Goal: Task Accomplishment & Management: Manage account settings

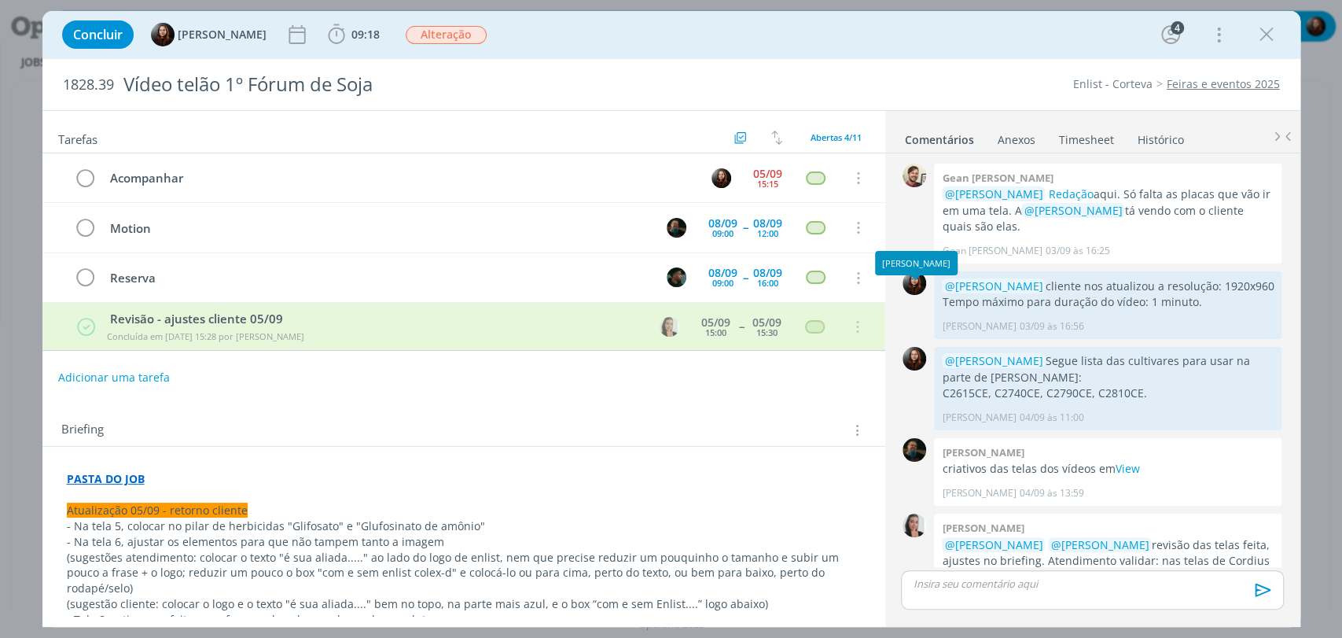
scroll to position [814, 0]
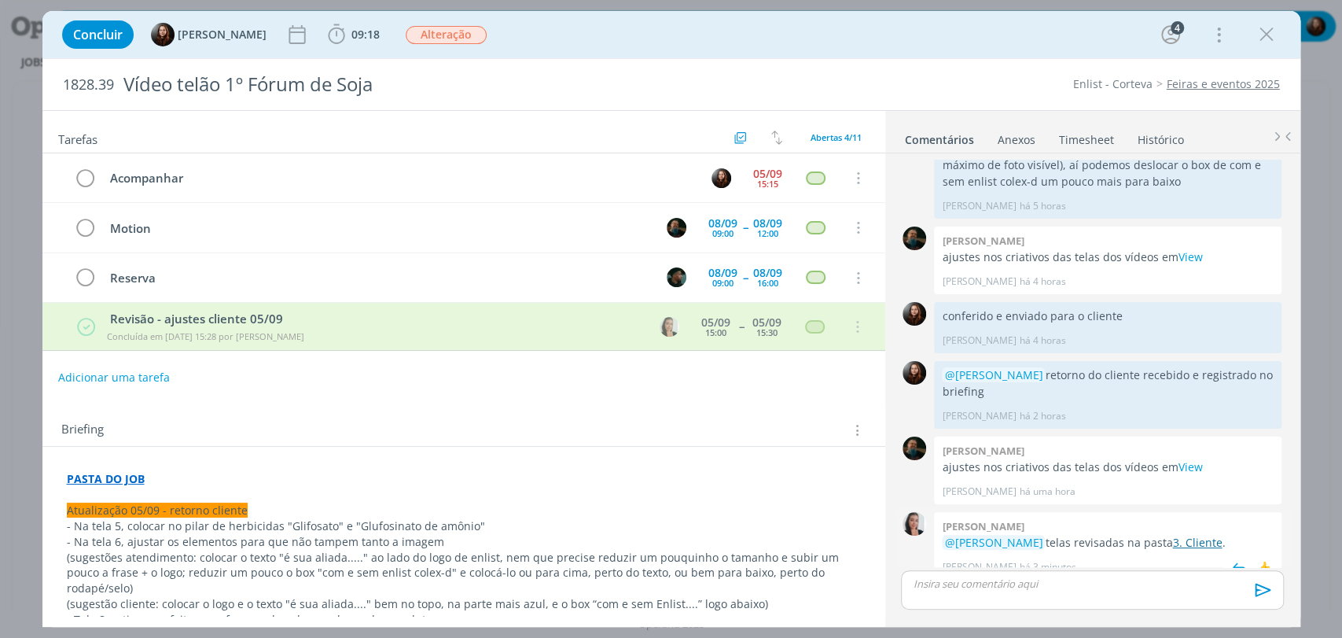
click at [1176, 535] on link "3. Cliente" at bounding box center [1197, 542] width 50 height 15
click at [333, 46] on div "09:18 Iniciar Apontar Data * 05/09/2025 Horas * 00:00 Tarefa Selecione a tarefa…" at bounding box center [354, 34] width 60 height 25
click at [336, 34] on icon "dialog" at bounding box center [337, 35] width 24 height 24
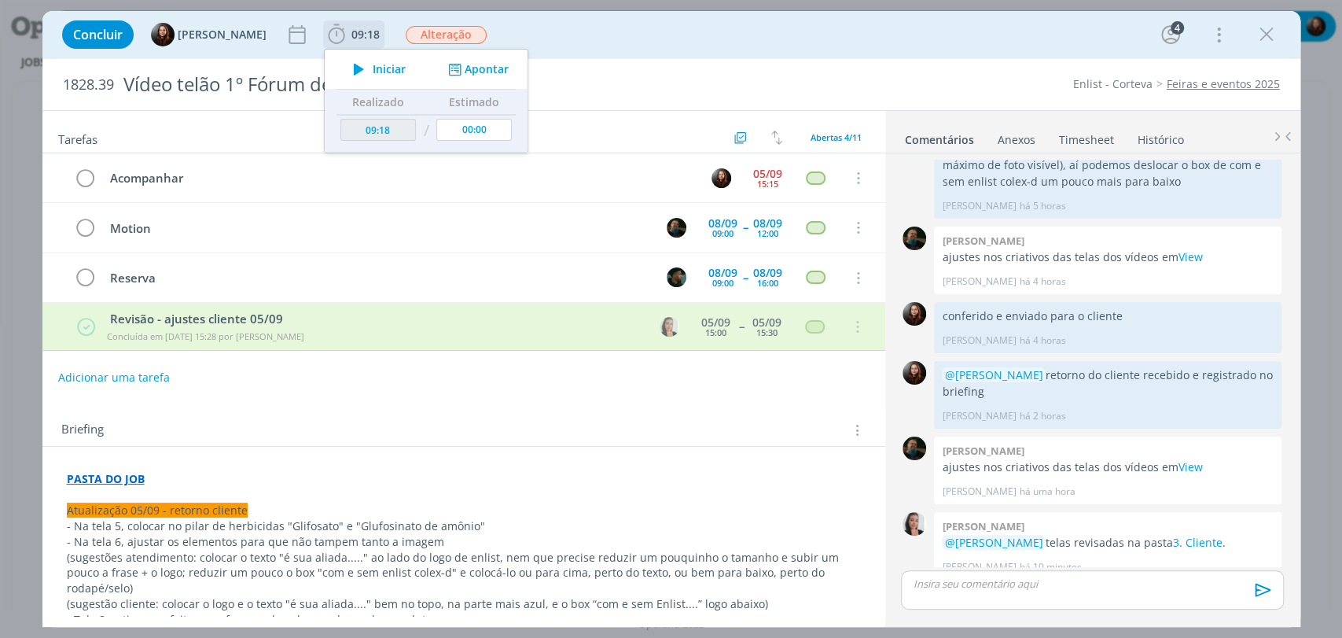
click at [362, 72] on icon "dialog" at bounding box center [359, 69] width 28 height 20
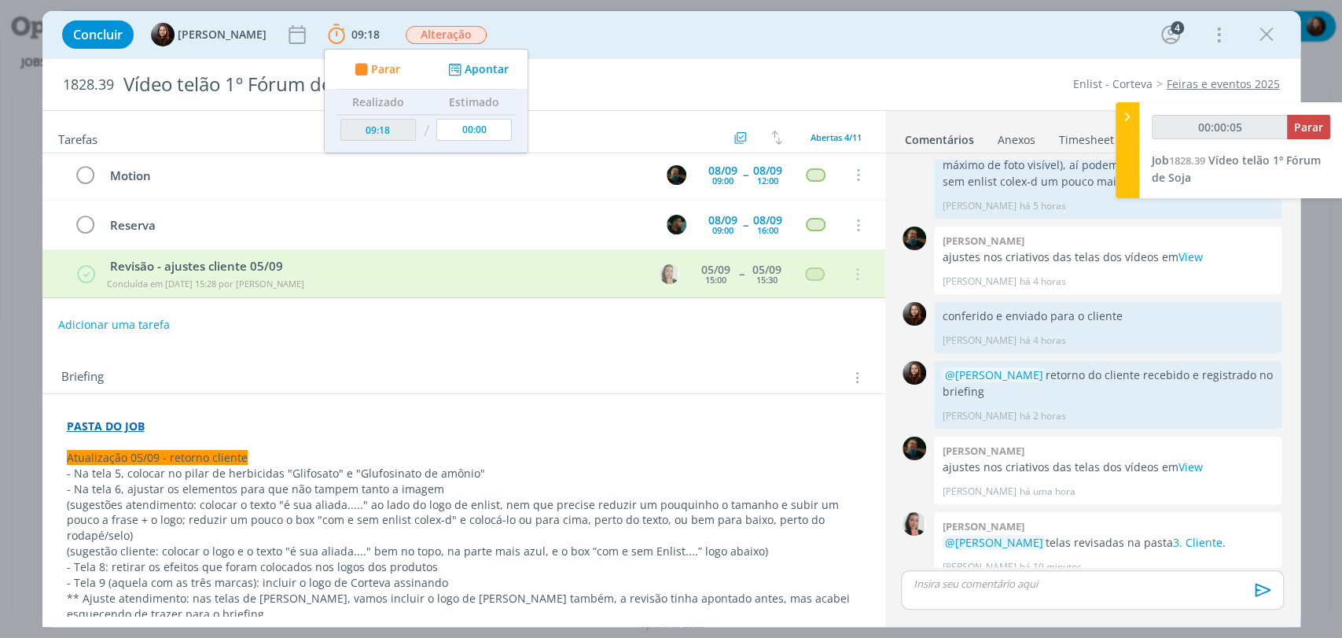
scroll to position [175, 0]
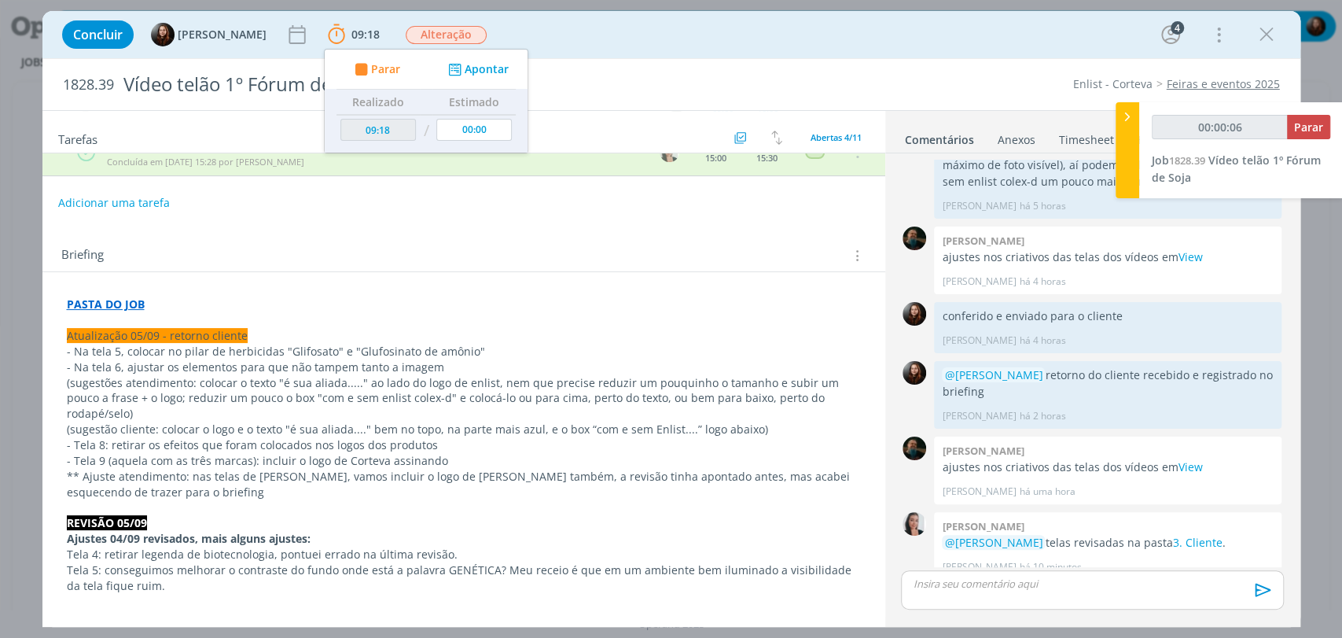
click at [449, 234] on div "Briefing Briefings Predefinidos Versões do Briefing Ver Briefing do Projeto" at bounding box center [463, 251] width 843 height 42
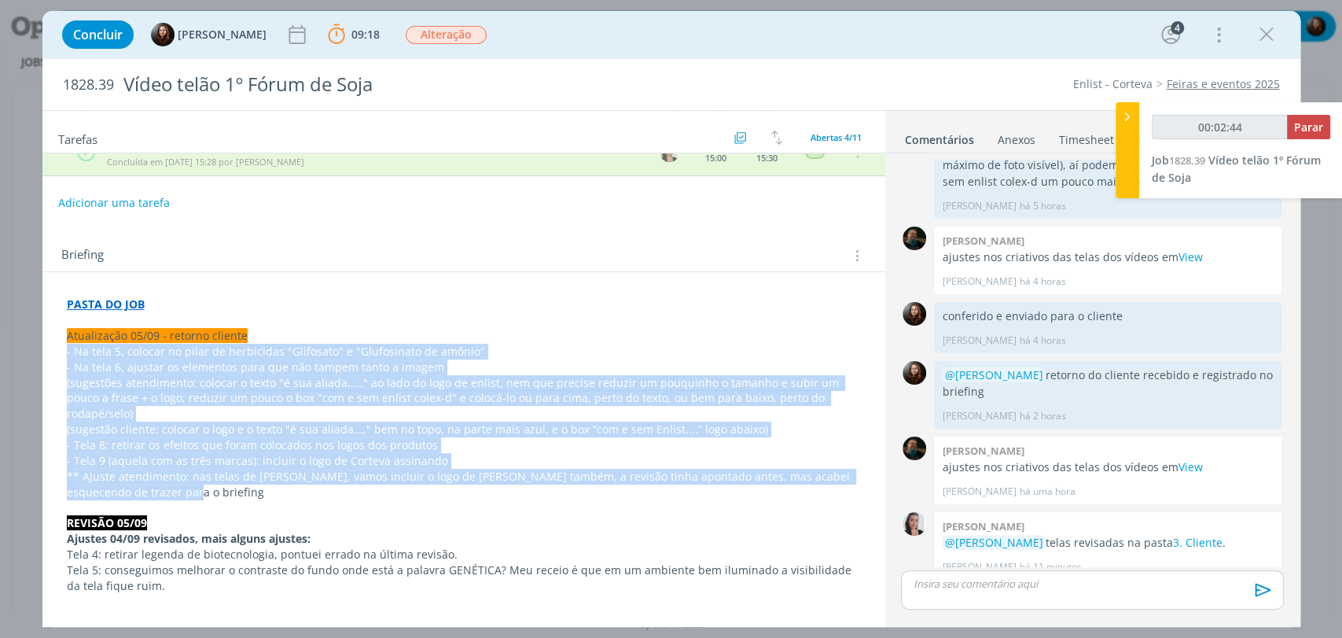
drag, startPoint x: 139, startPoint y: 480, endPoint x: 57, endPoint y: 354, distance: 150.0
copy div "- Na tela 5, colocar no pilar de herbicidas "Glifosato" e "Glufosinato de amôni…"
click at [231, 471] on p "** Ajuste atendimento: nas telas de Cordius, vamos incluir o logo de Cordius ta…" at bounding box center [464, 484] width 792 height 31
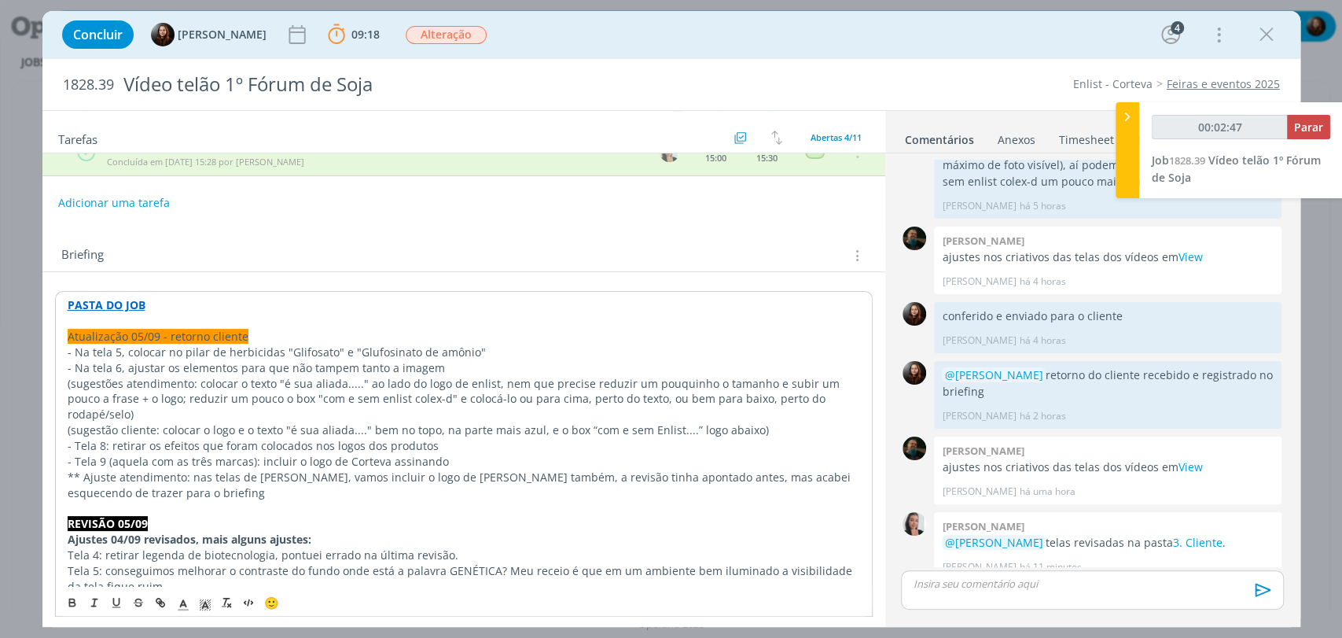
click at [669, 245] on div "Briefing Briefings Predefinidos Versões do Briefing Ver Briefing do Projeto" at bounding box center [465, 255] width 809 height 20
click at [1316, 130] on span "Parar" at bounding box center [1308, 126] width 29 height 15
type input "00:08:00"
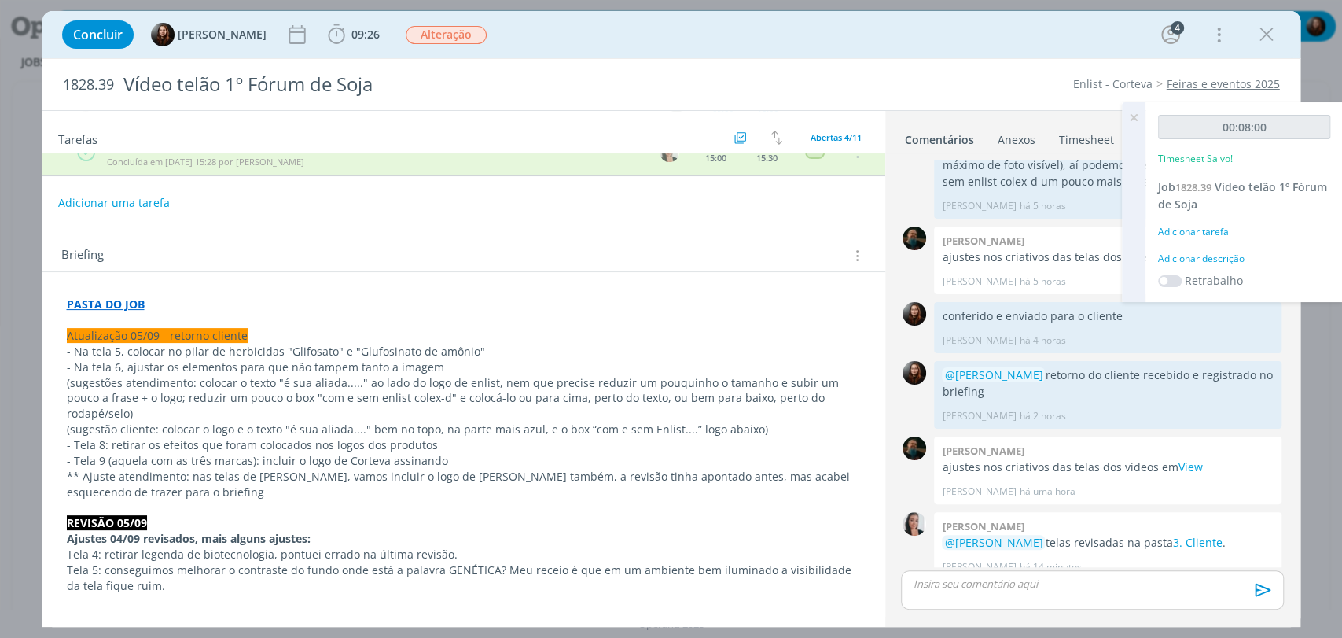
click at [1225, 259] on div "Adicionar descrição" at bounding box center [1244, 259] width 172 height 14
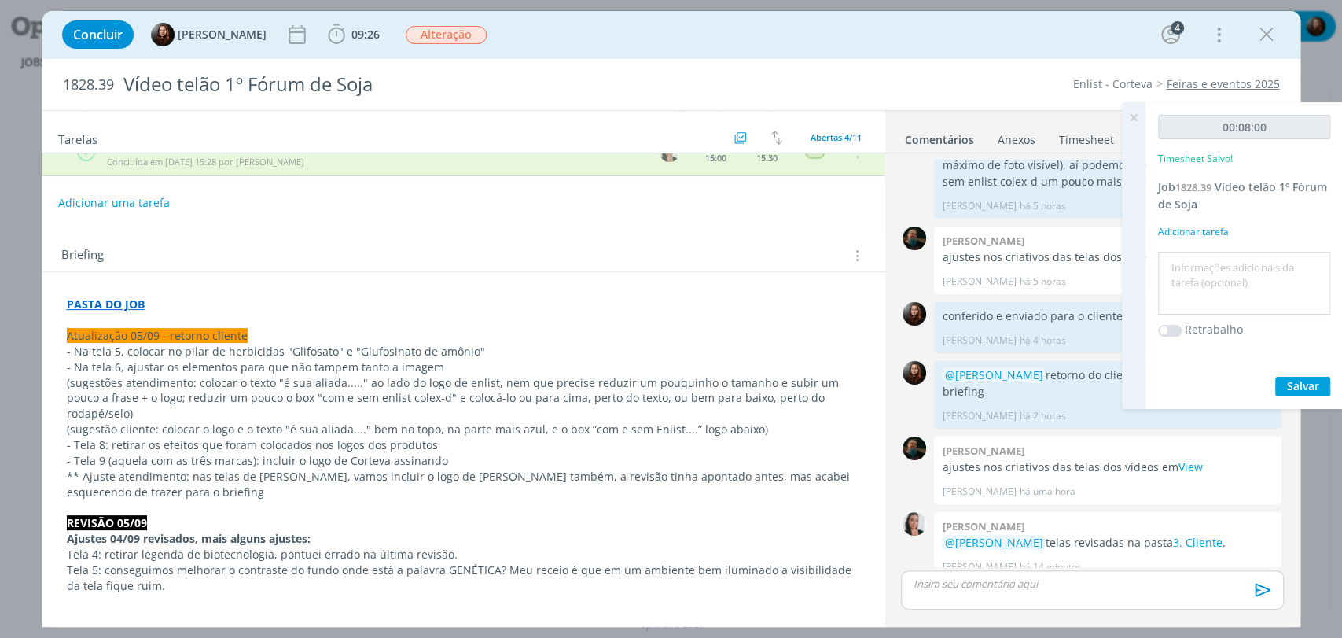
click at [1221, 276] on textarea at bounding box center [1244, 283] width 164 height 56
type textarea "envio de material"
click at [1314, 384] on span "Salvar" at bounding box center [1303, 385] width 32 height 15
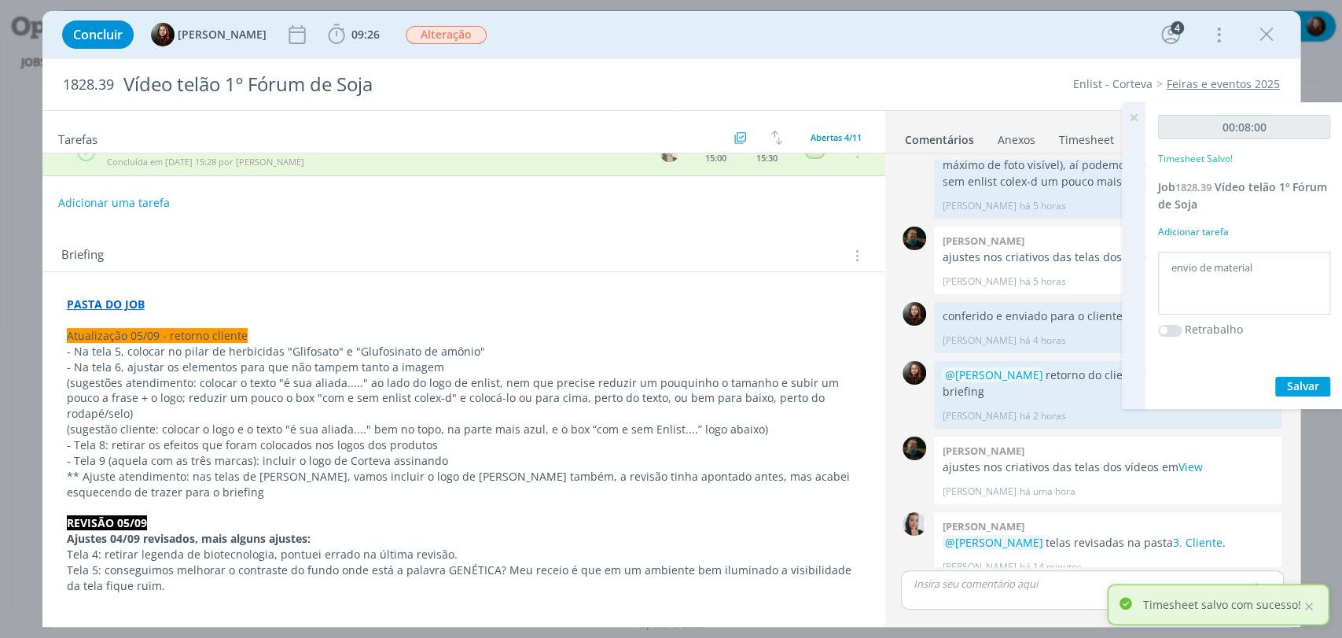
click at [1133, 116] on icon at bounding box center [1133, 117] width 28 height 31
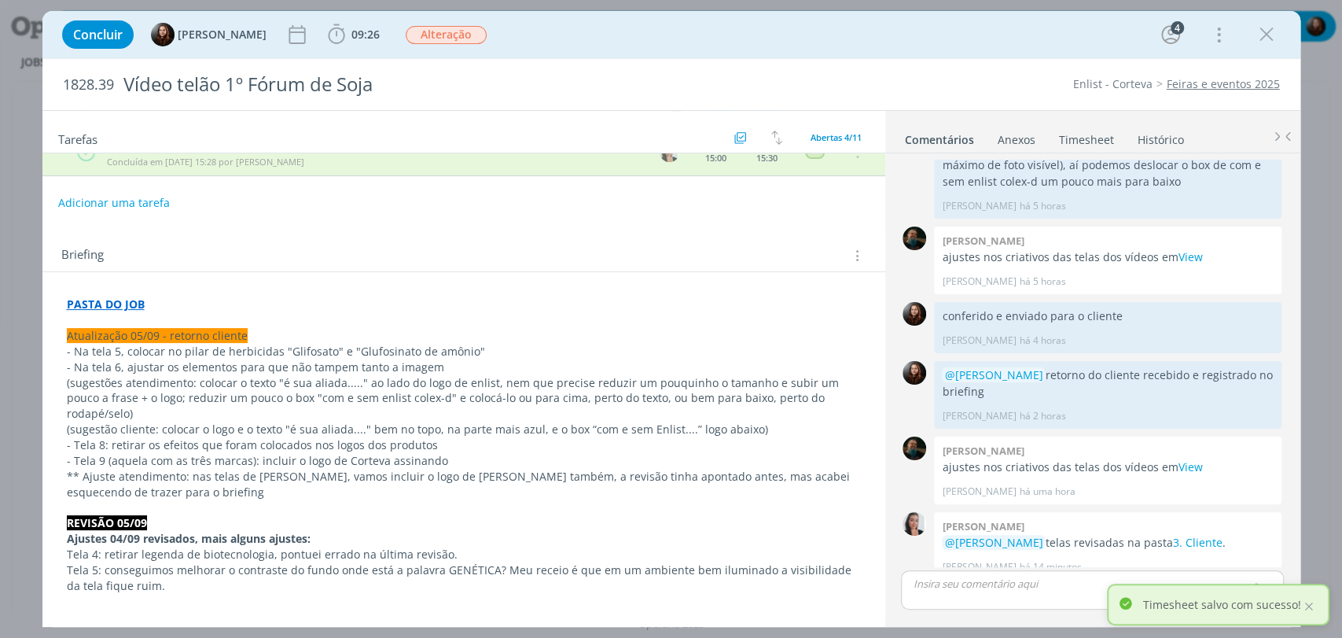
click at [990, 61] on div "1828.39 Vídeo telão 1º Fórum de Soja Enlist - Corteva Feiras e eventos 2025" at bounding box center [671, 84] width 1258 height 51
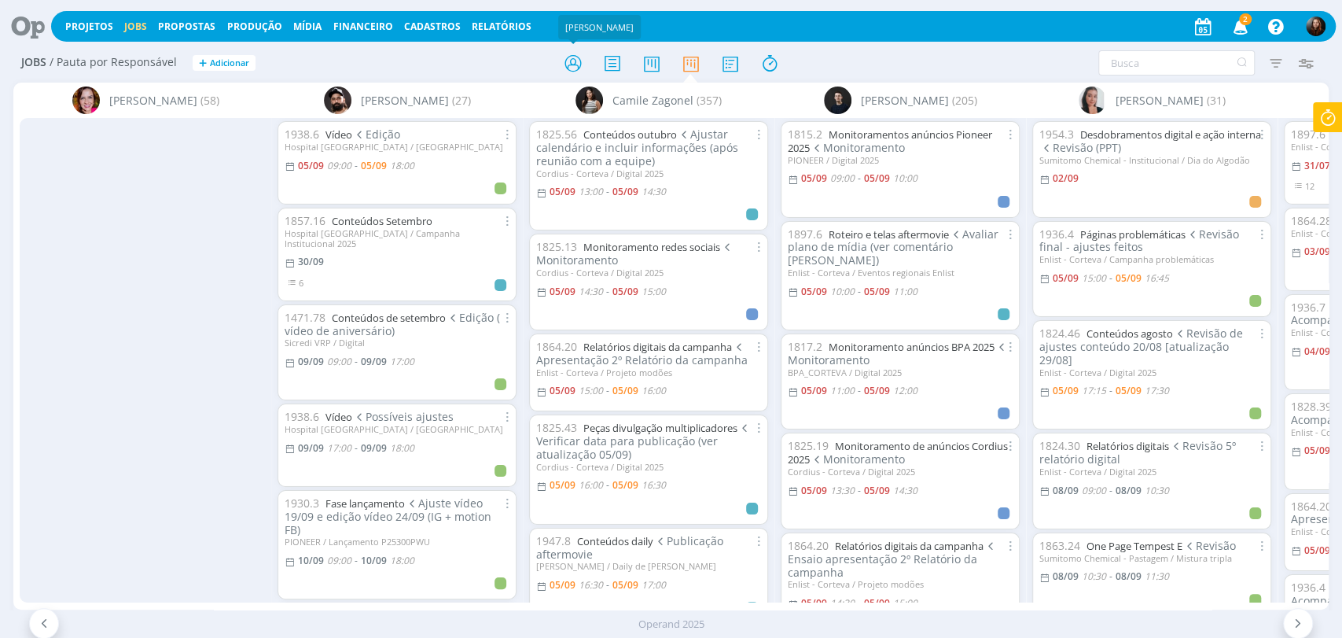
scroll to position [0, 489]
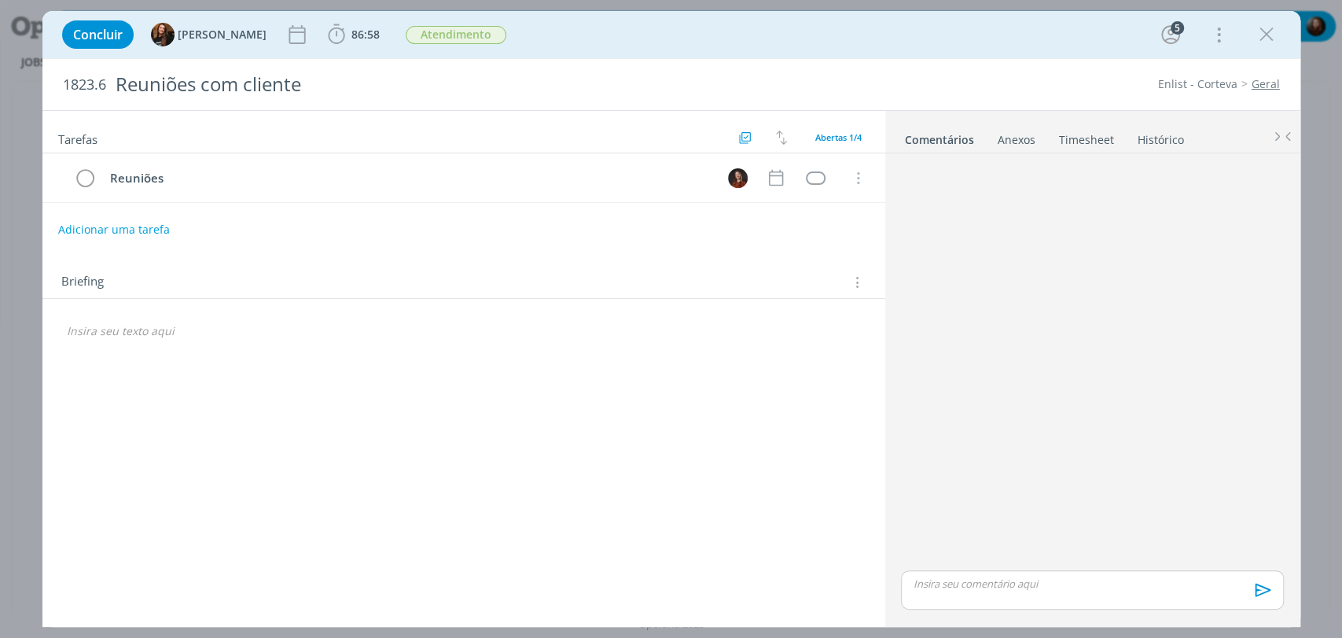
click at [1090, 131] on link "Timesheet" at bounding box center [1086, 136] width 57 height 23
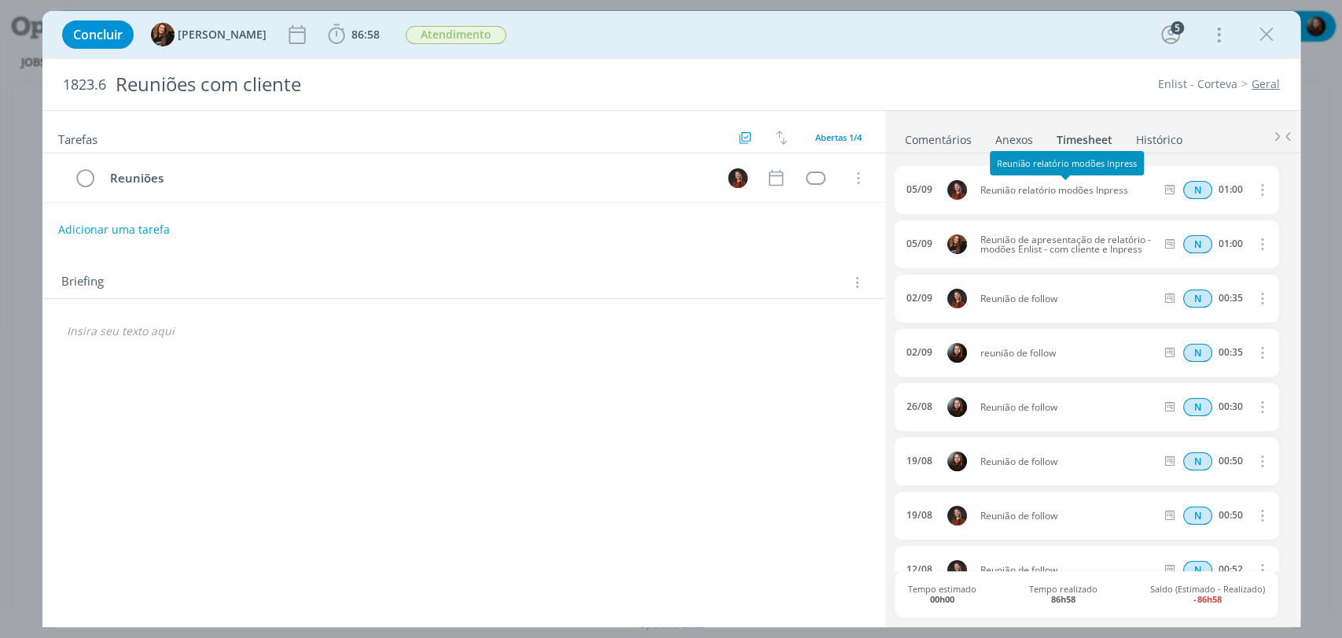
click at [1016, 188] on span "Reunião relatório modões Inpress" at bounding box center [1068, 190] width 188 height 9
copy div "Reunião relatório modões Inpress"
click at [1027, 67] on div "1823.6 Reuniões com cliente Enlist - Corteva Geral" at bounding box center [671, 84] width 1258 height 51
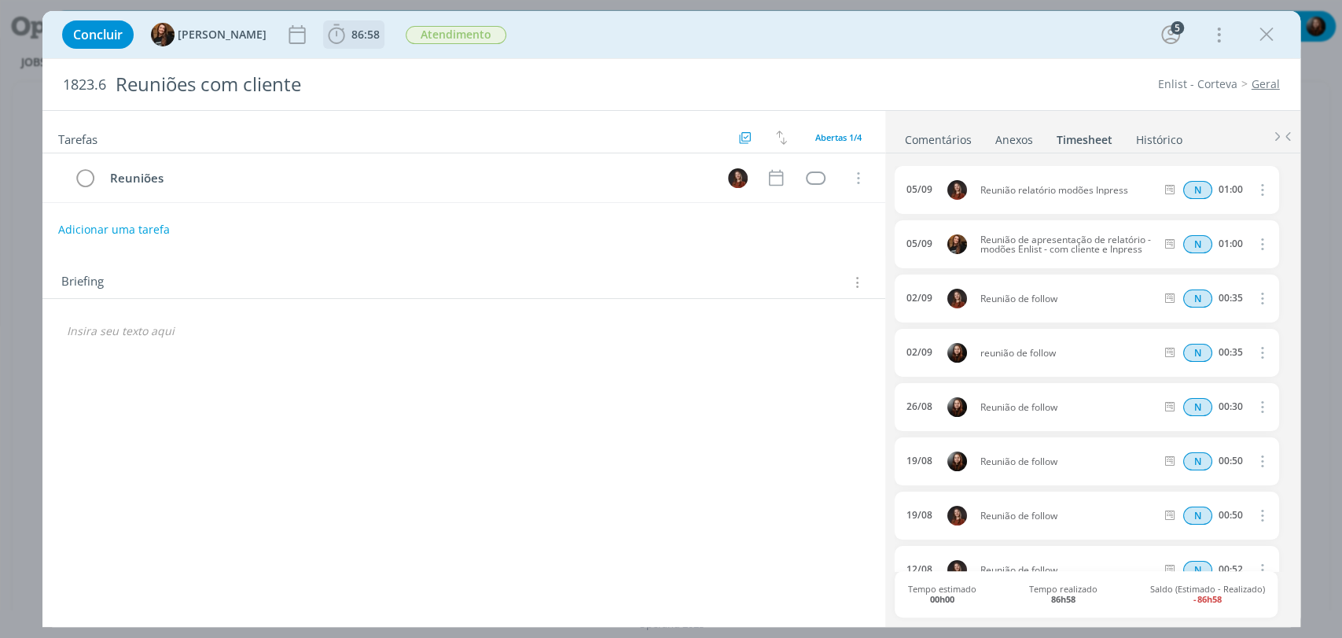
click at [325, 35] on icon "dialog" at bounding box center [337, 35] width 24 height 24
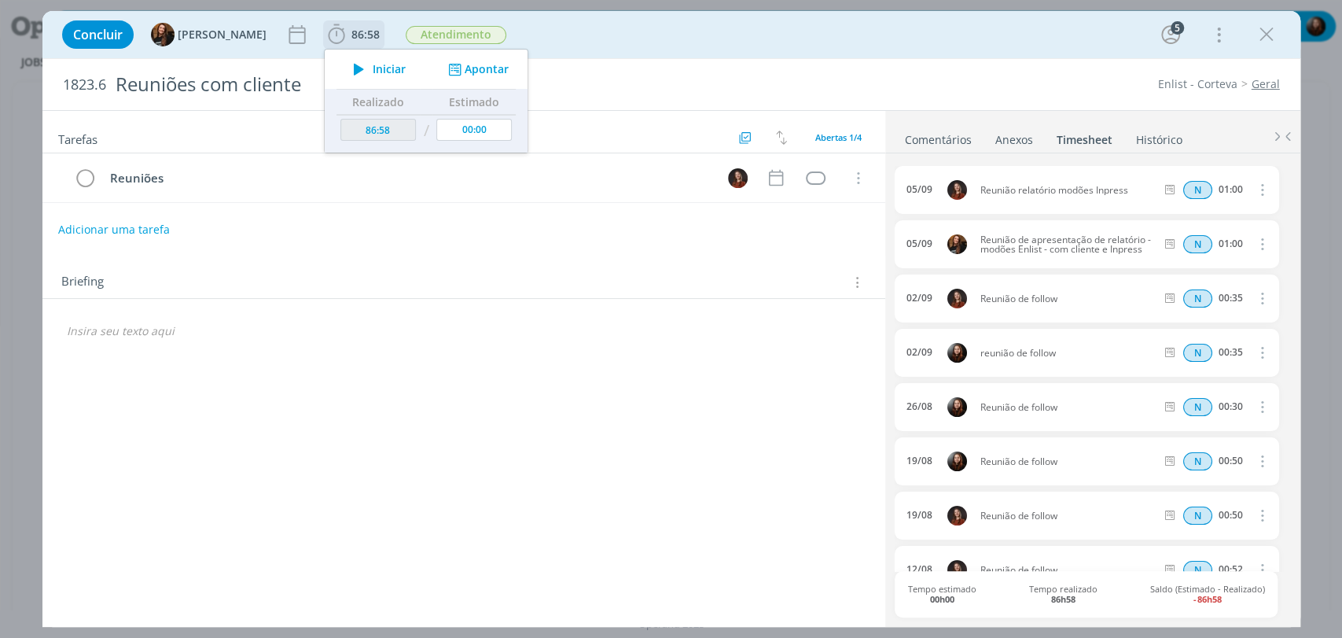
click at [479, 64] on button "Apontar" at bounding box center [475, 69] width 65 height 17
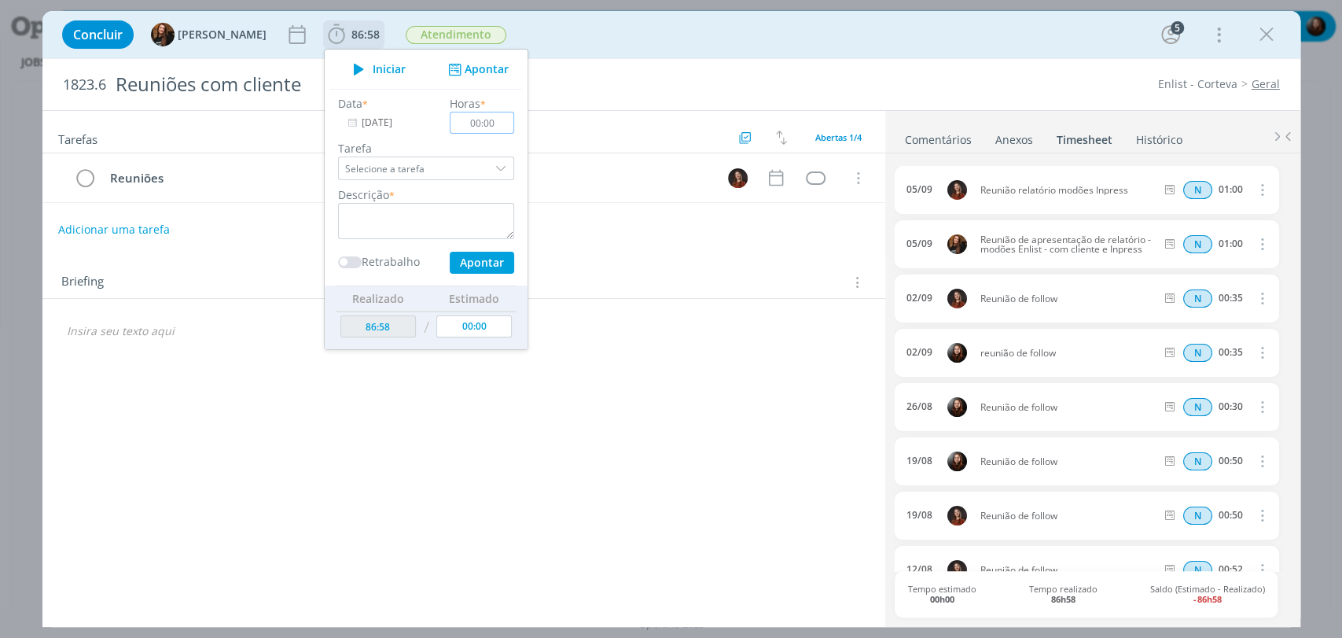
click at [480, 123] on input "00:00" at bounding box center [482, 123] width 64 height 22
type input "01:00"
click at [437, 219] on textarea "dialog" at bounding box center [426, 221] width 176 height 36
paste textarea "Reunião relatório modões Inpress"
type textarea "Reunião relatório modões Inpress"
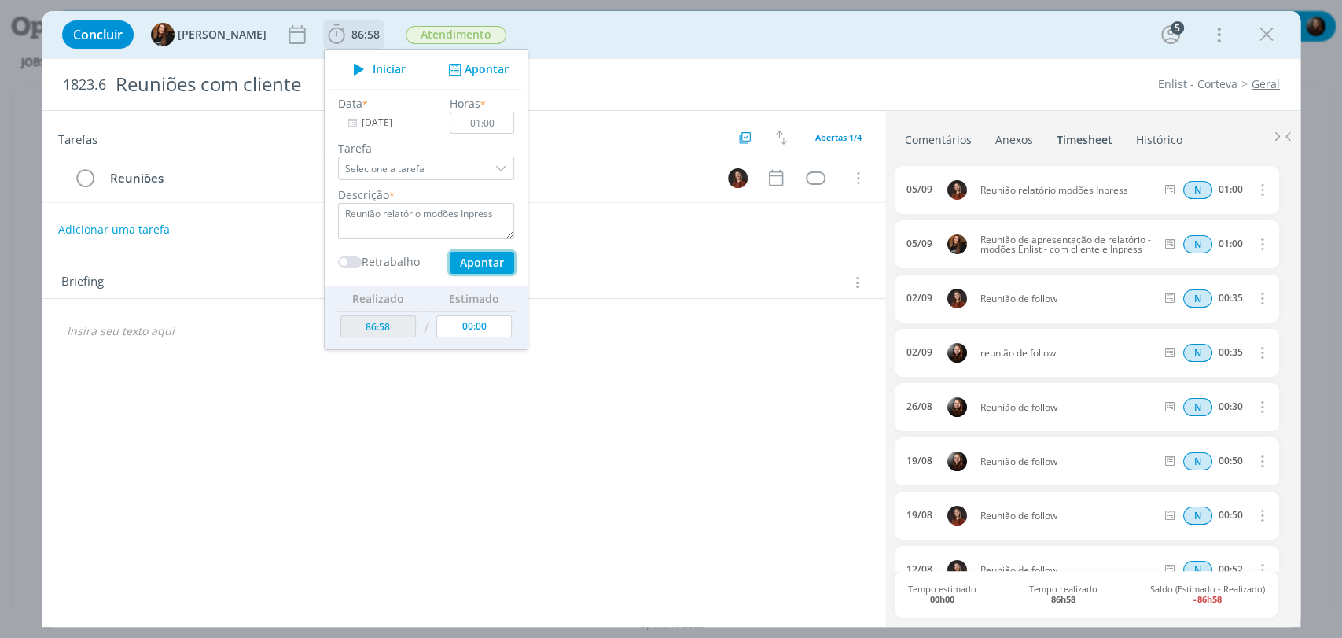
click at [474, 260] on button "Apontar" at bounding box center [481, 263] width 64 height 22
type input "87:58"
type input "00:00"
click at [763, 26] on div "Concluir Tayná Morsch 87:58 Iniciar Apontar Data * 05/09/2025 Horas * 00:00 Tar…" at bounding box center [671, 35] width 1234 height 38
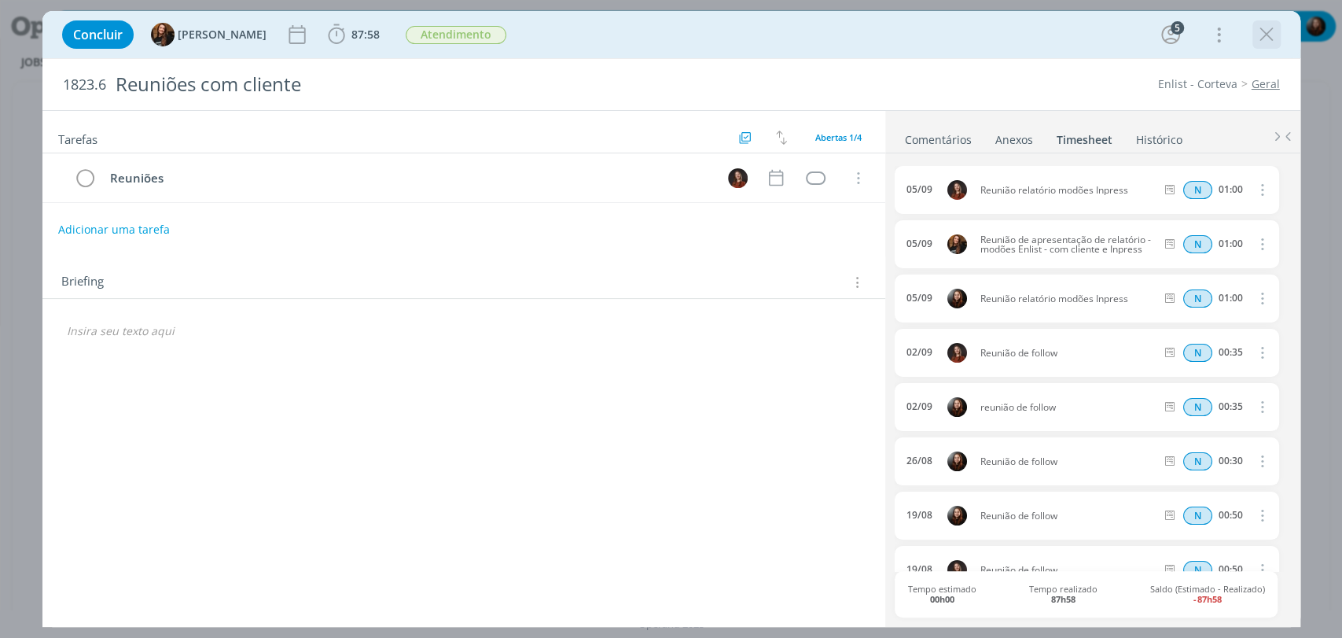
click at [1270, 28] on icon "dialog" at bounding box center [1267, 35] width 24 height 24
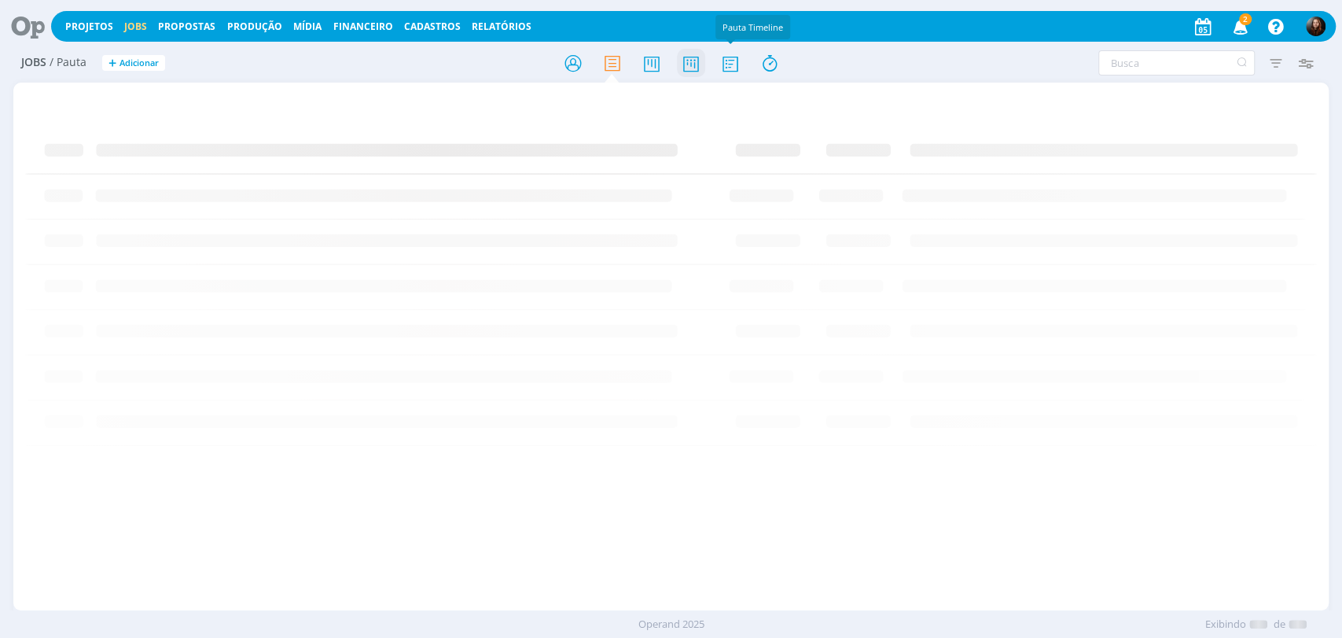
click at [687, 60] on icon at bounding box center [690, 63] width 28 height 31
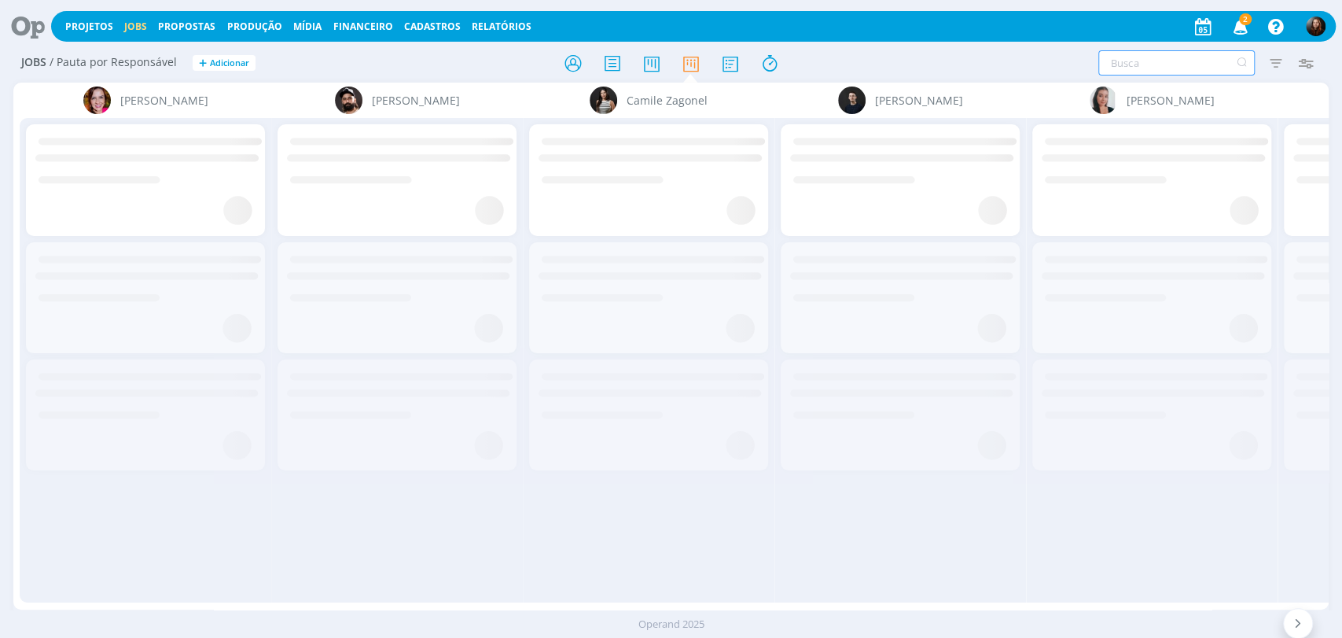
click at [1147, 60] on input "text" at bounding box center [1176, 62] width 156 height 25
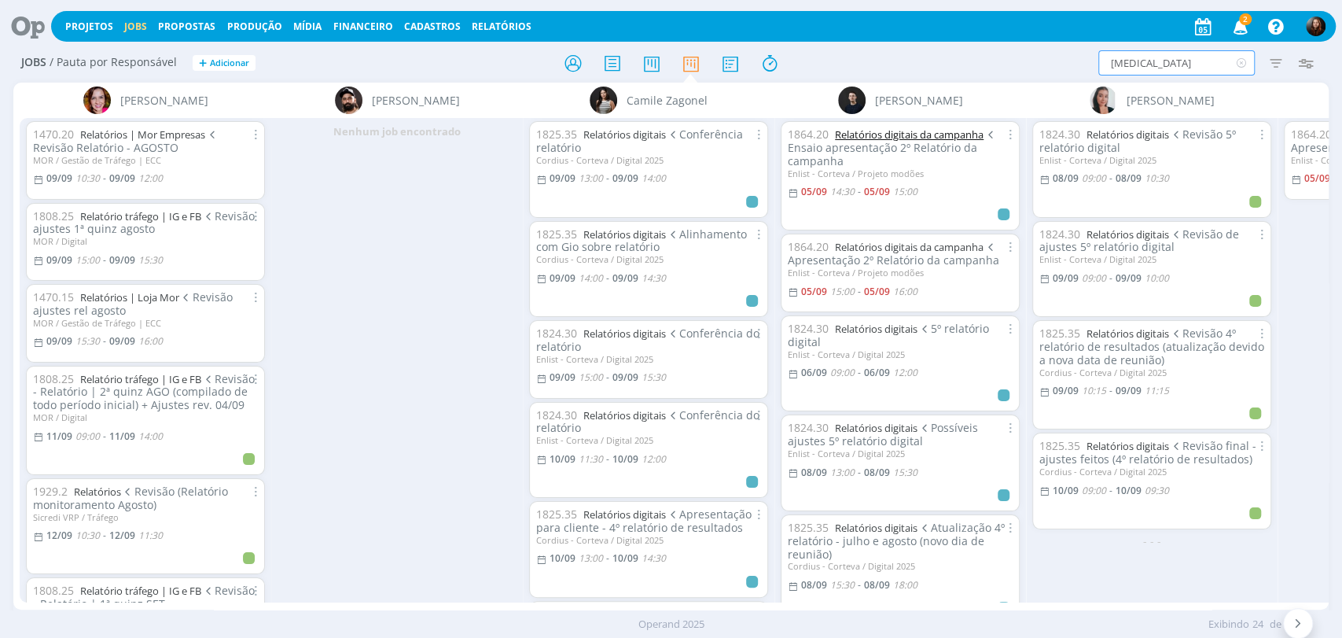
type input "rela"
click at [943, 72] on div "rela Filtrar Filtrar Limpar rela Tipo Jobs e Tarefas Data Personalizado a Situa…" at bounding box center [1109, 62] width 423 height 25
click at [1243, 31] on icon "button" at bounding box center [1240, 26] width 28 height 27
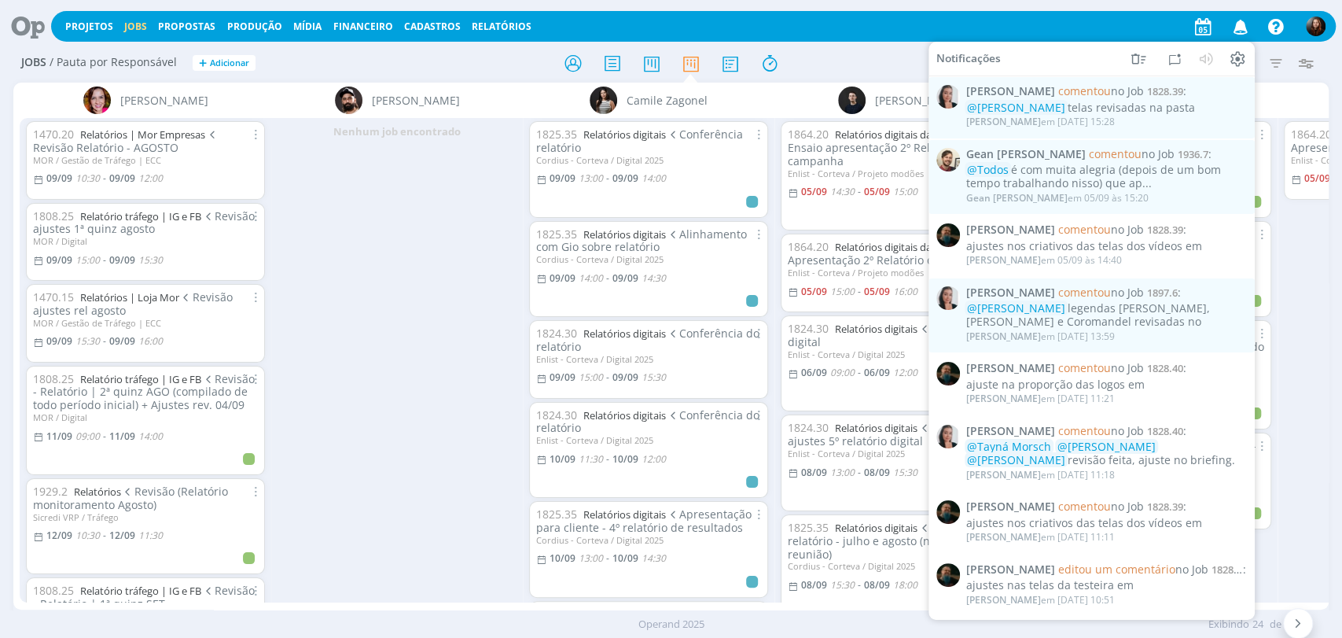
click at [894, 63] on div "rela Filtrar Filtrar Limpar rela Tipo Jobs e Tarefas Data Personalizado a Situa…" at bounding box center [1109, 62] width 439 height 25
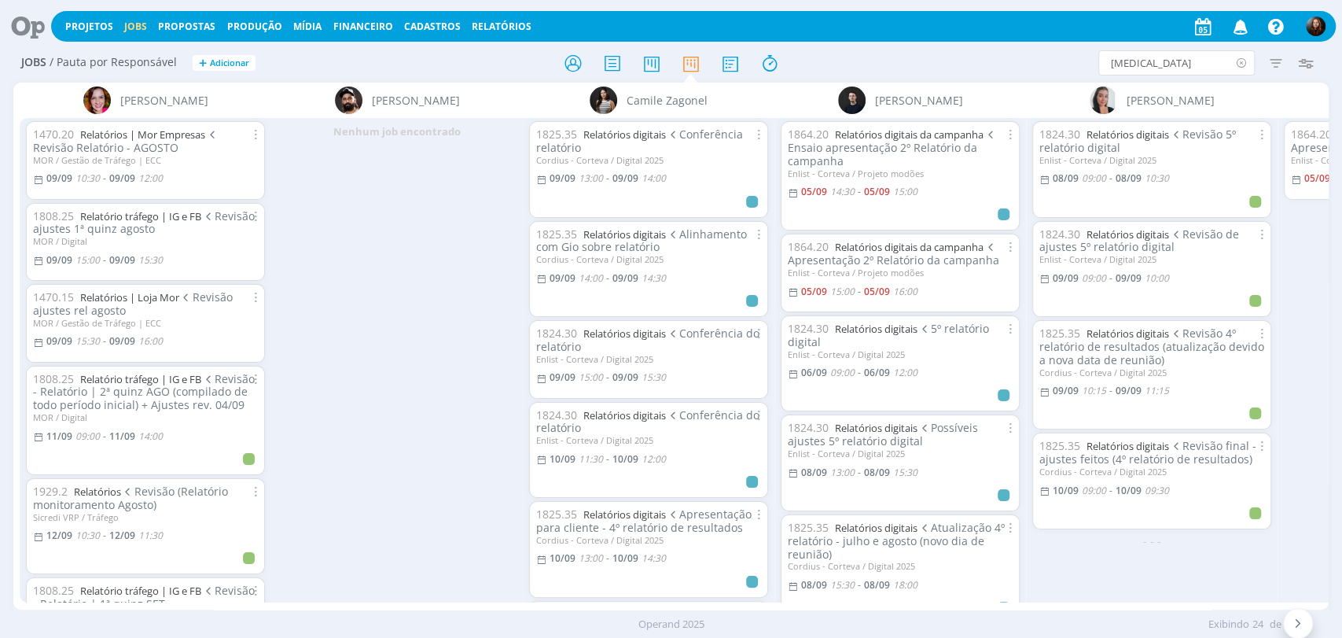
click at [1244, 64] on icon at bounding box center [1241, 62] width 20 height 25
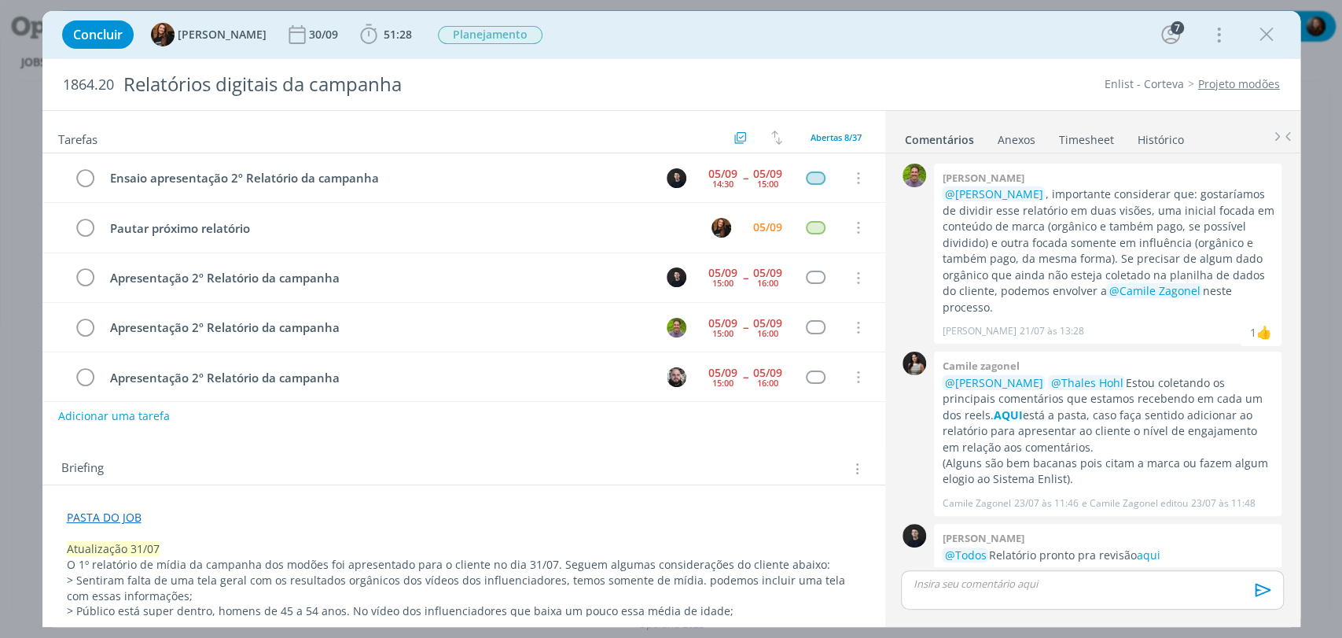
scroll to position [669, 0]
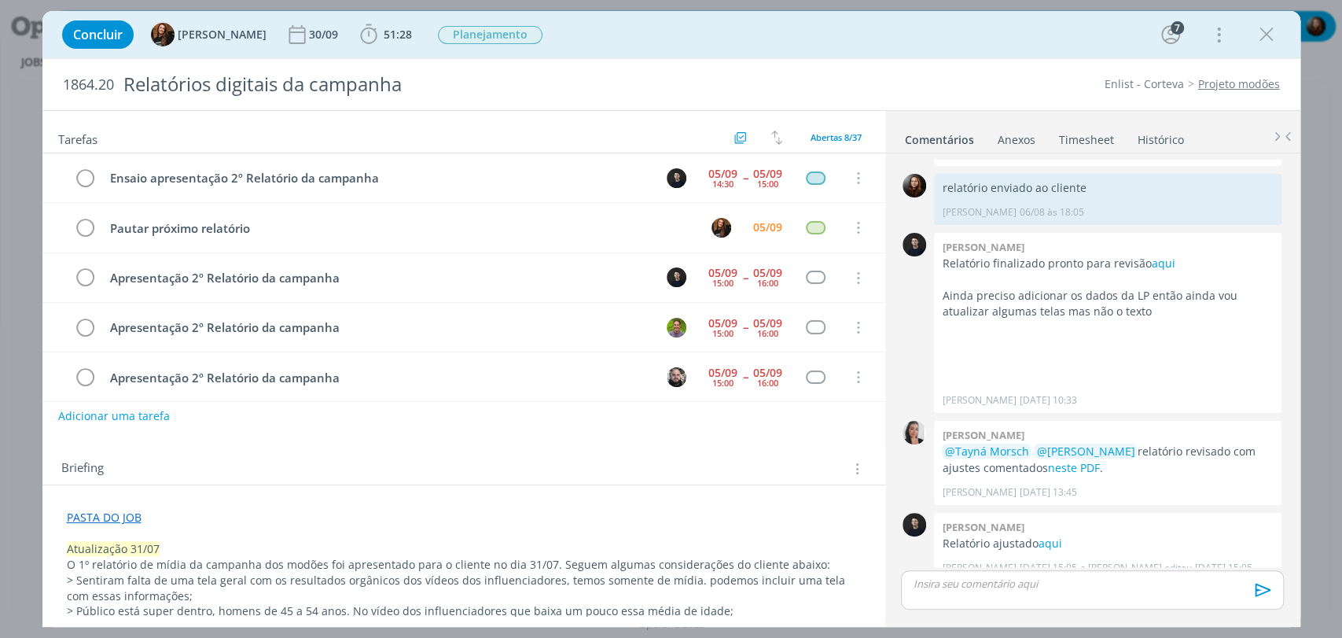
click at [1103, 137] on link "Timesheet" at bounding box center [1086, 136] width 57 height 23
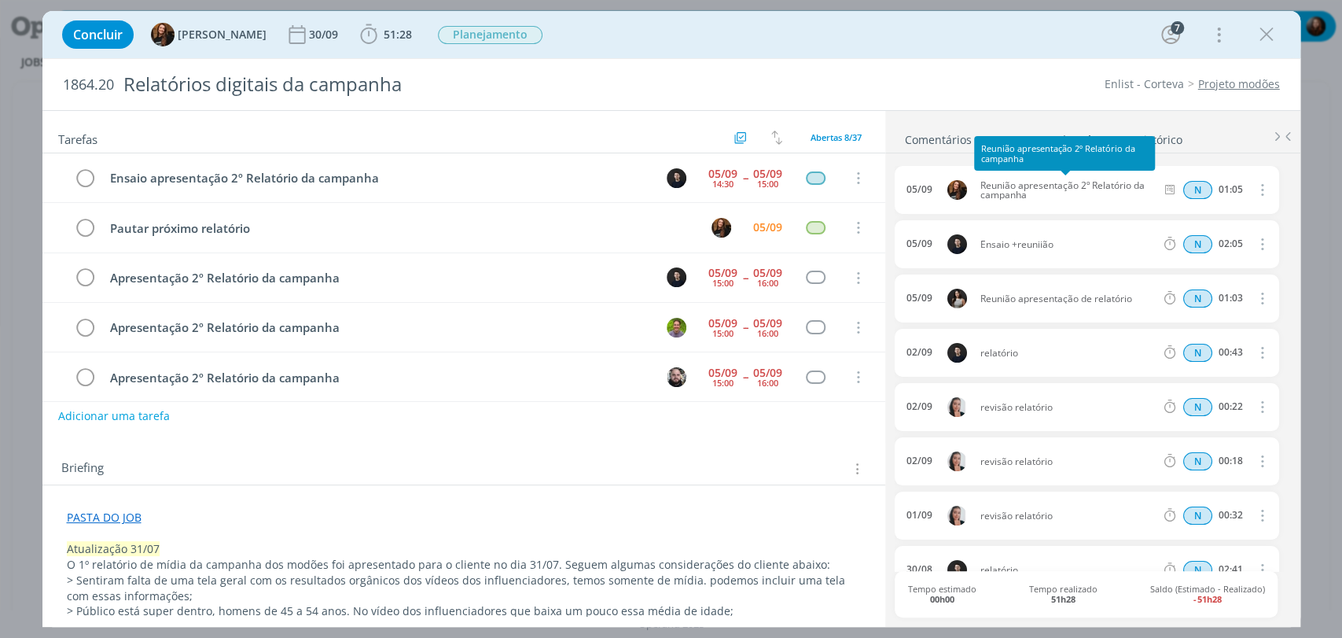
drag, startPoint x: 1046, startPoint y: 193, endPoint x: 980, endPoint y: 184, distance: 67.5
click at [980, 184] on span "Reunião apresentação 2º Relatório da campanha" at bounding box center [1068, 190] width 188 height 19
copy span "Reunião apresentação 2º Relatório da campanha"
click at [924, 46] on div "Concluir Tayná Morsch 30/09 51:28 Iniciar Apontar Data * 05/09/2025 Horas * 00:…" at bounding box center [671, 35] width 1234 height 38
click at [384, 31] on span "51:28" at bounding box center [398, 34] width 28 height 15
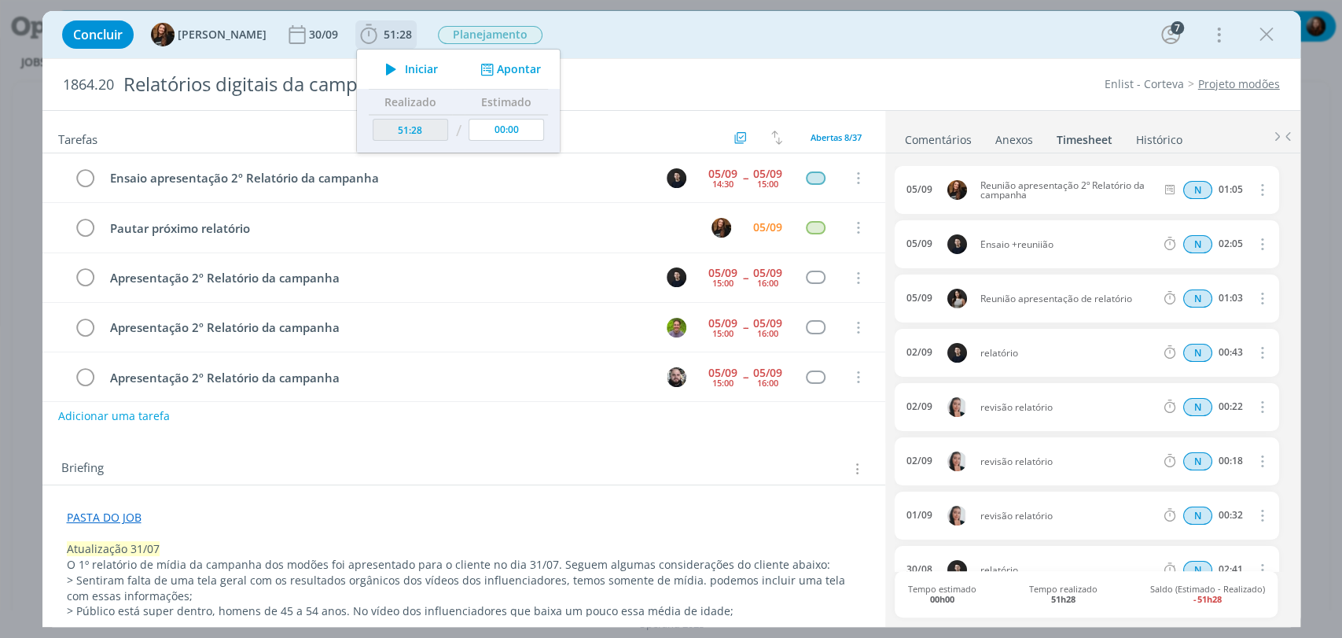
click at [486, 71] on button "Apontar" at bounding box center [508, 69] width 65 height 17
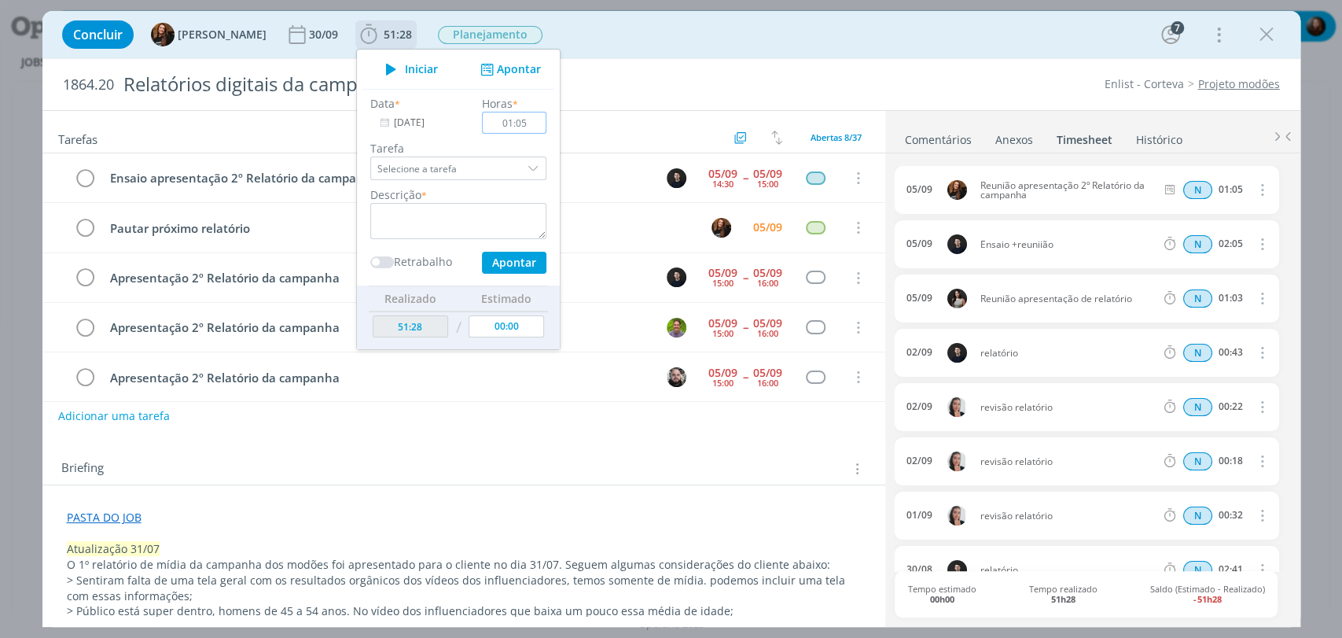
type input "01:05"
click at [476, 221] on textarea "dialog" at bounding box center [458, 221] width 176 height 36
paste textarea "Reunião apresentação 2º Relatório da campanha"
type textarea "Reunião apresentação 2º Relatório da campanha"
click at [507, 256] on button "Apontar" at bounding box center [513, 263] width 64 height 22
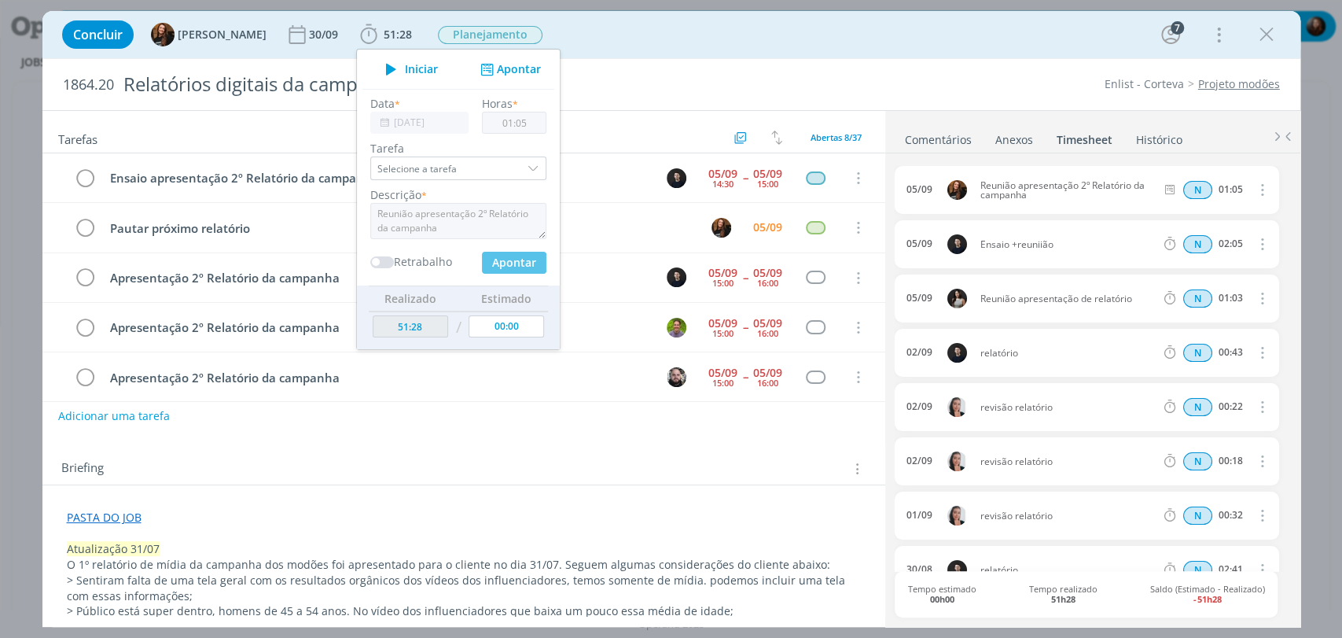
type input "52:33"
type input "00:00"
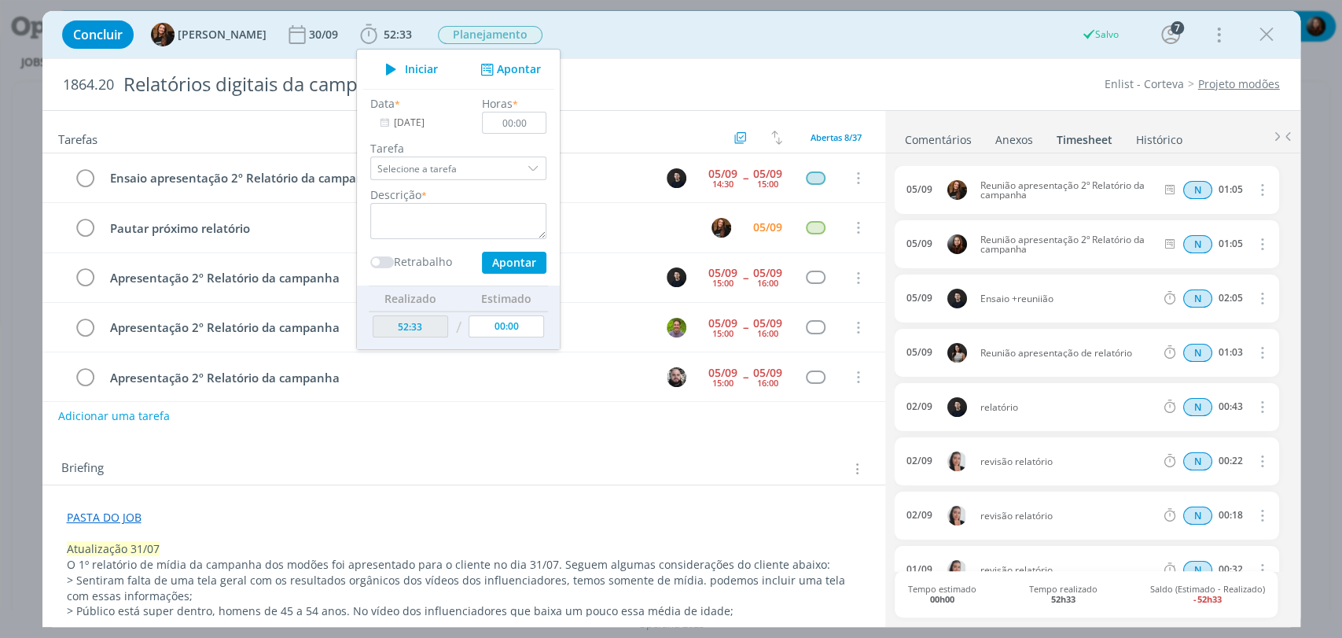
click at [983, 48] on div "Concluir Tayná Morsch 30/09 52:33 Iniciar Apontar Data * 05/09/2025 Horas * 00:…" at bounding box center [671, 35] width 1234 height 38
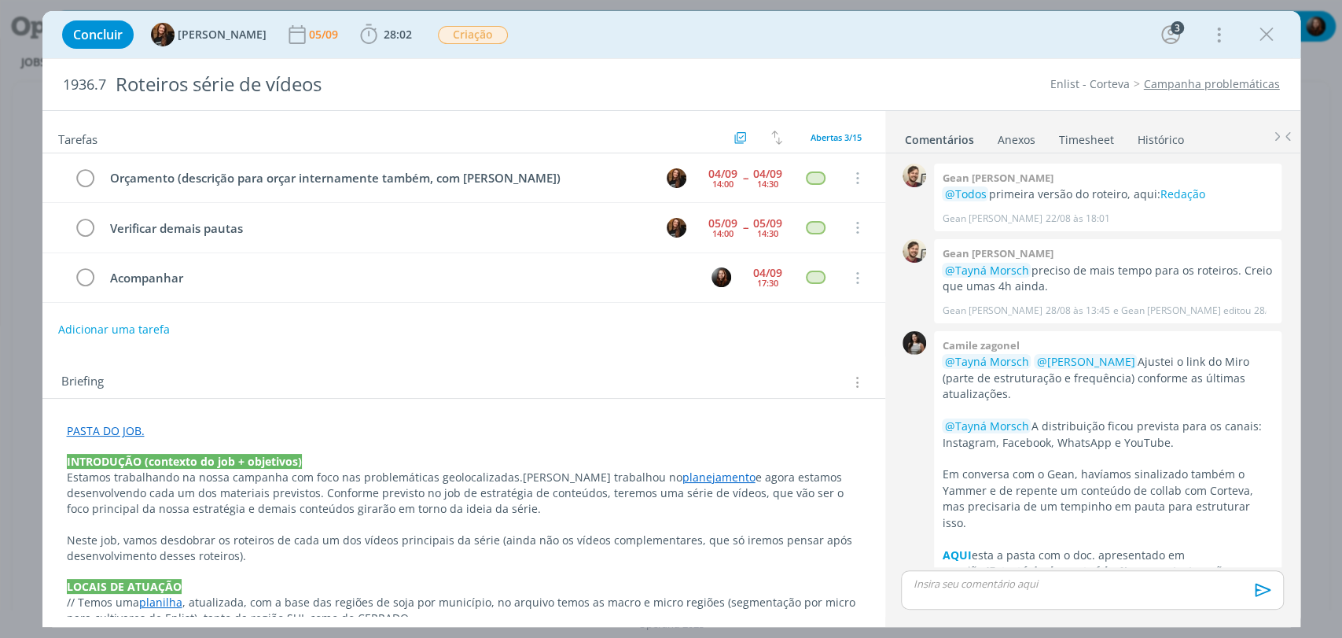
scroll to position [264, 0]
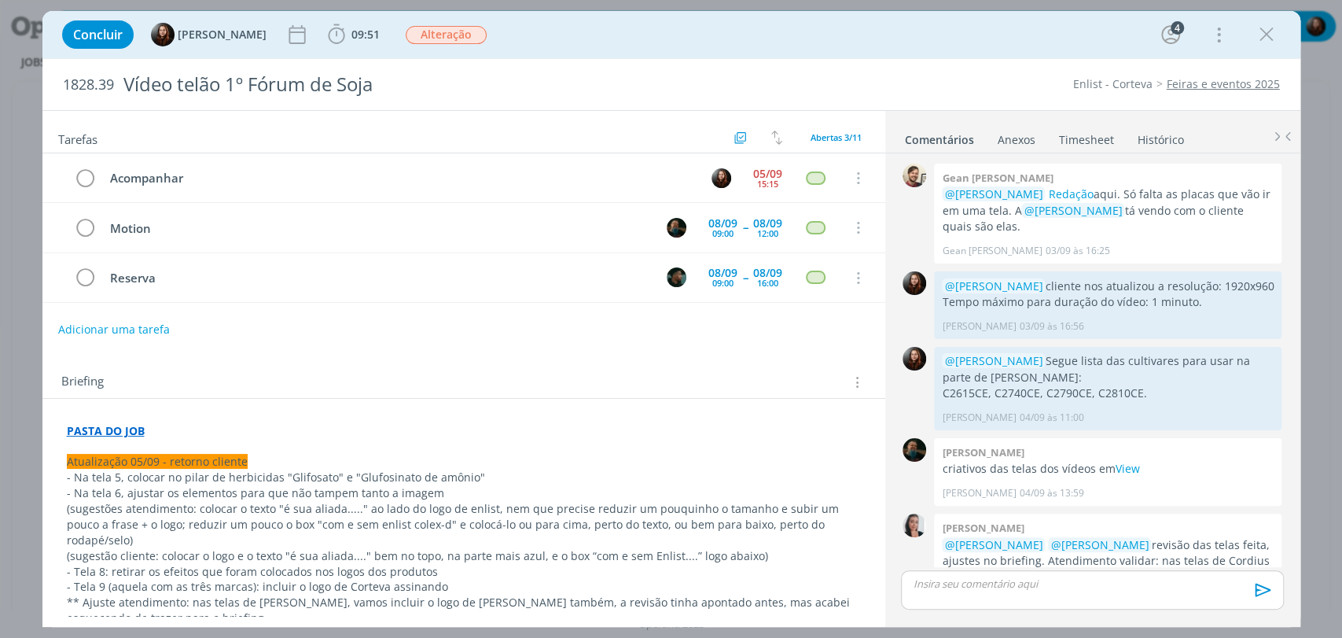
scroll to position [814, 0]
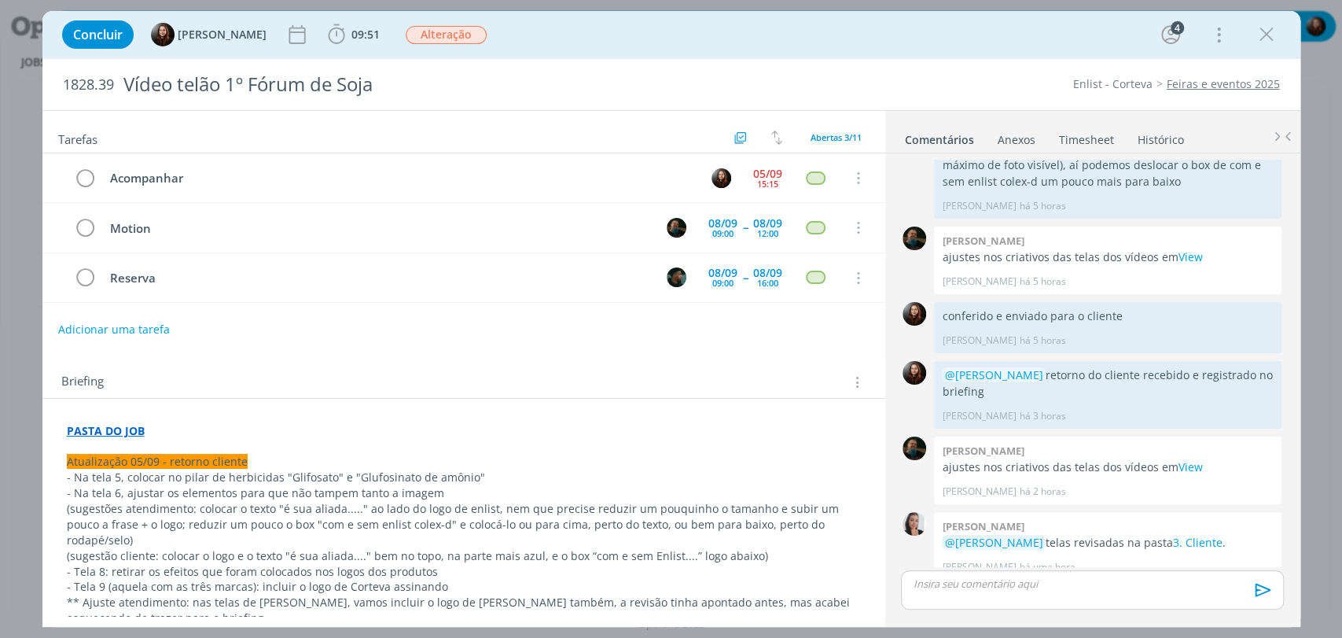
click at [1046, 581] on p "dialog" at bounding box center [1091, 583] width 357 height 14
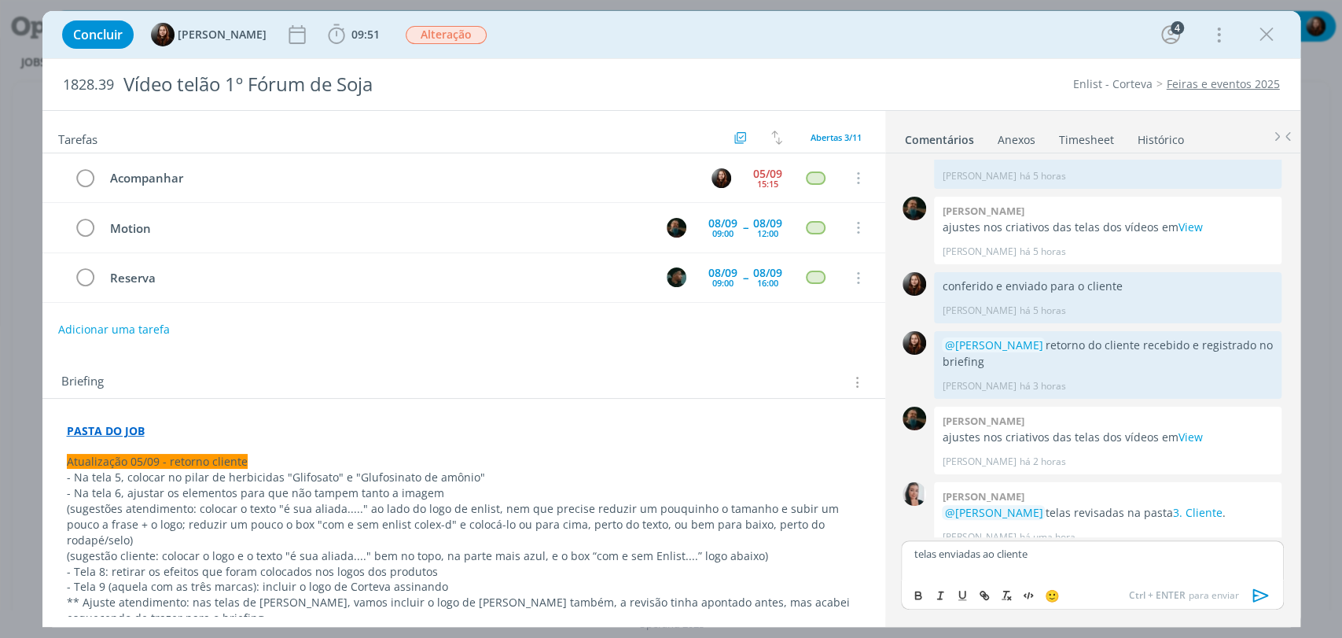
click at [1259, 594] on icon "dialog" at bounding box center [1261, 595] width 24 height 24
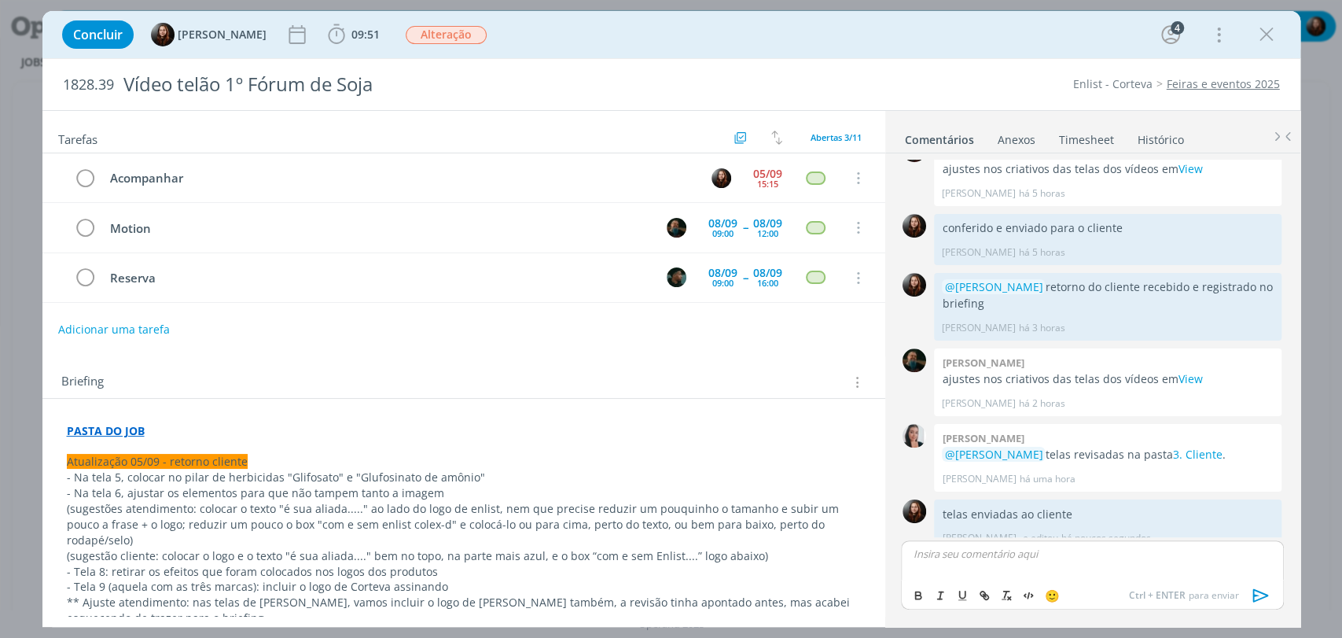
scroll to position [903, 0]
click at [434, 32] on span "Alteração" at bounding box center [446, 35] width 81 height 18
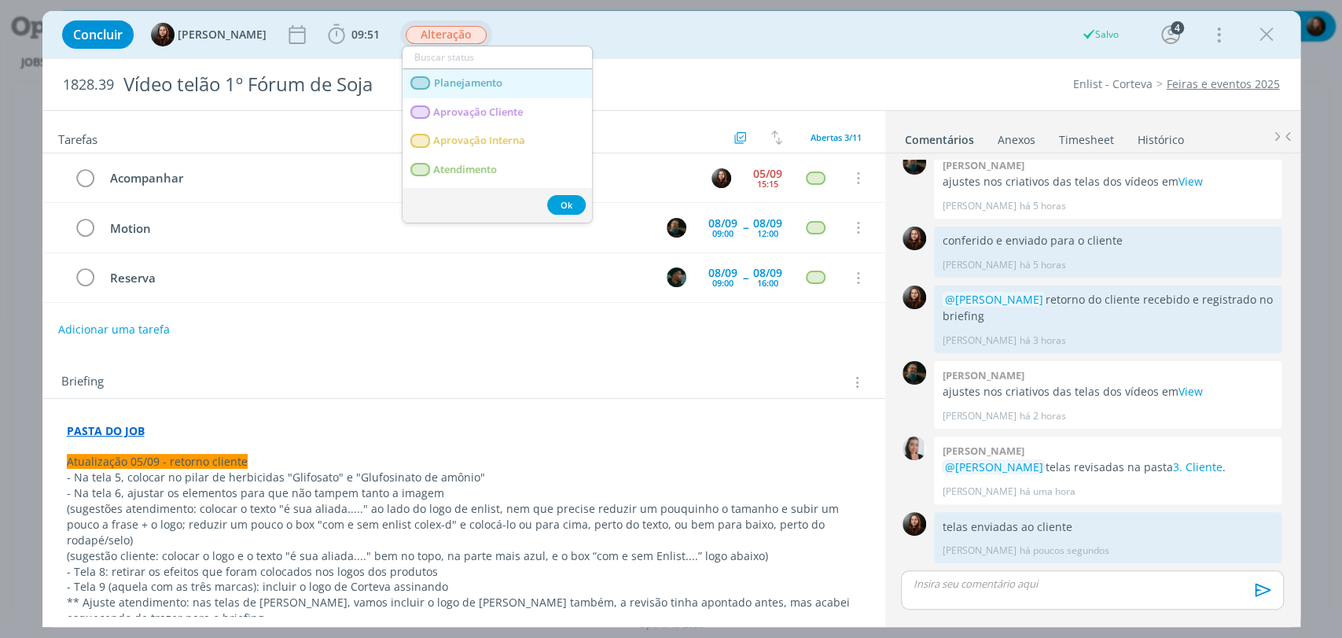
scroll to position [873, 0]
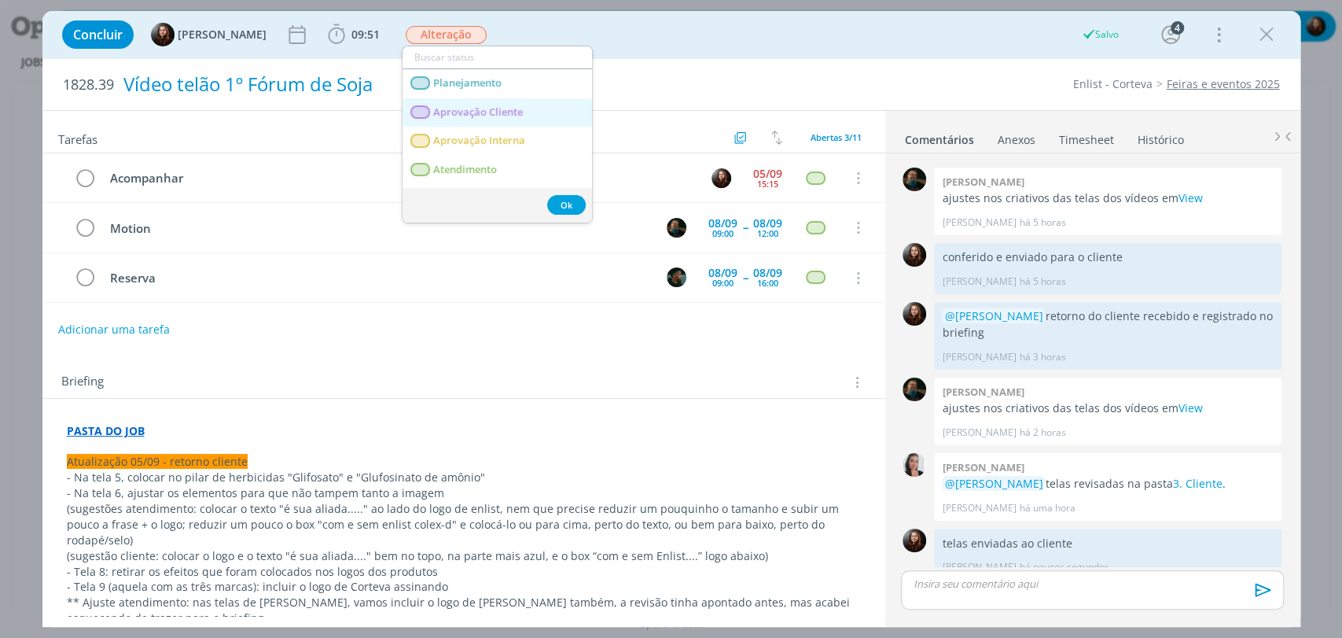
drag, startPoint x: 458, startPoint y: 108, endPoint x: 501, endPoint y: 83, distance: 49.8
click at [458, 108] on span "Aprovação Cliente" at bounding box center [478, 112] width 90 height 13
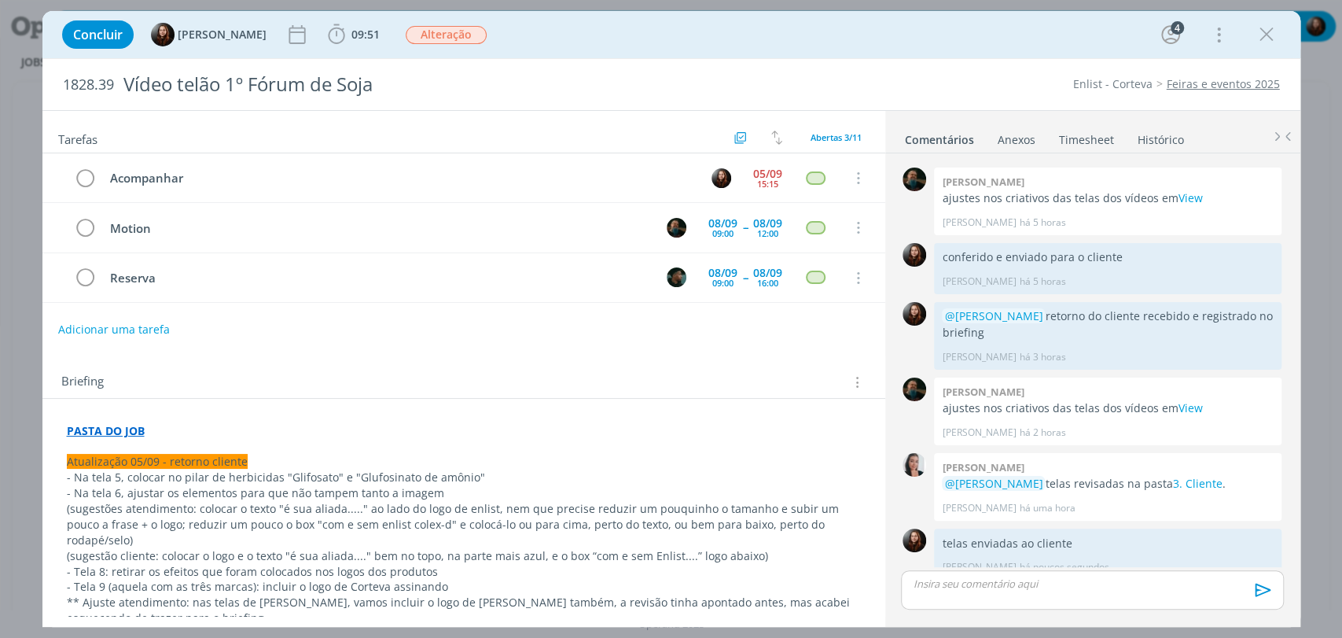
click at [617, 36] on div "Concluir [PERSON_NAME] 09:51 Iniciar Apontar Data * [DATE] Horas * 00:00 Tarefa…" at bounding box center [671, 35] width 1234 height 38
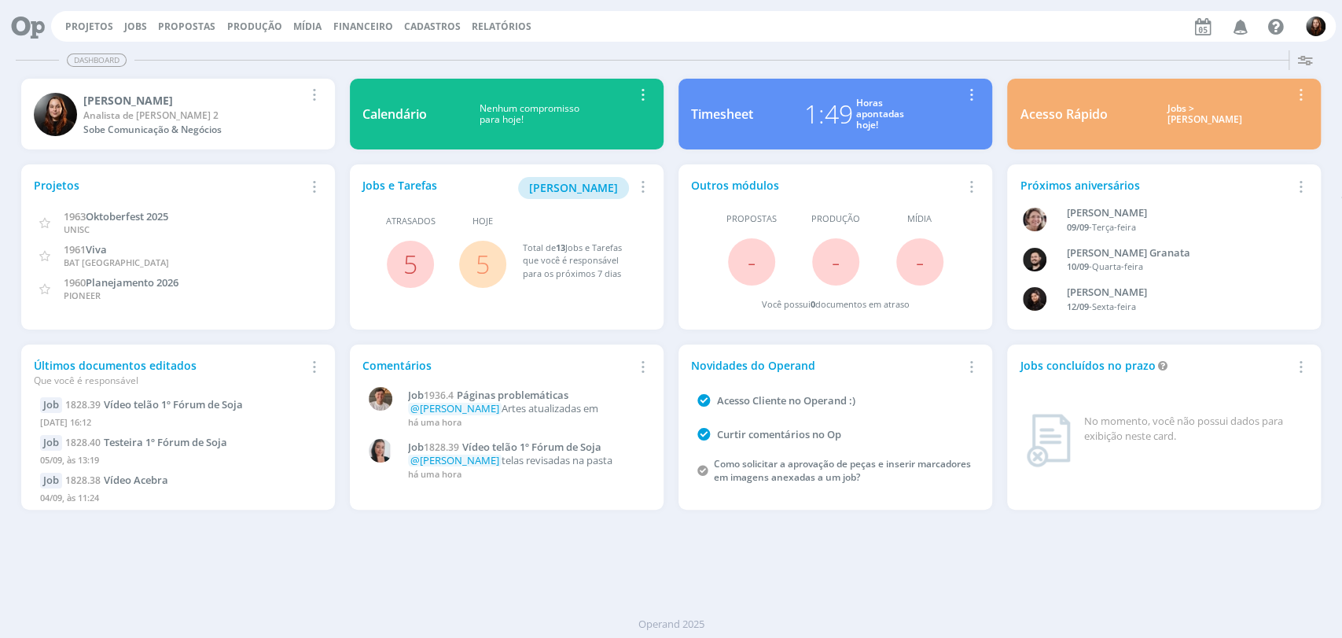
click at [483, 256] on link "5" at bounding box center [483, 264] width 14 height 34
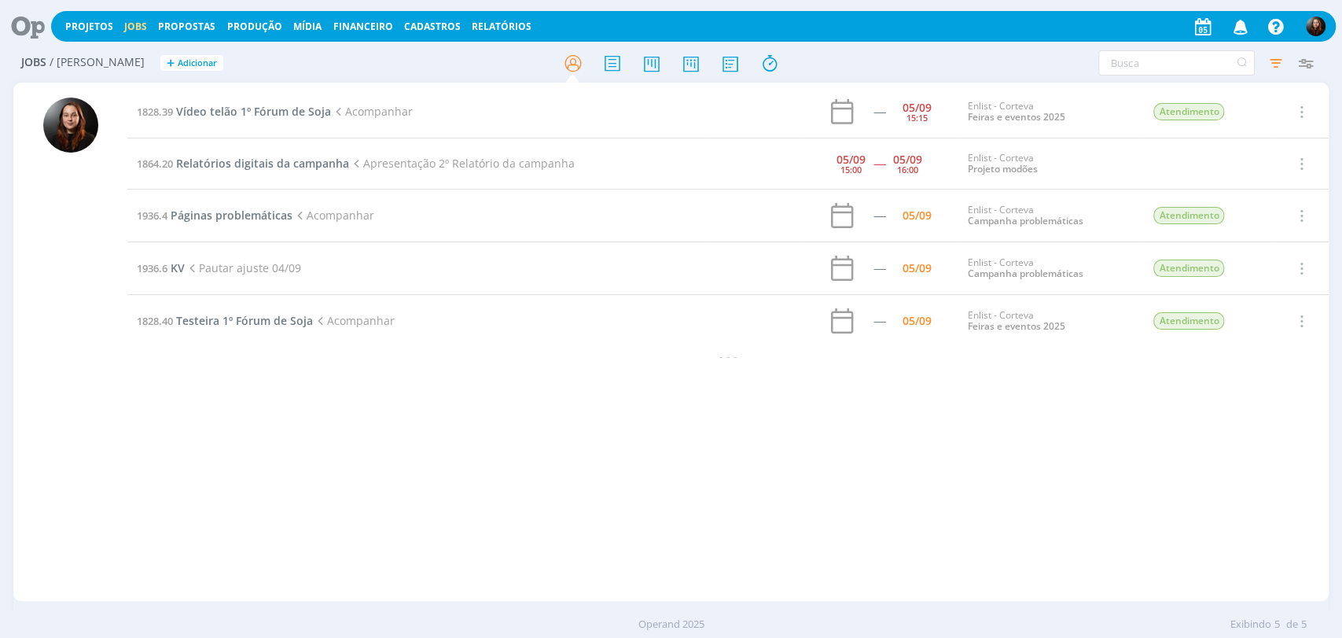
click at [381, 59] on h2 "Jobs / [PERSON_NAME] + Adicionar" at bounding box center [232, 60] width 423 height 33
click at [858, 62] on div at bounding box center [671, 63] width 439 height 28
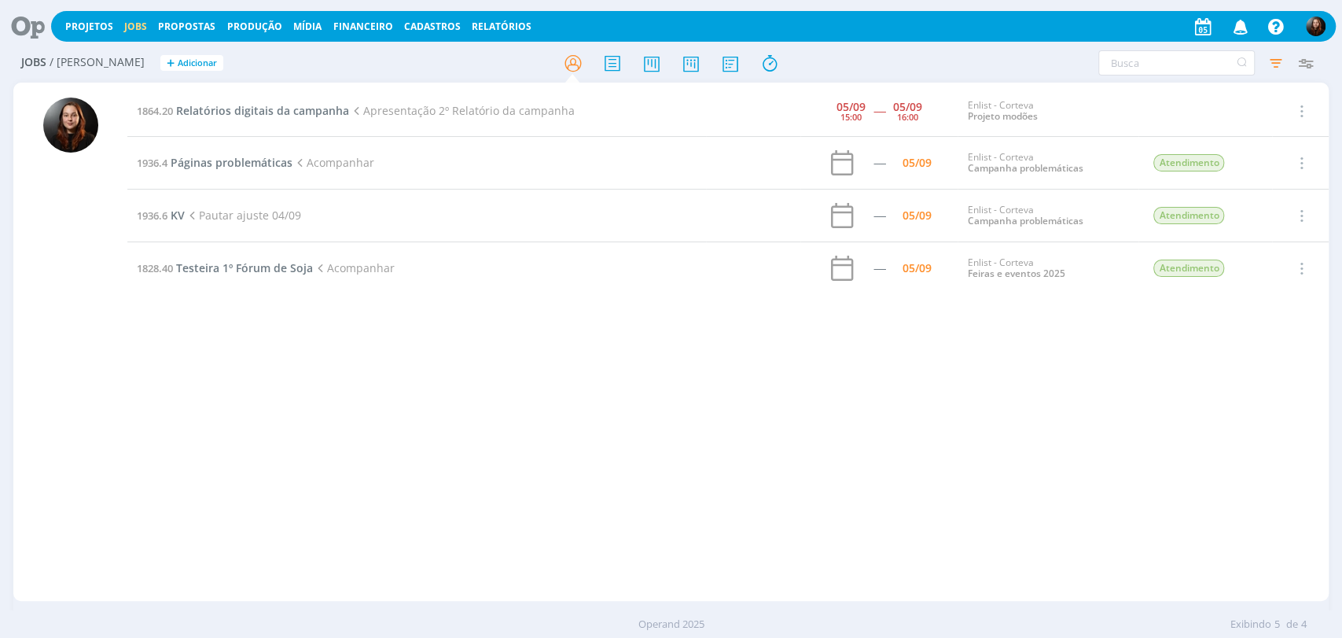
click at [866, 58] on div at bounding box center [671, 63] width 439 height 28
click at [906, 70] on div "Filtros Filtrar [GEOGRAPHIC_DATA] Tipo Jobs e Tarefas Data Personalizado [DATE]…" at bounding box center [1109, 62] width 423 height 25
click at [298, 118] on td "1864.20 Relatórios digitais da campanha Apresentação 2º Relatório da campanha" at bounding box center [416, 111] width 579 height 51
click at [295, 114] on span "Relatórios digitais da campanha" at bounding box center [262, 110] width 173 height 15
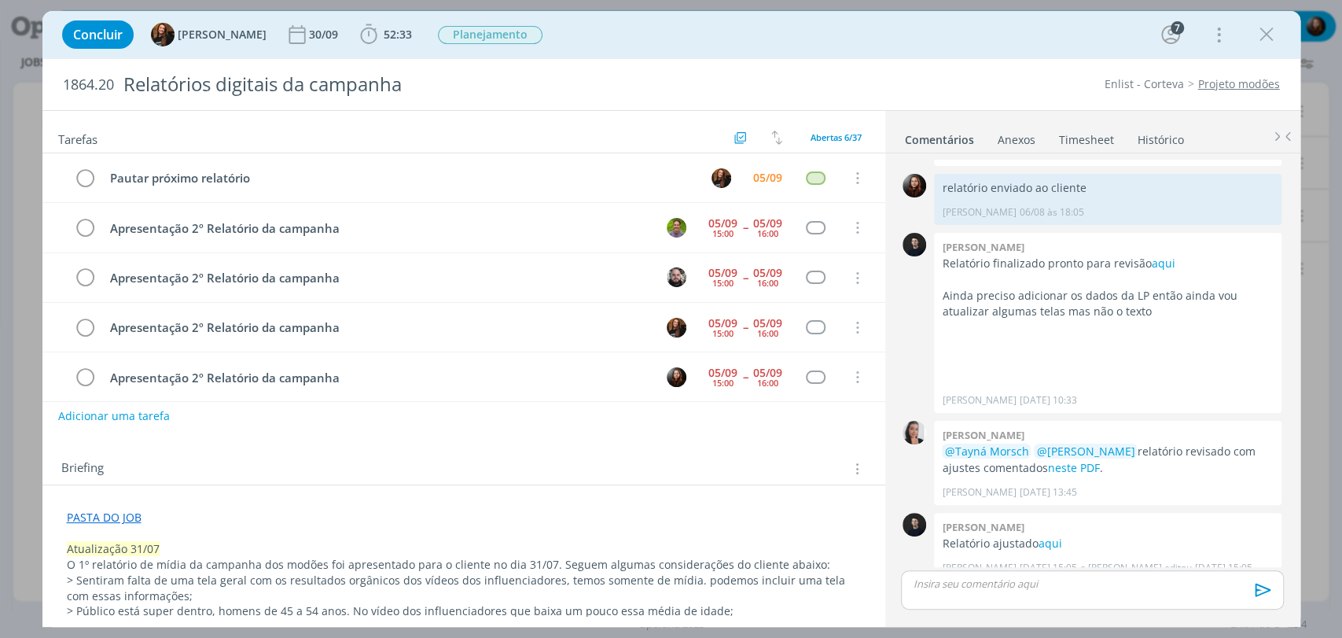
scroll to position [60, 0]
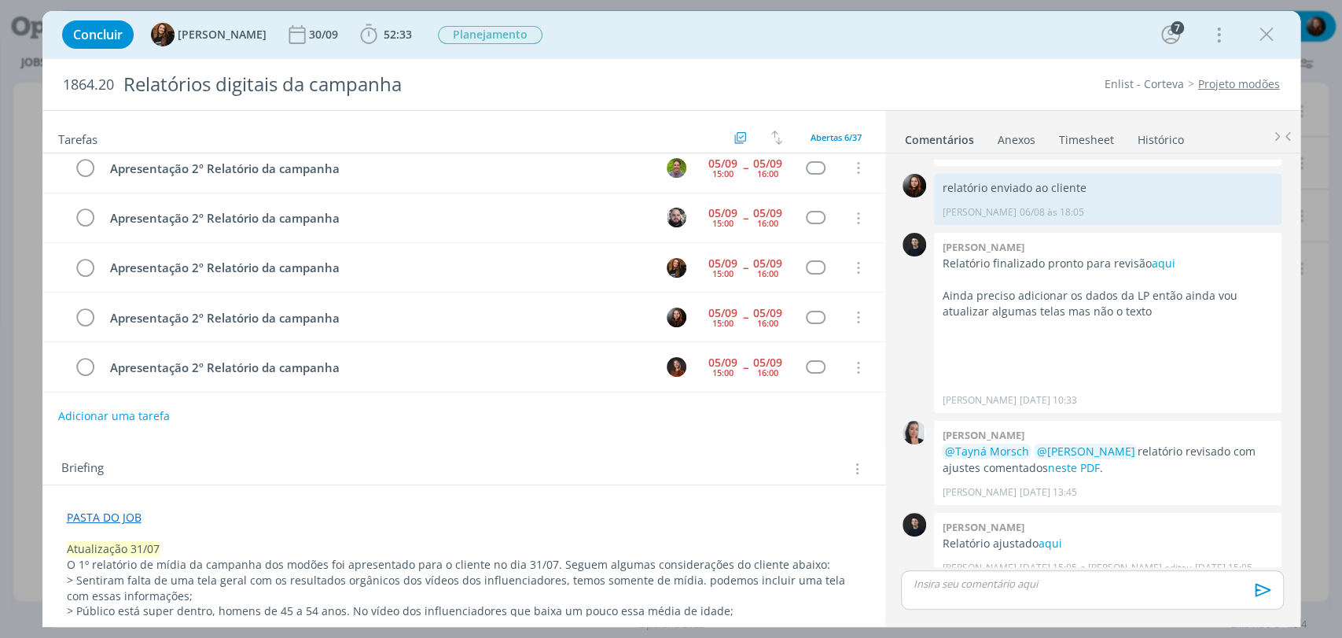
click at [1083, 144] on link "Timesheet" at bounding box center [1086, 136] width 57 height 23
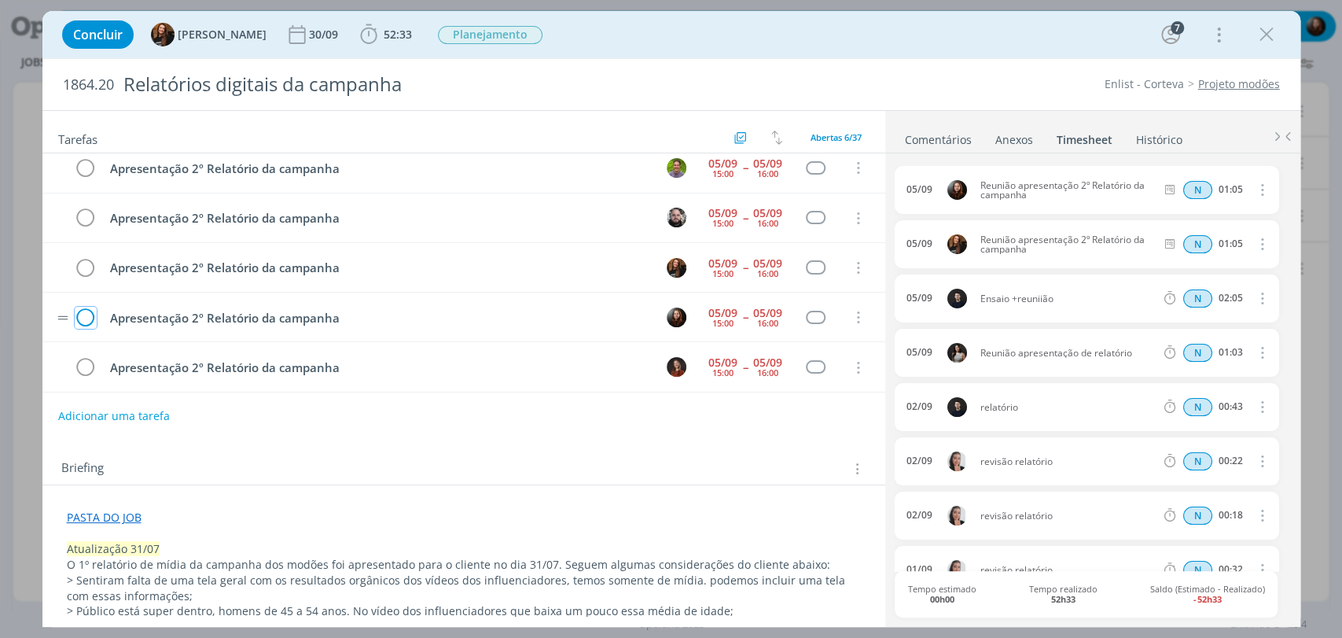
click at [83, 317] on icon "dialog" at bounding box center [86, 318] width 22 height 24
click at [1273, 39] on icon "dialog" at bounding box center [1267, 35] width 24 height 24
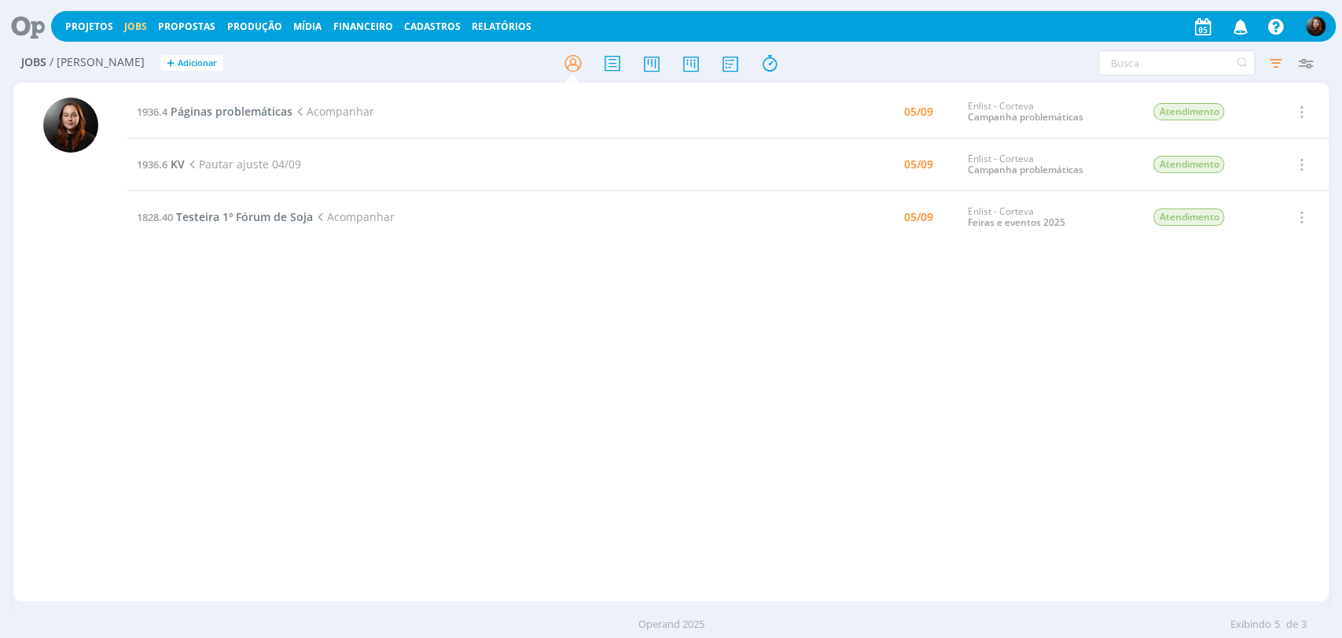
click at [252, 364] on div "1936.4 Páginas problemáticas Acompanhar 05/09 Enlist - Corteva Campanha problem…" at bounding box center [727, 342] width 1201 height 512
click at [292, 60] on h2 "Jobs / Minha Pauta + Adicionar" at bounding box center [232, 60] width 423 height 33
click at [22, 19] on icon at bounding box center [22, 26] width 32 height 31
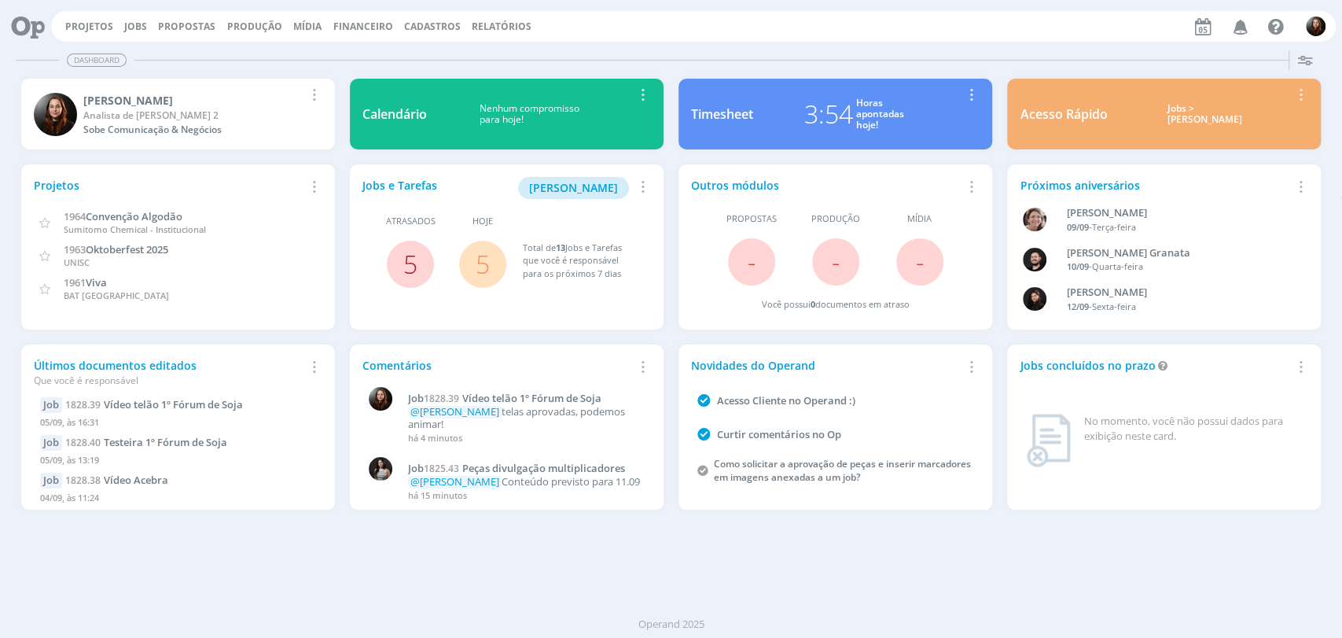
click at [412, 266] on link "5" at bounding box center [410, 264] width 14 height 34
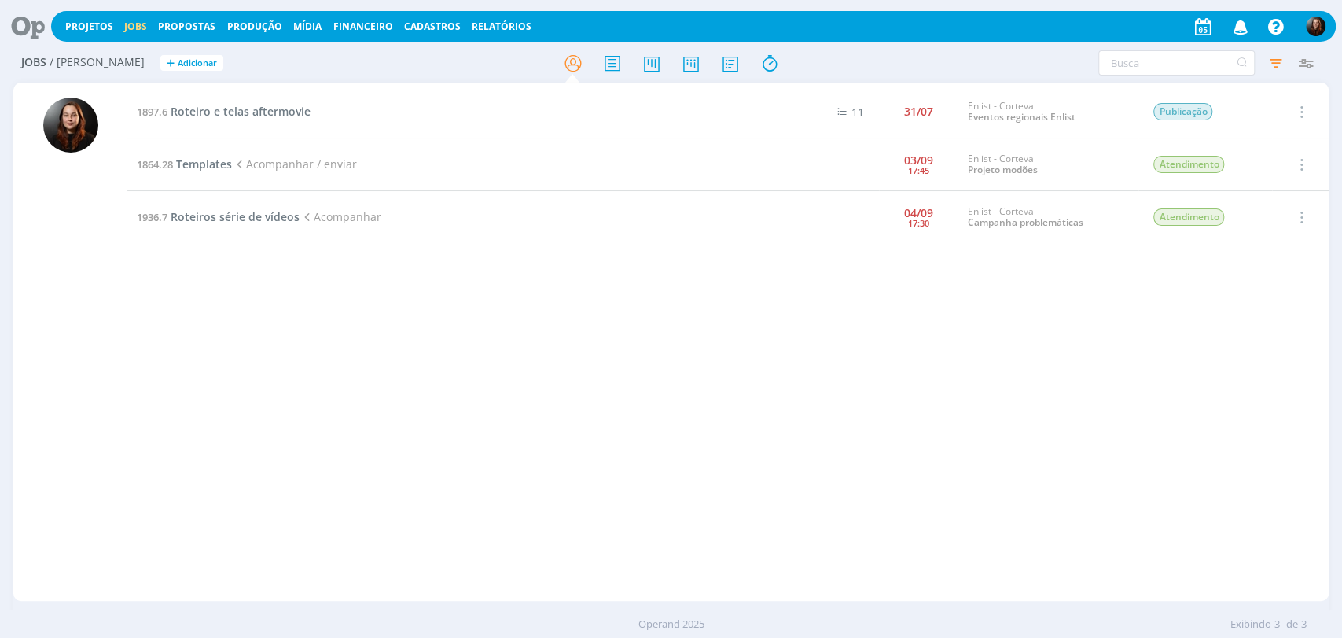
click at [30, 27] on icon at bounding box center [22, 26] width 32 height 31
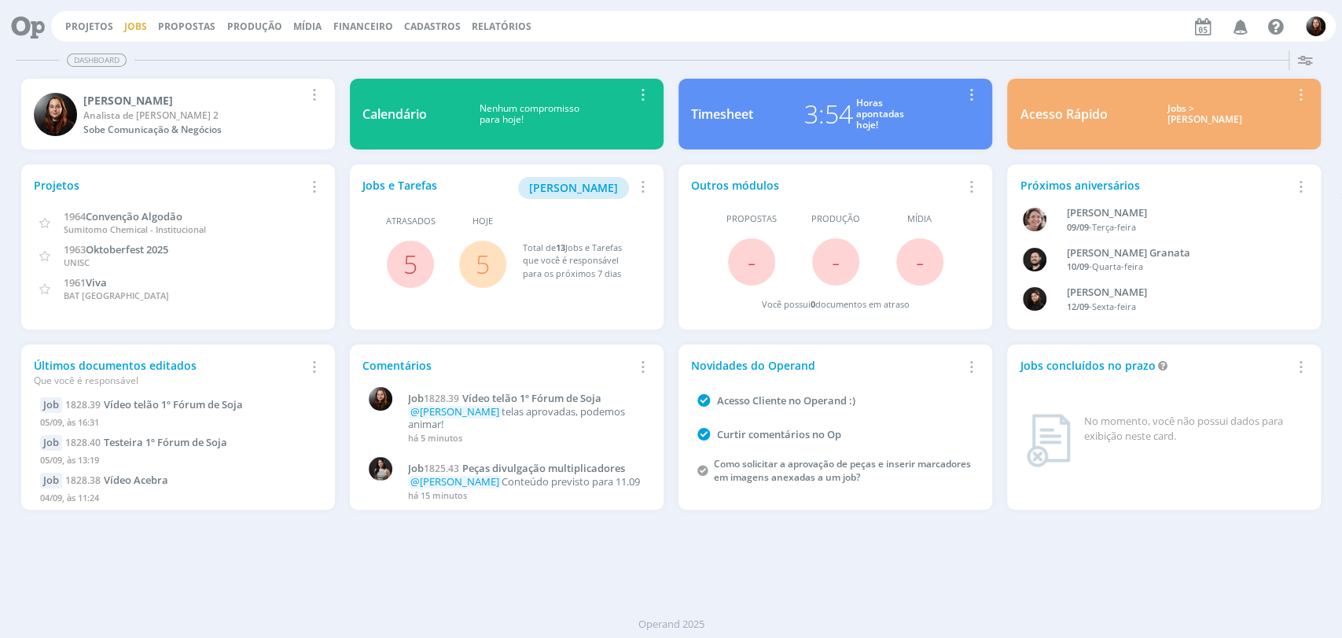
click at [124, 28] on link "Jobs" at bounding box center [135, 26] width 23 height 13
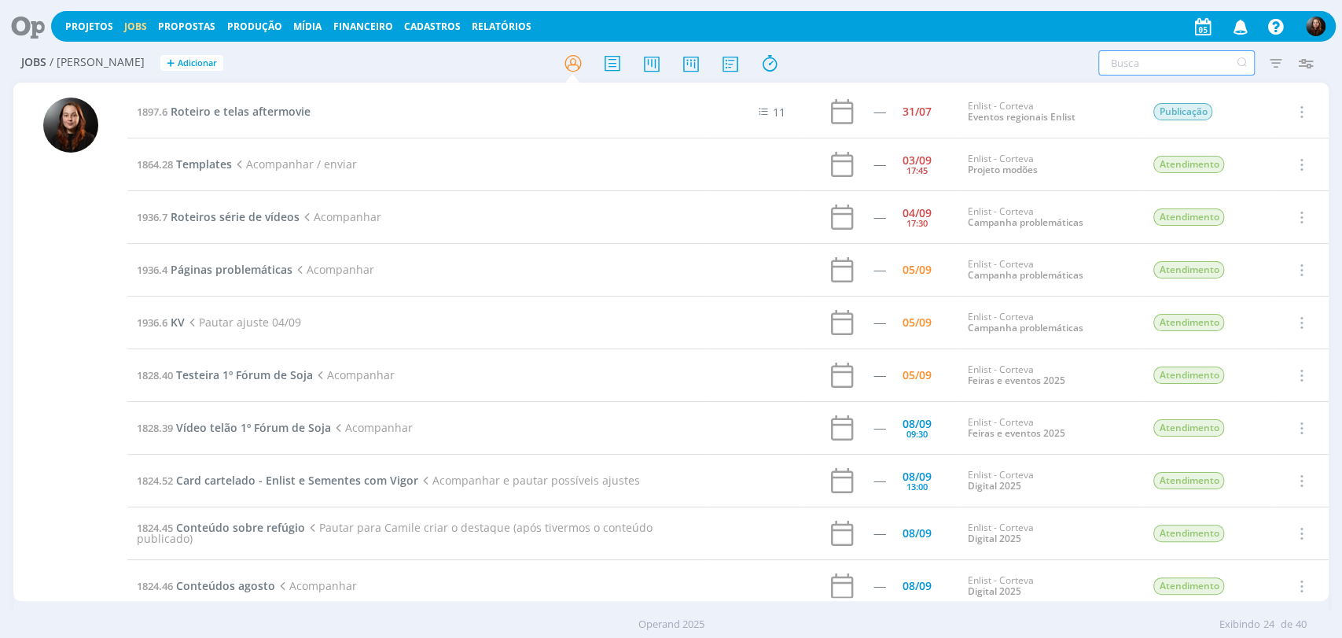
click at [1117, 68] on input "text" at bounding box center [1176, 62] width 156 height 25
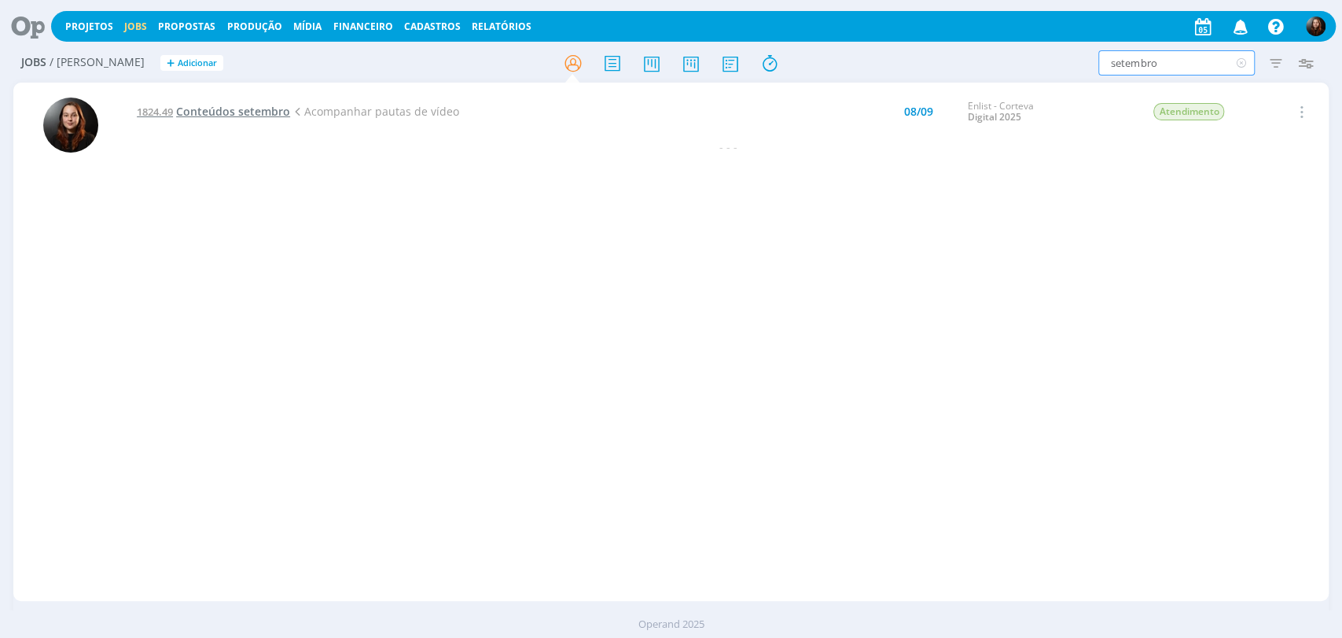
type input "setembro"
click at [247, 114] on span "Conteúdos setembro" at bounding box center [233, 111] width 114 height 15
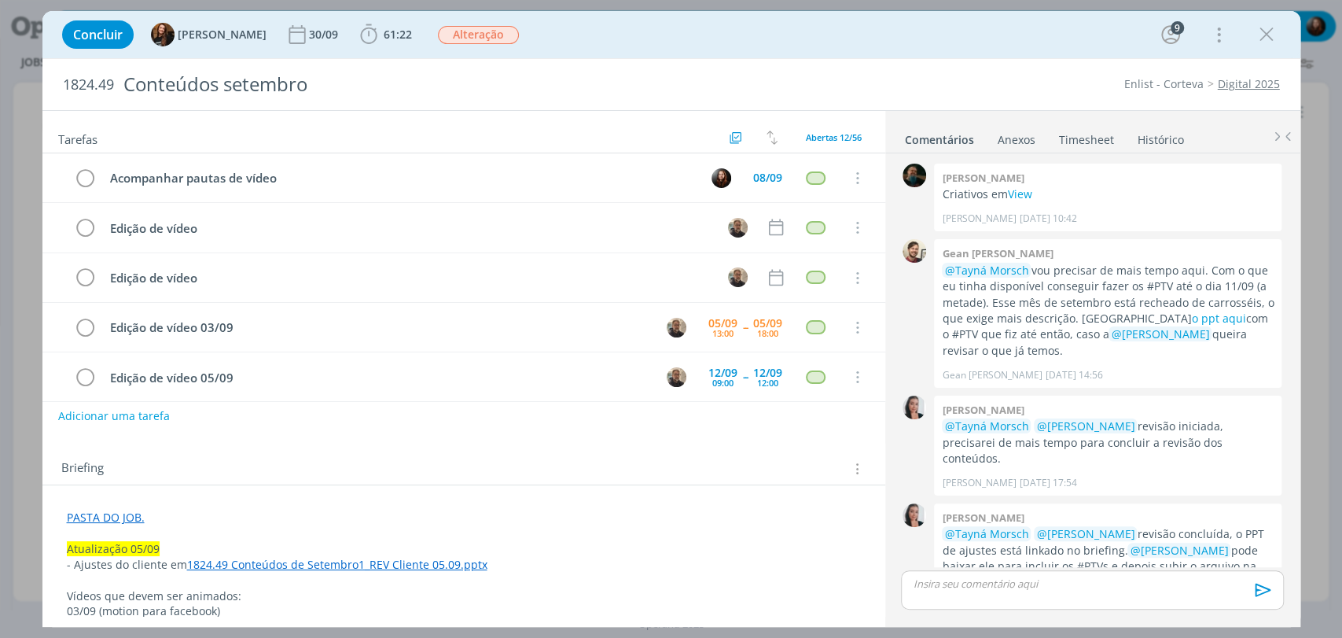
scroll to position [1698, 0]
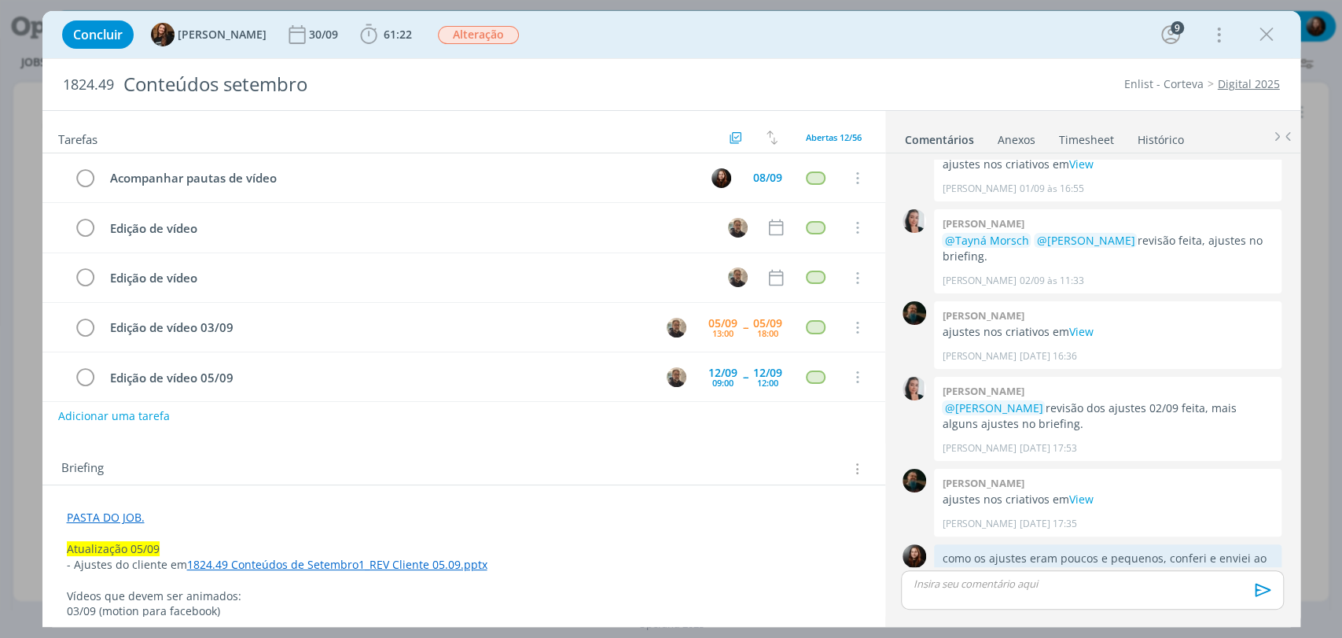
click at [1004, 33] on div "Concluir Tayná Morsch 30/09 61:22 Iniciar Apontar Data * 05/09/2025 Horas * 00:…" at bounding box center [671, 35] width 1234 height 38
click at [1005, 32] on div "Concluir Tayná Morsch 30/09 61:22 Iniciar Apontar Data * 05/09/2025 Horas * 00:…" at bounding box center [671, 35] width 1234 height 38
click at [380, 29] on b "61:22" at bounding box center [397, 34] width 35 height 11
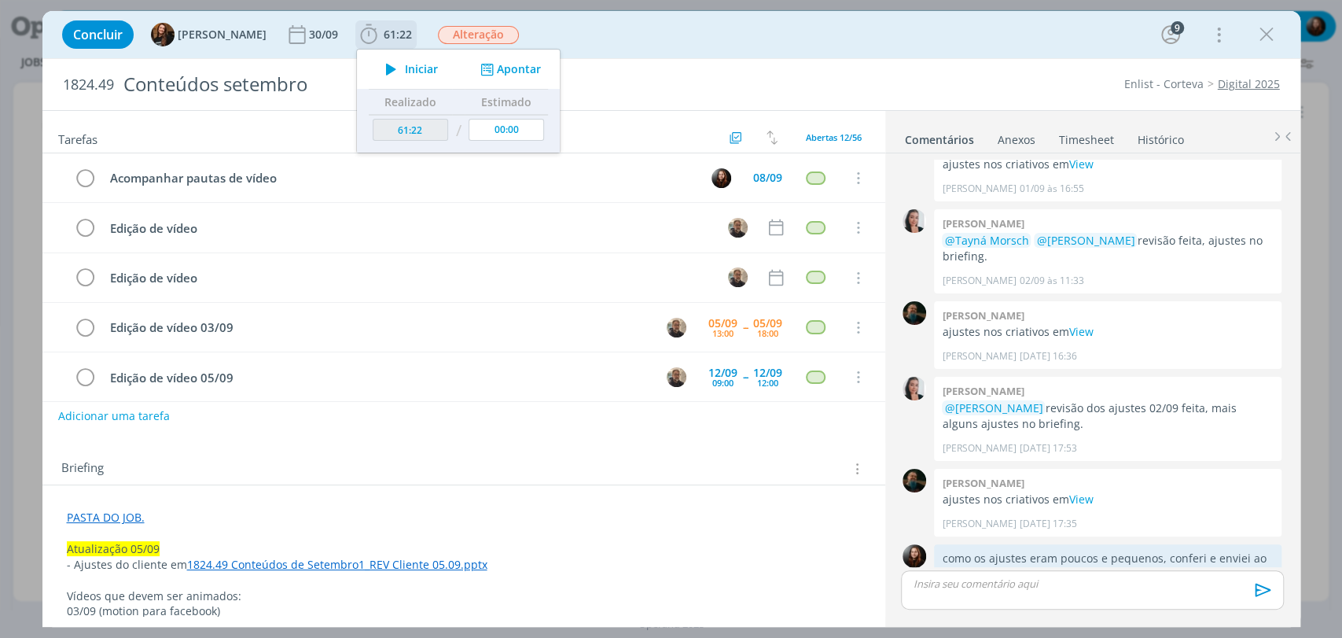
click at [405, 68] on span "Iniciar" at bounding box center [421, 69] width 33 height 11
click at [134, 417] on button "Adicionar uma tarefa" at bounding box center [113, 415] width 112 height 27
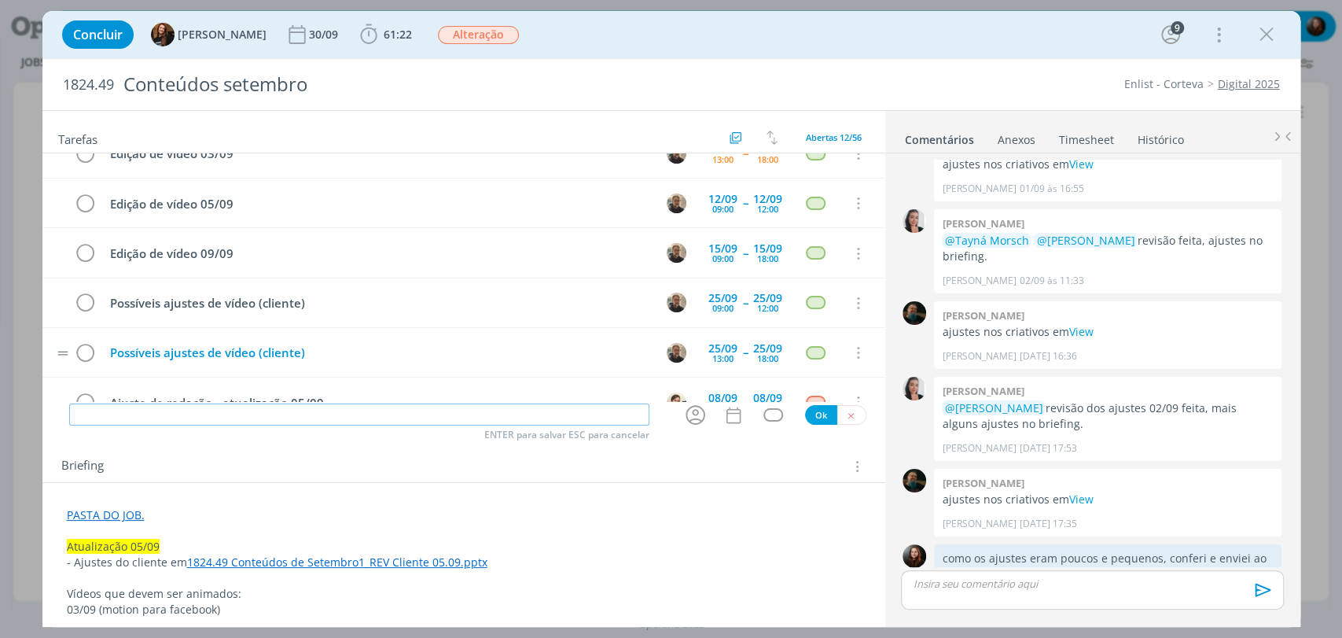
scroll to position [175, 0]
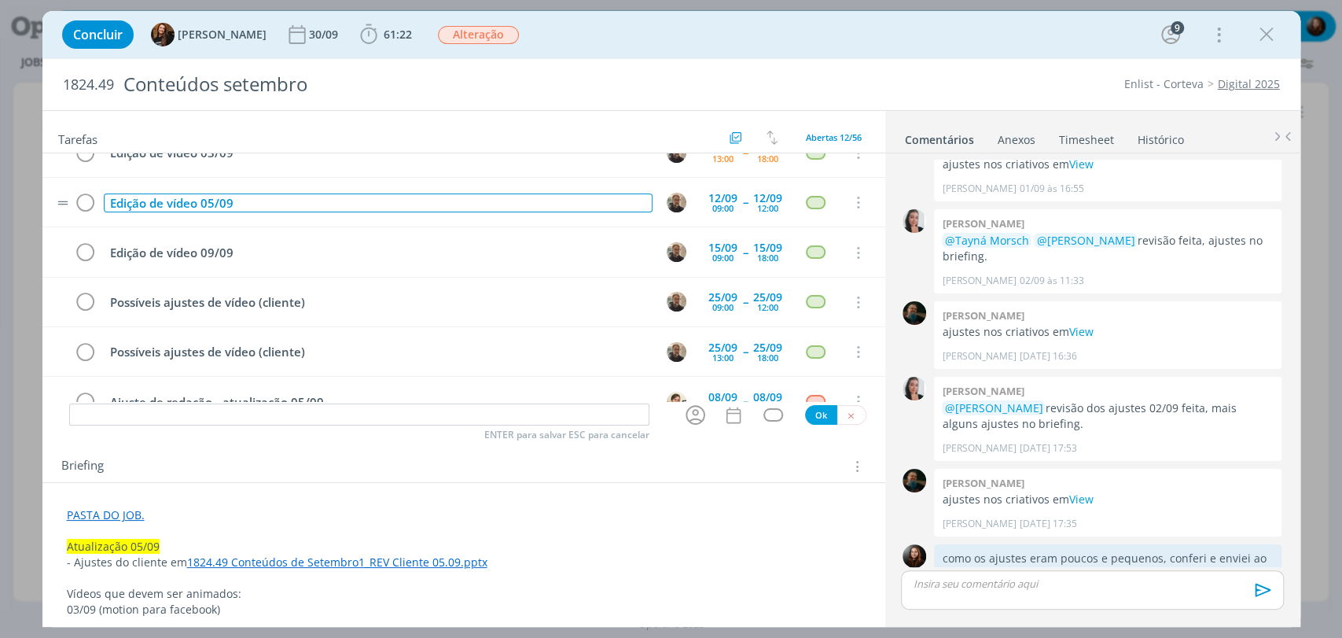
click at [214, 203] on div "Edição de vídeo 05/09" at bounding box center [378, 203] width 549 height 20
copy div "Edição de vídeo 05/09"
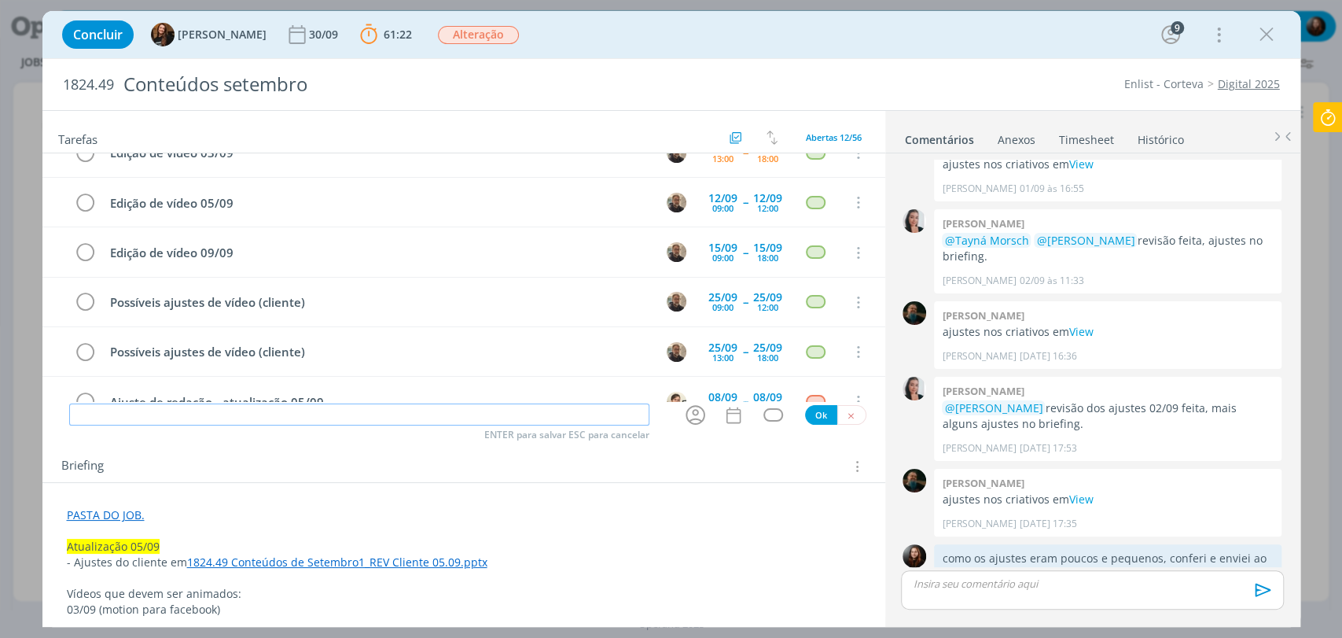
click at [200, 420] on input "dialog" at bounding box center [359, 414] width 580 height 22
paste input "Edição de vídeo 05/09"
type input "Edição de vídeo 05/09"
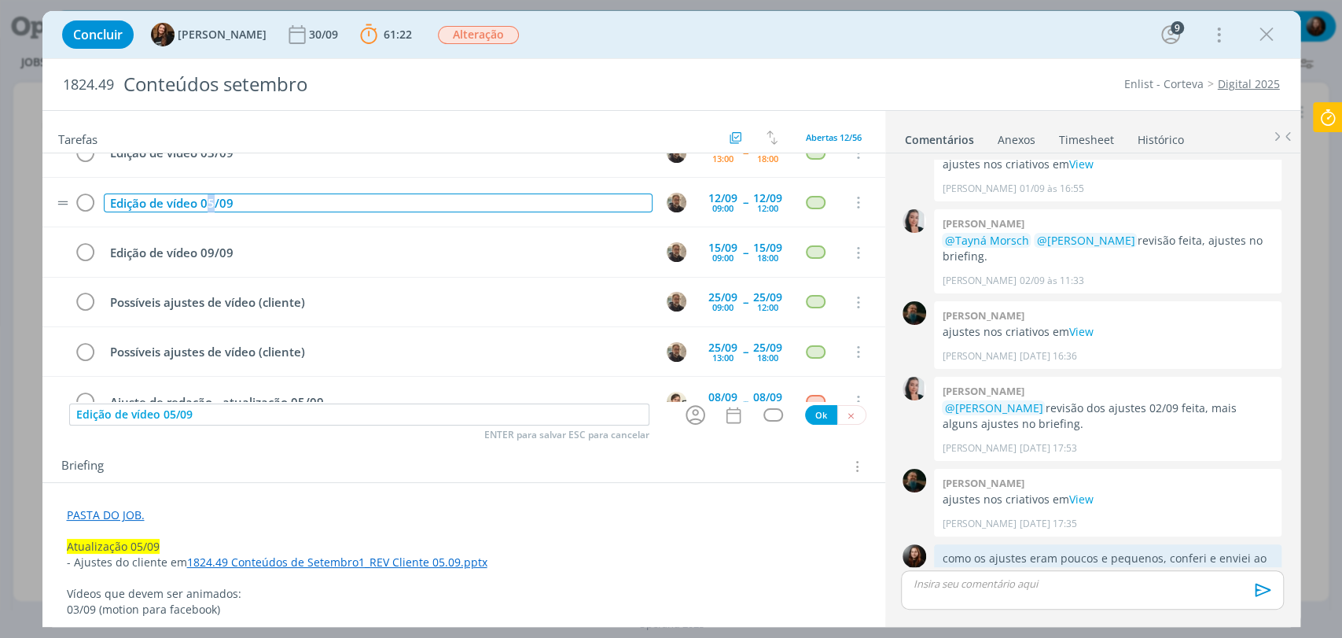
click at [209, 197] on div "Edição de vídeo 05/09" at bounding box center [378, 203] width 549 height 20
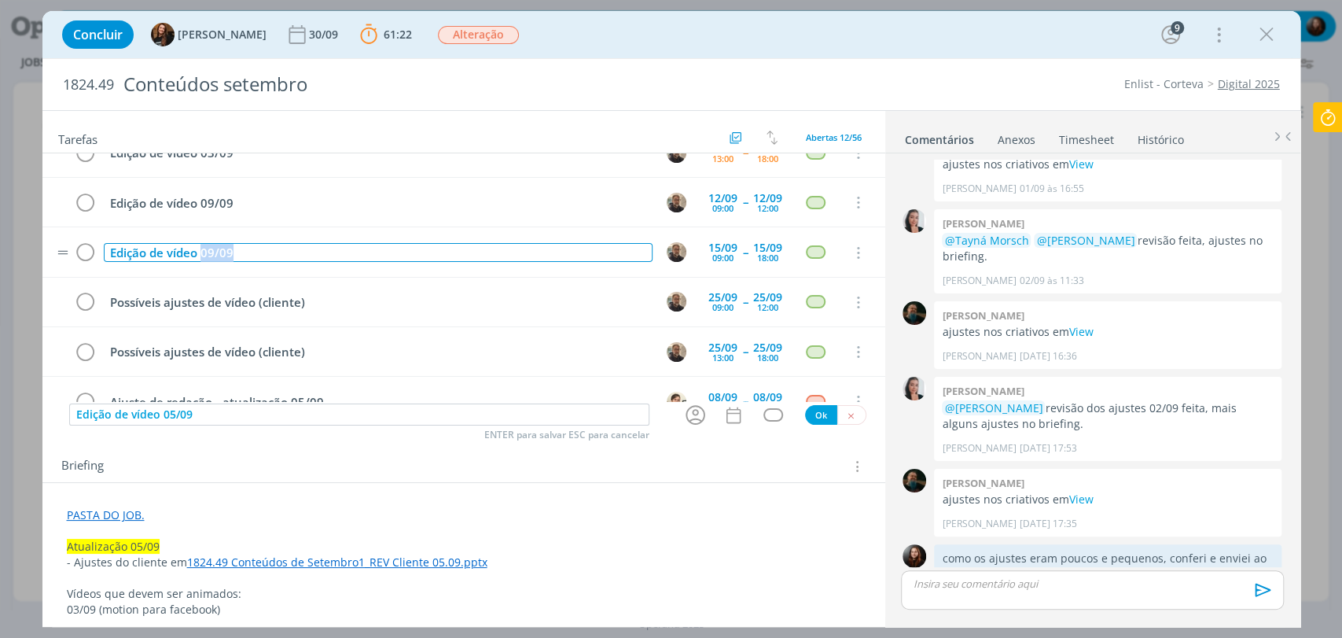
drag, startPoint x: 235, startPoint y: 252, endPoint x: 302, endPoint y: 252, distance: 66.8
click at [302, 252] on div "Edição de vídeo 09/09" at bounding box center [378, 253] width 549 height 20
click at [687, 418] on icon "dialog" at bounding box center [696, 416] width 20 height 20
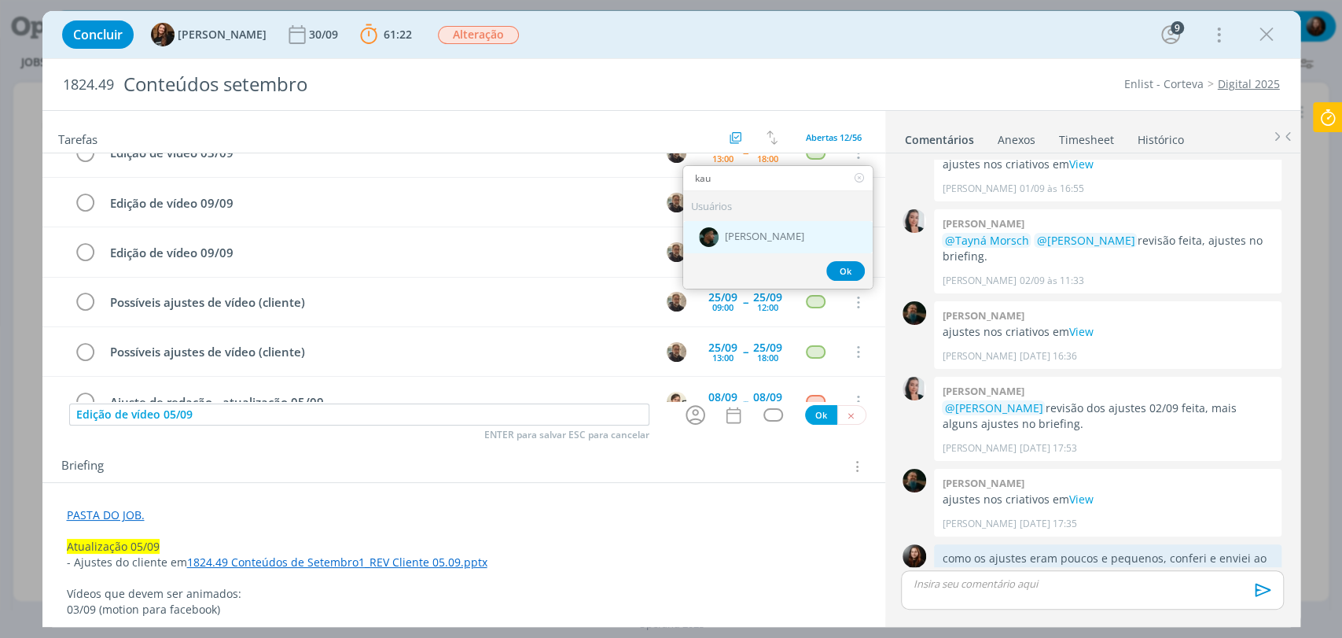
type input "kau"
click at [759, 241] on span "[PERSON_NAME]" at bounding box center [764, 237] width 79 height 13
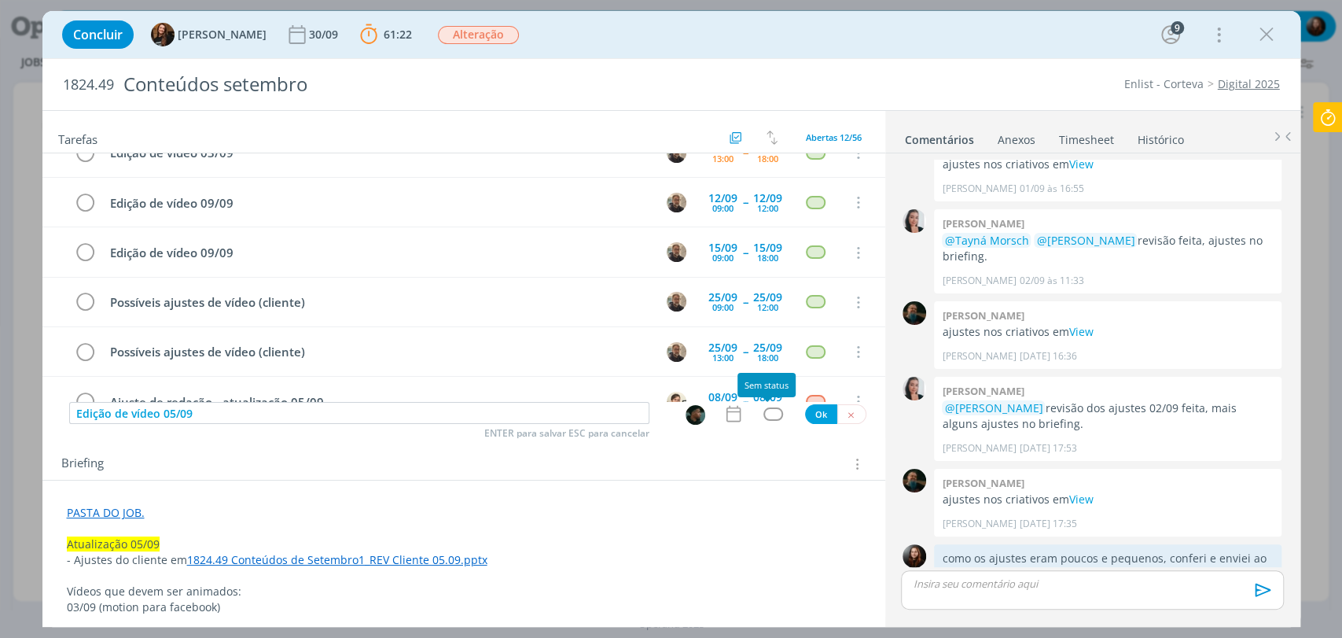
click at [766, 414] on div "dialog" at bounding box center [773, 413] width 20 height 13
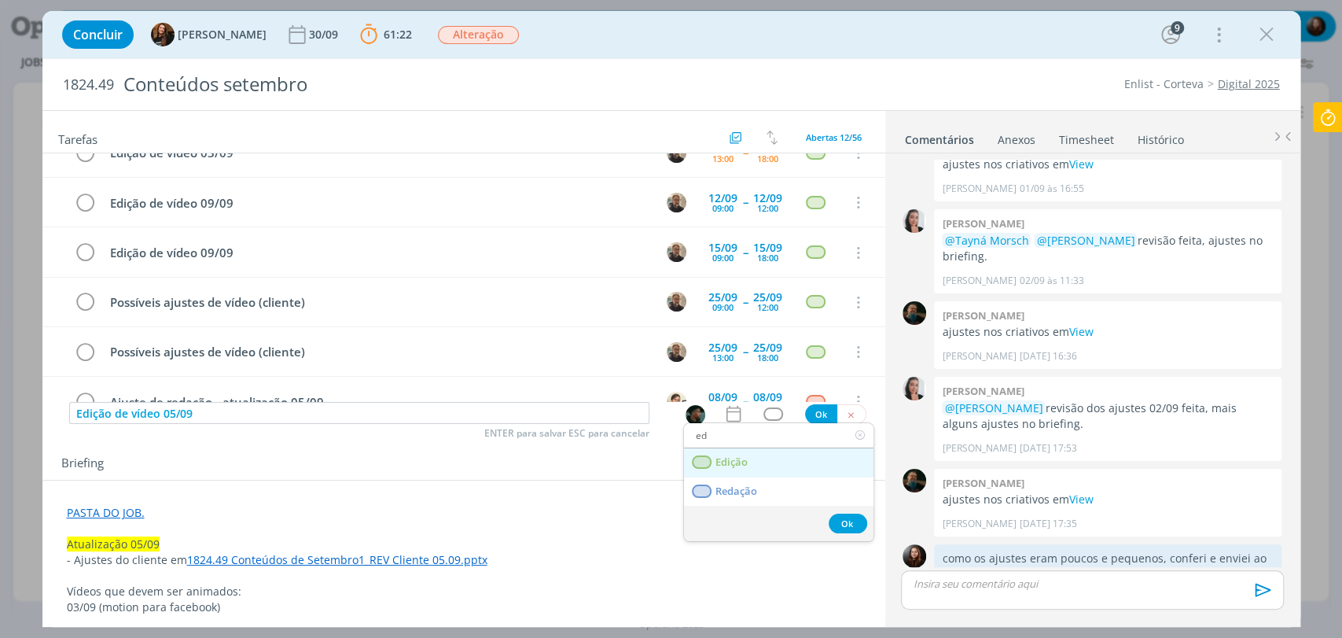
type input "ed"
click at [748, 467] on link "Edição" at bounding box center [778, 462] width 189 height 29
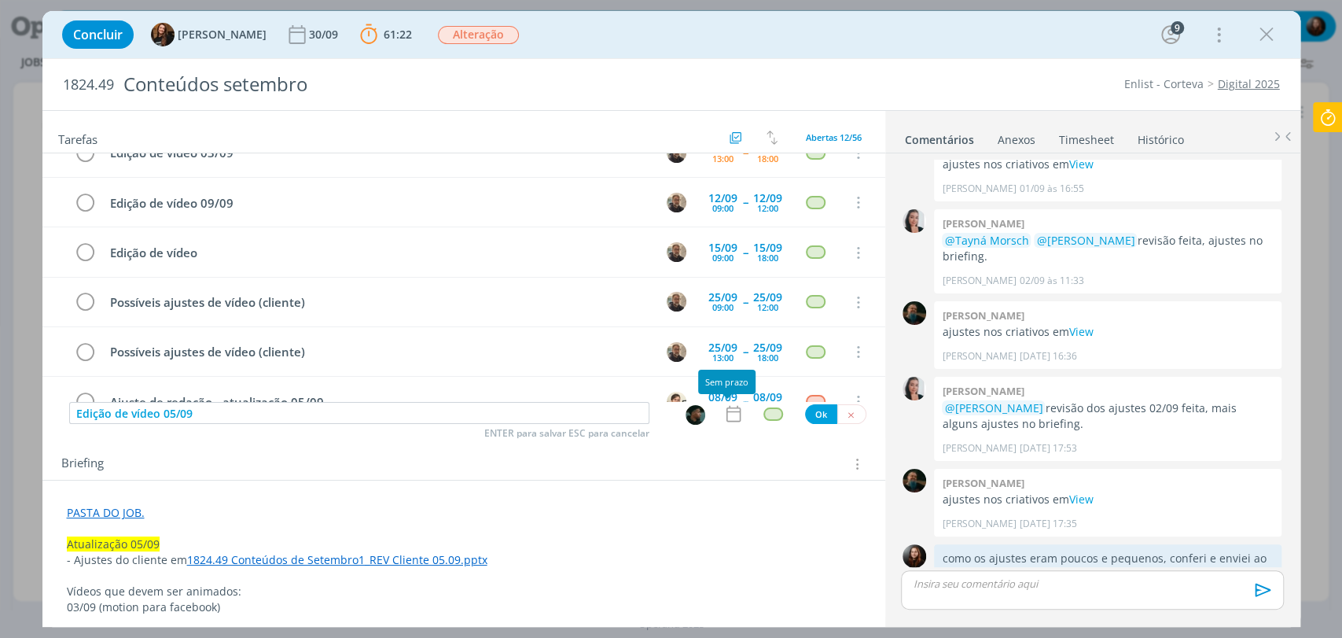
click at [727, 421] on icon "dialog" at bounding box center [733, 414] width 14 height 17
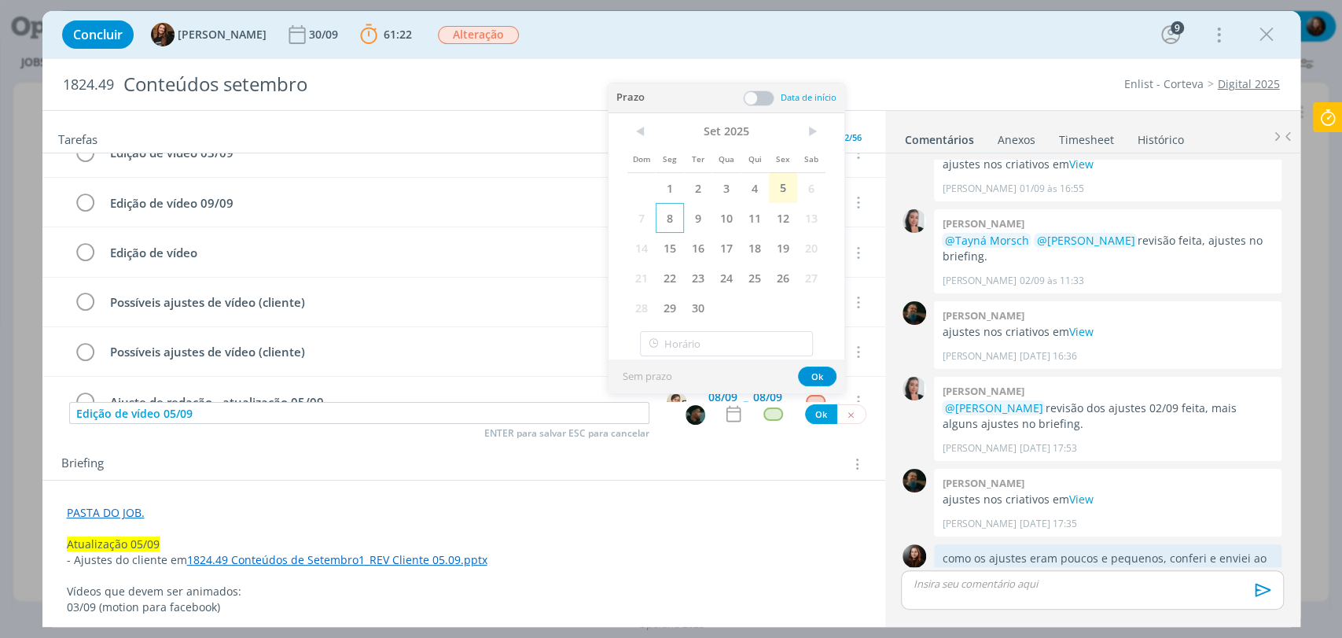
click at [664, 222] on span "8" at bounding box center [670, 218] width 28 height 30
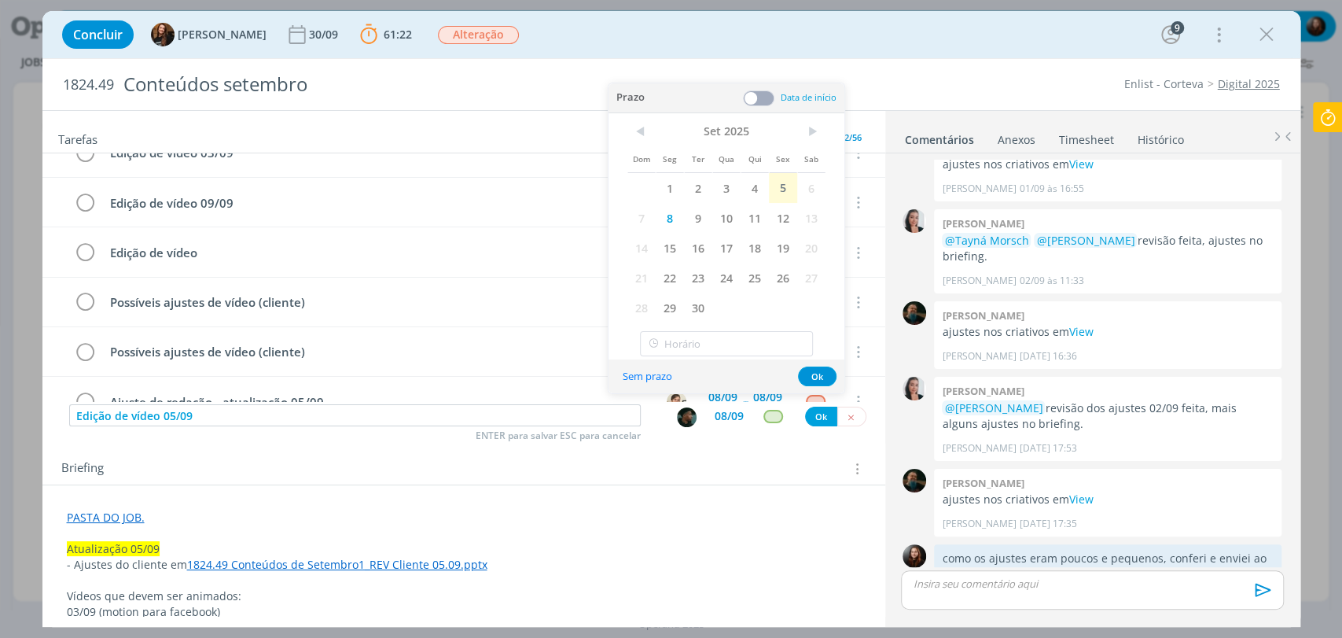
click at [759, 94] on span at bounding box center [758, 98] width 31 height 16
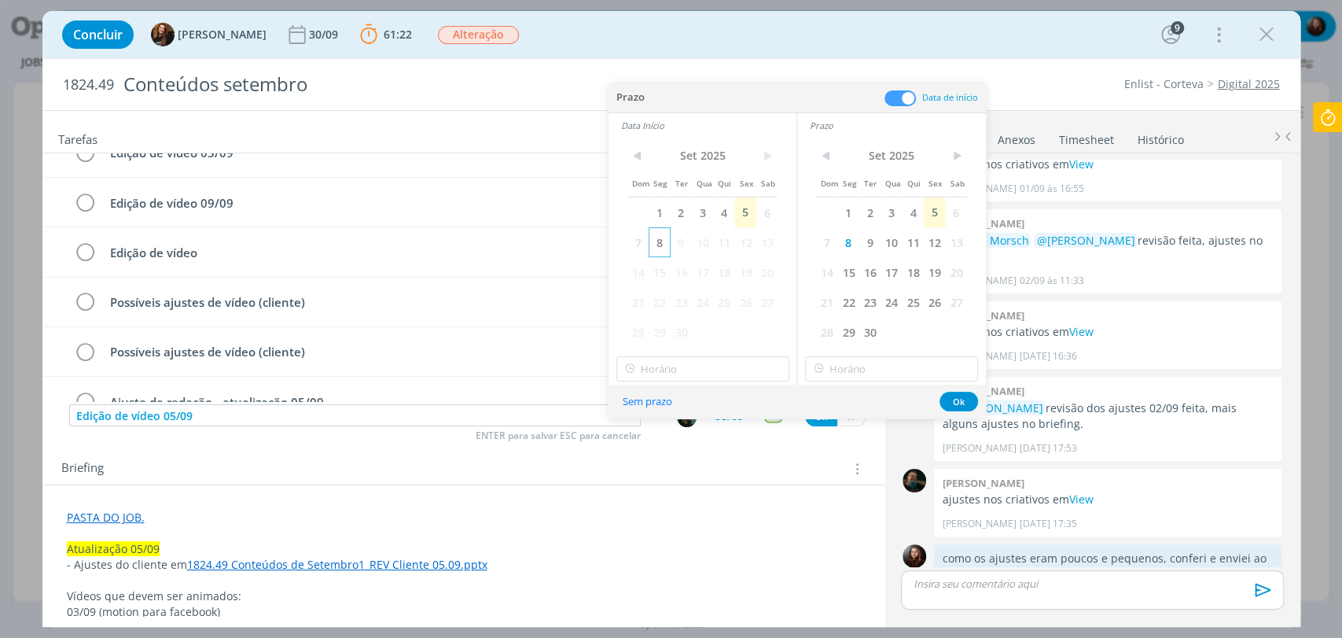
click at [660, 238] on span "8" at bounding box center [659, 242] width 21 height 30
click at [677, 370] on input "17:00" at bounding box center [702, 368] width 173 height 25
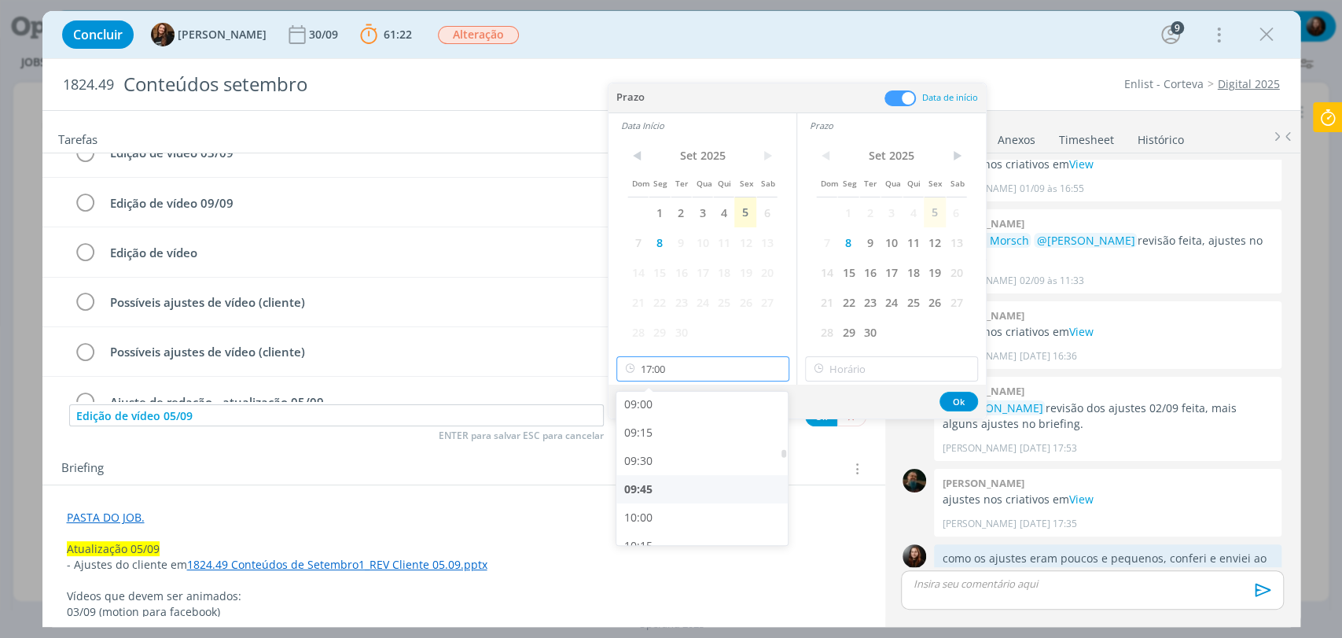
scroll to position [1019, 0]
click at [648, 412] on div "09:00" at bounding box center [703, 405] width 175 height 28
type input "09:00"
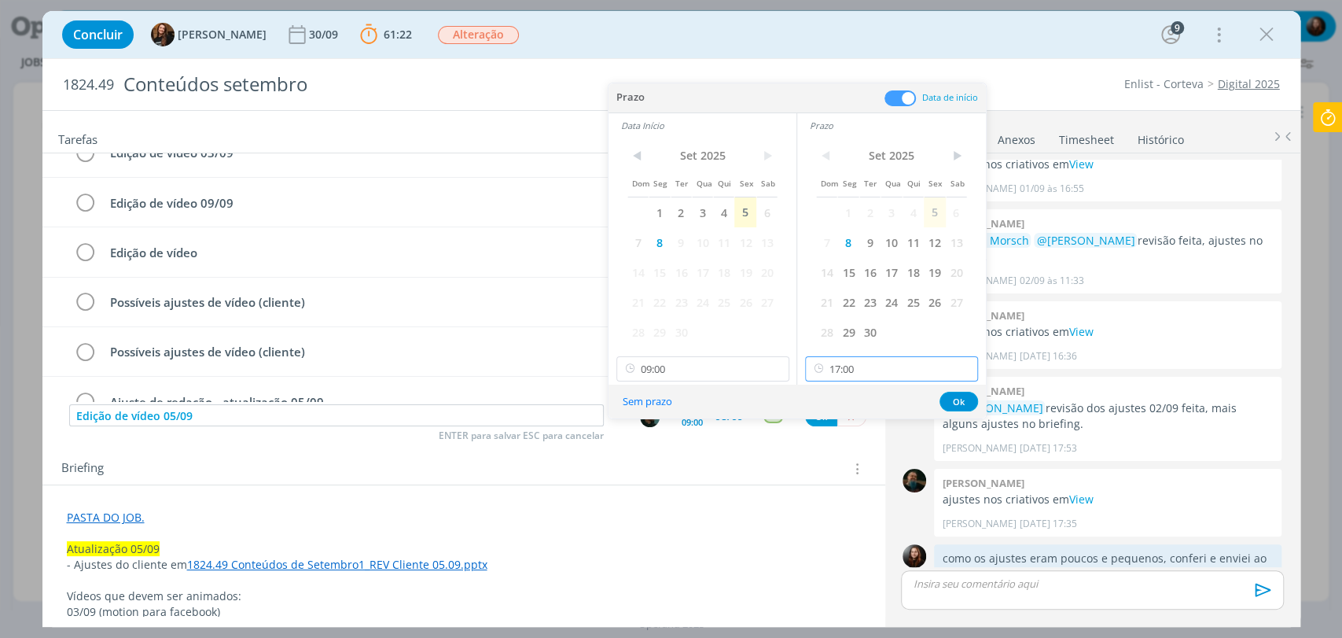
click at [862, 369] on input "17:00" at bounding box center [891, 368] width 173 height 25
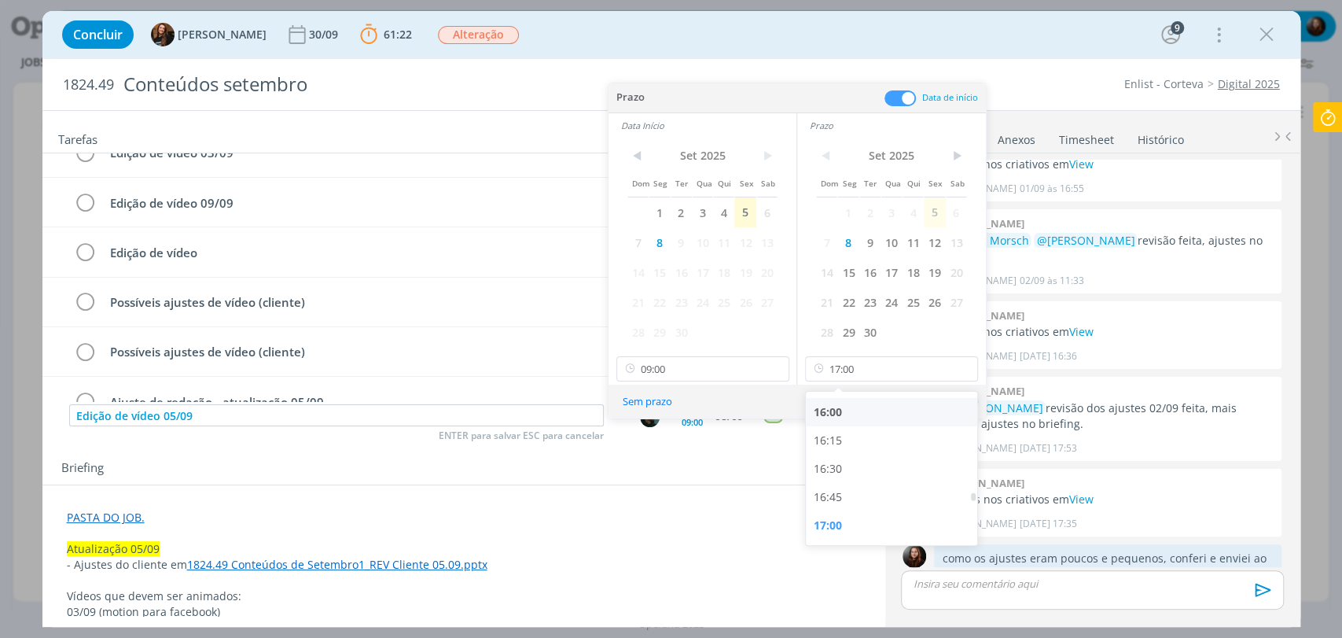
click at [839, 410] on div "16:00" at bounding box center [893, 412] width 175 height 28
type input "16:00"
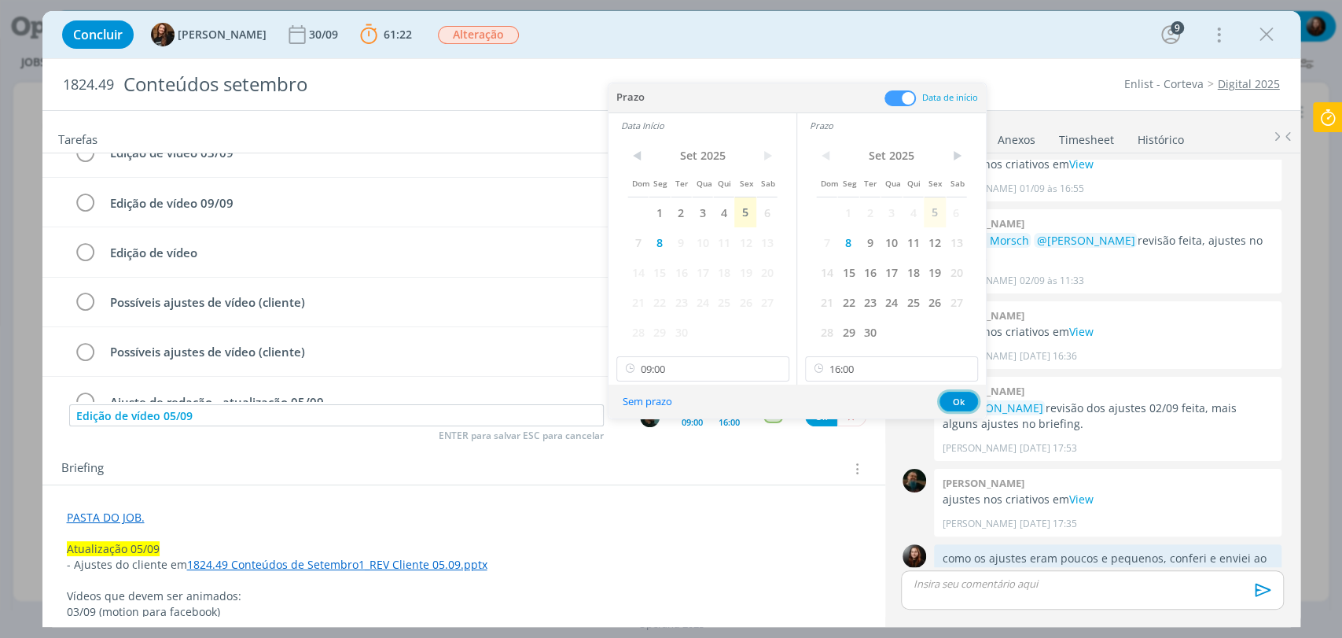
click at [955, 397] on button "Ok" at bounding box center [958, 401] width 39 height 20
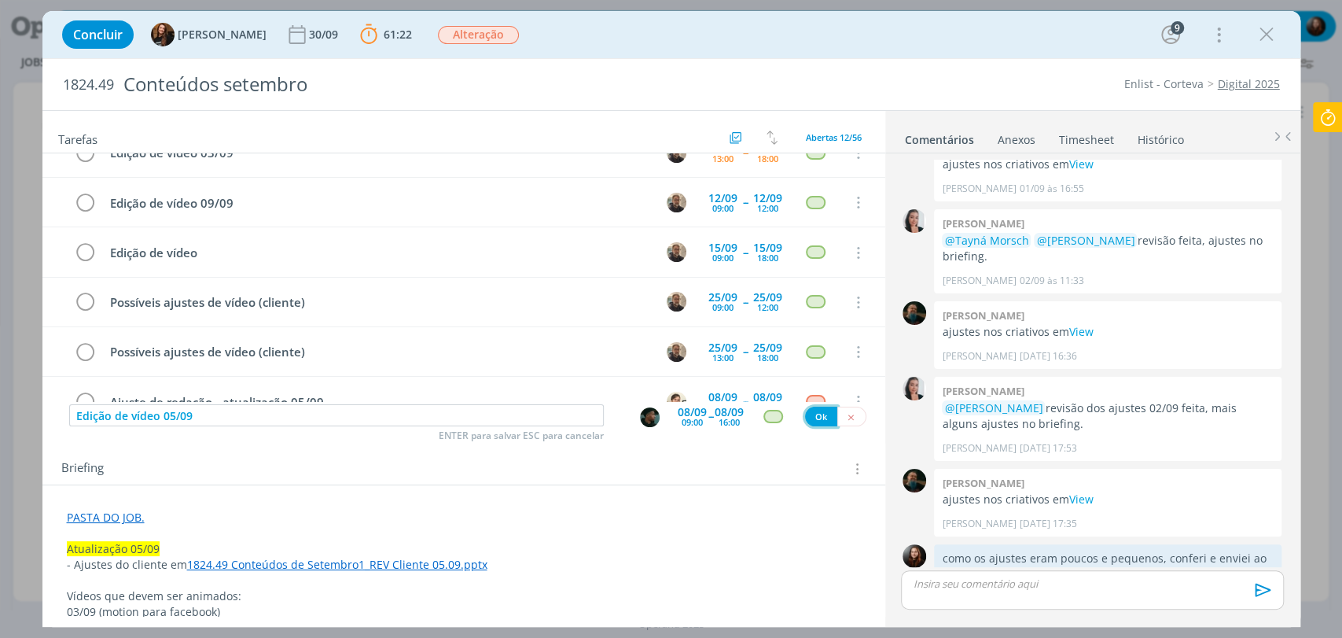
click at [812, 414] on button "Ok" at bounding box center [821, 416] width 32 height 20
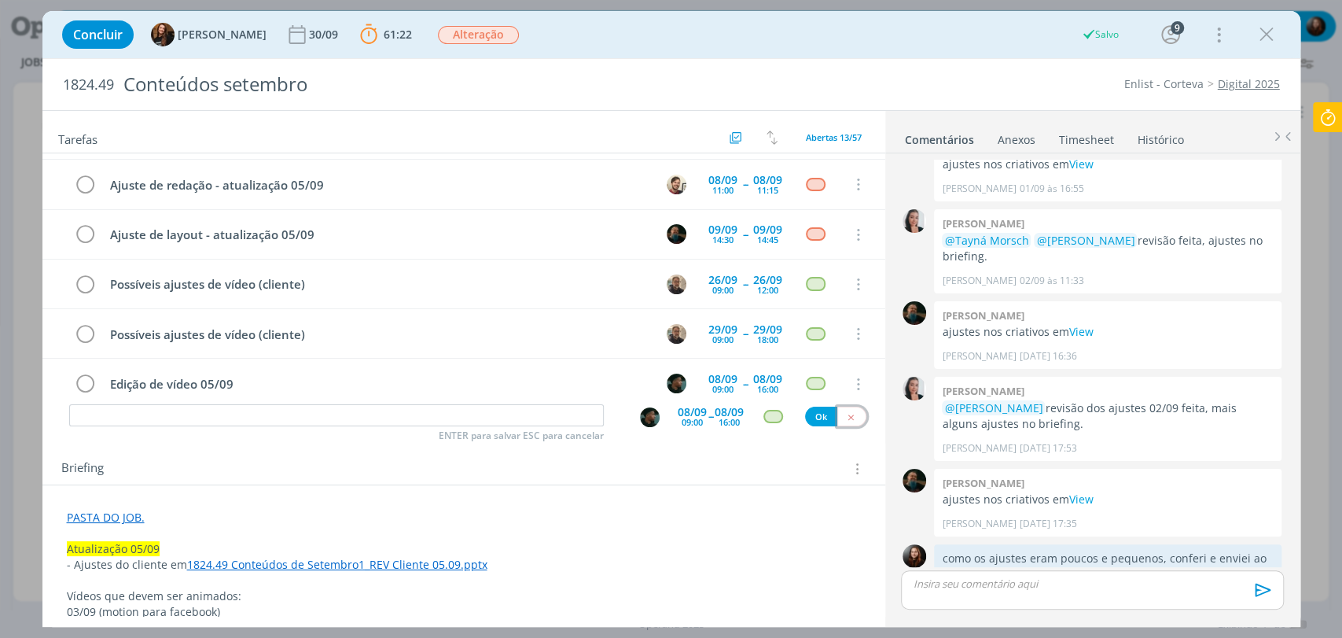
click at [846, 419] on icon "dialog" at bounding box center [851, 417] width 10 height 10
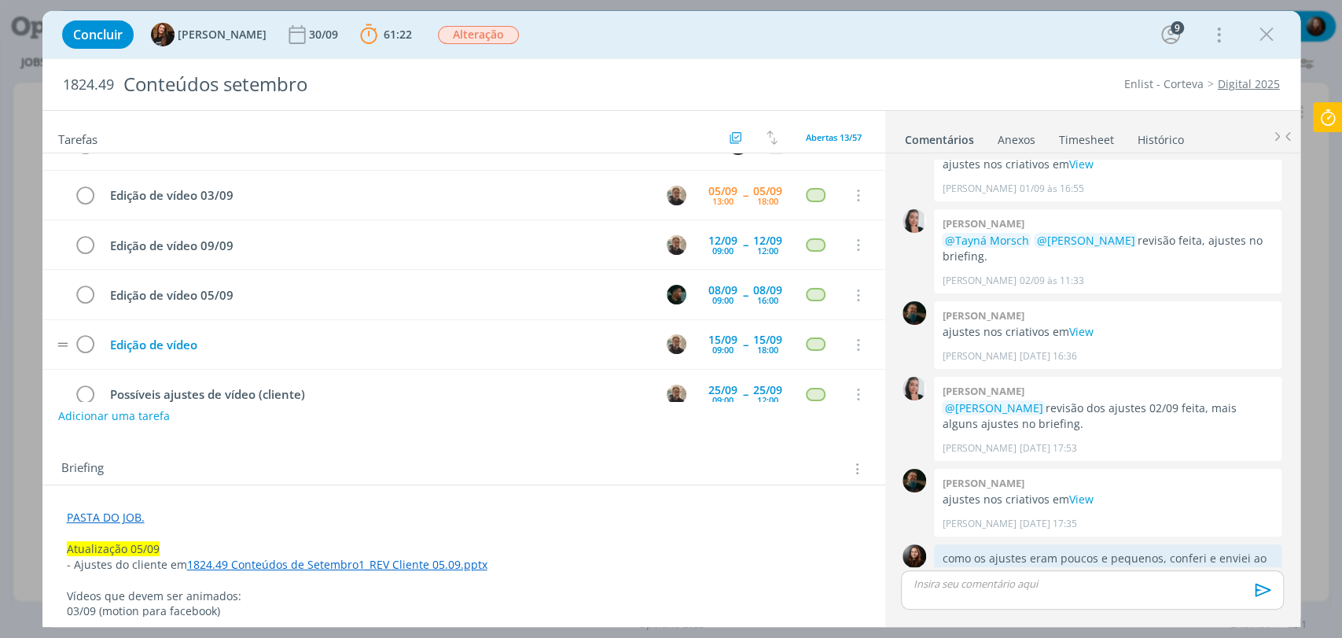
scroll to position [130, 0]
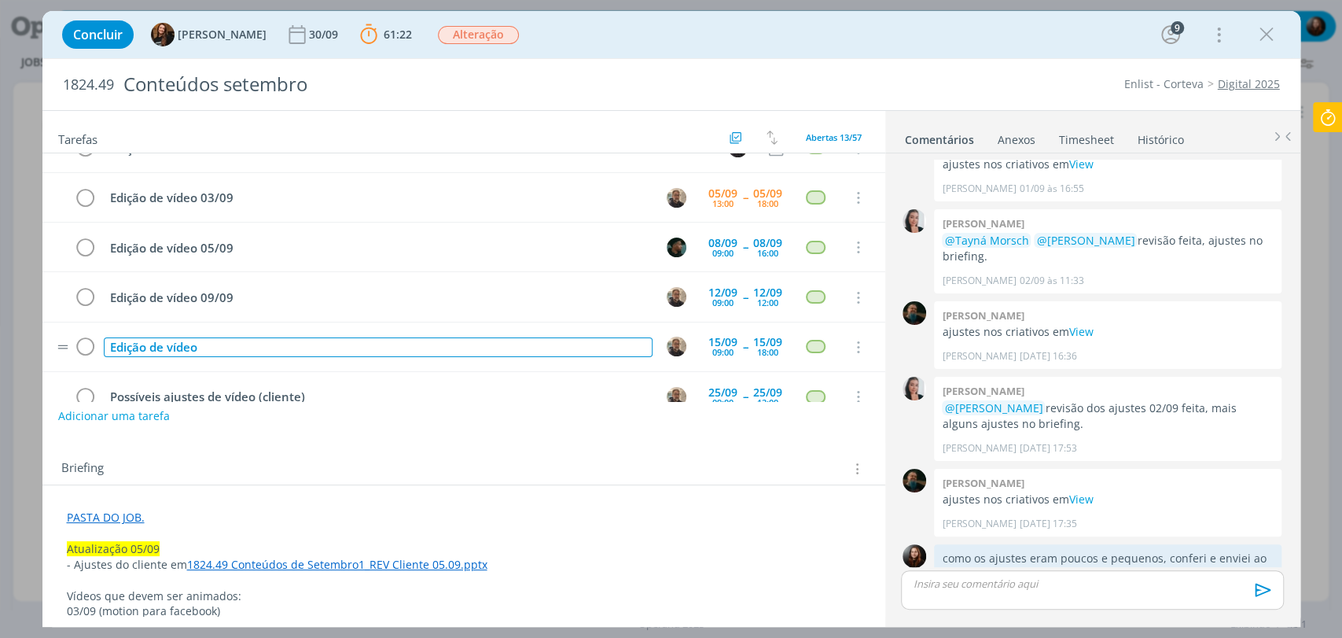
click at [246, 348] on div "Edição de vídeo" at bounding box center [378, 347] width 549 height 20
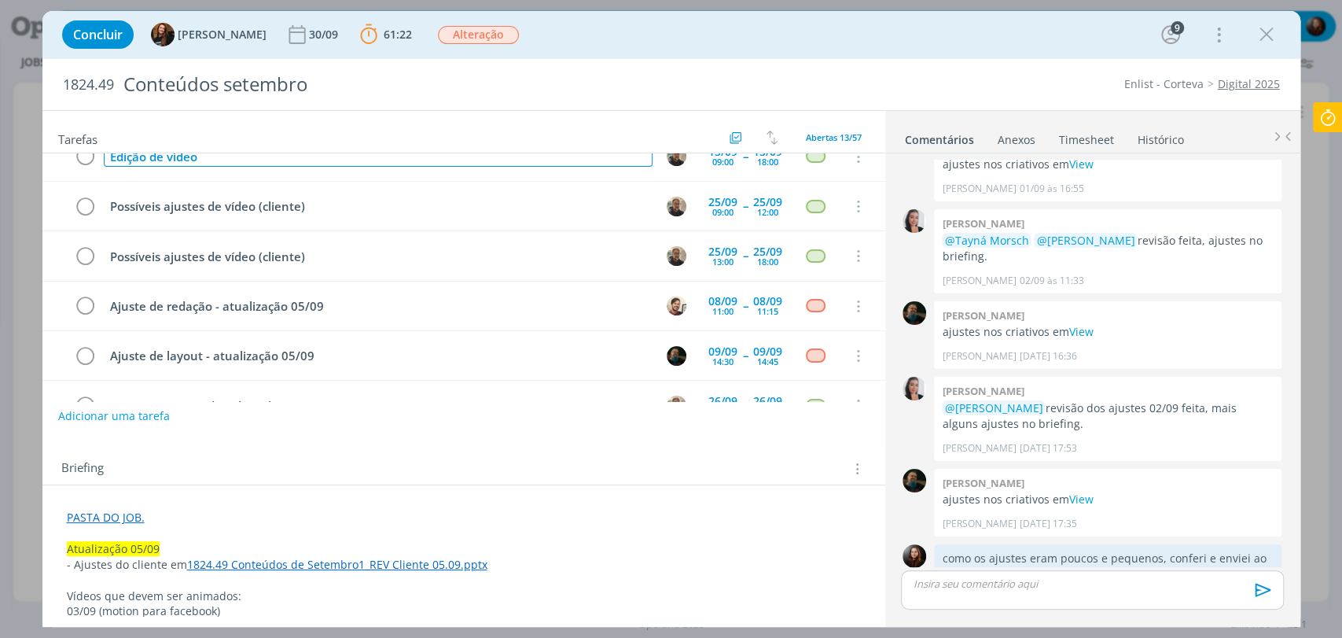
scroll to position [318, 0]
click at [60, 251] on td "dialog" at bounding box center [62, 257] width 9 height 13
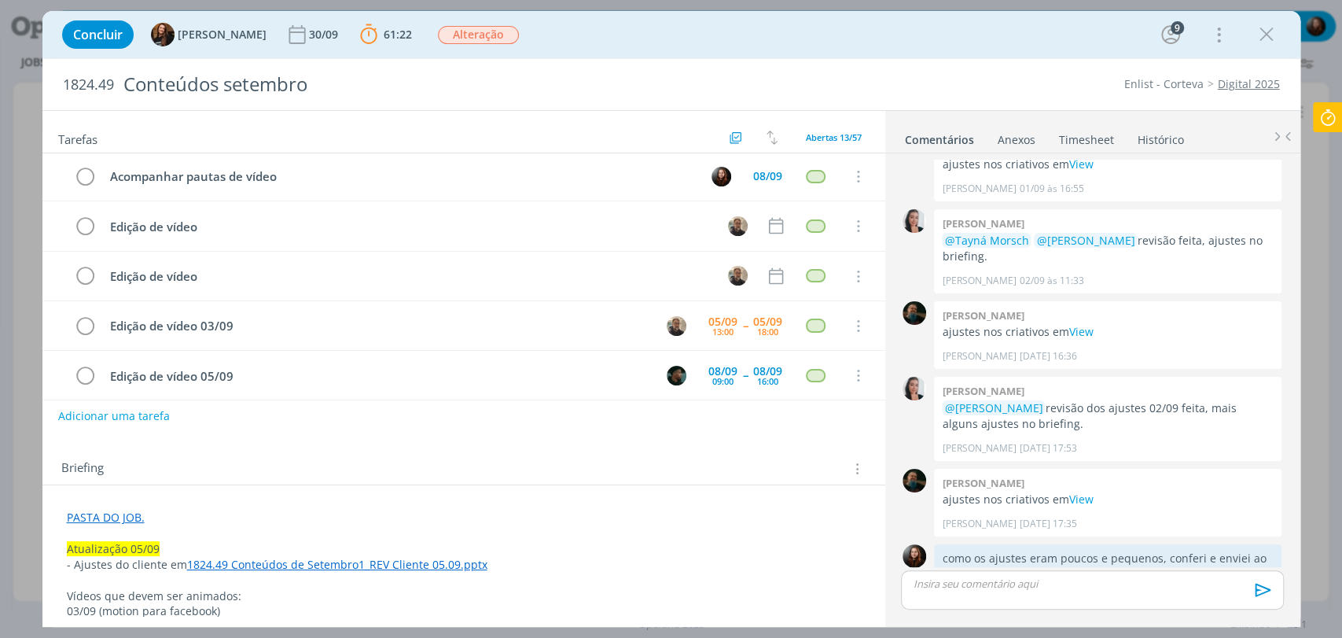
scroll to position [0, 0]
click at [848, 223] on icon "dialog" at bounding box center [856, 228] width 17 height 14
click at [771, 253] on link "Cancelar" at bounding box center [806, 254] width 124 height 25
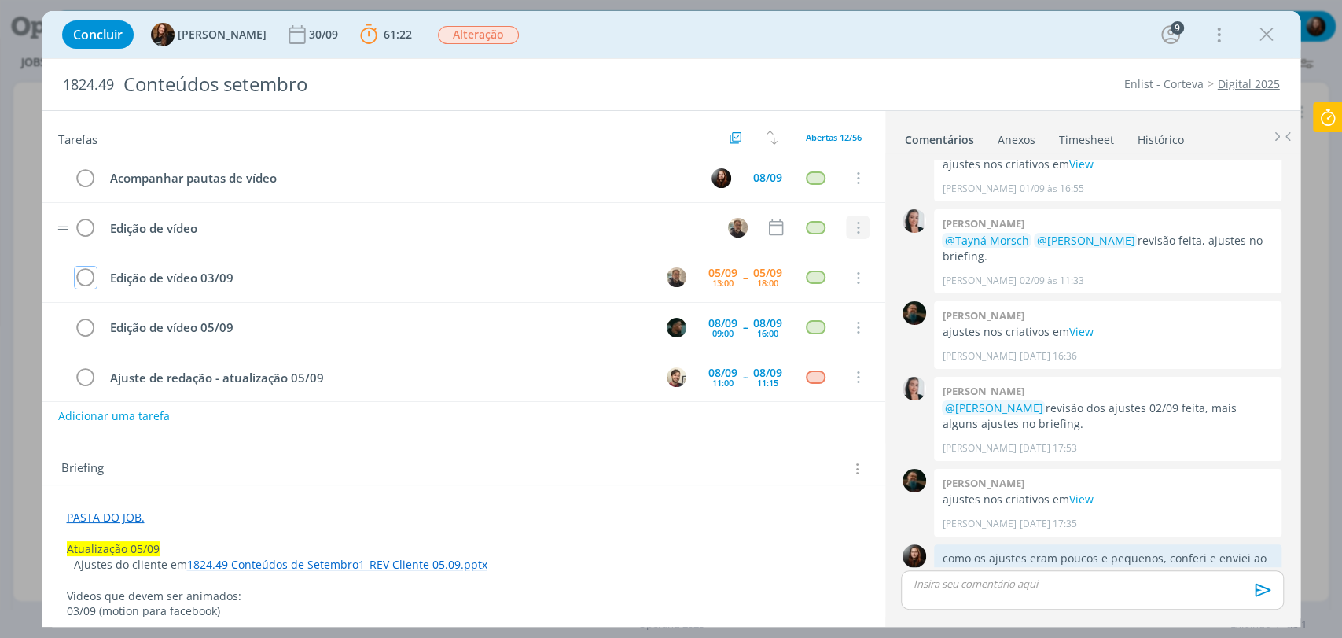
click at [851, 221] on icon "dialog" at bounding box center [856, 228] width 17 height 14
click at [761, 250] on link "Cancelar" at bounding box center [806, 254] width 124 height 25
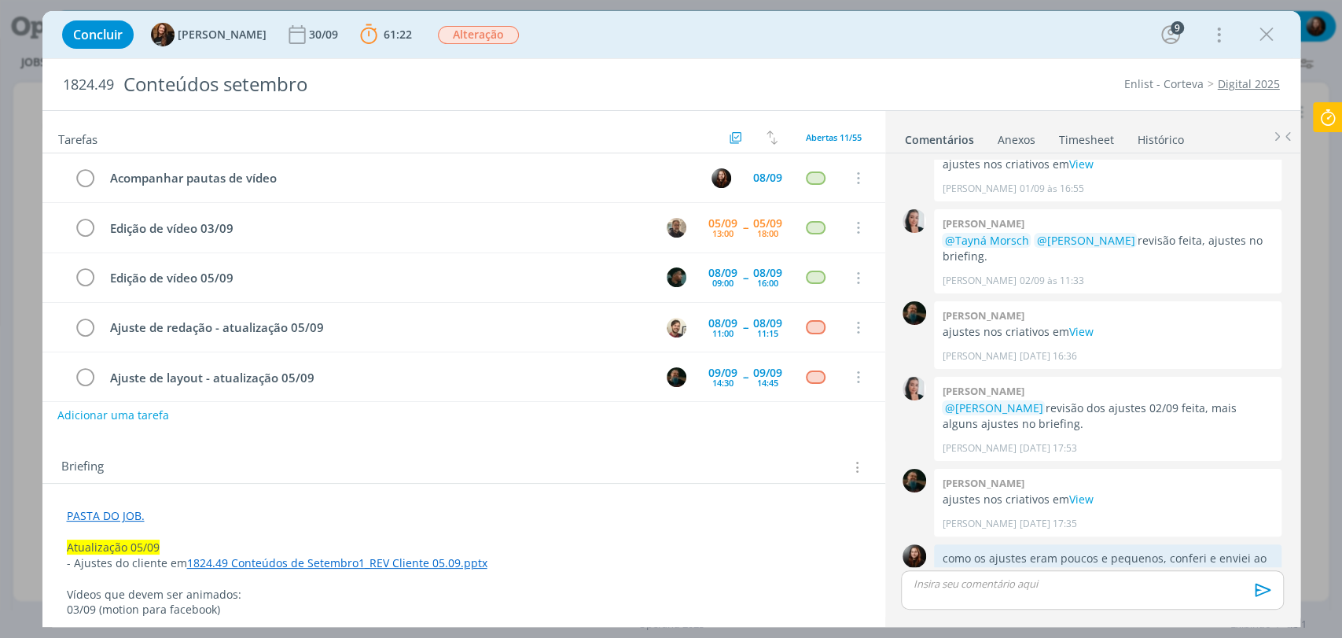
click at [163, 414] on button "Adicionar uma tarefa" at bounding box center [113, 415] width 112 height 27
type input "E"
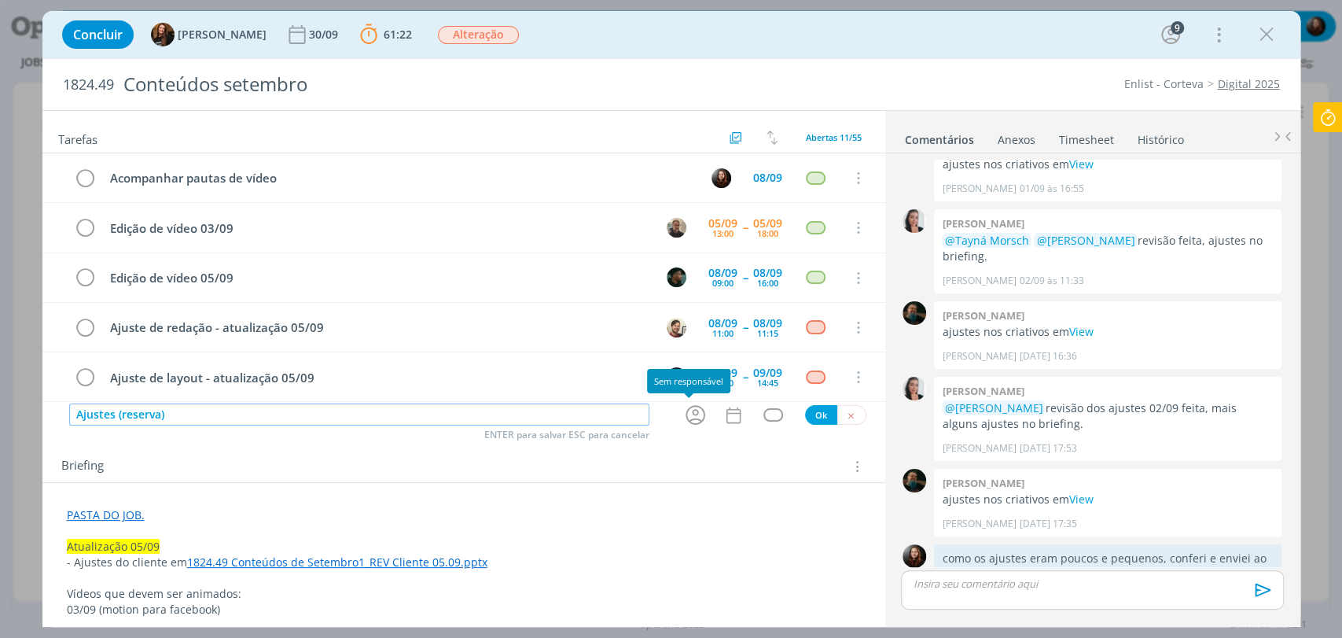
click at [692, 411] on icon "dialog" at bounding box center [696, 416] width 20 height 20
type input "Ajustes (reserva)"
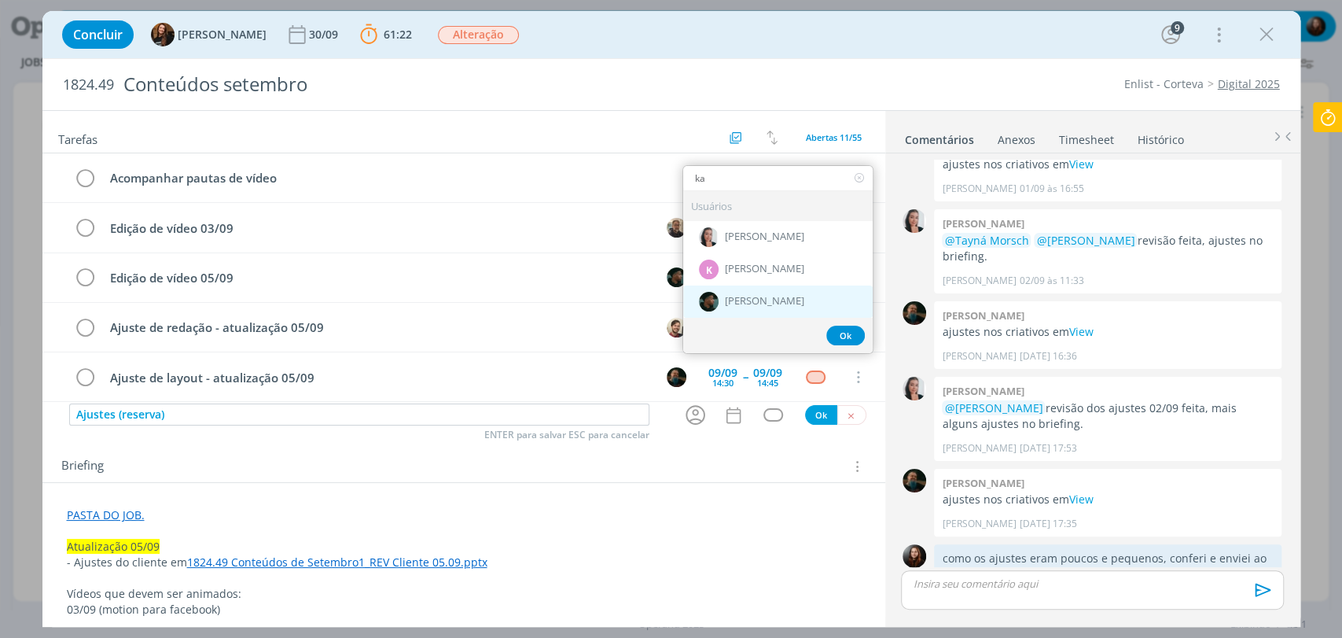
type input "ka"
click at [743, 302] on span "[PERSON_NAME]" at bounding box center [764, 302] width 79 height 13
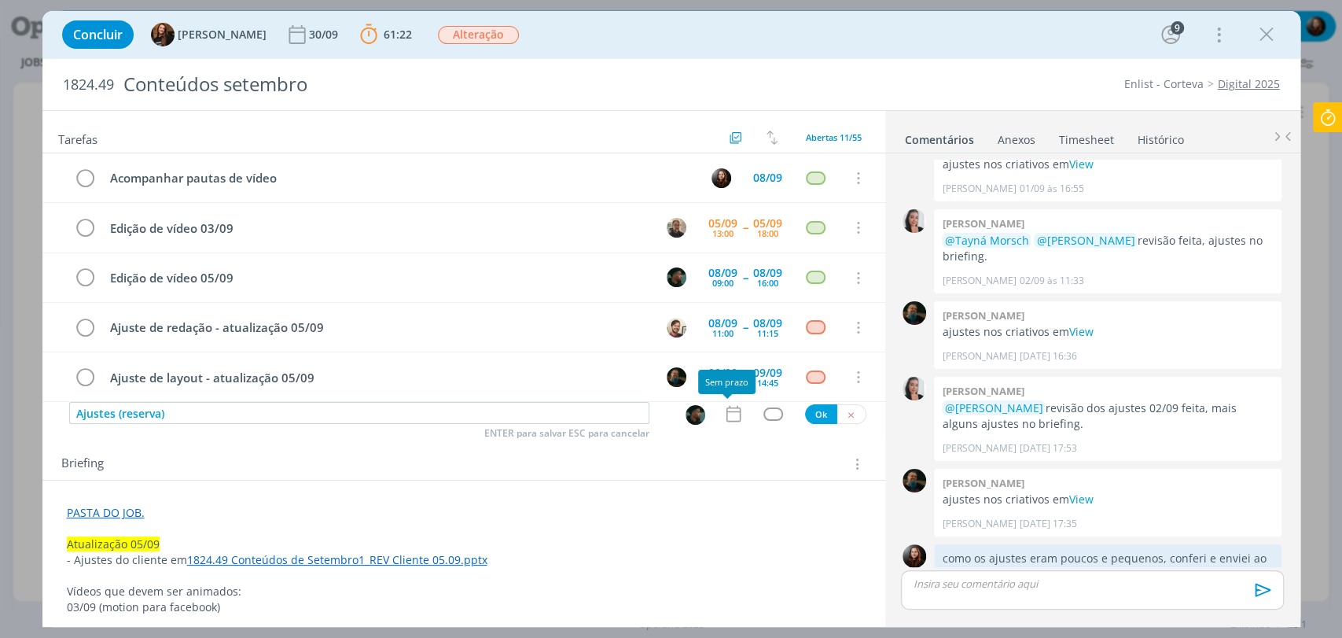
click at [733, 410] on icon "dialog" at bounding box center [733, 414] width 14 height 17
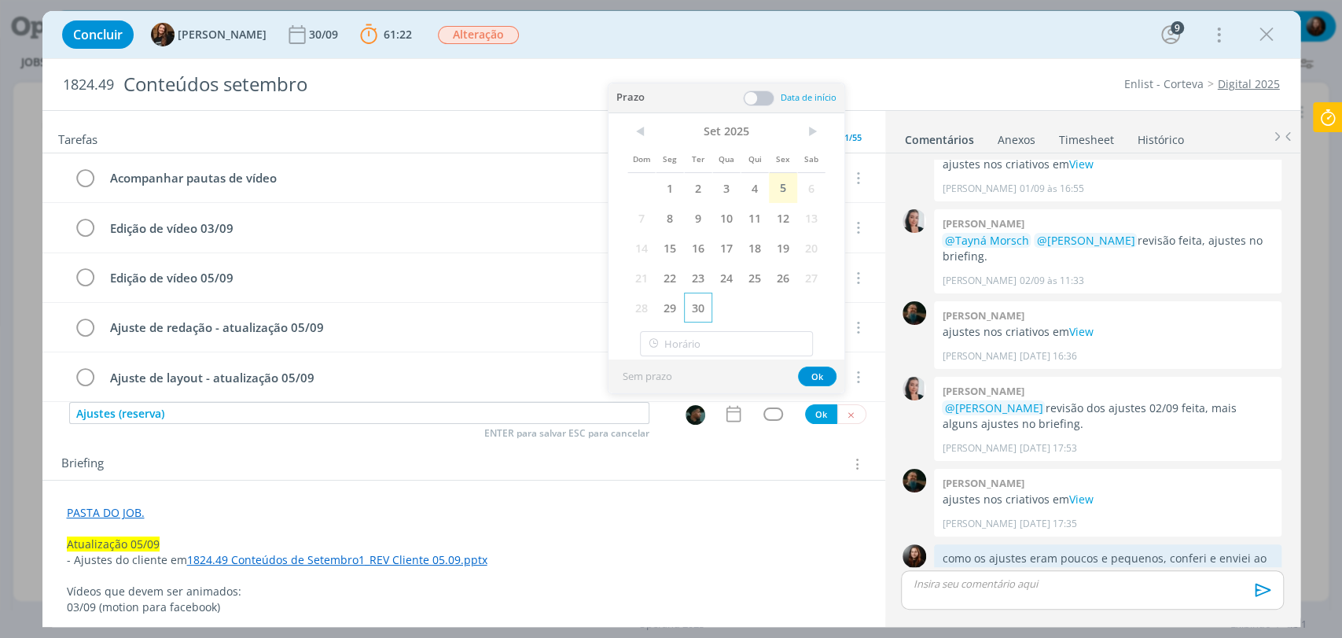
click at [694, 306] on span "30" at bounding box center [698, 307] width 28 height 30
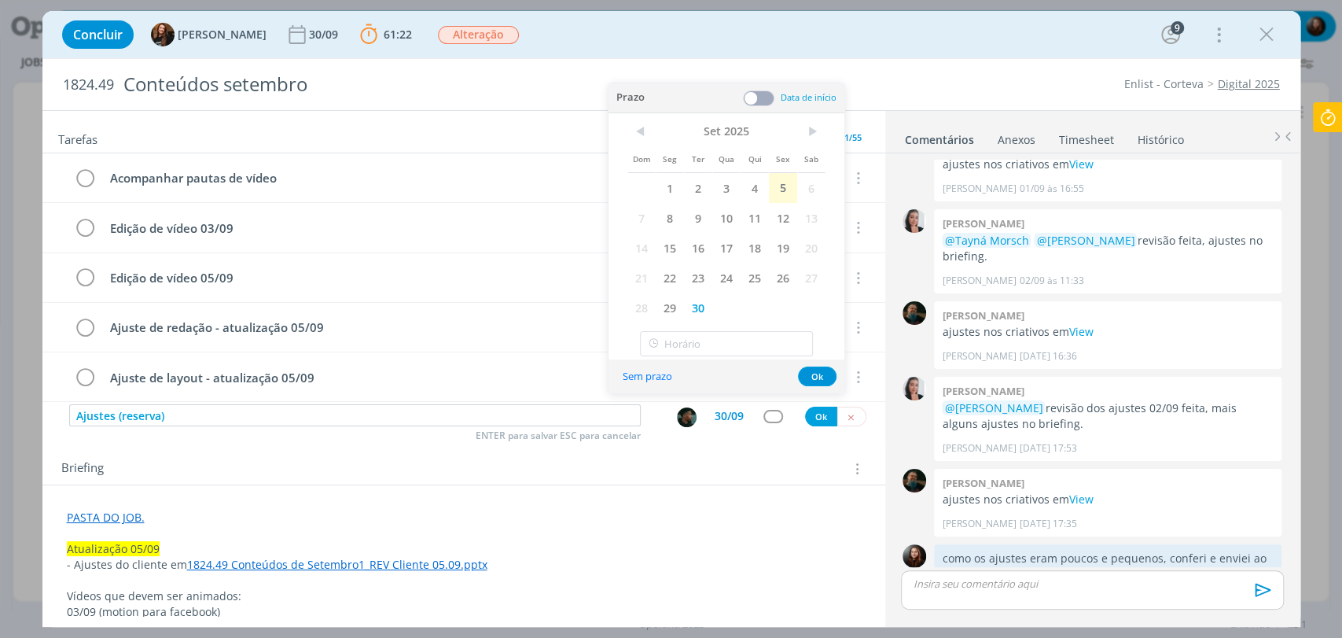
click at [763, 98] on span at bounding box center [758, 98] width 31 height 16
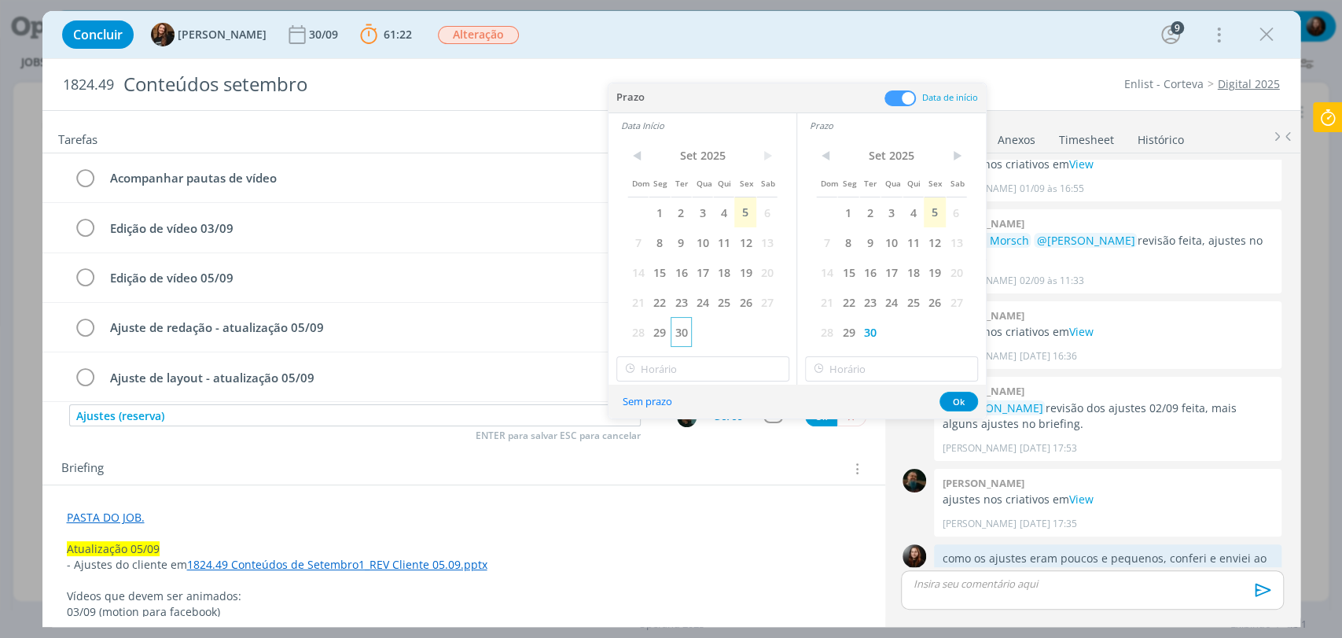
click at [685, 331] on span "30" at bounding box center [681, 332] width 21 height 30
click at [690, 369] on input "17:00" at bounding box center [702, 368] width 173 height 25
click at [652, 410] on div "09:00" at bounding box center [703, 405] width 175 height 28
type input "09:00"
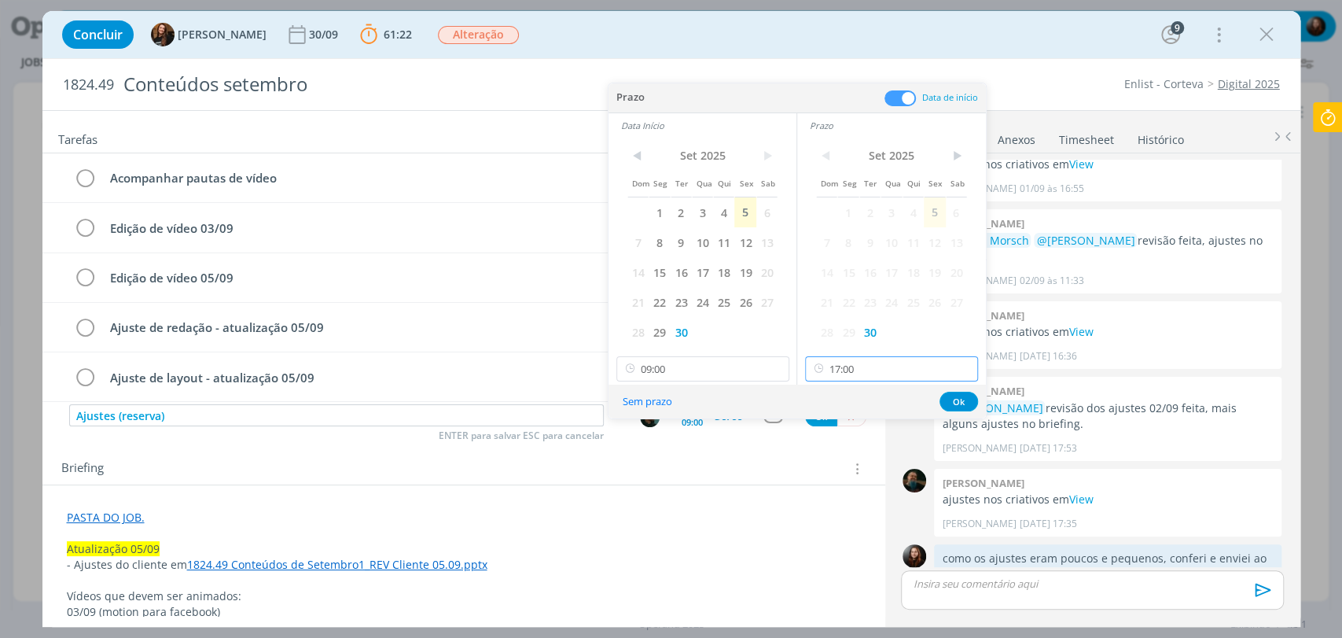
click at [860, 375] on input "17:00" at bounding box center [891, 368] width 173 height 25
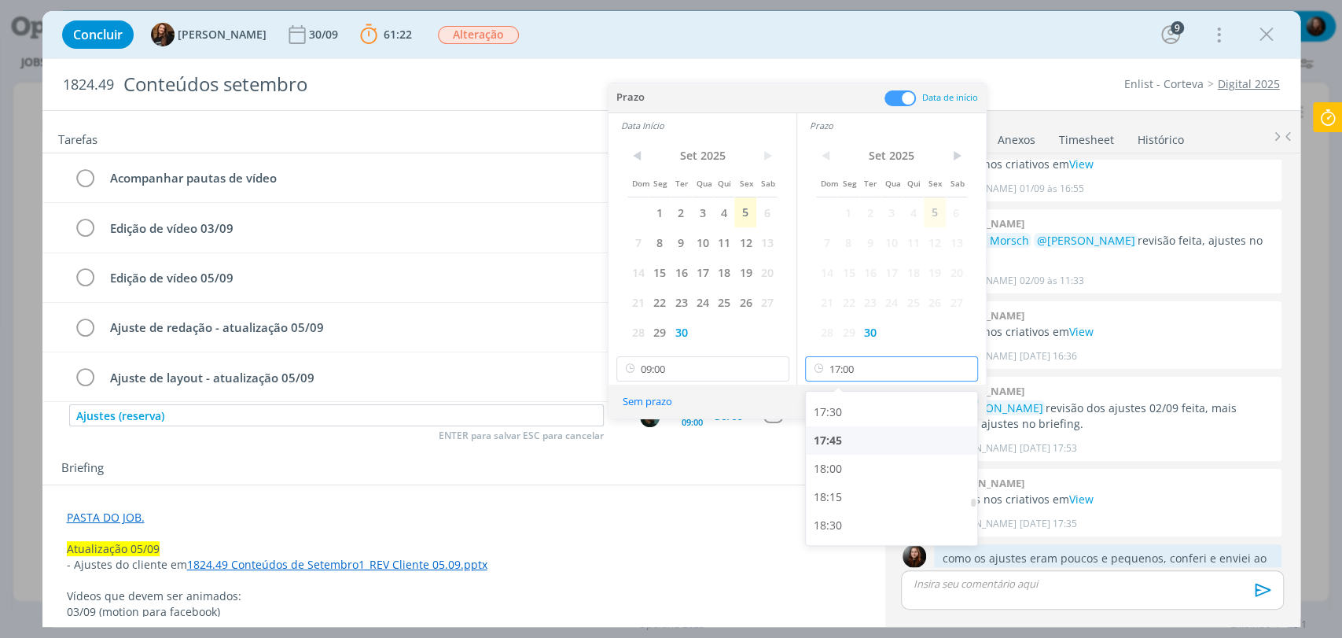
scroll to position [1979, 0]
click at [833, 461] on div "18:00" at bounding box center [893, 464] width 175 height 28
type input "18:00"
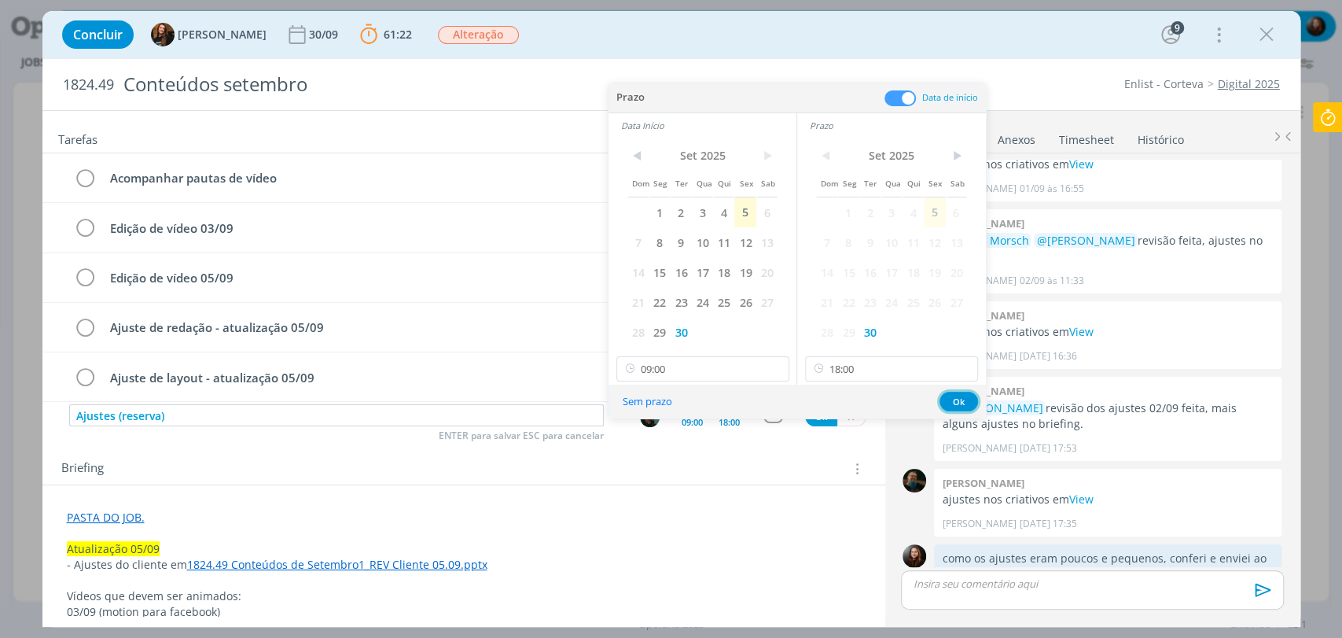
click at [961, 398] on button "Ok" at bounding box center [958, 401] width 39 height 20
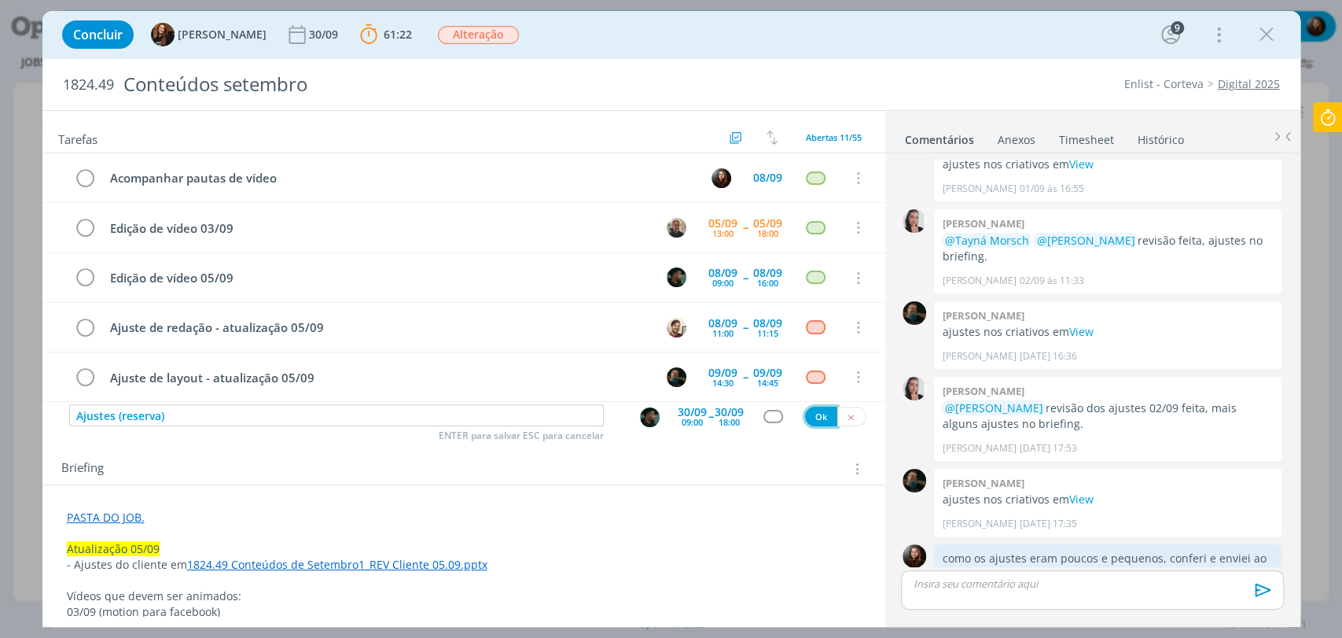
click at [812, 417] on button "Ok" at bounding box center [821, 416] width 32 height 20
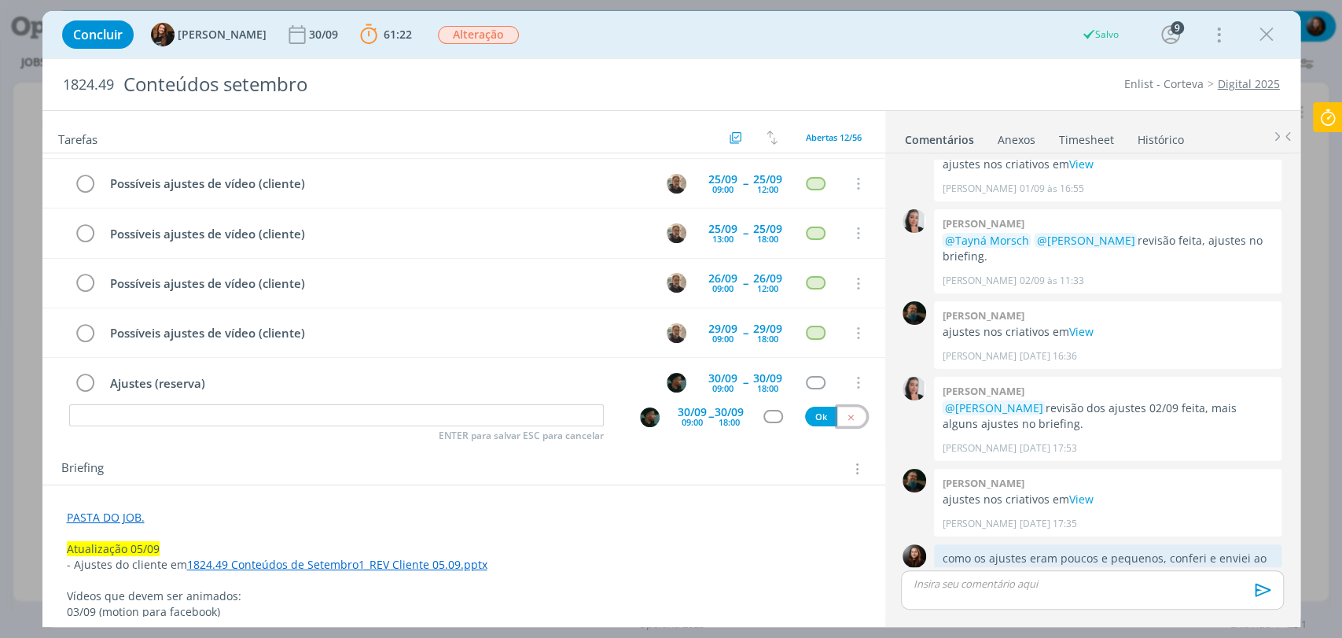
click at [846, 414] on icon "dialog" at bounding box center [851, 417] width 10 height 10
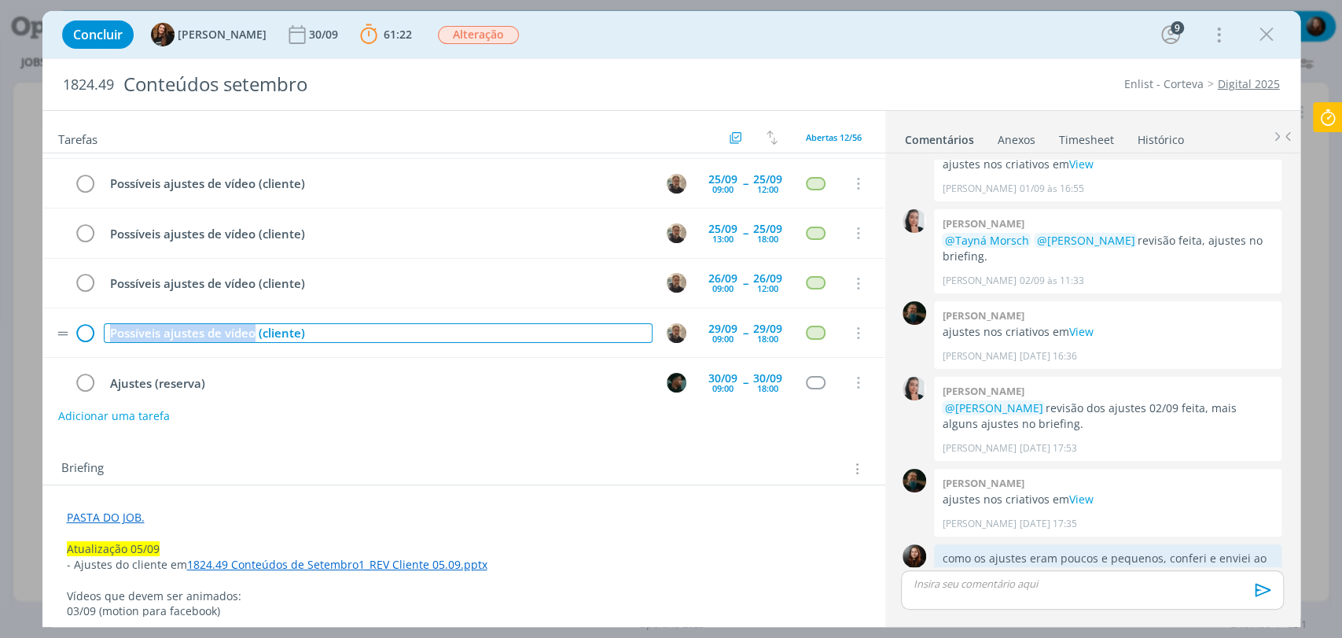
drag, startPoint x: 255, startPoint y: 333, endPoint x: 96, endPoint y: 335, distance: 159.6
click at [96, 335] on tr "Possíveis ajustes de vídeo (cliente) 29/09 09:00 -- 29/09 18:00 Cancelar" at bounding box center [463, 333] width 843 height 50
copy div "Possíveis ajustes de vídeo"
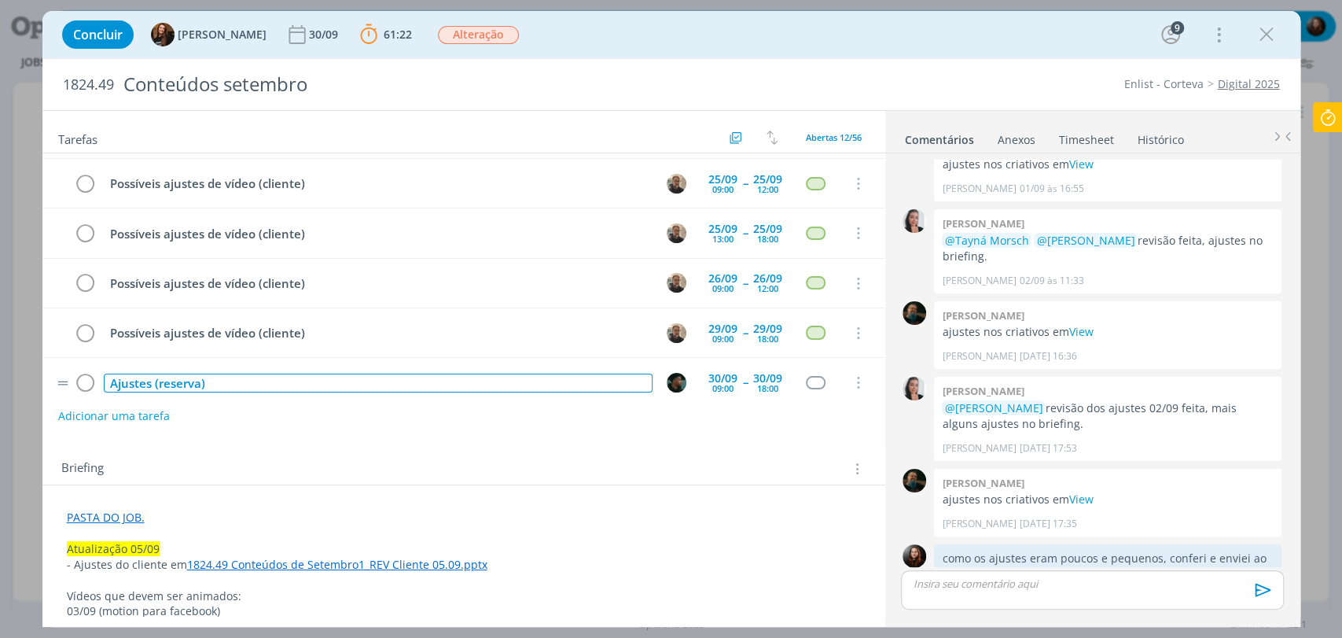
click at [138, 377] on div "Ajustes (reserva)" at bounding box center [378, 383] width 549 height 20
click at [137, 377] on div "Ajustes (reserva)" at bounding box center [378, 383] width 549 height 20
click at [134, 373] on div "Ajustes (reserva)" at bounding box center [378, 383] width 549 height 20
click at [135, 373] on div "Ajustes (reserva)" at bounding box center [378, 383] width 549 height 20
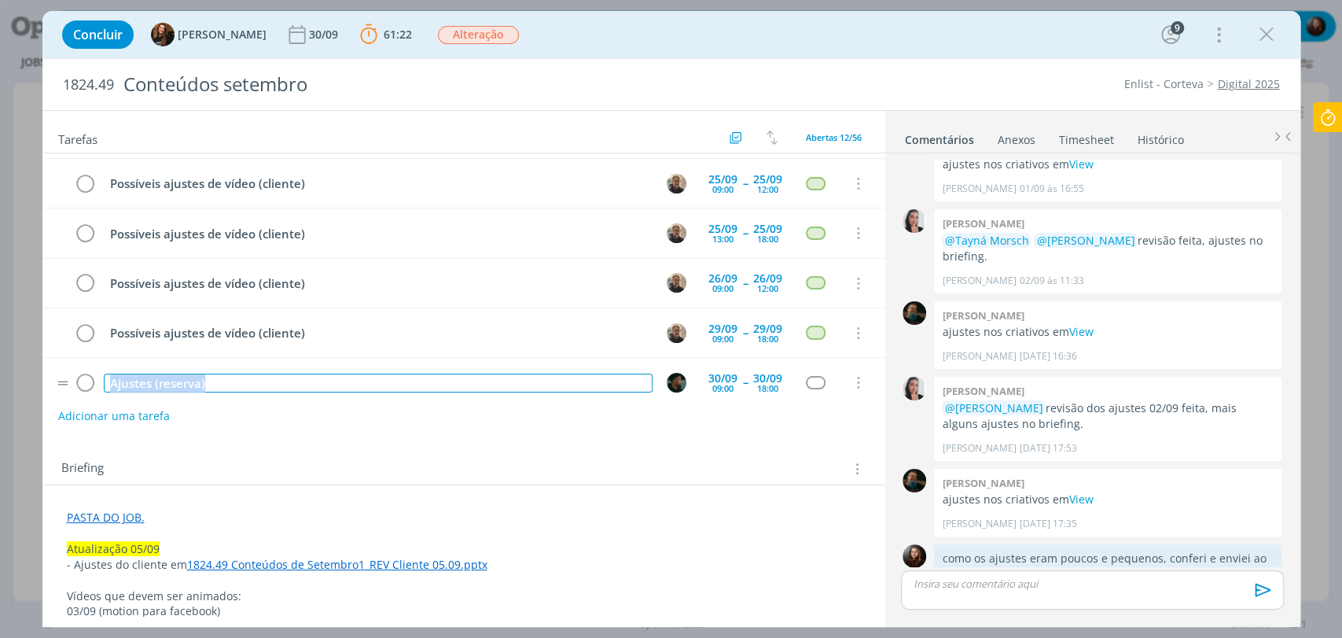
click at [135, 373] on div "Ajustes (reserva)" at bounding box center [378, 383] width 549 height 20
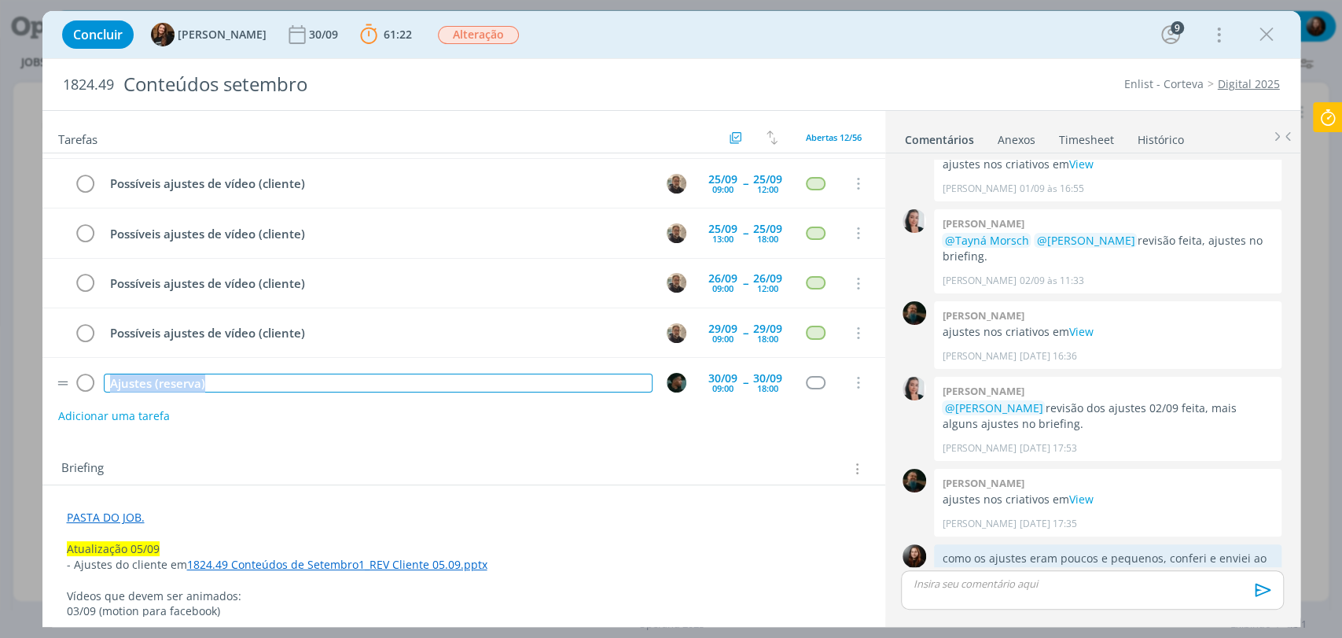
click at [138, 373] on div "Ajustes (reserva)" at bounding box center [378, 383] width 549 height 20
click at [126, 377] on div "Ajustes (reserva)" at bounding box center [378, 383] width 549 height 20
click at [253, 374] on div "Possíveis ajustes de vídeo(reserva)" at bounding box center [378, 383] width 549 height 20
click at [806, 377] on div "dialog" at bounding box center [816, 382] width 20 height 13
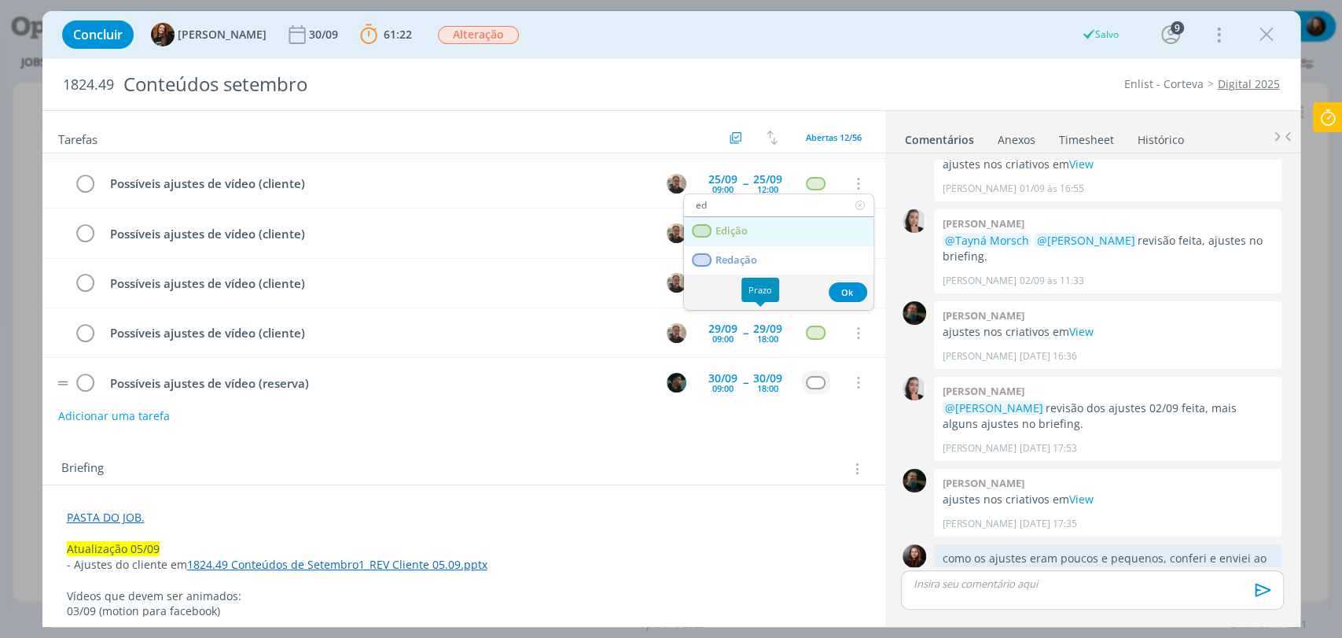
type input "ed"
drag, startPoint x: 758, startPoint y: 237, endPoint x: 755, endPoint y: 324, distance: 86.5
click at [758, 237] on link "Edição" at bounding box center [778, 231] width 189 height 29
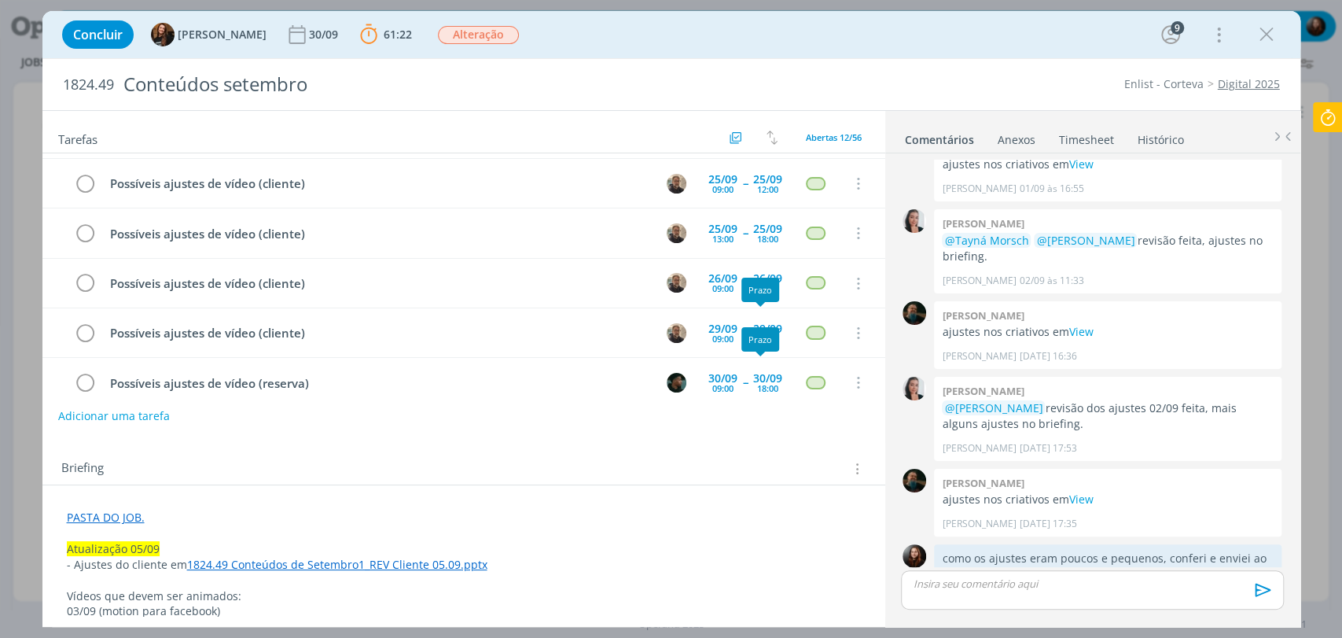
click at [761, 441] on div "Tarefas Usar Job de template Criar template a partir deste job Visualizar Templ…" at bounding box center [463, 363] width 843 height 505
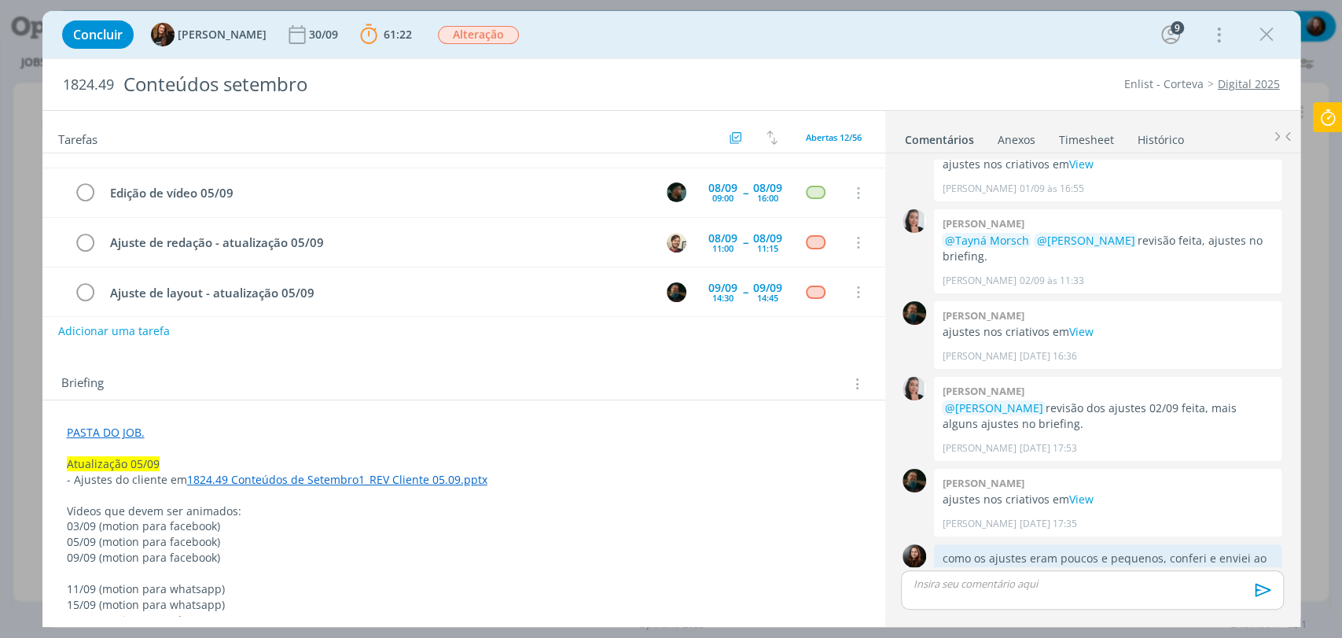
scroll to position [87, 0]
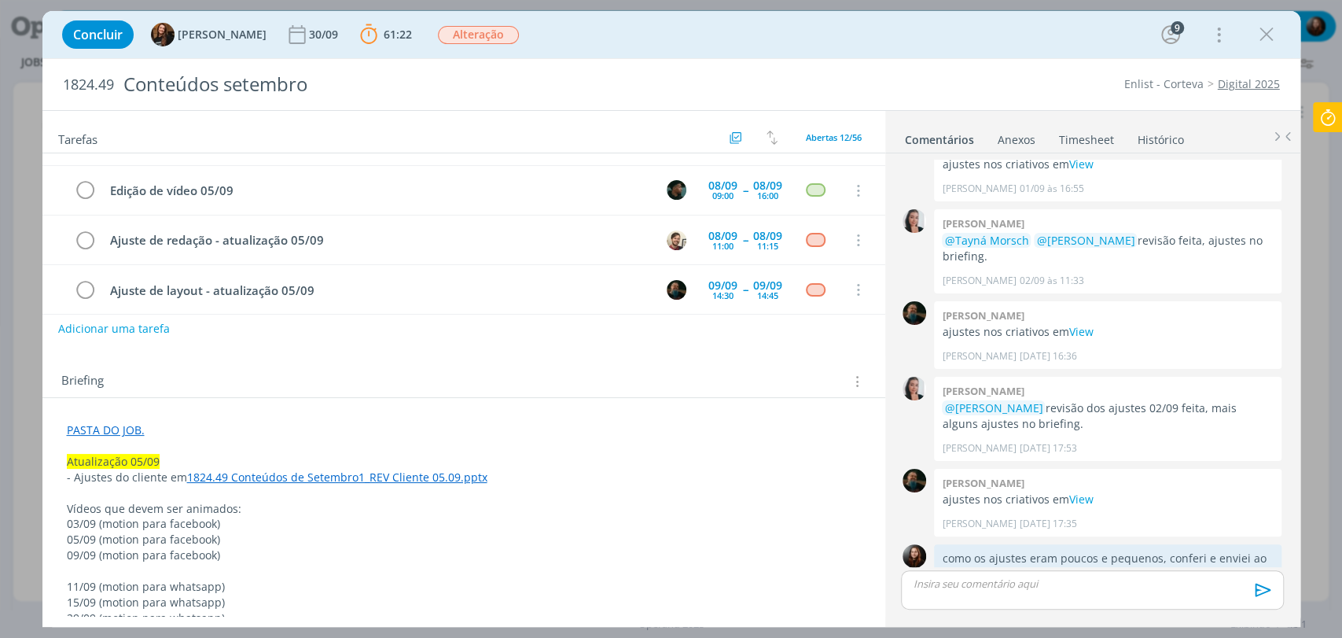
click at [1063, 588] on p "dialog" at bounding box center [1091, 583] width 357 height 14
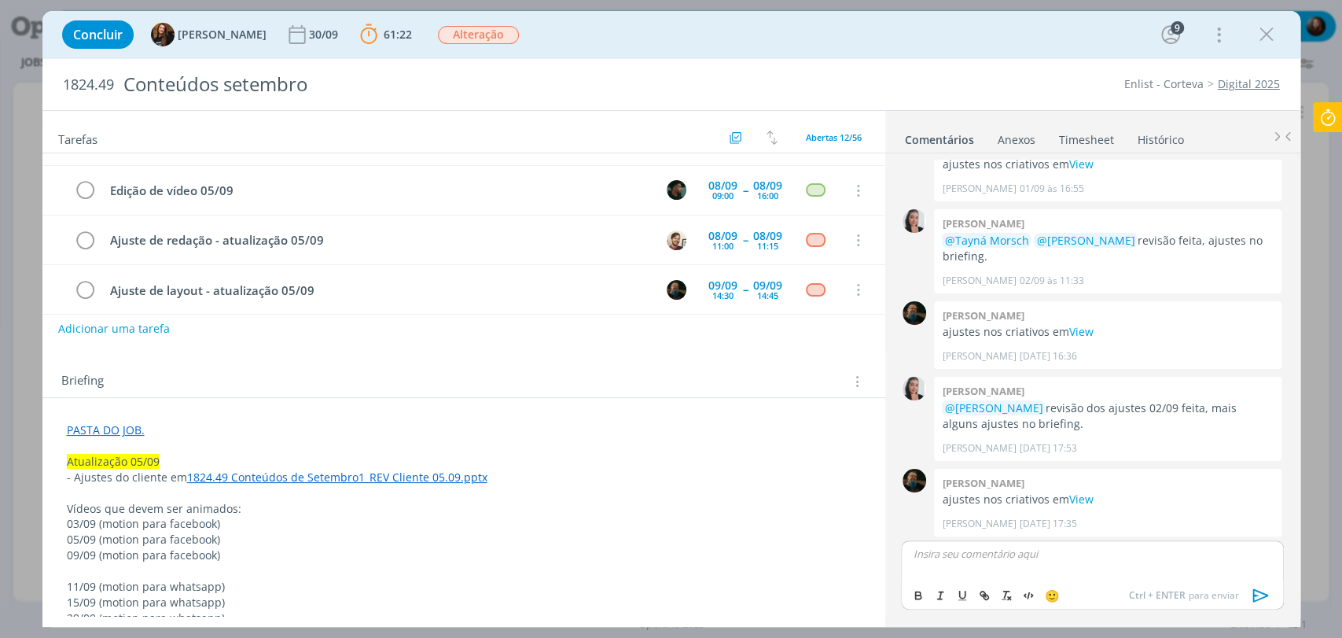
scroll to position [1728, 0]
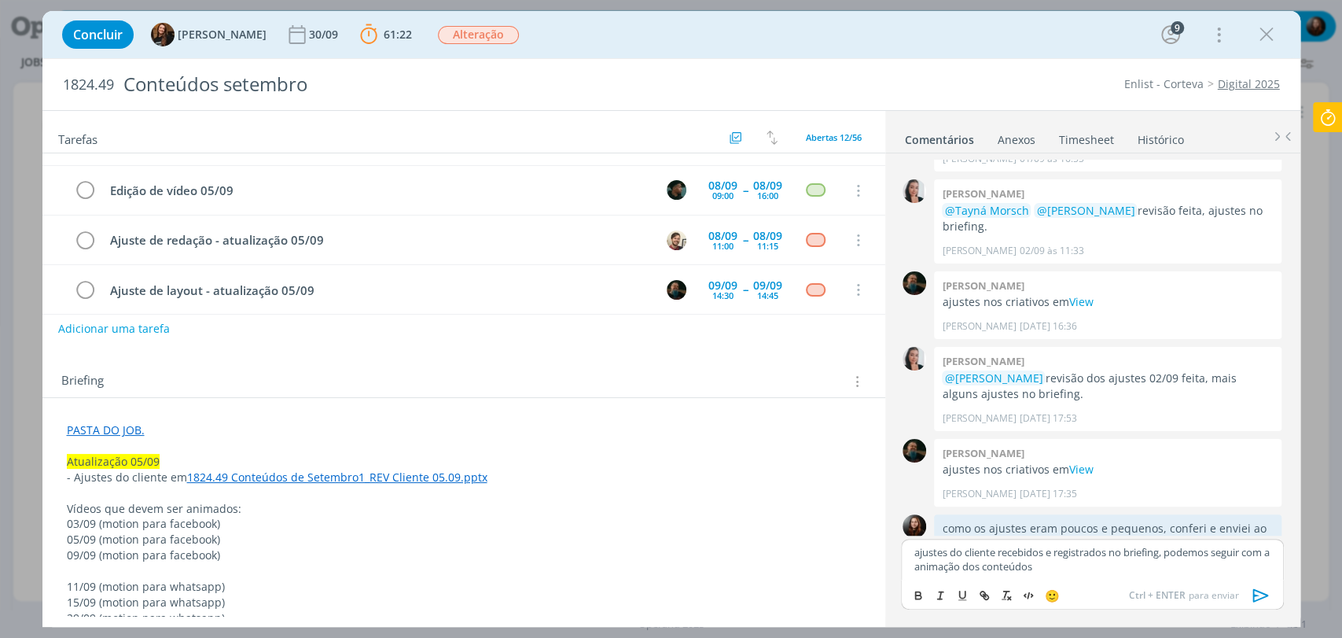
click at [1258, 593] on icon "dialog" at bounding box center [1261, 595] width 24 height 24
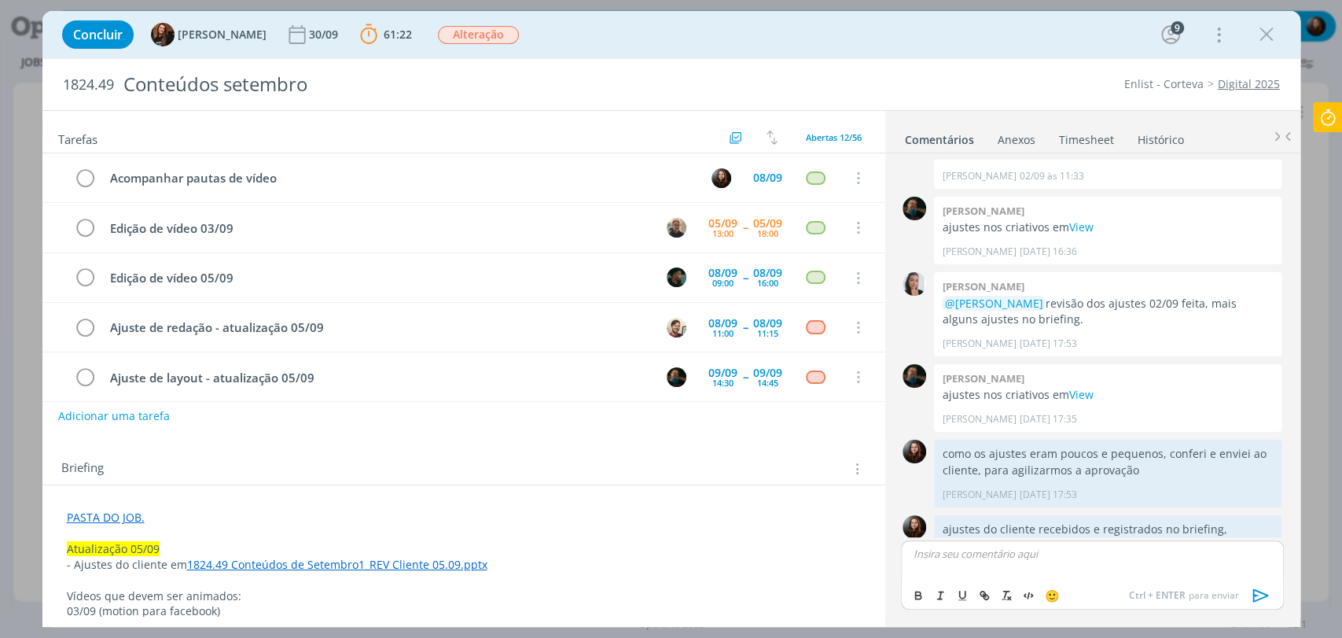
scroll to position [0, 0]
click at [1328, 124] on icon at bounding box center [1328, 117] width 28 height 31
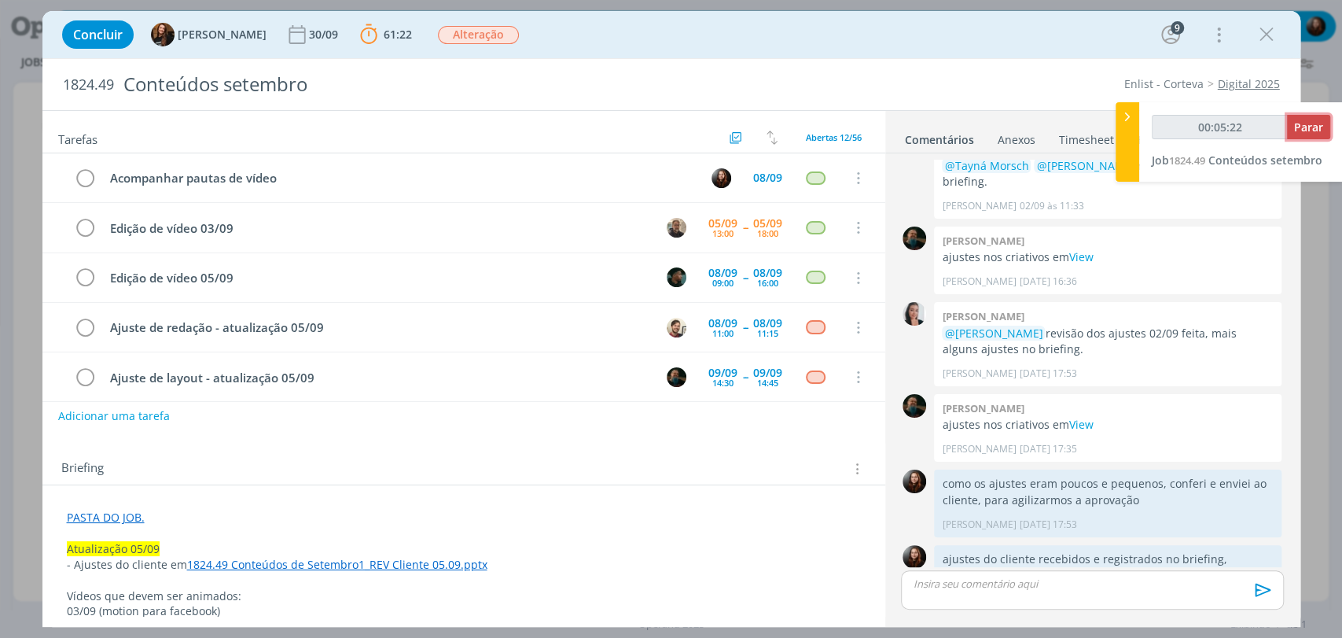
click at [1316, 124] on span "Parar" at bounding box center [1308, 126] width 29 height 15
click at [1302, 127] on span "Parar" at bounding box center [1308, 126] width 29 height 15
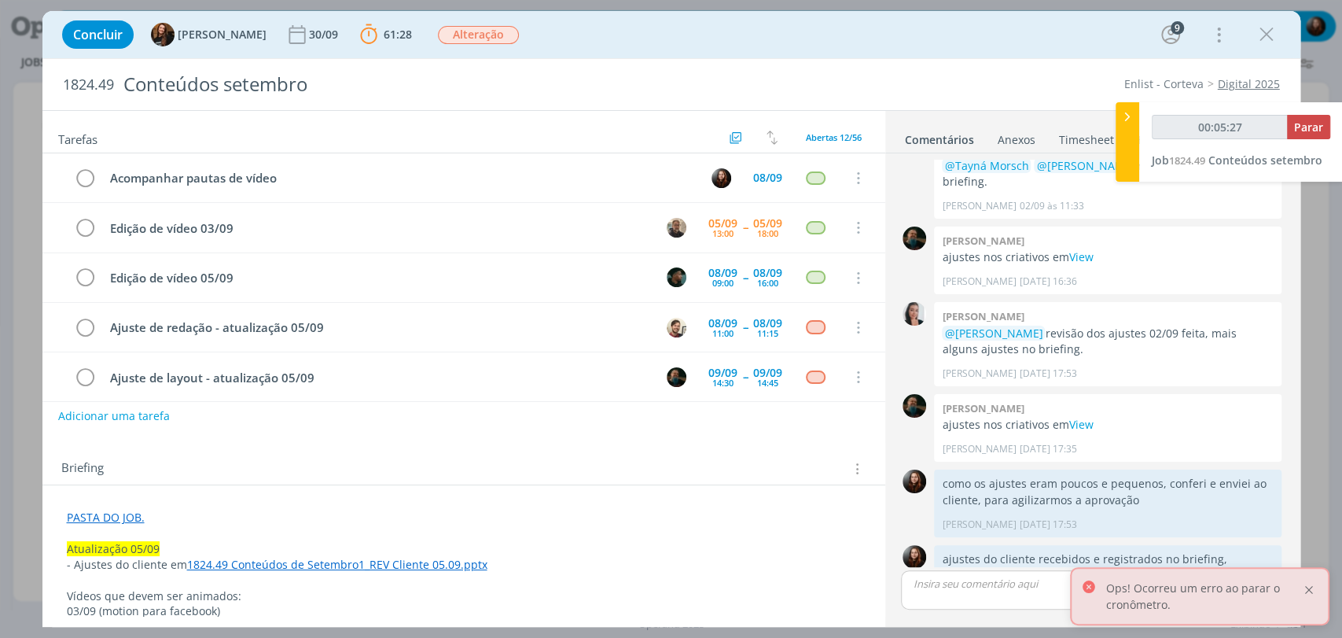
click at [1308, 589] on div at bounding box center [1309, 590] width 14 height 14
type input "00:06:00"
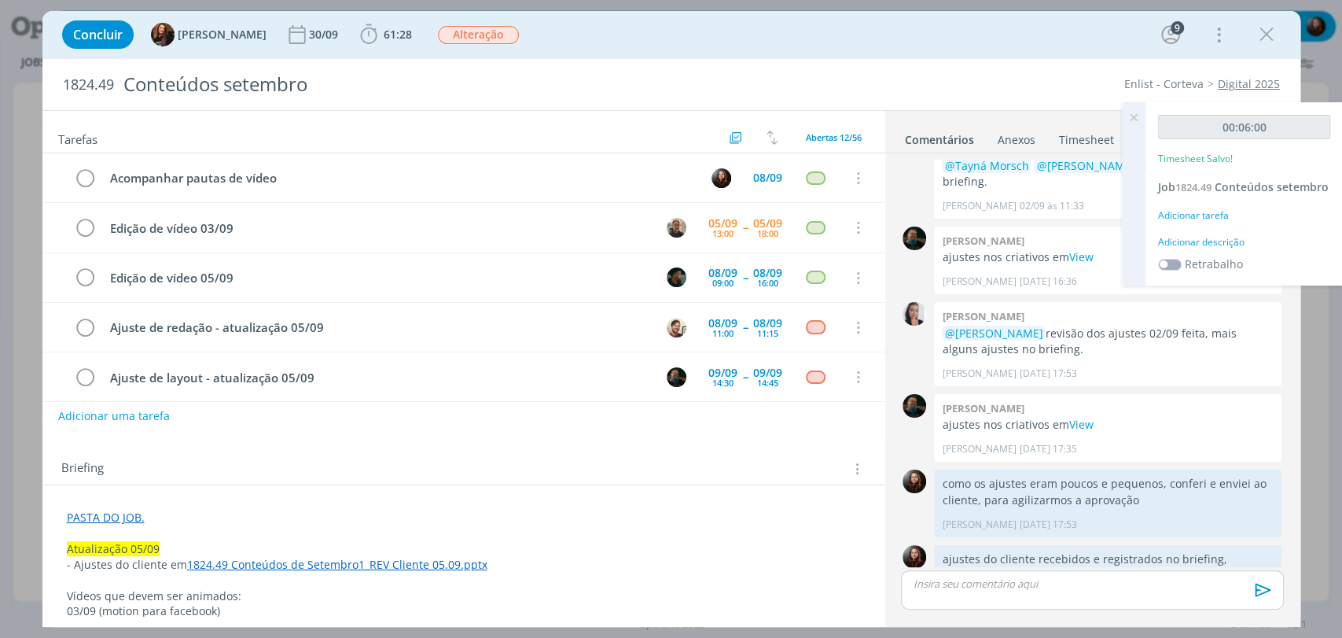
click at [1218, 244] on div "Adicionar descrição" at bounding box center [1244, 242] width 172 height 14
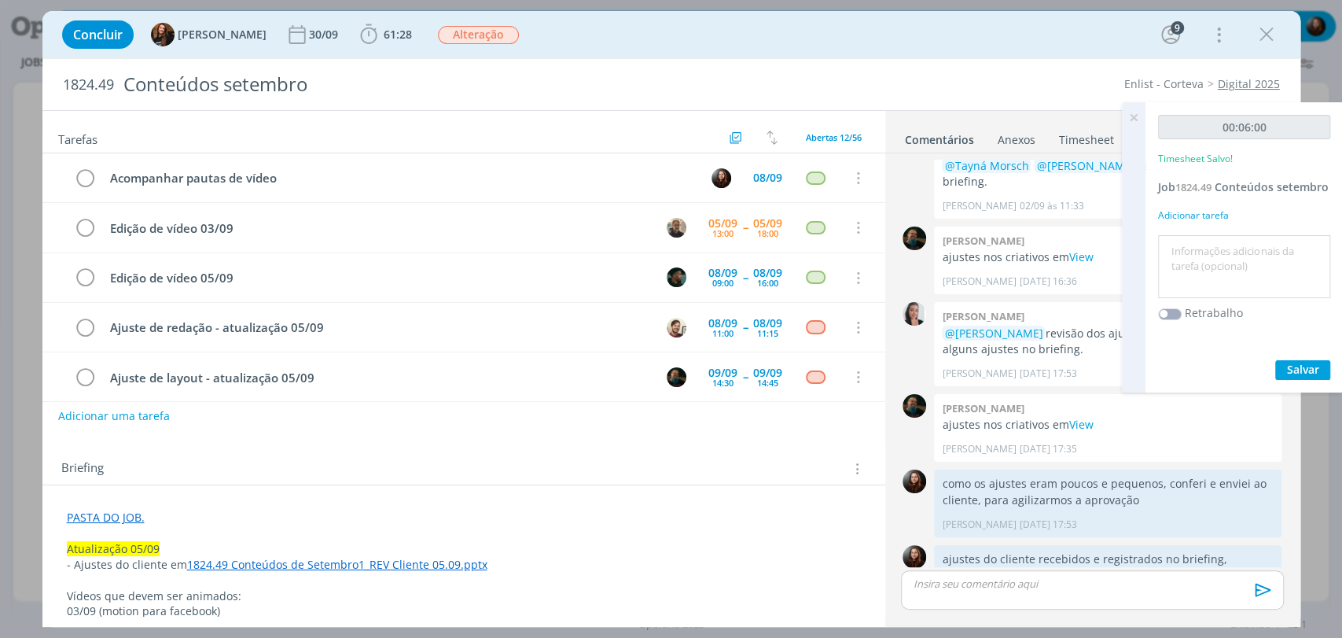
click at [1213, 248] on textarea at bounding box center [1244, 267] width 164 height 56
type textarea "atualização de pauta"
click at [1295, 362] on span "Salvar" at bounding box center [1303, 369] width 32 height 15
click at [1137, 115] on icon at bounding box center [1133, 117] width 28 height 31
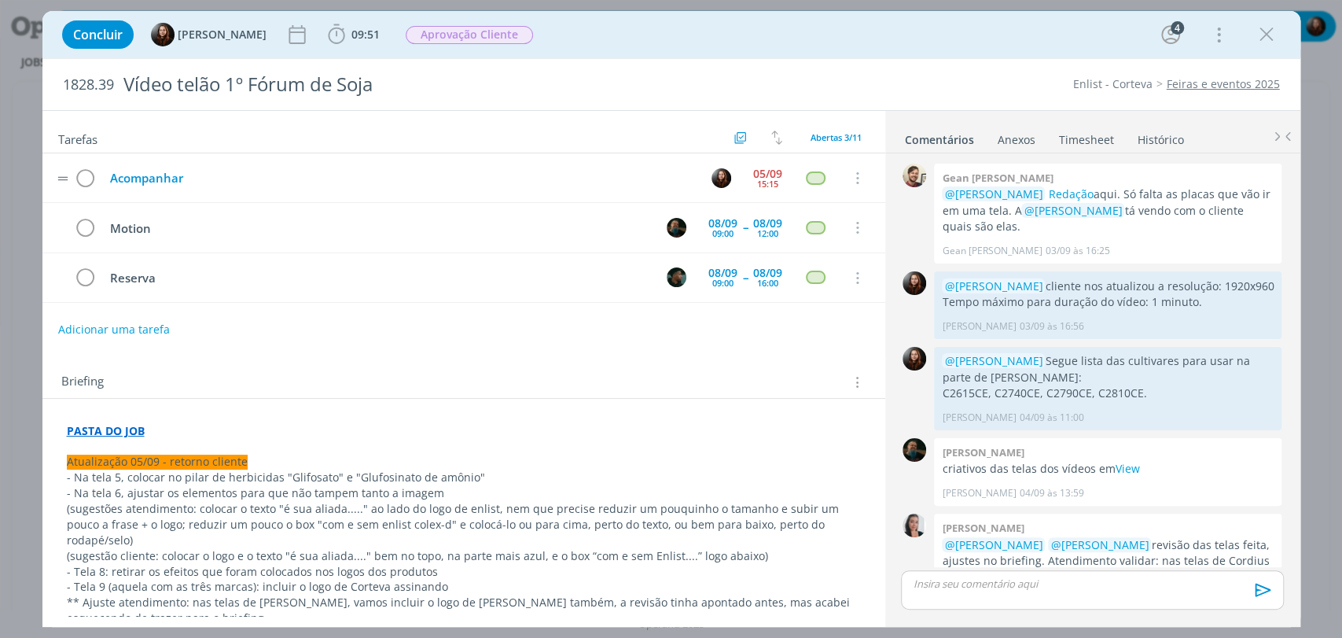
scroll to position [873, 0]
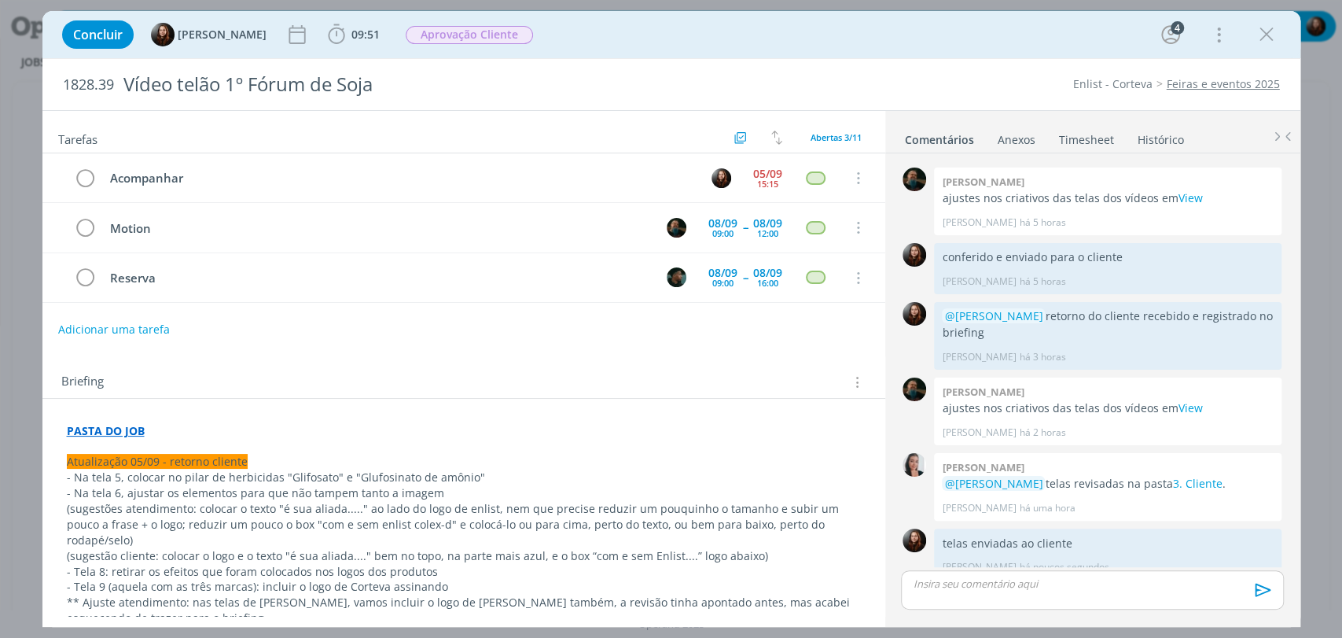
click at [938, 35] on div "Concluir [PERSON_NAME] 09:51 Iniciar Apontar Data * [DATE] Horas * 00:00 Tarefa…" at bounding box center [671, 35] width 1234 height 38
click at [1005, 582] on p "dialog" at bounding box center [1091, 583] width 357 height 14
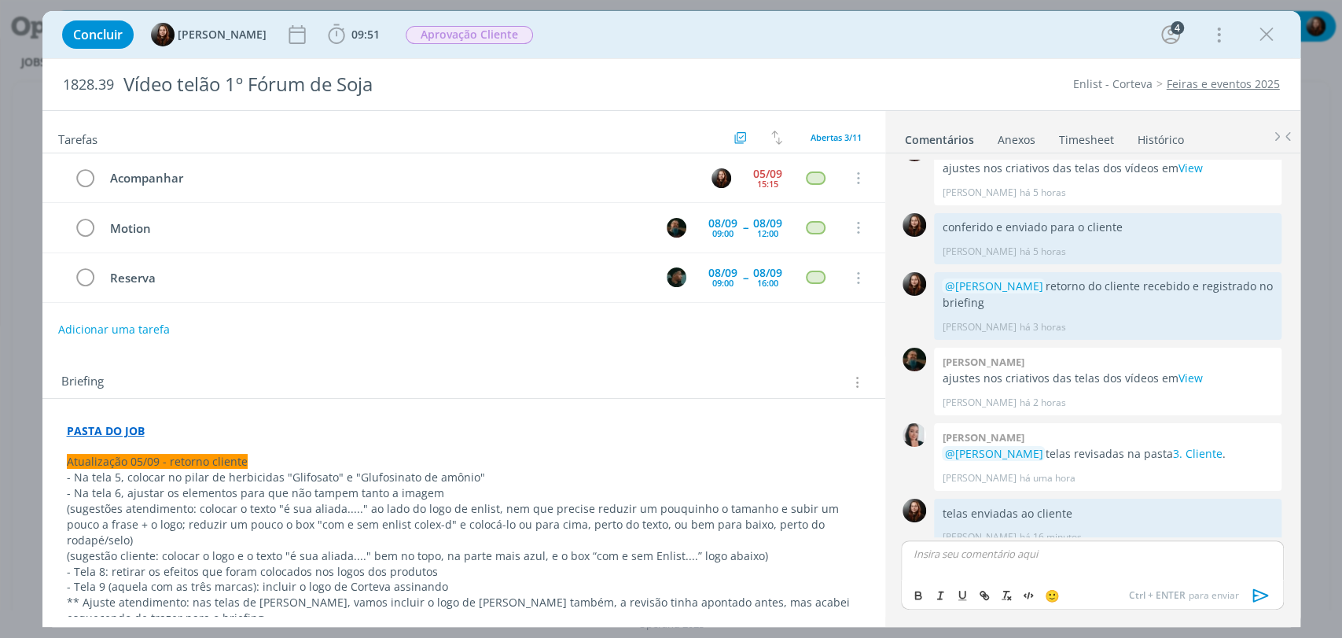
click at [984, 561] on div "dialog" at bounding box center [1092, 559] width 382 height 39
click at [991, 575] on span "[PERSON_NAME]" at bounding box center [998, 575] width 97 height 17
click at [1020, 554] on p "﻿ @ [PERSON_NAME] ﻿" at bounding box center [1091, 553] width 357 height 14
click at [1261, 594] on icon "dialog" at bounding box center [1261, 595] width 24 height 24
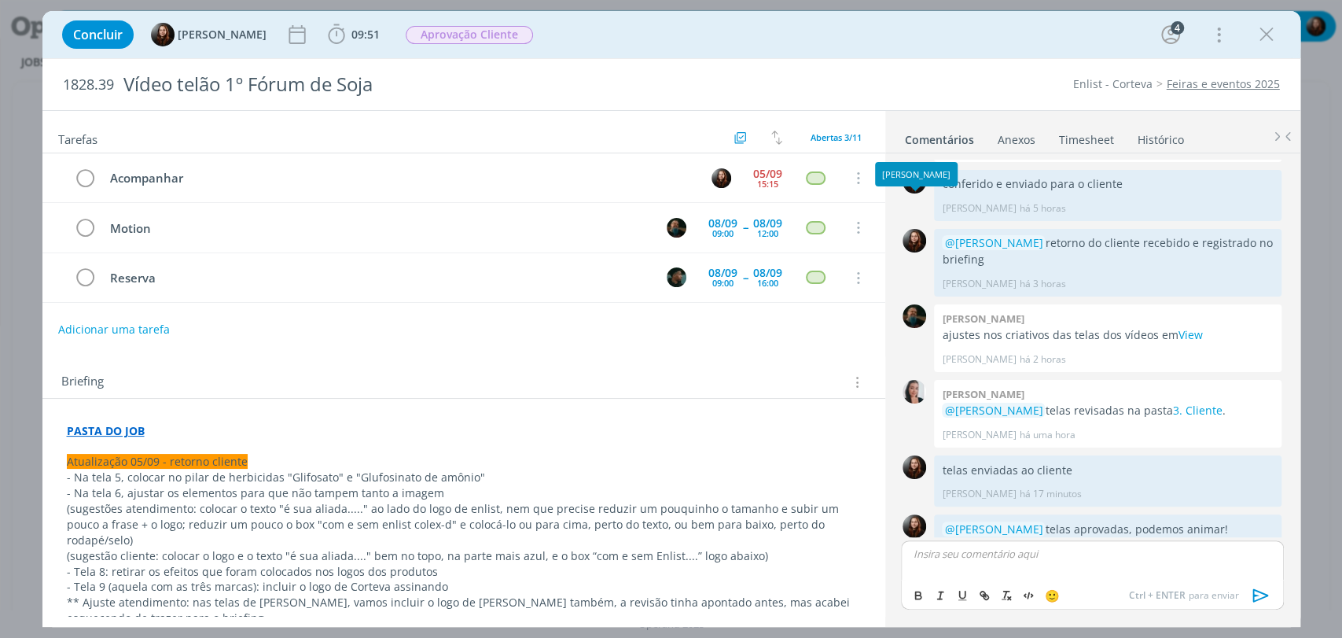
scroll to position [962, 0]
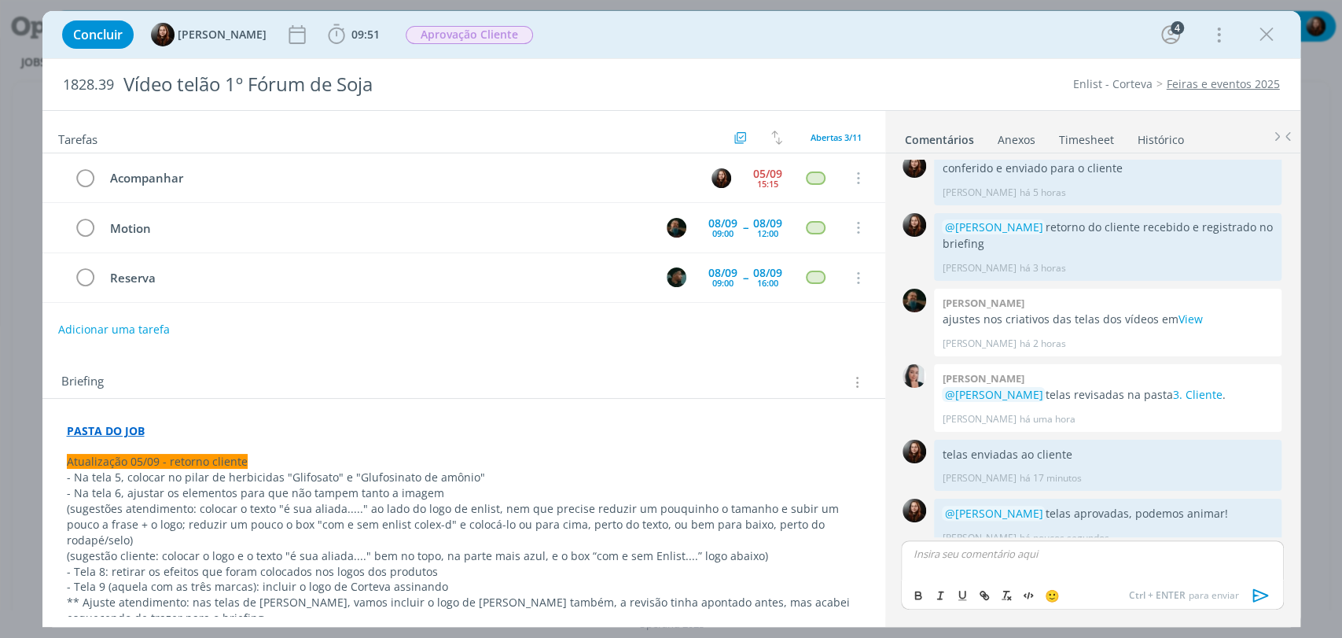
click at [910, 65] on div "1828.39 Vídeo telão 1º Fórum de Soja Enlist - Corteva Feiras e eventos 2025" at bounding box center [671, 84] width 1258 height 51
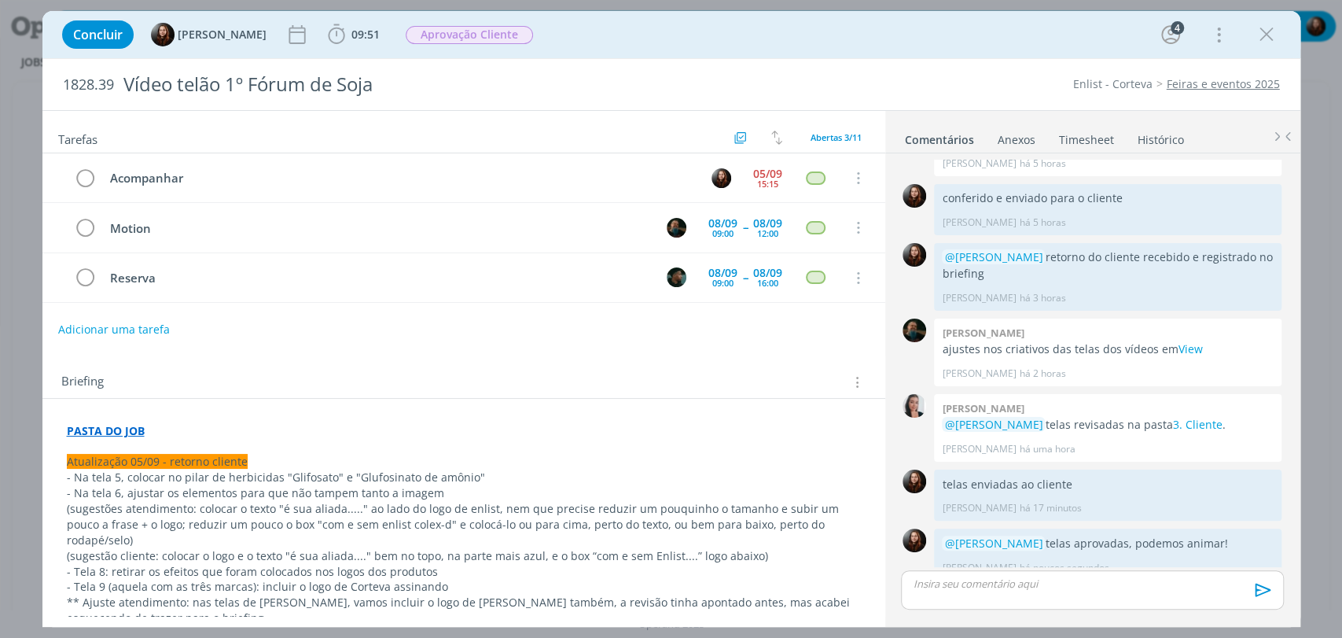
click at [967, 64] on div "1828.39 Vídeo telão 1º Fórum de Soja Enlist - Corteva Feiras e eventos 2025" at bounding box center [671, 84] width 1258 height 51
click at [967, 62] on div "1828.39 Vídeo telão 1º Fórum de Soja Enlist - Corteva Feiras e eventos 2025" at bounding box center [671, 84] width 1258 height 51
click at [472, 37] on span "Aprovação Cliente" at bounding box center [469, 35] width 127 height 18
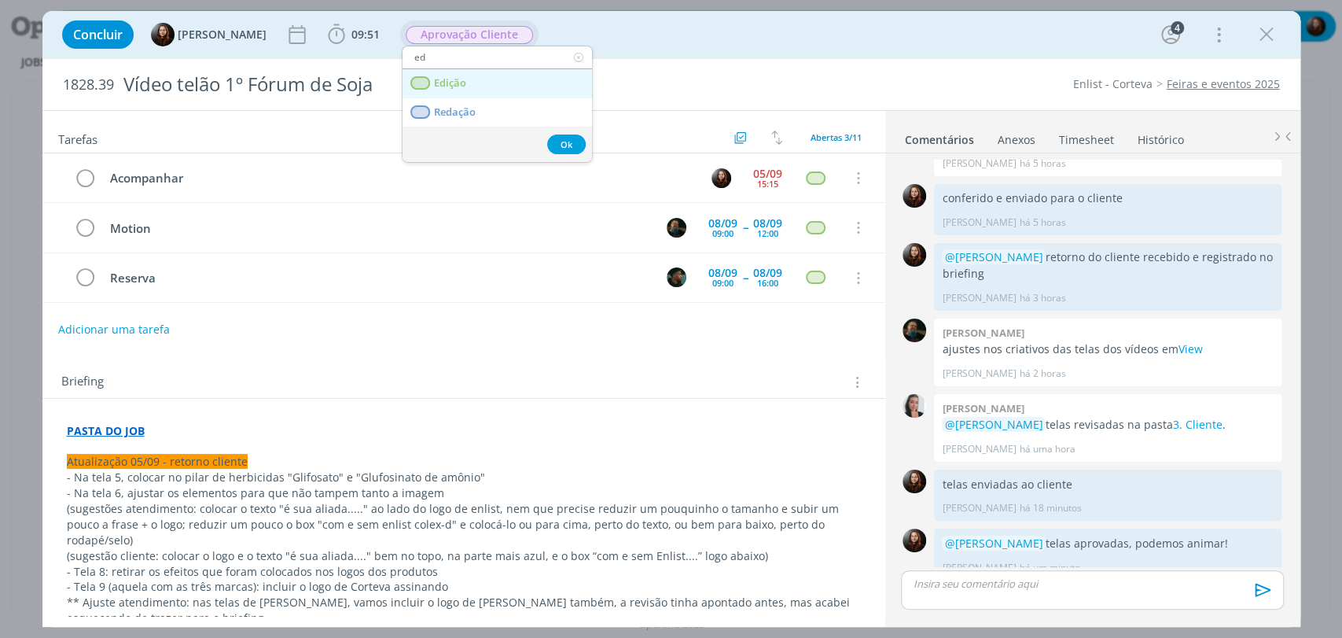
type input "ed"
click at [463, 79] on span "Edição" at bounding box center [449, 83] width 32 height 13
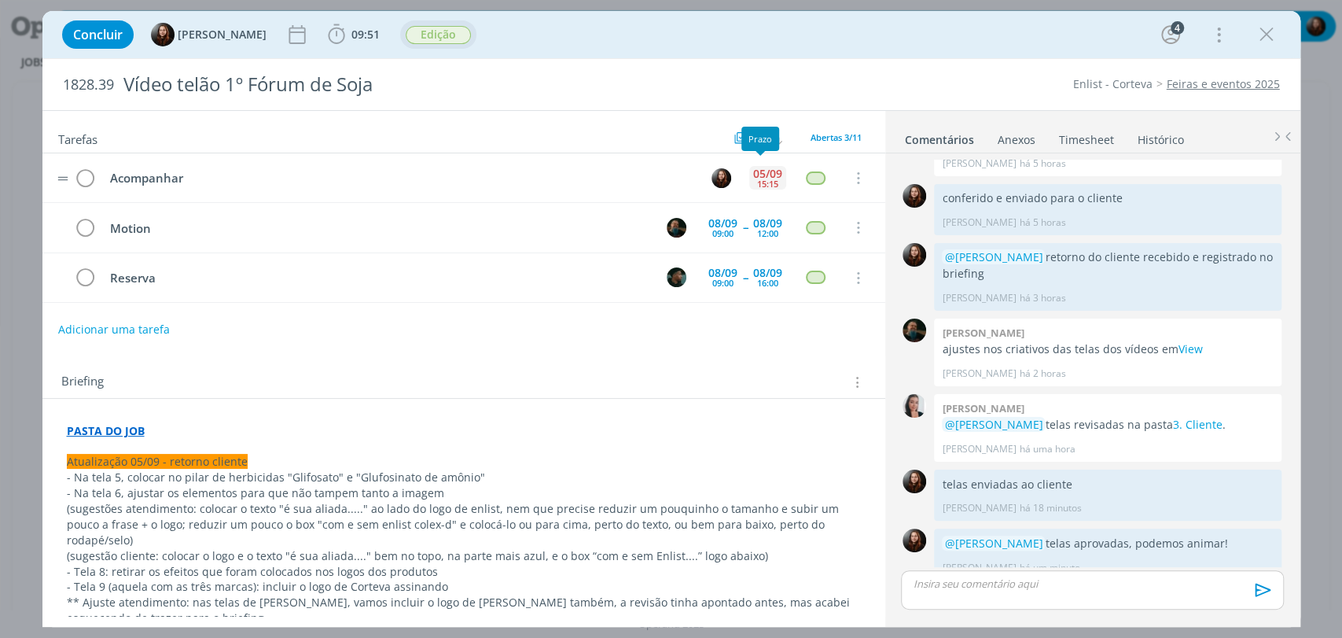
click at [761, 179] on div "15:15" at bounding box center [767, 183] width 21 height 9
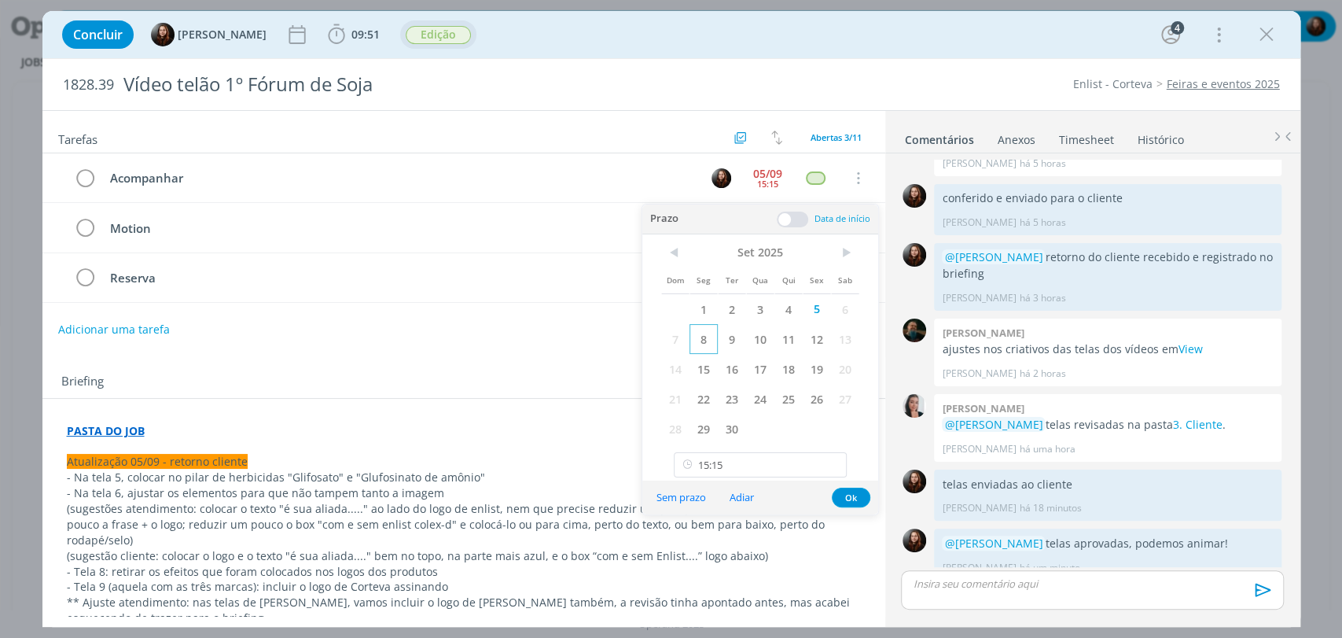
click at [711, 344] on span "8" at bounding box center [703, 339] width 28 height 30
click at [743, 472] on input "15:15" at bounding box center [760, 464] width 173 height 25
click at [707, 382] on div "09:30" at bounding box center [762, 383] width 175 height 28
type input "09:30"
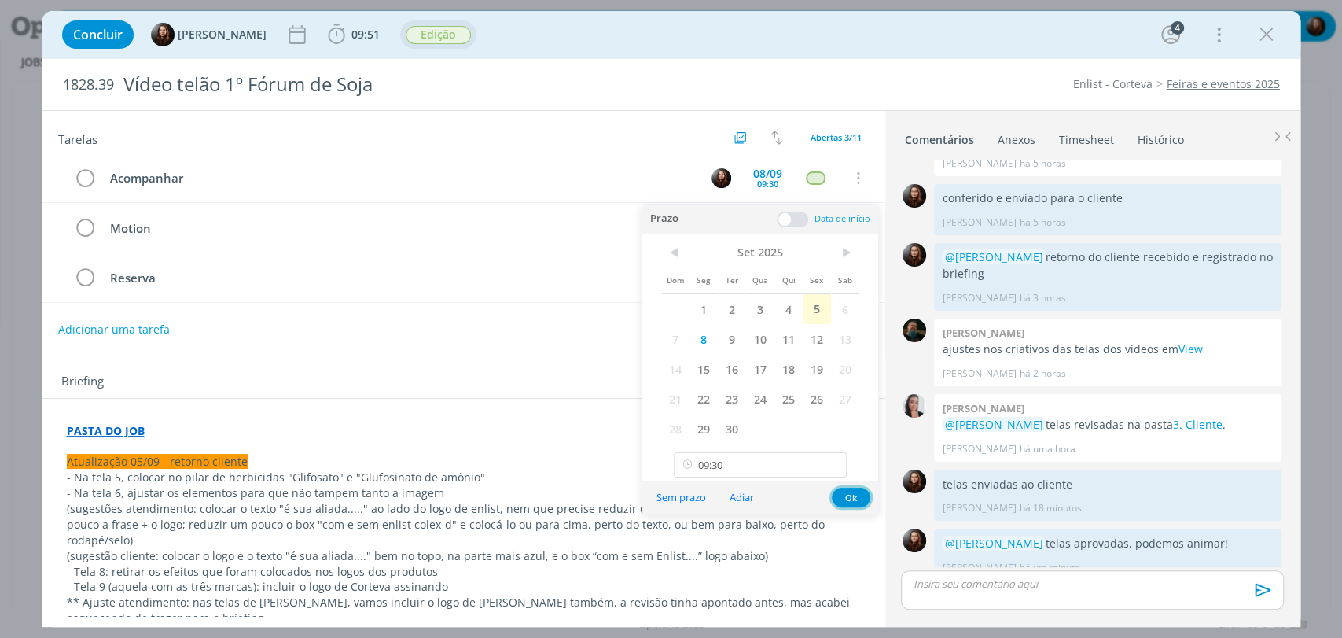
click at [856, 496] on button "Ok" at bounding box center [851, 497] width 39 height 20
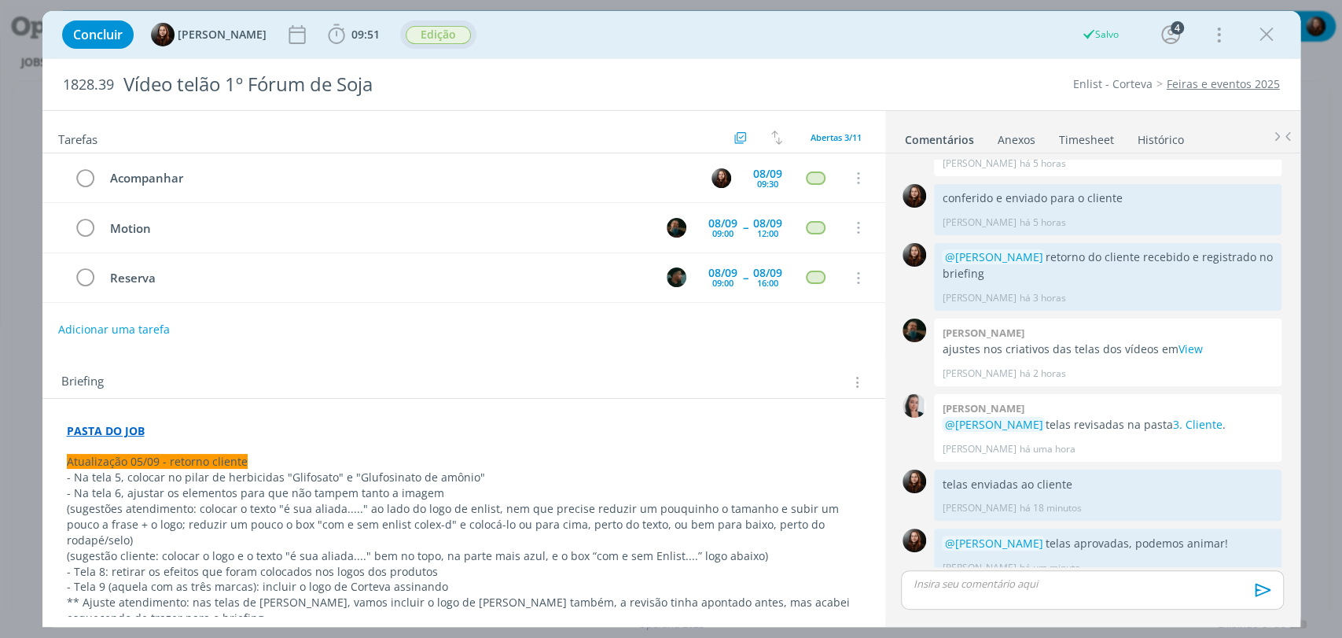
click at [814, 49] on div "Concluir Eduarda Pereira 09:51 Iniciar Apontar Data * 05/09/2025 Horas * 00:00 …" at bounding box center [671, 35] width 1234 height 38
click at [539, 43] on div "Concluir Eduarda Pereira 09:51 Iniciar Apontar Data * 05/09/2025 Horas * 00:00 …" at bounding box center [671, 35] width 1234 height 38
click at [616, 42] on div "Concluir Eduarda Pereira 09:51 Iniciar Apontar Data * 05/09/2025 Horas * 00:00 …" at bounding box center [671, 35] width 1234 height 38
click at [634, 37] on div "Concluir Eduarda Pereira 09:51 Iniciar Apontar Data * 05/09/2025 Horas * 00:00 …" at bounding box center [671, 35] width 1234 height 38
click at [855, 275] on icon "dialog" at bounding box center [856, 278] width 17 height 14
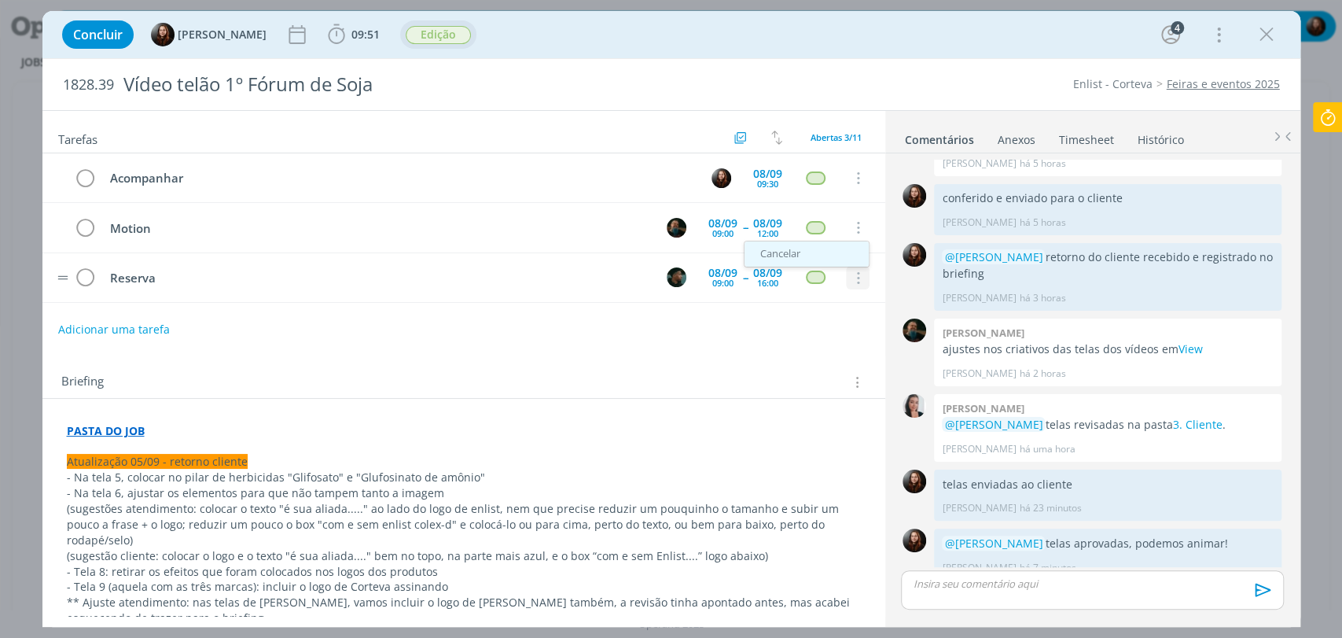
click at [788, 254] on link "Cancelar" at bounding box center [806, 253] width 124 height 25
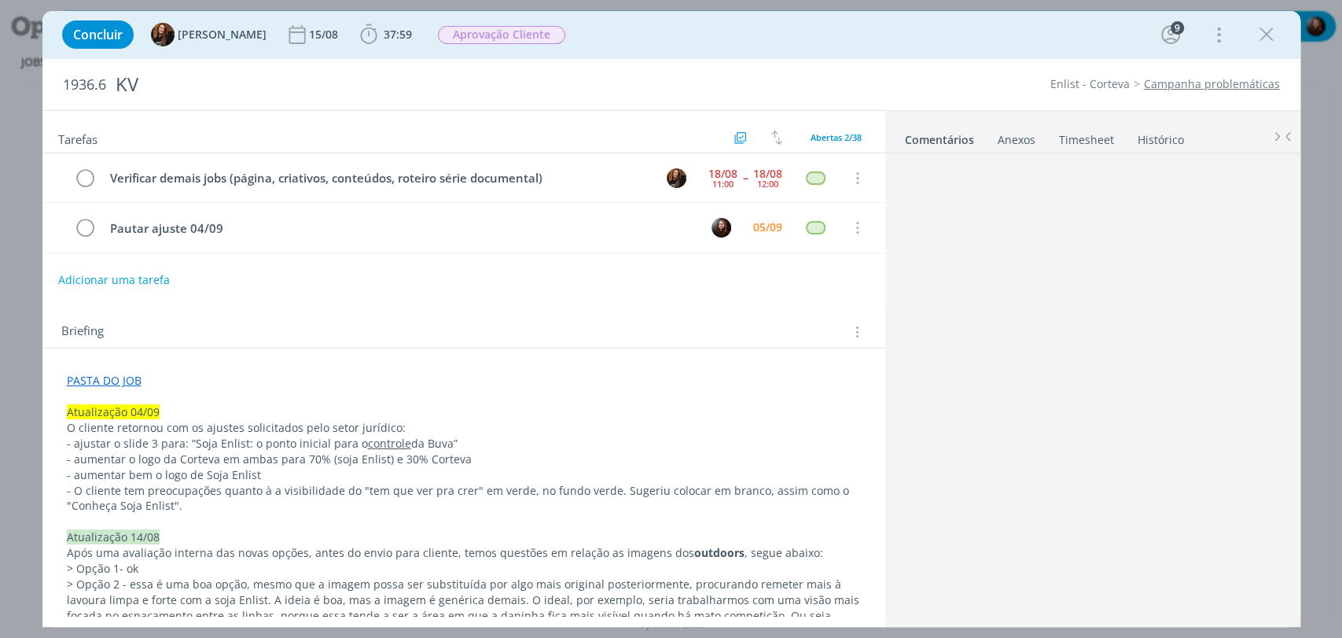
scroll to position [1571, 0]
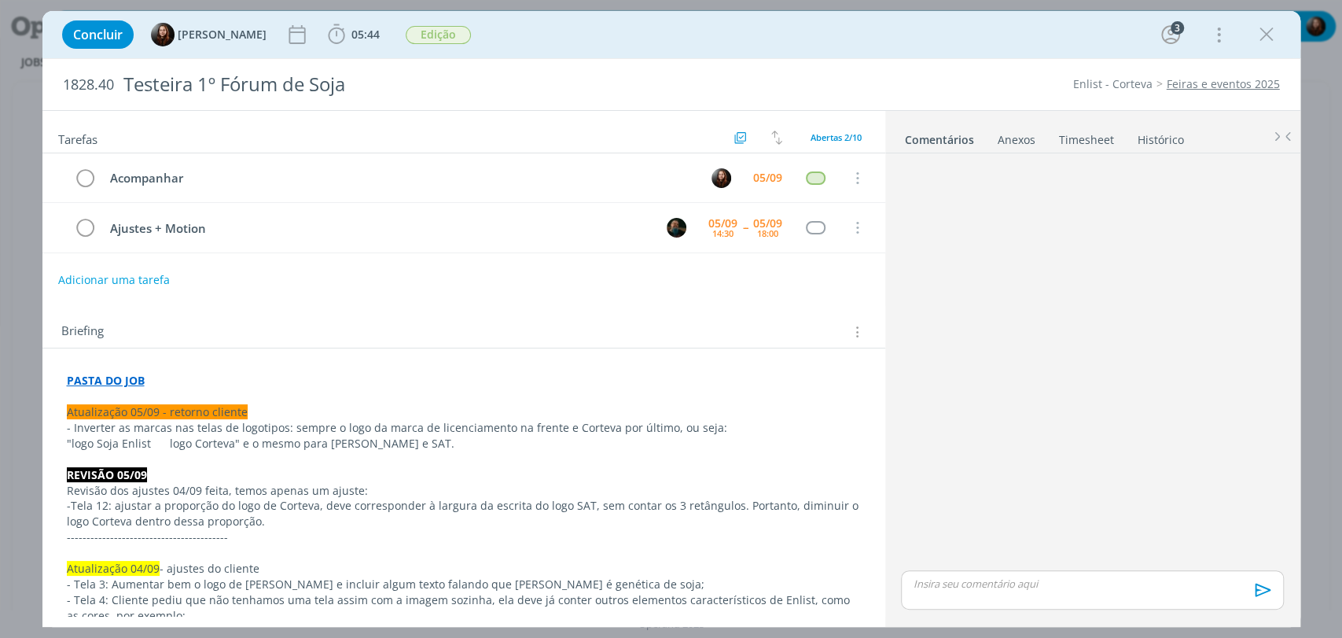
scroll to position [471, 0]
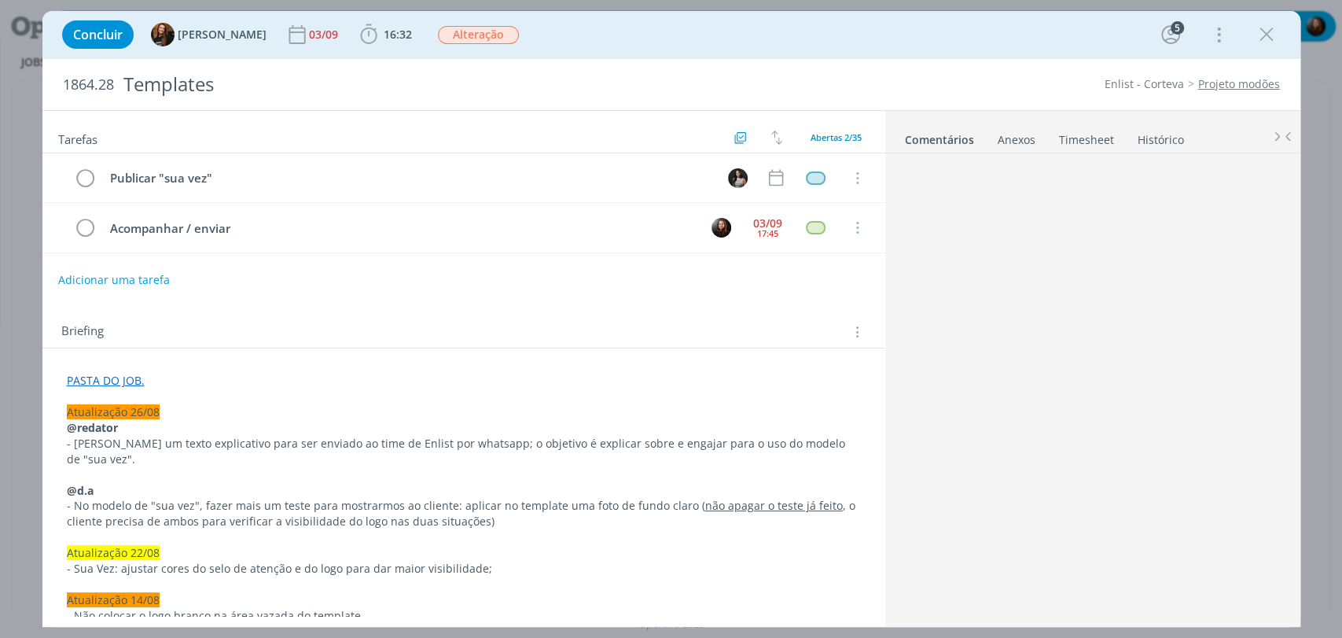
scroll to position [2145, 0]
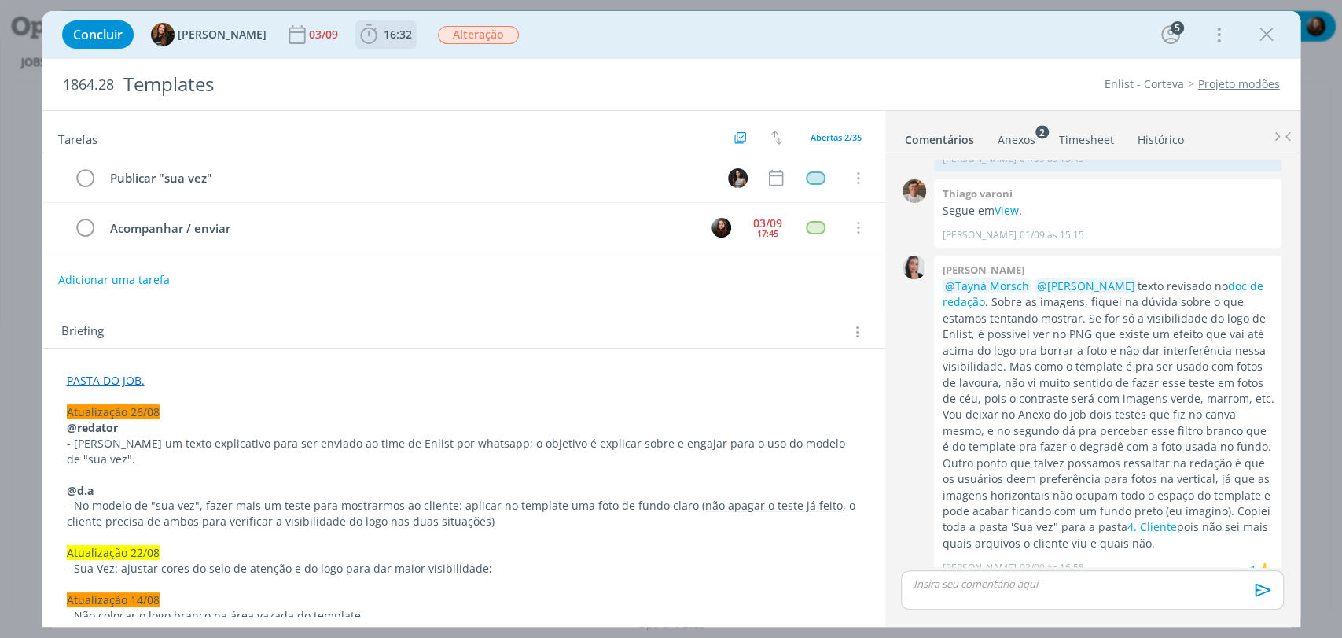
click at [357, 24] on icon "dialog" at bounding box center [369, 35] width 24 height 24
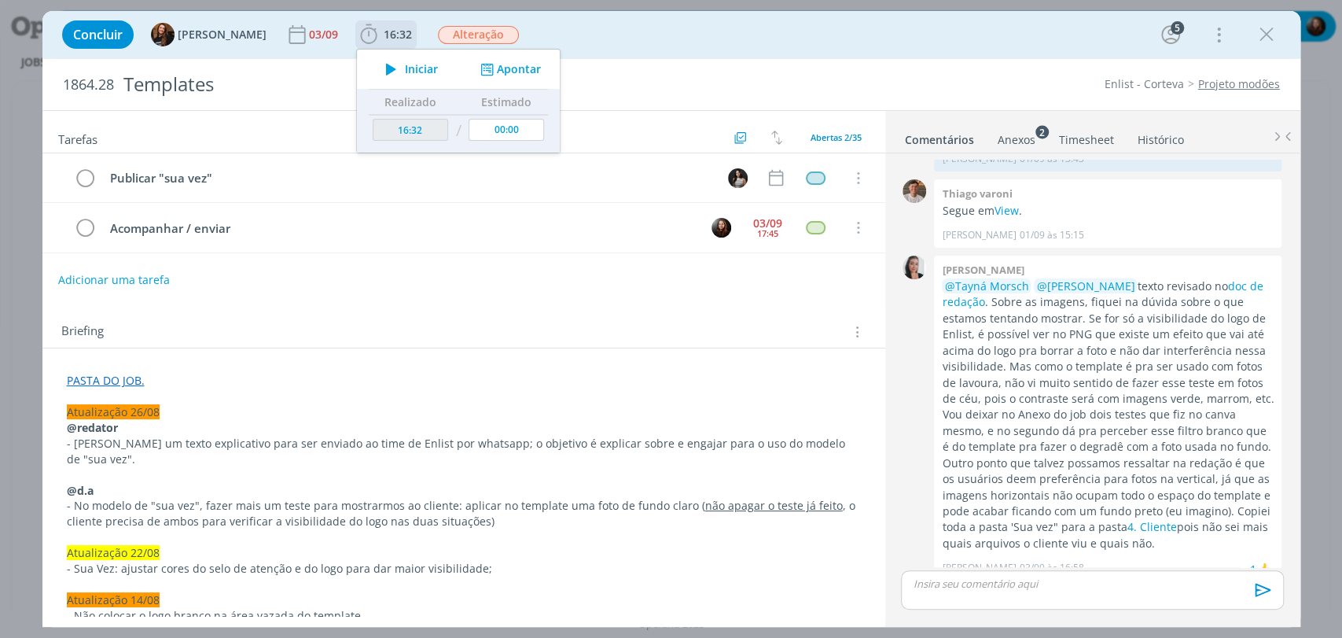
click at [388, 72] on icon "dialog" at bounding box center [391, 69] width 28 height 20
click at [866, 45] on div "Concluir Tayná Morsch [DATE] 16:32 Parar Apontar Data * [DATE] Horas * 00:00 Ta…" at bounding box center [671, 35] width 1234 height 38
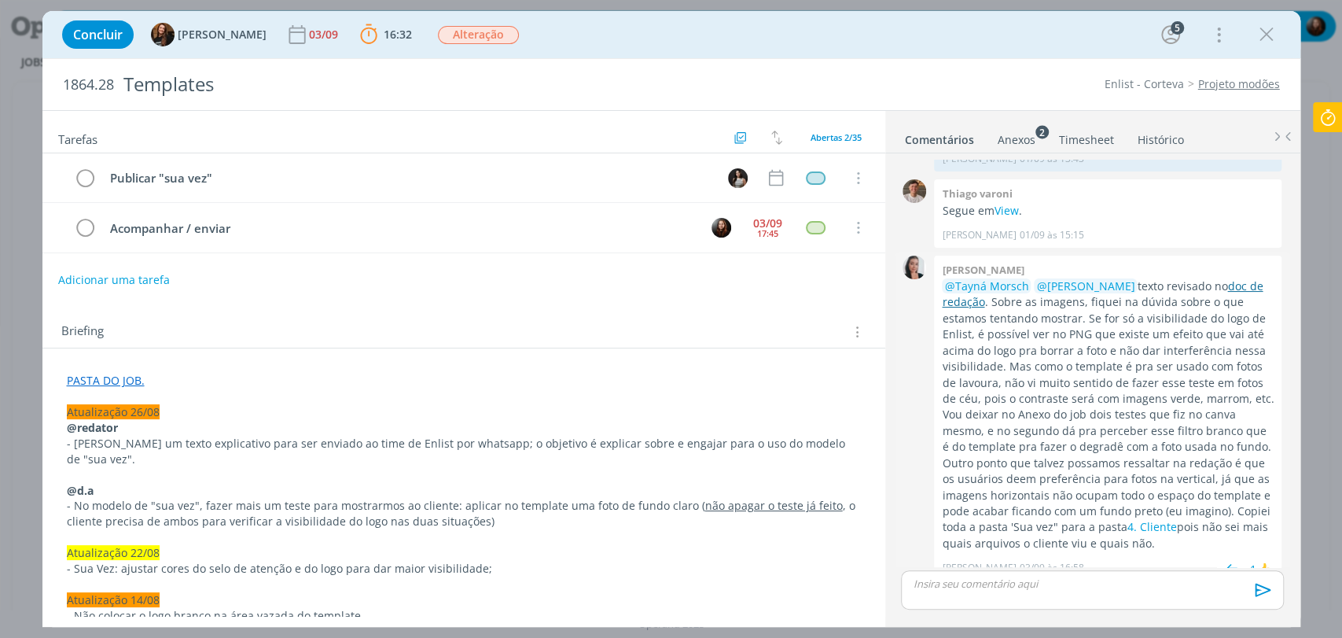
click at [1247, 278] on link "doc de redação" at bounding box center [1102, 293] width 321 height 31
click at [1152, 519] on link "4. Cliente" at bounding box center [1152, 526] width 50 height 15
click at [1079, 138] on link "Timesheet" at bounding box center [1086, 136] width 57 height 23
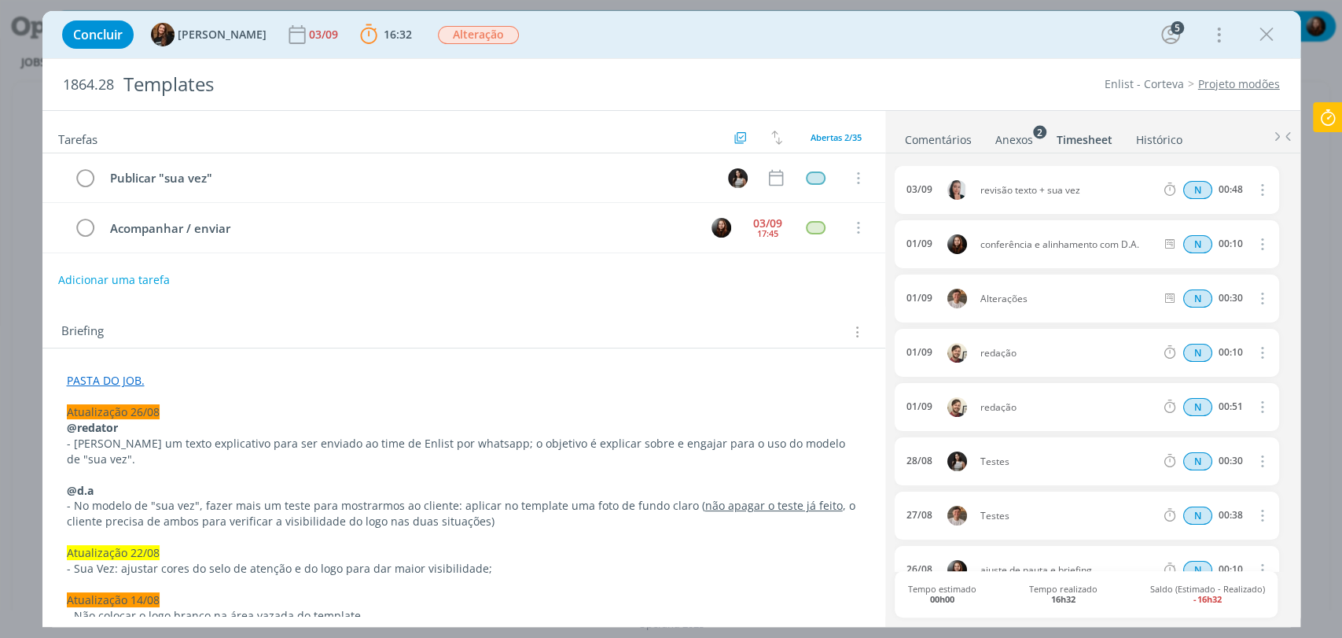
click at [1012, 140] on div "Anexos 2" at bounding box center [1014, 140] width 38 height 16
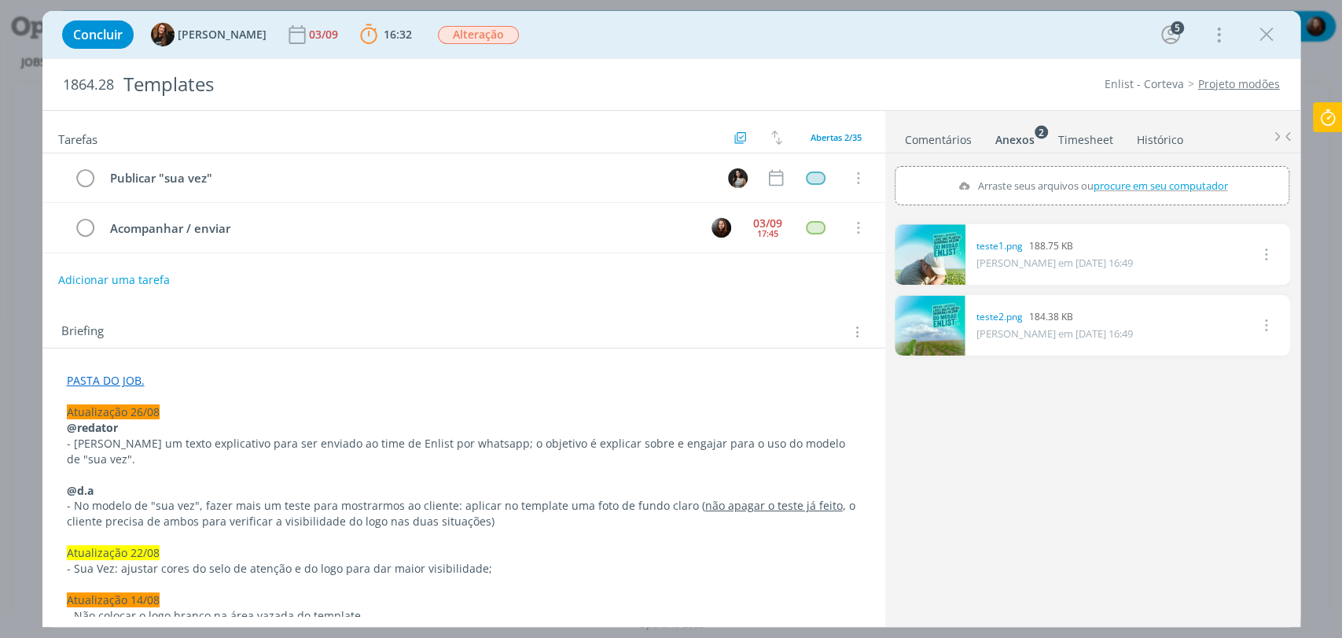
click at [943, 248] on link "dialog" at bounding box center [930, 254] width 71 height 61
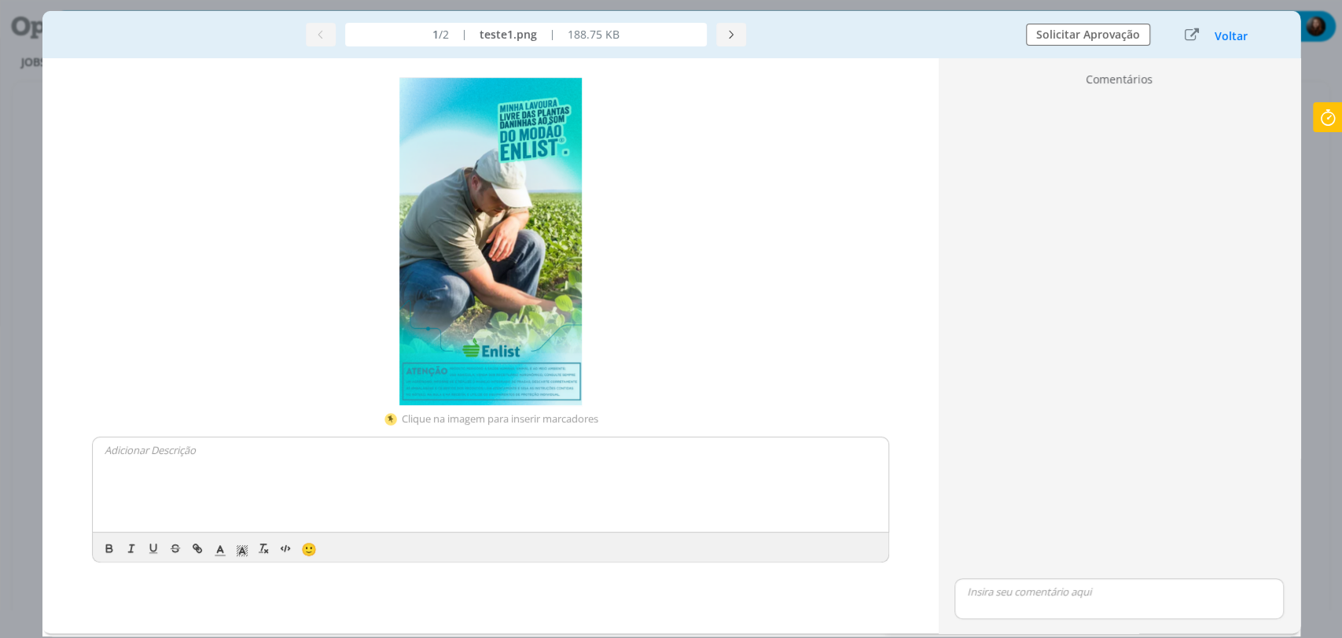
drag, startPoint x: 536, startPoint y: 178, endPoint x: 972, endPoint y: 233, distance: 438.9
click at [1116, 220] on div "dialog" at bounding box center [1118, 334] width 341 height 481
click at [502, 320] on img "dialog" at bounding box center [490, 241] width 182 height 328
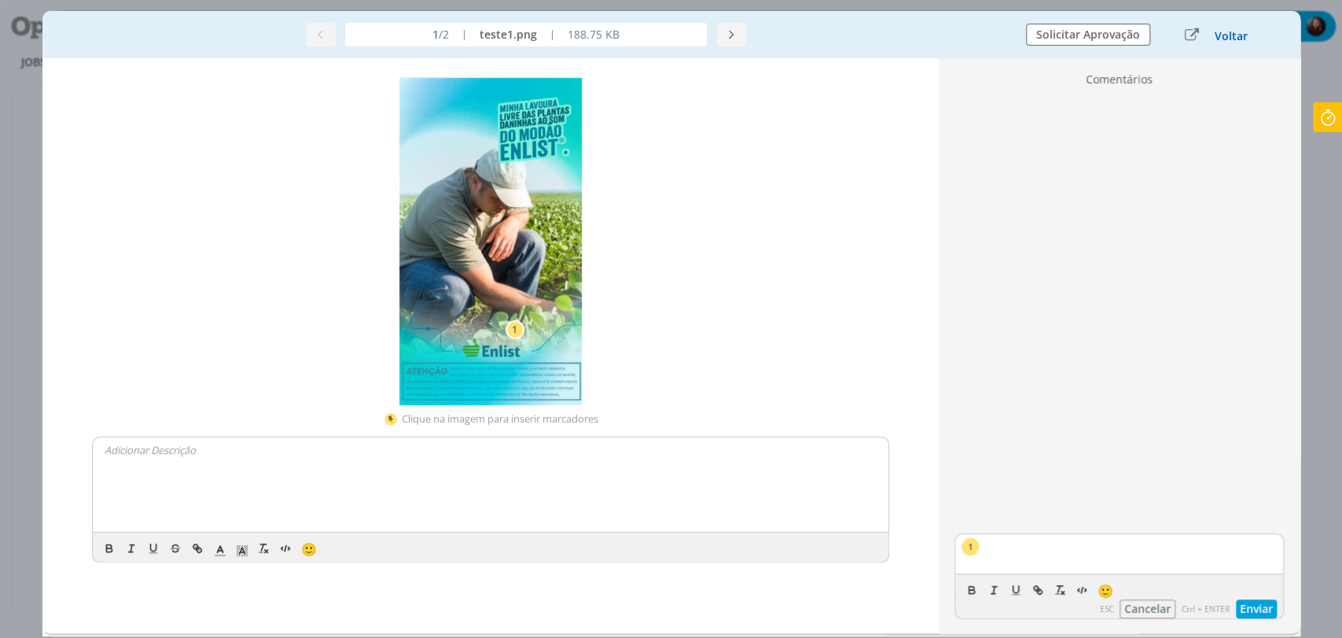
click at [1222, 39] on button "Voltar" at bounding box center [1231, 36] width 35 height 13
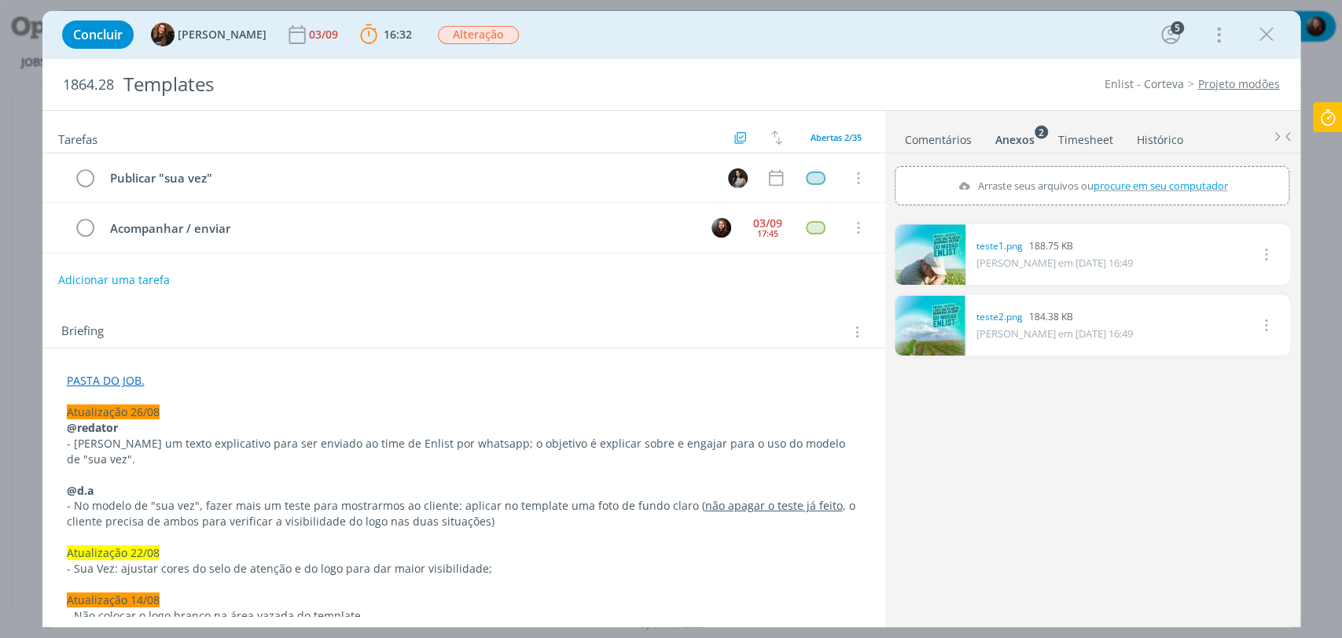
click at [1266, 250] on icon "dialog" at bounding box center [1264, 253] width 17 height 19
click at [939, 252] on link "dialog" at bounding box center [930, 254] width 71 height 61
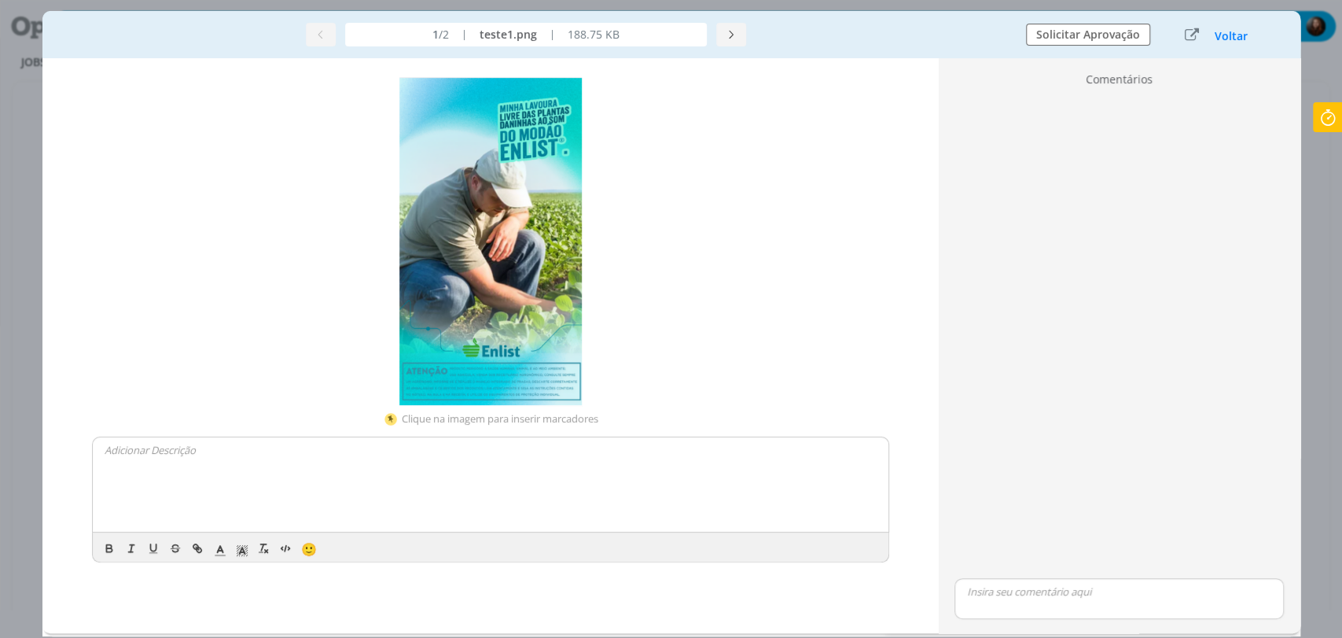
click at [1131, 259] on div "dialog" at bounding box center [1118, 334] width 341 height 481
click at [739, 39] on button "dialog" at bounding box center [731, 35] width 30 height 24
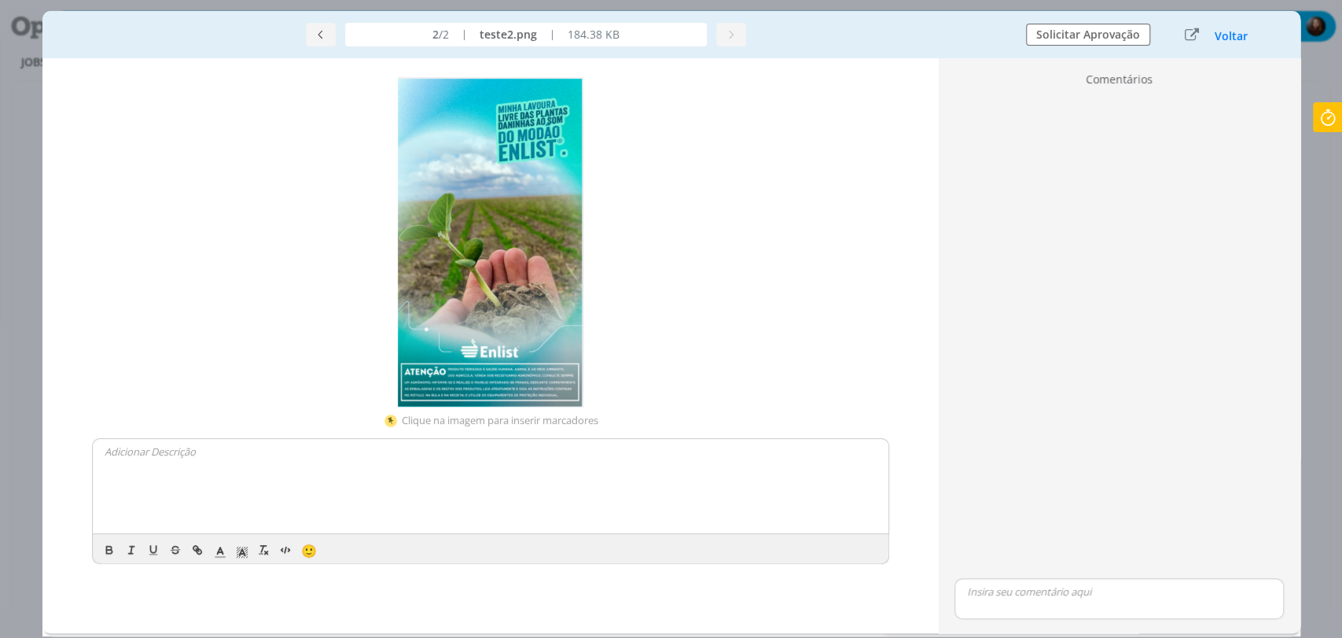
click at [11, 83] on div "Concluir Tayná Morsch [DATE] 16:32 Parar Apontar Data * [DATE] Horas * 00:00 Ta…" at bounding box center [671, 319] width 1342 height 638
click at [1214, 33] on button "Voltar" at bounding box center [1231, 36] width 35 height 13
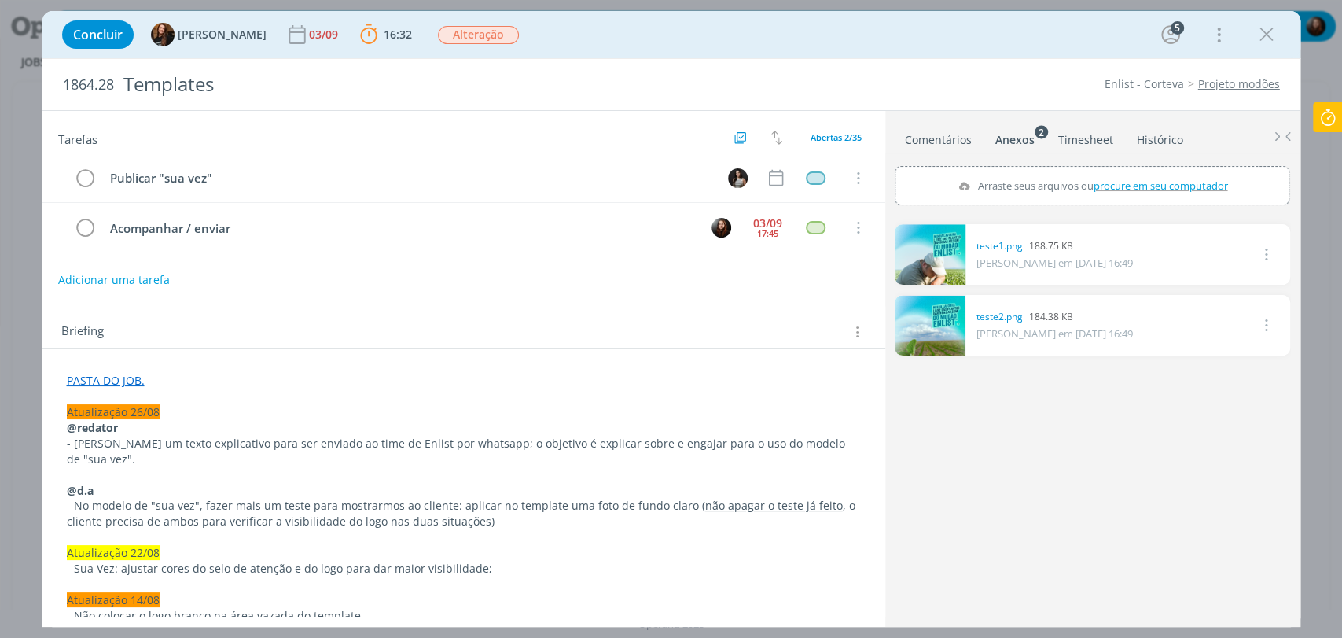
click at [895, 66] on div "1864.28 Templates Enlist - Corteva Projeto modões" at bounding box center [671, 84] width 1258 height 51
click at [945, 134] on link "Comentários" at bounding box center [938, 136] width 68 height 23
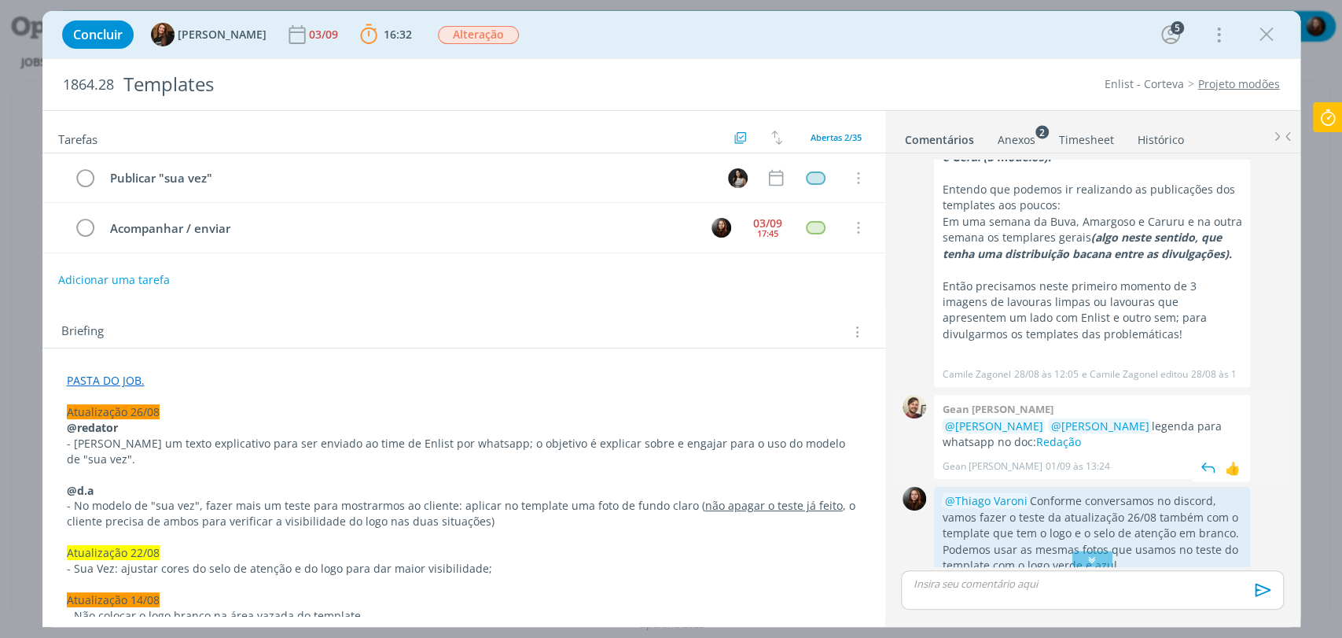
scroll to position [1668, 0]
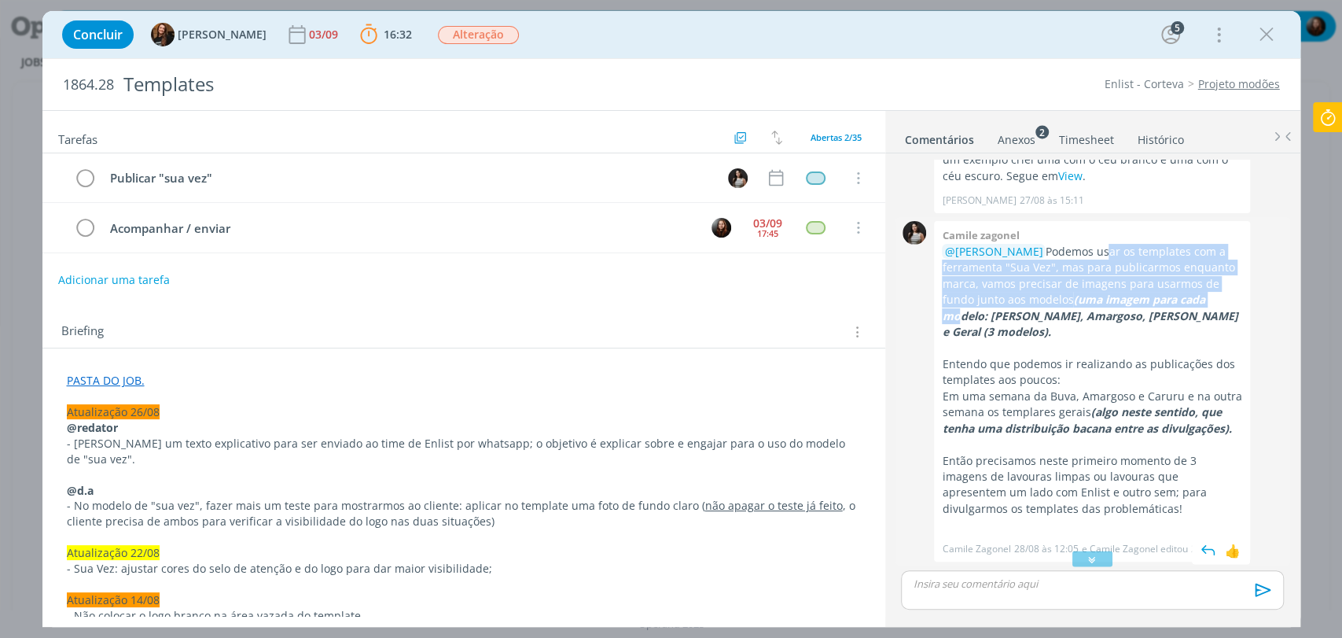
drag, startPoint x: 1101, startPoint y: 211, endPoint x: 1233, endPoint y: 274, distance: 145.9
click at [1233, 274] on p "@[PERSON_NAME] Podemos usar os templates com a ferramenta "Sua Vez", mas para p…" at bounding box center [1092, 292] width 300 height 97
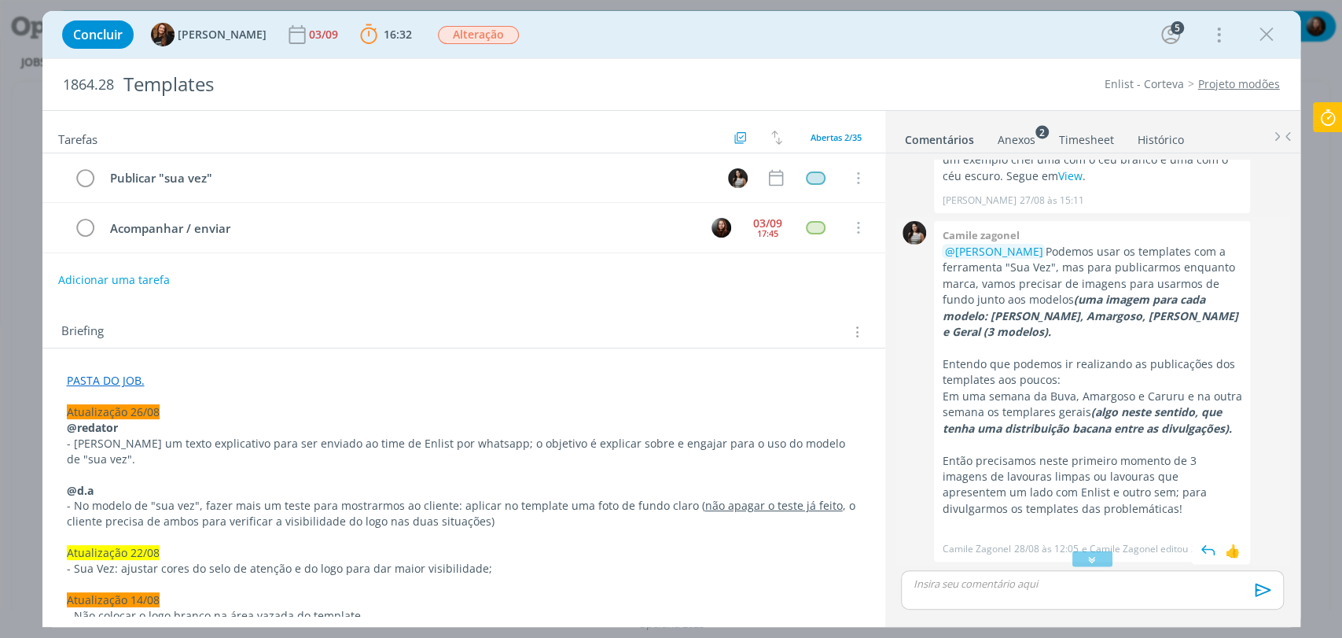
click at [1207, 292] on em "(uma imagem para cada modelo: [PERSON_NAME], Amargoso, [PERSON_NAME] e Geral (3…" at bounding box center [1090, 315] width 296 height 47
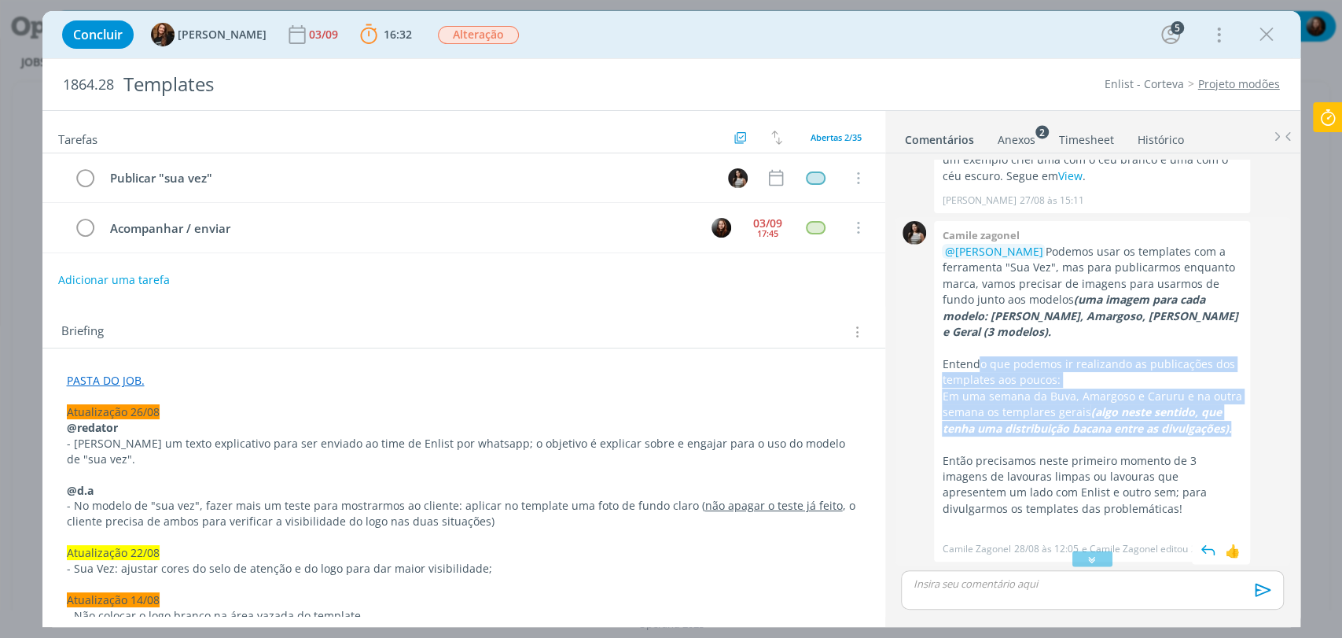
drag, startPoint x: 977, startPoint y: 318, endPoint x: 1259, endPoint y: 379, distance: 287.9
click at [1259, 379] on div "0 Camile zagonel @[PERSON_NAME] Podemos usar os templates com a ferramenta "Sua…" at bounding box center [1092, 391] width 395 height 349
click at [1163, 404] on em "(algo neste sentido, que tenha uma distribuição bacana entre as divulgações)." at bounding box center [1086, 419] width 289 height 31
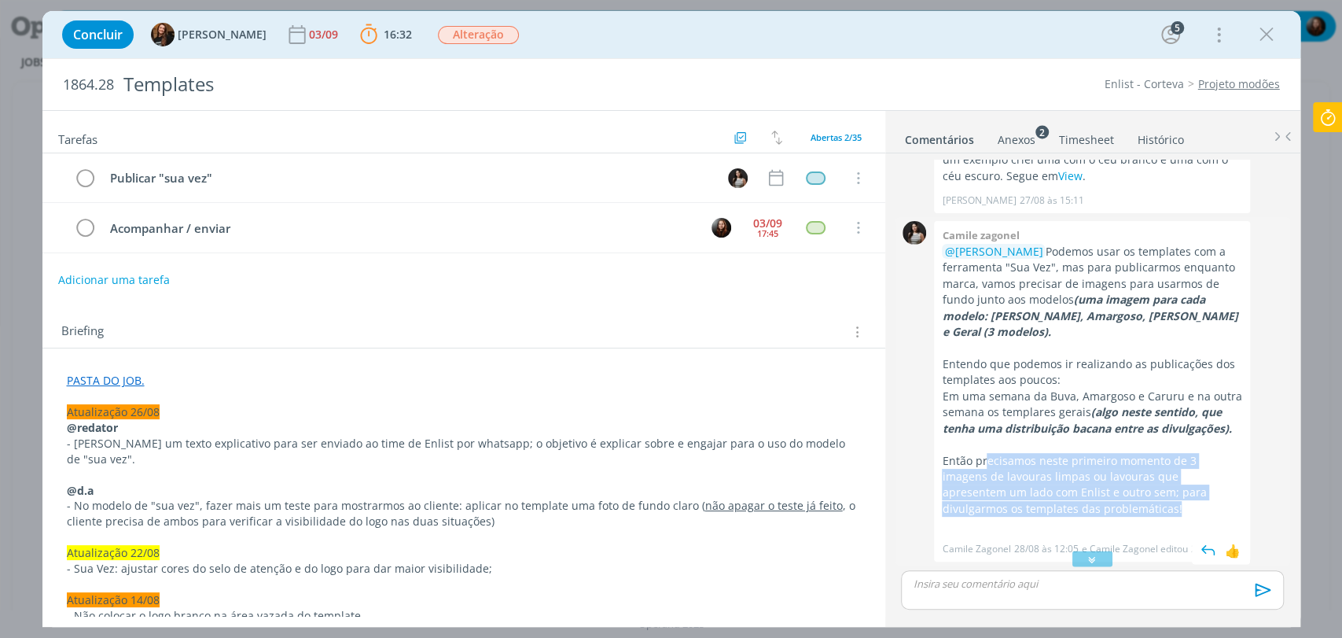
drag, startPoint x: 1006, startPoint y: 417, endPoint x: 1086, endPoint y: 450, distance: 86.7
click at [1082, 453] on p "Então precisamos neste primeiro momento de 3 imagens de lavouras limpas ou lavo…" at bounding box center [1092, 485] width 300 height 64
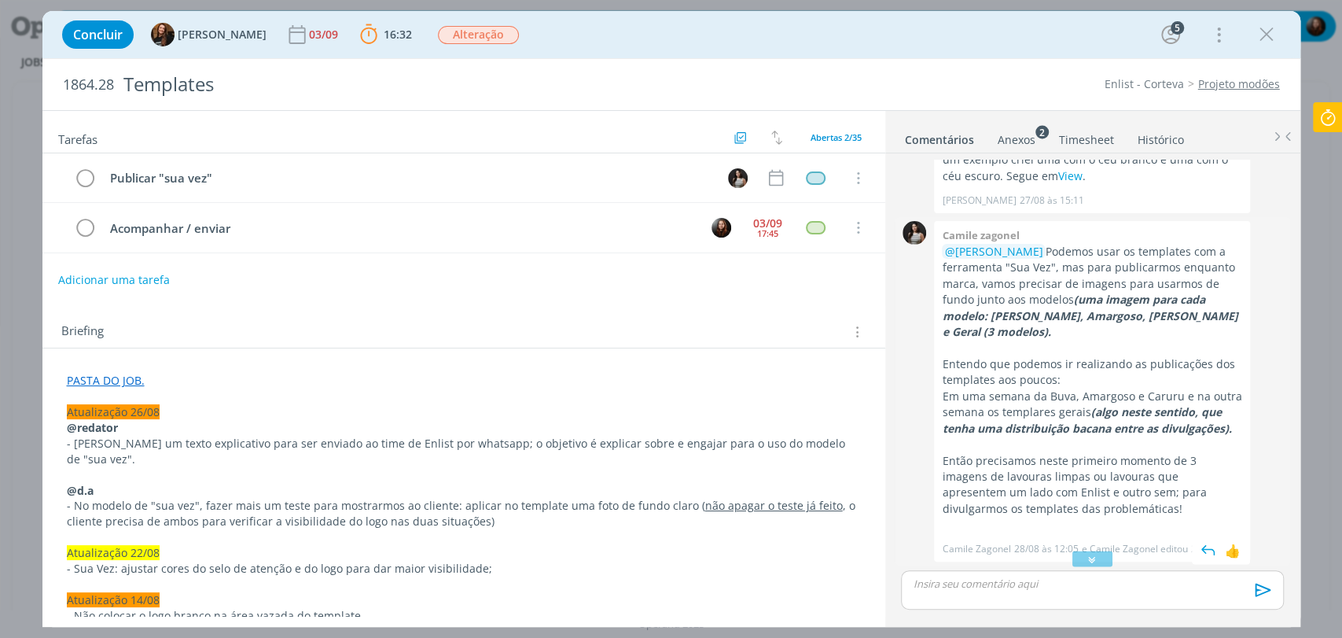
click at [1171, 436] on p "dialog" at bounding box center [1092, 444] width 300 height 16
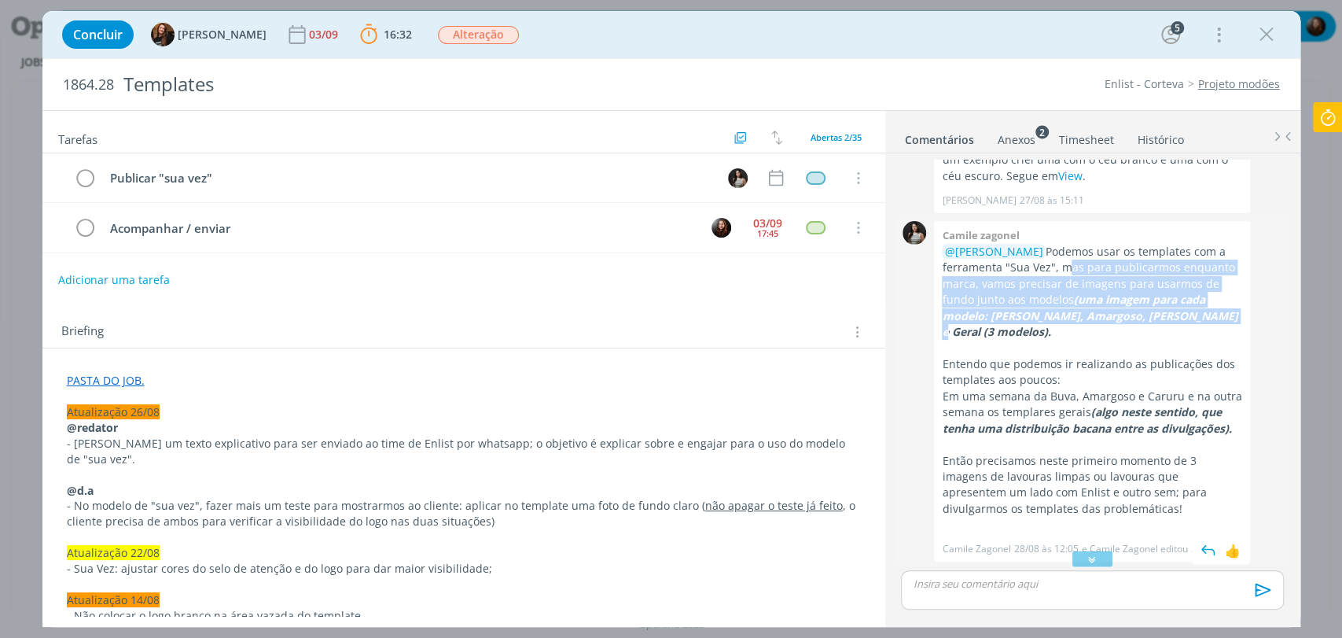
drag, startPoint x: 1056, startPoint y: 233, endPoint x: 1200, endPoint y: 281, distance: 152.6
click at [1200, 281] on p "@[PERSON_NAME] Podemos usar os templates com a ferramenta "Sua Vez", mas para p…" at bounding box center [1092, 292] width 300 height 97
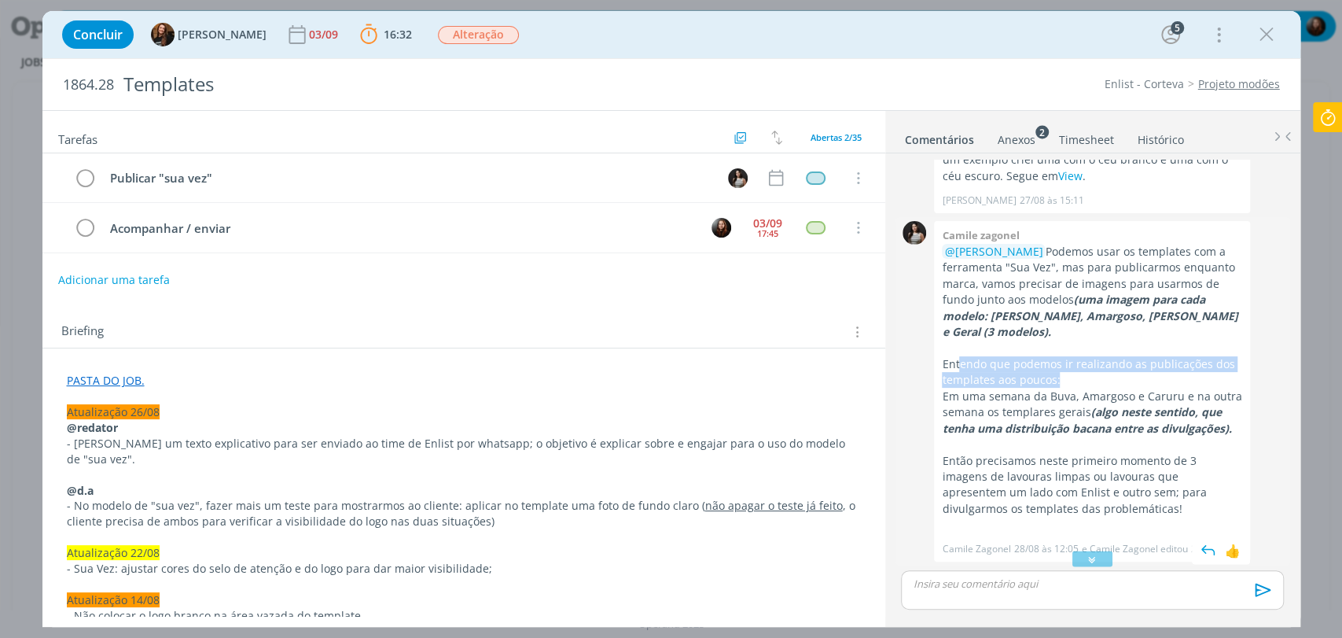
drag, startPoint x: 961, startPoint y: 310, endPoint x: 1079, endPoint y: 335, distance: 121.3
click at [1079, 356] on p "Entendo que podemos ir realizando as publicações dos templates aos poucos:" at bounding box center [1092, 372] width 300 height 32
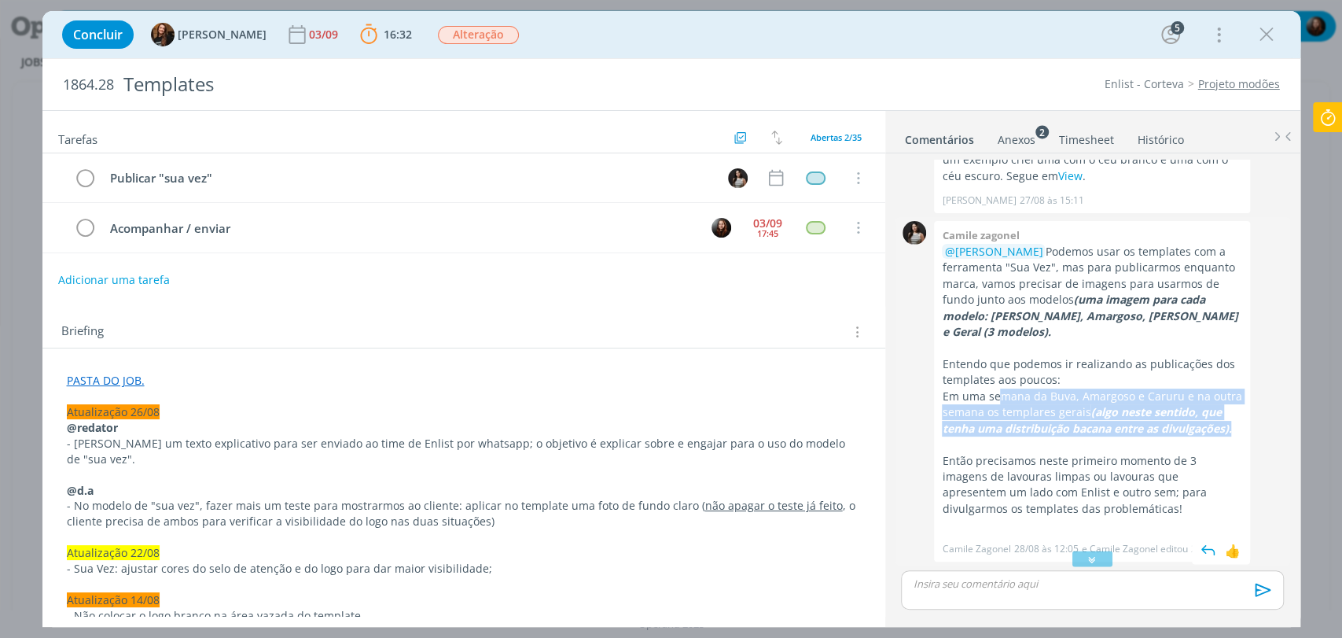
drag, startPoint x: 1002, startPoint y: 350, endPoint x: 1229, endPoint y: 385, distance: 229.9
click at [1237, 384] on div "Camile zagonel @[PERSON_NAME] Podemos usar os templates com a ferramenta "Sua V…" at bounding box center [1092, 391] width 316 height 341
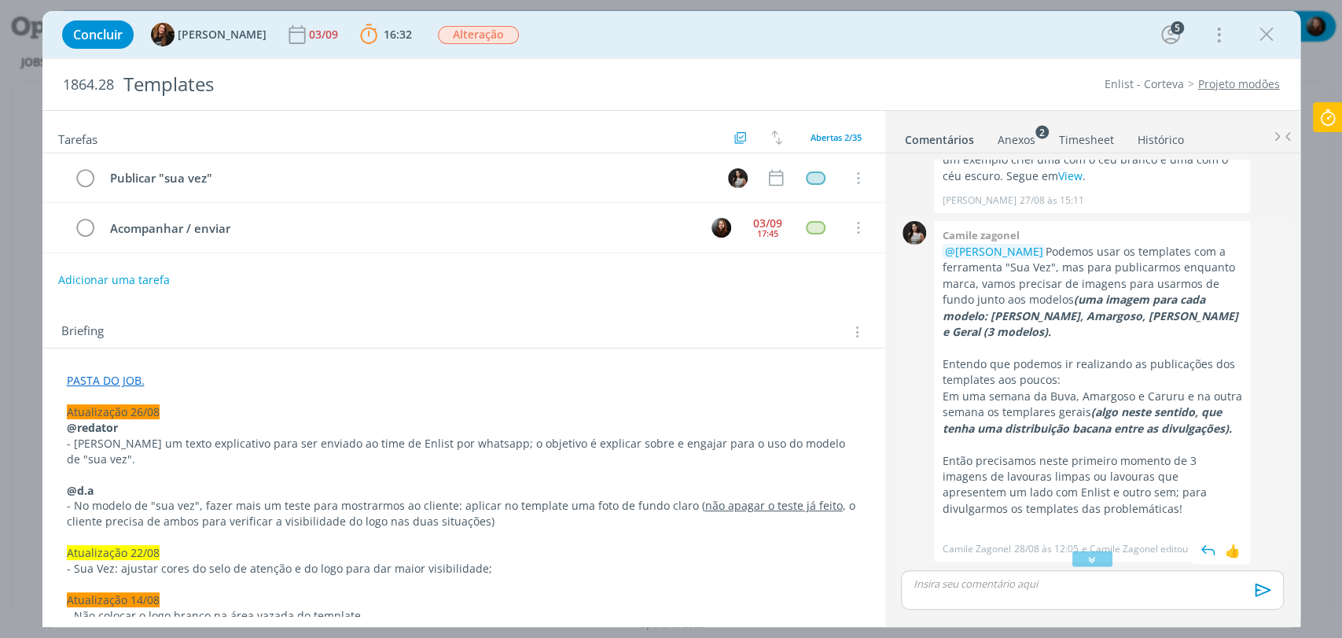
click at [1134, 453] on p "Então precisamos neste primeiro momento de 3 imagens de lavouras limpas ou lavo…" at bounding box center [1092, 485] width 300 height 64
drag, startPoint x: 1089, startPoint y: 559, endPoint x: 1107, endPoint y: 498, distance: 63.2
click at [1089, 559] on icon "dialog" at bounding box center [1092, 559] width 17 height 16
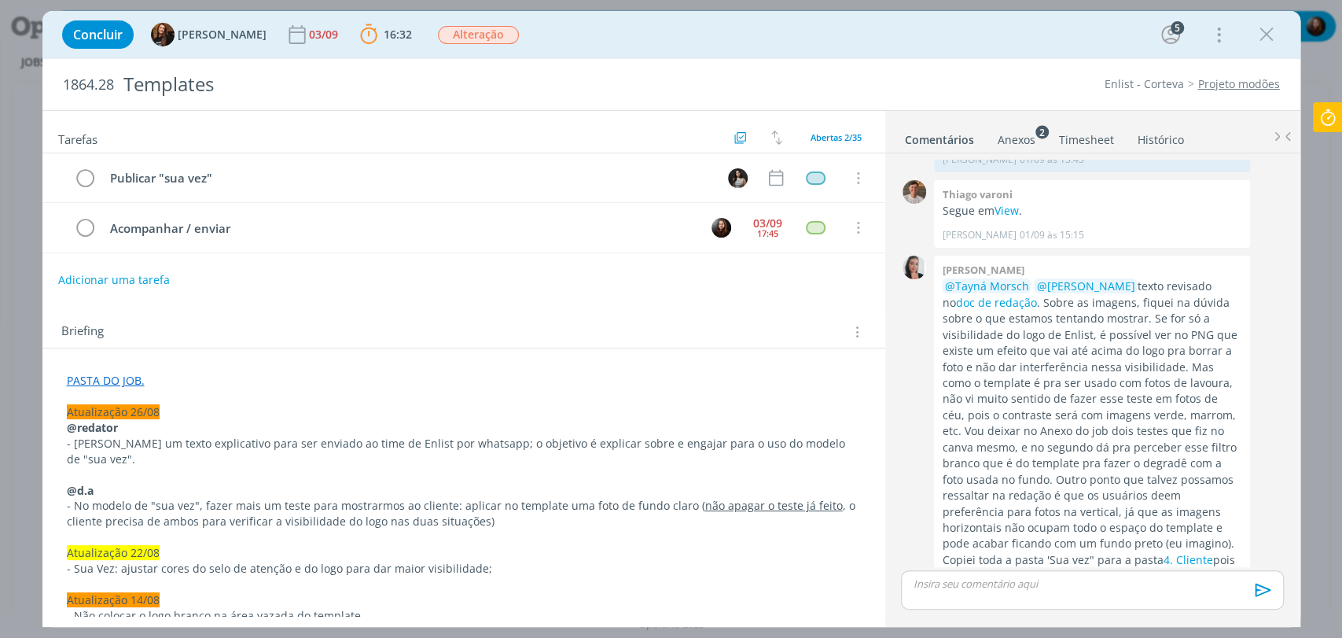
click at [1331, 116] on icon at bounding box center [1328, 117] width 28 height 31
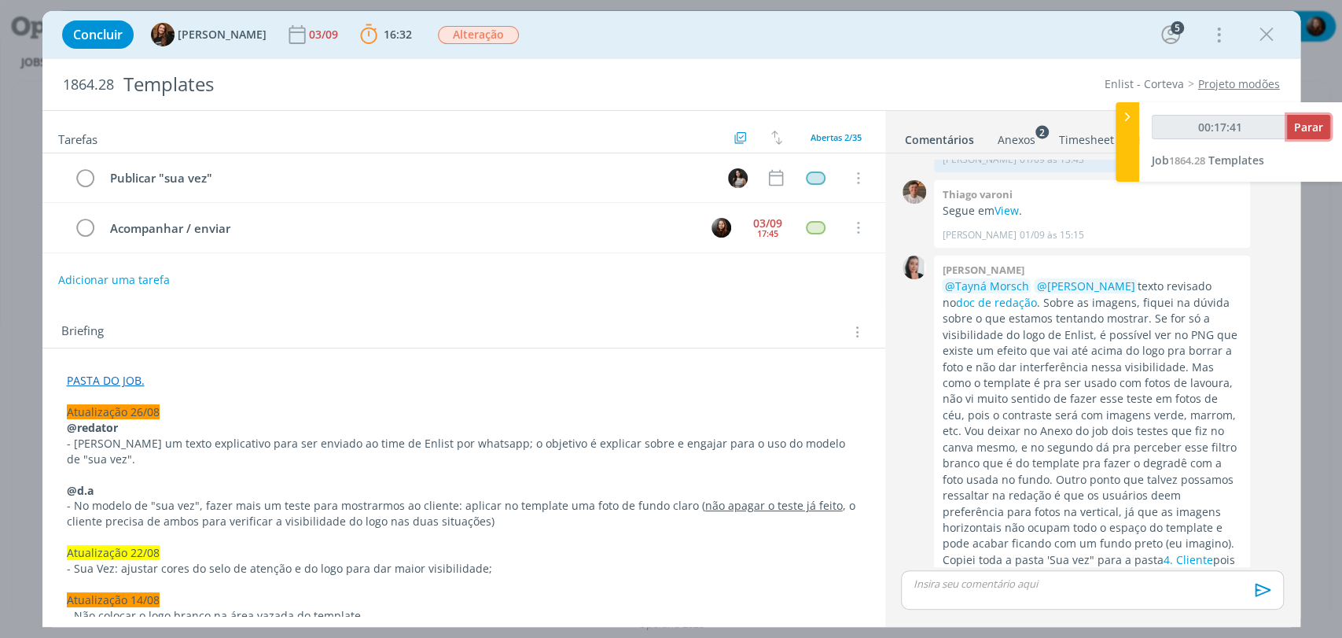
type input "00:17:42"
click at [1303, 121] on span "Parar" at bounding box center [1308, 126] width 29 height 15
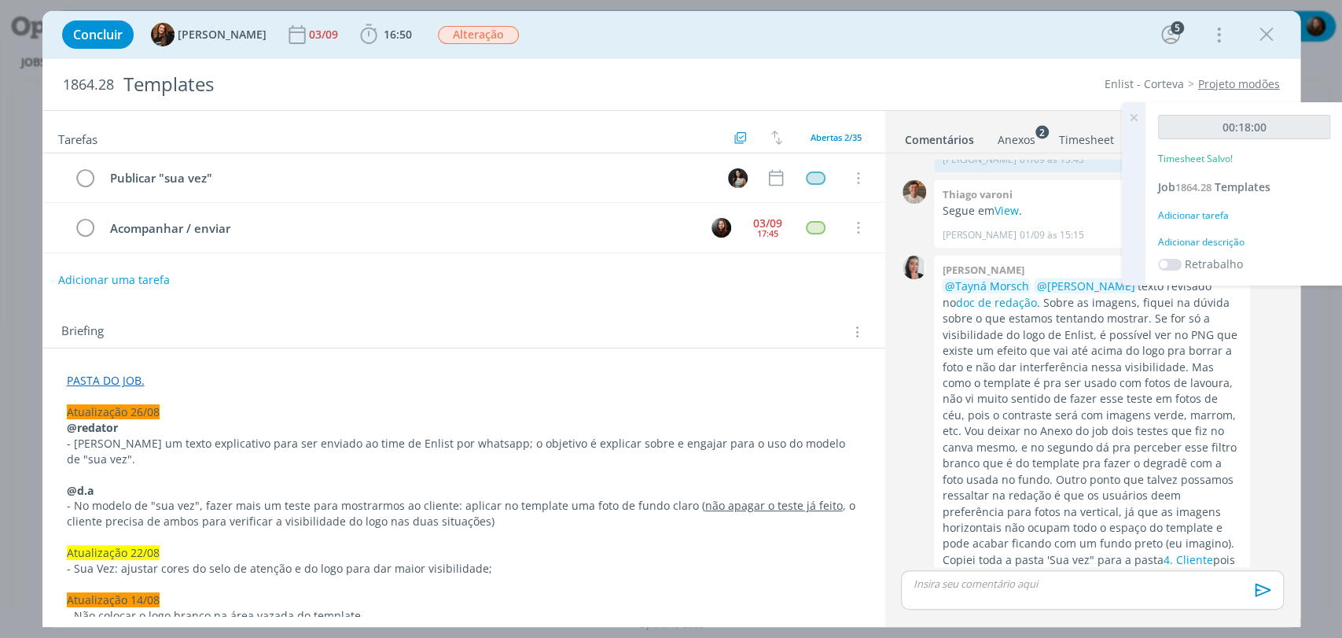
click at [1185, 244] on div "Adicionar descrição" at bounding box center [1244, 242] width 172 height 14
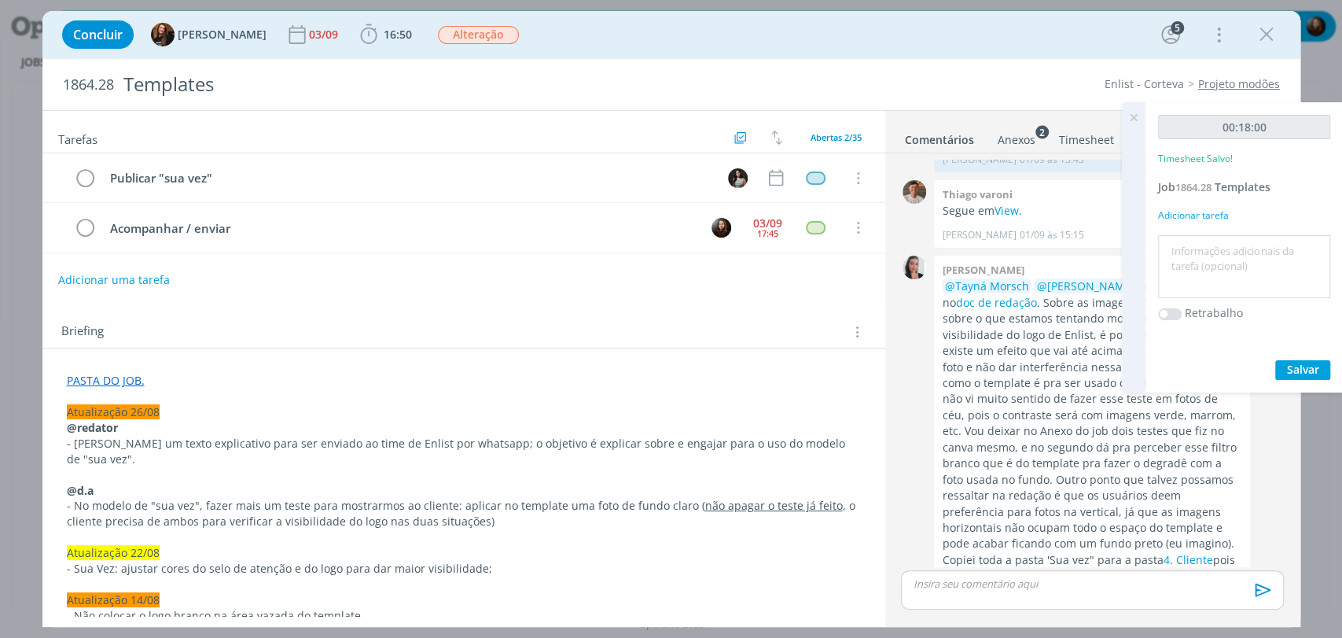
click at [1176, 263] on textarea at bounding box center [1244, 267] width 164 height 56
type textarea "organização e envio de material"
click at [1296, 369] on span "Salvar" at bounding box center [1303, 369] width 32 height 15
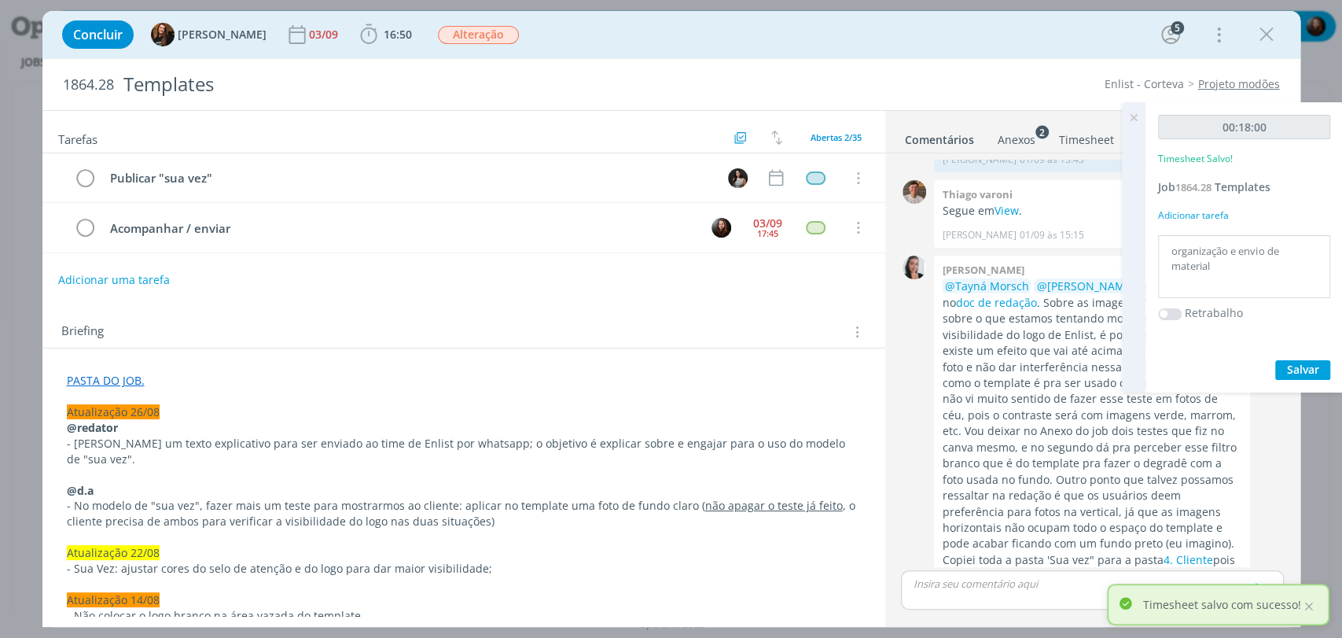
click at [1132, 118] on icon at bounding box center [1133, 117] width 28 height 31
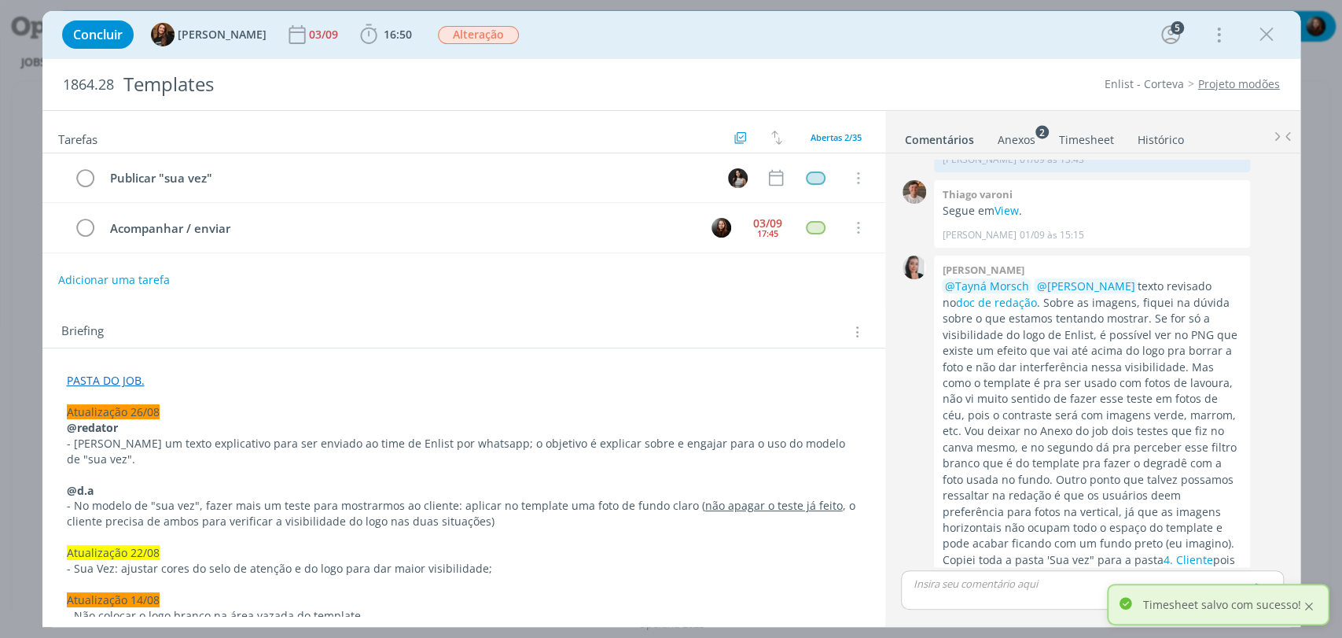
click at [1308, 606] on div at bounding box center [1309, 606] width 14 height 14
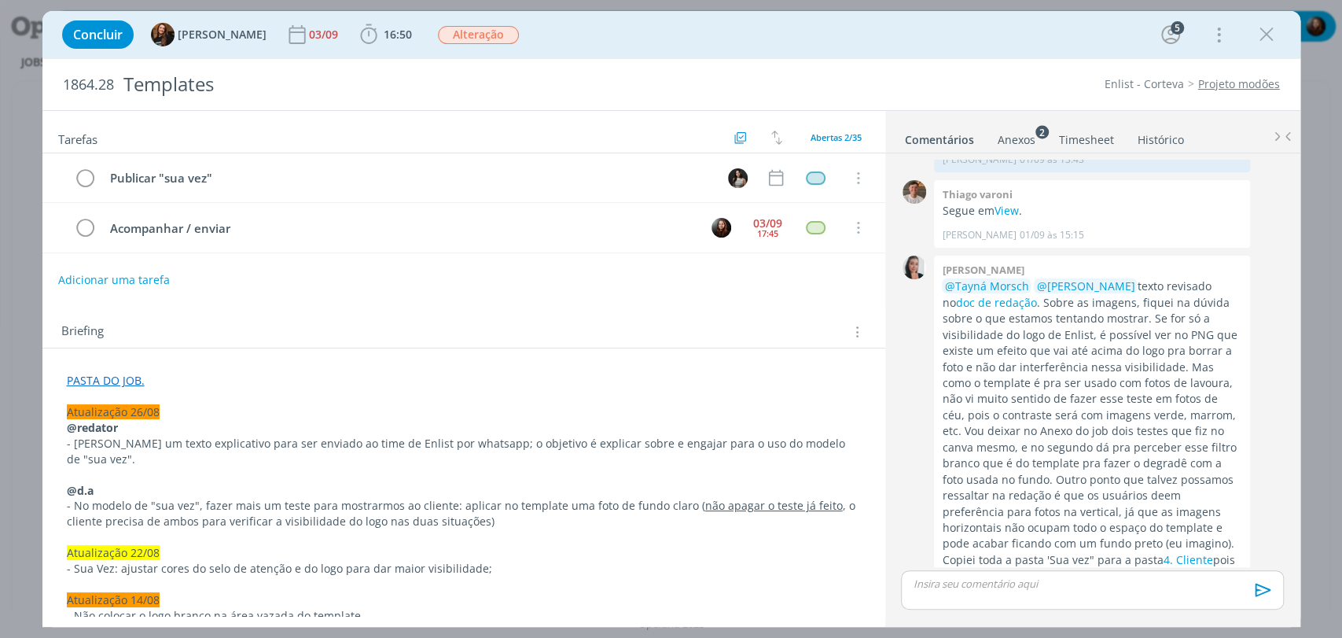
click at [606, 306] on div "Briefing Briefings Predefinidos Versões do Briefing Ver Briefing do Projeto" at bounding box center [463, 327] width 843 height 42
click at [841, 31] on div "Concluir Tayná Morsch [DATE] 16:50 Iniciar Apontar Data * [DATE] Horas * 00:00 …" at bounding box center [671, 35] width 1234 height 38
click at [1048, 592] on div "dialog" at bounding box center [1092, 589] width 382 height 39
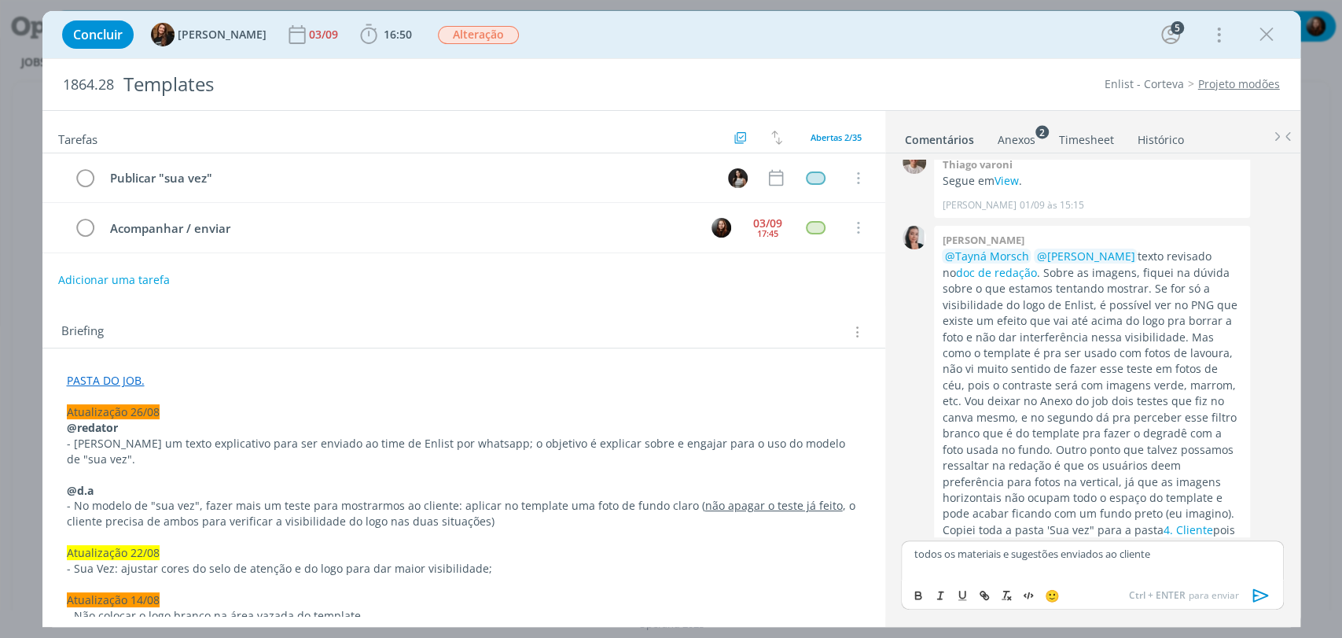
click at [1108, 554] on p "todos os materiais e sugestões enviados ao cliente" at bounding box center [1091, 553] width 357 height 14
click at [1258, 599] on icon "dialog" at bounding box center [1261, 595] width 24 height 24
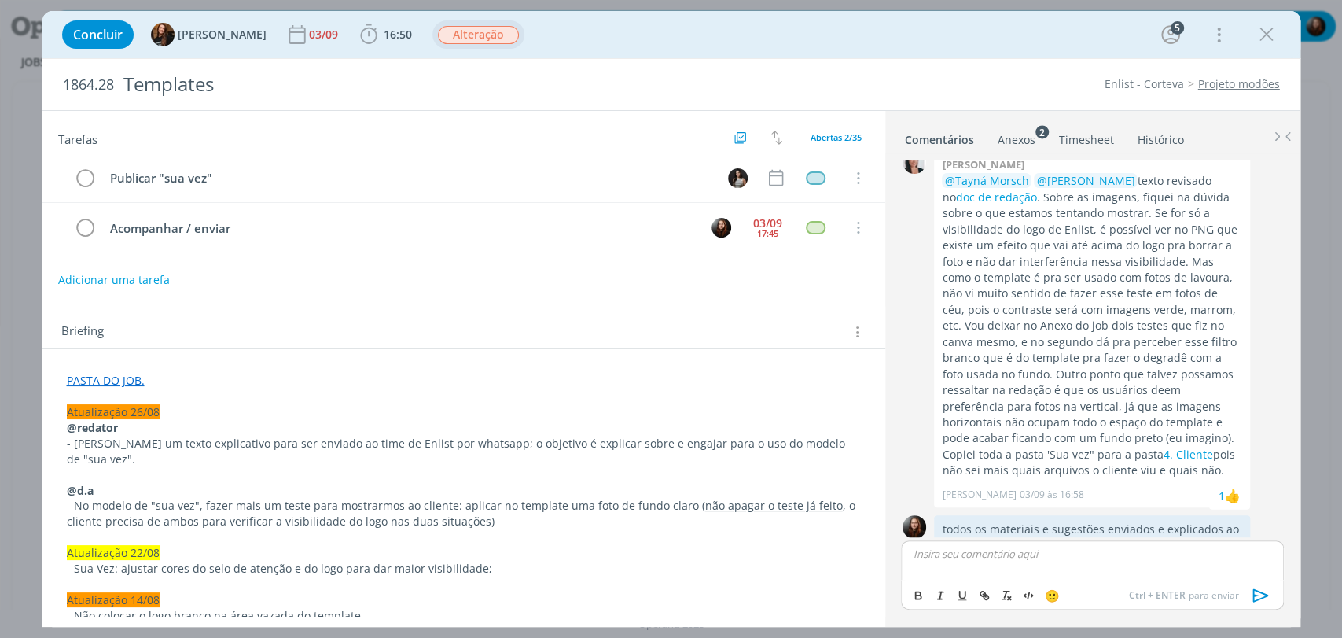
click at [443, 31] on span "Alteração" at bounding box center [478, 35] width 81 height 18
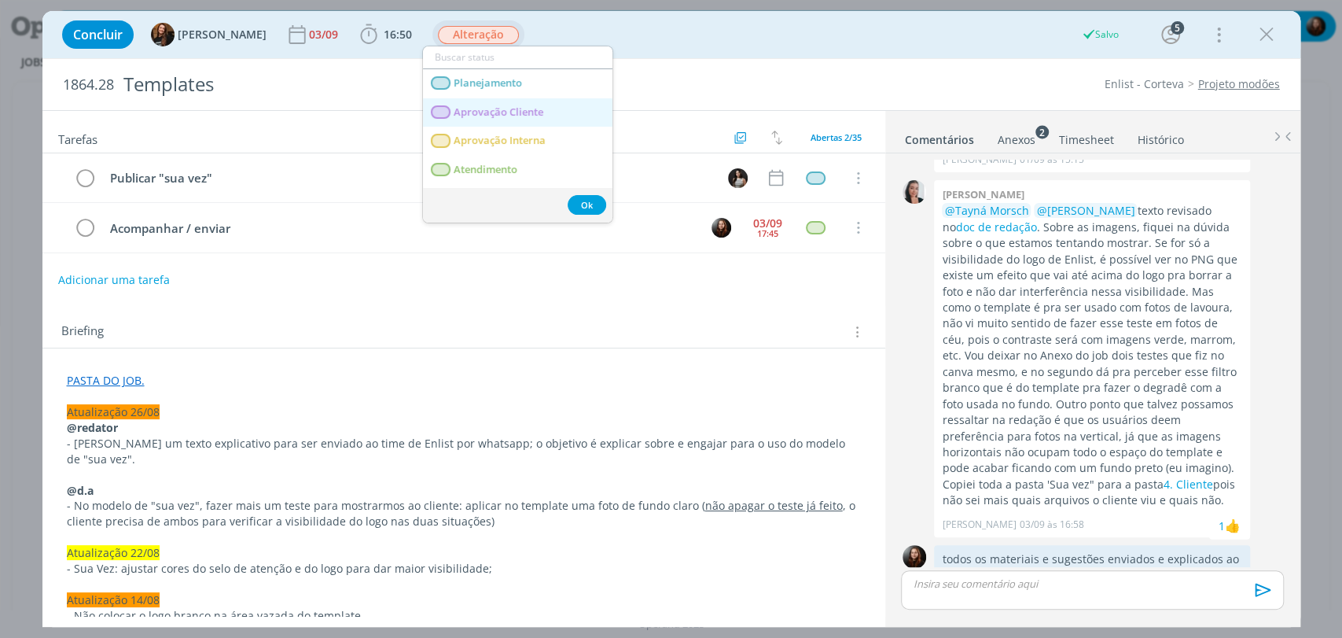
click at [498, 108] on span "Aprovação Cliente" at bounding box center [499, 112] width 90 height 13
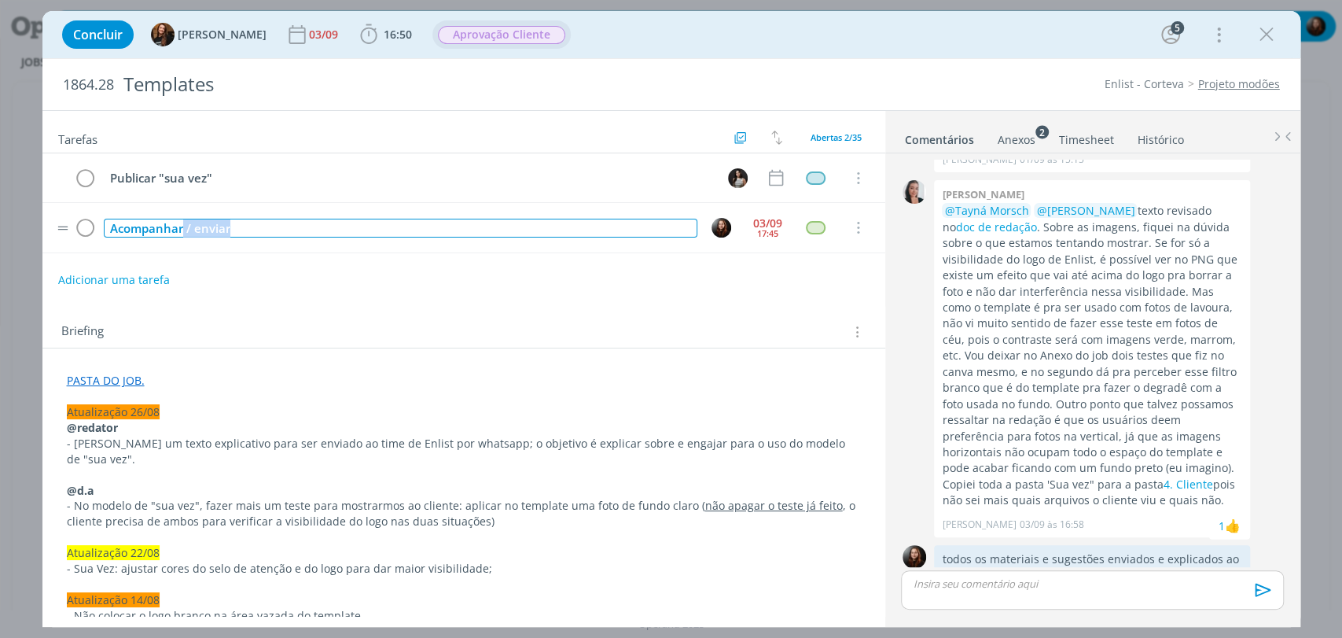
drag, startPoint x: 248, startPoint y: 227, endPoint x: 182, endPoint y: 227, distance: 66.8
click at [182, 227] on div "Acompanhar / enviar" at bounding box center [401, 229] width 594 height 20
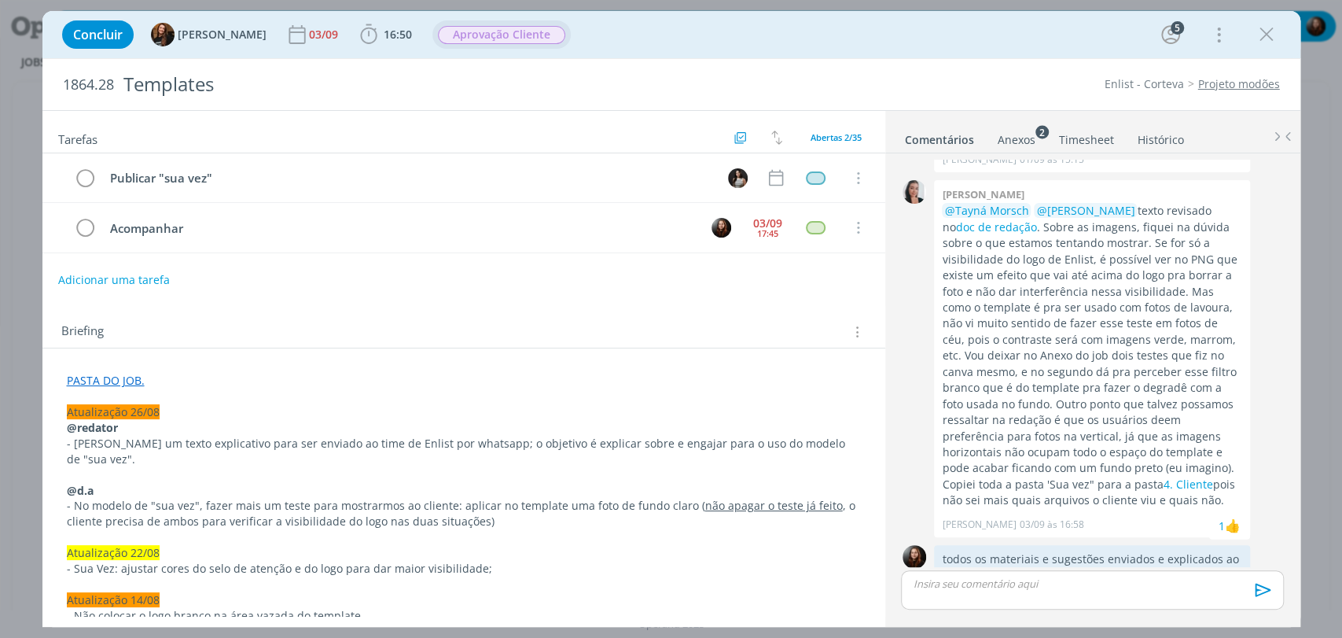
click at [645, 312] on div "Briefing Briefings Predefinidos Versões do Briefing Ver Briefing do Projeto" at bounding box center [463, 327] width 843 height 42
click at [767, 223] on div "03/09" at bounding box center [767, 223] width 29 height 11
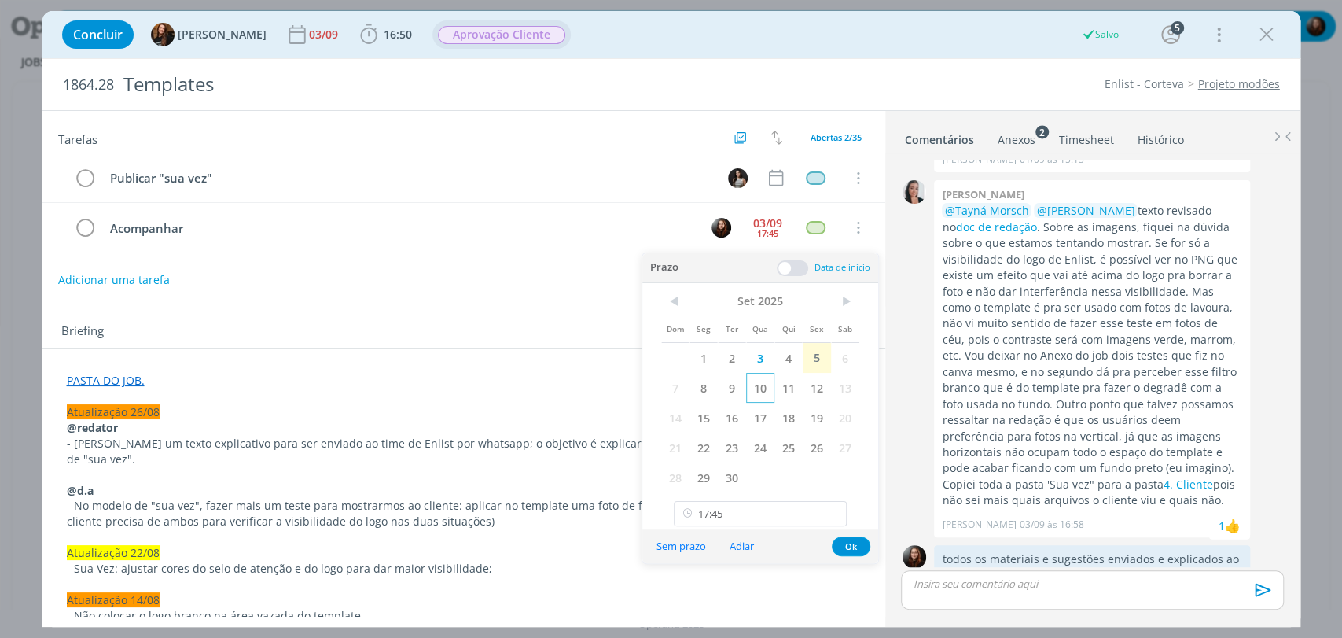
click at [763, 389] on span "10" at bounding box center [760, 388] width 28 height 30
click at [833, 513] on icon at bounding box center [833, 513] width 20 height 25
type input "17:45"
click at [858, 550] on button "Ok" at bounding box center [851, 546] width 39 height 20
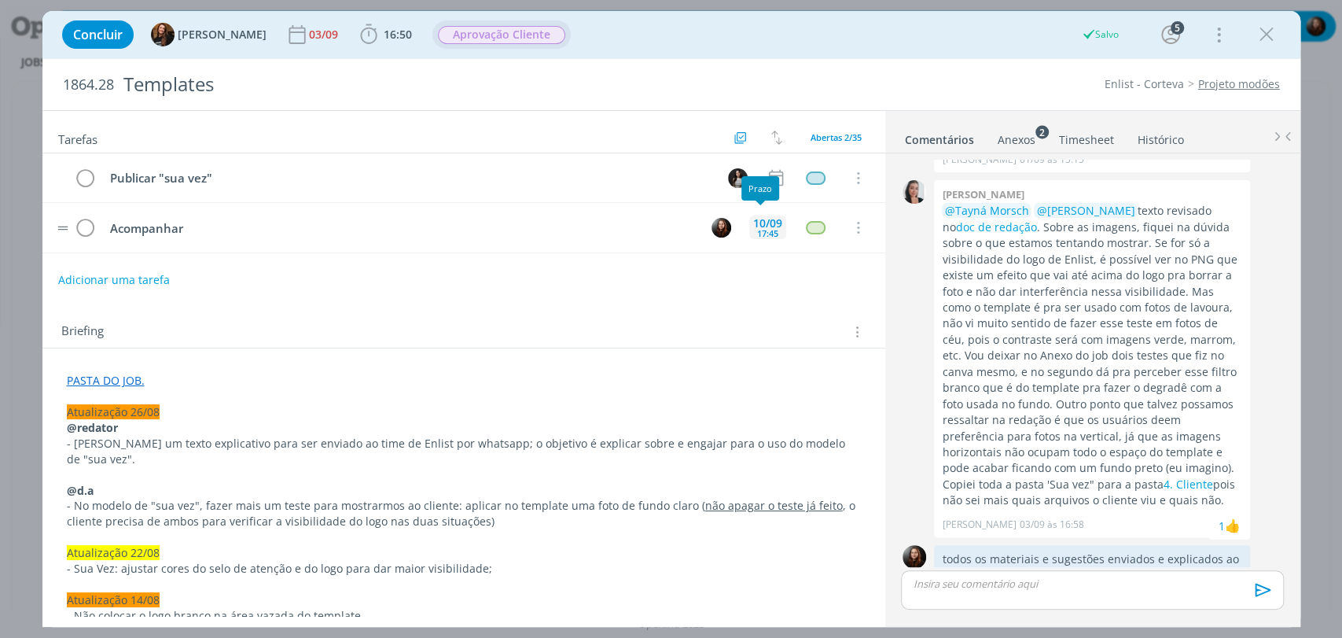
click at [766, 228] on div "10/09" at bounding box center [767, 223] width 29 height 11
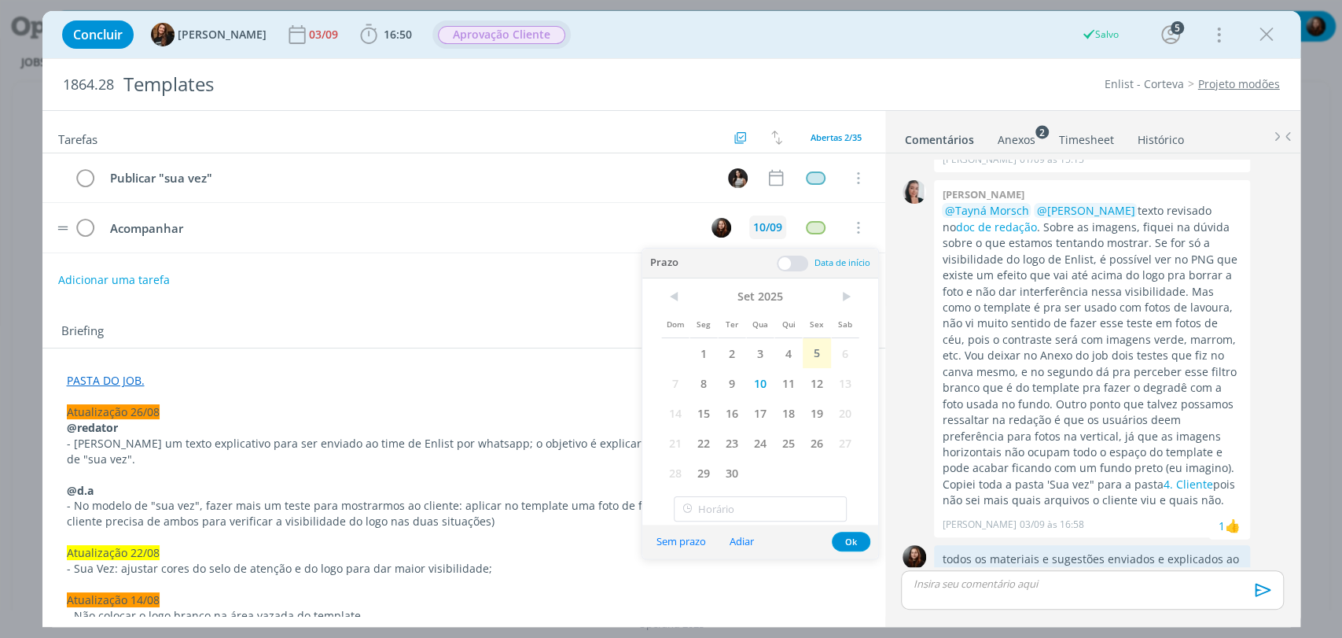
click at [549, 306] on div "Briefing Briefings Predefinidos Versões do Briefing Ver Briefing do Projeto" at bounding box center [463, 327] width 843 height 42
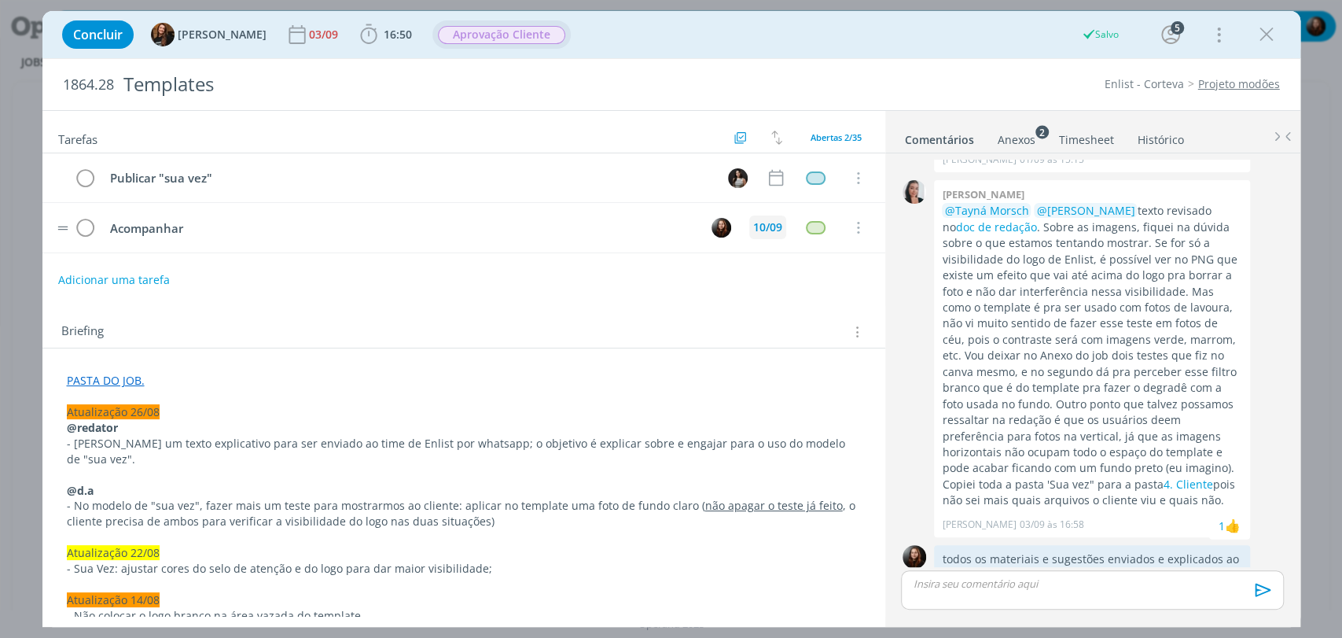
click at [601, 296] on div "Tarefas Usar Job de template Criar template a partir deste job Visualizar Templ…" at bounding box center [463, 363] width 843 height 505
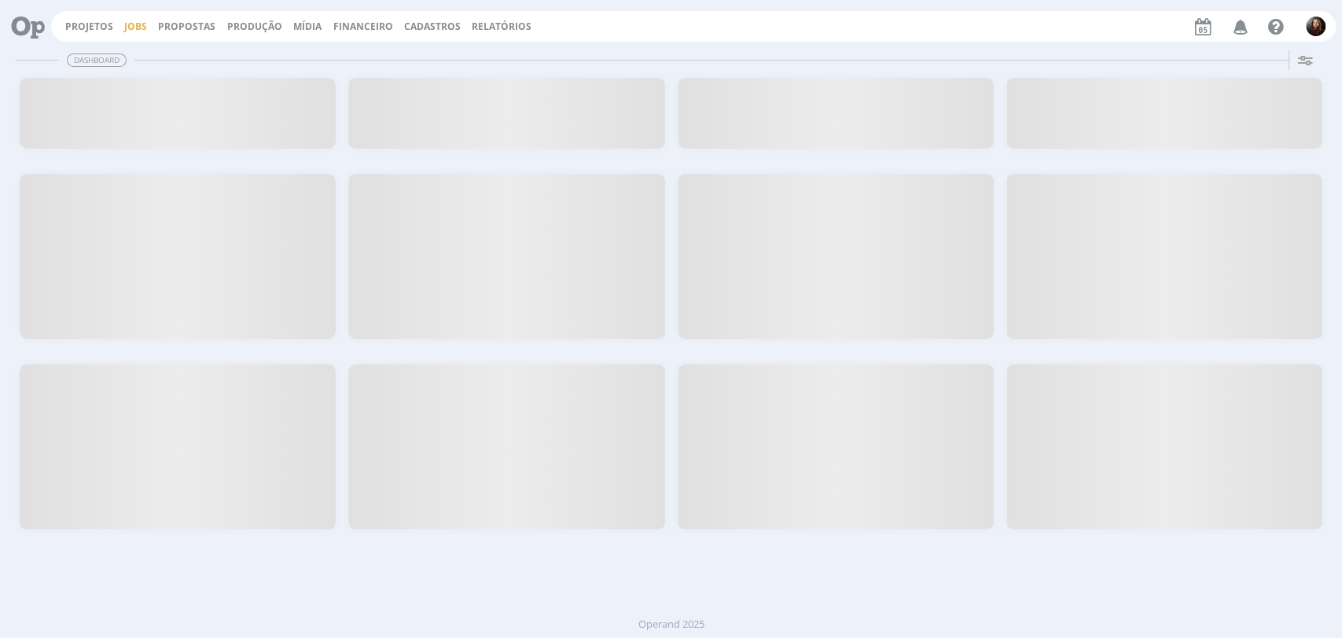
click at [131, 28] on link "Jobs" at bounding box center [135, 26] width 23 height 13
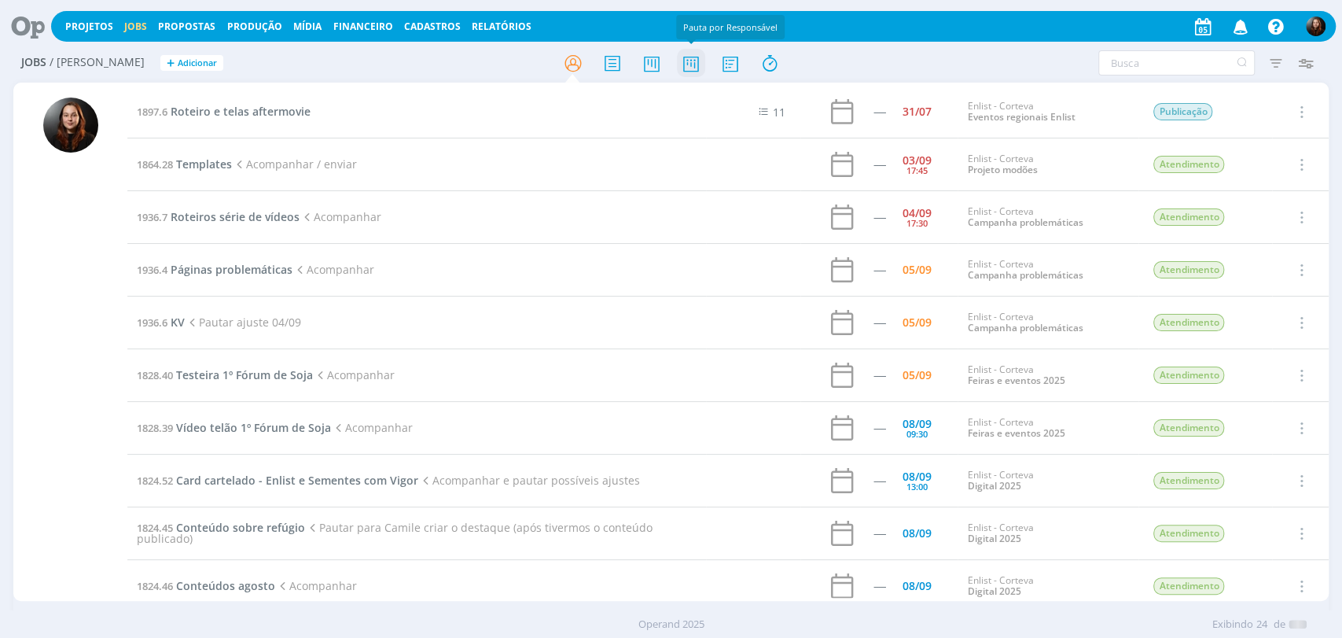
click at [686, 57] on icon at bounding box center [690, 63] width 28 height 31
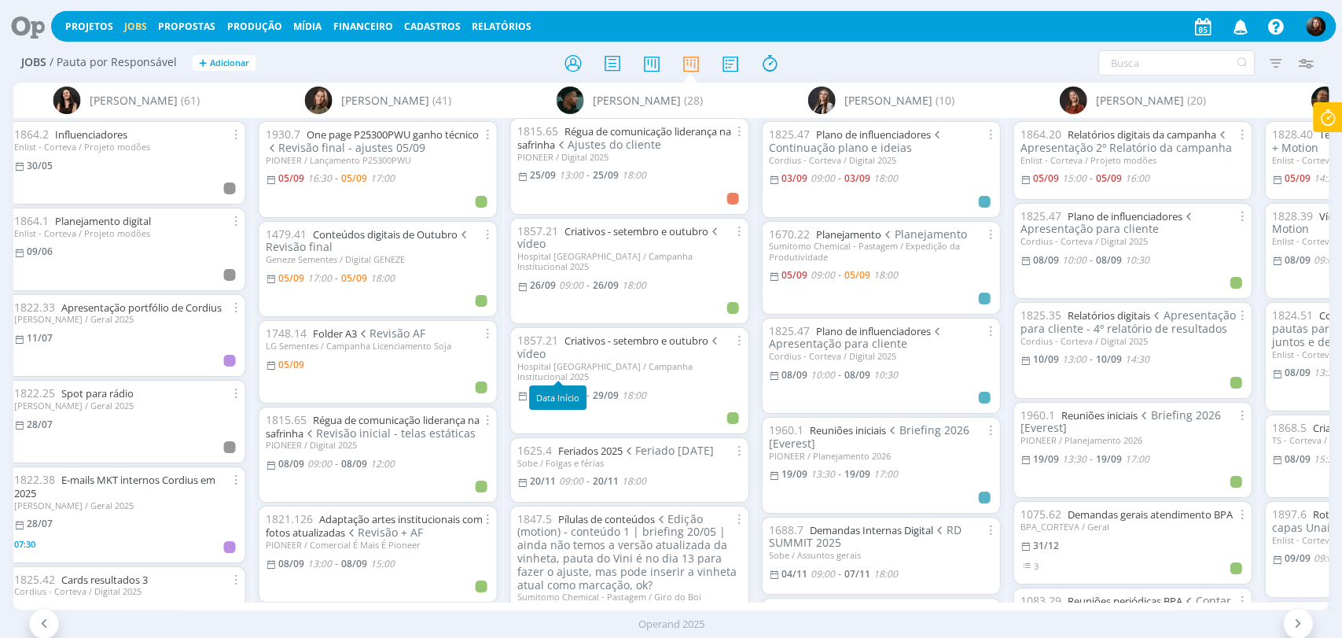
scroll to position [2096, 0]
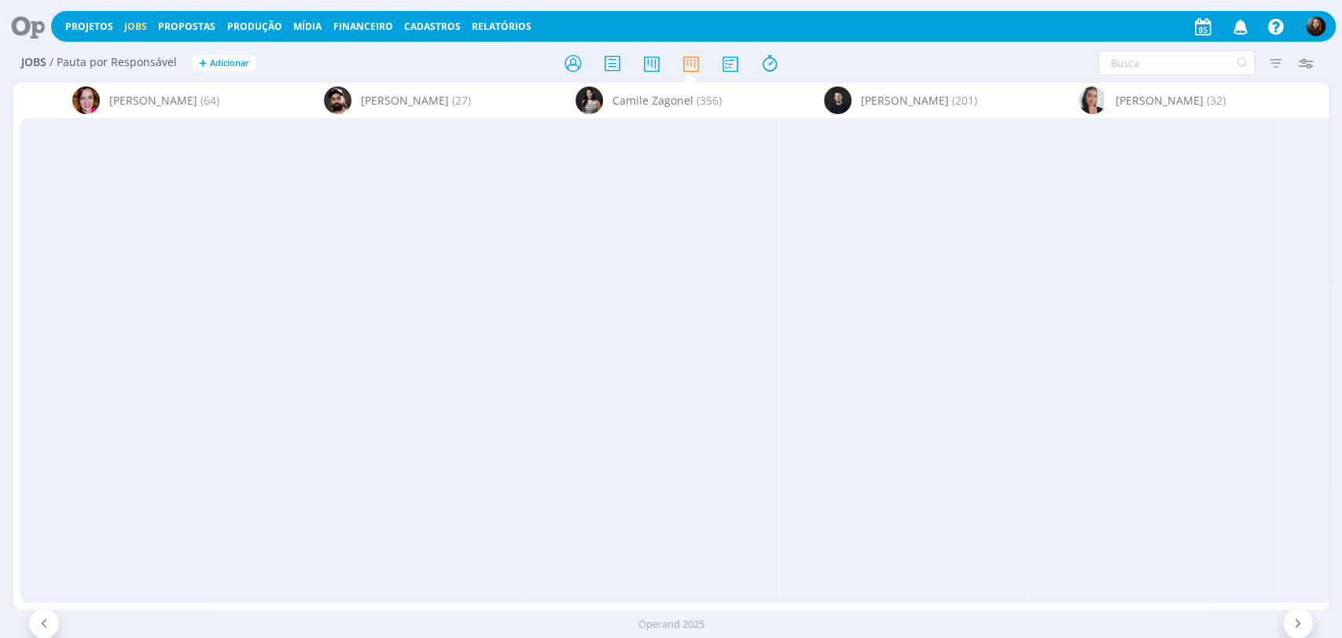
scroll to position [2096, 0]
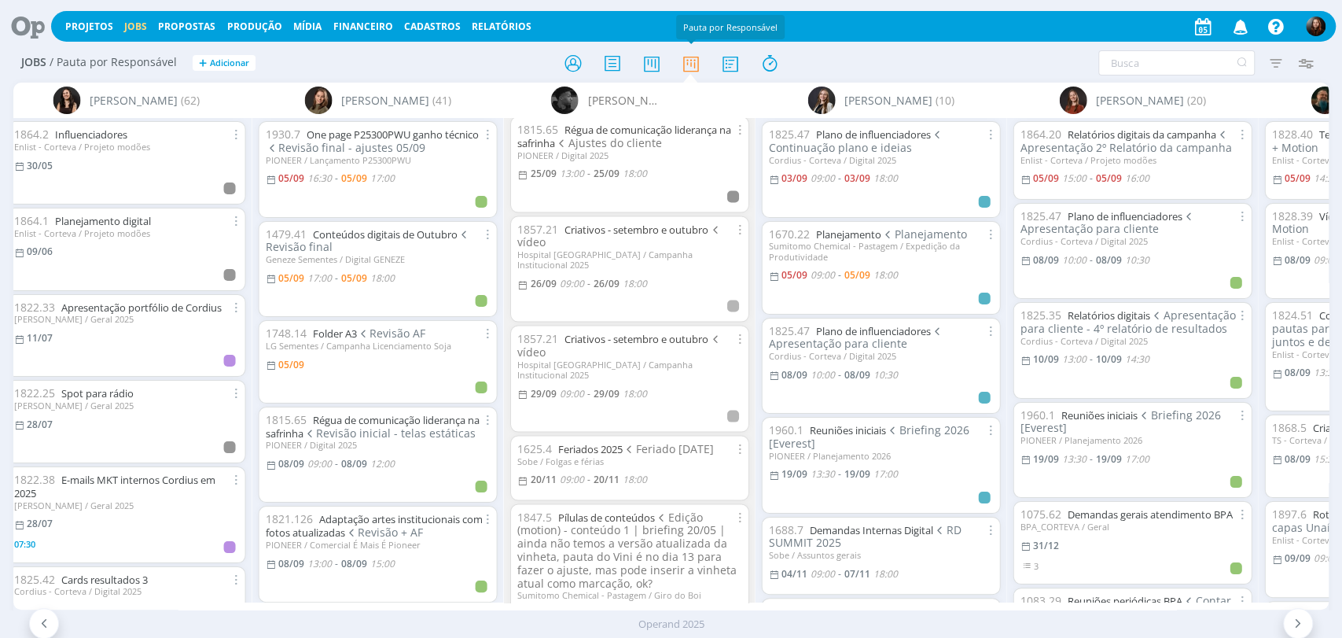
click at [28, 20] on icon at bounding box center [22, 26] width 32 height 31
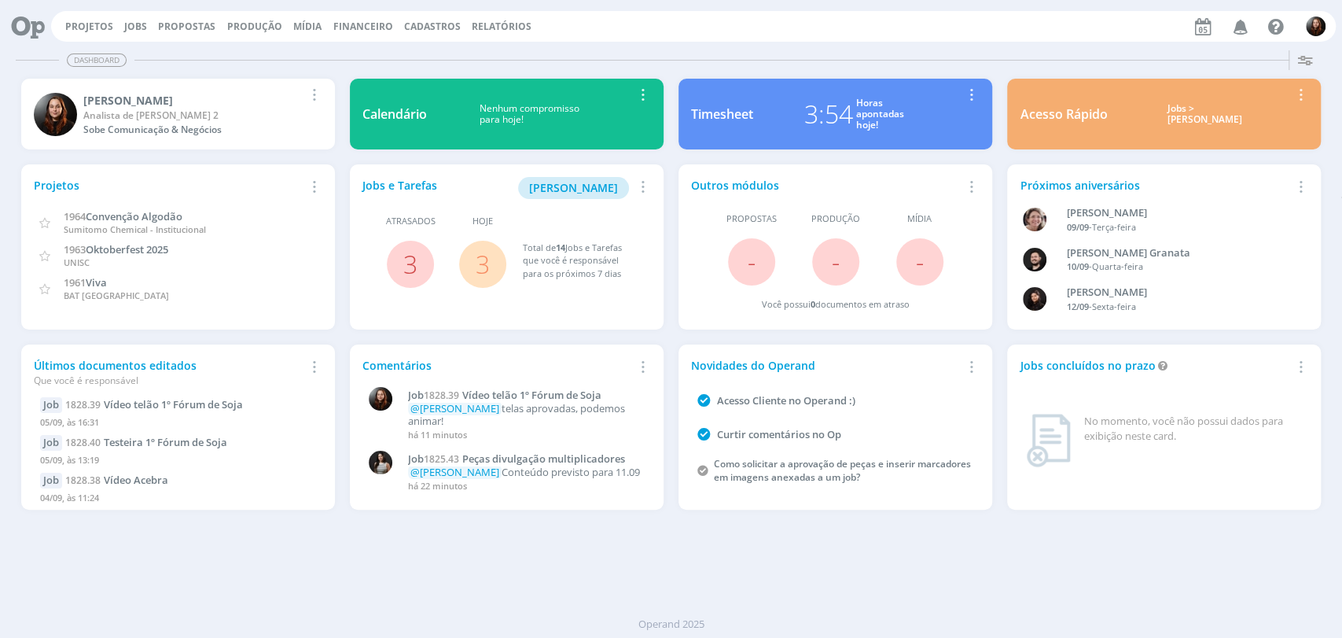
click at [965, 592] on div "Dashboard Salvar Selecione abaixo os cards desejados: Meus Meu Perfil Agenda Ti…" at bounding box center [671, 341] width 1342 height 594
click at [975, 46] on div "Dashboard Salvar Selecione abaixo os cards desejados: Meus Meu Perfil Agenda Ti…" at bounding box center [671, 341] width 1342 height 594
click at [768, 35] on div "Projetos Jobs Propostas Produção Mídia Financeiro Cadastros Relatórios Notifica…" at bounding box center [693, 26] width 1285 height 31
click at [869, 35] on div "Projetos Jobs Propostas Produção Mídia Financeiro Cadastros Relatórios Notifica…" at bounding box center [693, 26] width 1285 height 31
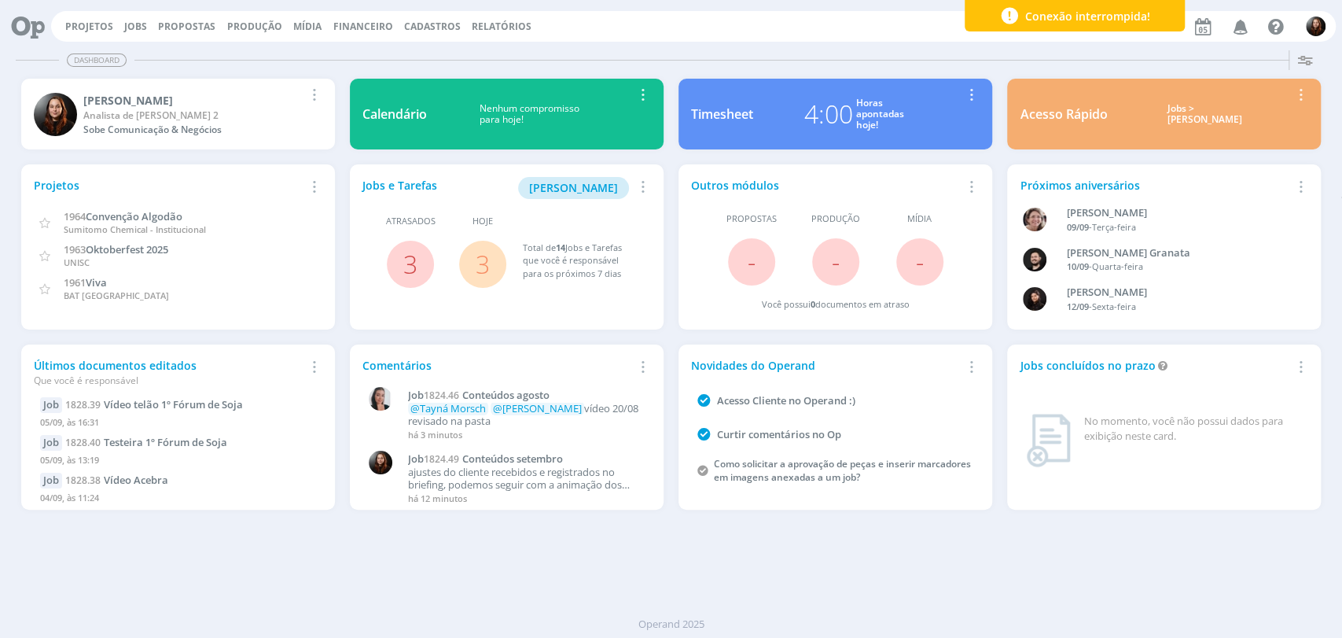
click at [794, 31] on div "Projetos Jobs Propostas Produção Mídia Financeiro Cadastros Relatórios Notifica…" at bounding box center [693, 26] width 1285 height 31
click at [737, 24] on div "Projetos Jobs Propostas Produção Mídia Financeiro Cadastros Relatórios Notifica…" at bounding box center [693, 26] width 1285 height 31
click at [829, 49] on div "Dashboard" at bounding box center [671, 60] width 1310 height 23
click at [483, 259] on link "3" at bounding box center [483, 264] width 14 height 34
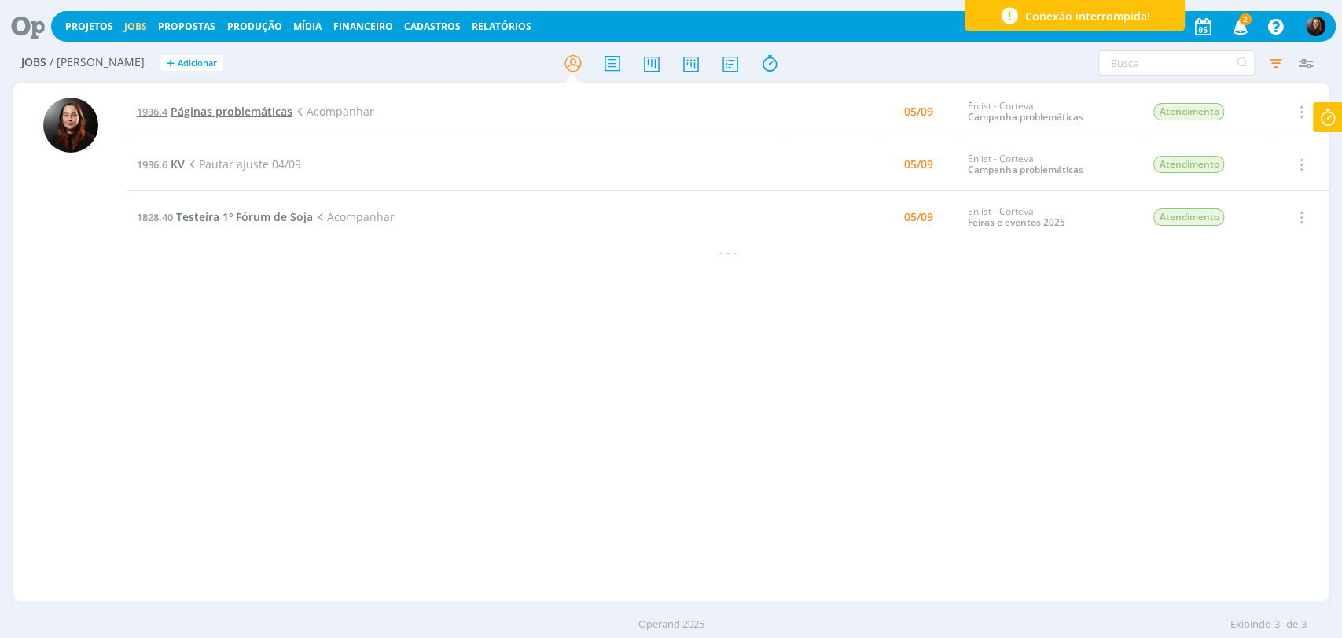
click at [256, 108] on span "Páginas problemáticas" at bounding box center [232, 111] width 122 height 15
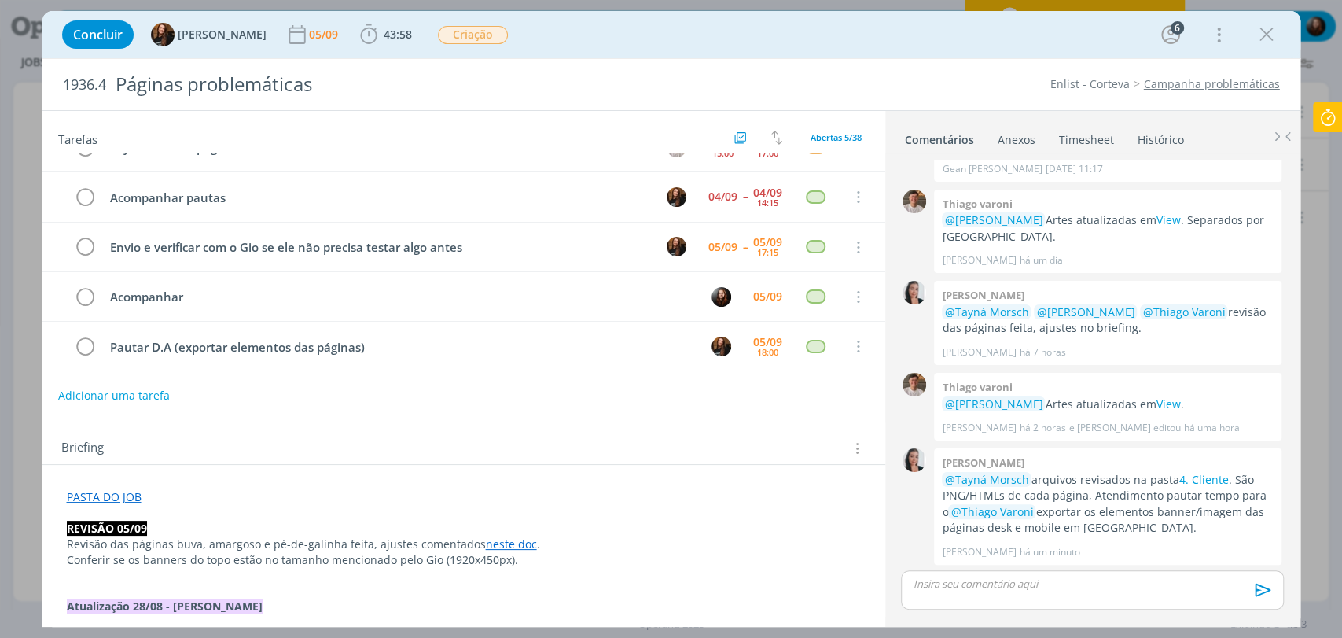
scroll to position [87, 0]
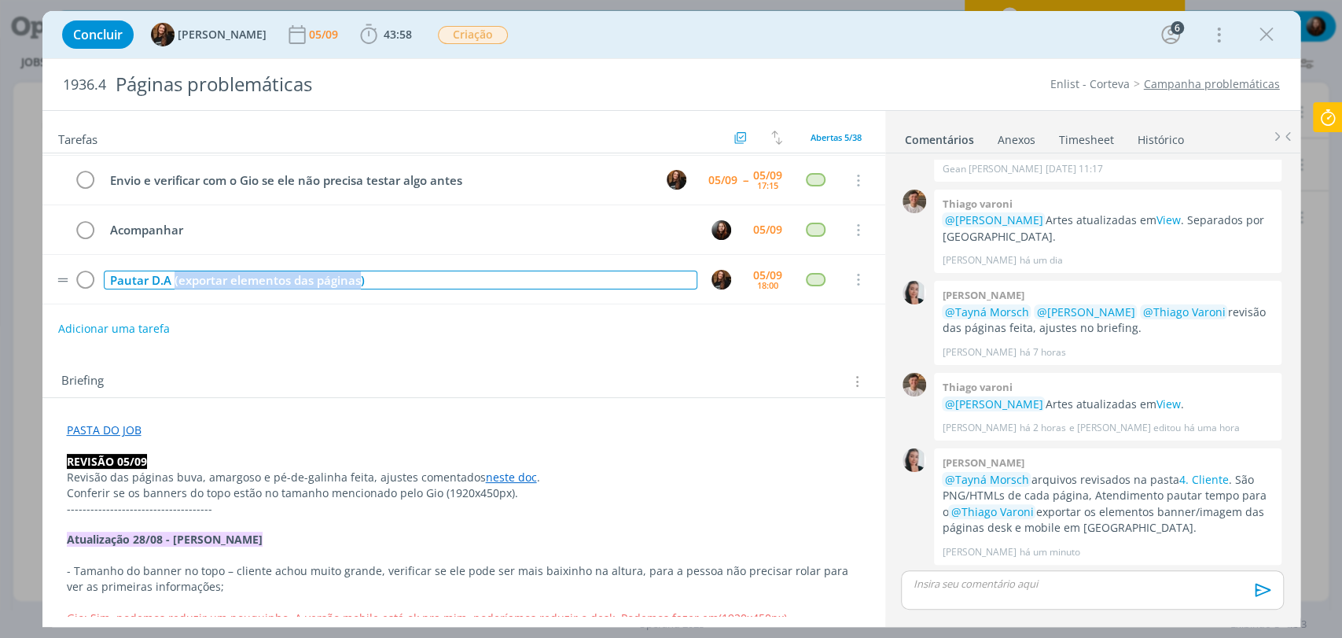
drag, startPoint x: 360, startPoint y: 278, endPoint x: 175, endPoint y: 278, distance: 184.7
click at [175, 278] on div "Pautar D.A (exportar elementos das páginas)" at bounding box center [401, 280] width 594 height 20
copy div "(exportar elementos das páginas"
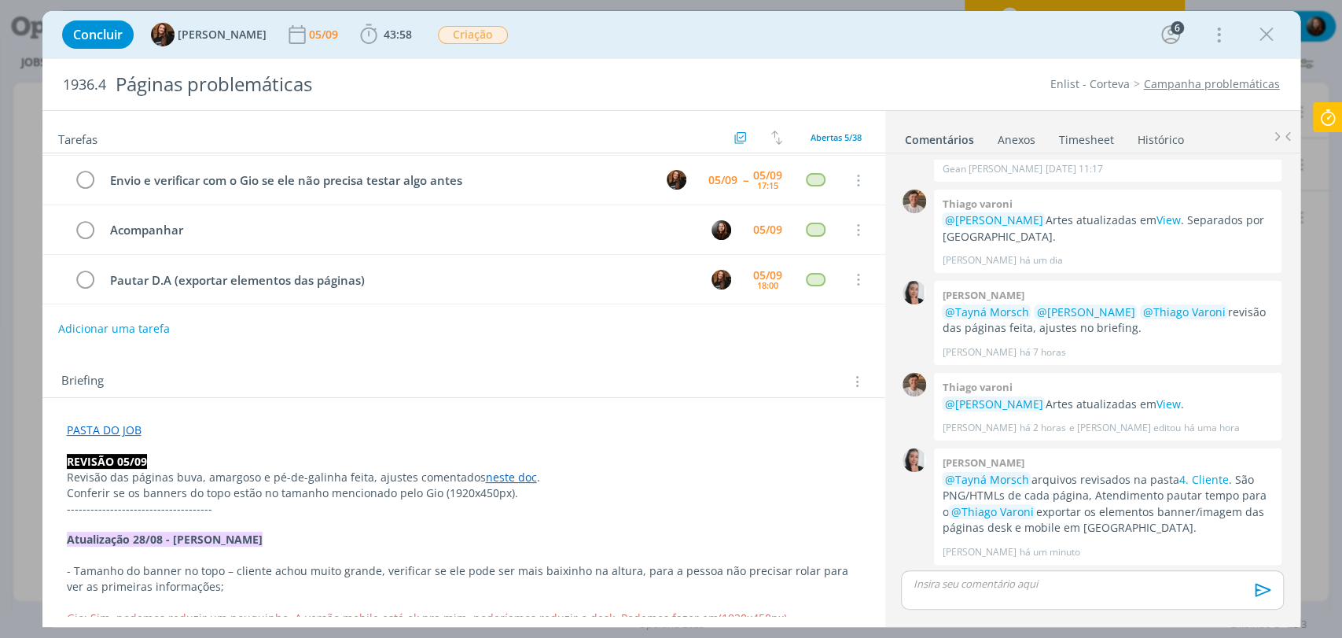
click at [219, 332] on div "Adicionar uma tarefa" at bounding box center [463, 328] width 843 height 28
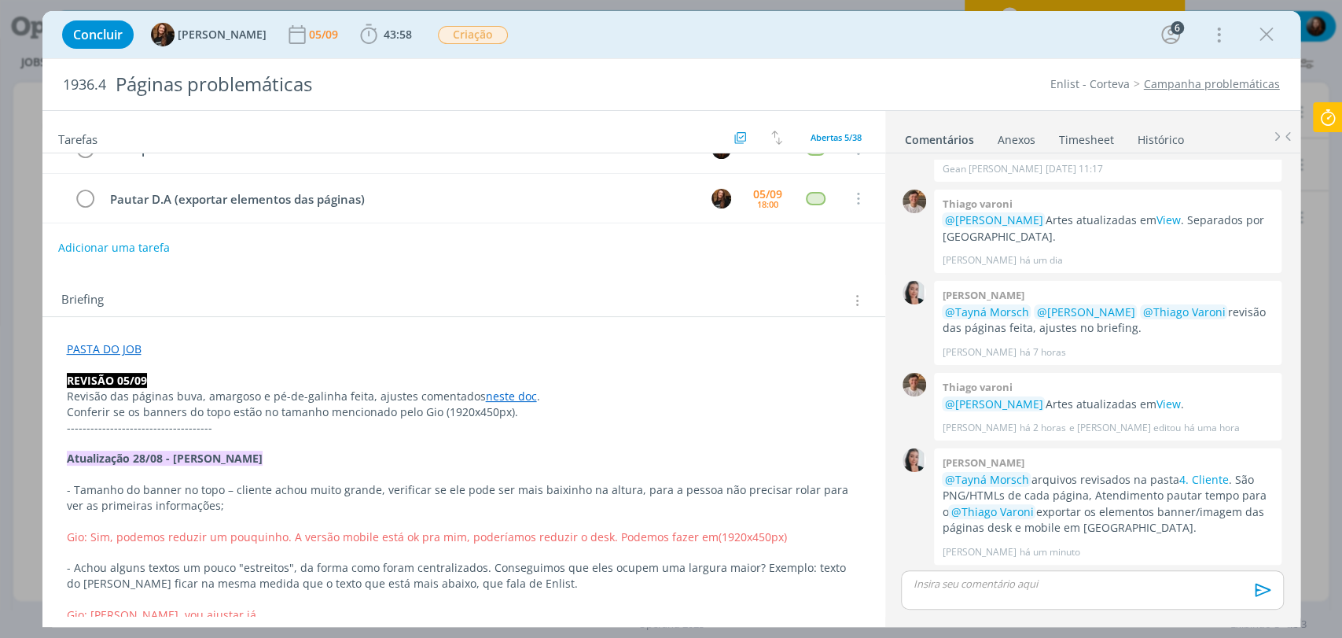
scroll to position [175, 0]
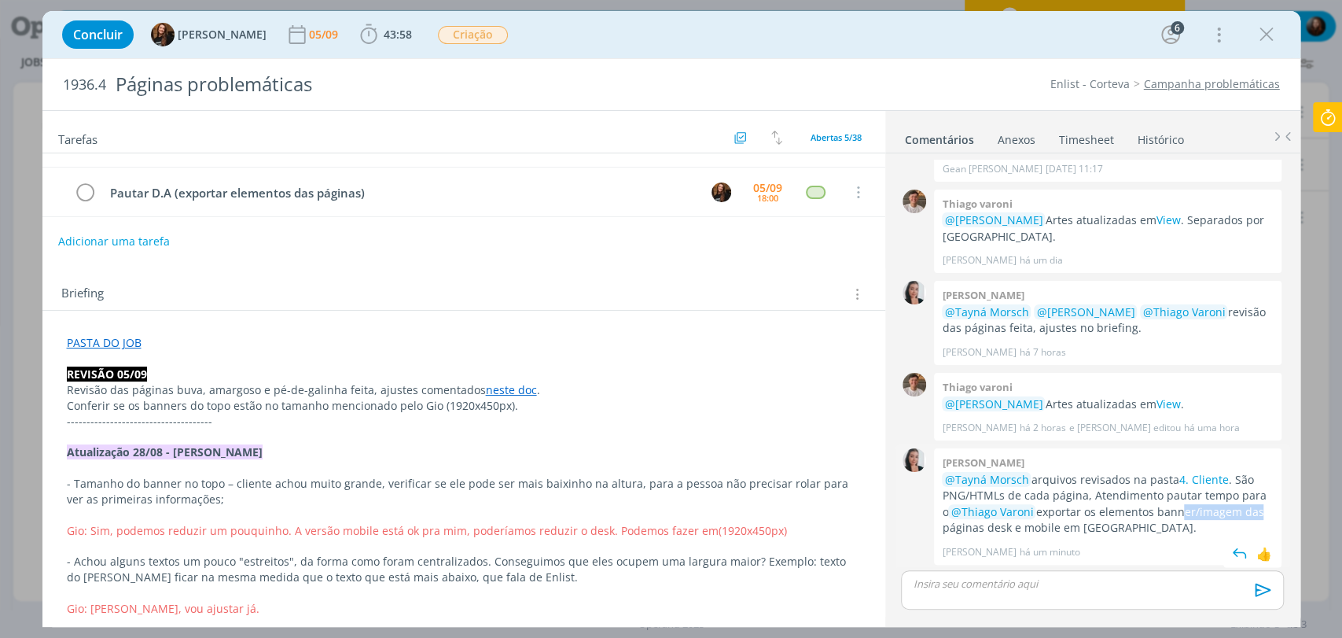
drag, startPoint x: 1233, startPoint y: 513, endPoint x: 1245, endPoint y: 513, distance: 11.8
click at [1244, 513] on p "@Tayná Morsch arquivos revisados na pasta 4. Cliente . São PNG/HTMLs de cada pá…" at bounding box center [1108, 504] width 332 height 64
click at [1171, 505] on p "@Tayná Morsch arquivos revisados na pasta 4. Cliente . São PNG/HTMLs de cada pá…" at bounding box center [1108, 504] width 332 height 64
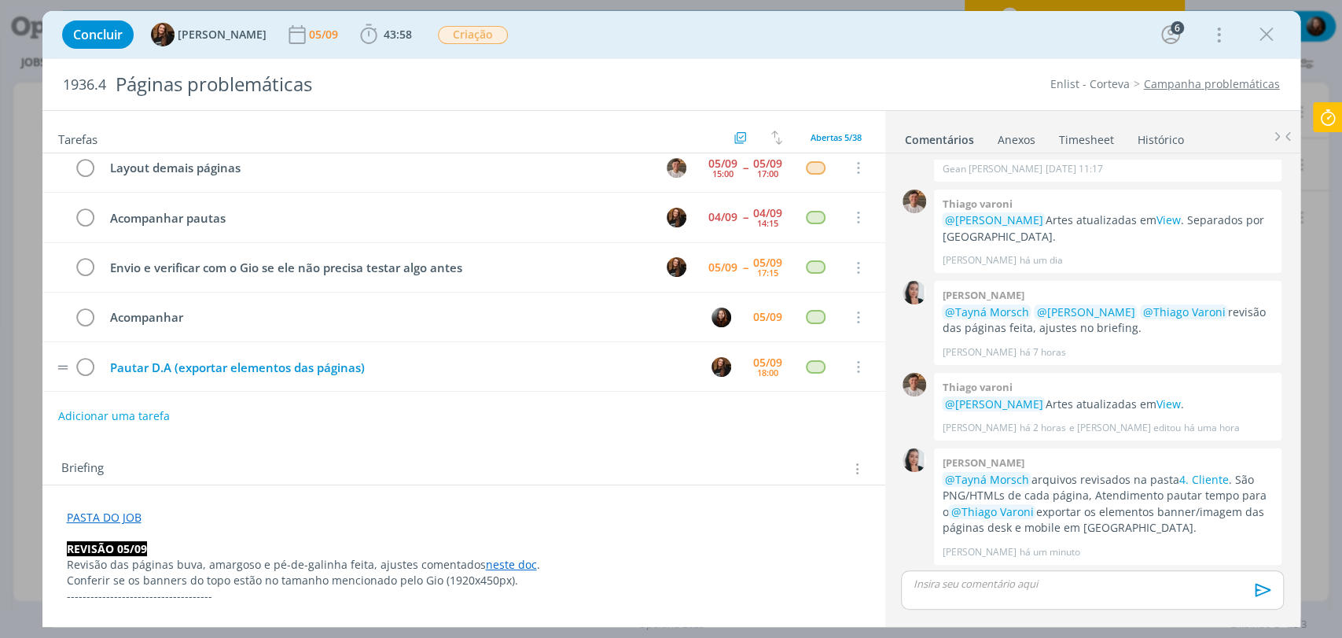
scroll to position [0, 0]
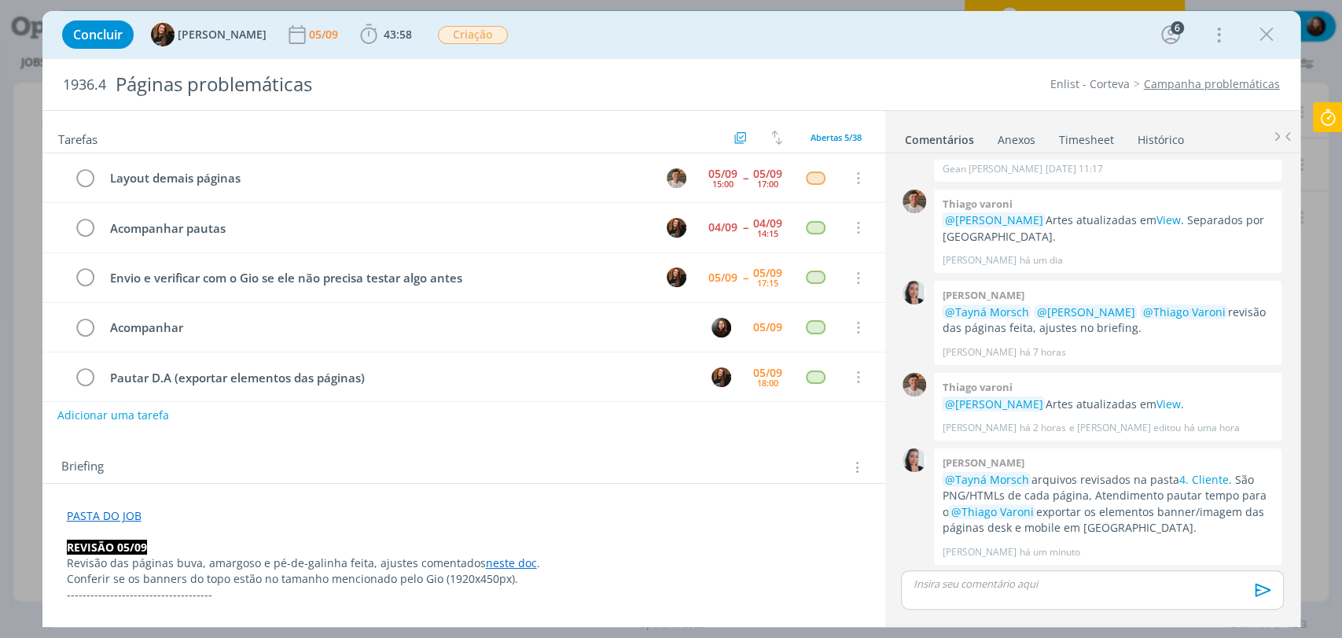
click at [147, 417] on button "Adicionar uma tarefa" at bounding box center [113, 415] width 112 height 27
paste input "(exportar elementos das páginas"
drag, startPoint x: 85, startPoint y: 412, endPoint x: 74, endPoint y: 412, distance: 11.0
click at [74, 412] on input "(exportar elementos das páginas" at bounding box center [359, 414] width 580 height 22
click at [296, 417] on input "Exportar elementos das páginas" at bounding box center [359, 414] width 580 height 22
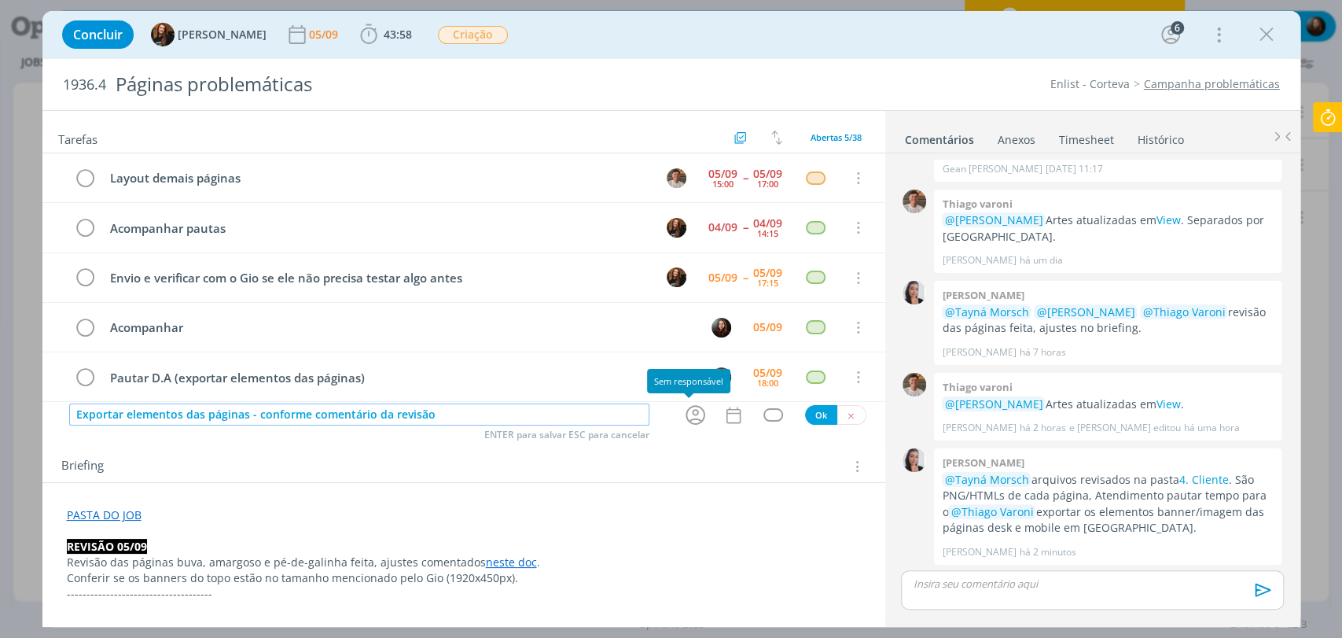
click at [693, 410] on icon "dialog" at bounding box center [695, 414] width 24 height 24
type input "Exportar elementos das páginas - conforme comentário da revisão"
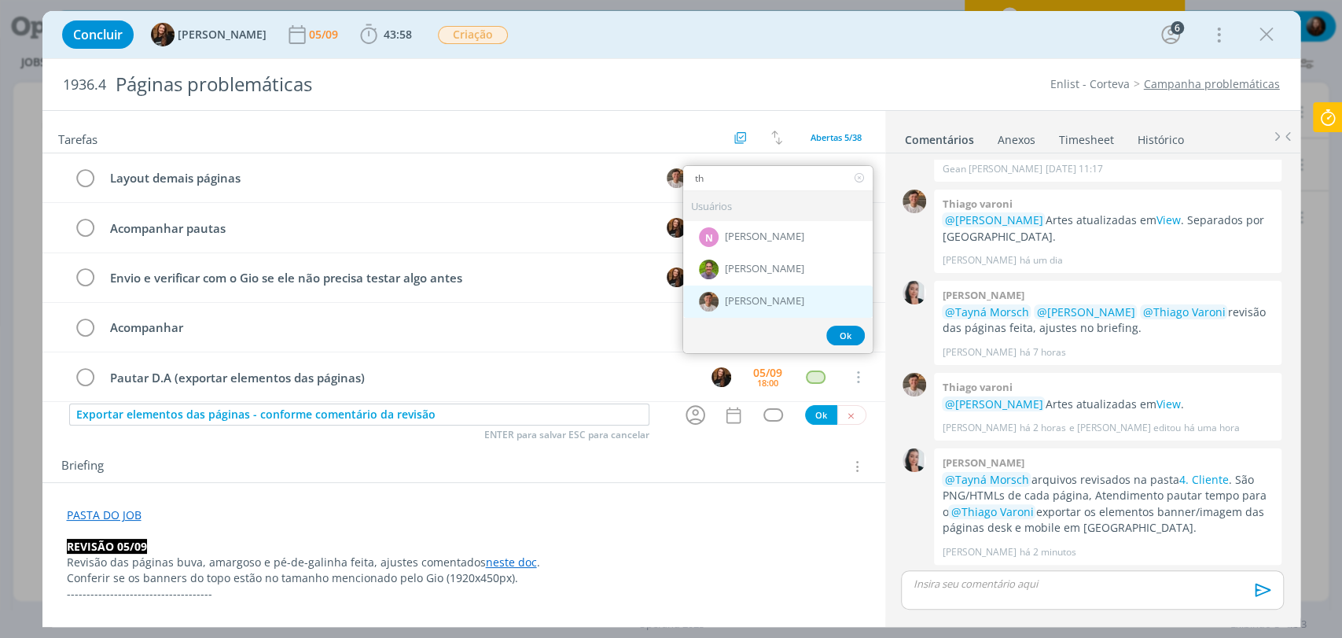
type input "th"
click at [727, 306] on span "[PERSON_NAME]" at bounding box center [764, 302] width 79 height 13
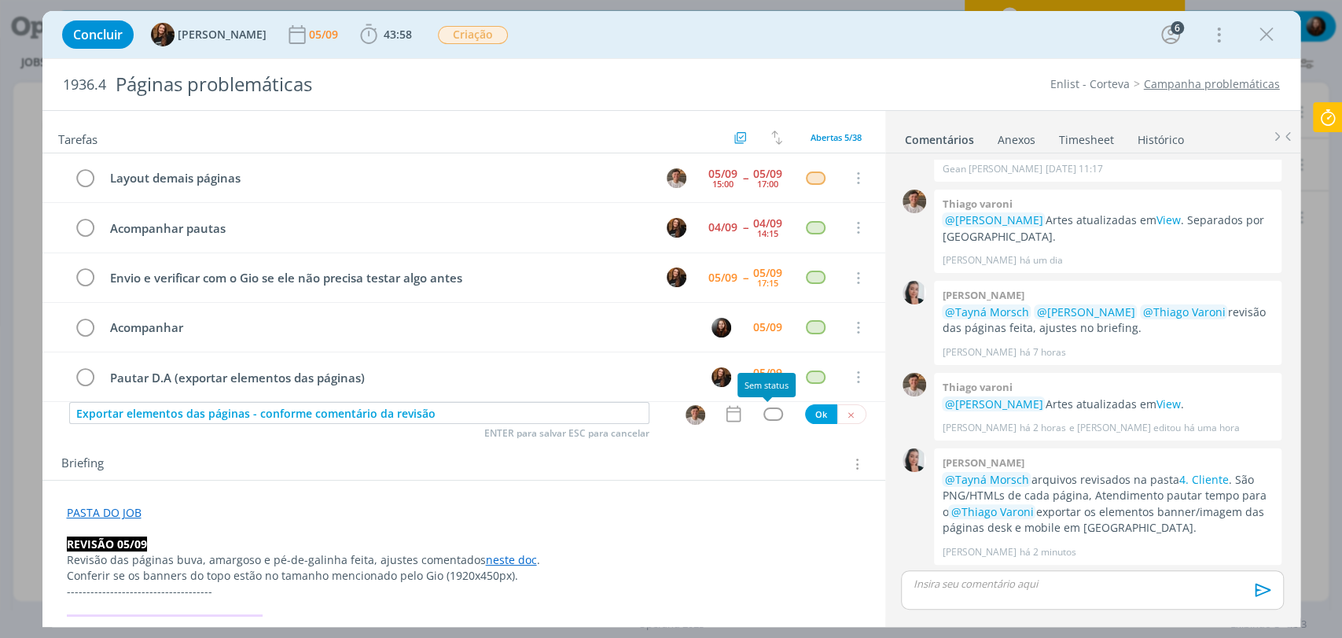
click at [766, 409] on div "dialog" at bounding box center [773, 413] width 20 height 13
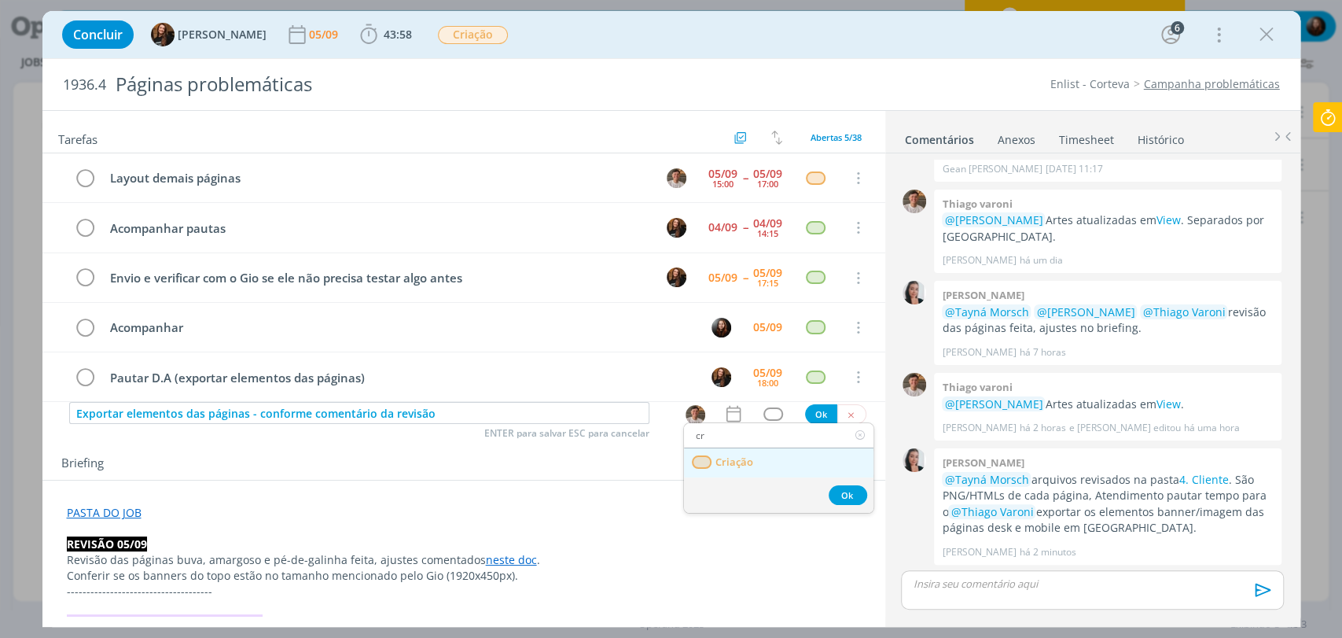
type input "cr"
click at [735, 464] on span "Criação" at bounding box center [734, 462] width 38 height 13
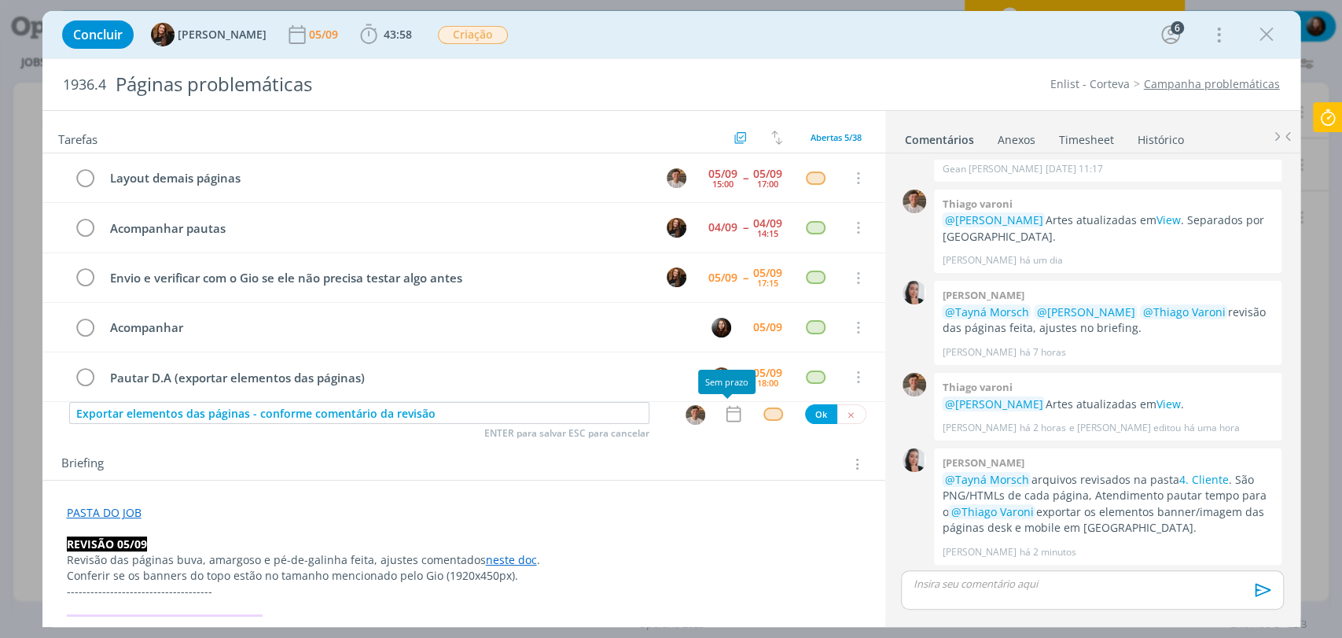
click at [728, 414] on icon "dialog" at bounding box center [733, 413] width 20 height 20
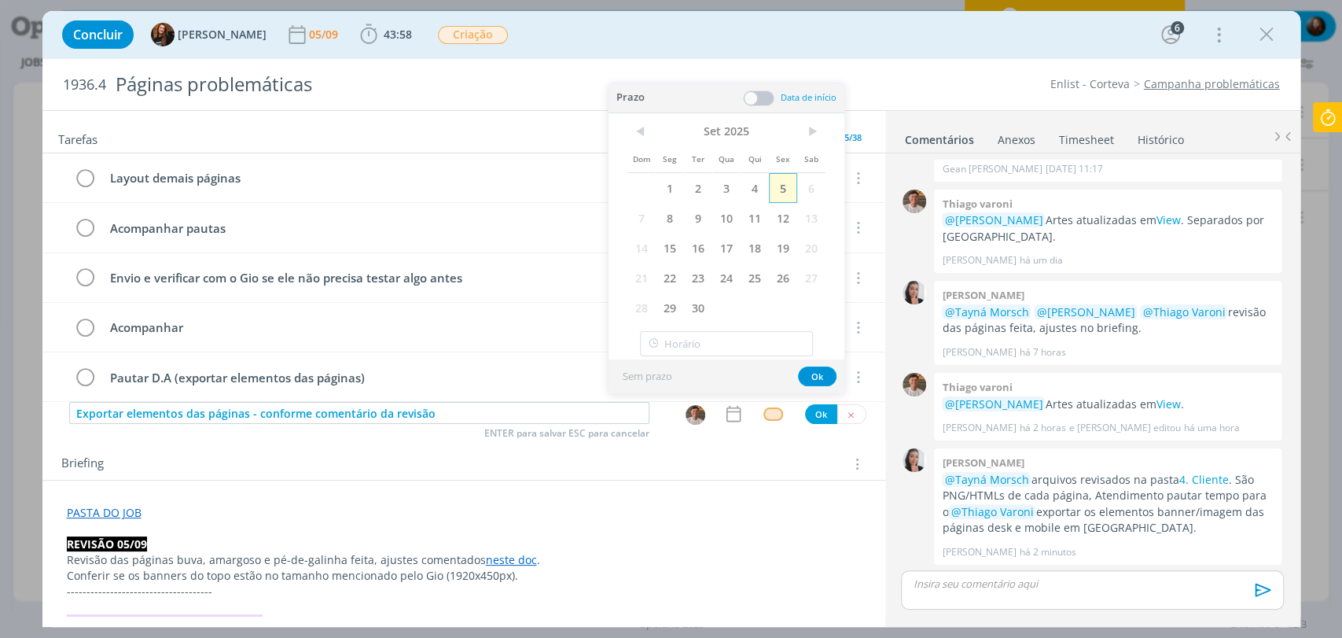
click at [773, 188] on span "5" at bounding box center [783, 188] width 28 height 30
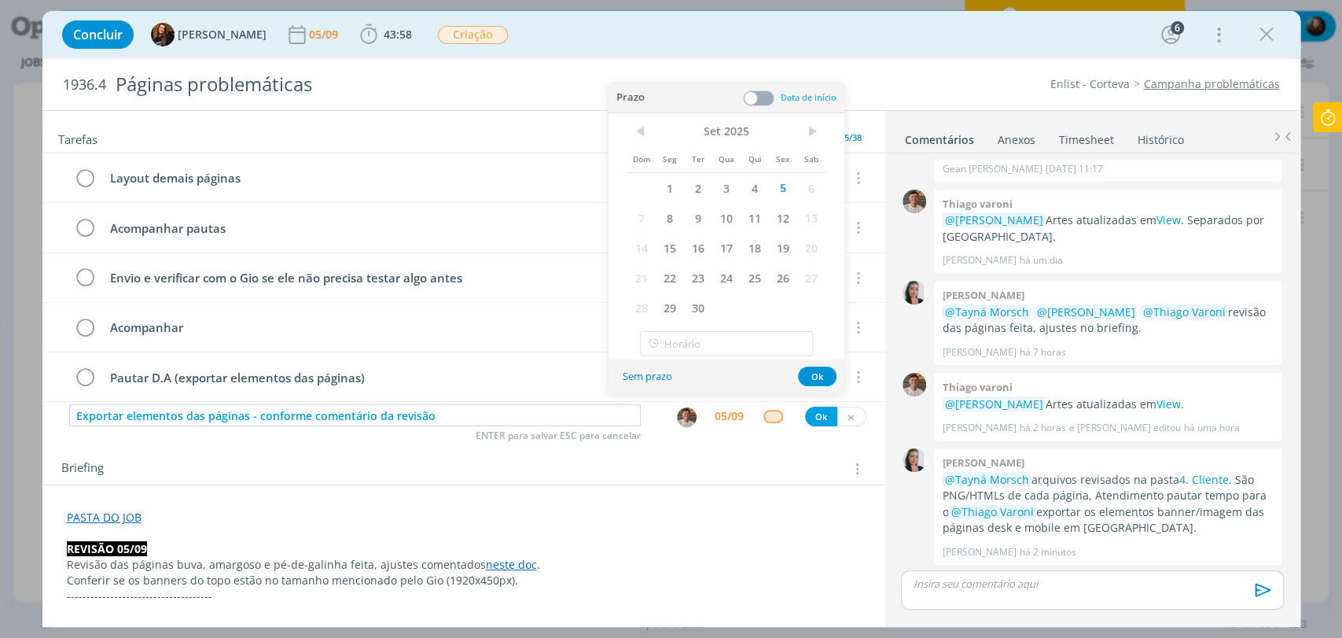
click at [766, 102] on span at bounding box center [758, 98] width 31 height 16
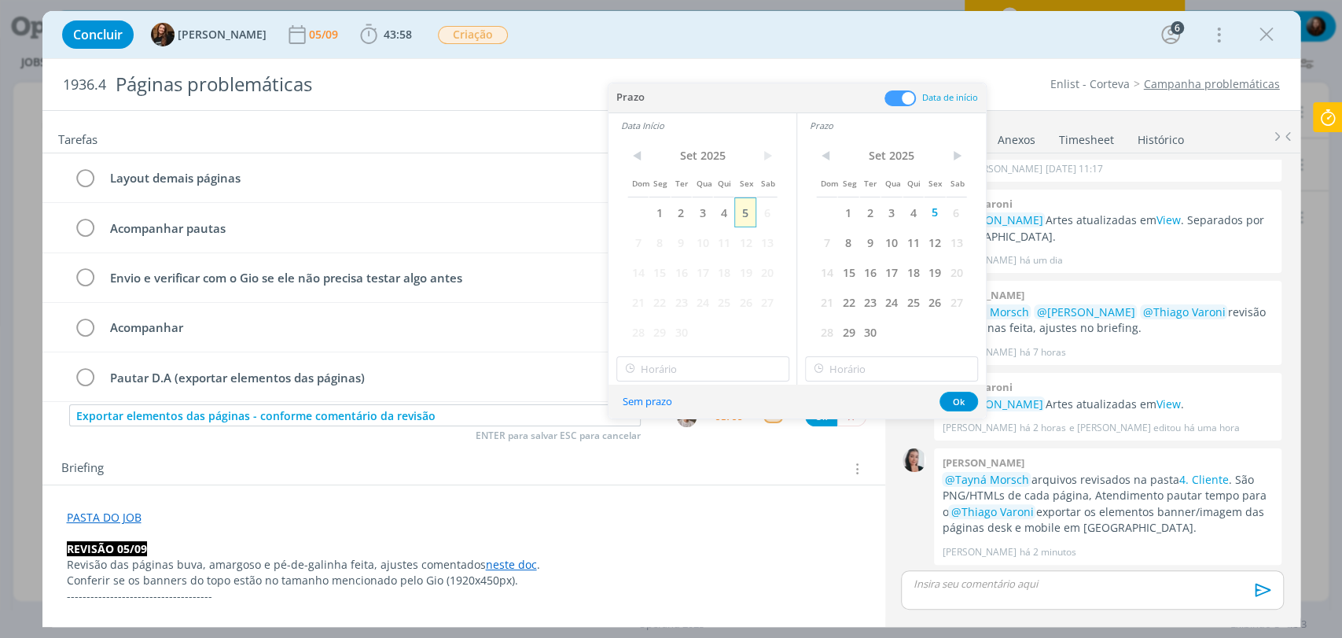
click at [744, 216] on span "5" at bounding box center [744, 212] width 21 height 30
click at [668, 363] on input "18:00" at bounding box center [702, 368] width 173 height 25
click at [649, 414] on div "17:00" at bounding box center [703, 412] width 175 height 28
type input "17:00"
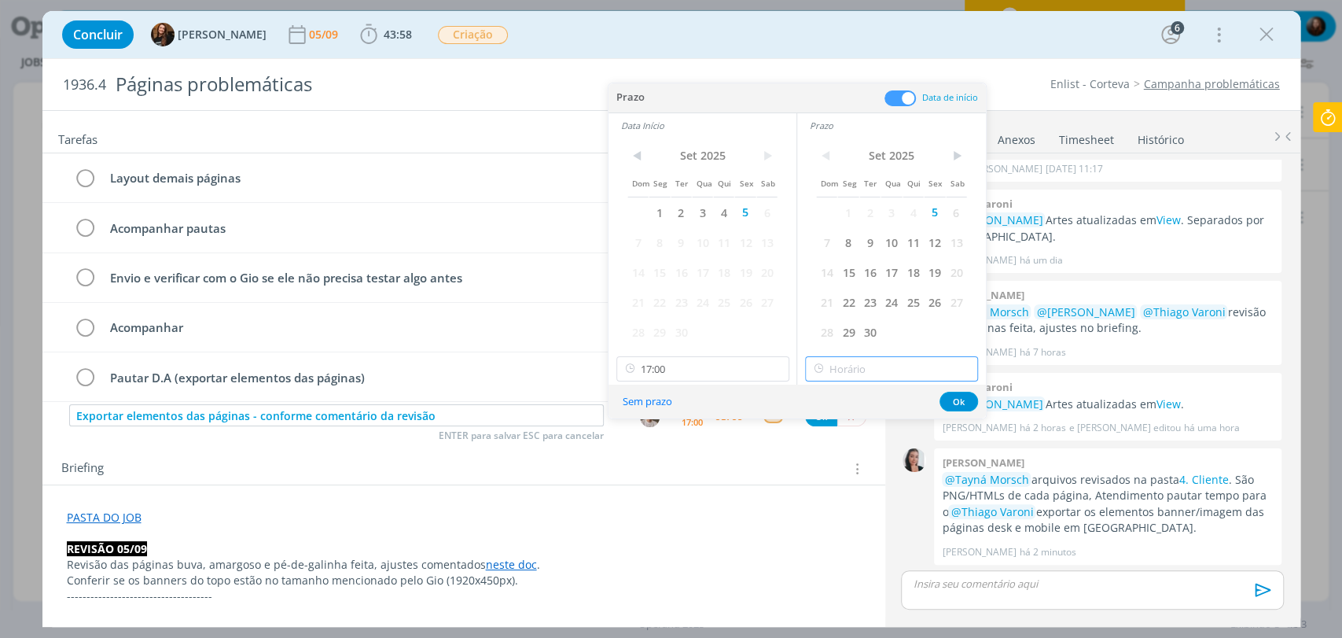
type input "18:00"
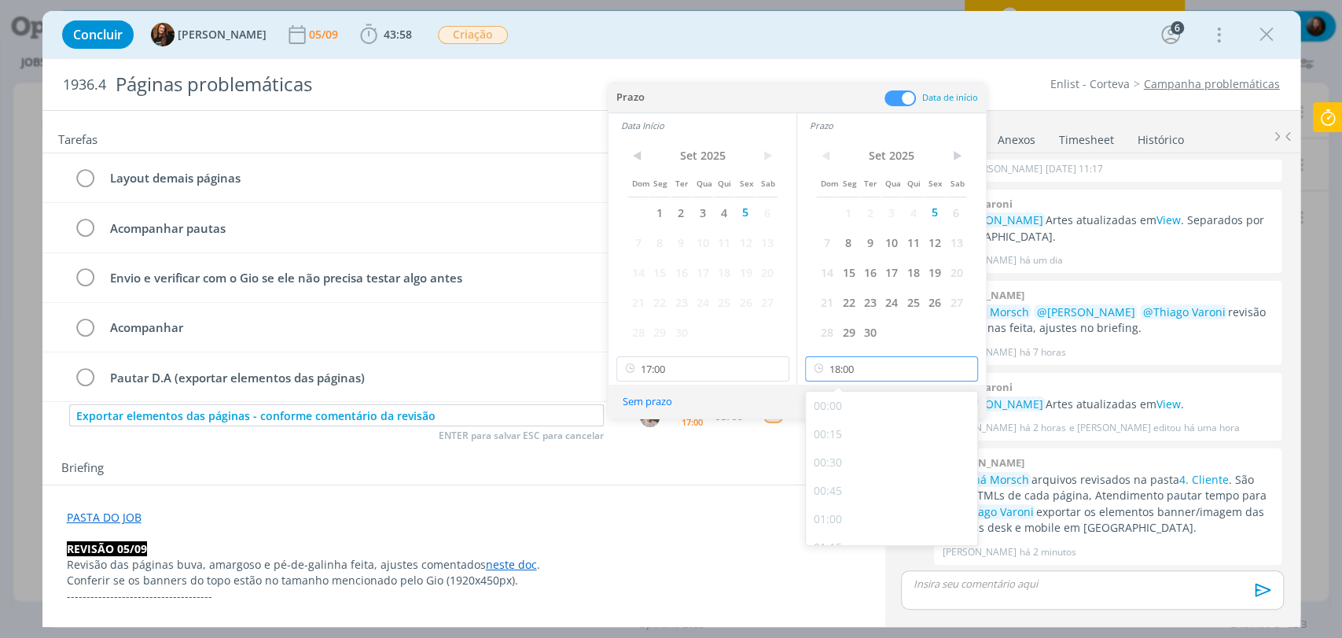
click at [880, 375] on input "18:00" at bounding box center [891, 368] width 173 height 25
click at [757, 396] on div "Sem prazo Ok" at bounding box center [796, 401] width 377 height 34
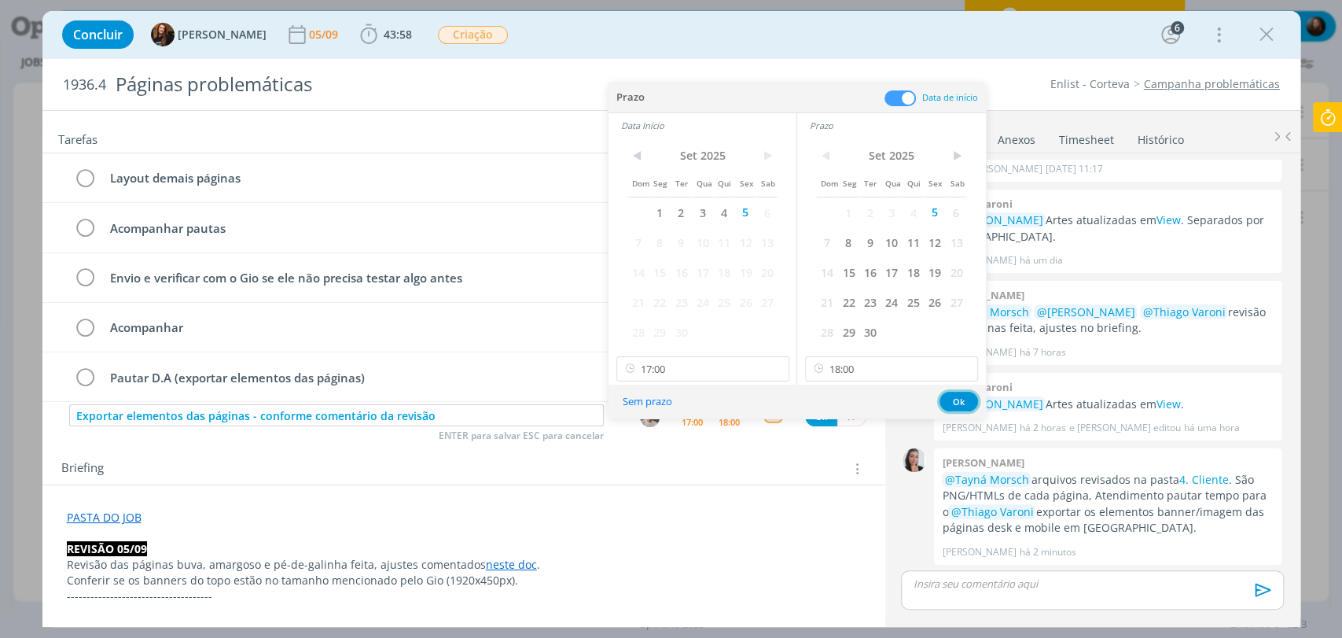
click at [961, 398] on button "Ok" at bounding box center [958, 401] width 39 height 20
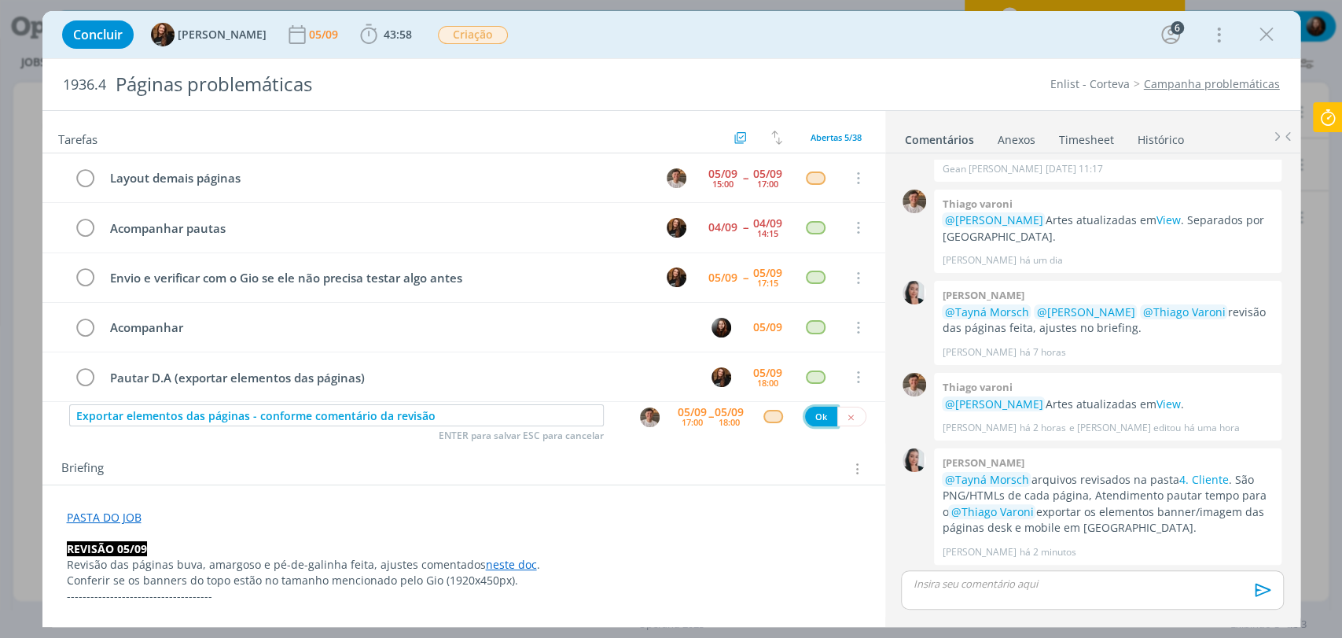
click at [821, 415] on button "Ok" at bounding box center [821, 416] width 32 height 20
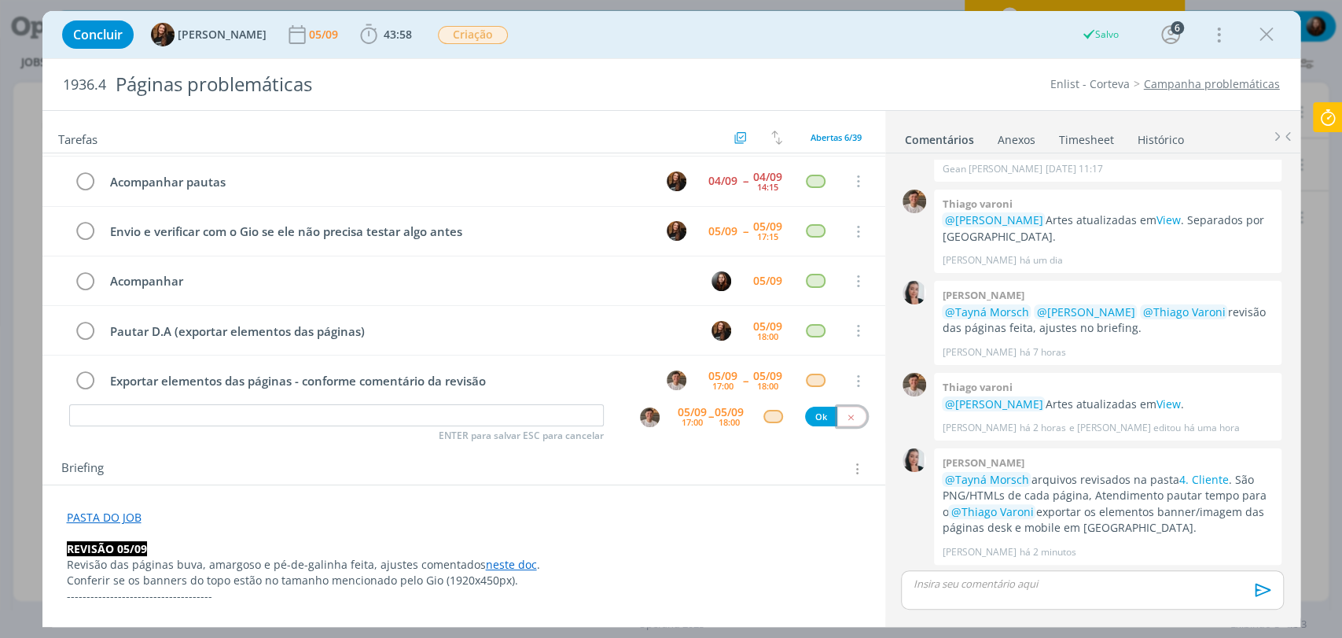
click at [846, 417] on icon "dialog" at bounding box center [851, 417] width 10 height 10
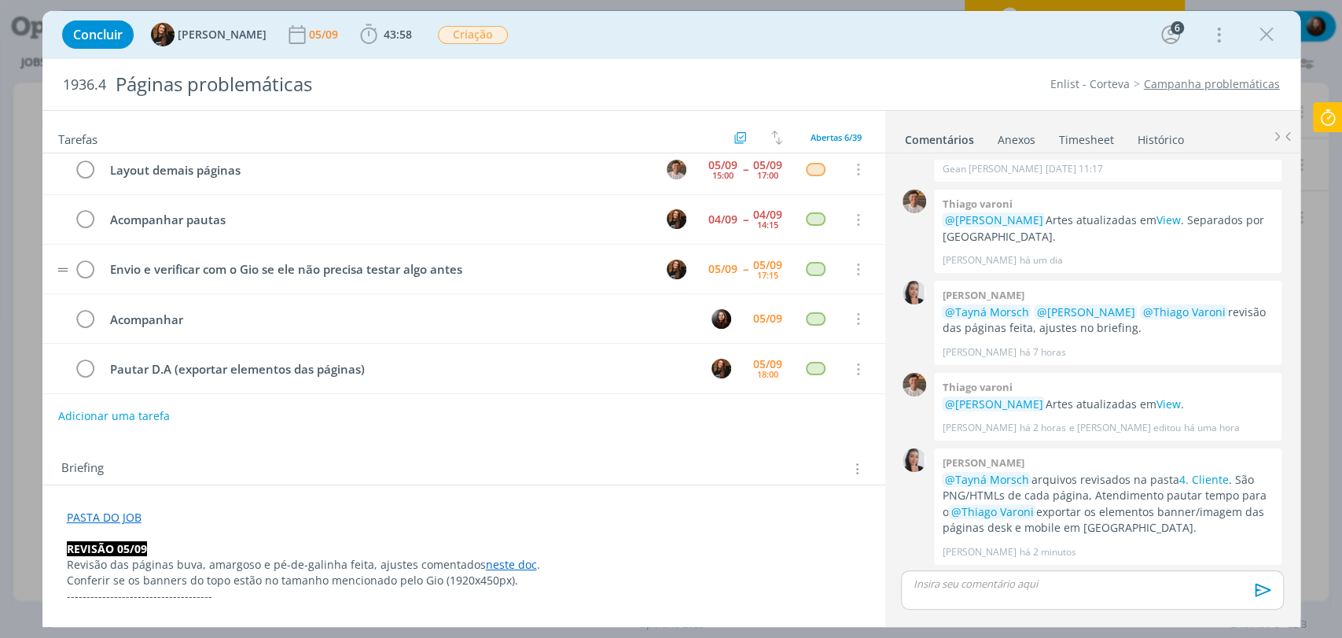
scroll to position [60, 0]
click at [83, 362] on icon "dialog" at bounding box center [86, 368] width 22 height 24
click at [492, 447] on div "Briefing Briefings Predefinidos Versões do Briefing Ver Briefing do Projeto" at bounding box center [463, 464] width 843 height 42
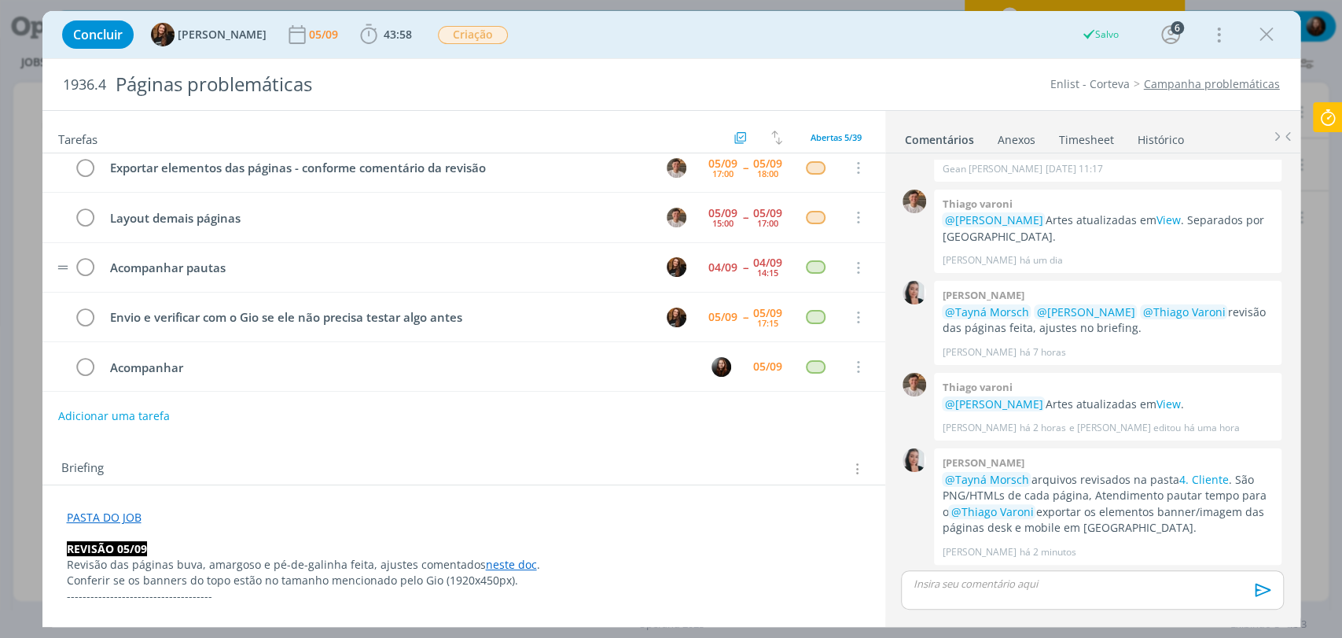
scroll to position [0, 0]
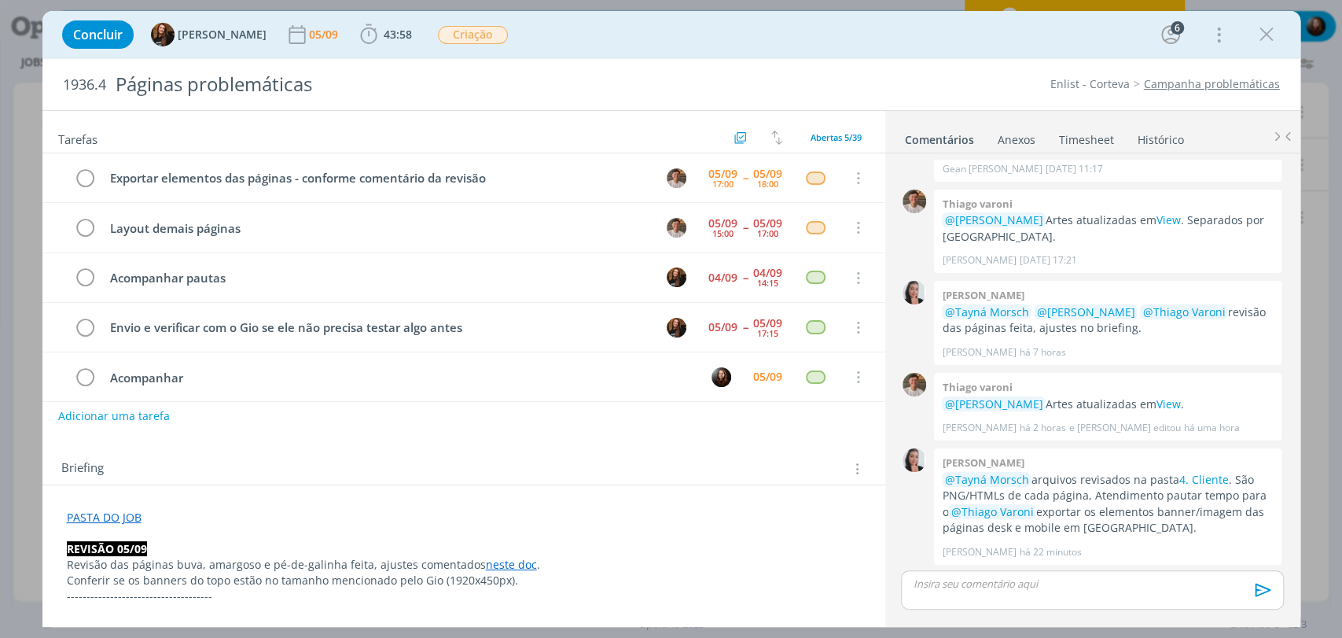
click at [770, 32] on div "Concluir Tayná Morsch 05/09 43:58 Iniciar Apontar Data * 05/09/2025 Horas * 00:…" at bounding box center [671, 35] width 1234 height 38
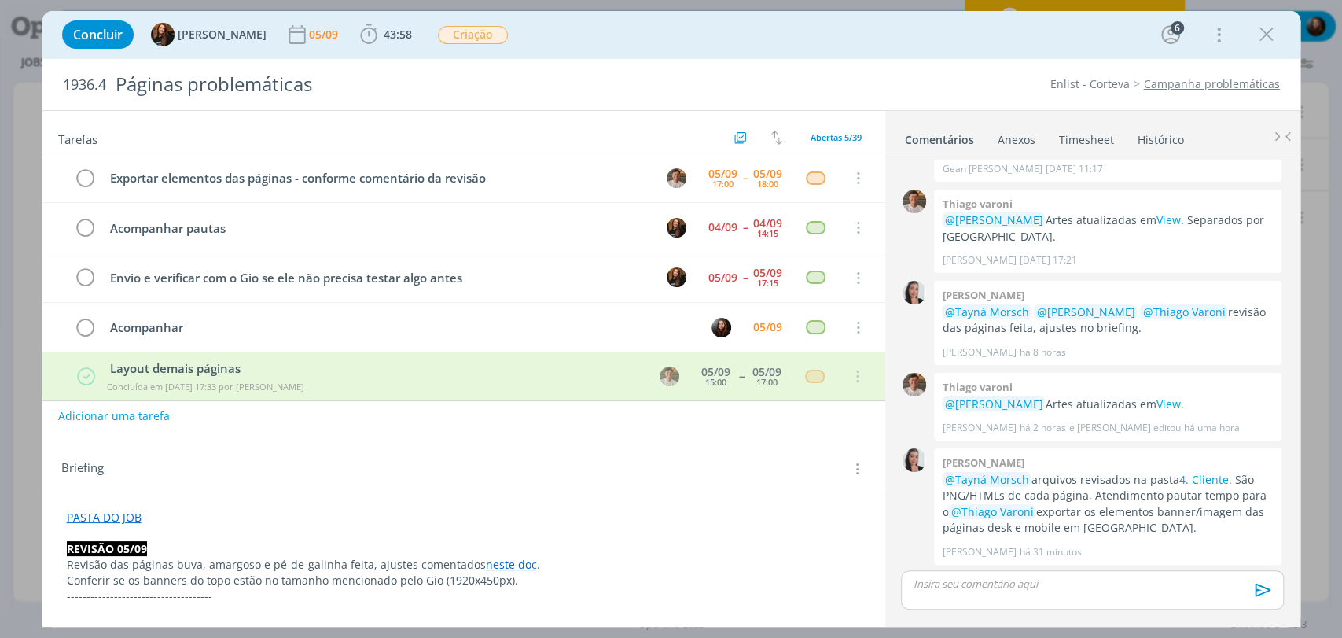
click at [952, 25] on div "Concluir Tayná Morsch 05/09 43:58 Iniciar Apontar Data * 05/09/2025 Horas * 00:…" at bounding box center [671, 35] width 1234 height 38
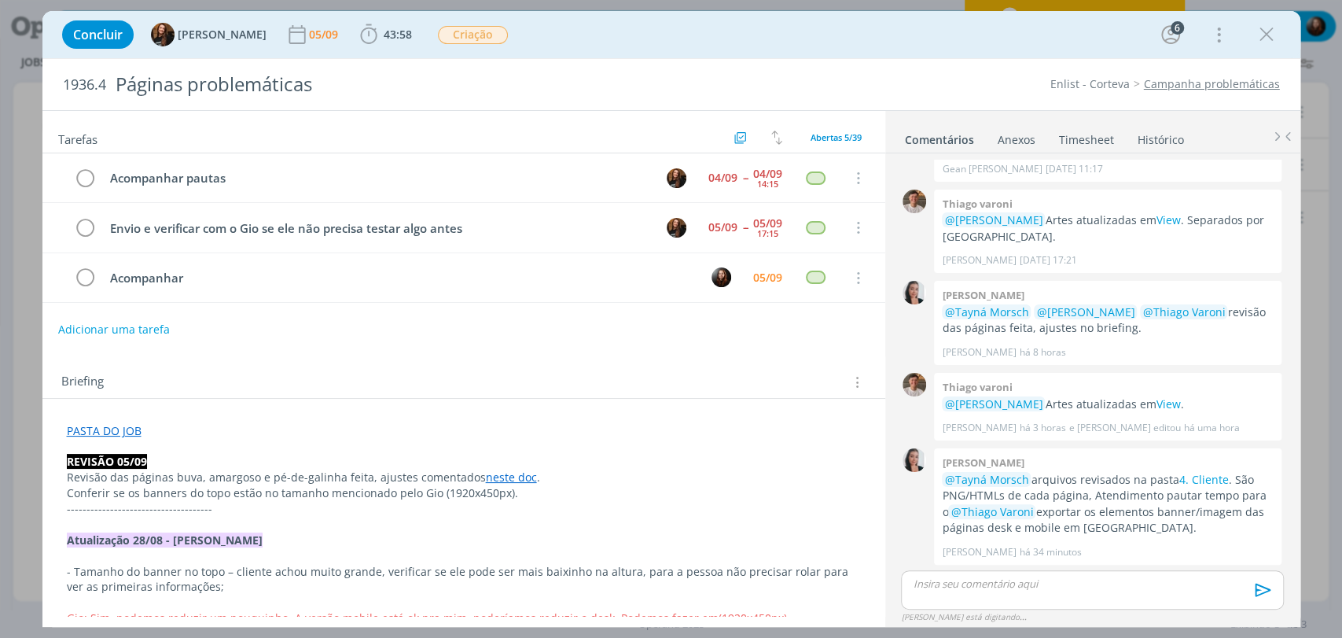
scroll to position [1794, 0]
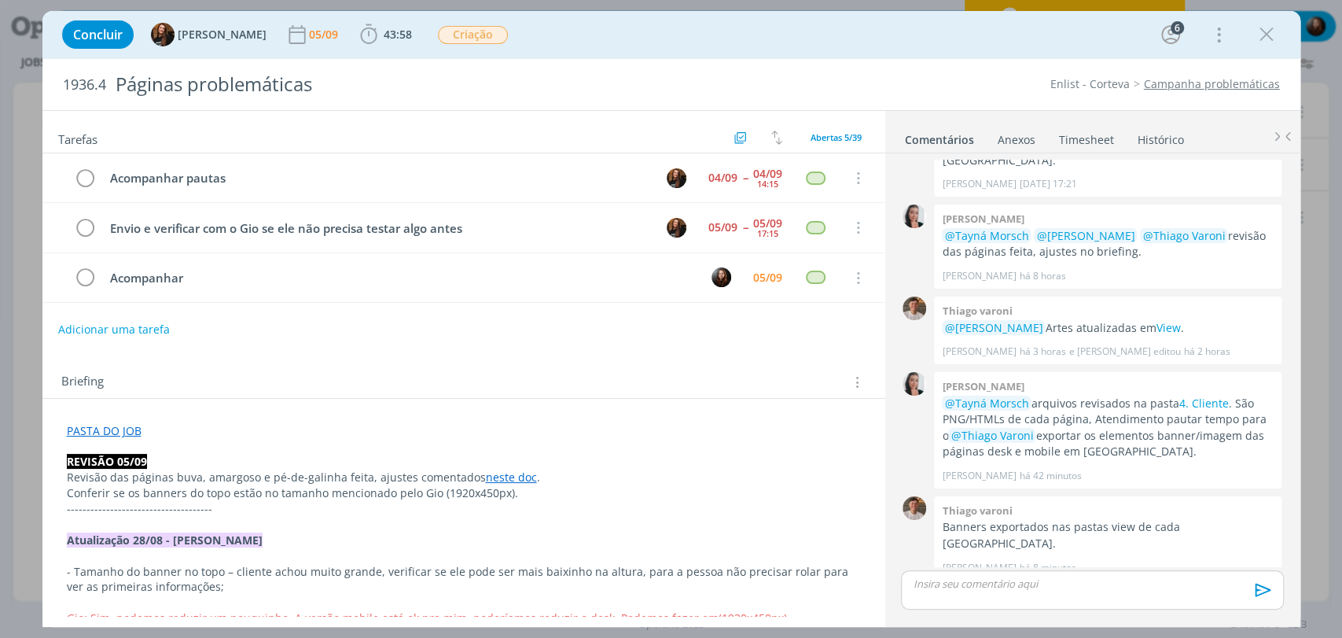
click at [900, 42] on div "Concluir Tayná Morsch 05/09 43:58 Iniciar Apontar Data * 05/09/2025 Horas * 00:…" at bounding box center [671, 35] width 1234 height 38
click at [298, 350] on div "Tarefas Usar Job de template Criar template a partir deste job Visualizar Templ…" at bounding box center [463, 363] width 843 height 505
click at [566, 38] on div "Concluir Tayná Morsch 05/09 43:58 Iniciar Apontar Data * 05/09/2025 Horas * 00:…" at bounding box center [671, 35] width 1234 height 38
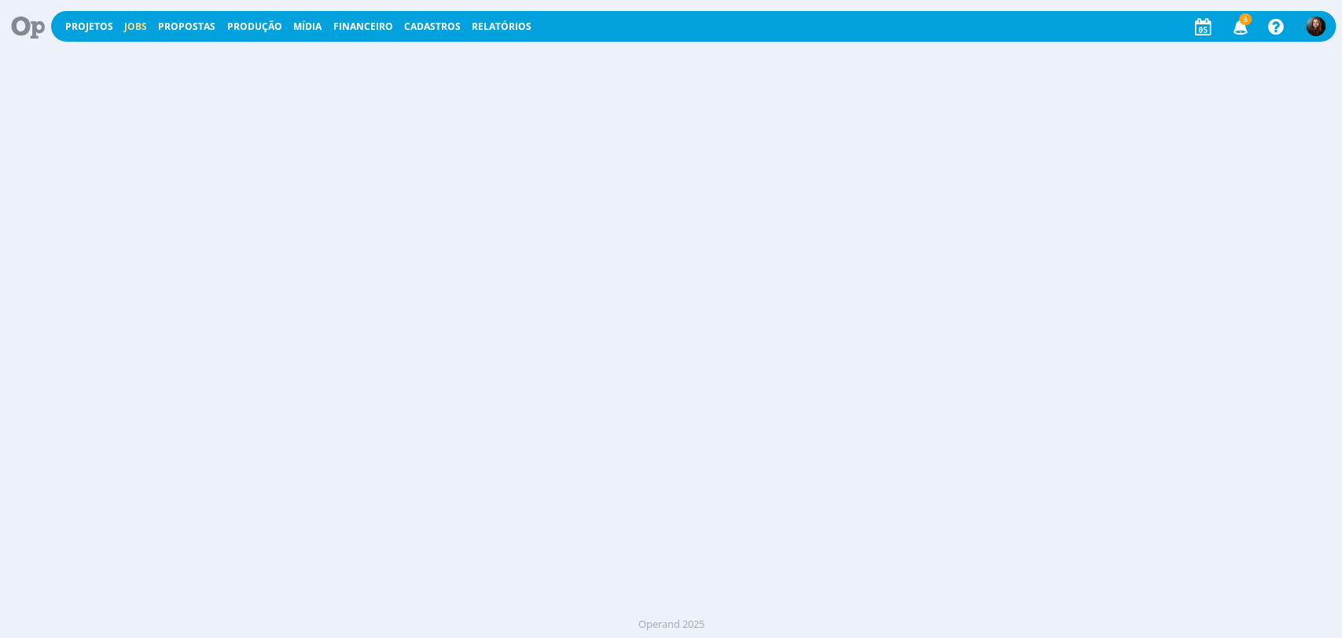
click at [138, 24] on link "Jobs" at bounding box center [135, 26] width 23 height 13
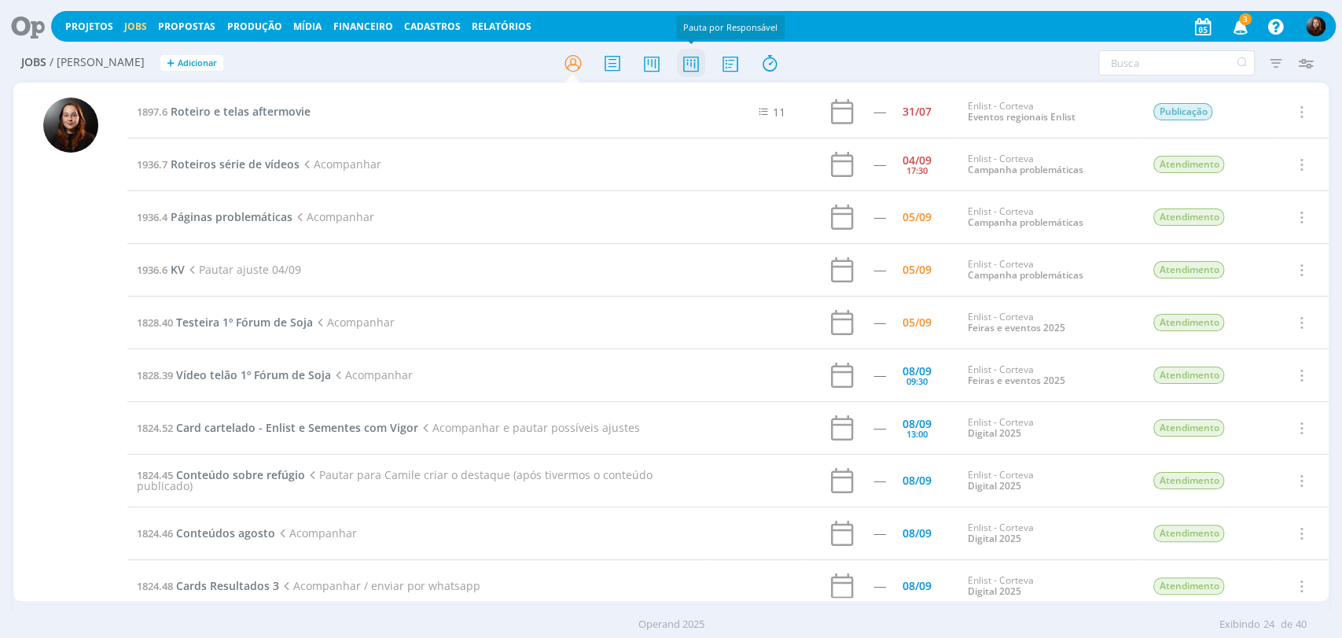
click at [688, 67] on icon at bounding box center [690, 63] width 28 height 31
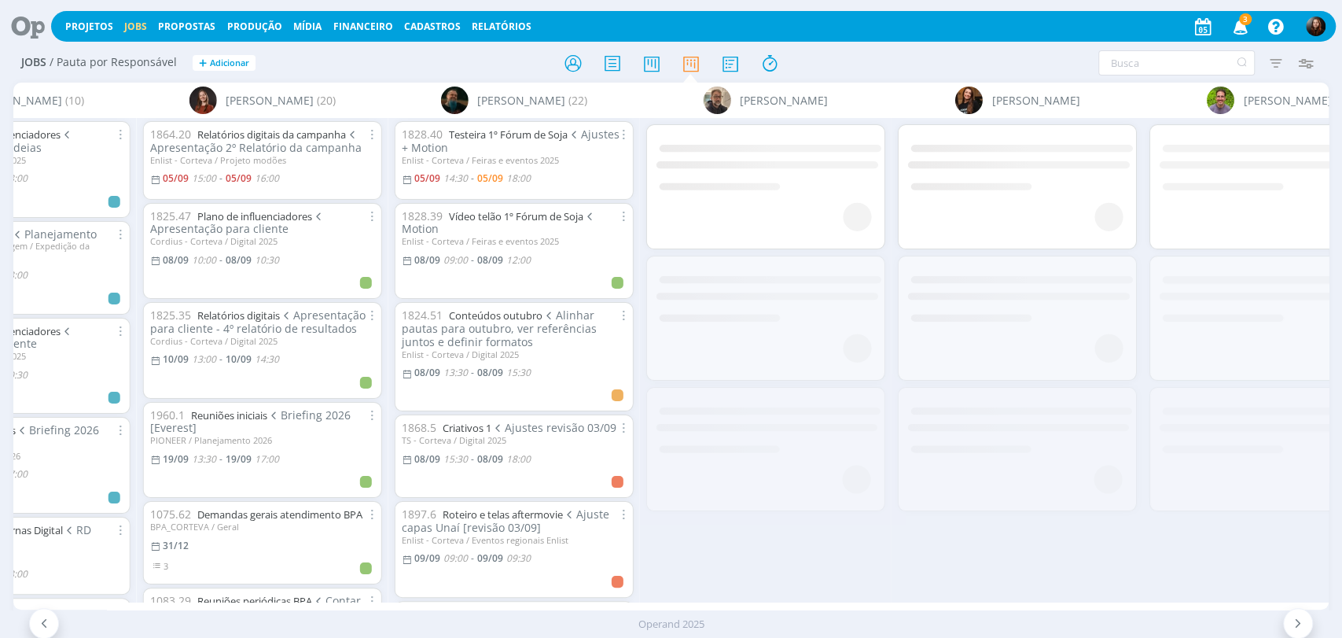
scroll to position [0, 2981]
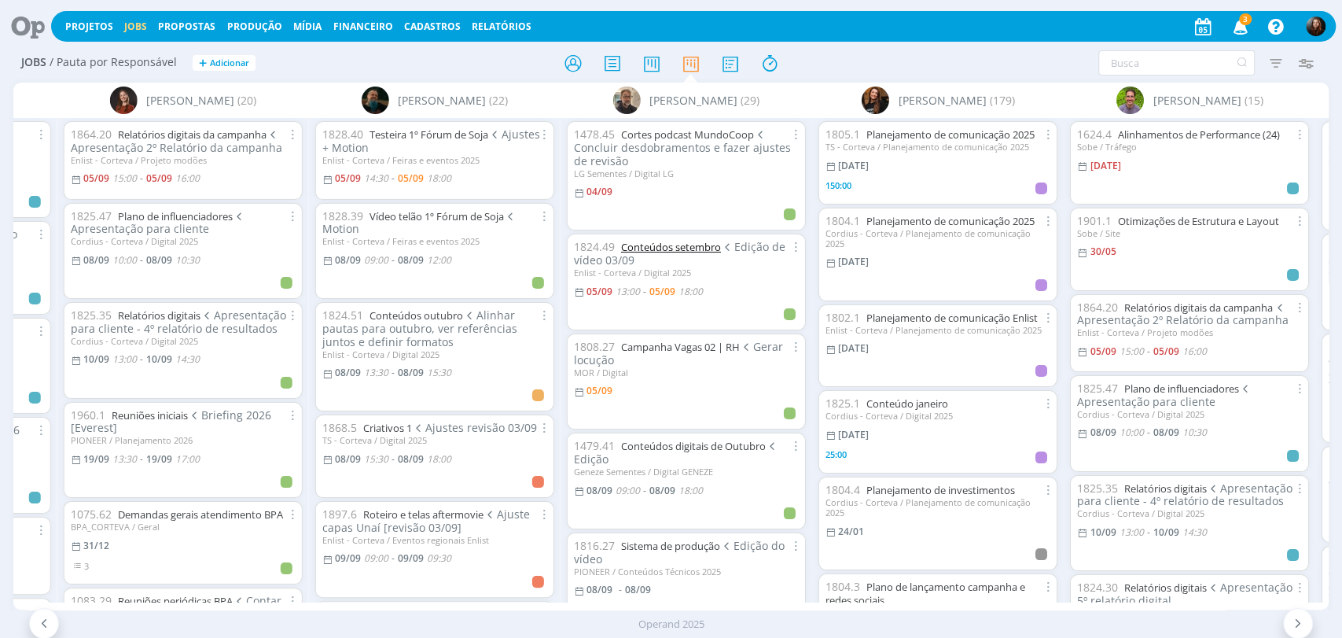
click at [667, 247] on link "Conteúdos setembro" at bounding box center [671, 247] width 100 height 14
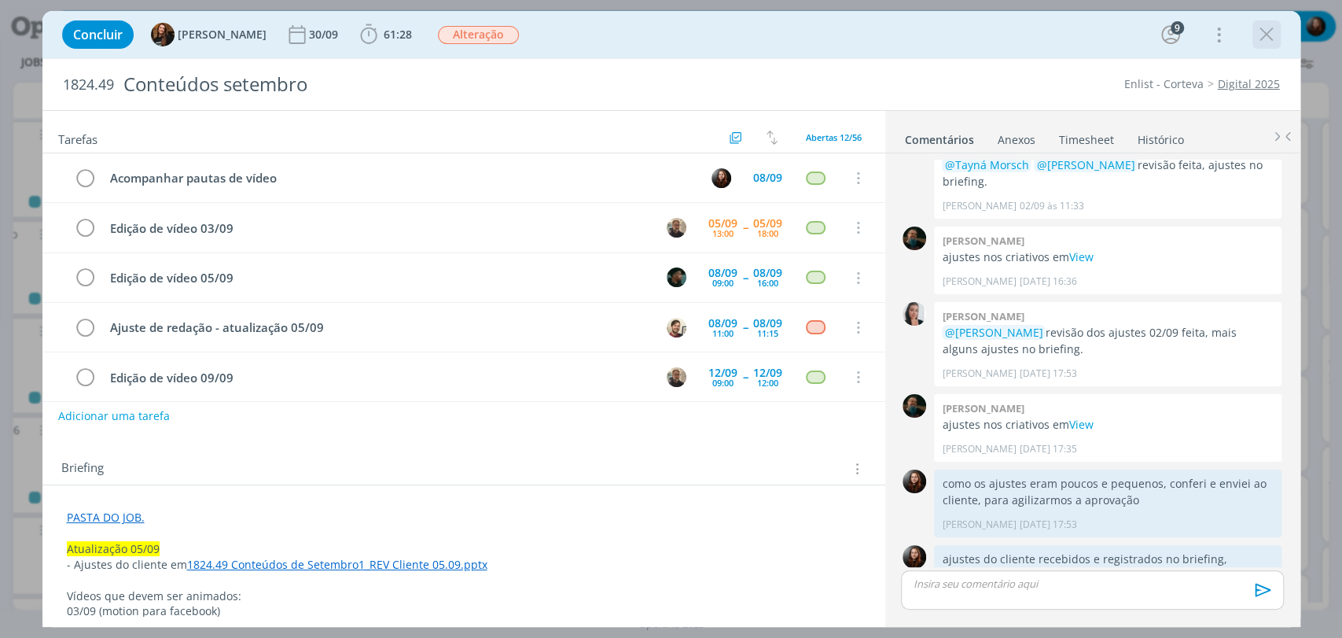
click at [1258, 28] on icon "dialog" at bounding box center [1267, 35] width 24 height 24
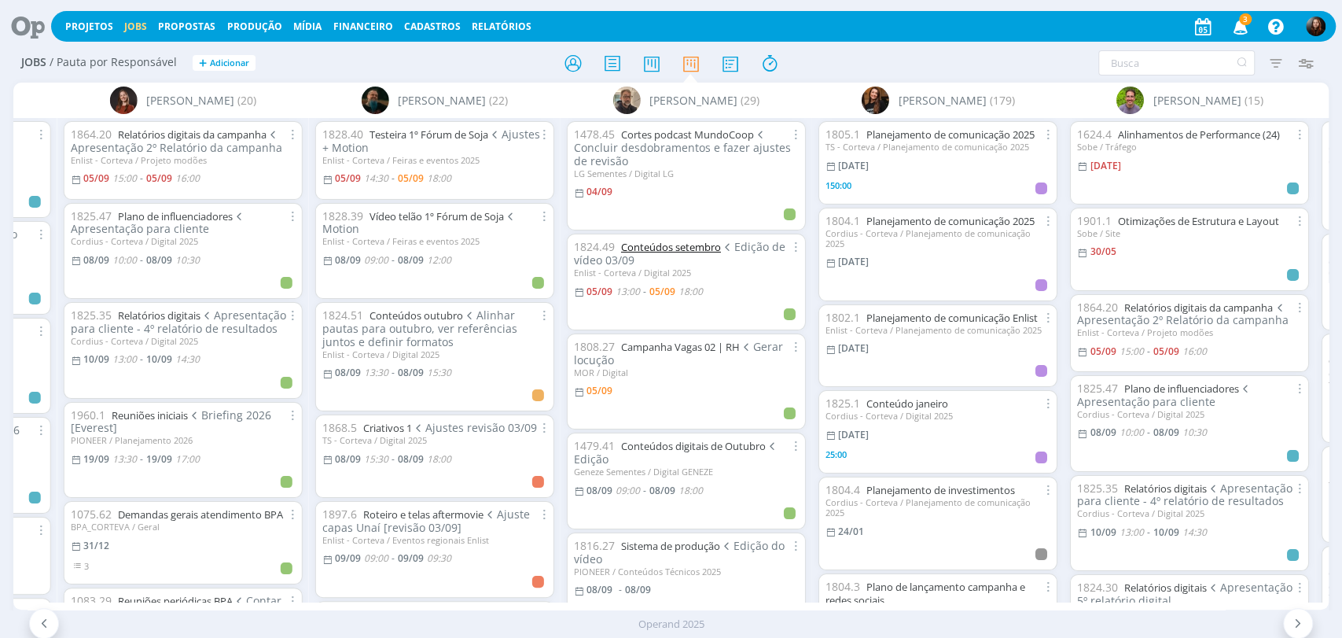
click at [692, 249] on link "Conteúdos setembro" at bounding box center [671, 247] width 100 height 14
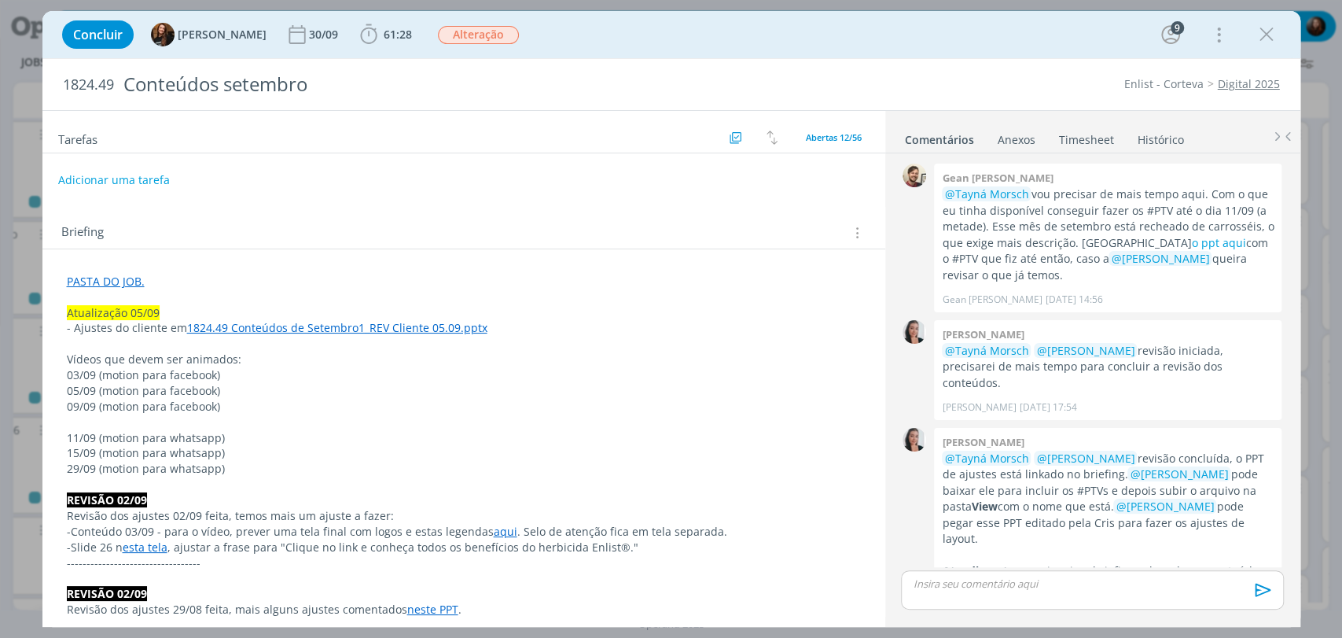
scroll to position [1697, 0]
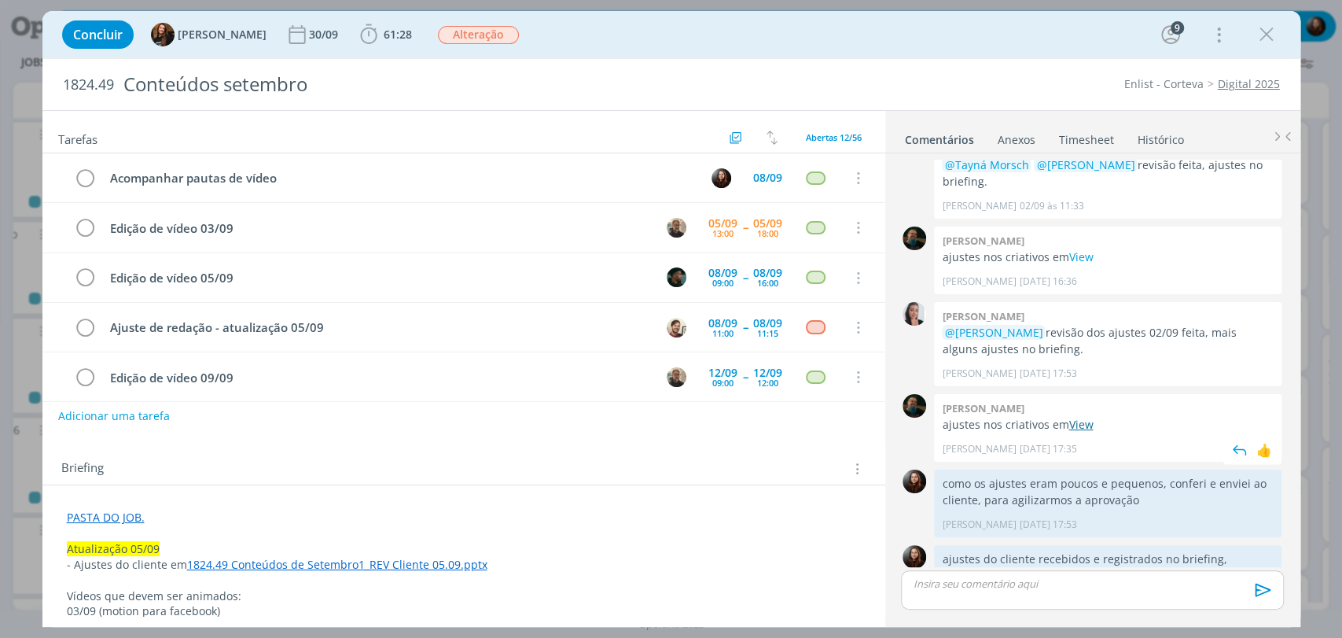
click at [1083, 417] on link "View" at bounding box center [1080, 424] width 24 height 15
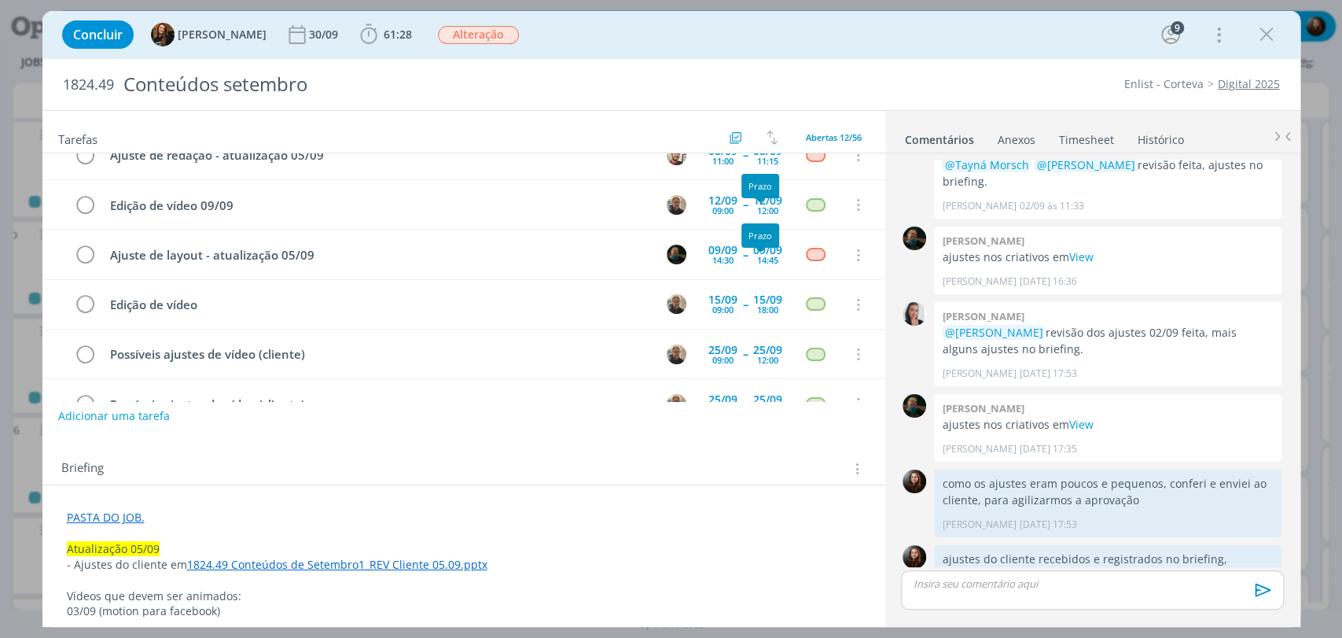
scroll to position [175, 0]
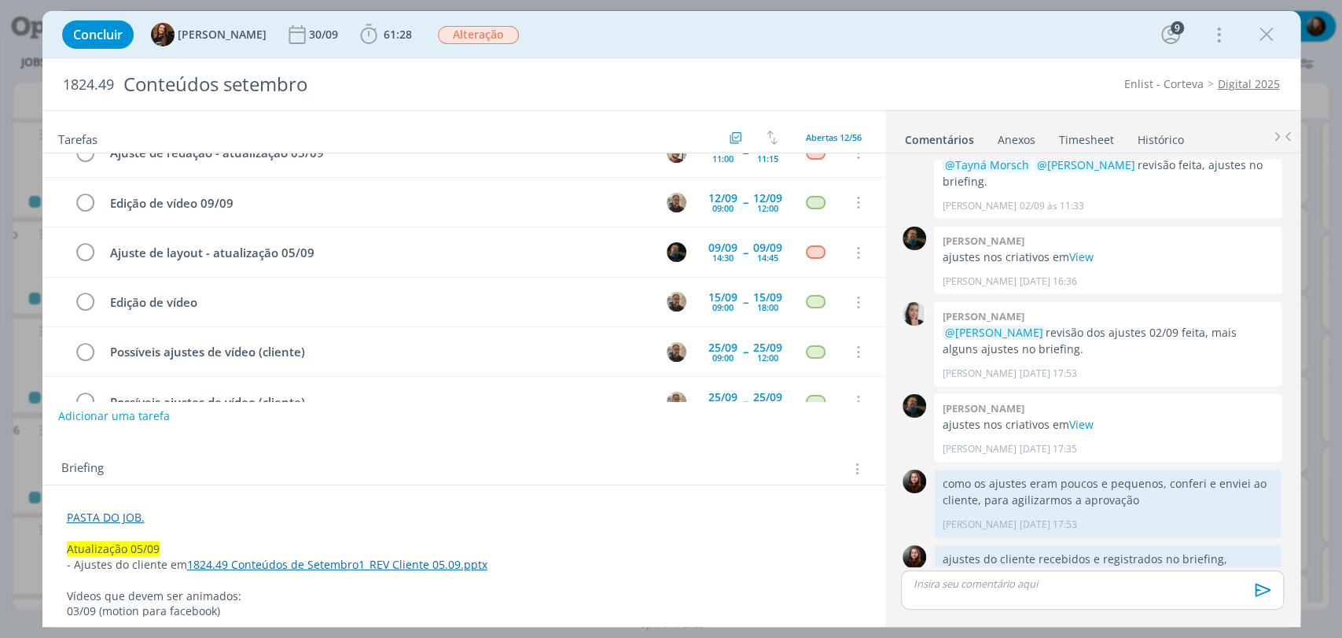
click at [553, 453] on div "Briefing Briefings Predefinidos Versões do Briefing Ver Briefing do Projeto" at bounding box center [463, 464] width 843 height 42
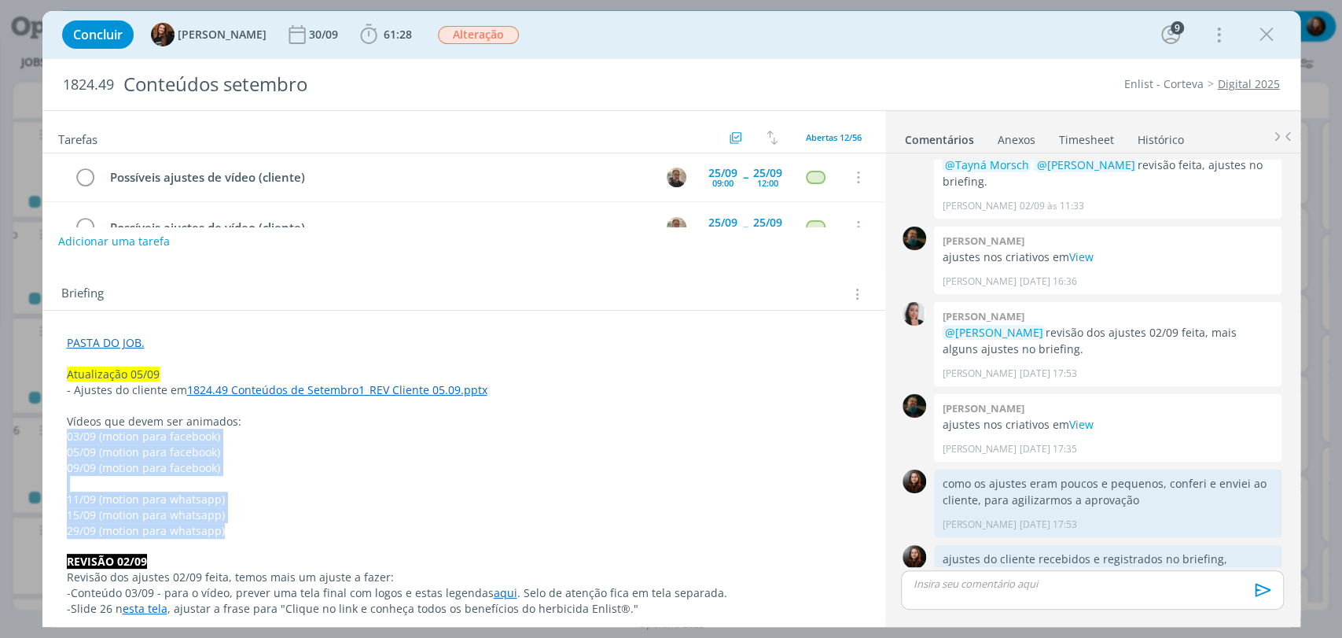
drag, startPoint x: 59, startPoint y: 440, endPoint x: 274, endPoint y: 439, distance: 215.4
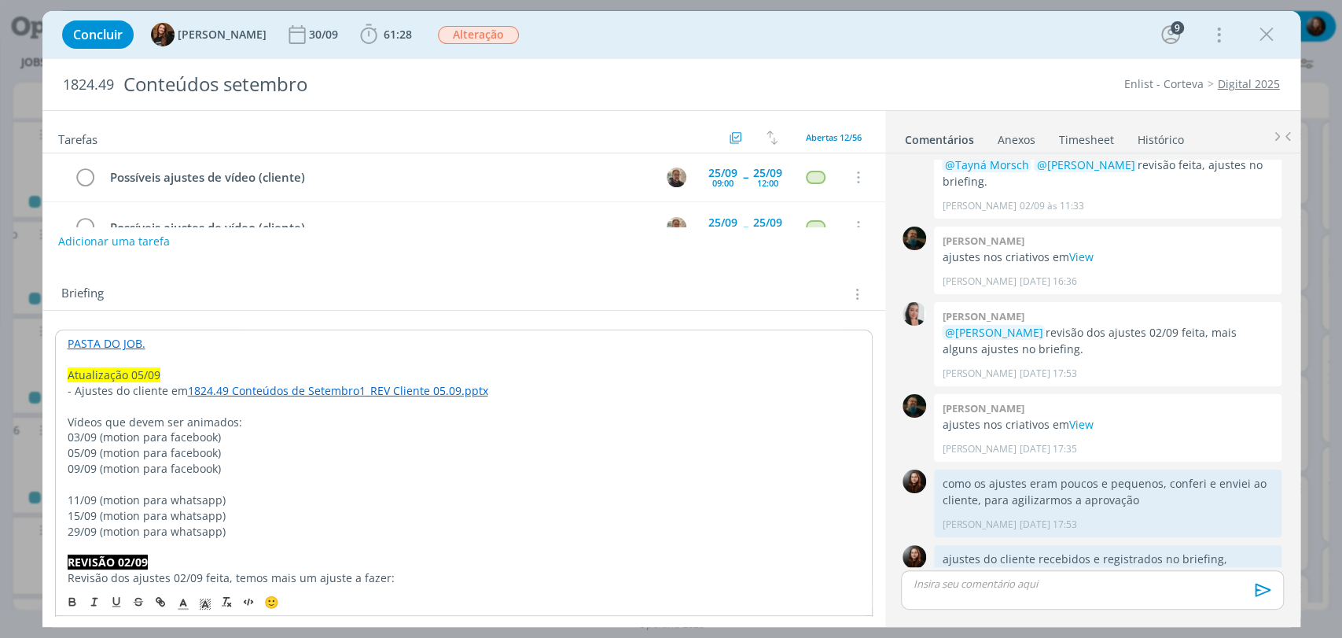
click at [355, 303] on div "Briefing Briefings Predefinidos Versões do Briefing Ver Briefing do Projeto" at bounding box center [465, 294] width 809 height 20
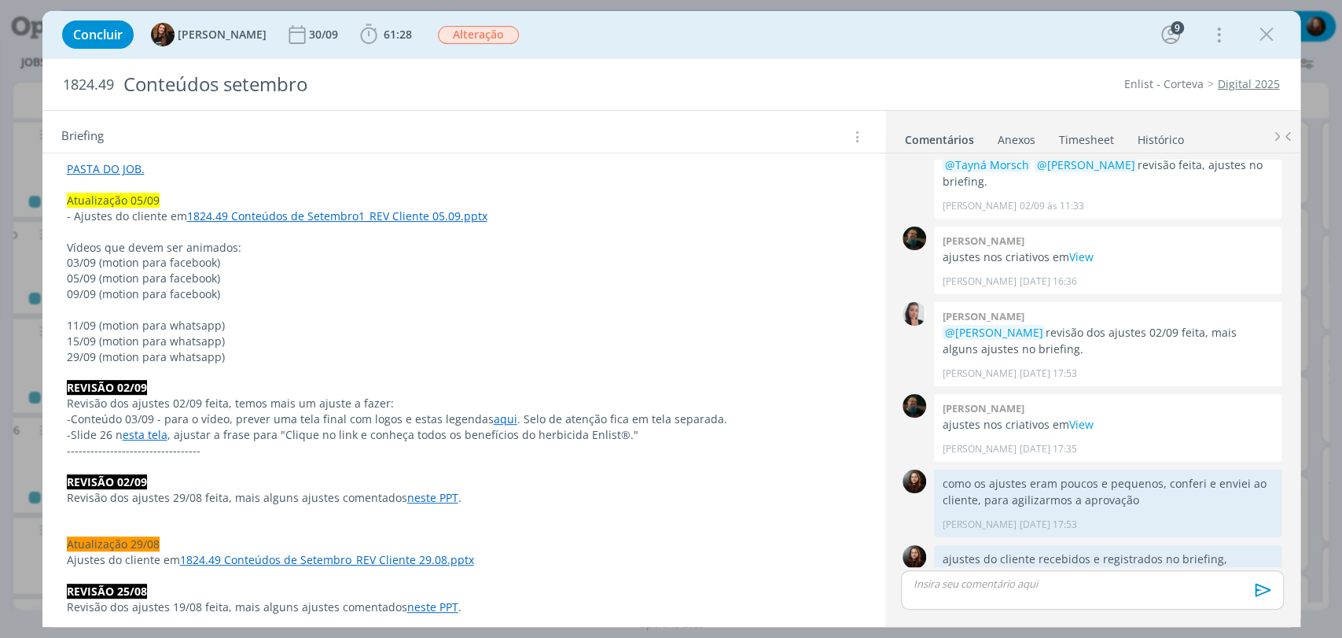
scroll to position [349, 0]
click at [439, 114] on div "Briefing Briefings Predefinidos Versões do Briefing Ver Briefing do Projeto" at bounding box center [463, 132] width 843 height 42
click at [455, 134] on div "Briefing Briefings Predefinidos Versões do Briefing Ver Briefing do Projeto" at bounding box center [465, 137] width 809 height 20
click at [222, 261] on p "03/09 (motion para facebook)" at bounding box center [464, 262] width 794 height 16
click at [354, 149] on div "Briefing Briefings Predefinidos Versões do Briefing Ver Briefing do Projeto" at bounding box center [463, 132] width 843 height 42
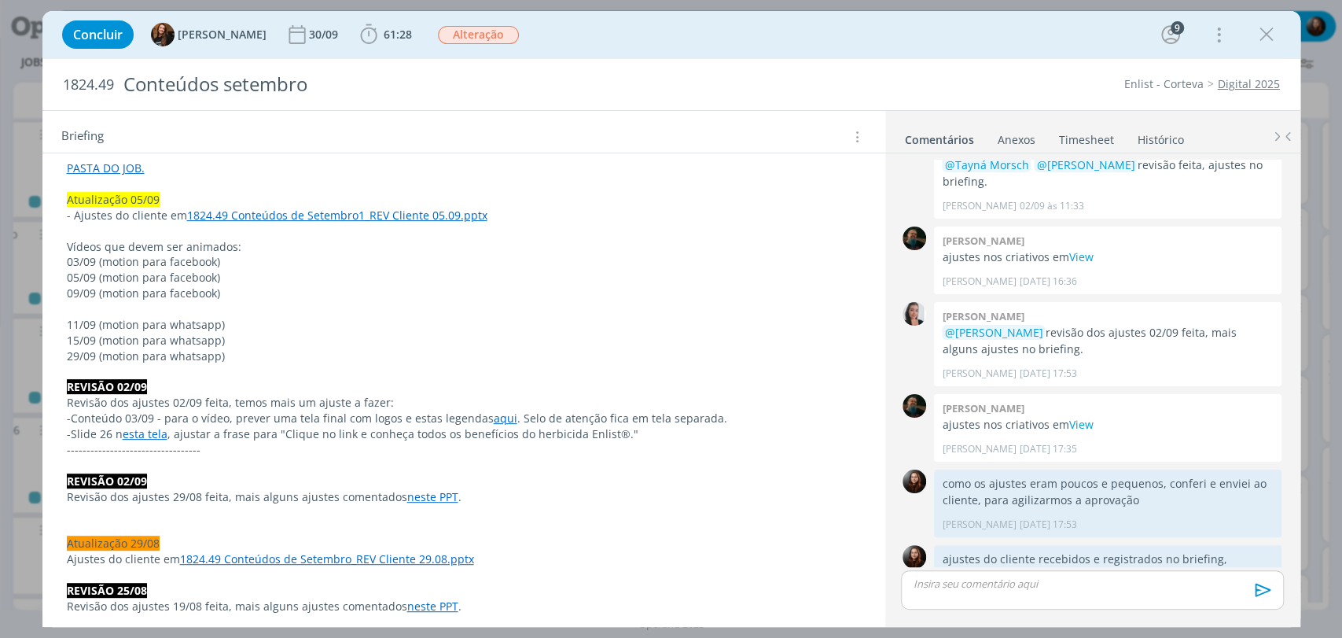
click at [356, 144] on div "Briefing Briefings Predefinidos Versões do Briefing Ver Briefing do Projeto" at bounding box center [465, 137] width 809 height 20
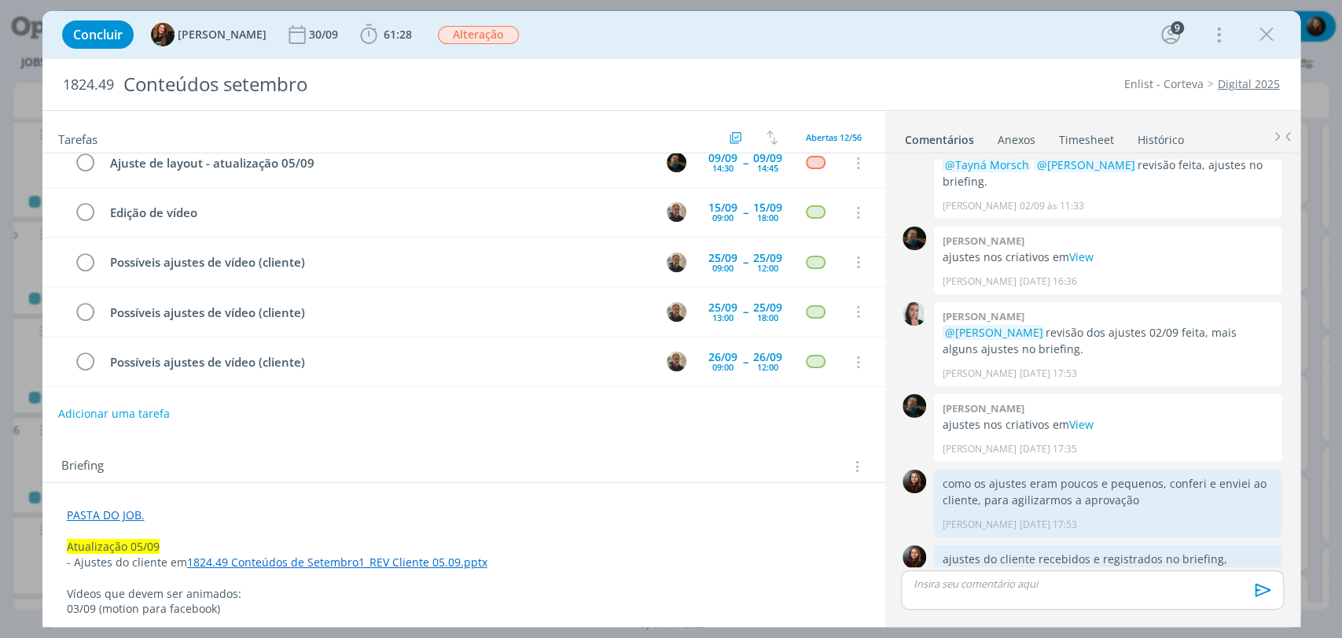
scroll to position [0, 0]
click at [773, 54] on div "Concluir Tayná Morsch 30/09 61:28 Iniciar Apontar Data * 05/09/2025 Horas * 00:…" at bounding box center [671, 34] width 1258 height 47
click at [725, 46] on div "Concluir Tayná Morsch 30/09 61:28 Iniciar Apontar Data * 05/09/2025 Horas * 00:…" at bounding box center [671, 35] width 1234 height 38
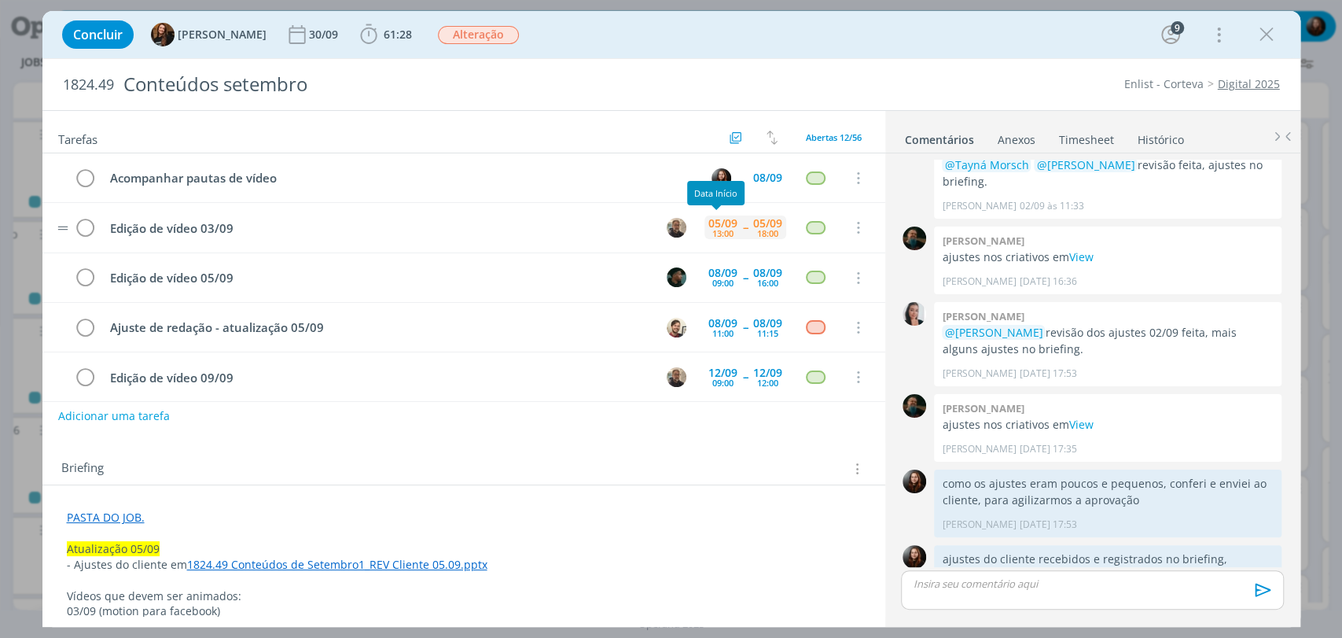
click at [714, 229] on div "13:00" at bounding box center [722, 233] width 21 height 9
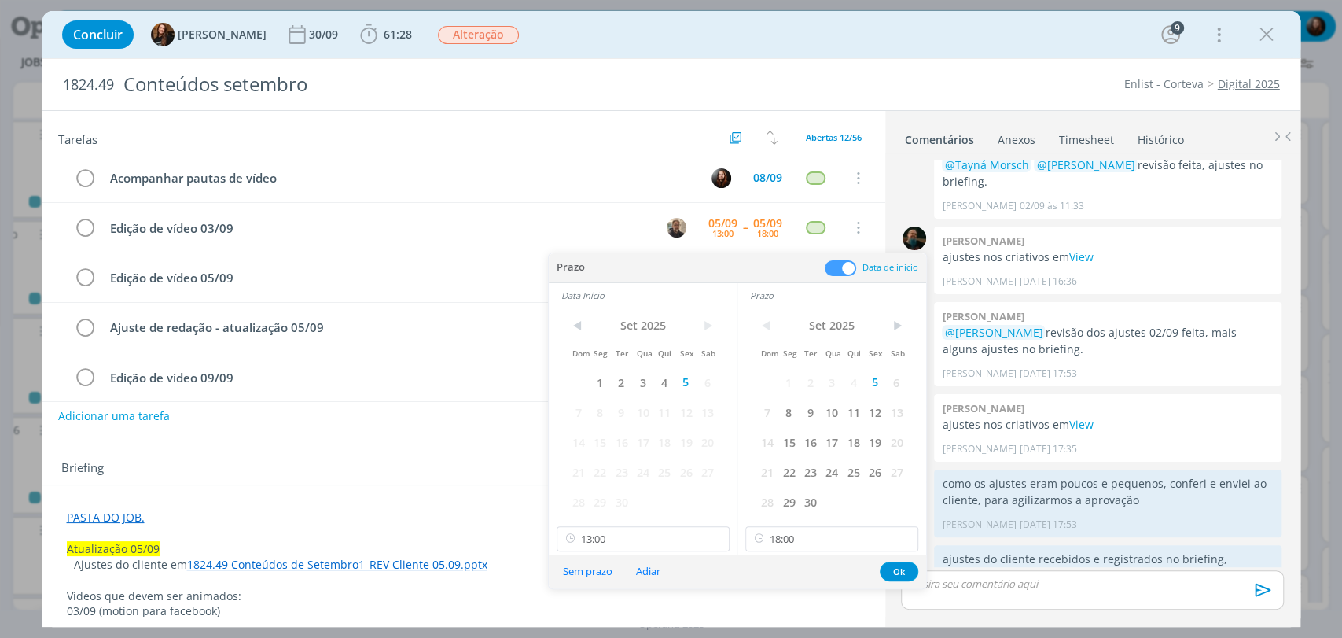
click at [849, 266] on span at bounding box center [840, 268] width 31 height 16
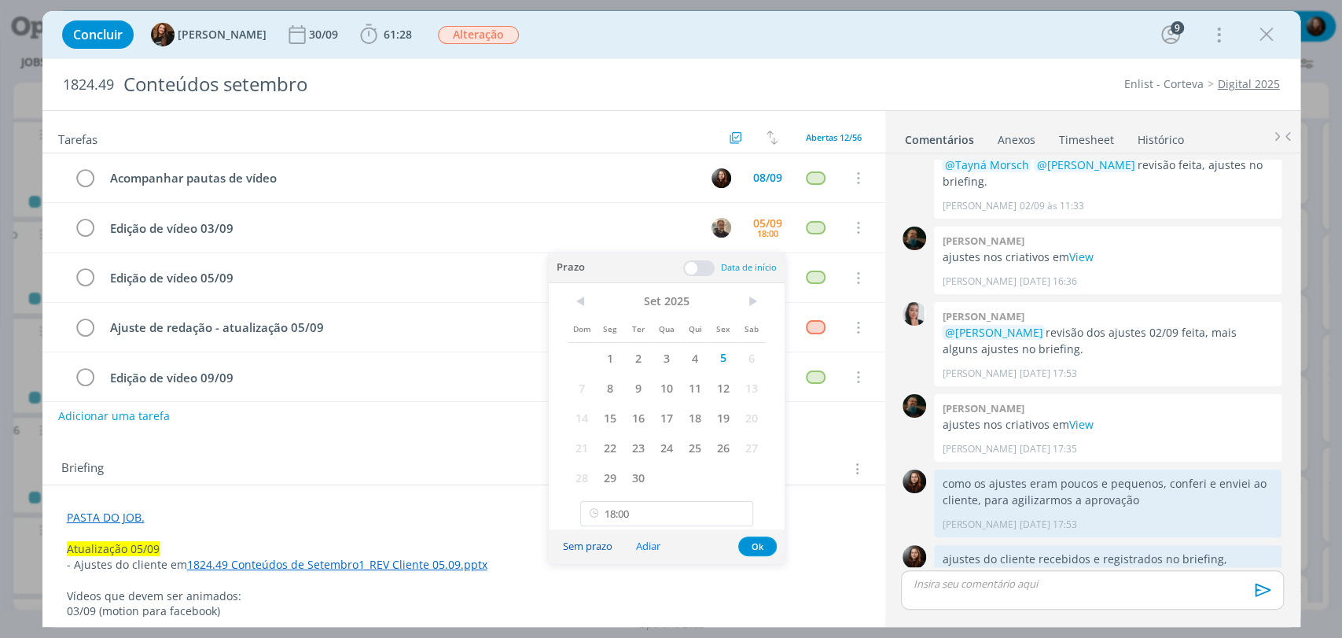
click at [591, 548] on button "Sem prazo" at bounding box center [588, 545] width 70 height 21
type input "18:00"
click at [756, 546] on button "Ok" at bounding box center [757, 546] width 39 height 20
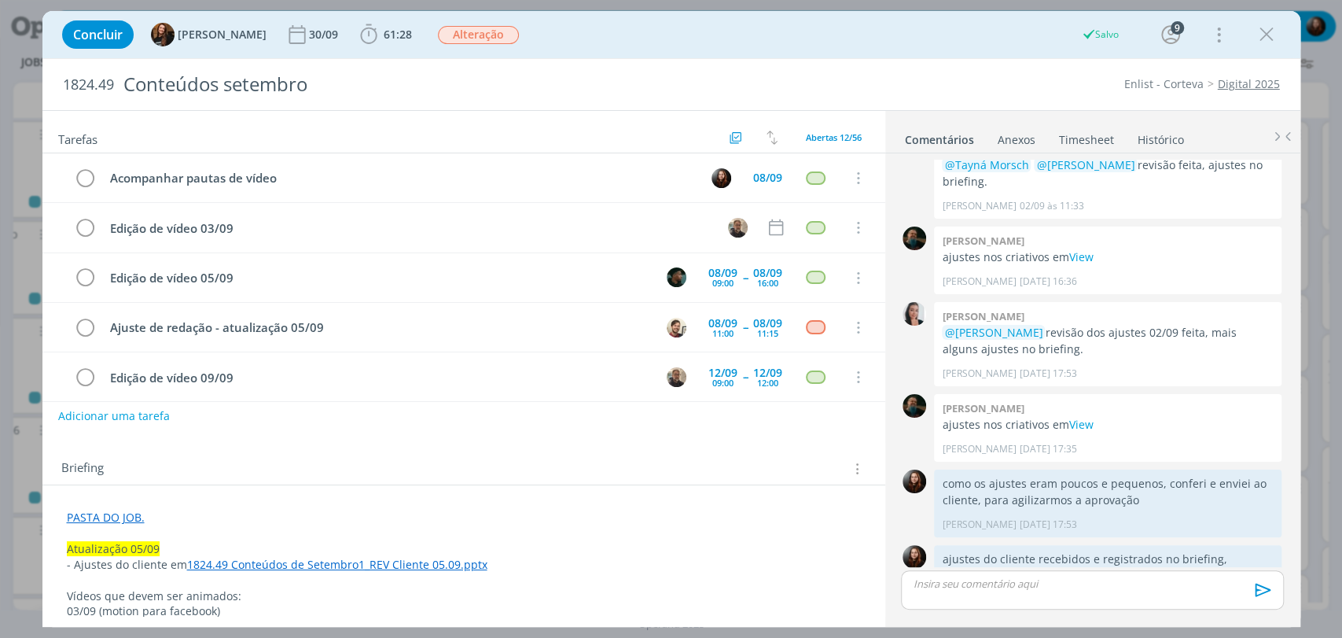
click at [769, 445] on div "Briefing Briefings Predefinidos Versões do Briefing Ver Briefing do Projeto" at bounding box center [463, 464] width 843 height 42
click at [1039, 46] on div "Concluir Tayná Morsch 30/09 61:28 Iniciar Apontar Data * 05/09/2025 Horas * 00:…" at bounding box center [671, 35] width 1234 height 38
click at [1279, 36] on div "dialog" at bounding box center [1266, 34] width 28 height 28
click at [1270, 34] on icon "dialog" at bounding box center [1267, 35] width 24 height 24
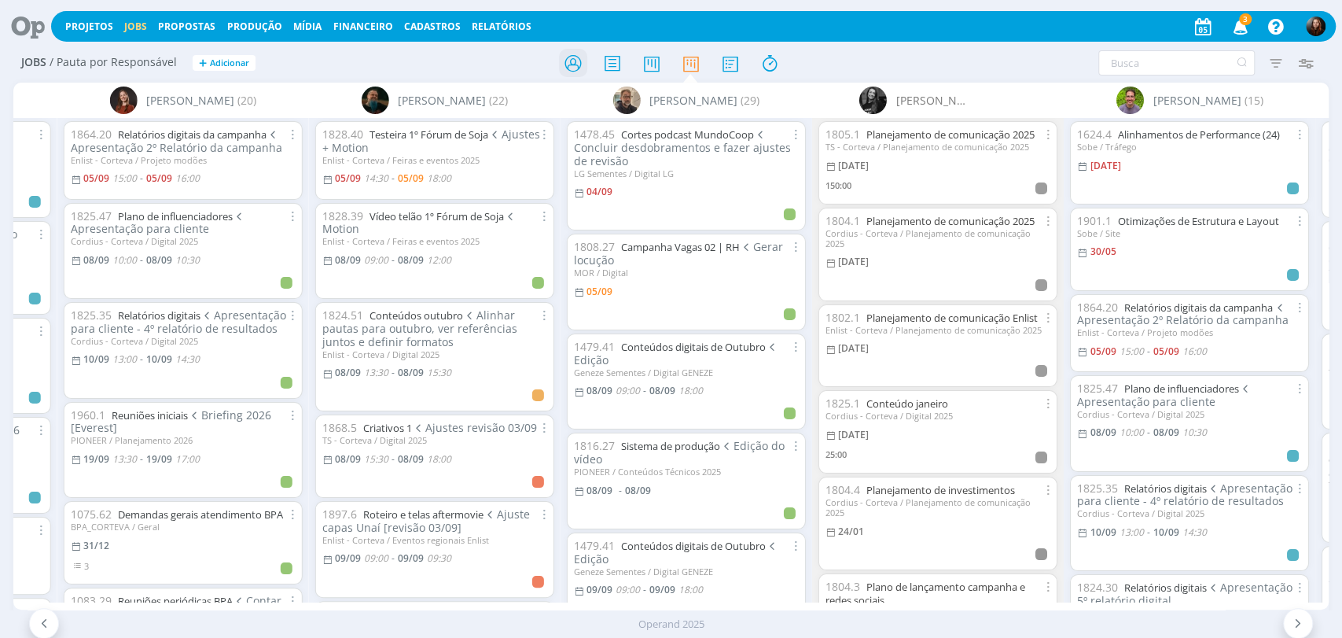
click at [566, 54] on icon at bounding box center [572, 63] width 28 height 31
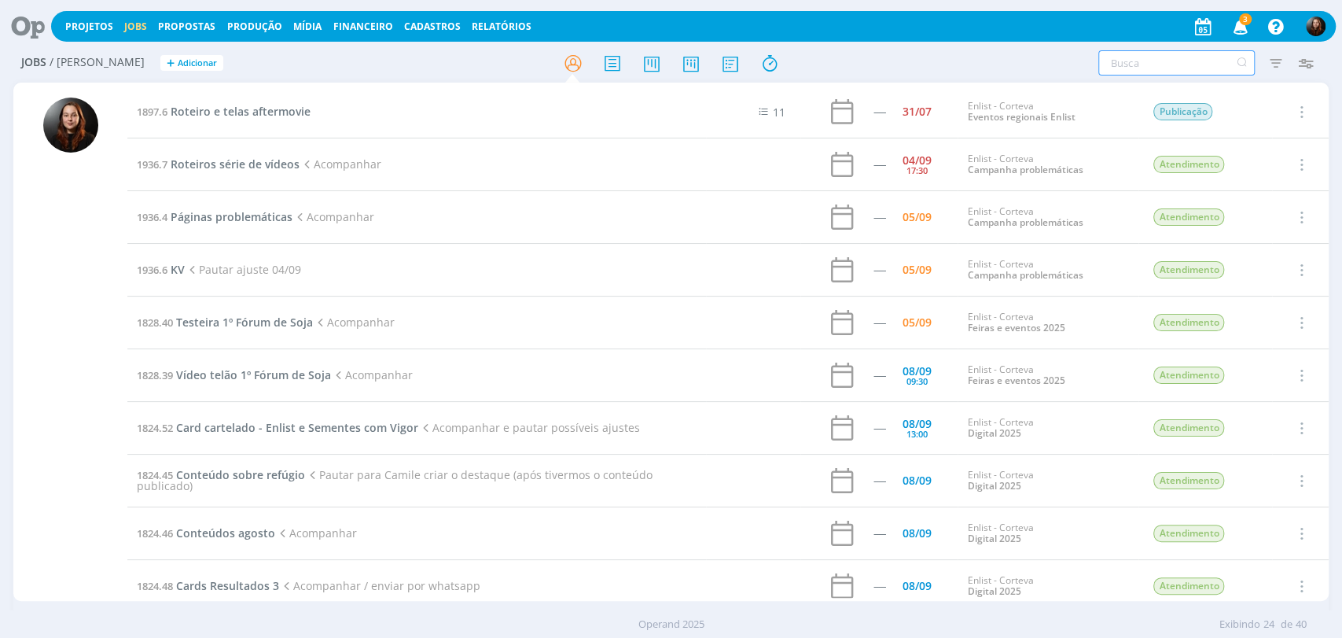
click at [1138, 68] on input "text" at bounding box center [1176, 62] width 156 height 25
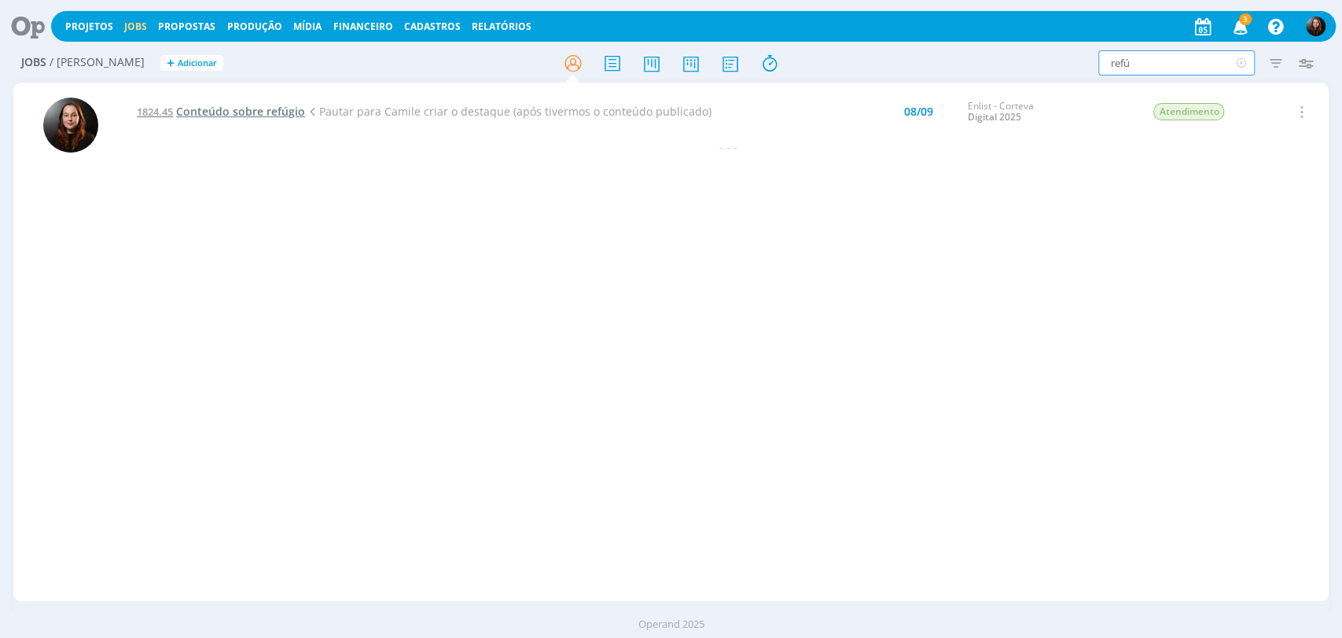
type input "refú"
click at [1244, 25] on span "3" at bounding box center [1238, 30] width 31 height 13
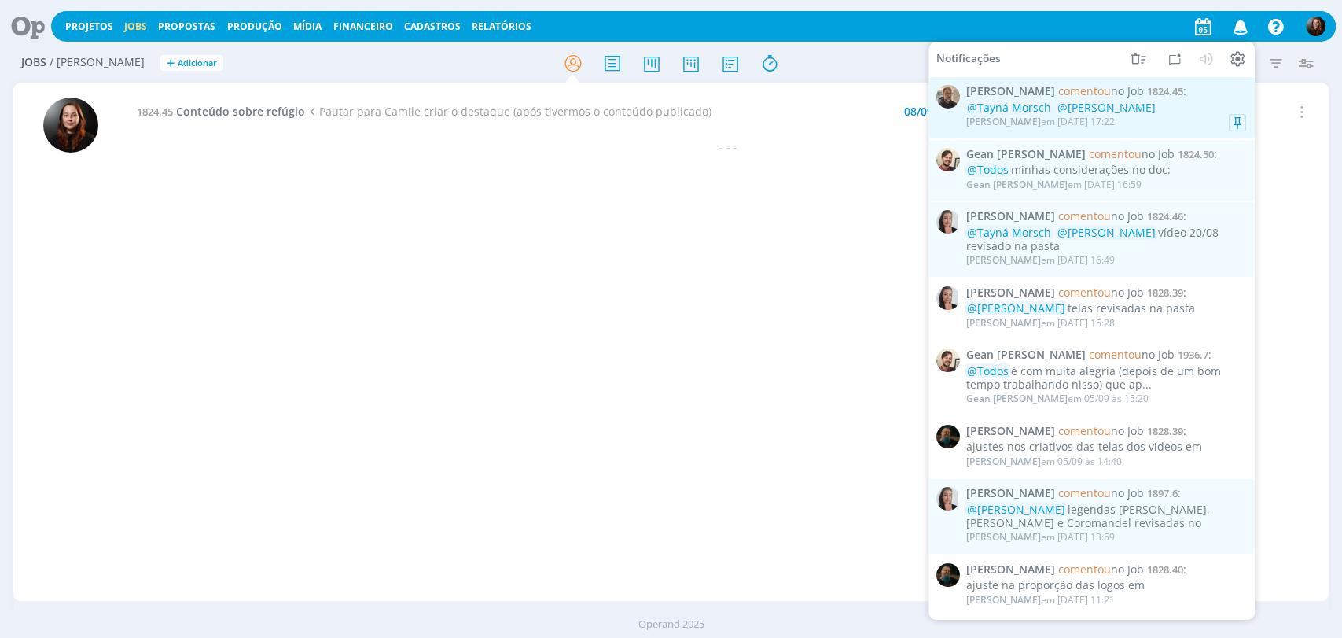
click at [1179, 115] on div "Rodrigo Bilheri em 05/09 às 17:22" at bounding box center [1106, 122] width 280 height 16
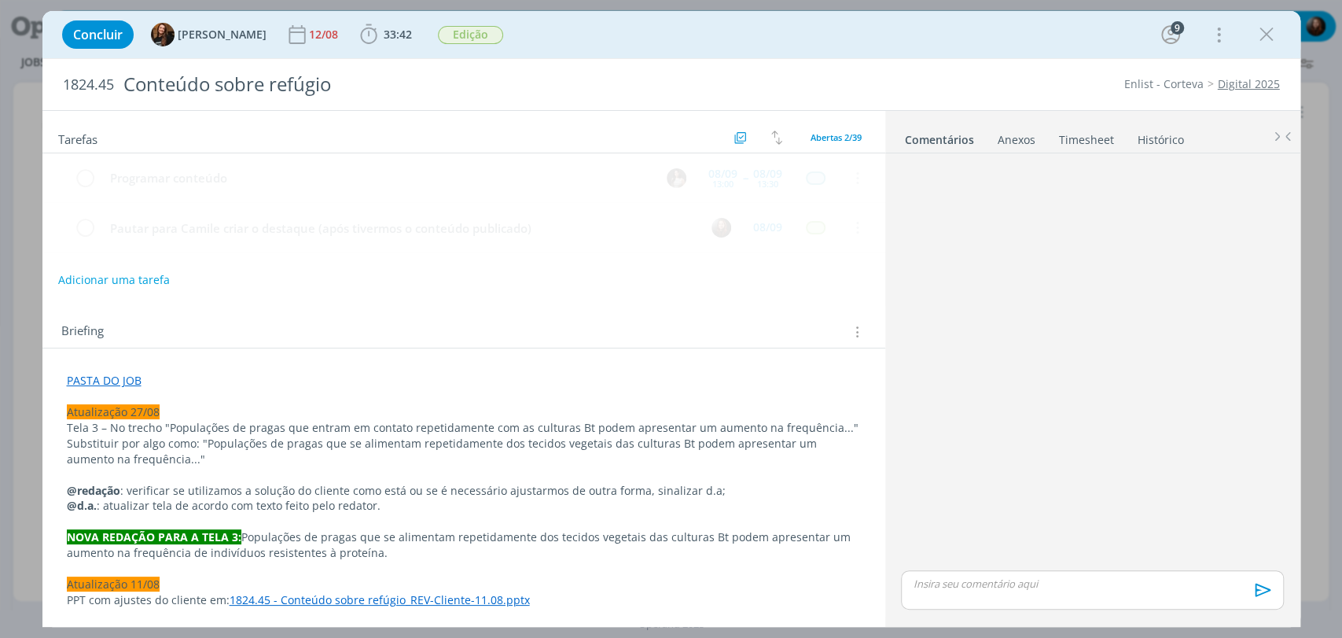
scroll to position [1245, 0]
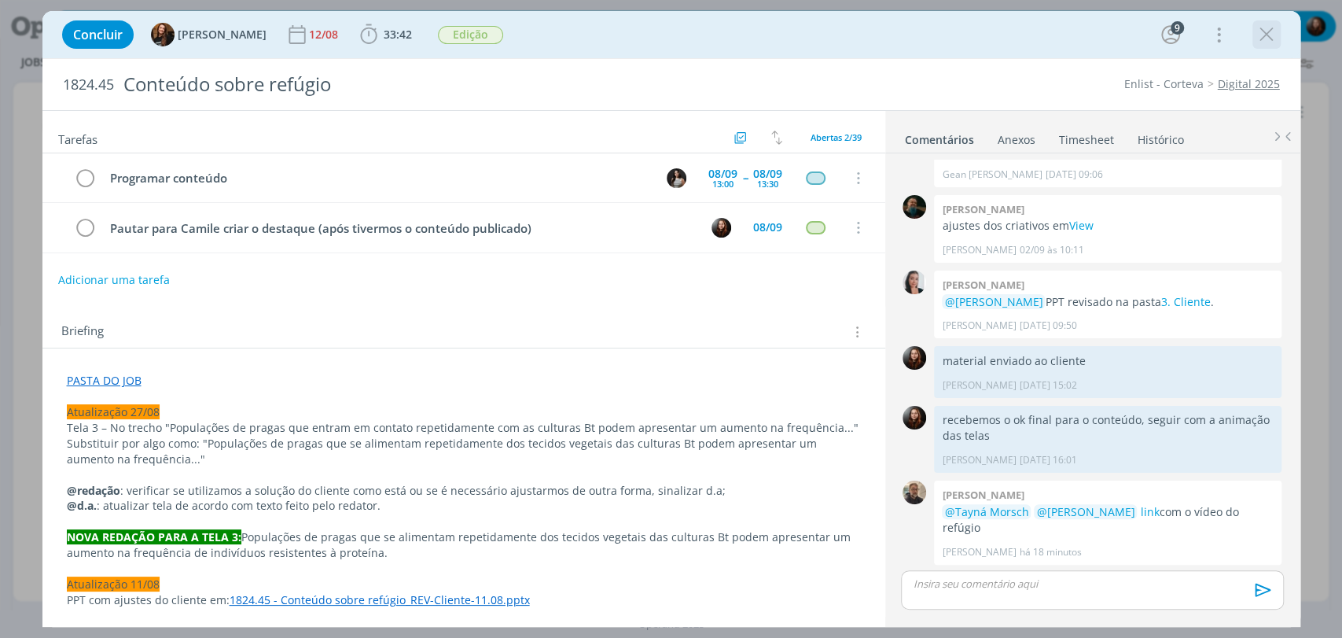
click at [1277, 32] on icon "dialog" at bounding box center [1267, 35] width 24 height 24
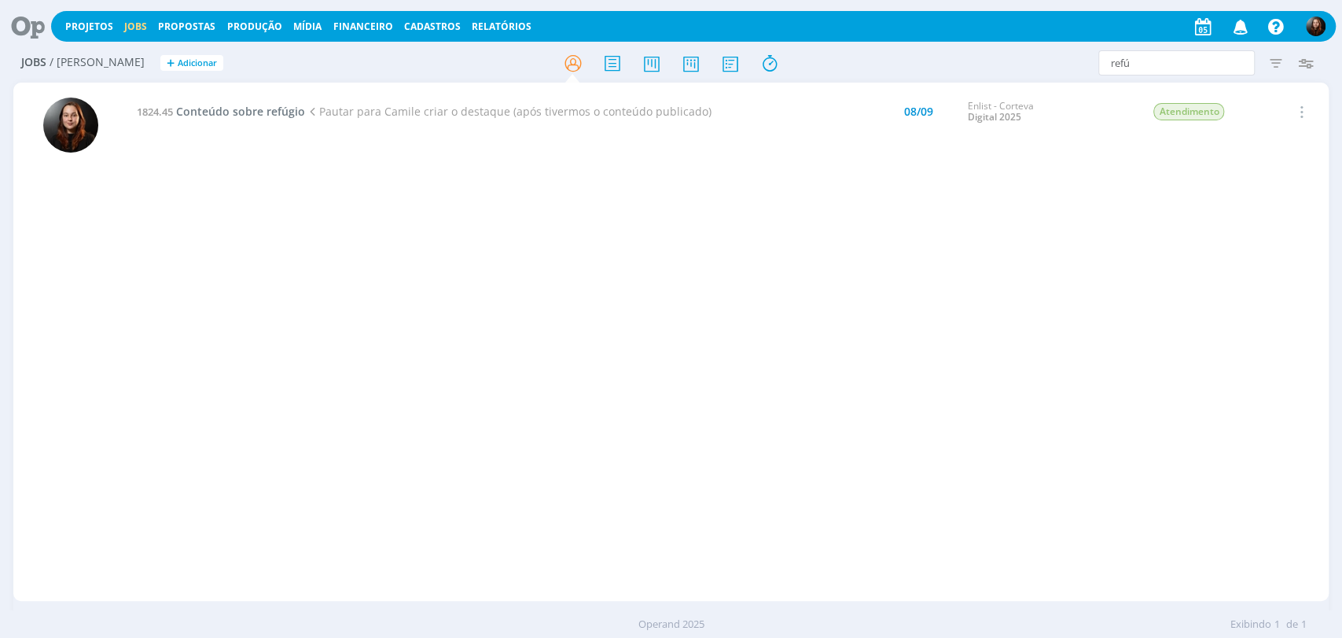
click at [1233, 29] on icon "button" at bounding box center [1240, 26] width 28 height 27
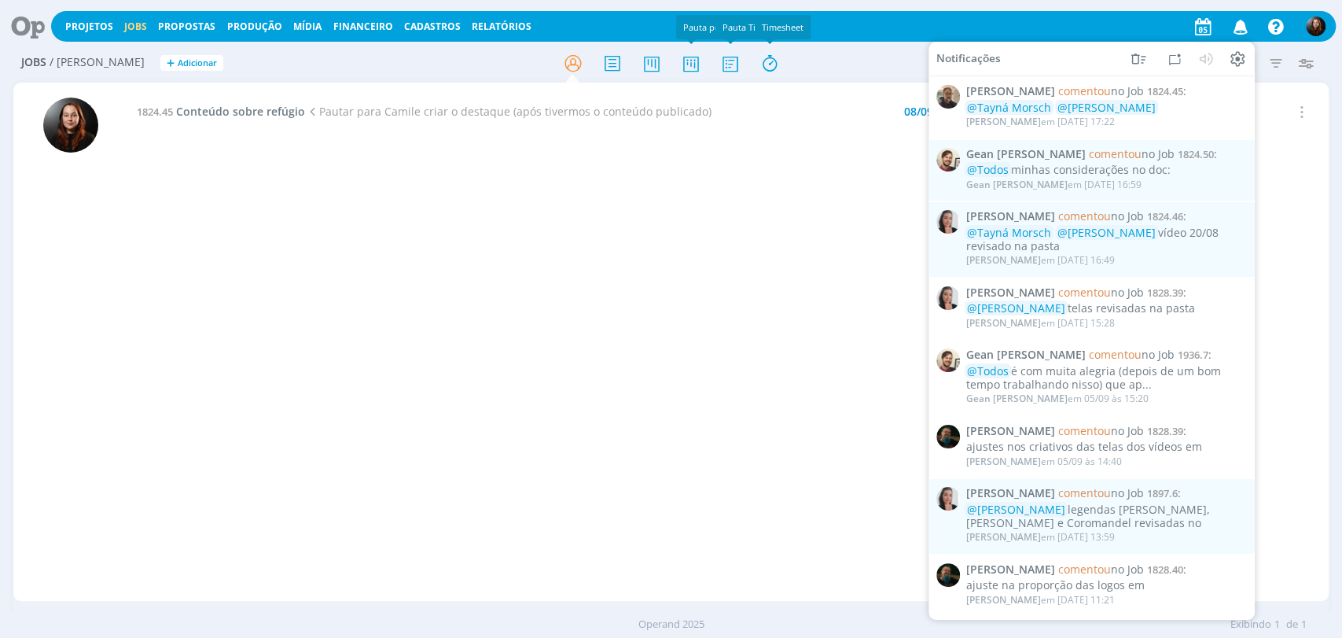
click at [823, 59] on div at bounding box center [671, 63] width 439 height 28
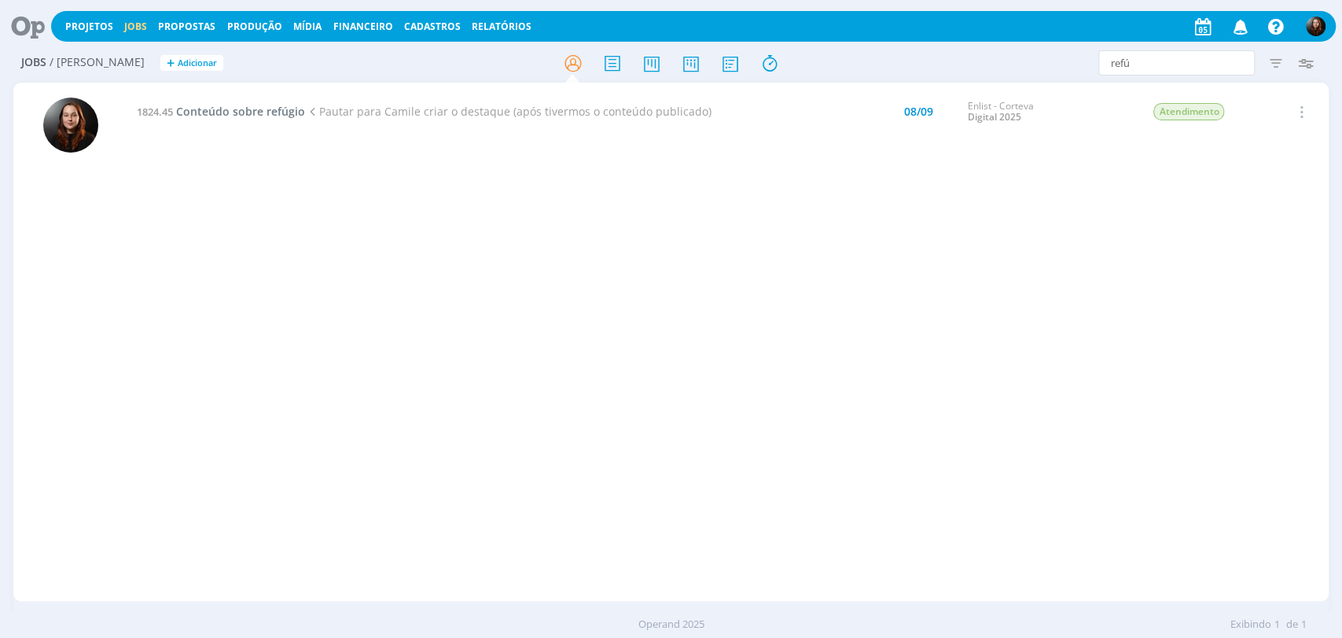
click at [11, 20] on icon at bounding box center [22, 26] width 32 height 31
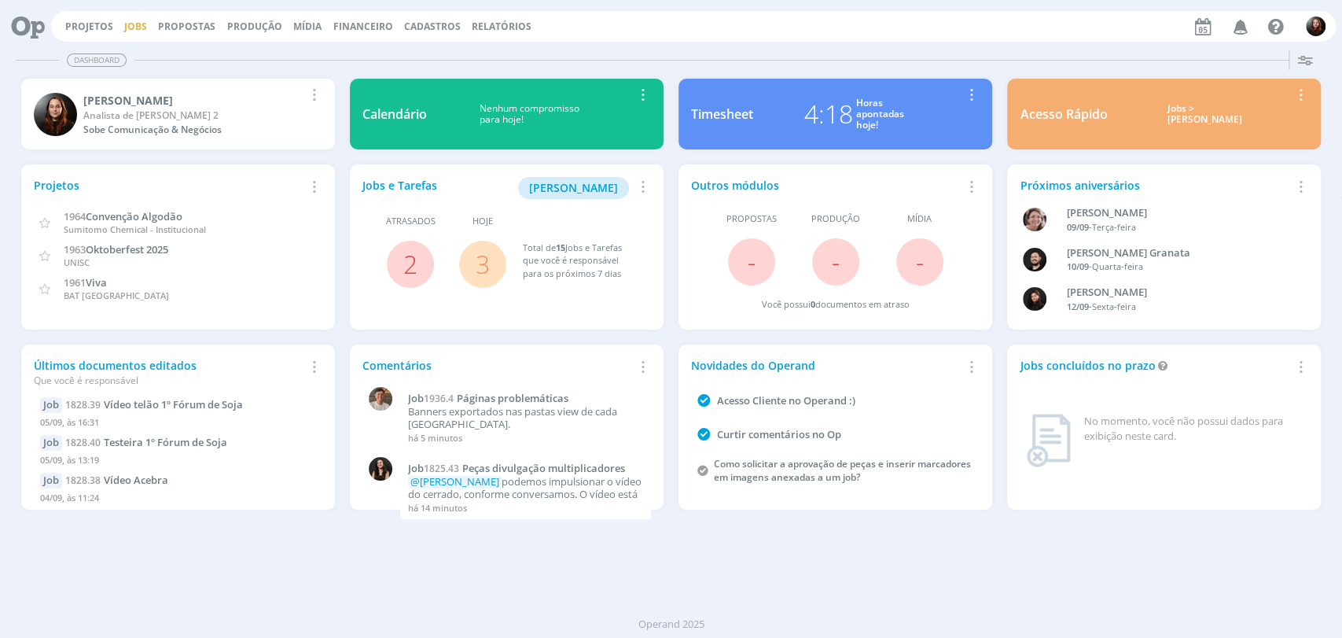
click at [121, 28] on button "Jobs" at bounding box center [135, 26] width 32 height 13
click at [130, 25] on link "Jobs" at bounding box center [135, 26] width 23 height 13
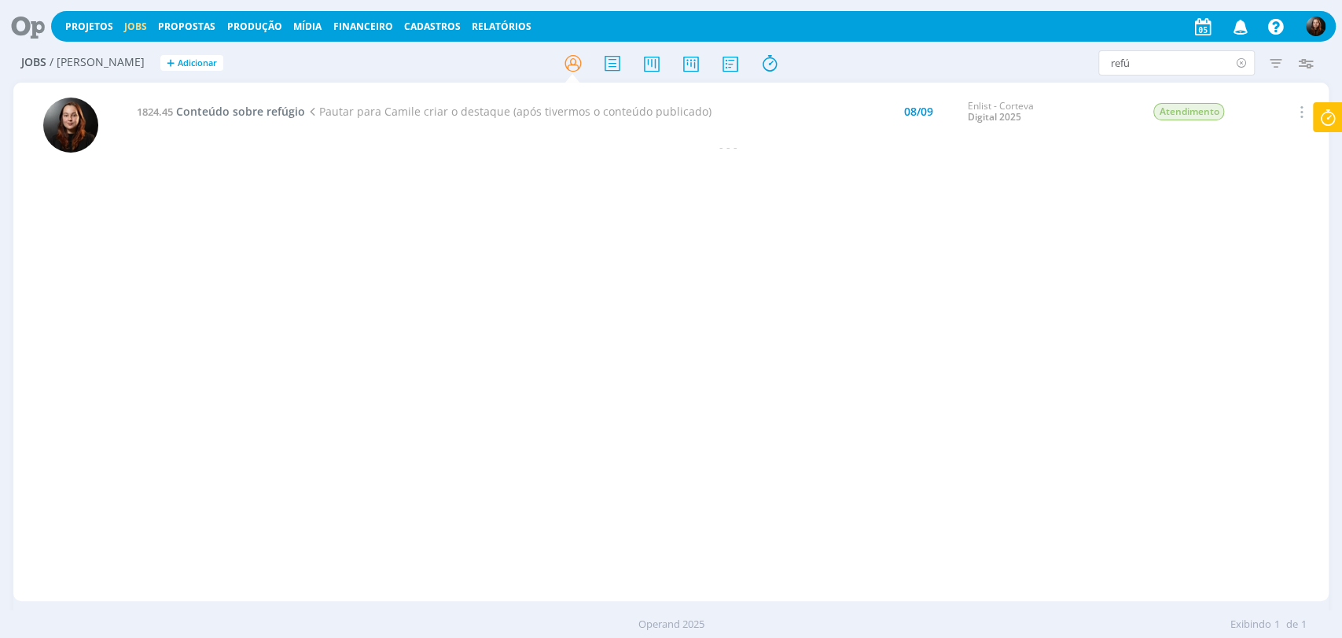
drag, startPoint x: 1252, startPoint y: 64, endPoint x: 1236, endPoint y: 64, distance: 16.5
click at [1236, 64] on icon at bounding box center [1241, 62] width 20 height 25
click at [688, 57] on icon at bounding box center [690, 63] width 28 height 31
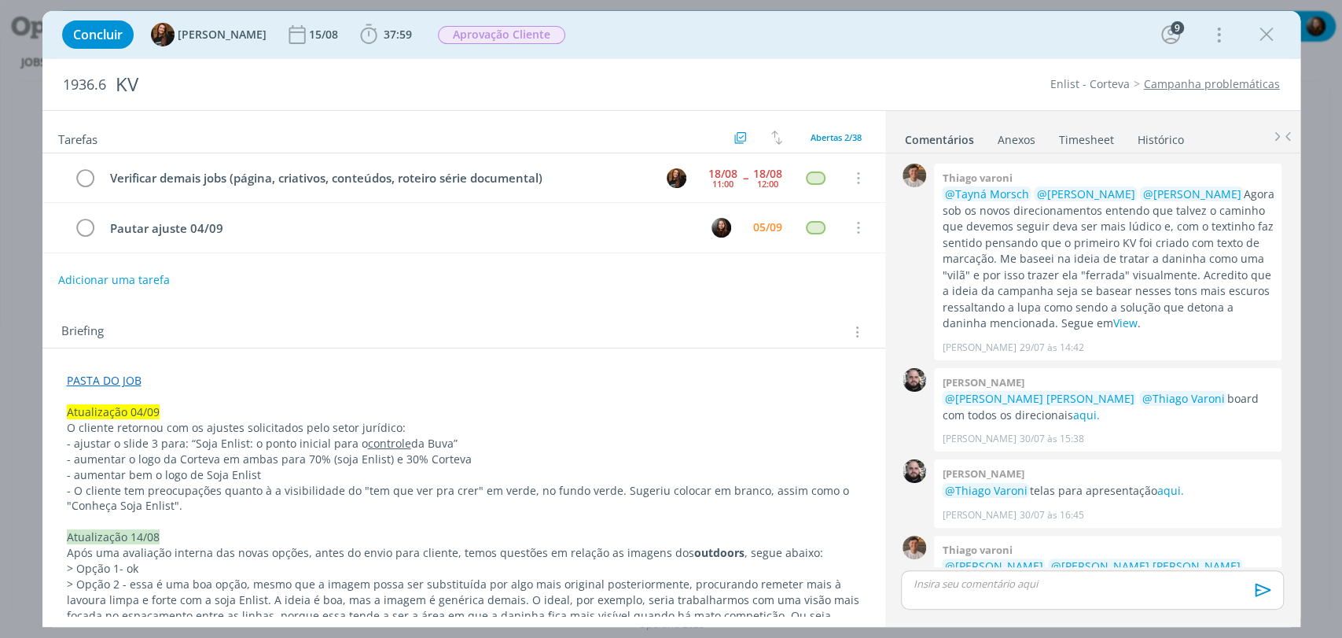
scroll to position [1571, 0]
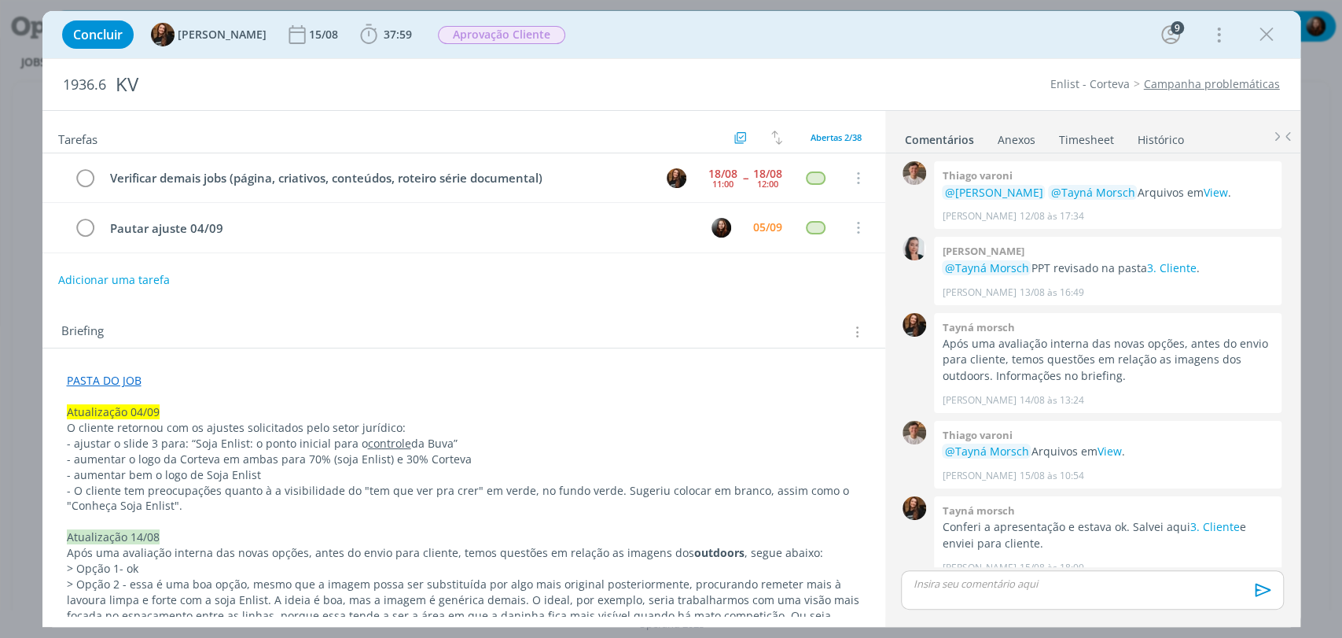
click at [285, 310] on div "Briefing Briefings Predefinidos Versões do Briefing Ver Briefing do Projeto" at bounding box center [463, 327] width 843 height 42
drag, startPoint x: 199, startPoint y: 439, endPoint x: 536, endPoint y: 441, distance: 337.3
click at [488, 439] on p "- ajustar o slide 3 para: “Soja Enlist: o ponto inicial para o controle da Buva”" at bounding box center [464, 444] width 794 height 16
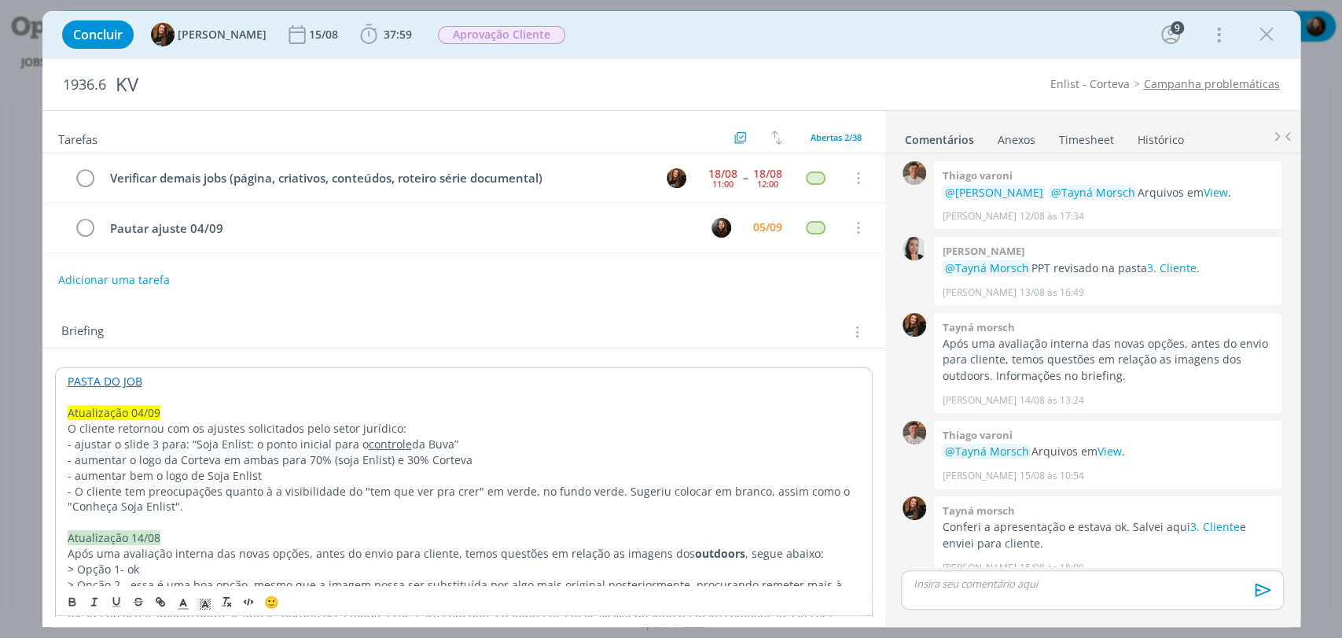
click at [547, 442] on p "- ajustar o slide 3 para: “Soja Enlist: o ponto inicial para o controle da Buva”" at bounding box center [464, 444] width 792 height 16
drag, startPoint x: 70, startPoint y: 452, endPoint x: 506, endPoint y: 454, distance: 436.3
click at [502, 455] on p "- aumentar o logo da Corteva em ambas para 70% (soja Enlist) e 30% Corteva" at bounding box center [464, 460] width 792 height 16
click at [525, 454] on p "- aumentar o logo da Corteva em ambas para 70% (soja Enlist) e 30% Corteva" at bounding box center [464, 460] width 792 height 16
drag, startPoint x: 103, startPoint y: 470, endPoint x: 270, endPoint y: 469, distance: 167.5
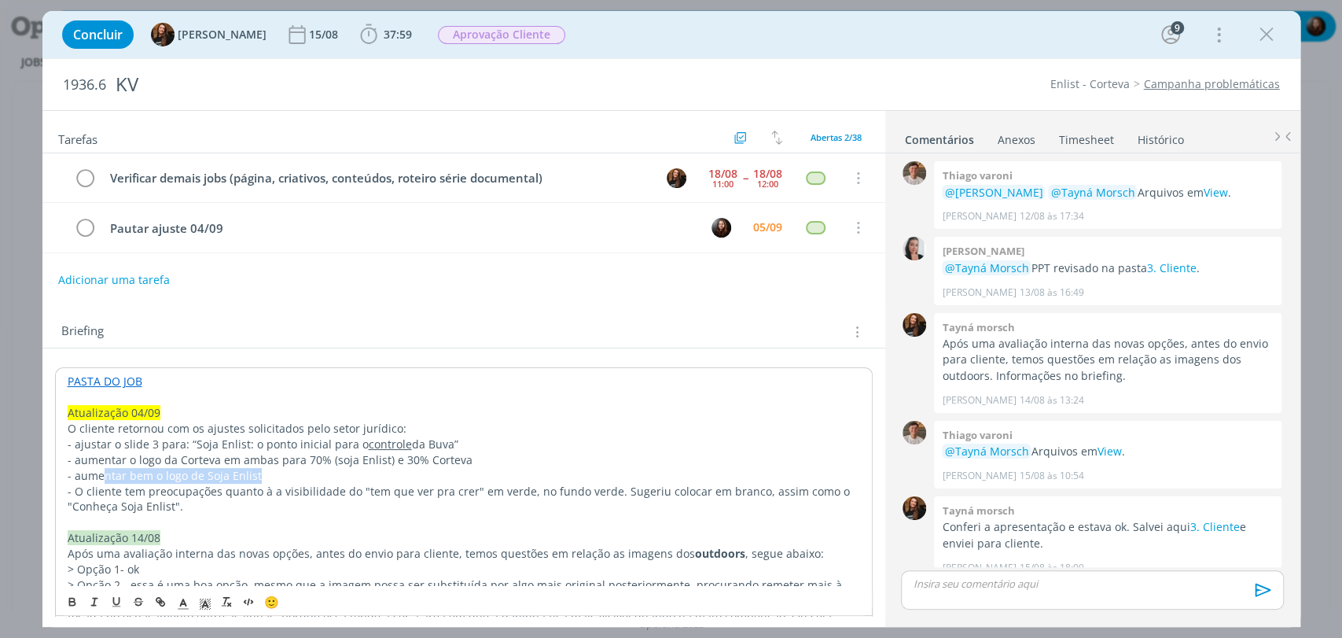
click at [270, 469] on p "- aumentar bem o logo de Soja Enlist" at bounding box center [464, 476] width 792 height 16
click at [289, 469] on p "- aumentar bem o logo de Soja Enlist" at bounding box center [464, 476] width 792 height 16
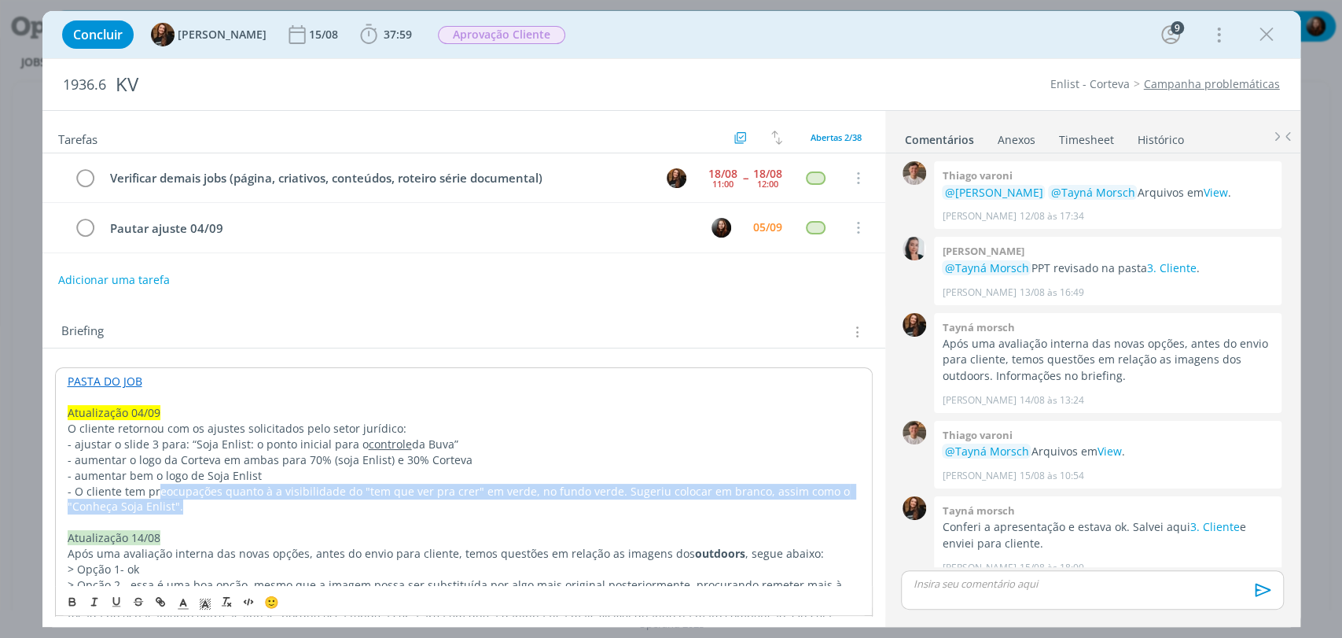
drag, startPoint x: 156, startPoint y: 483, endPoint x: 686, endPoint y: 505, distance: 530.3
click at [686, 505] on p "- O cliente tem preocupações quanto à a visibilidade do "tem que ver pra crer" …" at bounding box center [464, 498] width 792 height 31
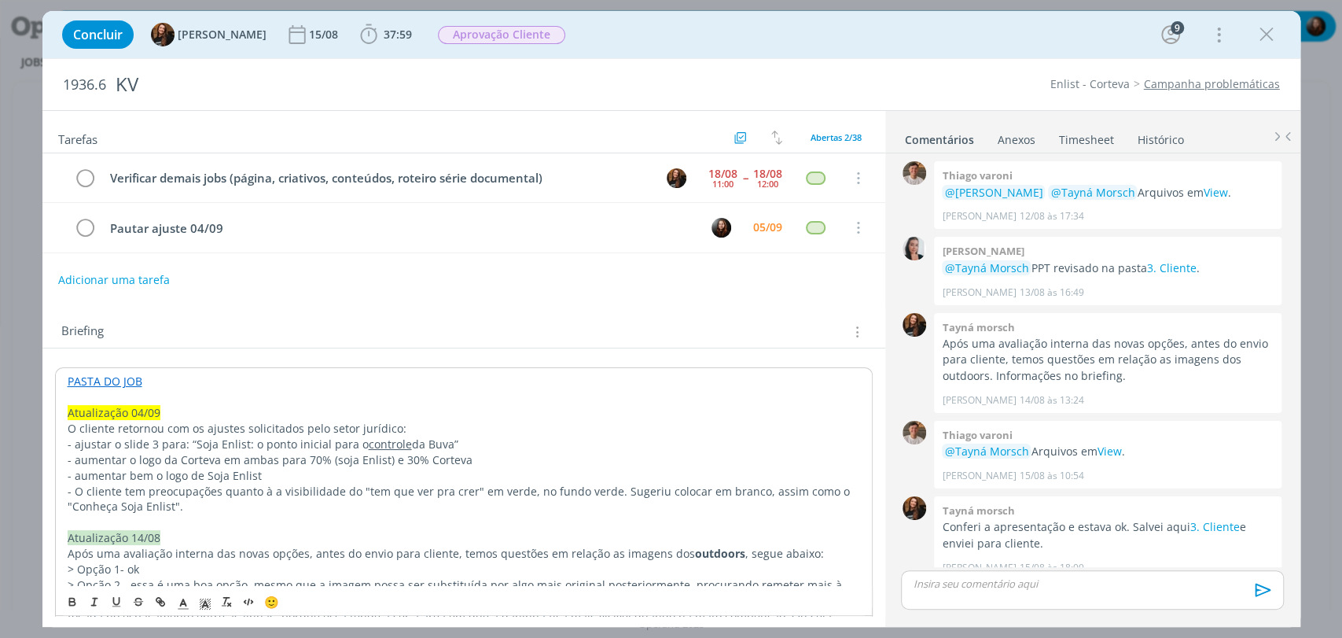
click at [483, 310] on div "Briefing Briefings Predefinidos Versões do Briefing Ver Briefing do Projeto" at bounding box center [463, 327] width 843 height 42
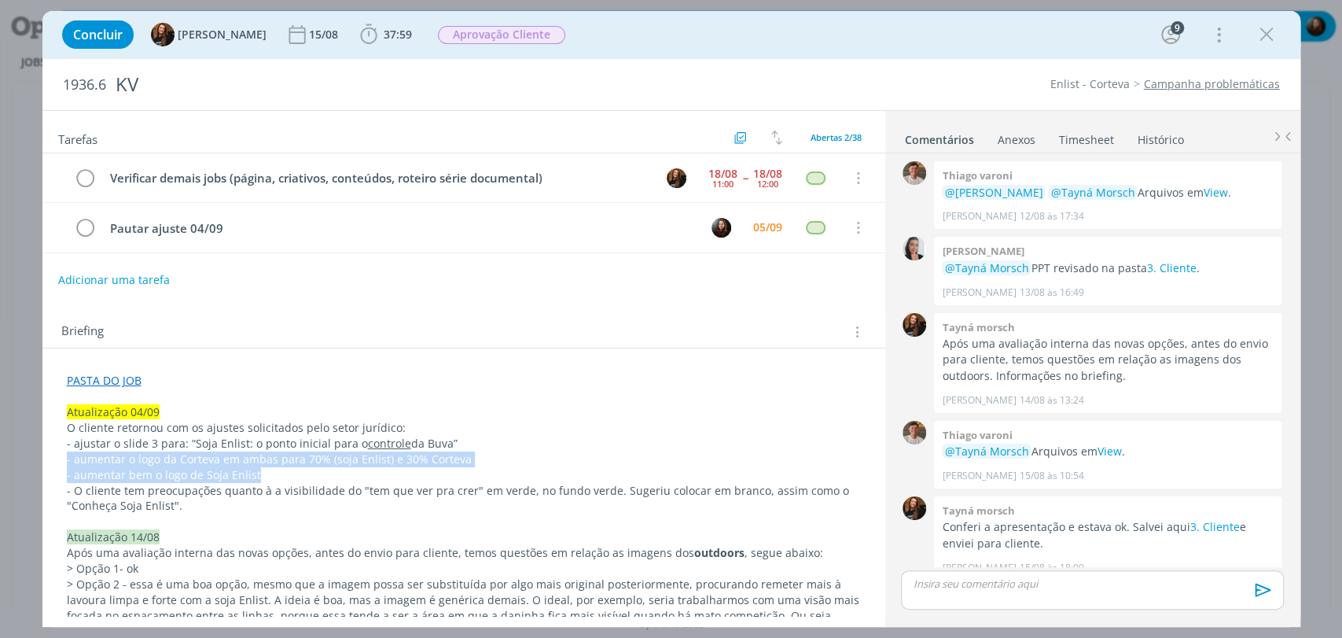
drag, startPoint x: 273, startPoint y: 473, endPoint x: 63, endPoint y: 460, distance: 210.3
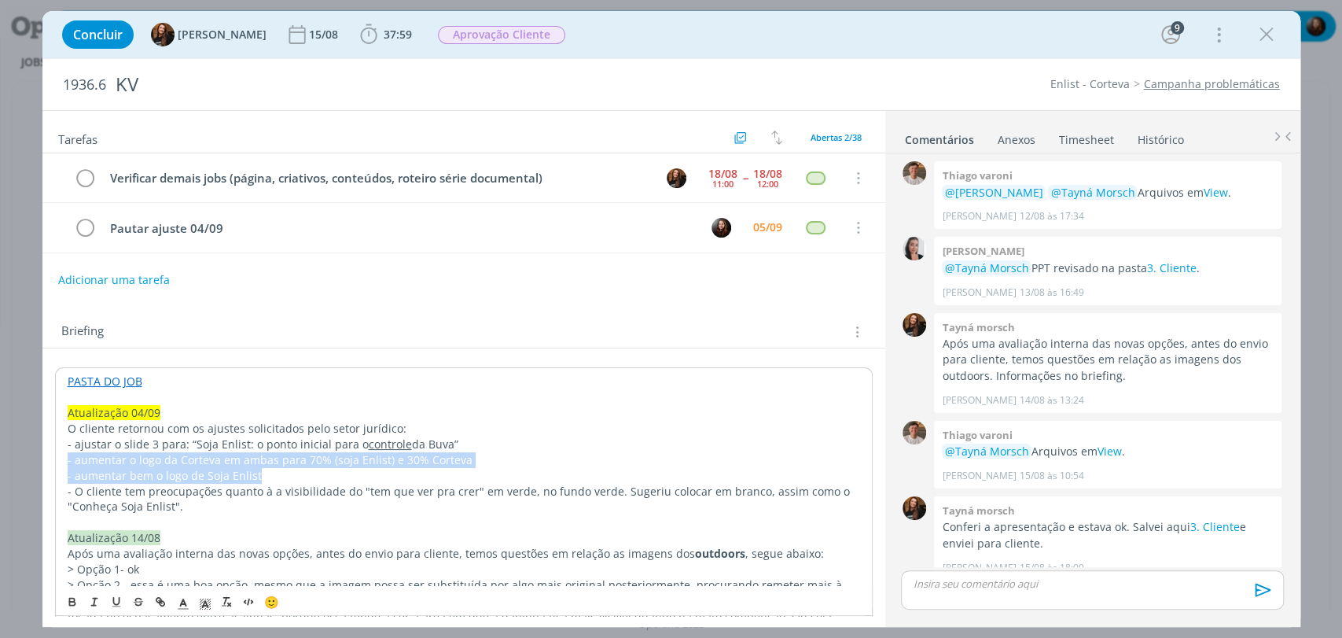
copy div "- aumentar o logo da Corteva em ambas para 70% (soja Enlist) e 30% Corteva - au…"
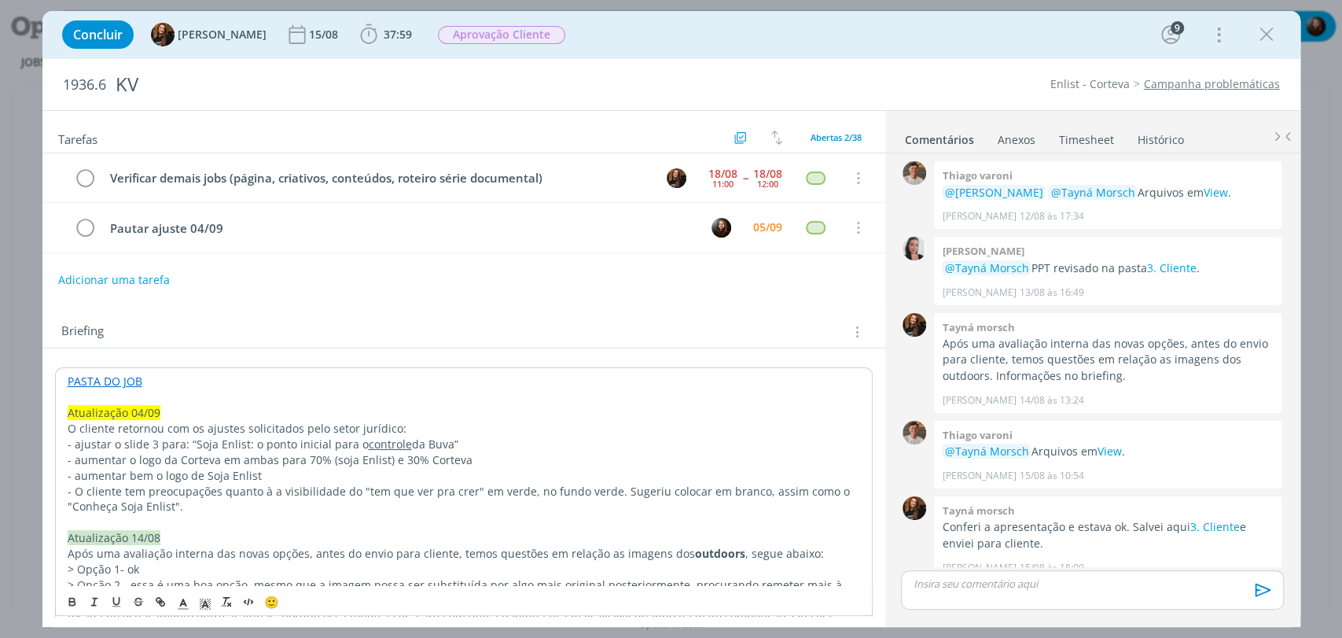
click at [240, 329] on div "Briefing Briefings Predefinidos Versões do Briefing Ver Briefing do Projeto" at bounding box center [465, 332] width 809 height 20
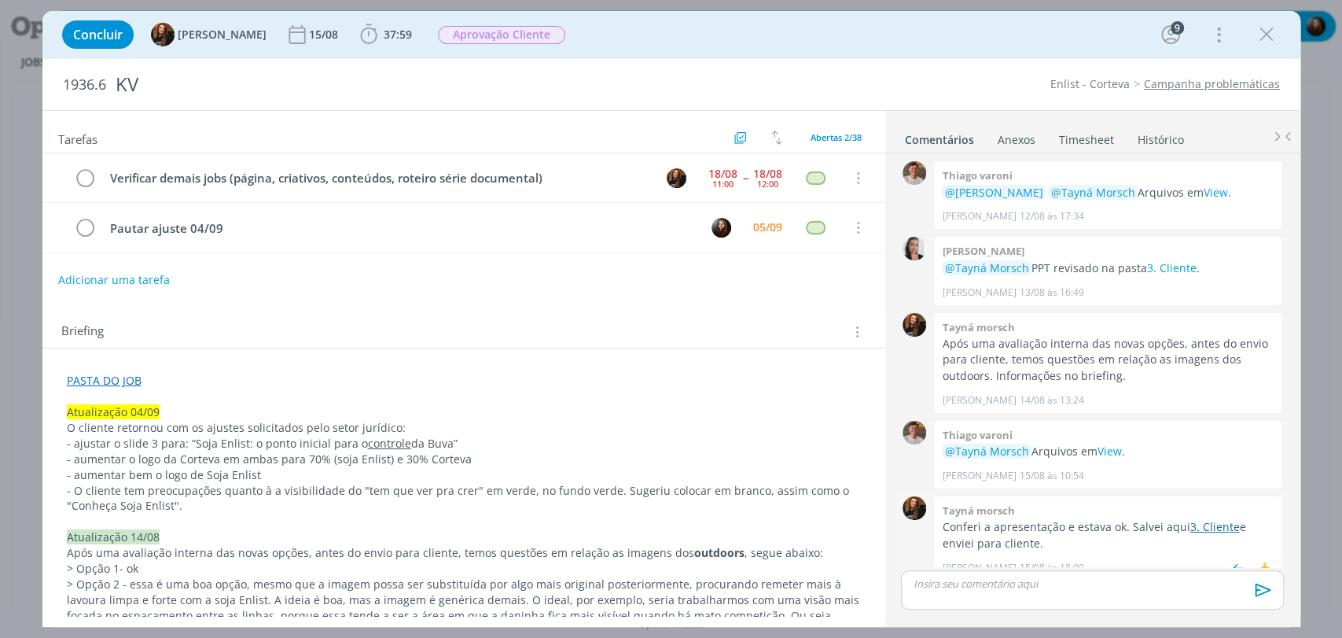
click at [1204, 519] on link "3. Cliente" at bounding box center [1214, 526] width 50 height 15
click at [616, 42] on div "Concluir Tayná Morsch 15/08 37:59 Iniciar Apontar Data * 05/09/2025 Horas * 00:…" at bounding box center [671, 35] width 1234 height 38
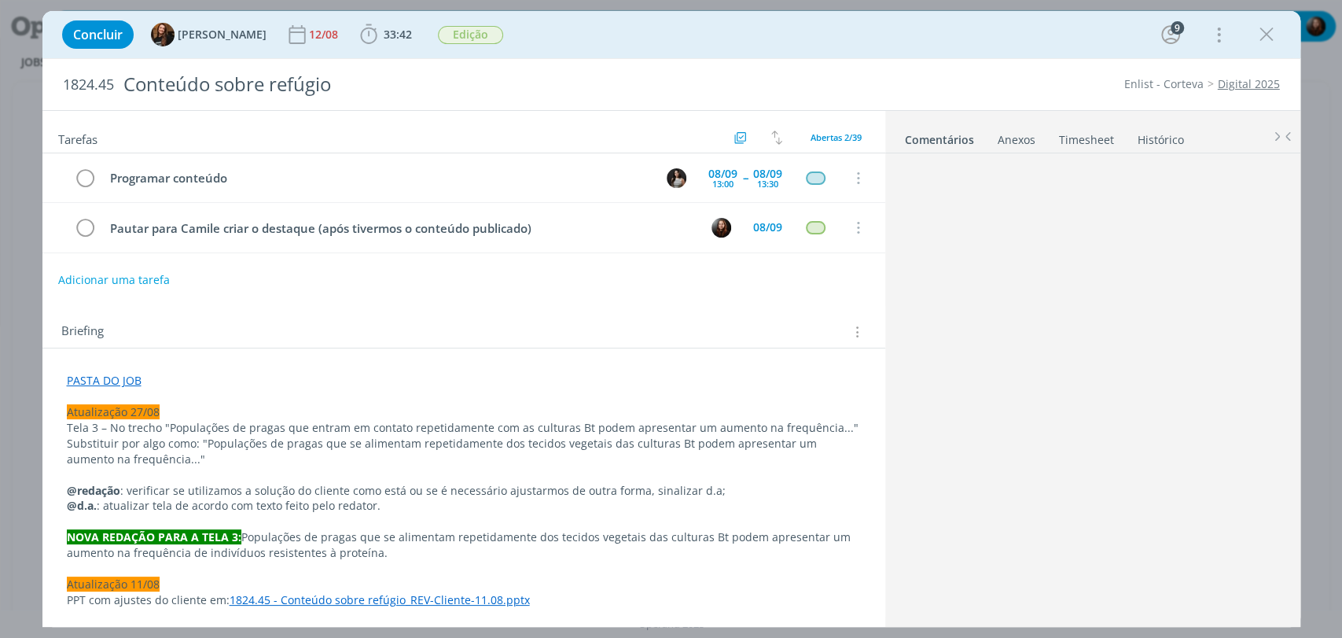
scroll to position [1245, 0]
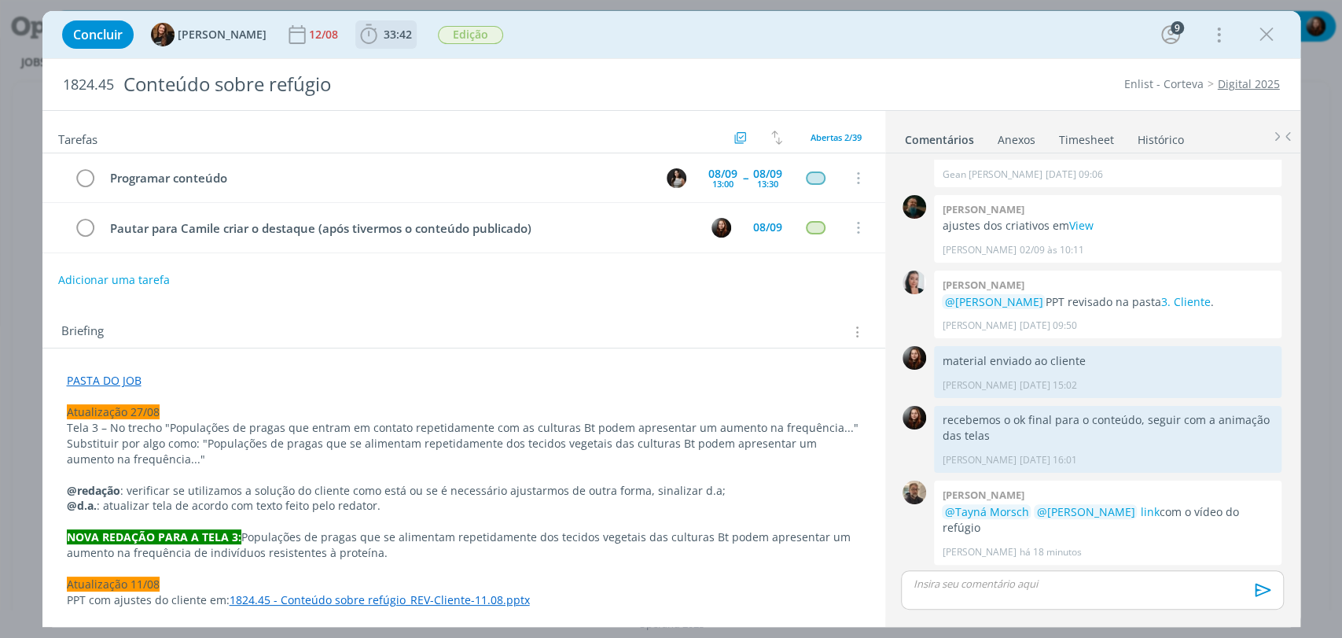
click at [384, 27] on span "33:42" at bounding box center [398, 34] width 28 height 15
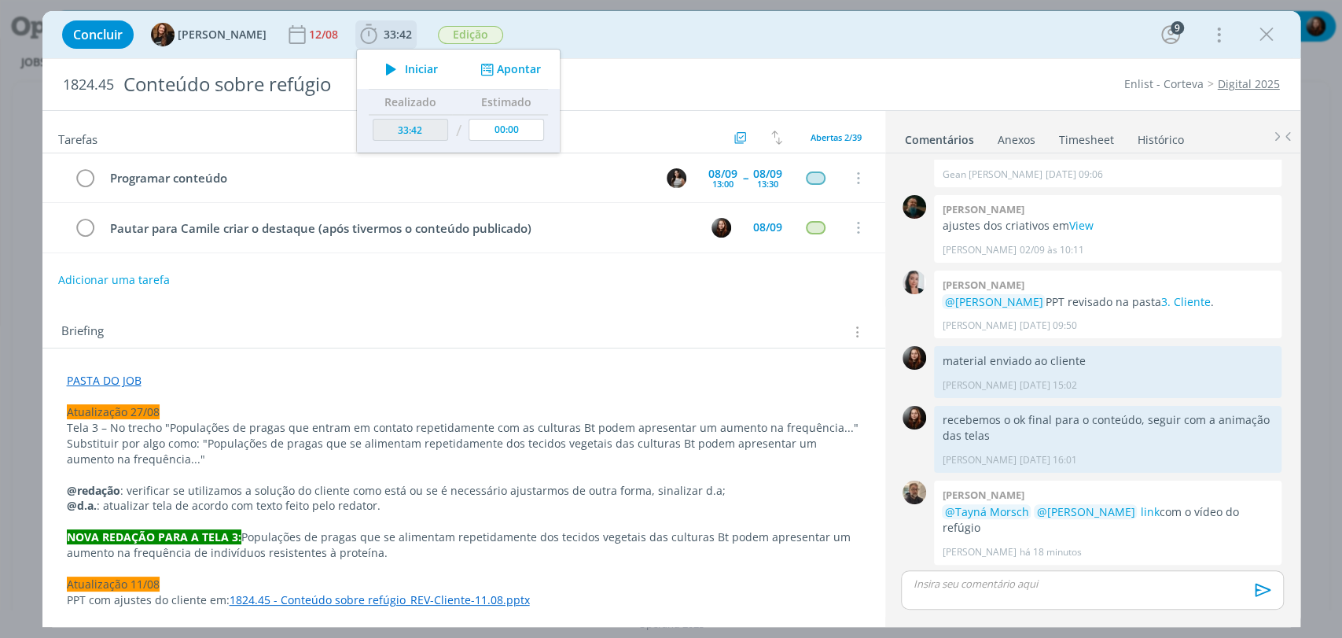
click at [377, 72] on icon "dialog" at bounding box center [391, 69] width 28 height 20
drag, startPoint x: 679, startPoint y: 31, endPoint x: 667, endPoint y: 17, distance: 18.4
click at [679, 31] on div "Concluir Tayná Morsch 12/08 33:42 Iniciar Apontar Data * [DATE] Horas * 00:00 T…" at bounding box center [671, 35] width 1234 height 38
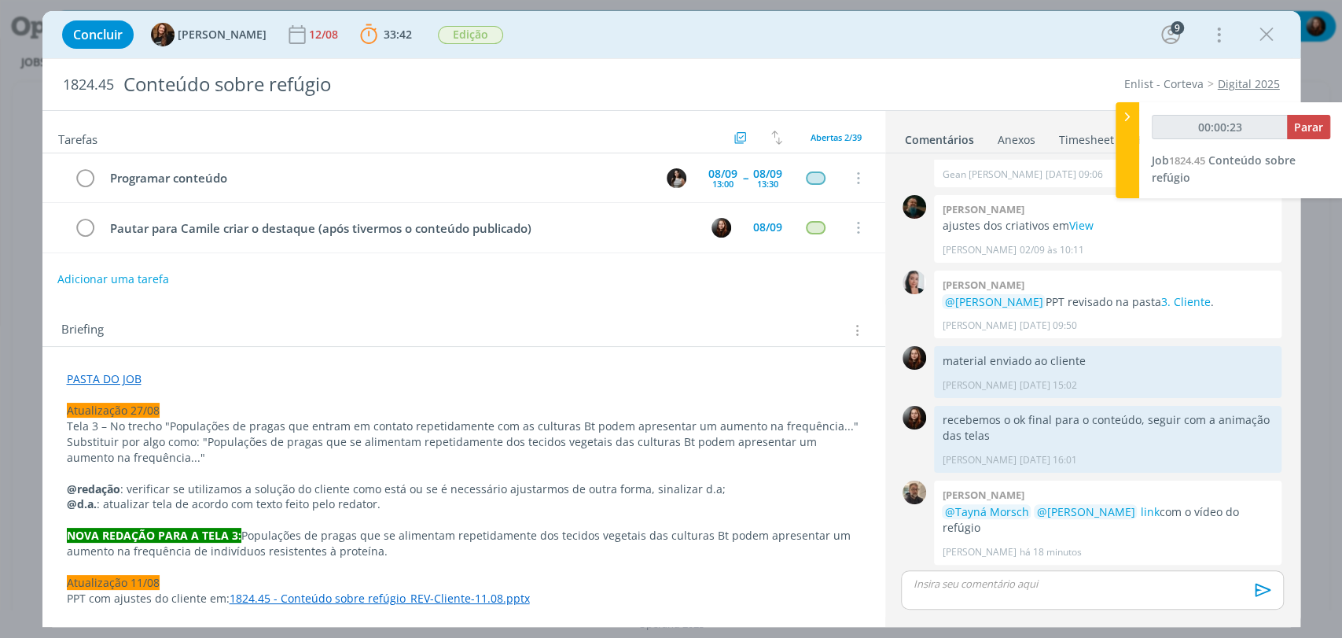
click at [147, 276] on button "Adicionar uma tarefa" at bounding box center [113, 279] width 112 height 27
type input "00:00:25"
type input "Revi"
type input "00:00:26"
type input "Revisão"
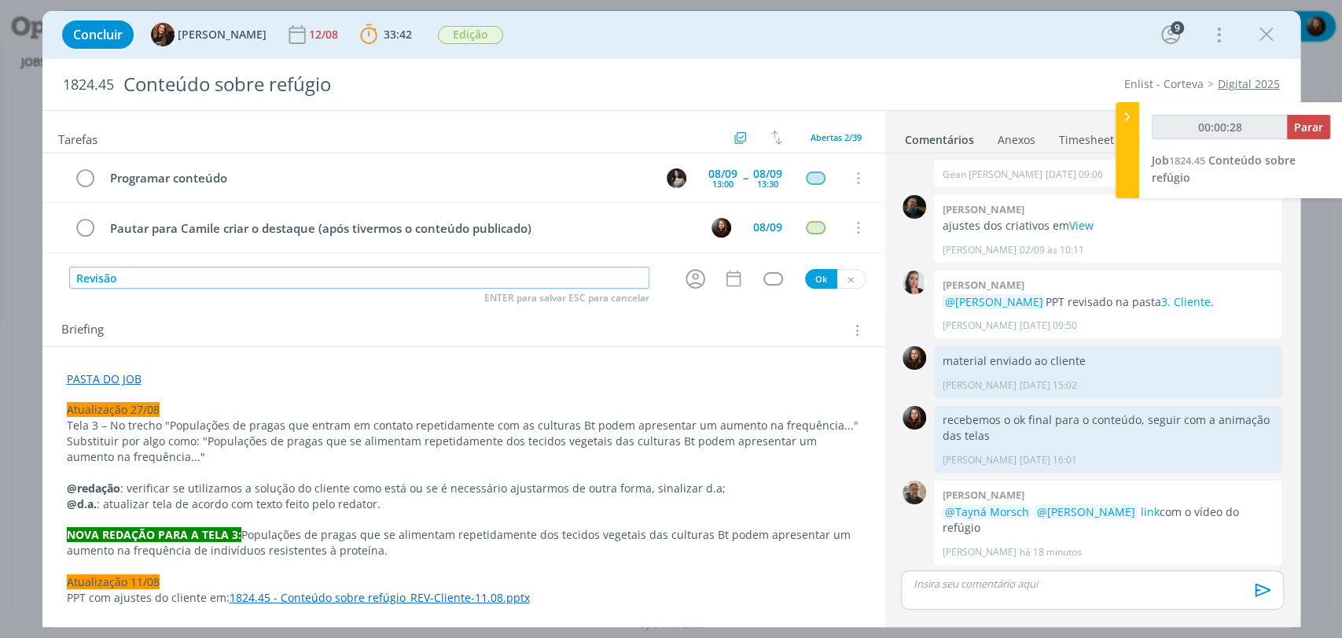
type input "00:00:29"
type input "Revisão vídeo"
type input "00:00:31"
click at [686, 280] on icon "dialog" at bounding box center [695, 278] width 24 height 24
type input "Revisão vídeo"
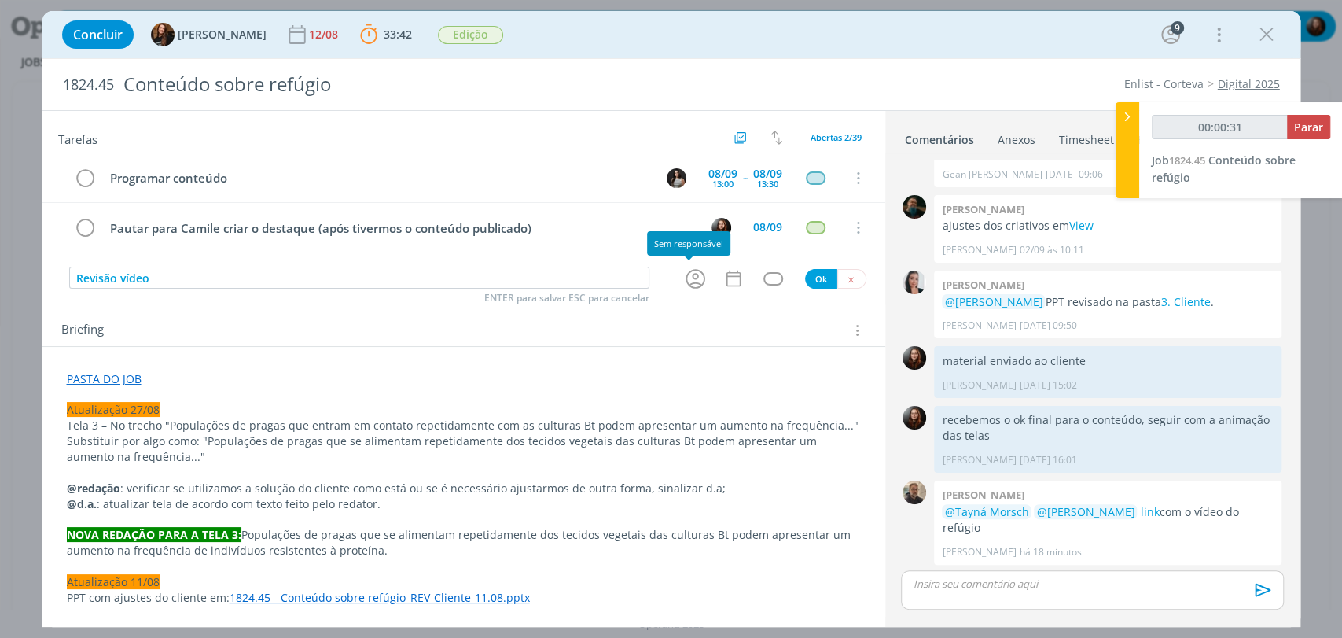
type input "00:00:32"
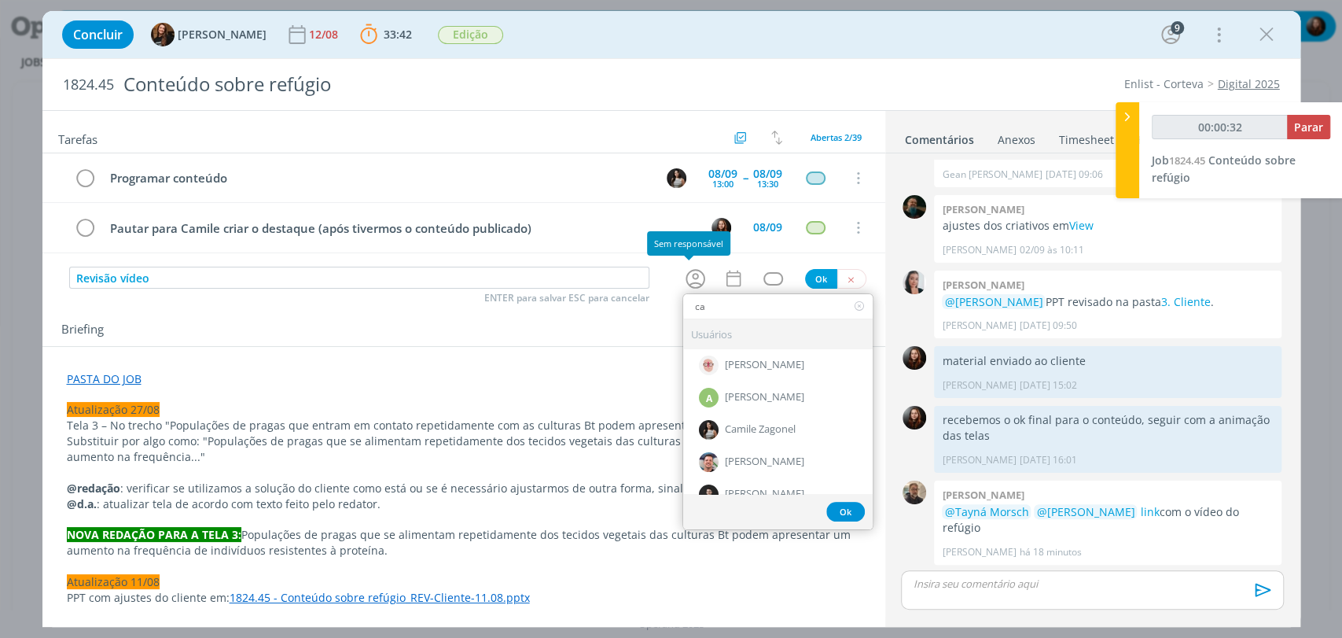
type input "car"
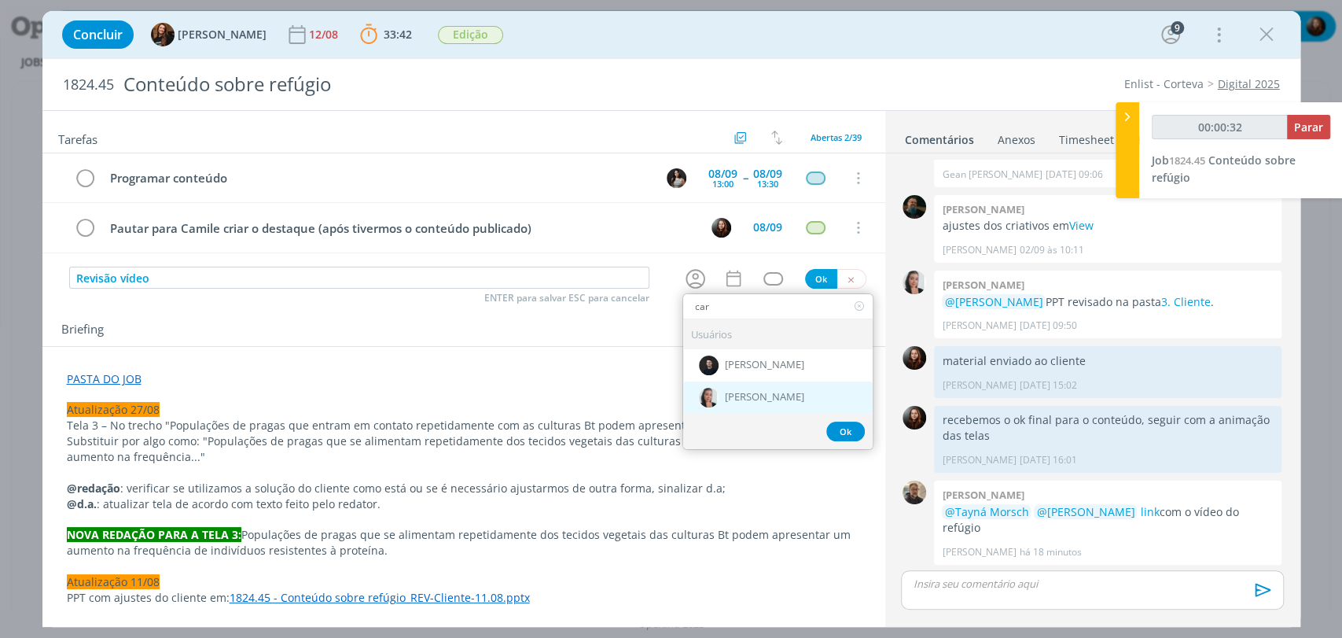
type input "00:00:33"
type input "car"
click at [722, 388] on div "[PERSON_NAME]" at bounding box center [777, 396] width 189 height 32
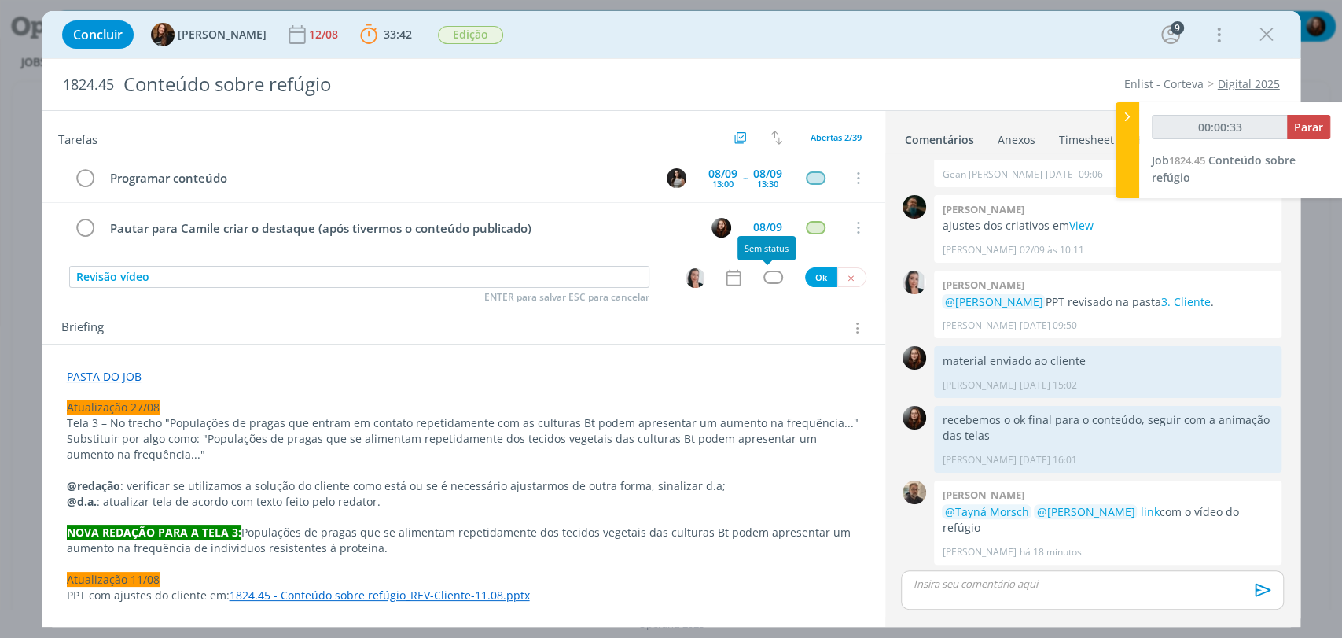
click at [763, 275] on div "dialog" at bounding box center [773, 276] width 20 height 13
type input "00:00:34"
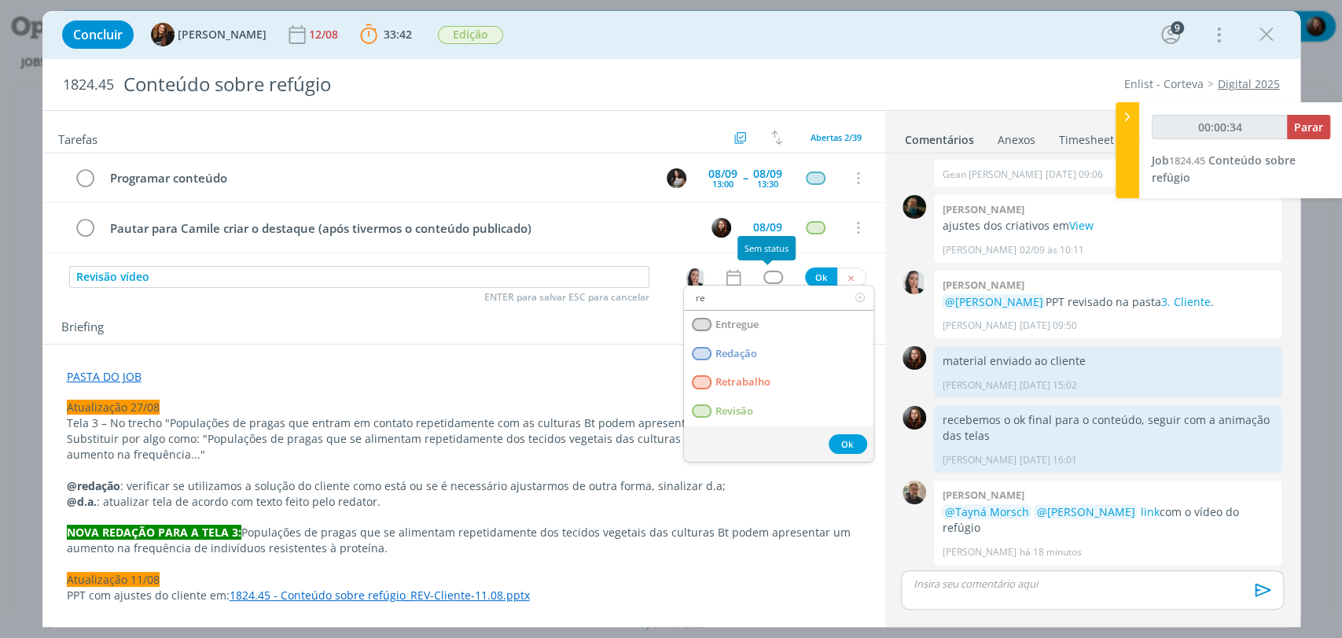
type input "rev"
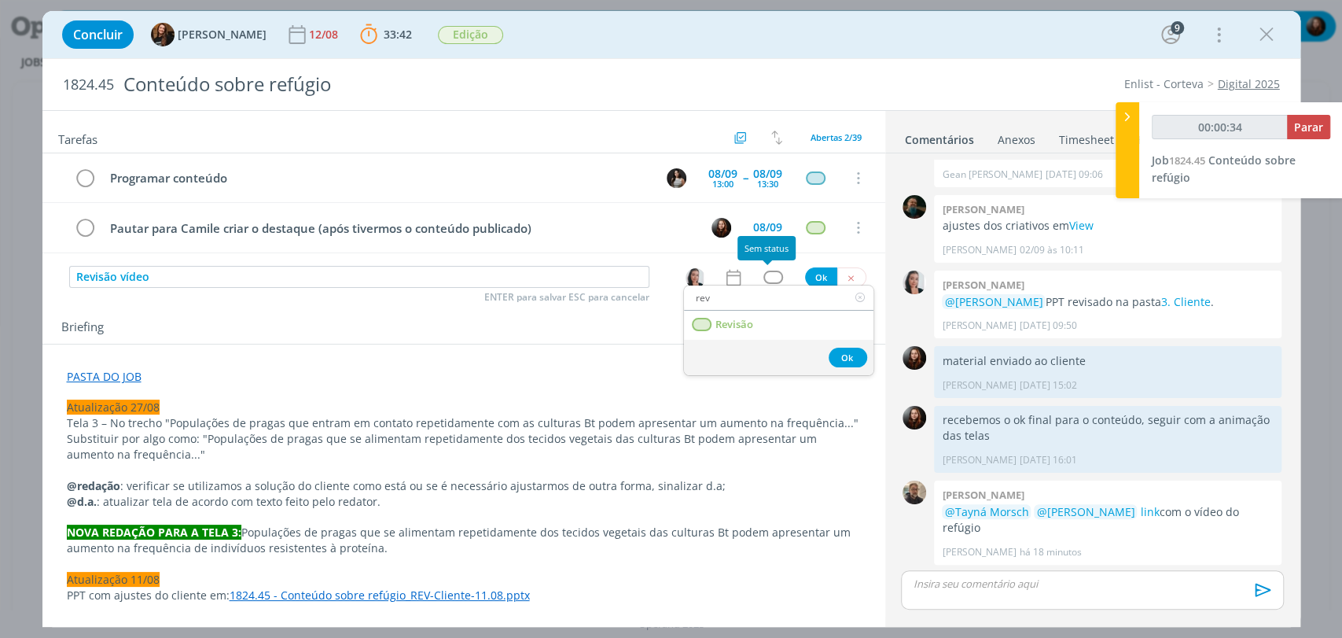
type input "00:00:35"
type input "rev"
drag, startPoint x: 736, startPoint y: 316, endPoint x: 736, endPoint y: 292, distance: 23.6
click at [736, 318] on span "Revisão" at bounding box center [734, 324] width 38 height 13
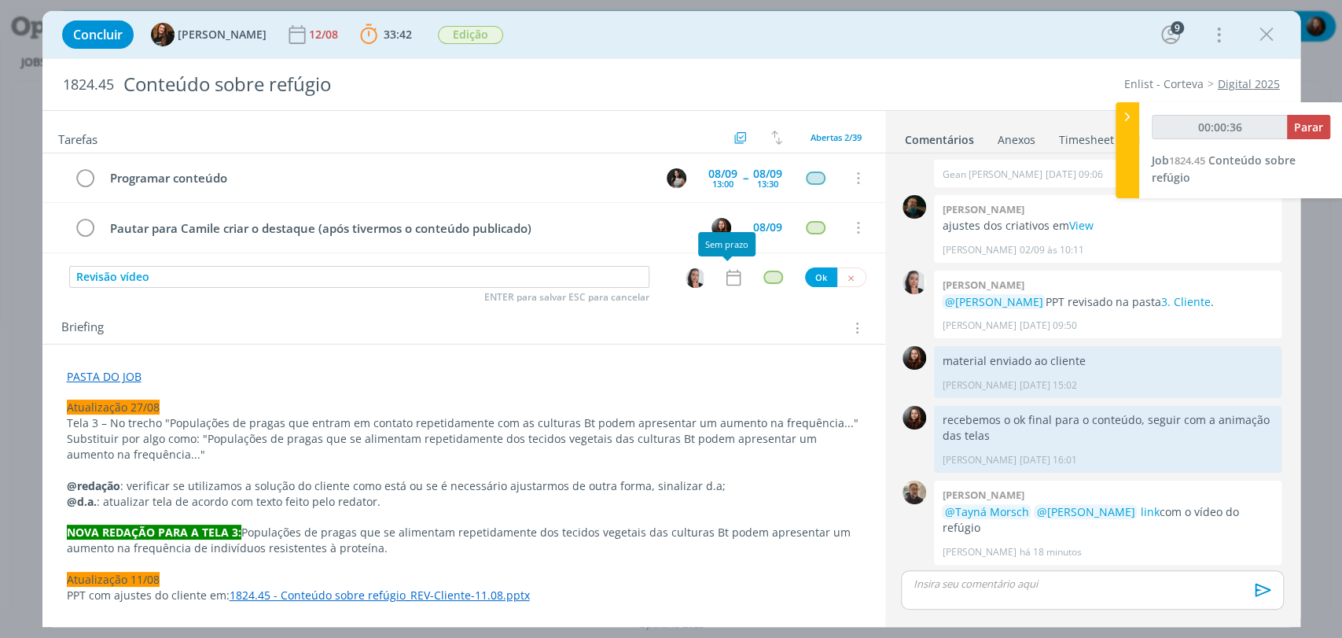
click at [730, 272] on icon "dialog" at bounding box center [733, 277] width 20 height 20
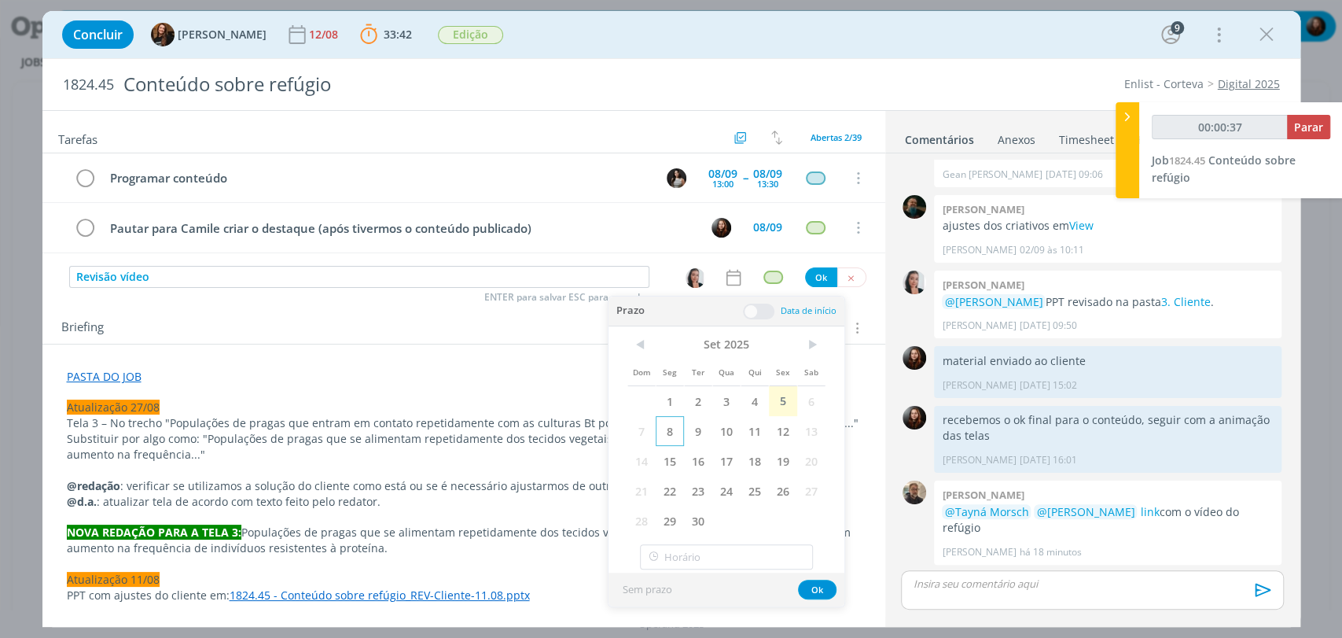
click at [669, 430] on span "8" at bounding box center [670, 431] width 28 height 30
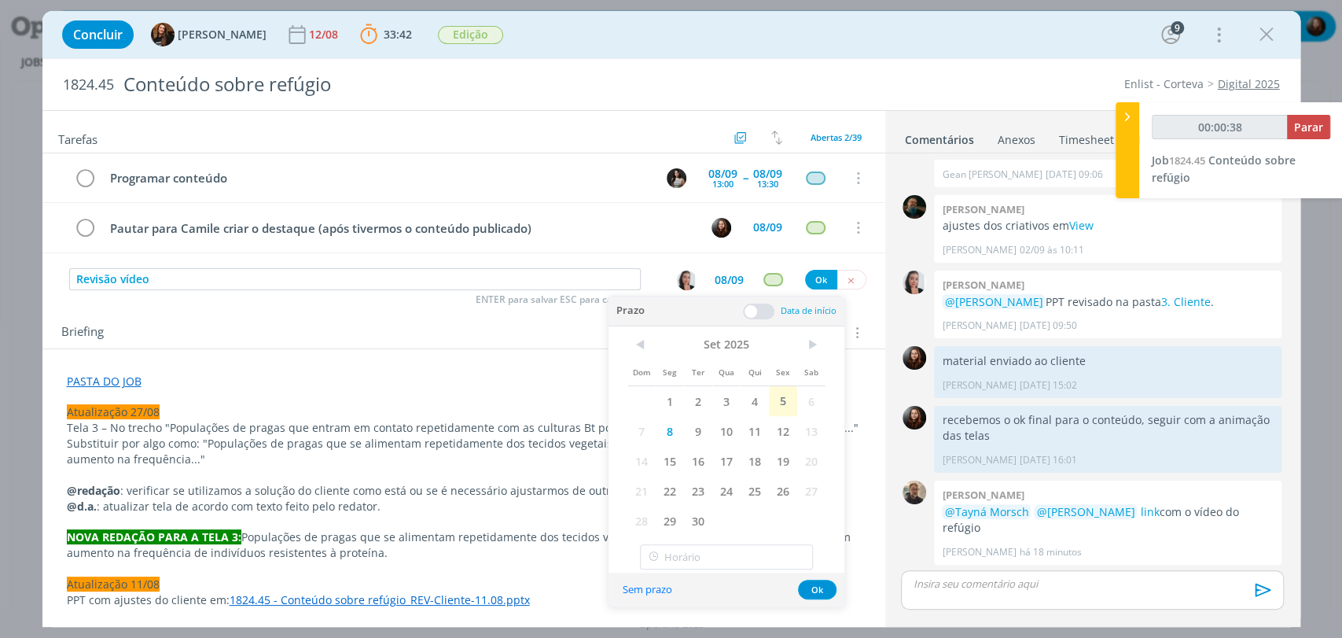
click at [763, 304] on span at bounding box center [758, 311] width 31 height 16
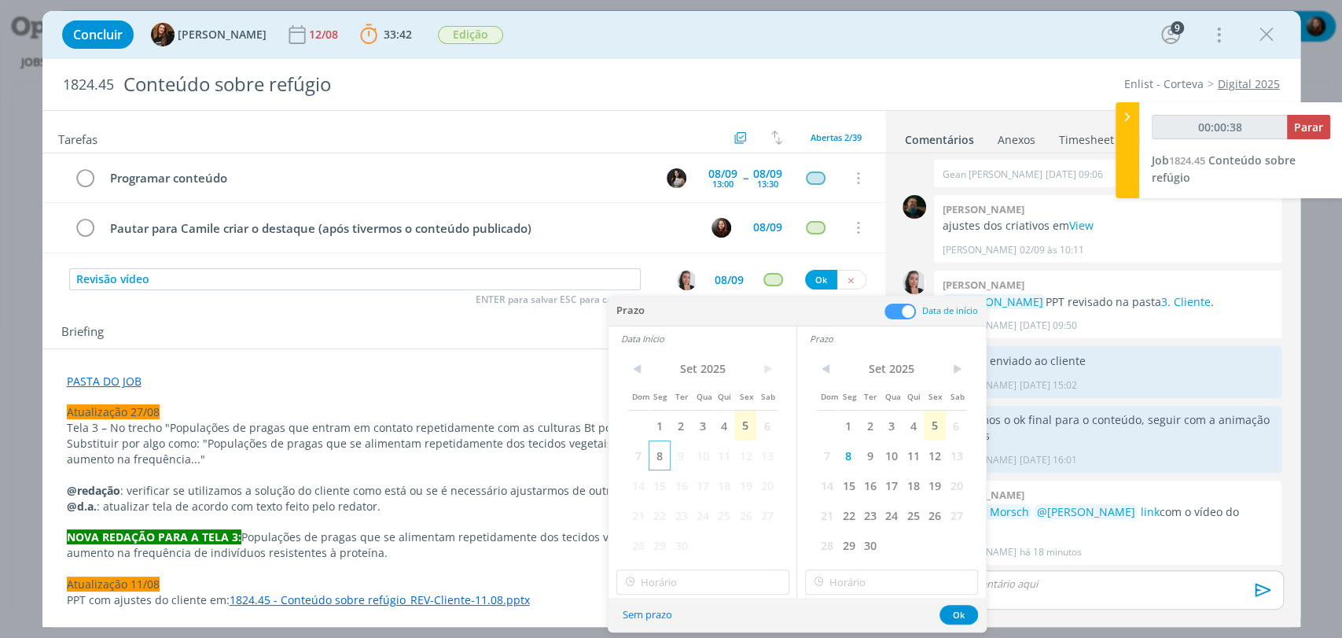
click at [660, 448] on span "8" at bounding box center [659, 455] width 21 height 30
type input "00:00:42"
type input "18:00"
click at [642, 587] on input "18:00" at bounding box center [702, 581] width 173 height 25
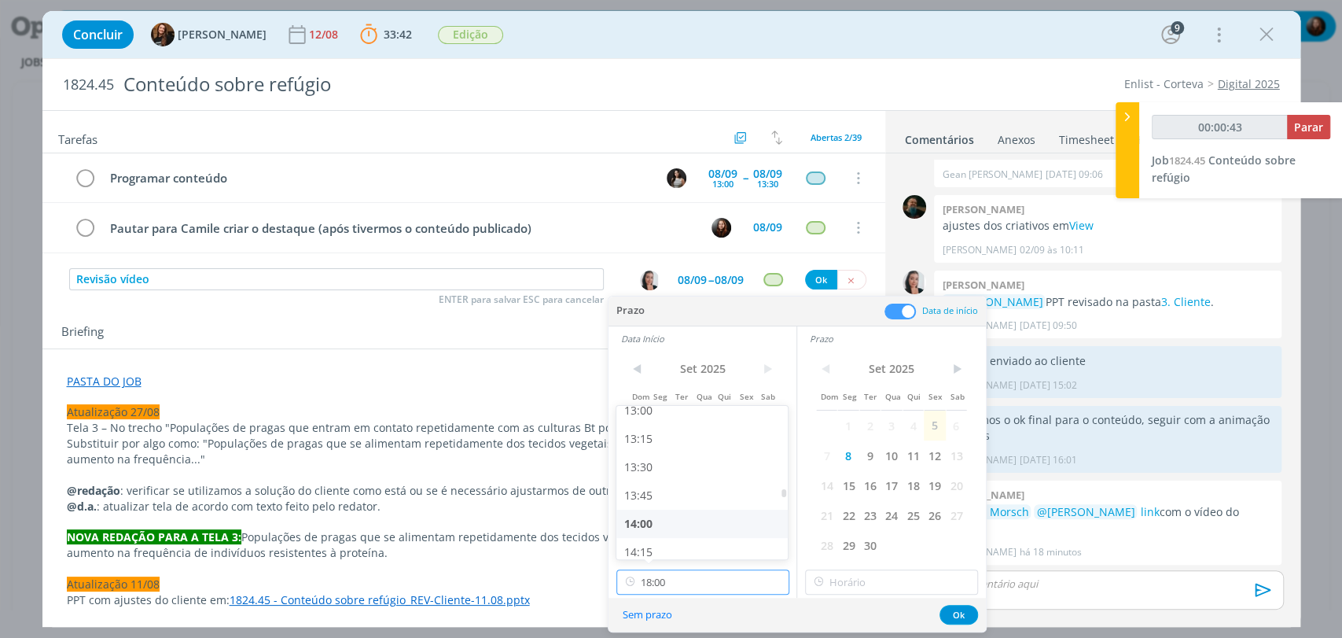
type input "00:00:44"
click at [641, 504] on div "13:45" at bounding box center [703, 495] width 175 height 28
type input "13:45"
type input "18:00"
click at [849, 582] on input "18:00" at bounding box center [891, 581] width 173 height 25
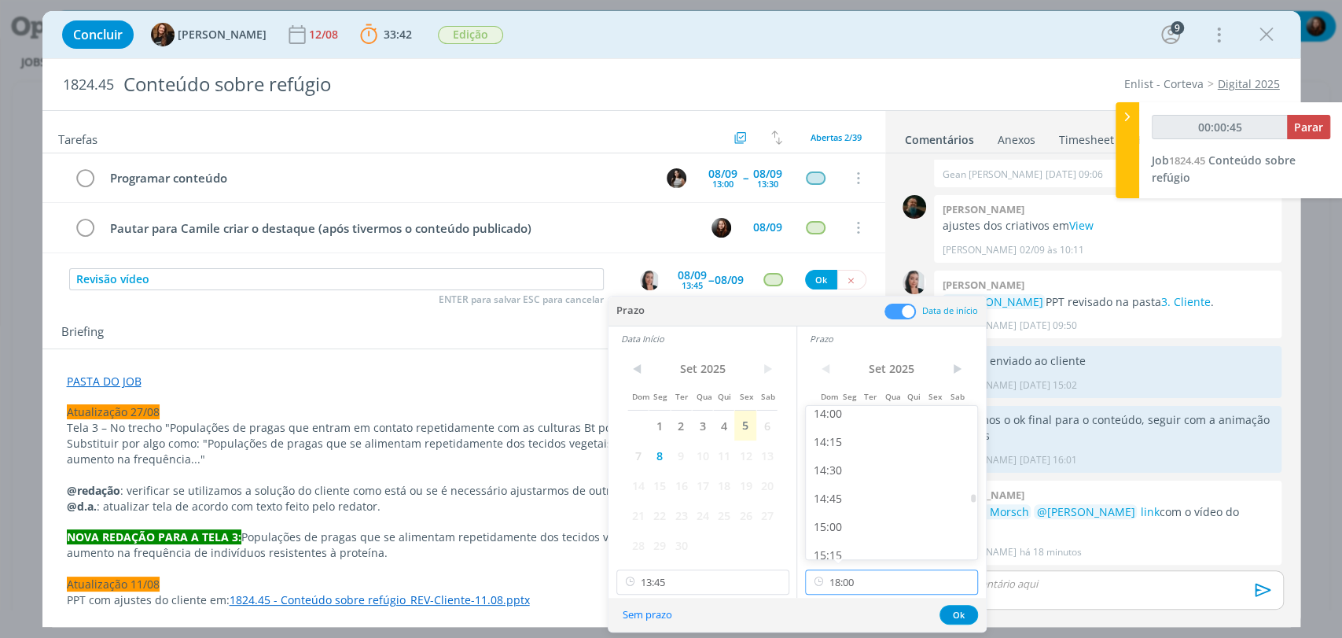
scroll to position [1568, 0]
type input "00:00:46"
click at [840, 520] on div "14:45" at bounding box center [893, 521] width 175 height 28
type input "14:45"
click at [955, 613] on button "Ok" at bounding box center [958, 615] width 39 height 20
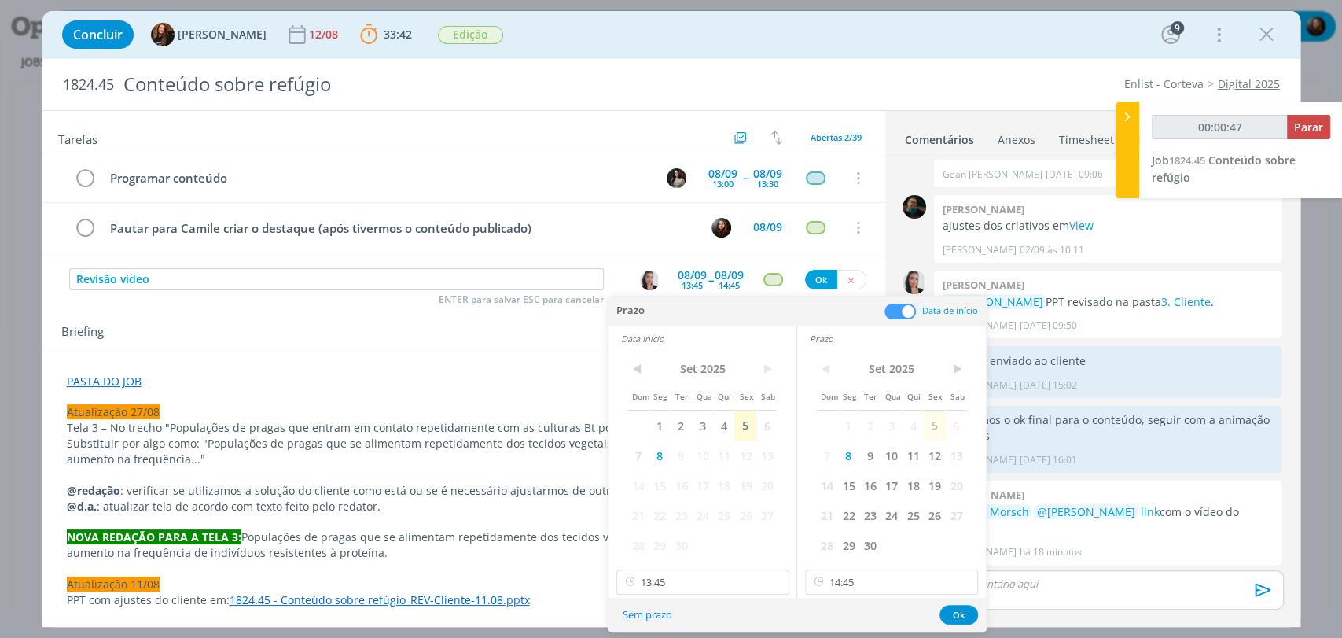
type input "00:00:48"
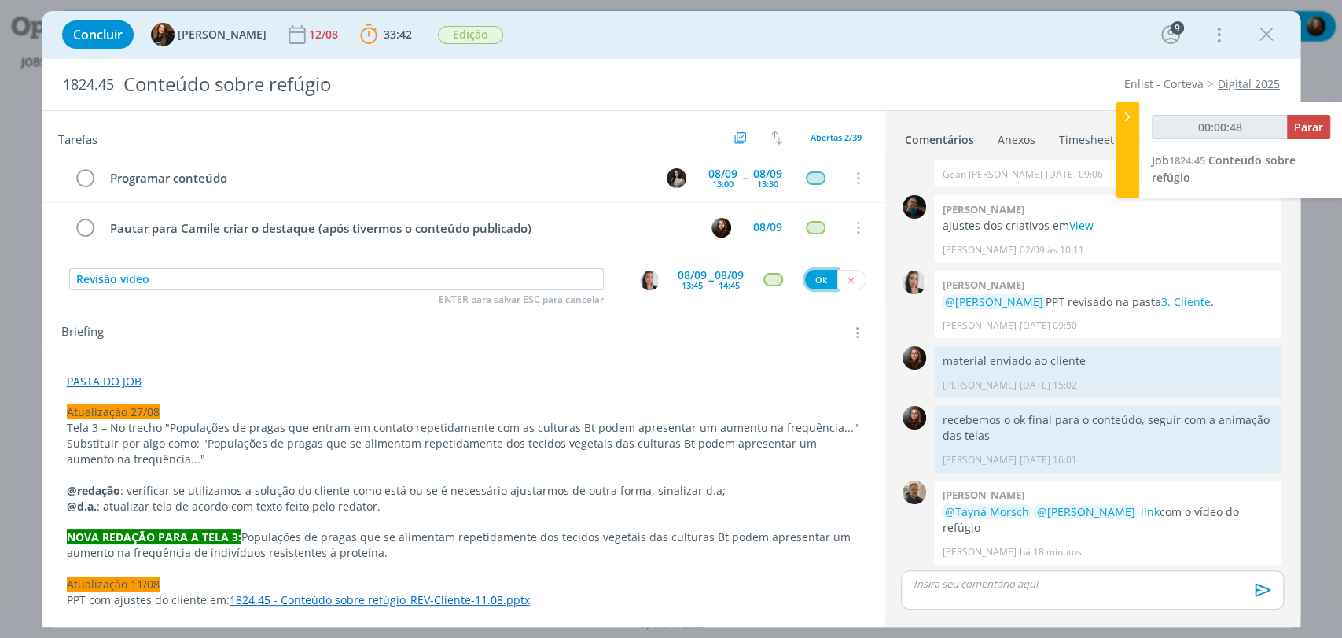
click at [811, 272] on button "Ok" at bounding box center [821, 280] width 32 height 20
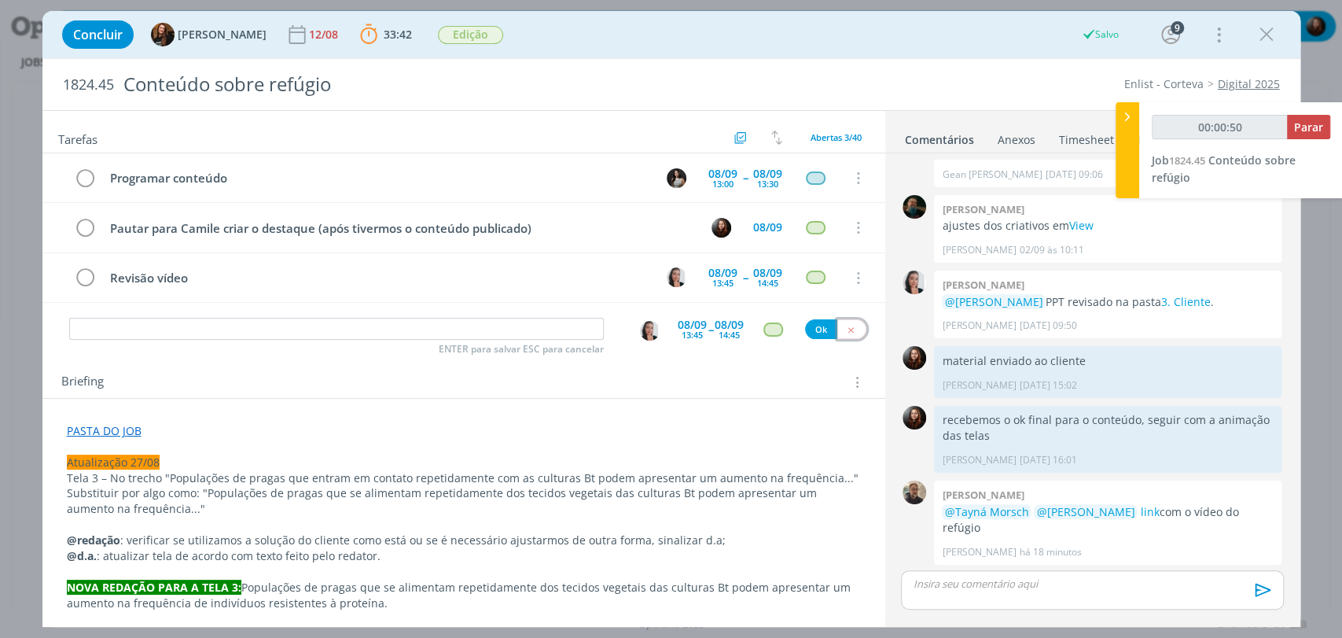
click at [843, 322] on button "dialog" at bounding box center [851, 329] width 29 height 20
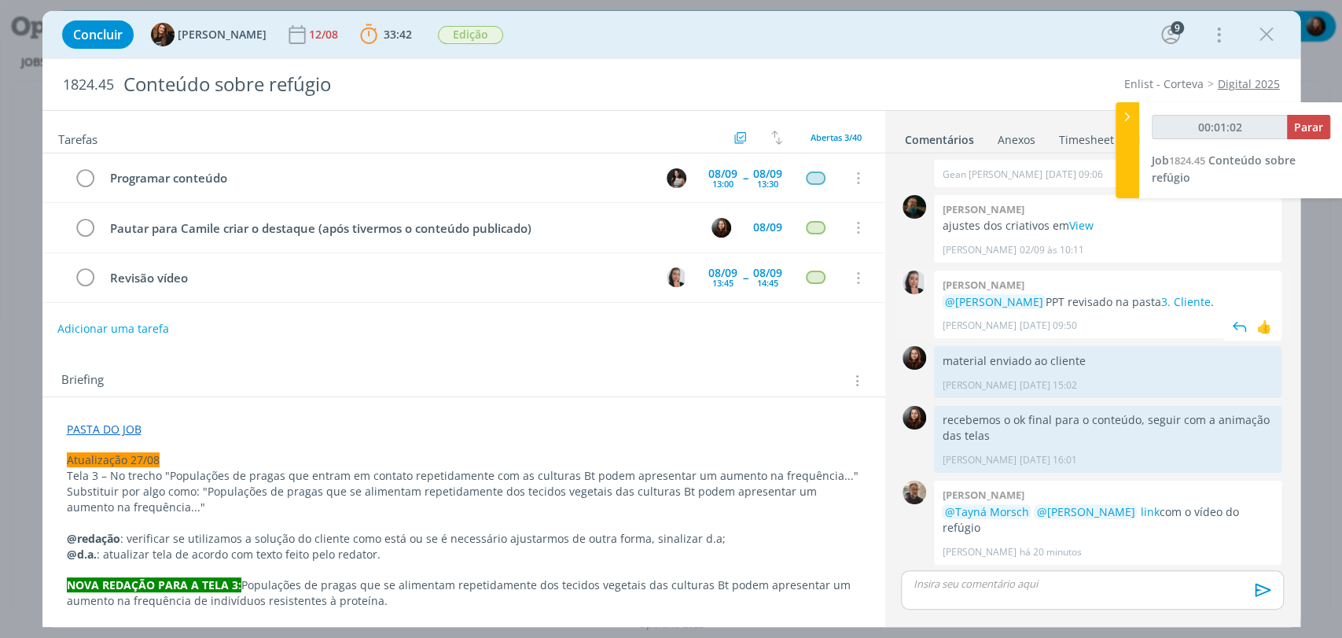
scroll to position [1245, 0]
type input "00:01:09"
click at [1319, 132] on span "Parar" at bounding box center [1308, 126] width 29 height 15
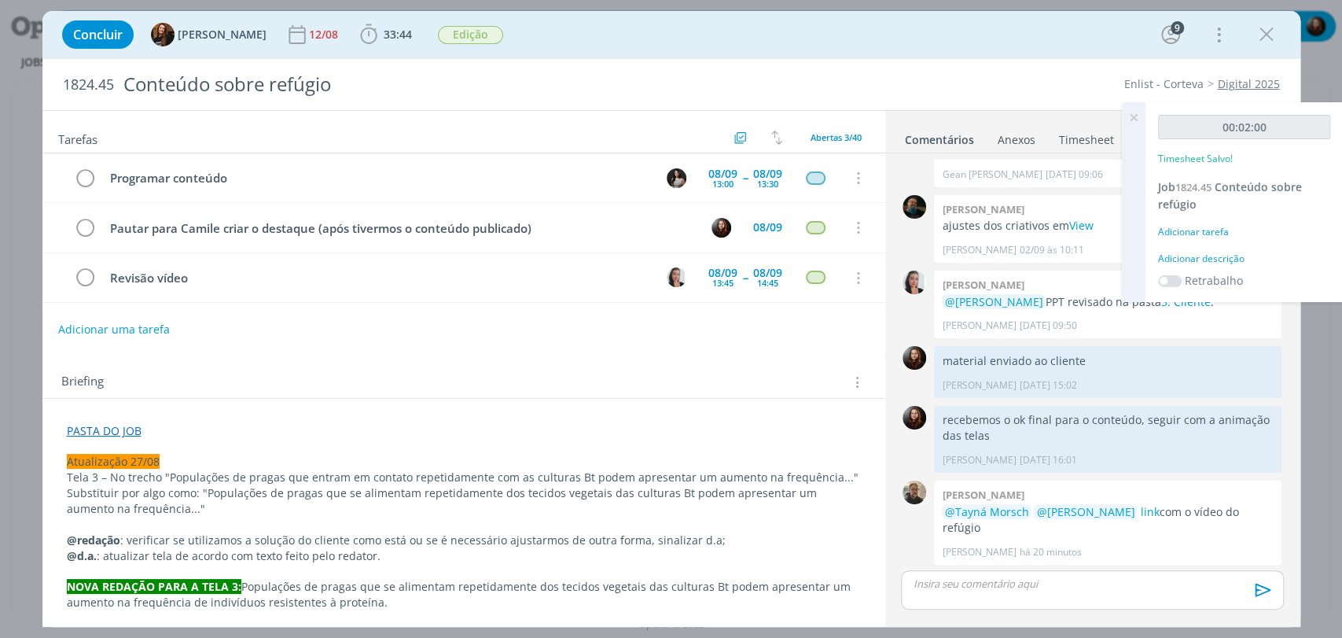
click at [1226, 253] on div "Adicionar descrição" at bounding box center [1244, 259] width 172 height 14
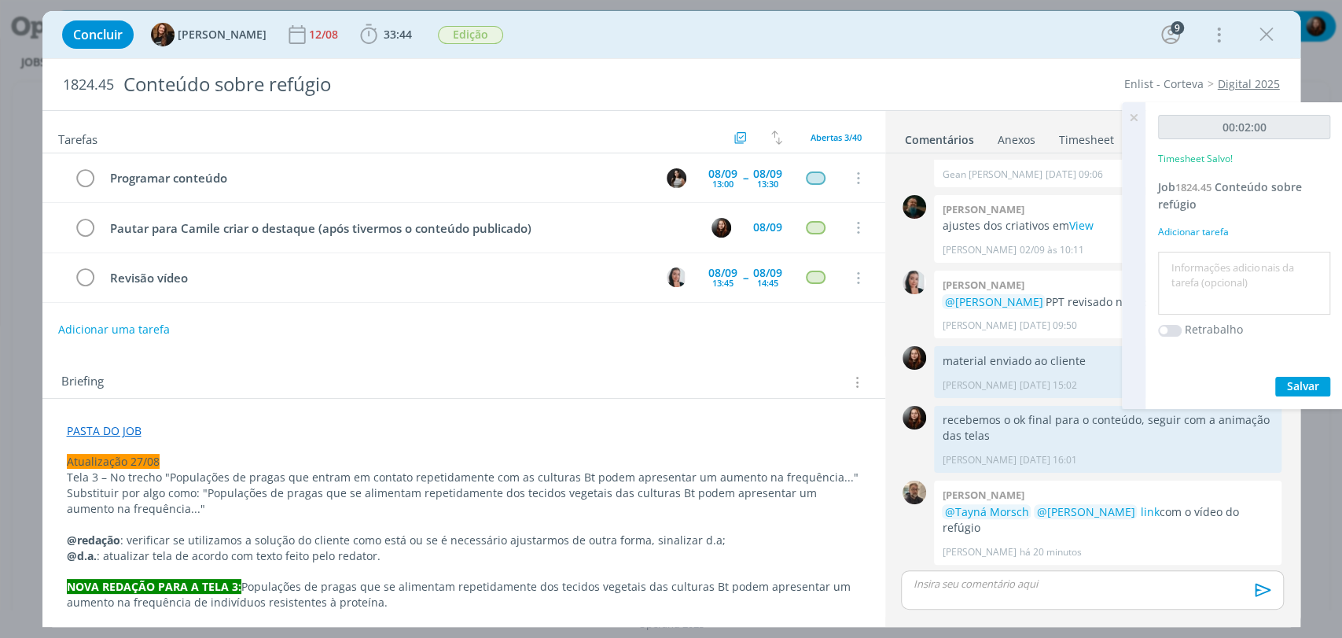
click at [1186, 285] on textarea at bounding box center [1244, 283] width 164 height 56
type textarea "atualização de pauta"
click at [1292, 378] on span "Salvar" at bounding box center [1303, 385] width 32 height 15
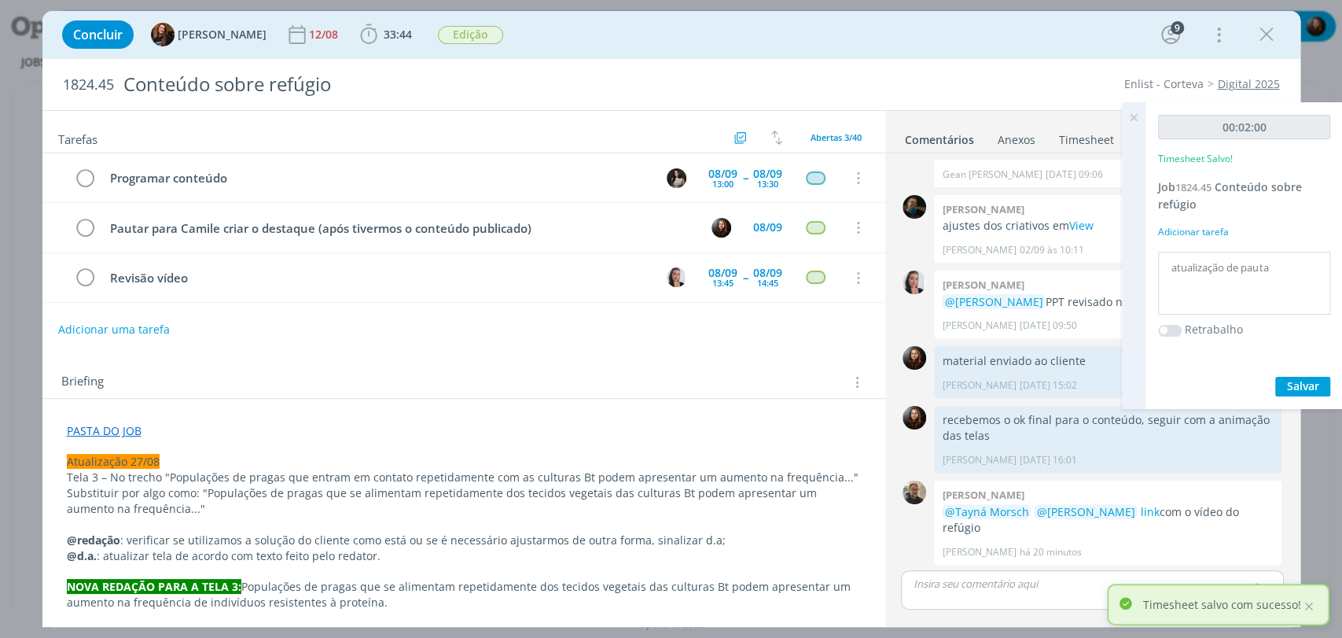
click at [1138, 115] on icon at bounding box center [1133, 117] width 28 height 31
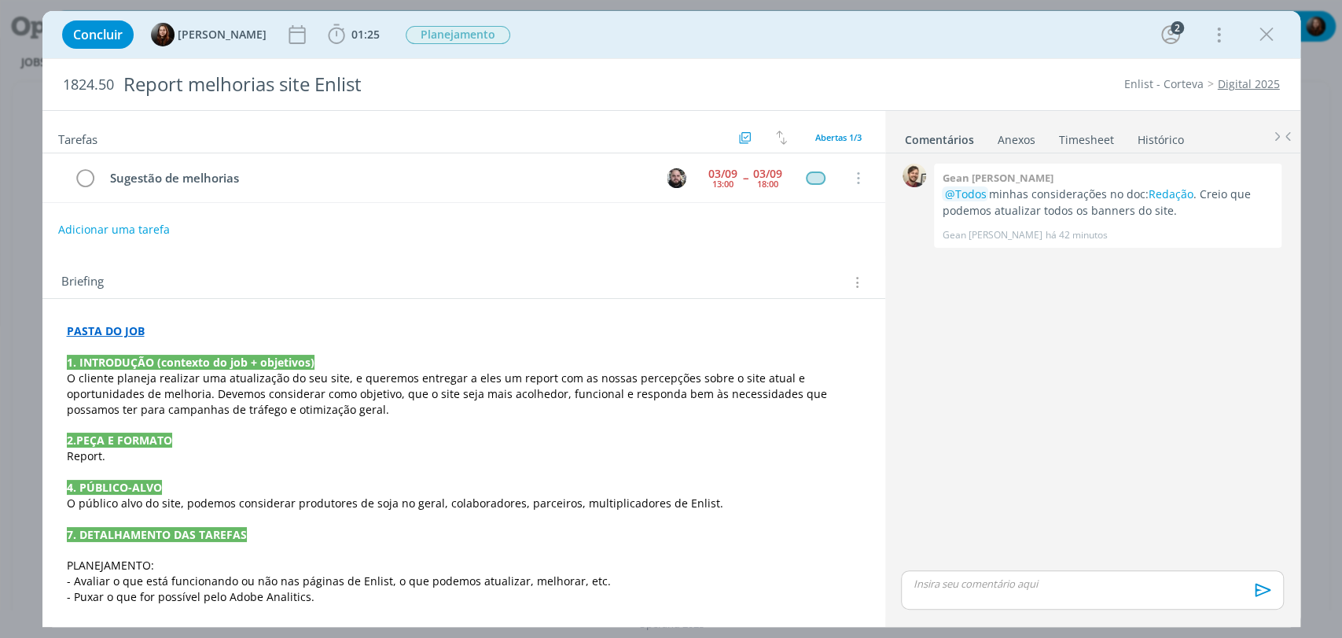
click at [1074, 351] on div "0 Gean paulo naue @Todos minhas considerações no doc: Redação . Creio que podem…" at bounding box center [1092, 363] width 395 height 407
drag, startPoint x: 1119, startPoint y: 337, endPoint x: 1054, endPoint y: 270, distance: 94.0
click at [1119, 336] on div "0 Gean paulo naue @Todos minhas considerações no doc: Redação . Creio que podem…" at bounding box center [1092, 363] width 395 height 407
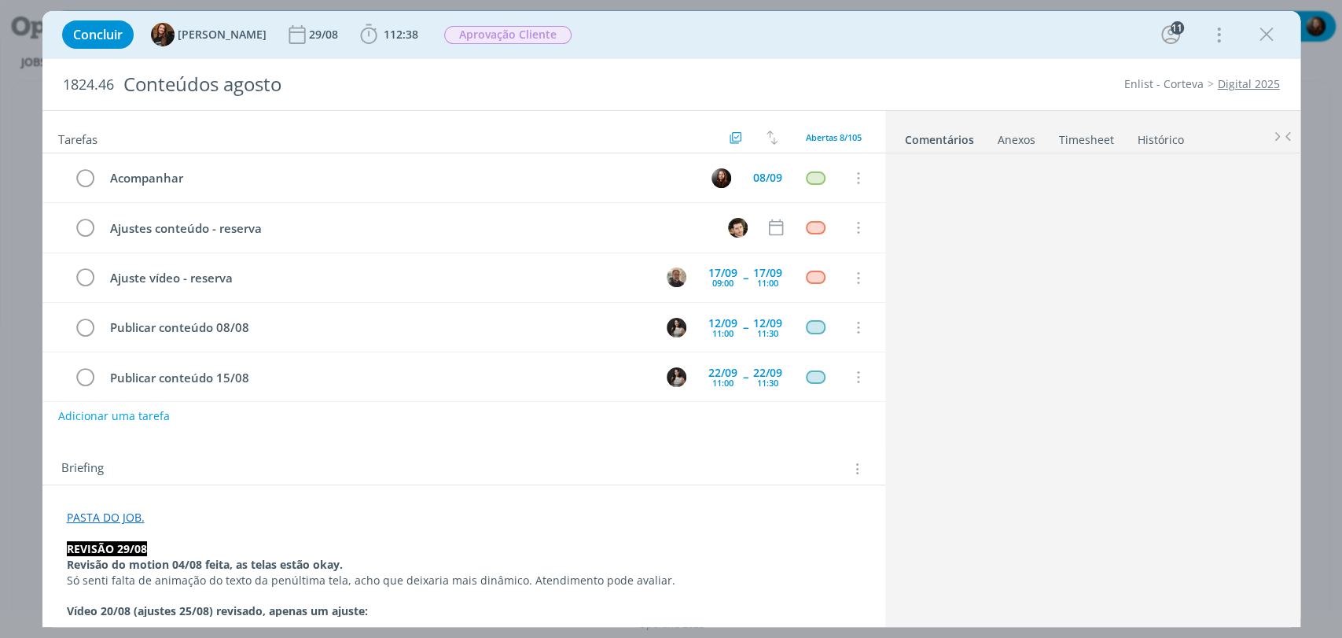
scroll to position [1634, 0]
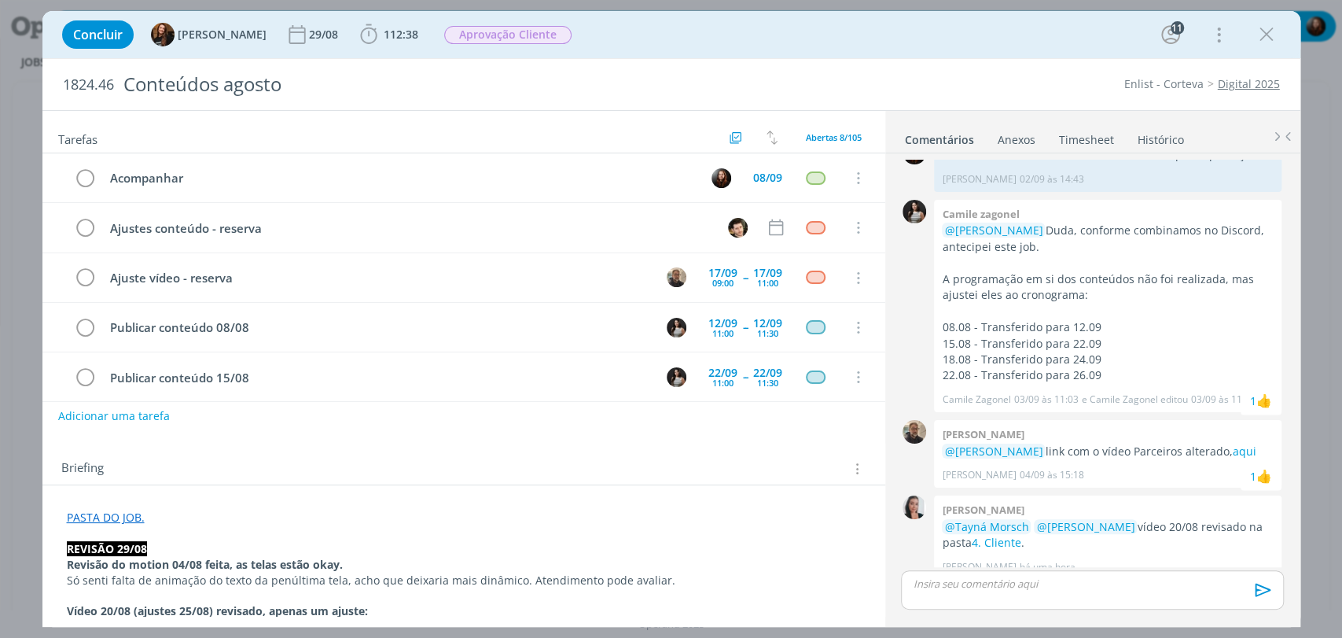
click at [955, 48] on div "Concluir Tayná Morsch 29/08 112:38 Iniciar Apontar Data * [DATE] Horas * 00:00 …" at bounding box center [671, 35] width 1234 height 38
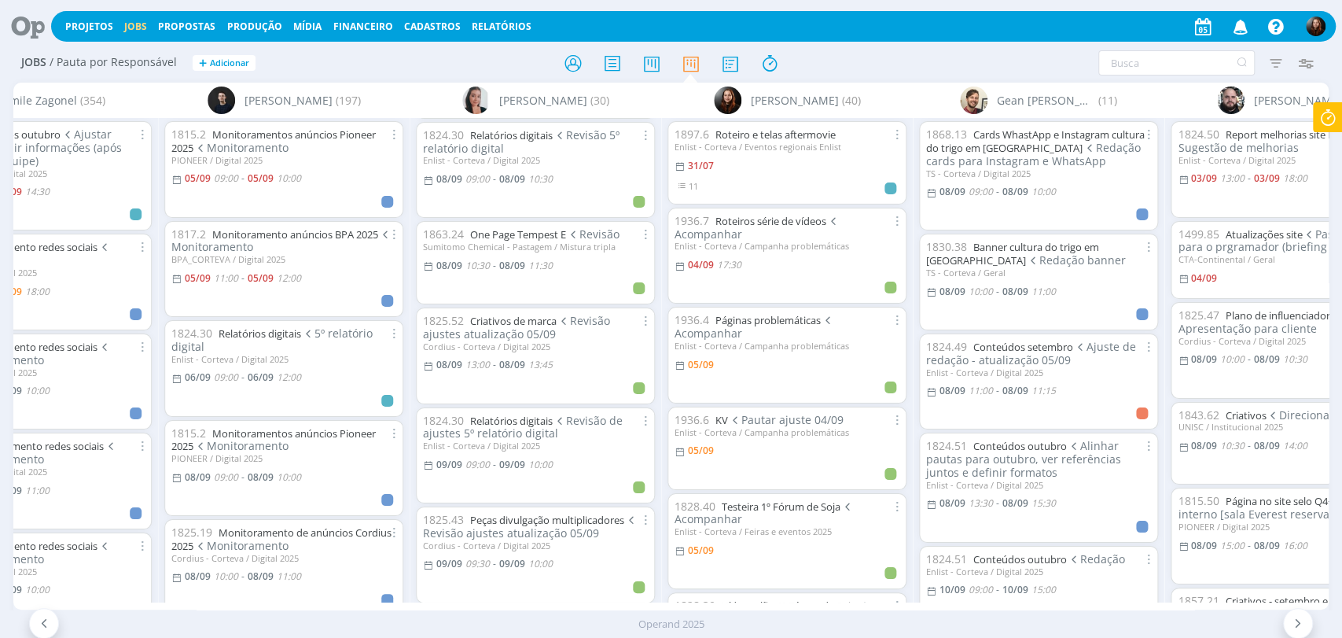
scroll to position [87, 0]
drag, startPoint x: 902, startPoint y: 61, endPoint x: 882, endPoint y: 61, distance: 20.4
click at [902, 61] on div "Filtrar Filtrar [GEOGRAPHIC_DATA] Tipo Jobs e Tarefas Data Personalizado a Situ…" at bounding box center [1109, 62] width 423 height 25
click at [34, 28] on icon at bounding box center [22, 26] width 32 height 31
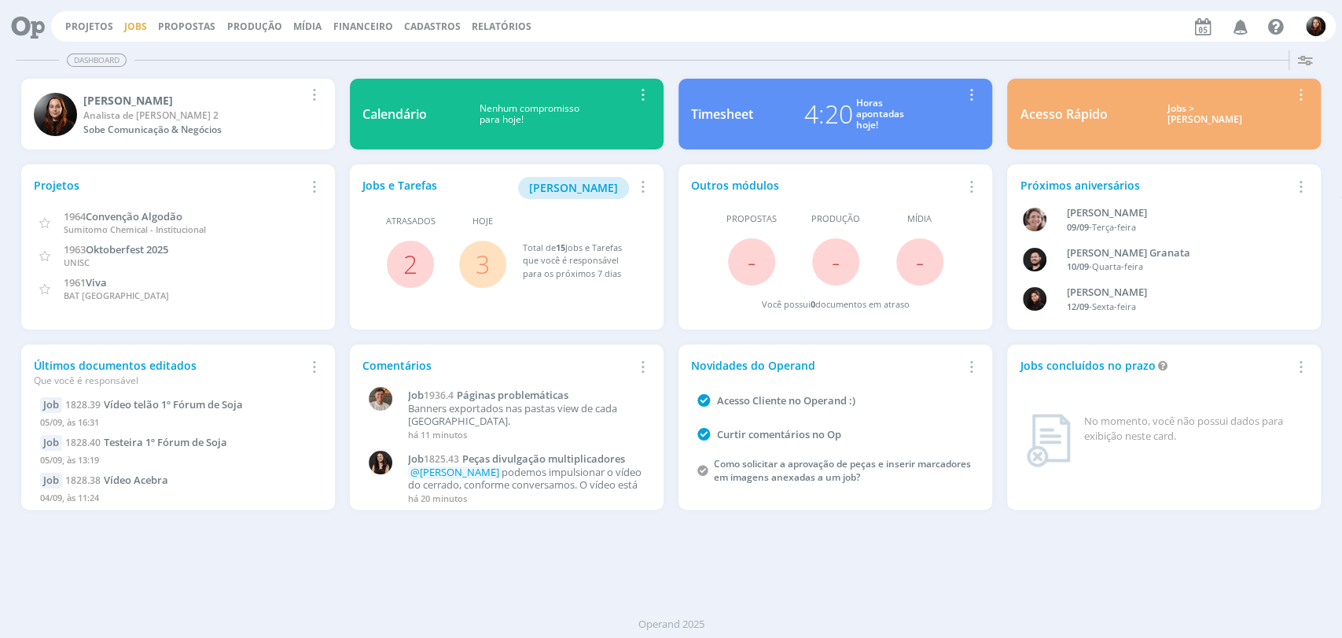
click at [128, 20] on link "Jobs" at bounding box center [135, 26] width 23 height 13
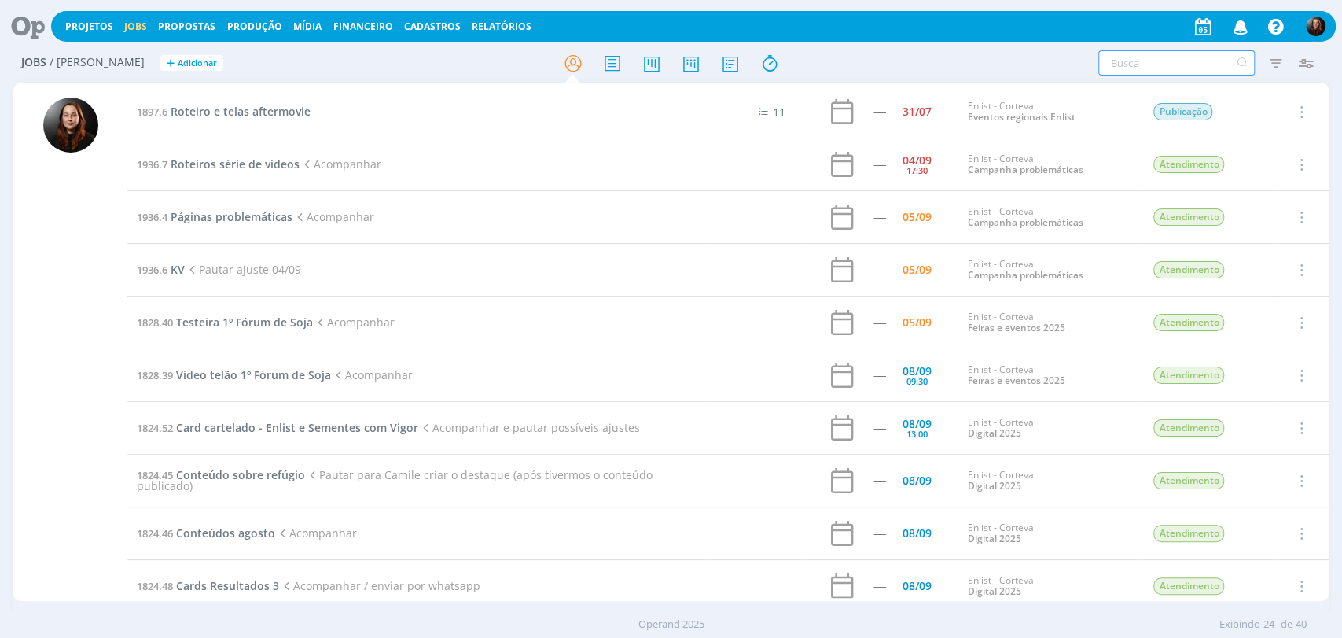
click at [1112, 69] on input "text" at bounding box center [1176, 62] width 156 height 25
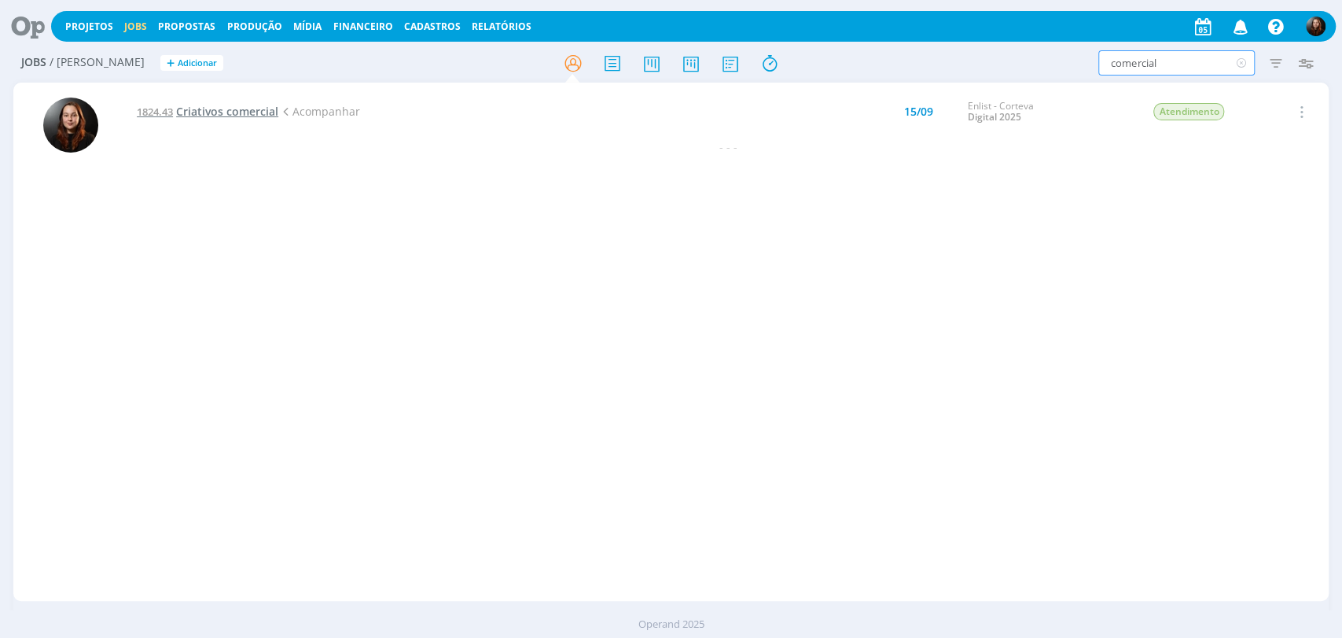
type input "comercial"
click at [266, 54] on h2 "Jobs / Minha Pauta + Adicionar" at bounding box center [232, 60] width 423 height 33
click at [15, 20] on icon at bounding box center [22, 26] width 32 height 31
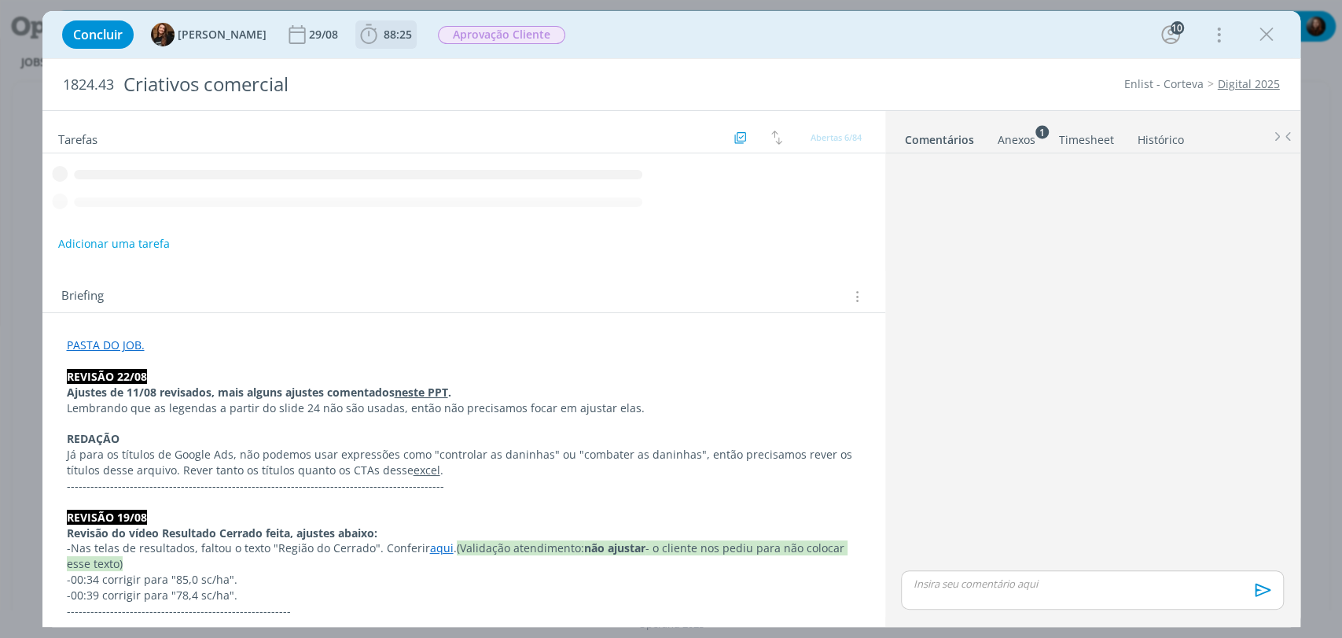
click at [358, 33] on icon "dialog" at bounding box center [369, 35] width 24 height 24
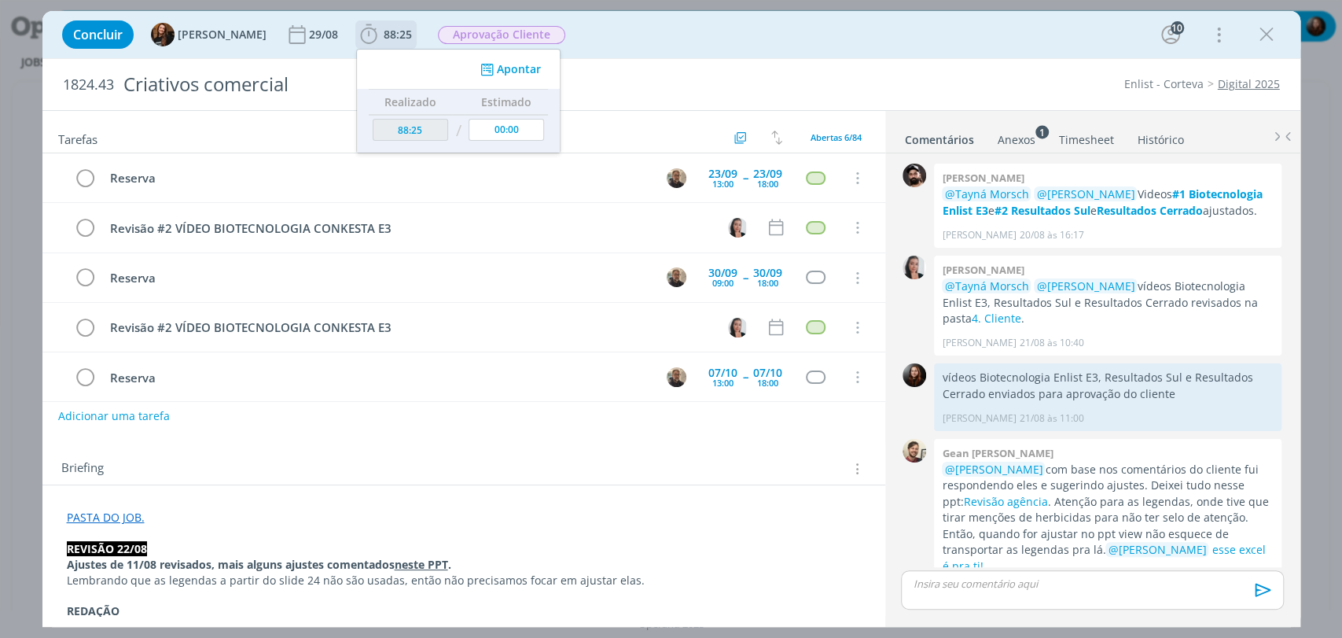
scroll to position [1406, 0]
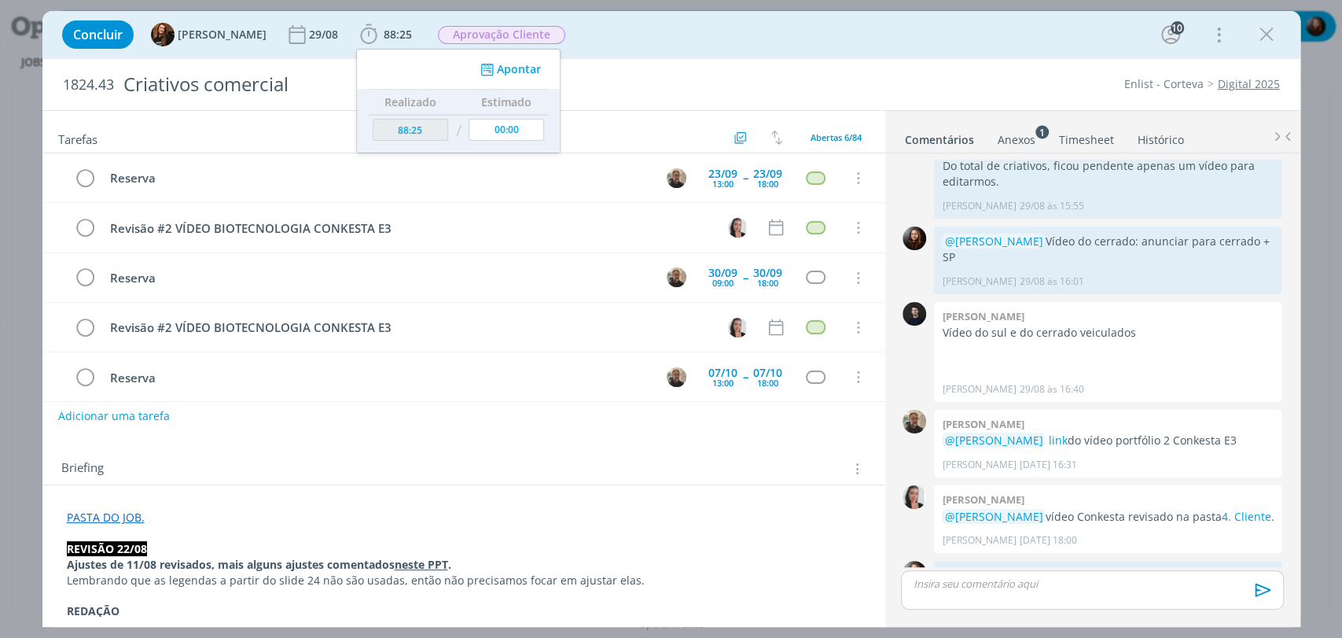
click at [738, 36] on div "Concluir Tayná Morsch 29/08 88:25 Apontar Data * [DATE] Horas * 00:00 Tarefa Se…" at bounding box center [671, 35] width 1234 height 38
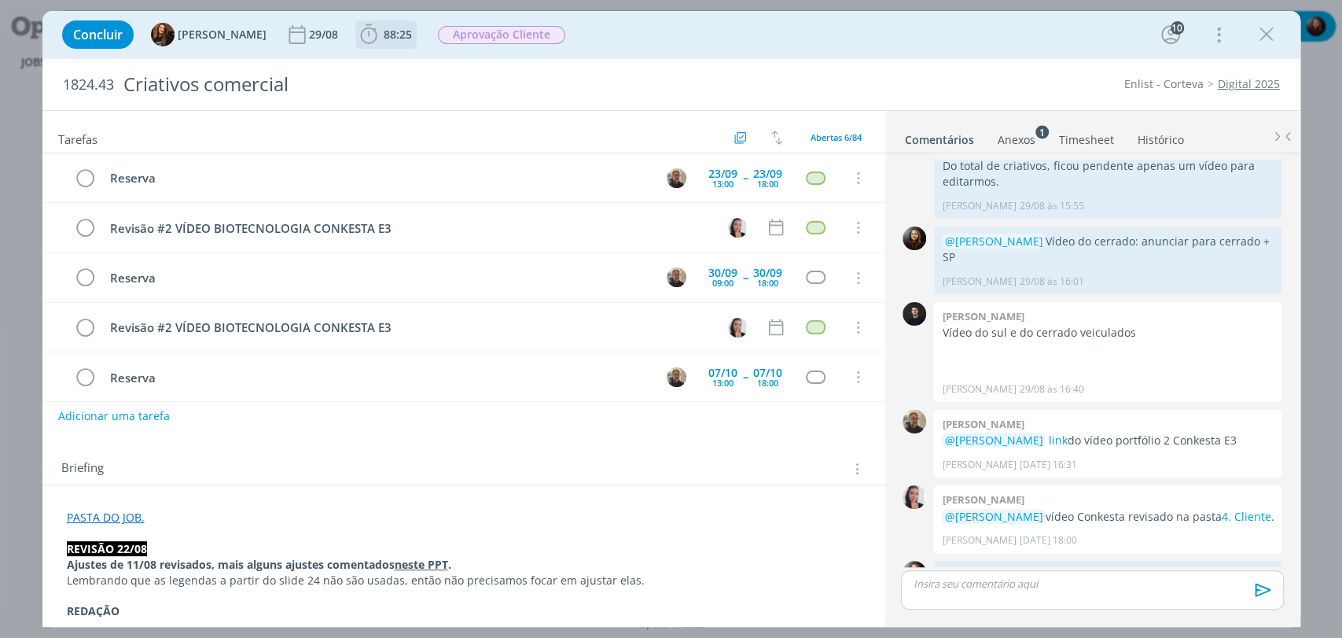
click at [384, 32] on span "88:25" at bounding box center [398, 34] width 28 height 15
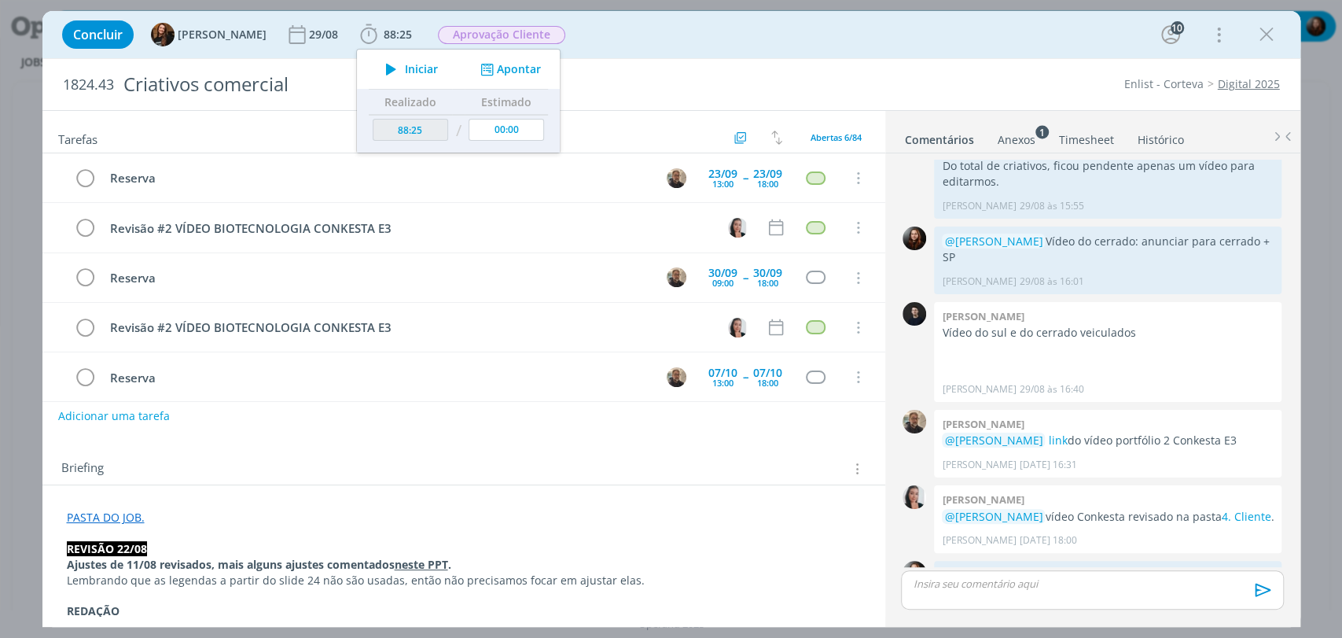
click at [675, 36] on div "Concluir Tayná Morsch 29/08 88:25 Iniciar Apontar Data * [DATE] Horas * 00:00 T…" at bounding box center [671, 35] width 1234 height 38
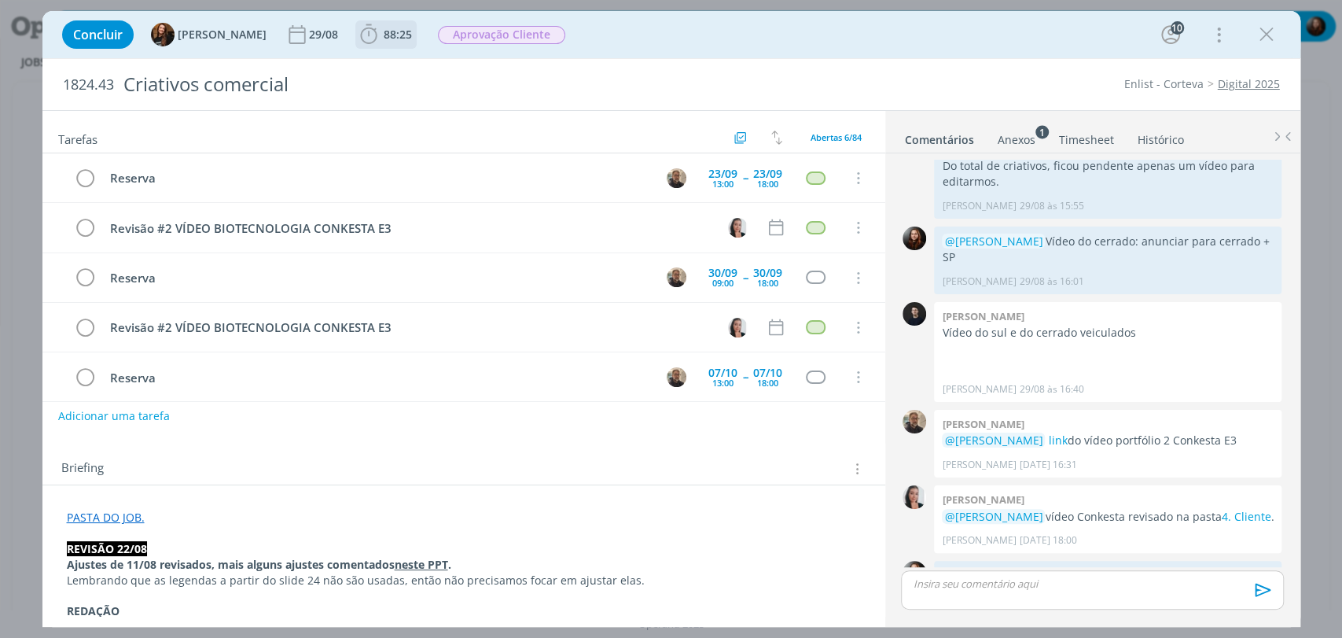
click at [357, 37] on icon "dialog" at bounding box center [369, 35] width 24 height 24
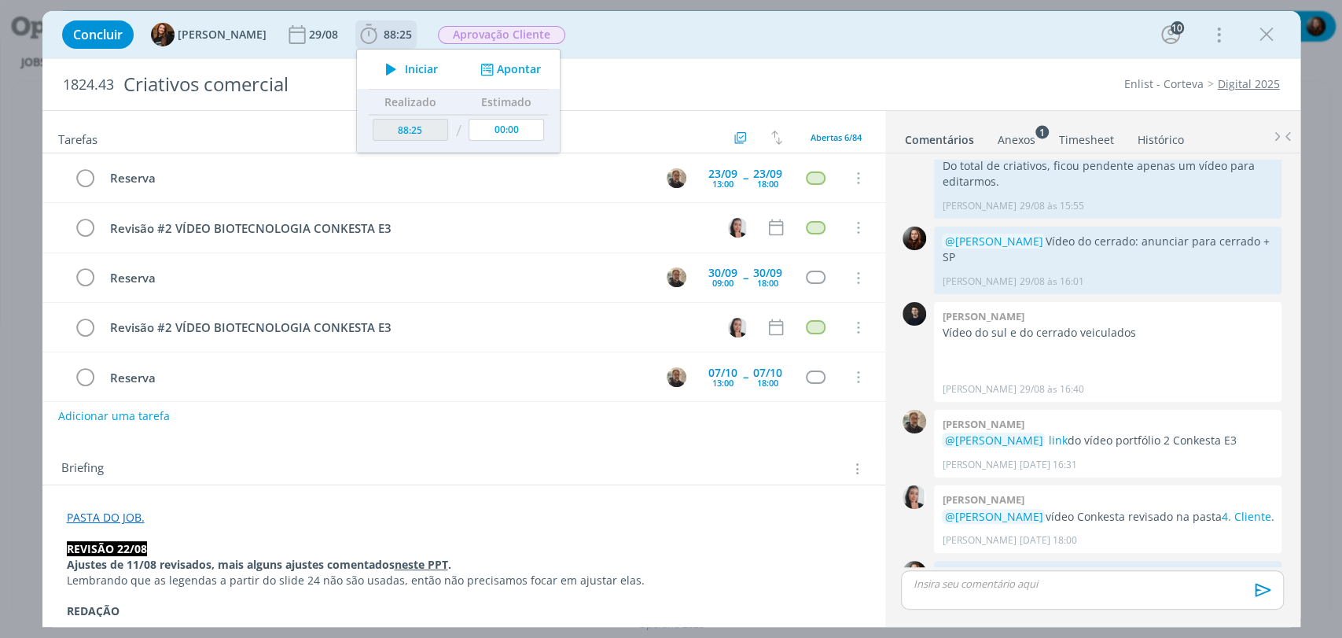
click at [377, 67] on icon "dialog" at bounding box center [391, 69] width 28 height 20
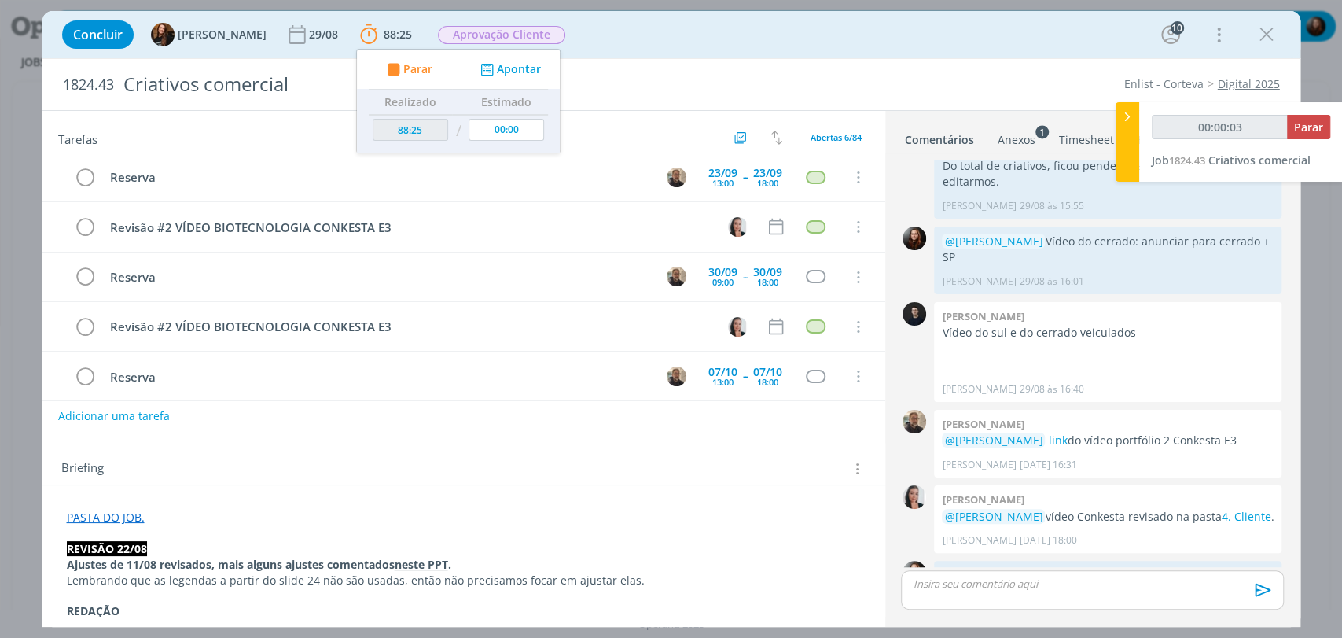
scroll to position [0, 0]
click at [805, 38] on div "Concluir Tayná Morsch 29/08 88:25 Parar Apontar Data * 05/09/2025 Horas * 00:00…" at bounding box center [671, 35] width 1234 height 38
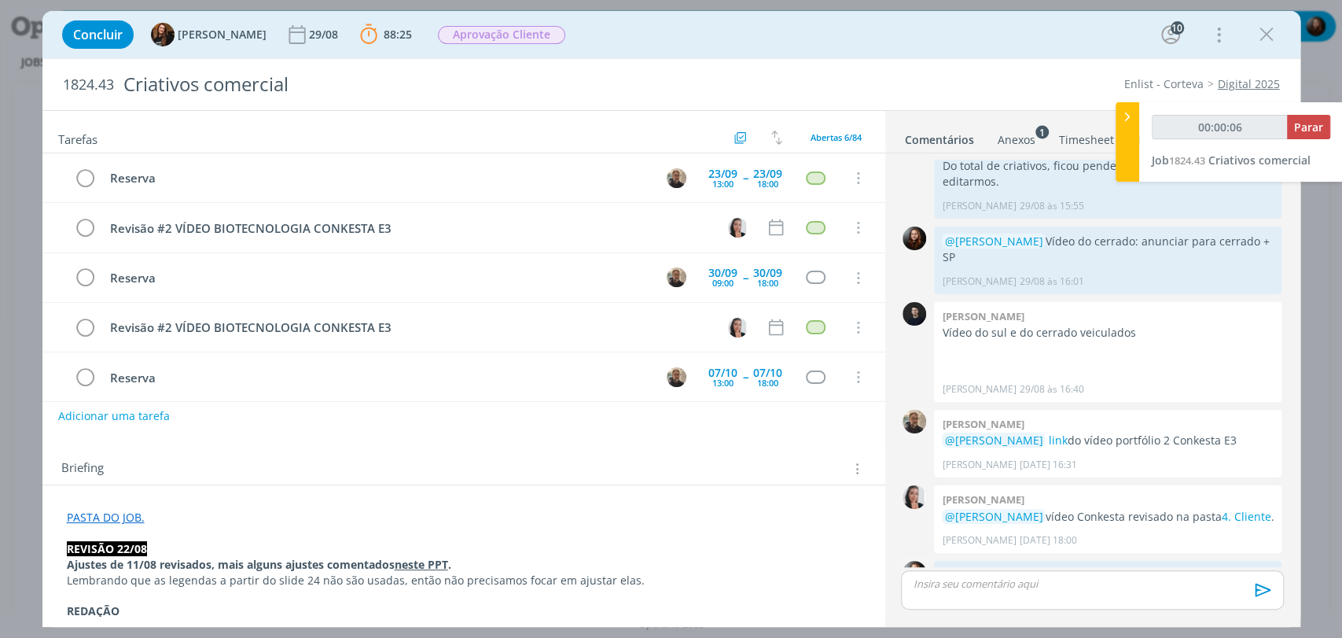
drag, startPoint x: 996, startPoint y: 521, endPoint x: 1118, endPoint y: 526, distance: 121.9
click at [1108, 568] on p "vídeo Conkesta enviado para aprovação" at bounding box center [1108, 576] width 332 height 16
click at [1130, 568] on p "vídeo Conkesta enviado para aprovação" at bounding box center [1108, 576] width 332 height 16
click at [130, 518] on link "PASTA DO JOB." at bounding box center [106, 516] width 78 height 15
click at [182, 546] on link "https://sobeae.sharepoint.com/:f:/s/SOBEAE/EkortTfEg6NMmyBC5Kmji_4BllzCHeHB5czV…" at bounding box center [169, 548] width 119 height 20
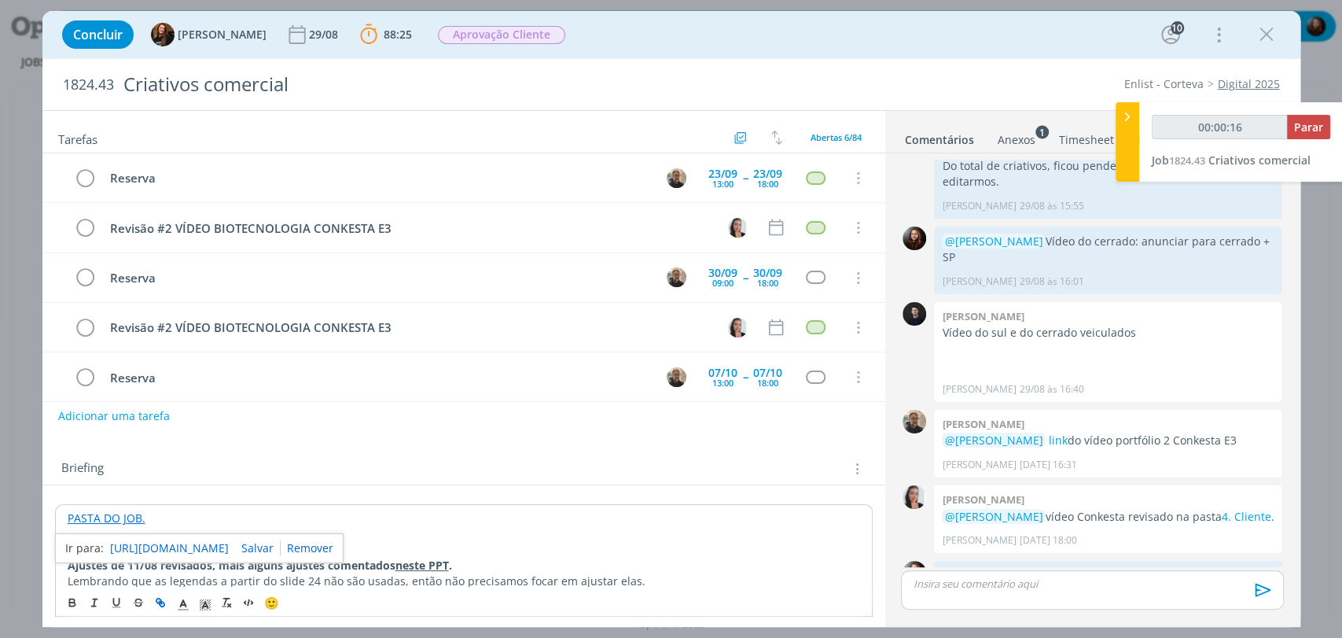
click at [843, 48] on div "Concluir Tayná Morsch 29/08 88:25 Parar Apontar Data * 05/09/2025 Horas * 00:00…" at bounding box center [671, 35] width 1234 height 38
click at [1028, 586] on p "dialog" at bounding box center [1091, 583] width 357 height 14
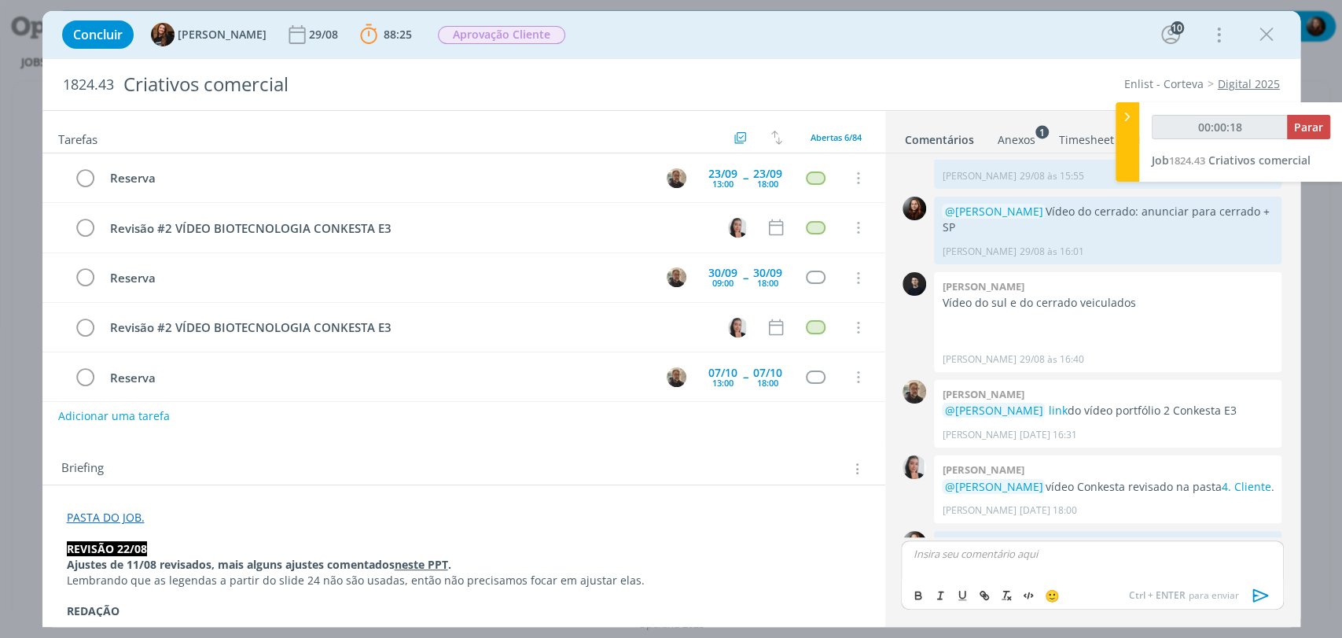
type input "00:00:19"
click at [944, 553] on p "Vídeo Conkesta" at bounding box center [1091, 553] width 357 height 14
click at [1019, 552] on p "Vídeo #2 Conkesta" at bounding box center [1091, 553] width 357 height 14
click at [951, 588] on span "[PERSON_NAME]" at bounding box center [998, 588] width 97 height 17
click at [1097, 566] on p "﻿ @ Carlos Nunes ﻿ Podemos seguir com os anúncios." at bounding box center [1091, 566] width 357 height 14
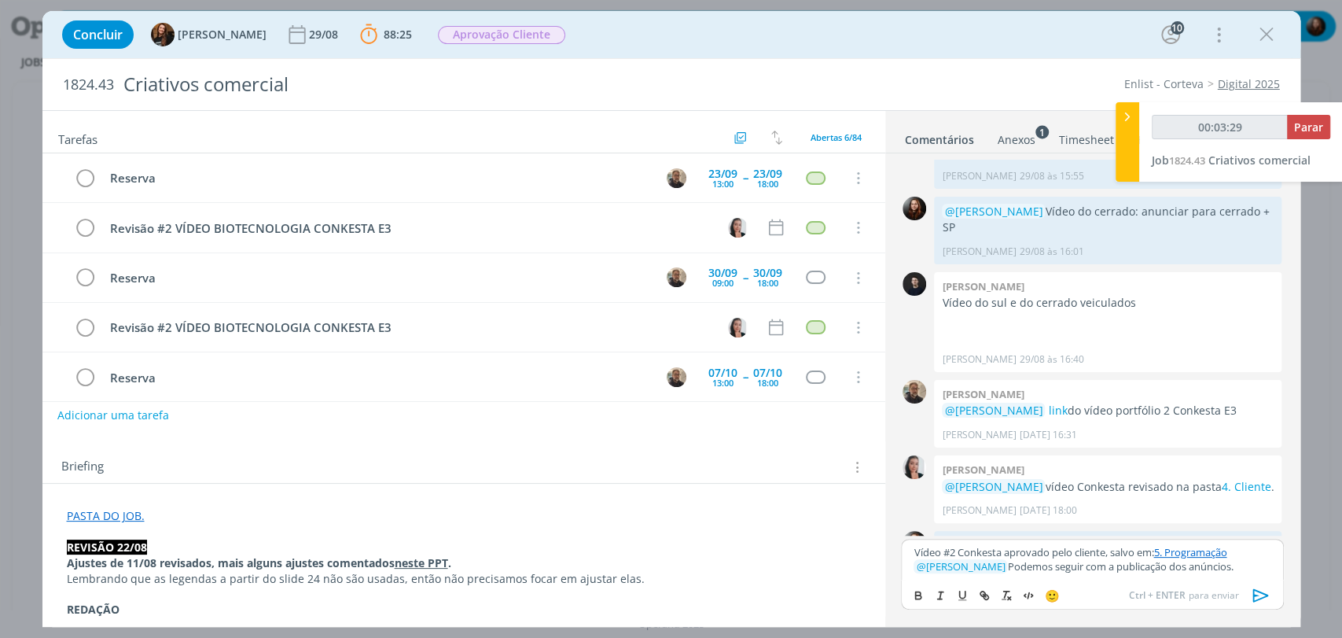
click at [142, 409] on button "Adicionar uma tarefa" at bounding box center [113, 415] width 112 height 27
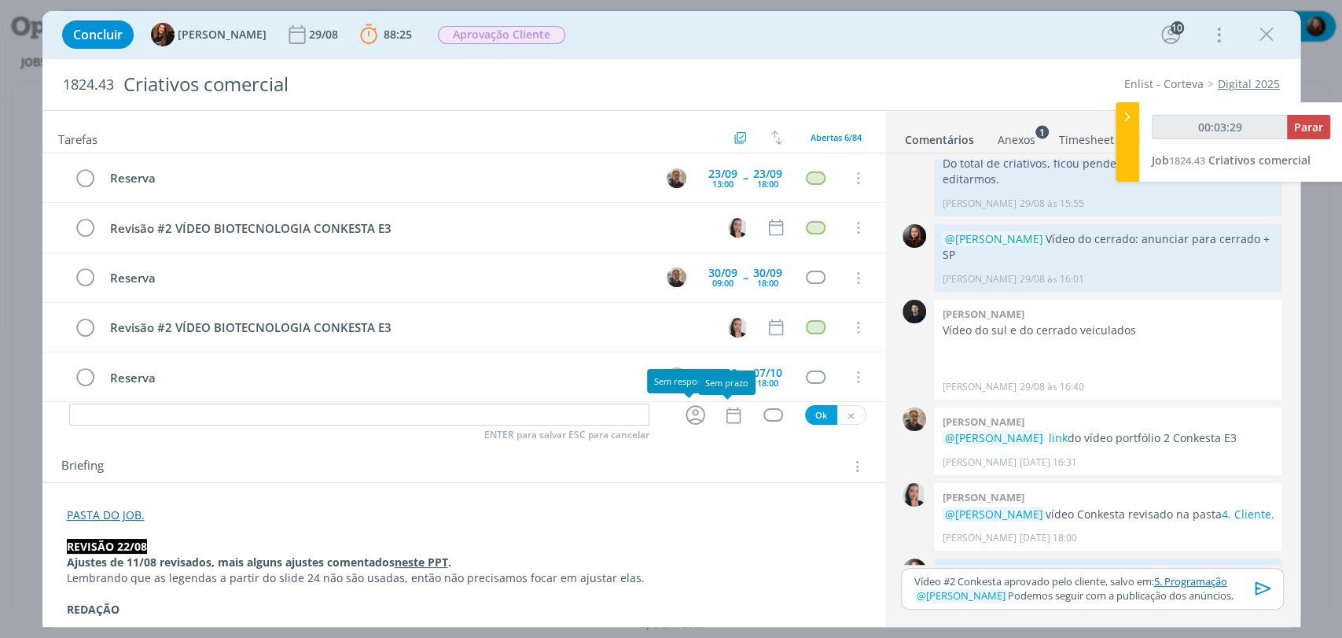
type input "00:03:30"
click at [692, 412] on icon "dialog" at bounding box center [696, 416] width 20 height 20
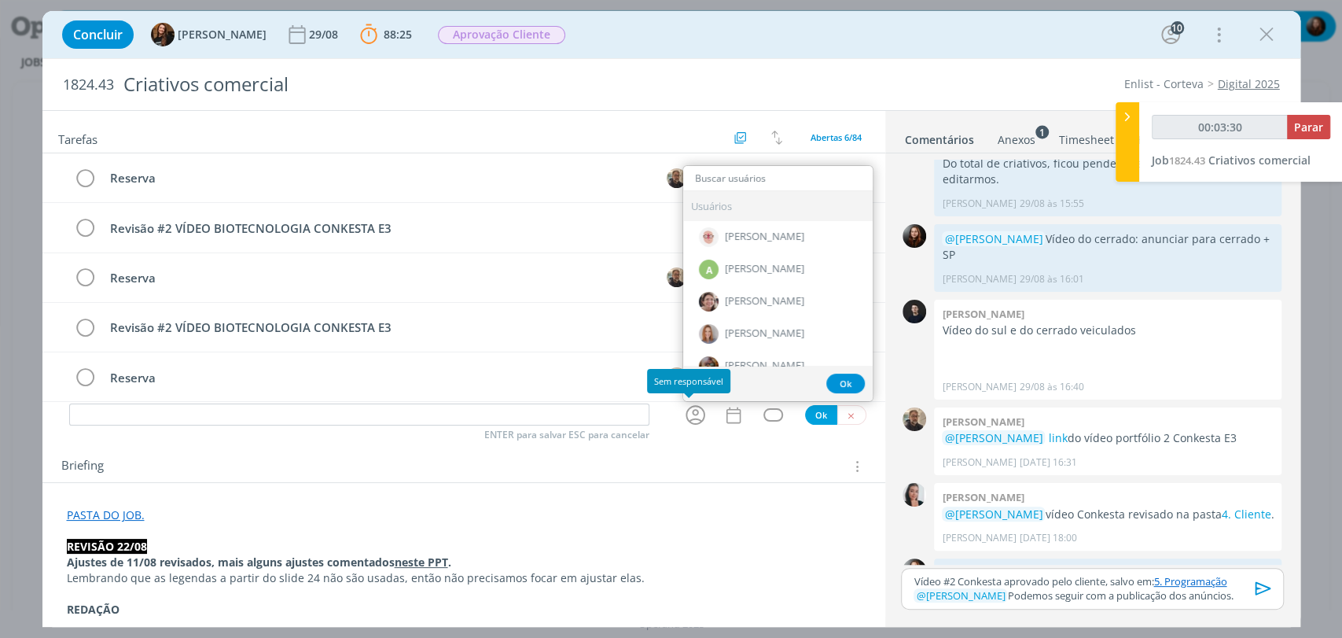
type input "a"
type input "00:03:31"
type input "ar"
type input "00:03:32"
type input "ar"
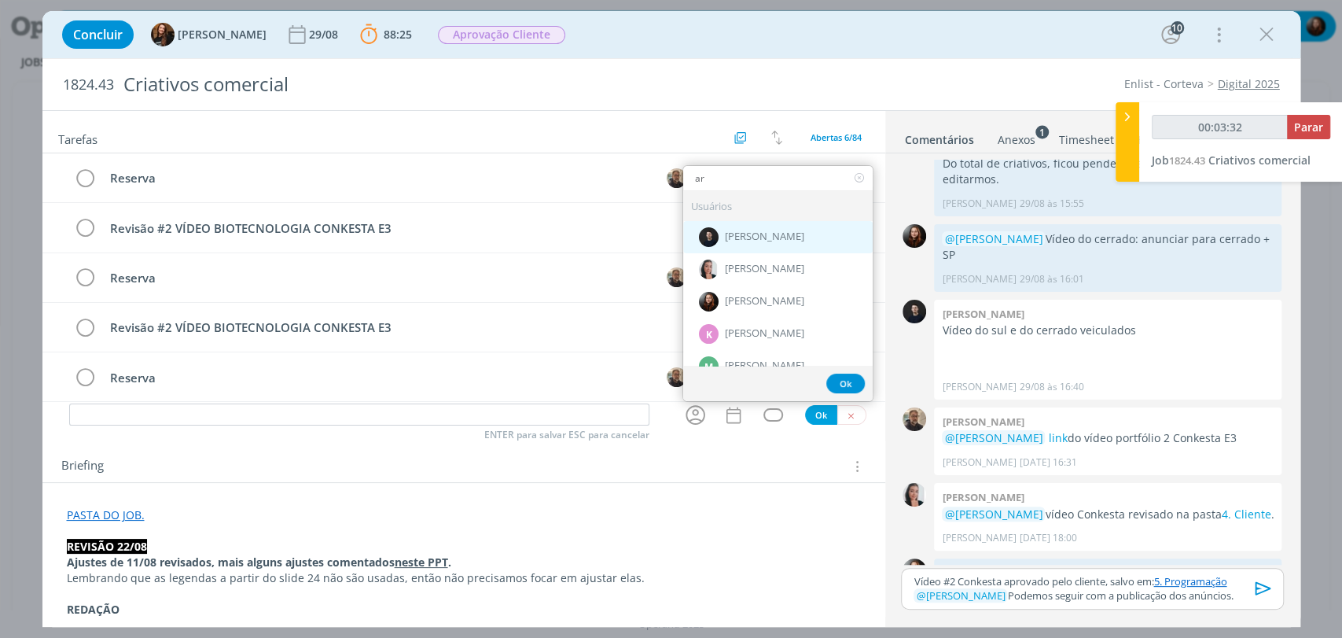
click at [758, 233] on span "[PERSON_NAME]" at bounding box center [764, 237] width 79 height 13
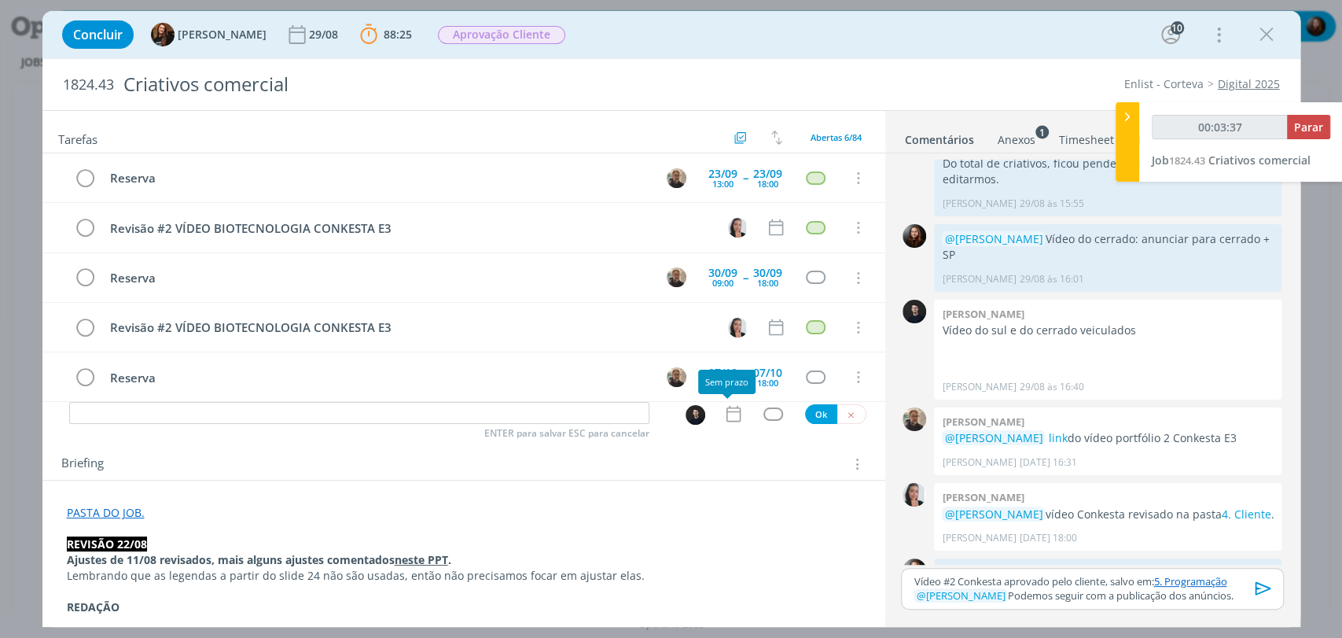
click at [723, 408] on icon "dialog" at bounding box center [733, 413] width 20 height 20
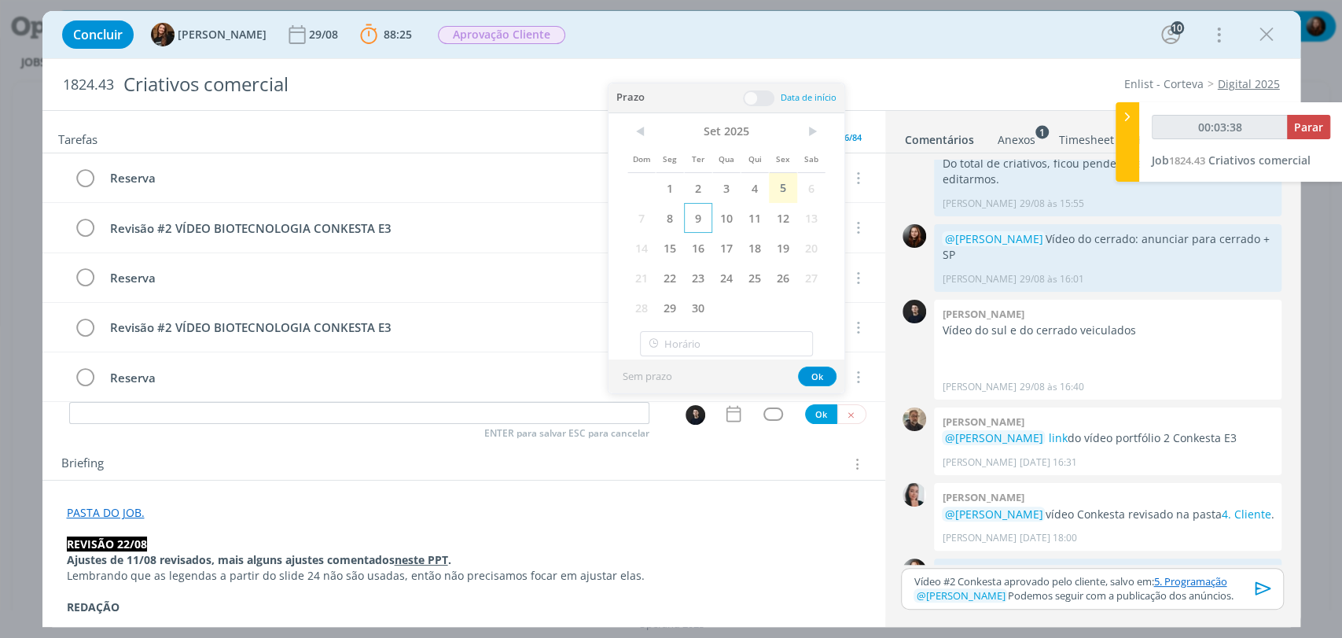
click at [687, 215] on span "9" at bounding box center [698, 218] width 28 height 30
click at [777, 98] on div "Data de início" at bounding box center [790, 98] width 94 height 17
click at [773, 96] on span at bounding box center [758, 98] width 31 height 16
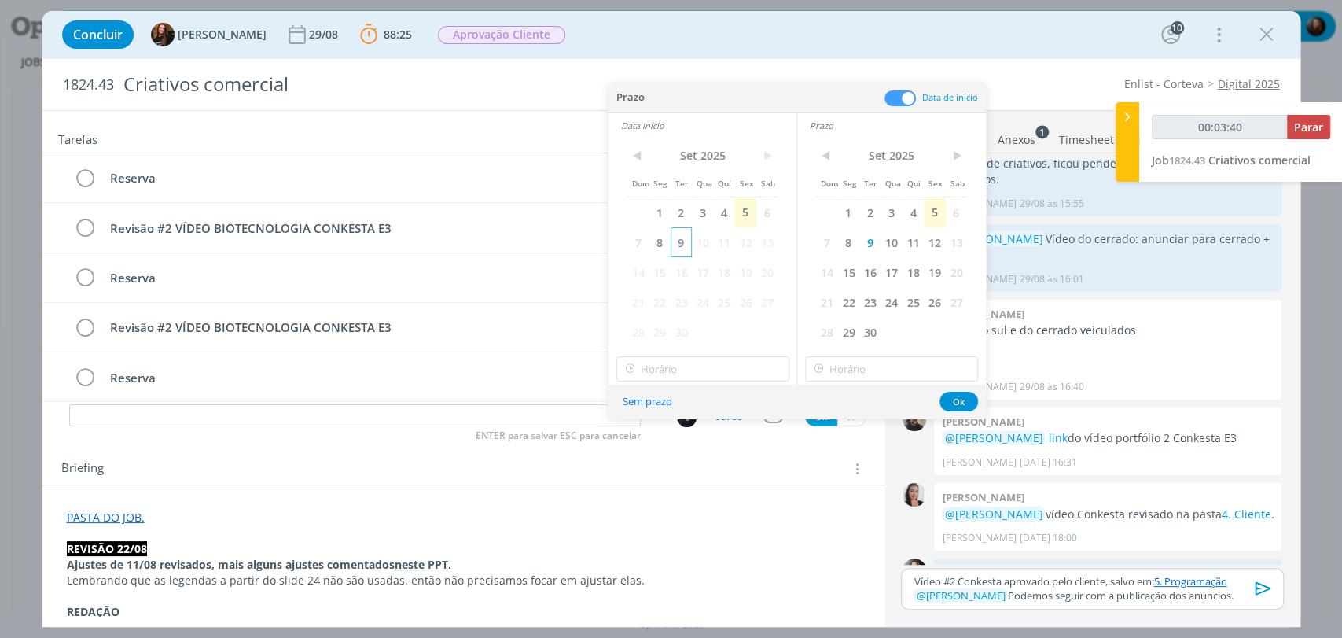
drag, startPoint x: 686, startPoint y: 245, endPoint x: 737, endPoint y: 105, distance: 149.2
click at [685, 245] on span "9" at bounding box center [681, 242] width 21 height 30
type input "00:03:44"
type input "18:00"
click at [706, 370] on input "18:00" at bounding box center [702, 368] width 173 height 25
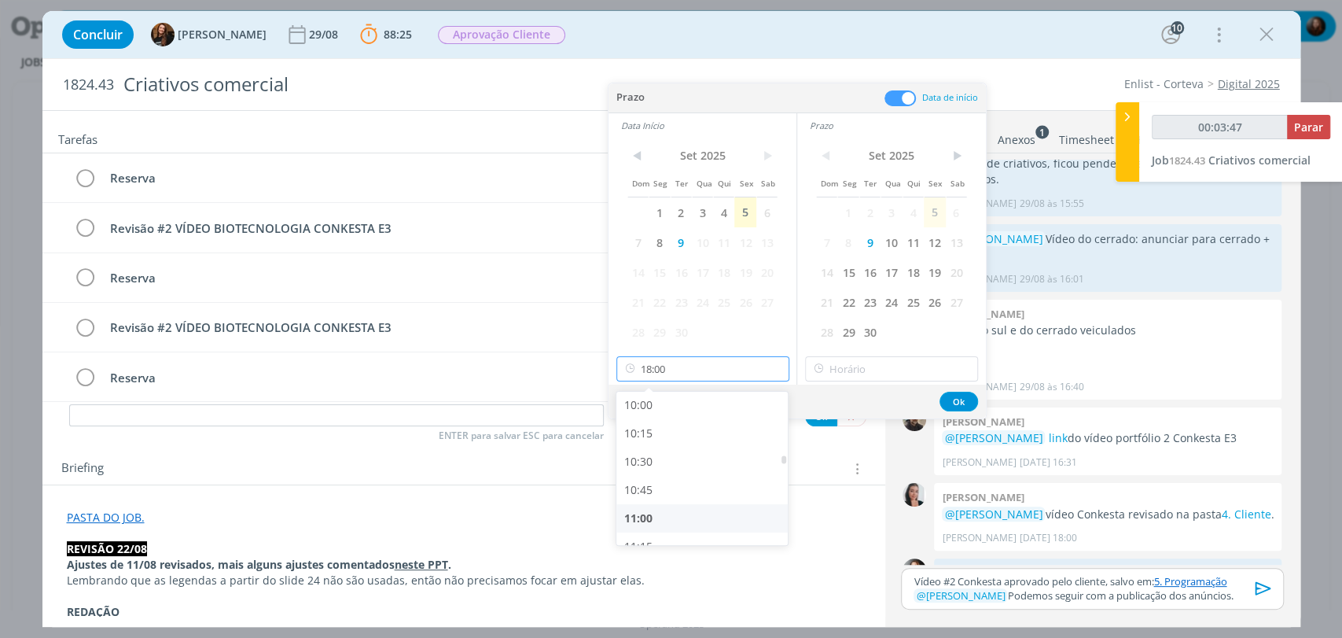
scroll to position [1132, 0]
type input "00:03:48"
click at [649, 434] on div "10:15" at bounding box center [703, 434] width 175 height 28
type input "10:15"
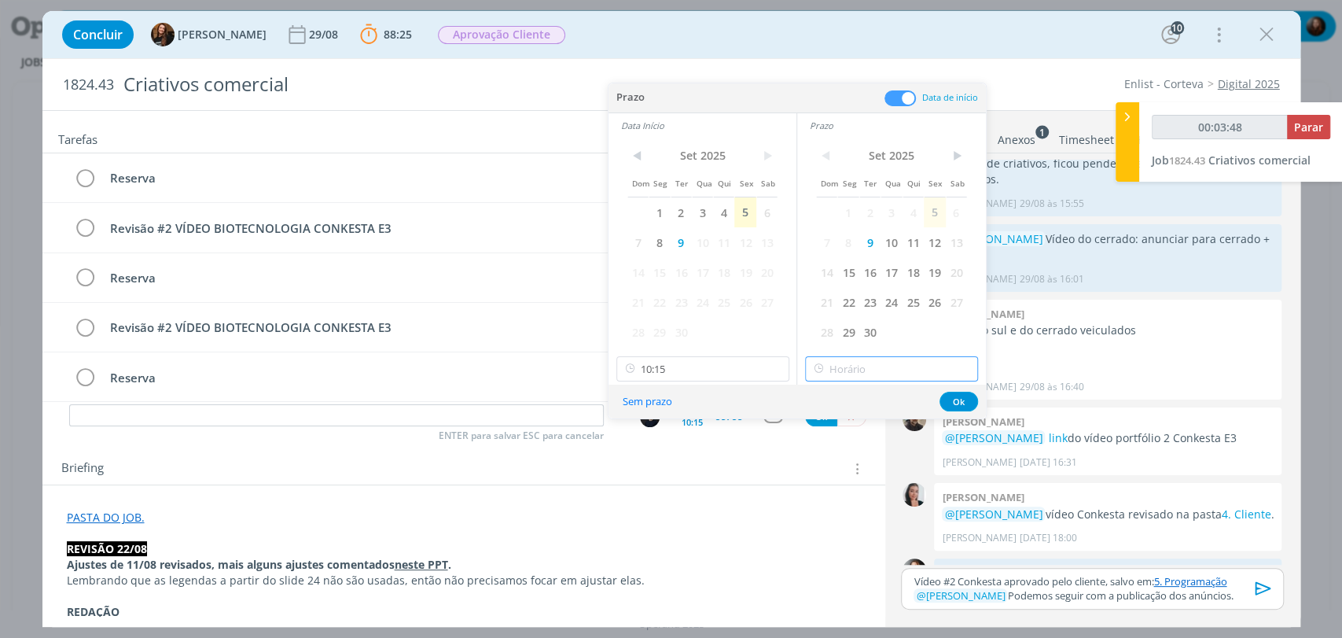
type input "18:00"
click at [849, 366] on input "18:00" at bounding box center [891, 368] width 173 height 25
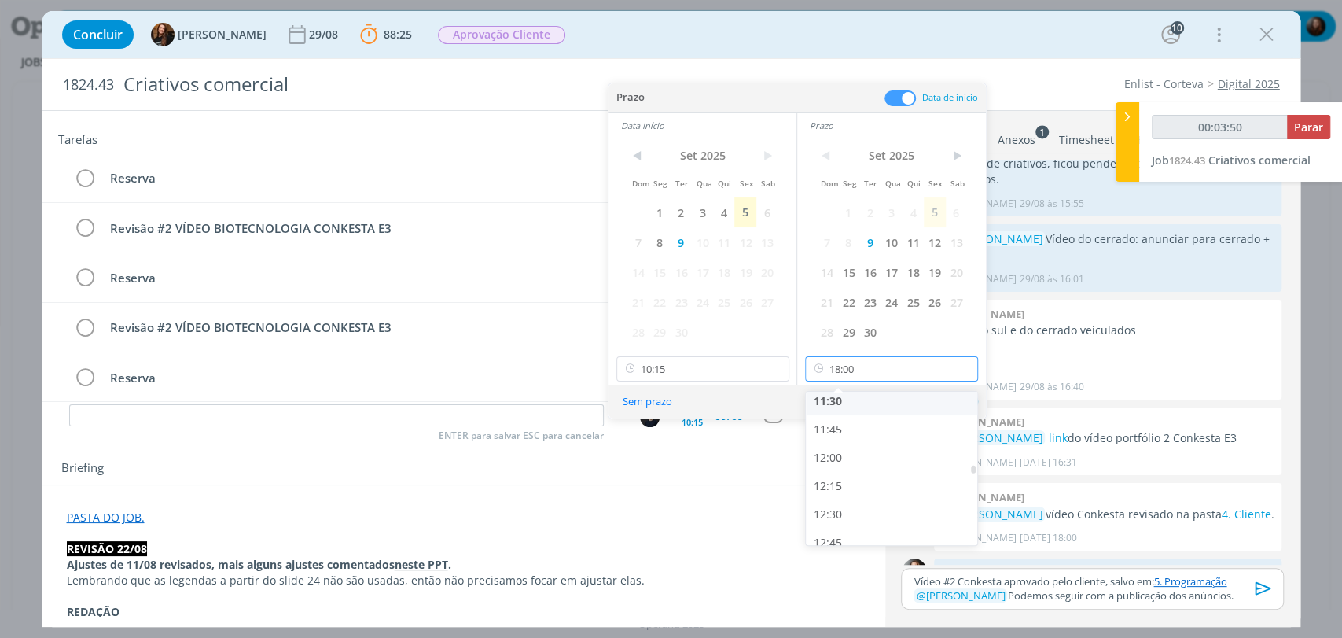
type input "00:03:51"
click at [837, 461] on div "11:15" at bounding box center [893, 460] width 175 height 28
type input "11:15"
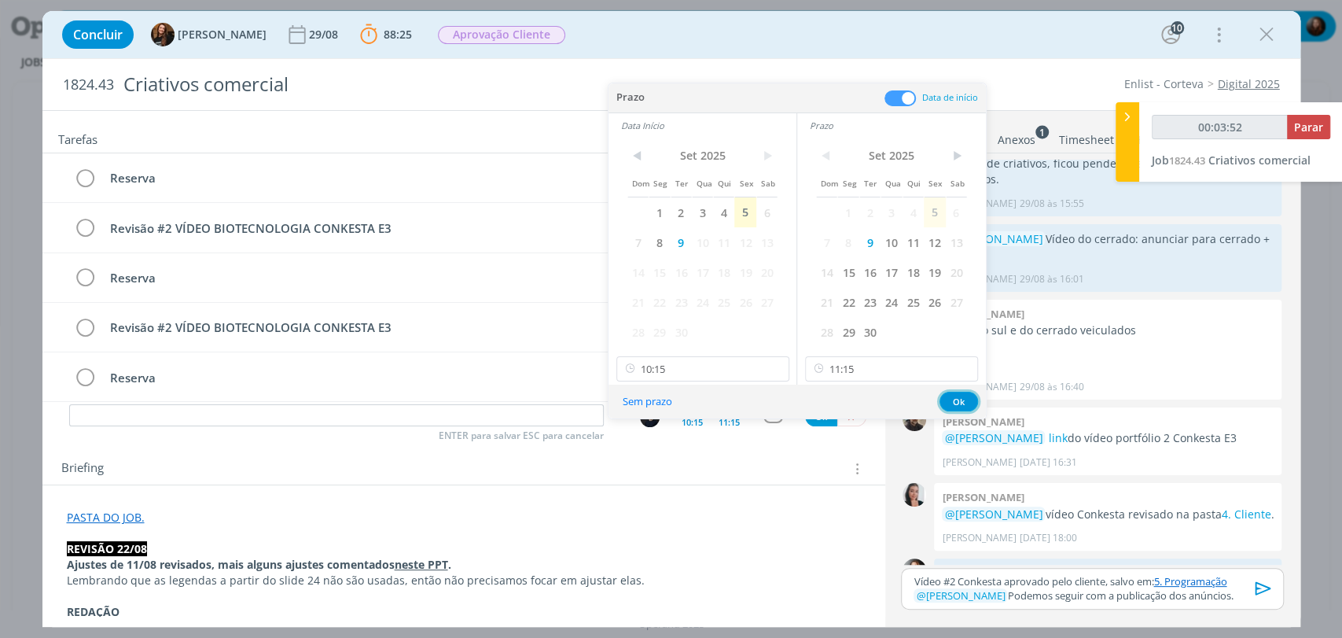
click at [958, 397] on button "Ok" at bounding box center [958, 401] width 39 height 20
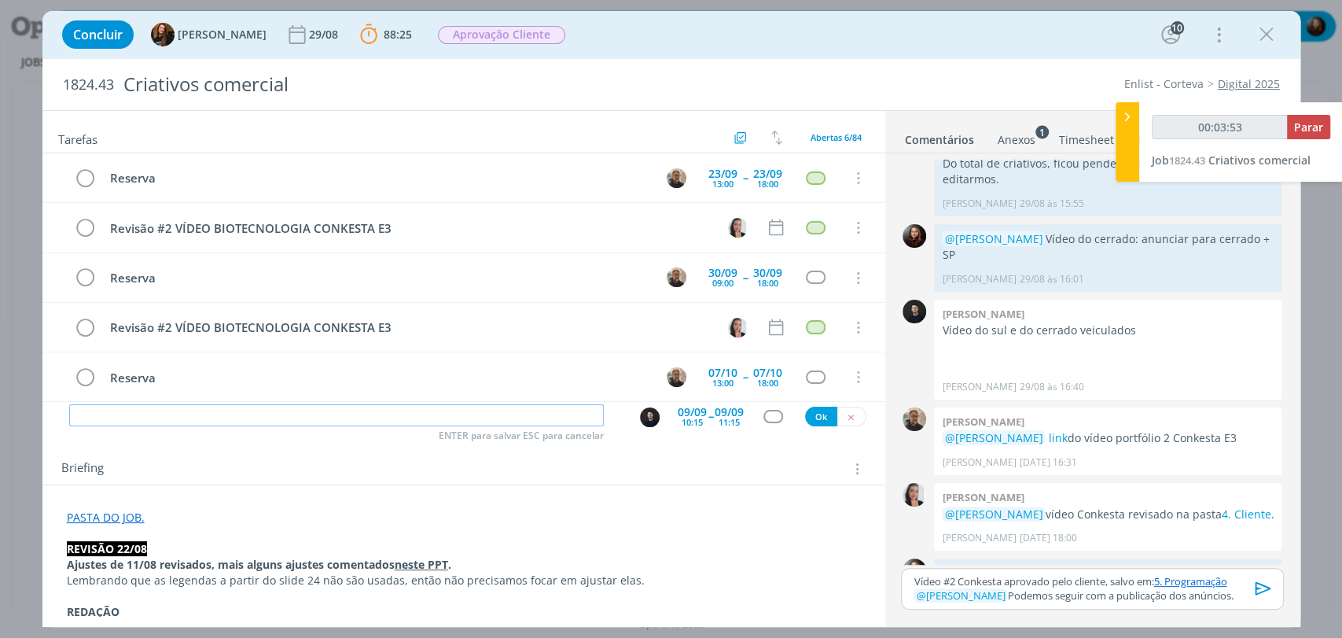
click at [366, 421] on input "dialog" at bounding box center [336, 415] width 535 height 22
type input "00:03:54"
type input "Subi"
type input "00:03:55"
type input "Subir an"
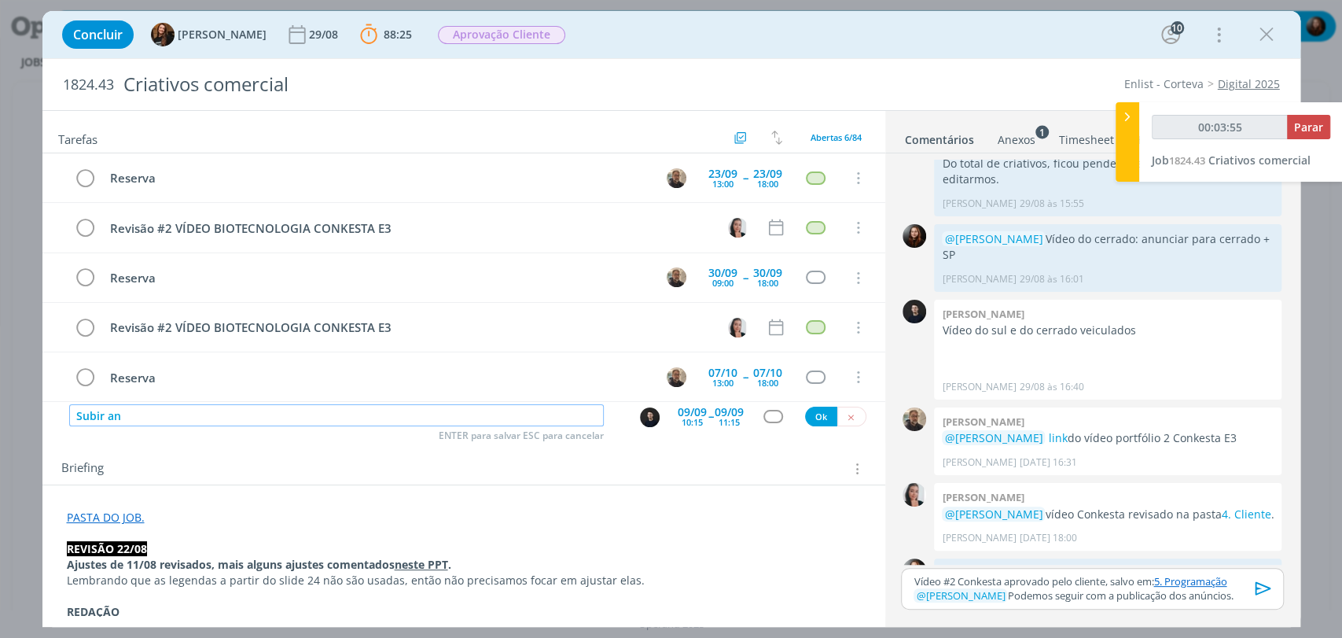
type input "00:03:56"
type input "Subir anúncios"
type input "00:03:57"
type input "Subir anúncios - ve"
type input "00:03:58"
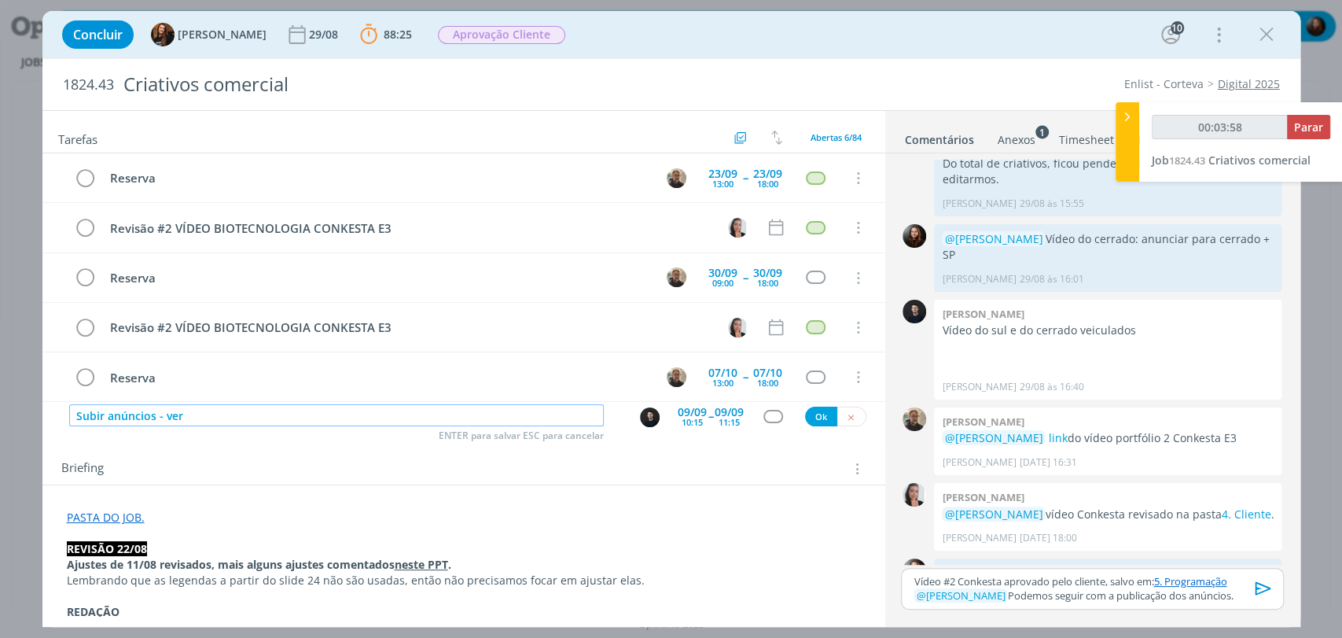
type input "Subir anúncios - ver p"
type input "00:03:59"
type input "Subir anúncios - ver pasta"
type input "00:04:00"
type input "Subir anúncios - ver pasta progra"
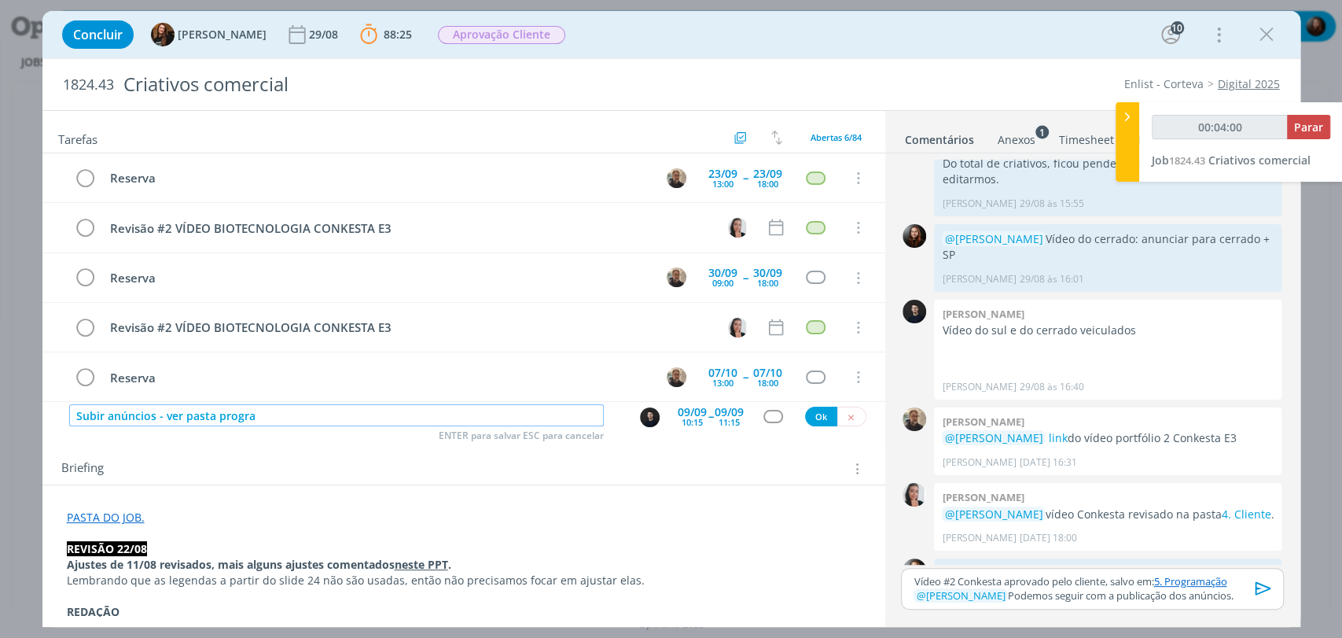
type input "00:04:01"
type input "Subir anúncios - ver pasta programaç"
type input "00:04:02"
type input "Subir anúncios - ver pasta programação e co"
type input "00:04:03"
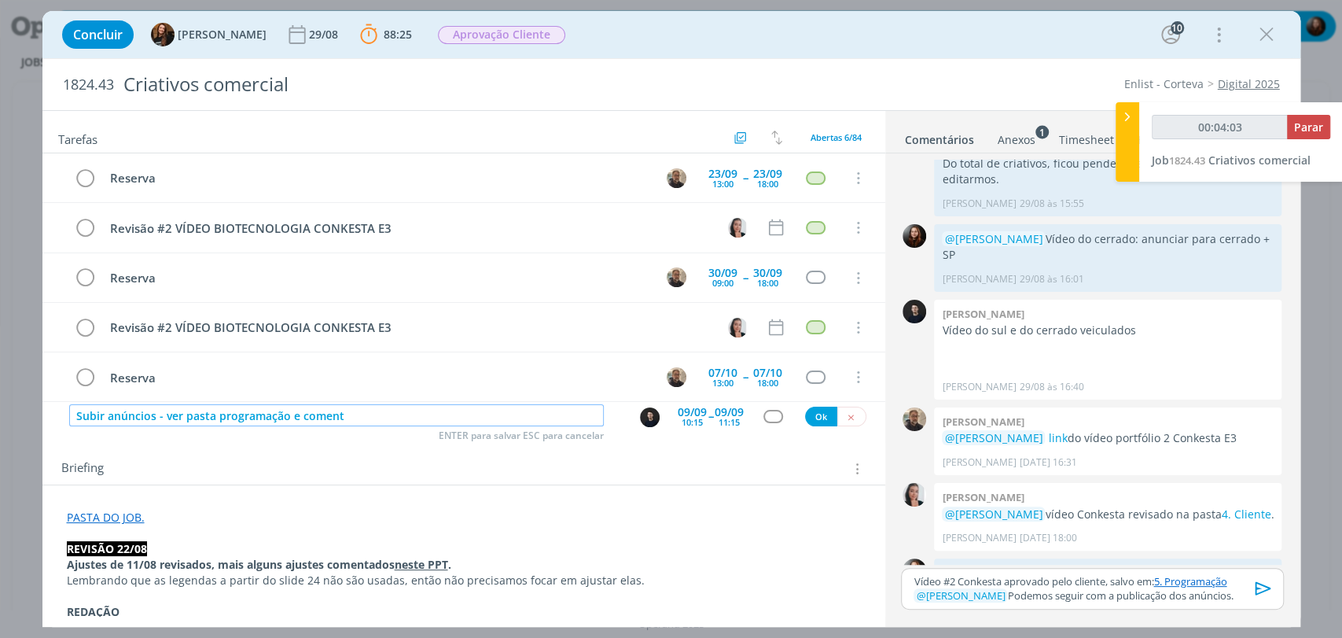
type input "Subir anúncios - ver pasta programação e comentá"
type input "00:04:04"
type input "Subir anúncios - ver pasta programação e comentário Ed"
type input "00:04:05"
type input "Subir anúncios - ver pasta programação e comentário [PERSON_NAME]"
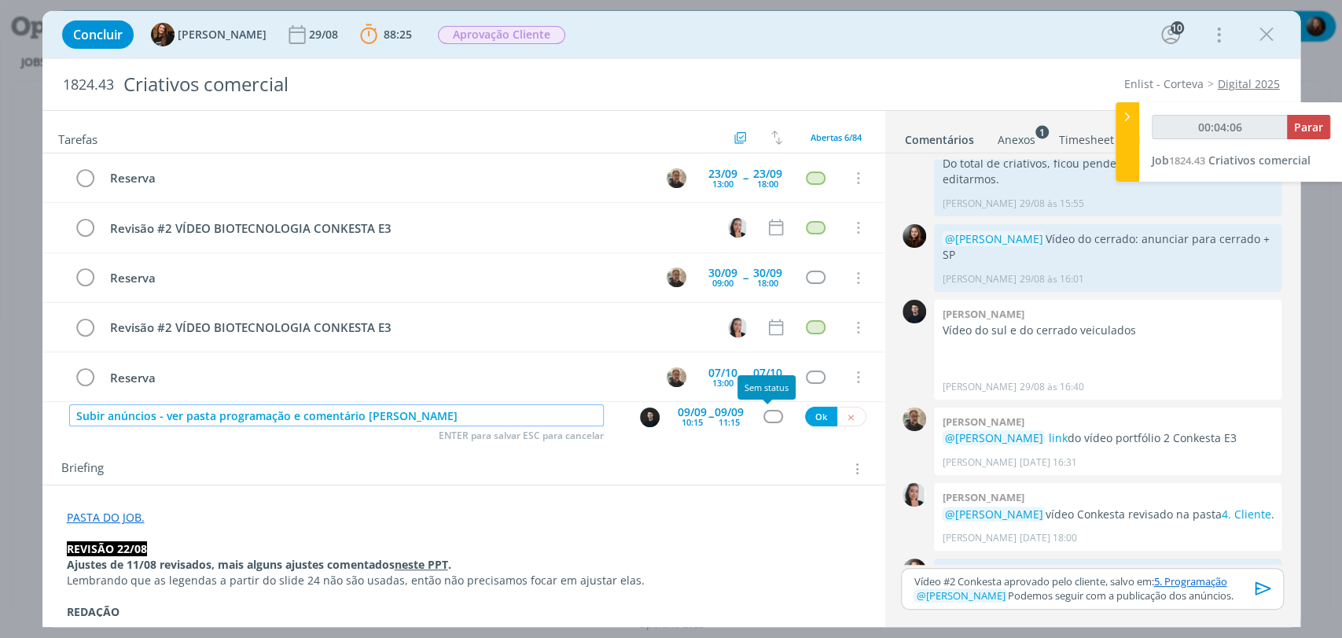
type input "00:04:07"
click at [763, 415] on div "dialog" at bounding box center [773, 416] width 20 height 13
type input "Subir anúncios - ver pasta programação e comentário [PERSON_NAME]"
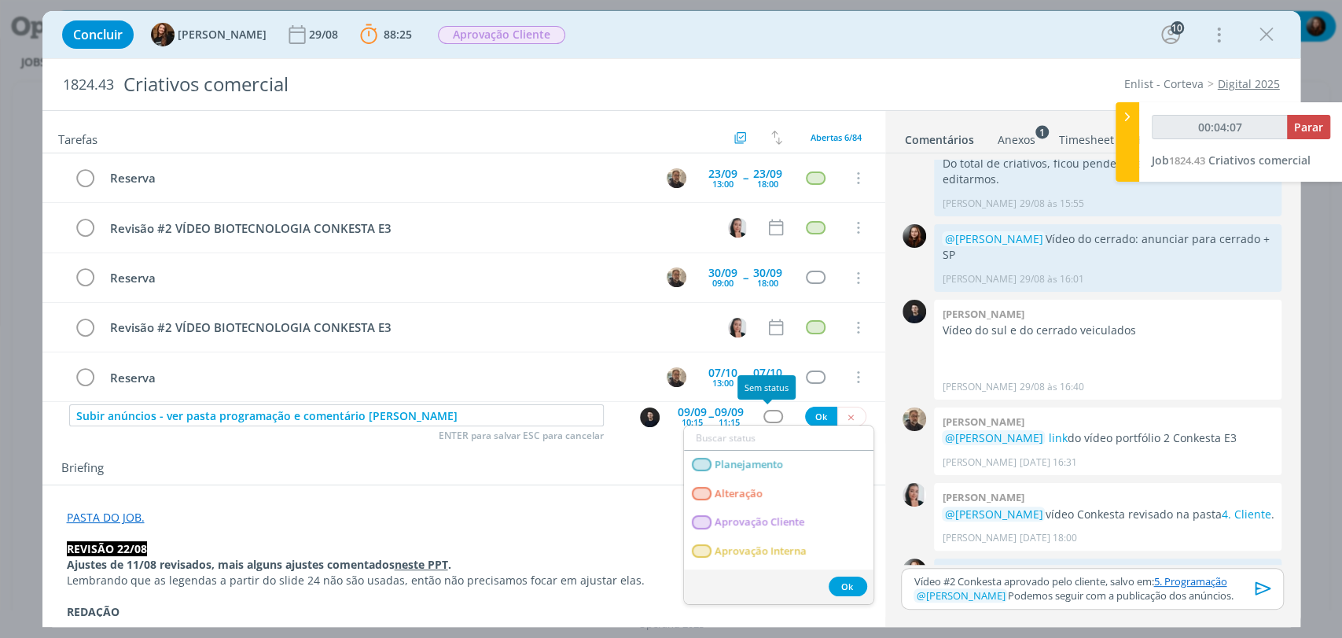
type input "p"
type input "00:04:08"
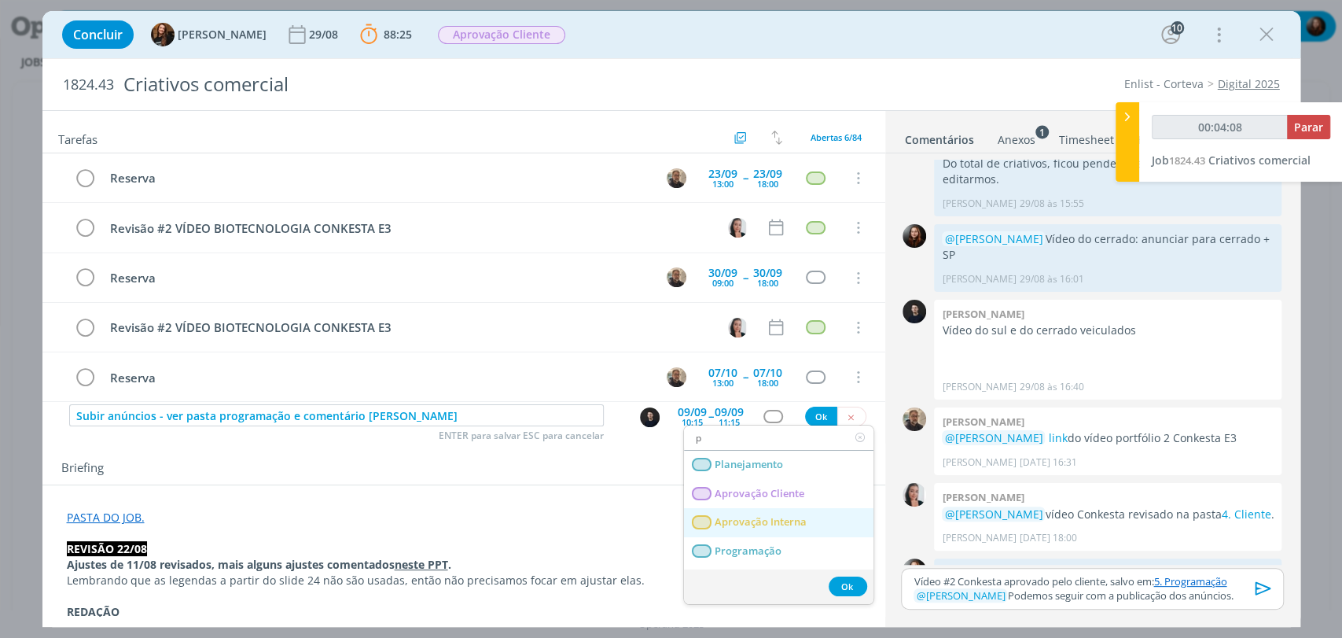
type input "pu"
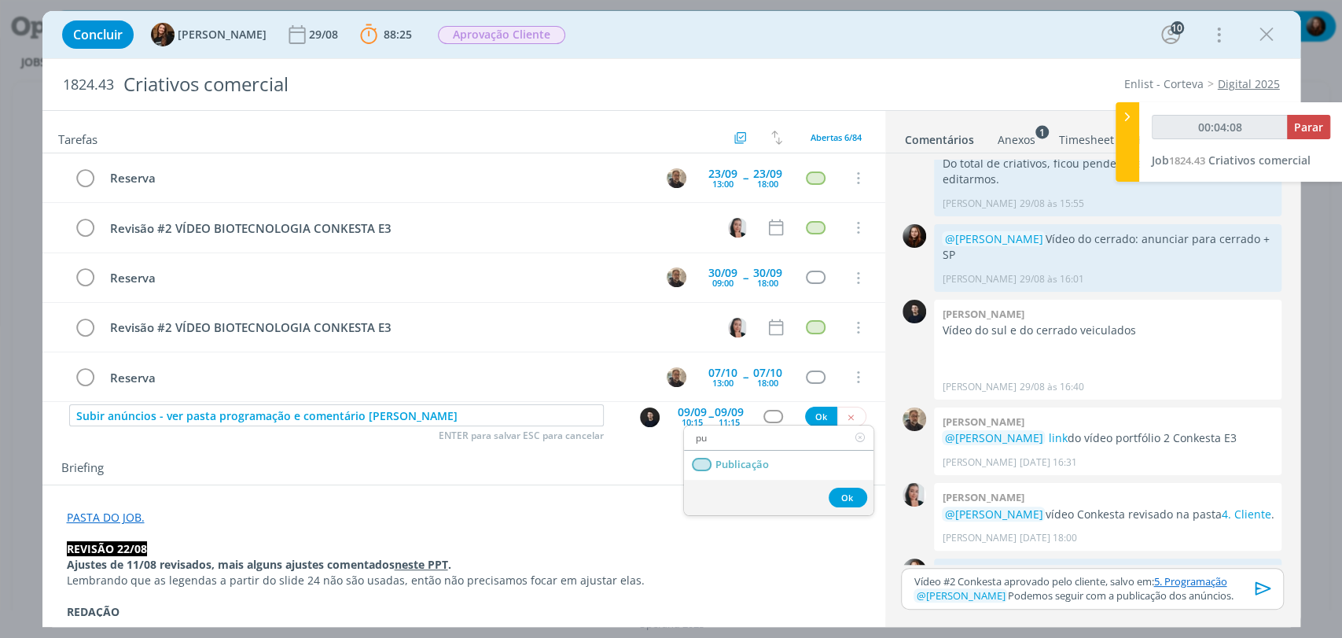
type input "00:04:09"
type input "pu"
click at [759, 460] on span "Publicação" at bounding box center [741, 464] width 53 height 13
type input "00:04:10"
click at [816, 421] on button "Ok" at bounding box center [821, 416] width 32 height 20
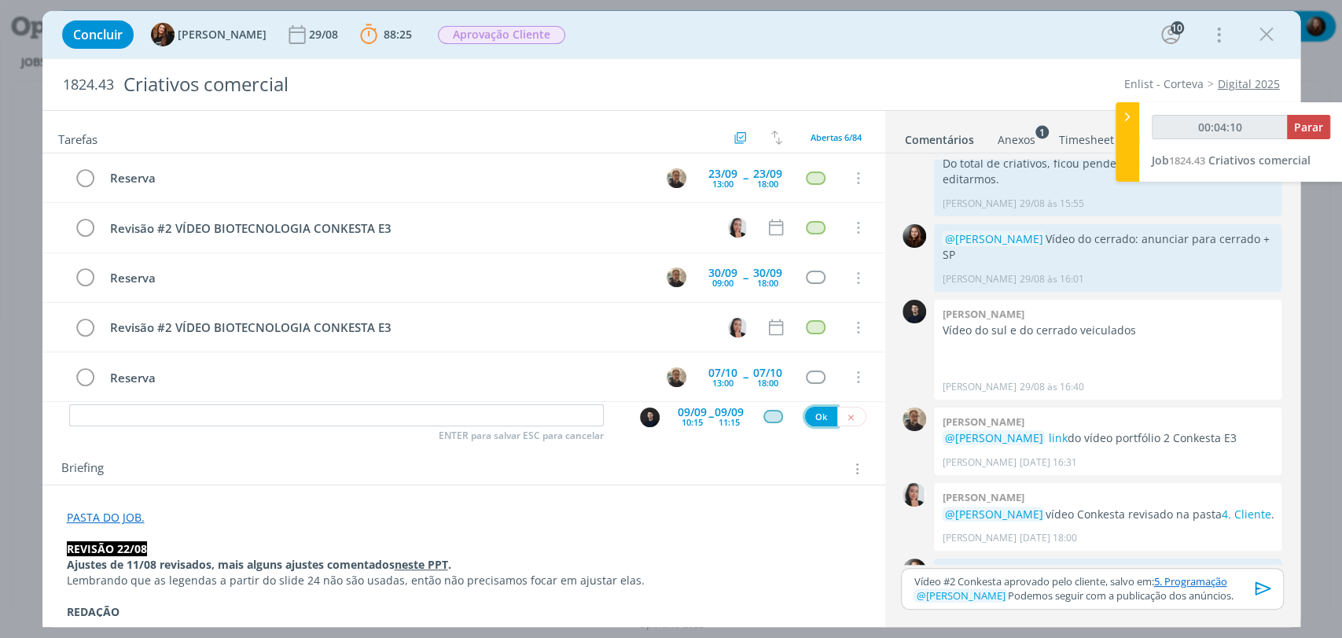
scroll to position [95, 0]
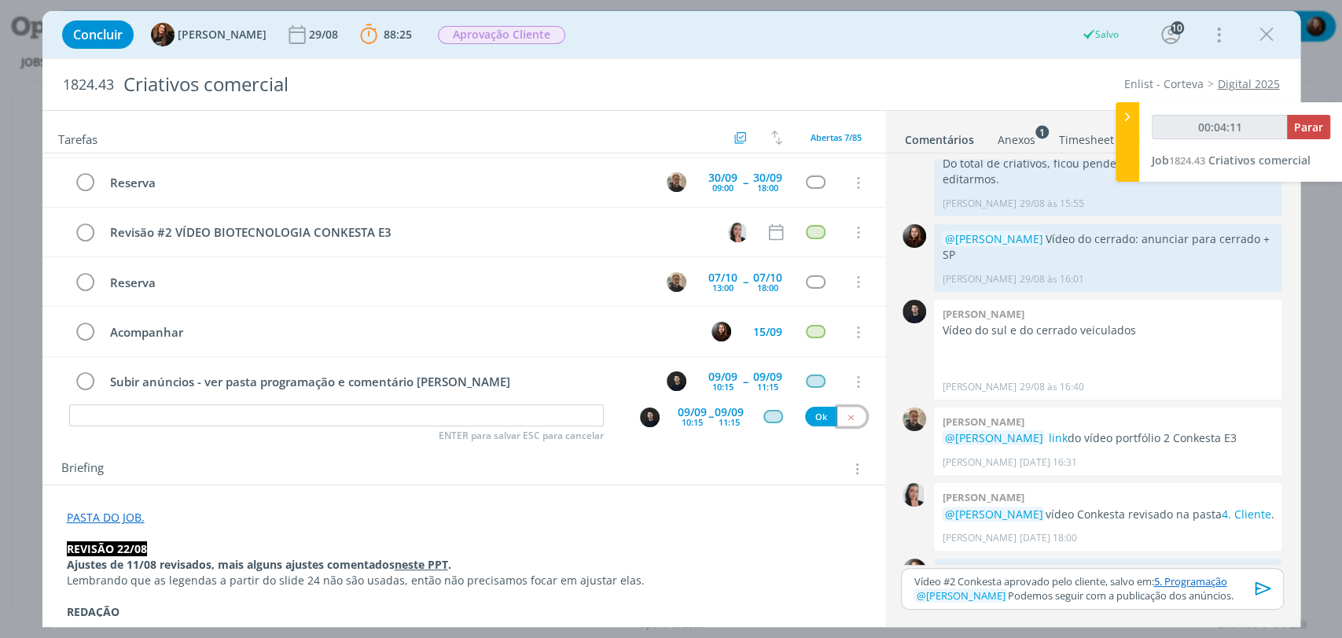
click at [846, 414] on icon "dialog" at bounding box center [851, 417] width 10 height 10
click at [1242, 597] on p "﻿ @ Carlos Nunes ﻿ Podemos seguir com a publicação dos anúncios." at bounding box center [1091, 595] width 357 height 14
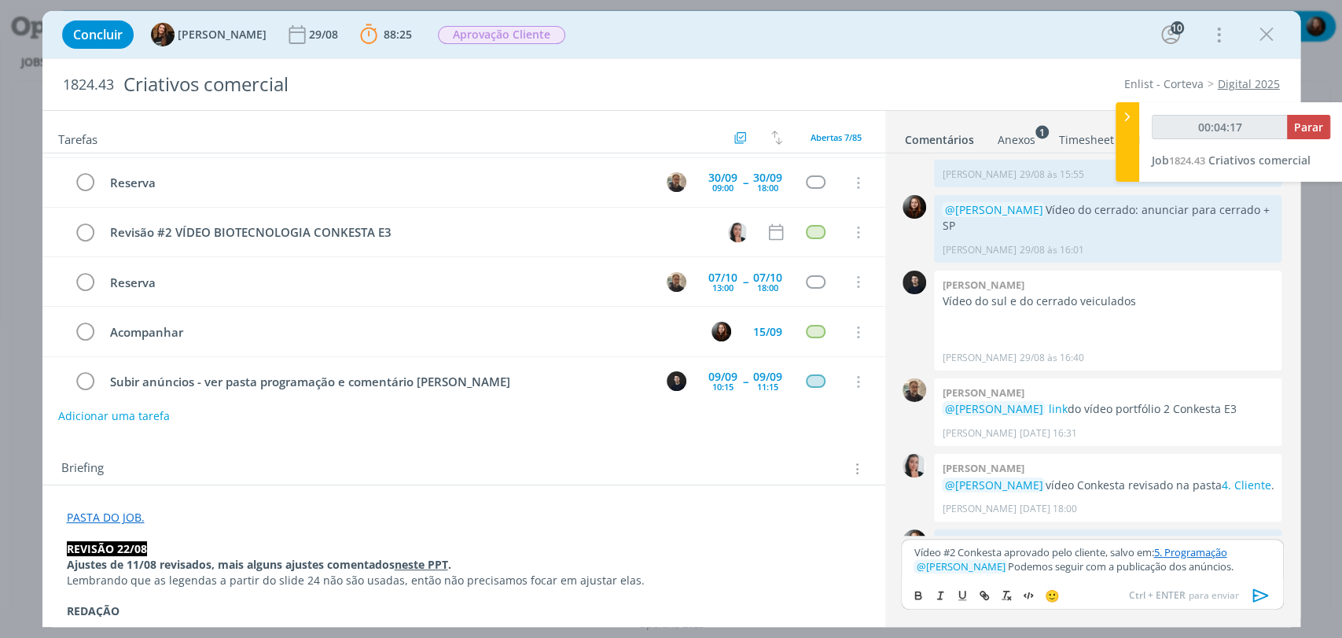
click at [912, 554] on div "Vídeo #2 Conkesta aprovado pelo cliente, salvo em: 5. Programação ﻿ @ Carlos Nu…" at bounding box center [1092, 559] width 382 height 41
click at [1246, 551] on p "Vídeo #2 Conkesta aprovado pelo cliente, salvo em: 5. Programação" at bounding box center [1091, 552] width 357 height 14
click at [1256, 597] on icon "dialog" at bounding box center [1261, 595] width 24 height 24
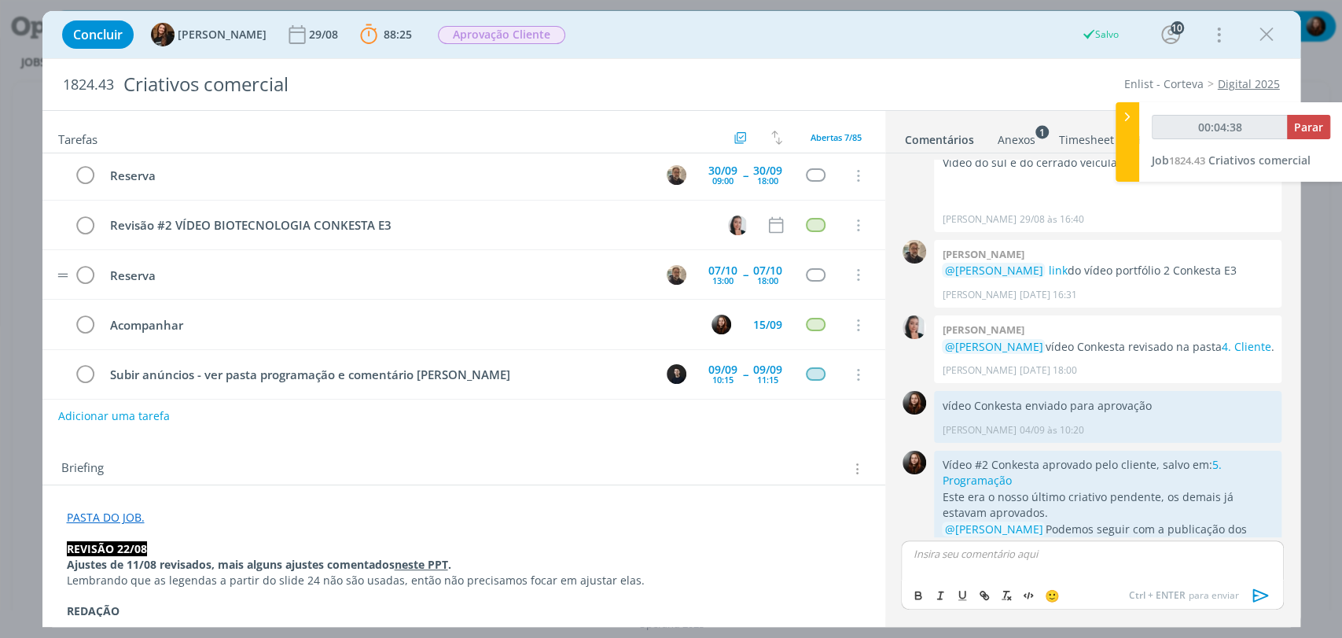
scroll to position [109, 0]
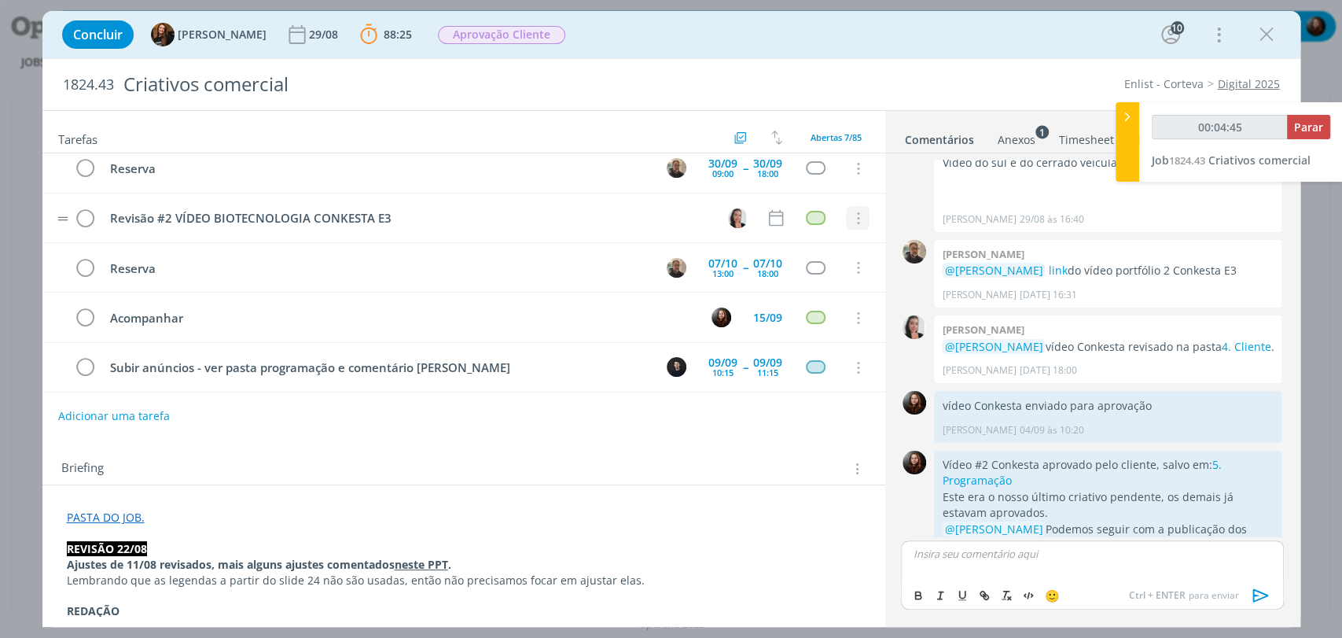
click at [848, 215] on icon "dialog" at bounding box center [856, 218] width 17 height 14
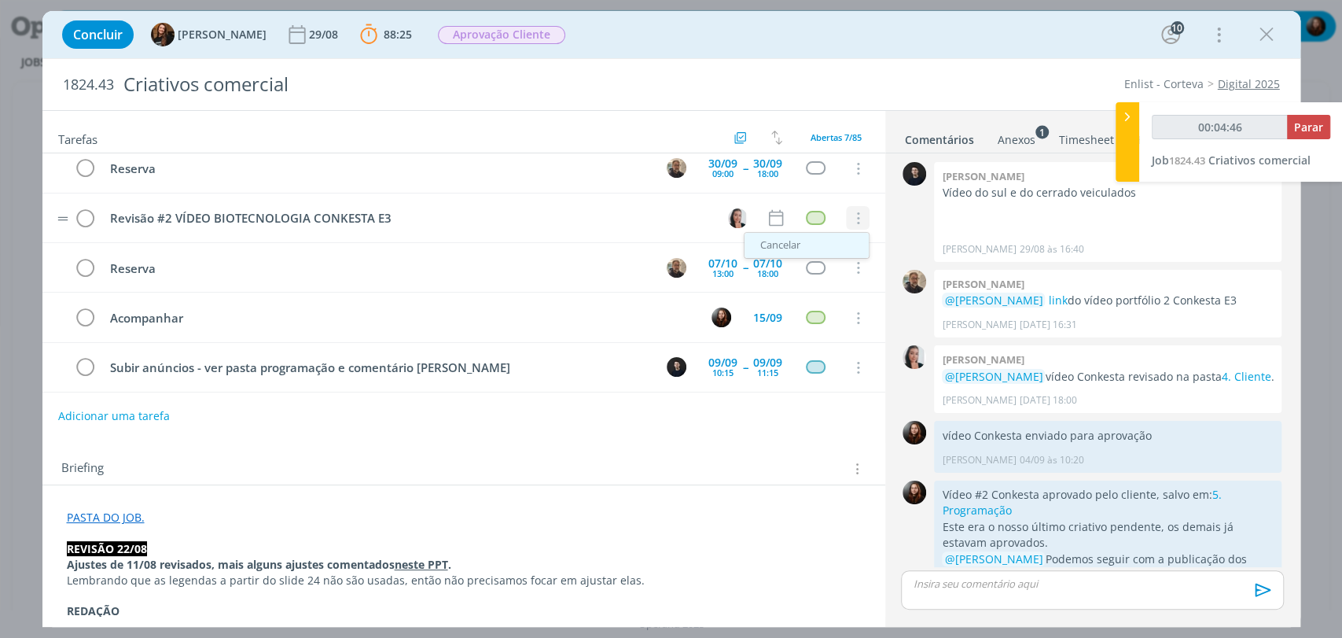
click at [781, 246] on link "Cancelar" at bounding box center [806, 245] width 124 height 25
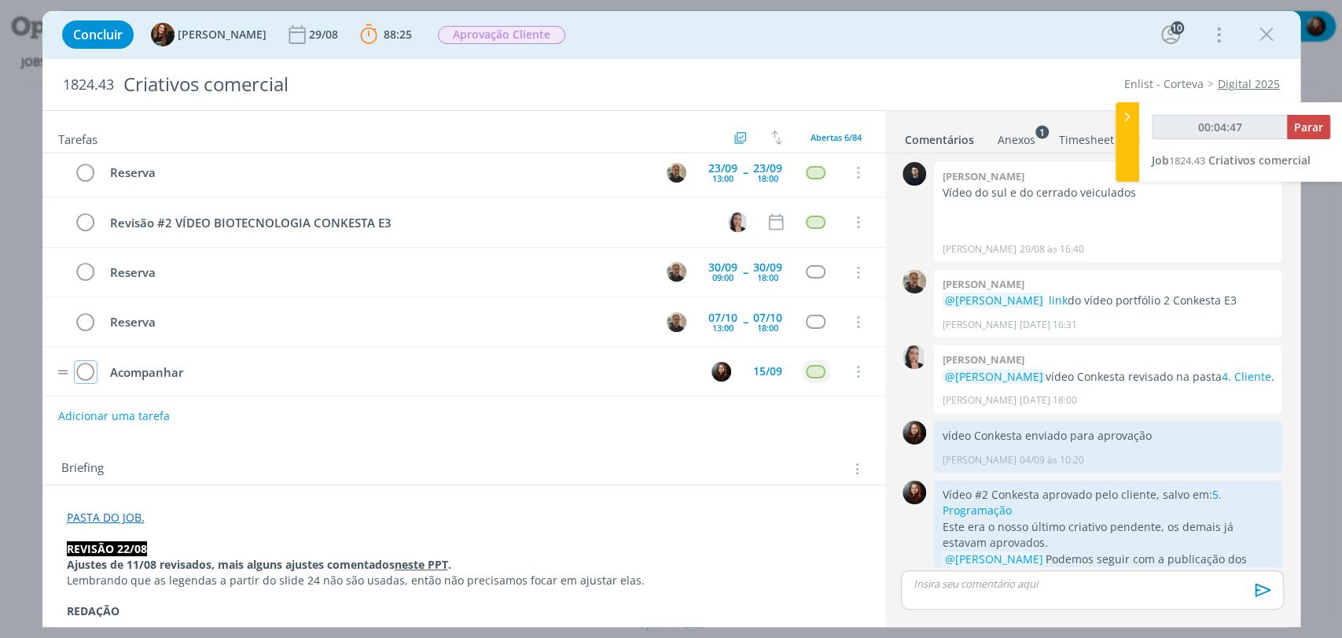
scroll to position [0, 0]
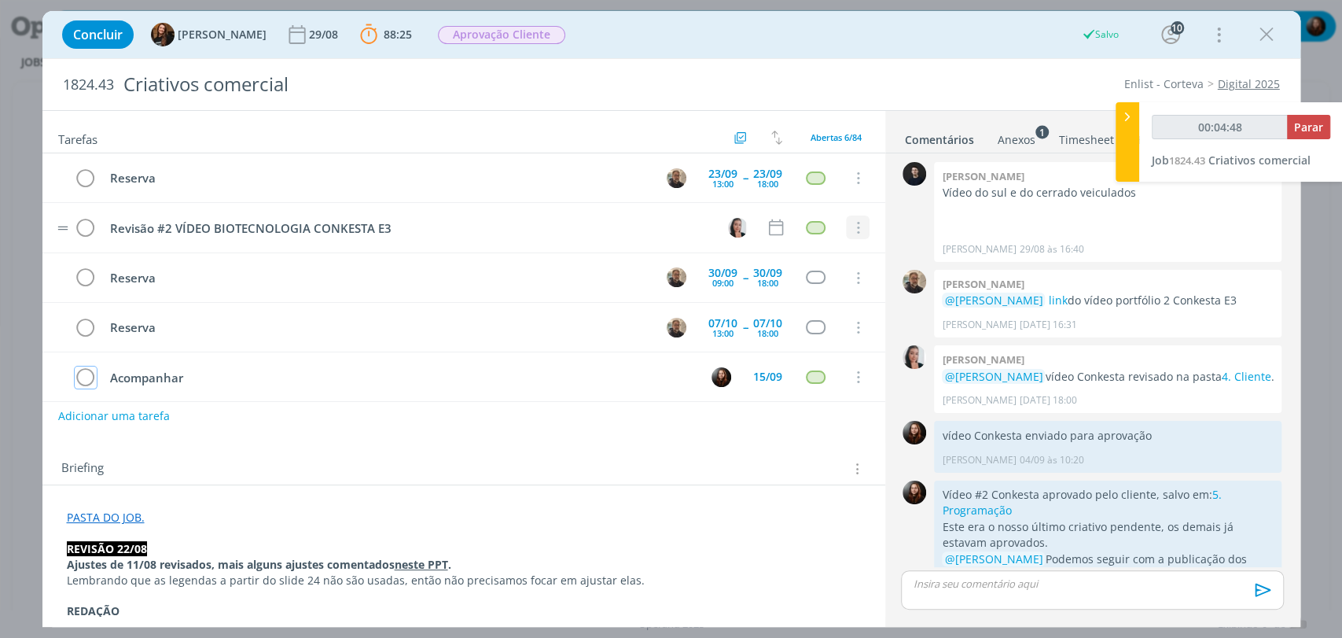
click at [848, 223] on icon "dialog" at bounding box center [856, 228] width 17 height 14
click at [777, 255] on link "Cancelar" at bounding box center [806, 254] width 124 height 25
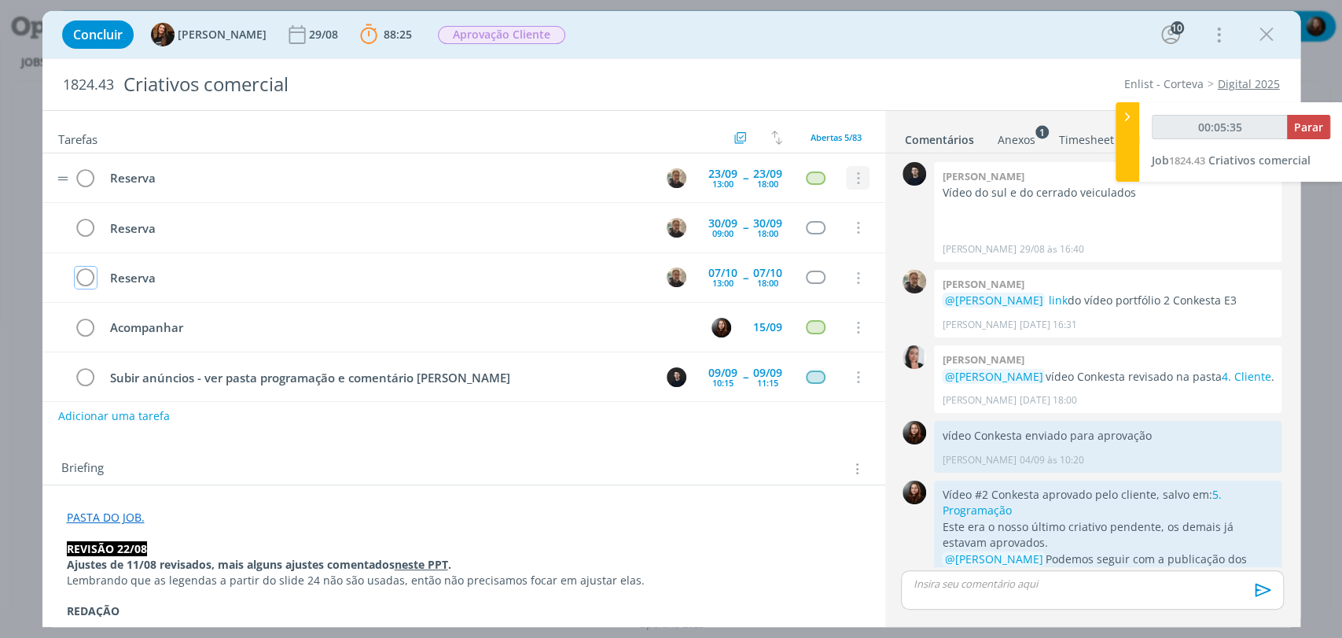
click at [848, 182] on icon "dialog" at bounding box center [856, 178] width 17 height 14
click at [784, 203] on div "Sem status" at bounding box center [808, 198] width 58 height 24
click at [752, 203] on link "Cancelar" at bounding box center [806, 205] width 124 height 25
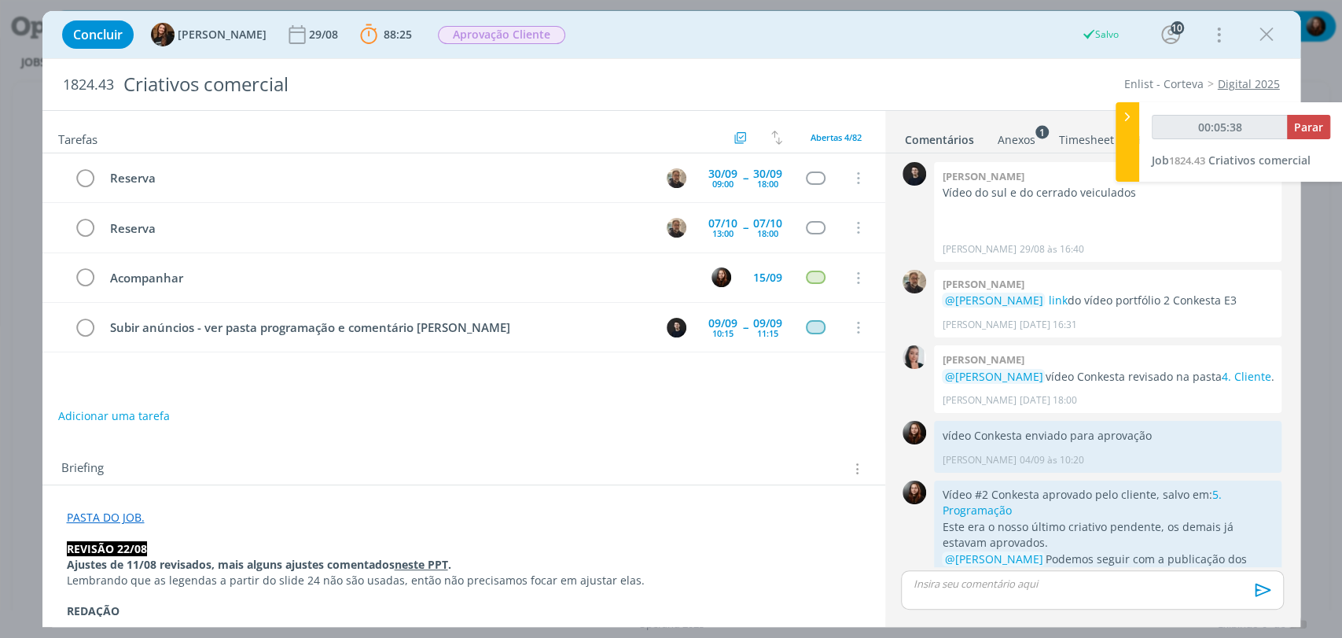
click at [953, 45] on div "Concluir Tayná Morsch 29/08 88:25 Parar Apontar Data * 05/09/2025 Horas * 00:00…" at bounding box center [671, 35] width 1234 height 38
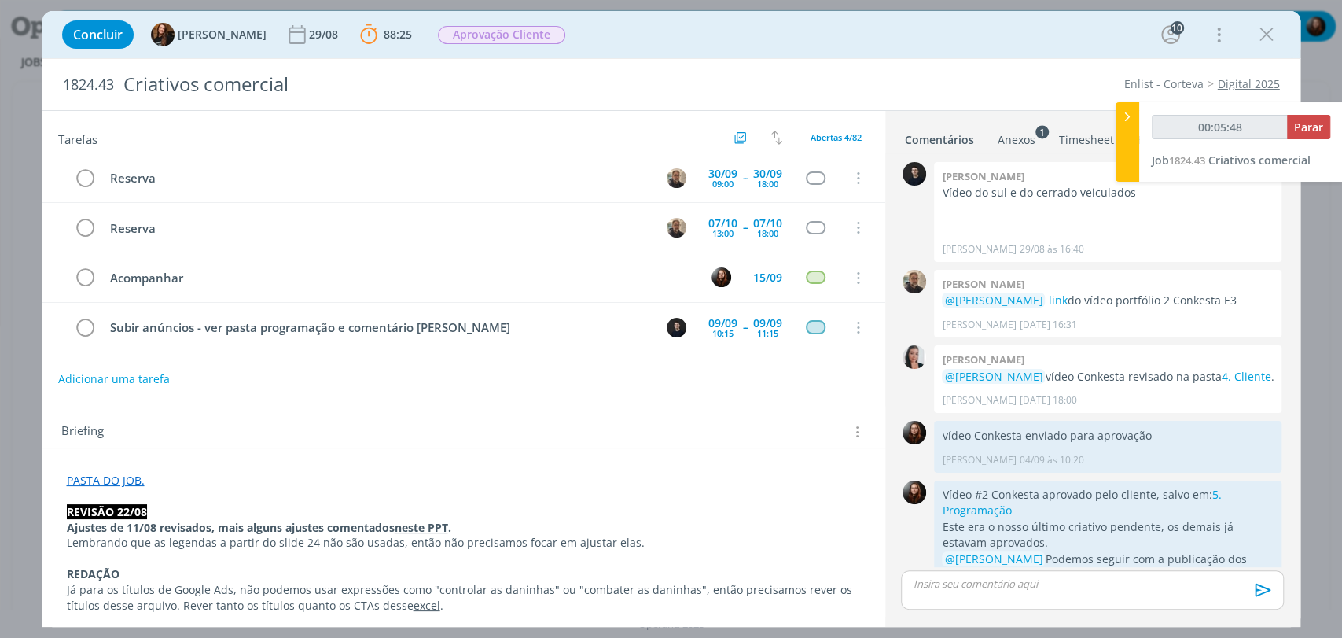
click at [954, 42] on div "Concluir Tayná Morsch 29/08 88:25 Parar Apontar Data * 05/09/2025 Horas * 00:00…" at bounding box center [671, 35] width 1234 height 38
click at [887, 31] on div "Concluir Tayná Morsch 29/08 88:25 Parar Apontar Data * 05/09/2025 Horas * 00:00…" at bounding box center [671, 35] width 1234 height 38
click at [848, 182] on icon "dialog" at bounding box center [856, 178] width 17 height 14
click at [782, 208] on link "Cancelar" at bounding box center [806, 205] width 124 height 25
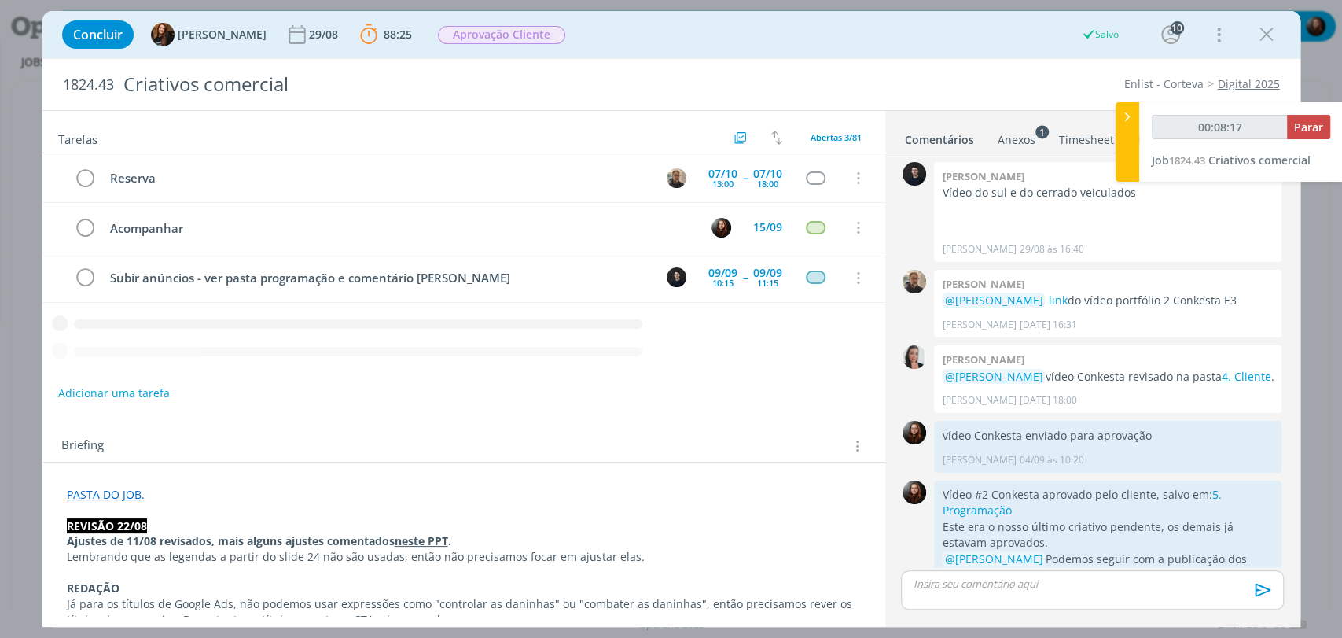
click at [818, 57] on div "Concluir Tayná Morsch 29/08 88:25 Parar Apontar Data * 05/09/2025 Horas * 00:00…" at bounding box center [671, 34] width 1258 height 47
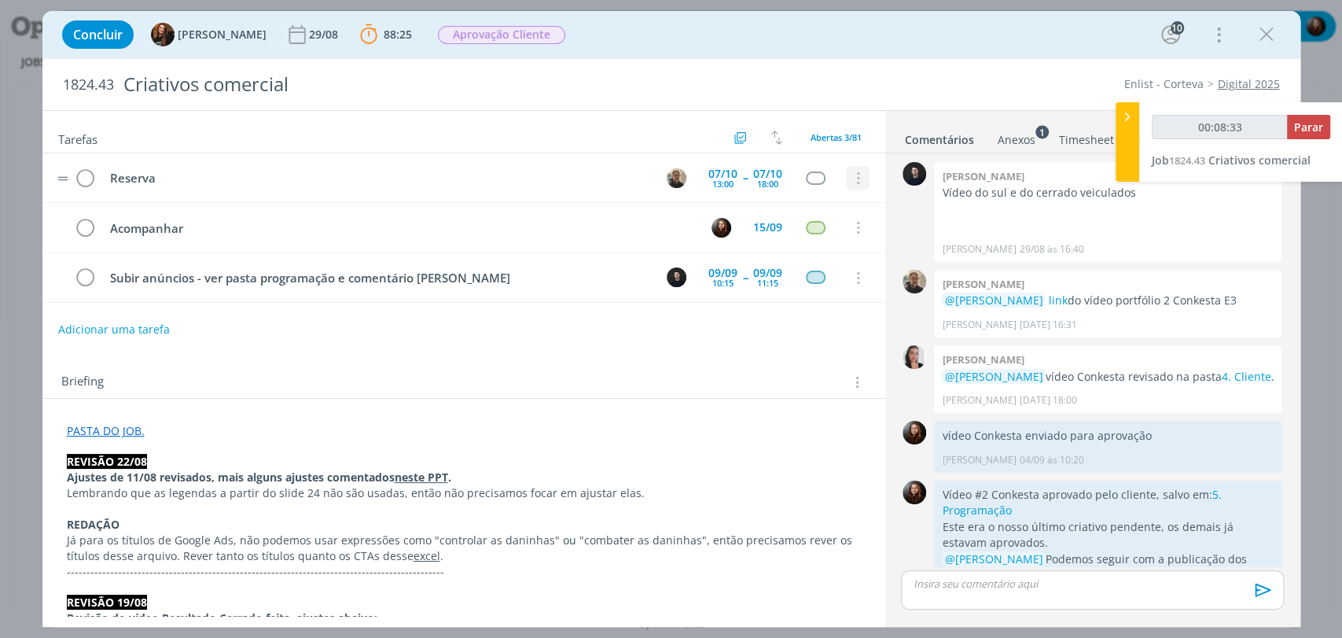
click at [848, 180] on icon "dialog" at bounding box center [856, 178] width 17 height 14
click at [807, 200] on link "Cancelar" at bounding box center [806, 205] width 124 height 25
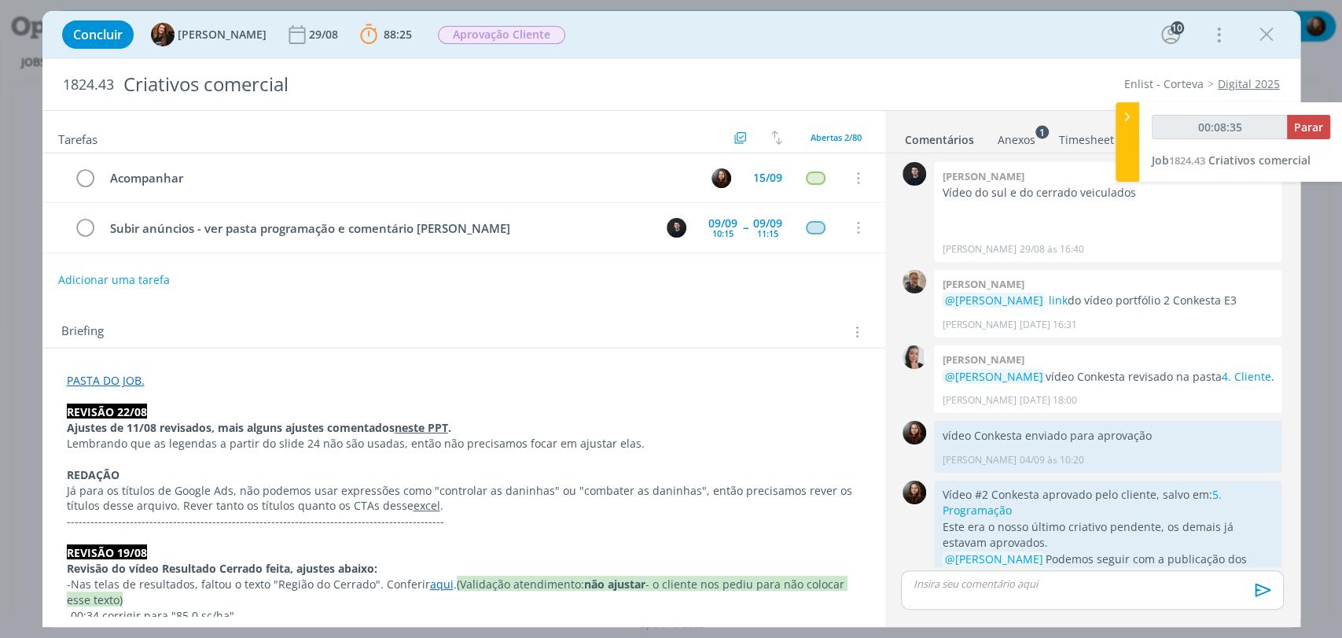
click at [909, 44] on div "Concluir Tayná Morsch 29/08 88:25 Parar Apontar Data * 05/09/2025 Horas * 00:00…" at bounding box center [671, 35] width 1234 height 38
click at [489, 39] on span "Aprovação Cliente" at bounding box center [501, 35] width 127 height 18
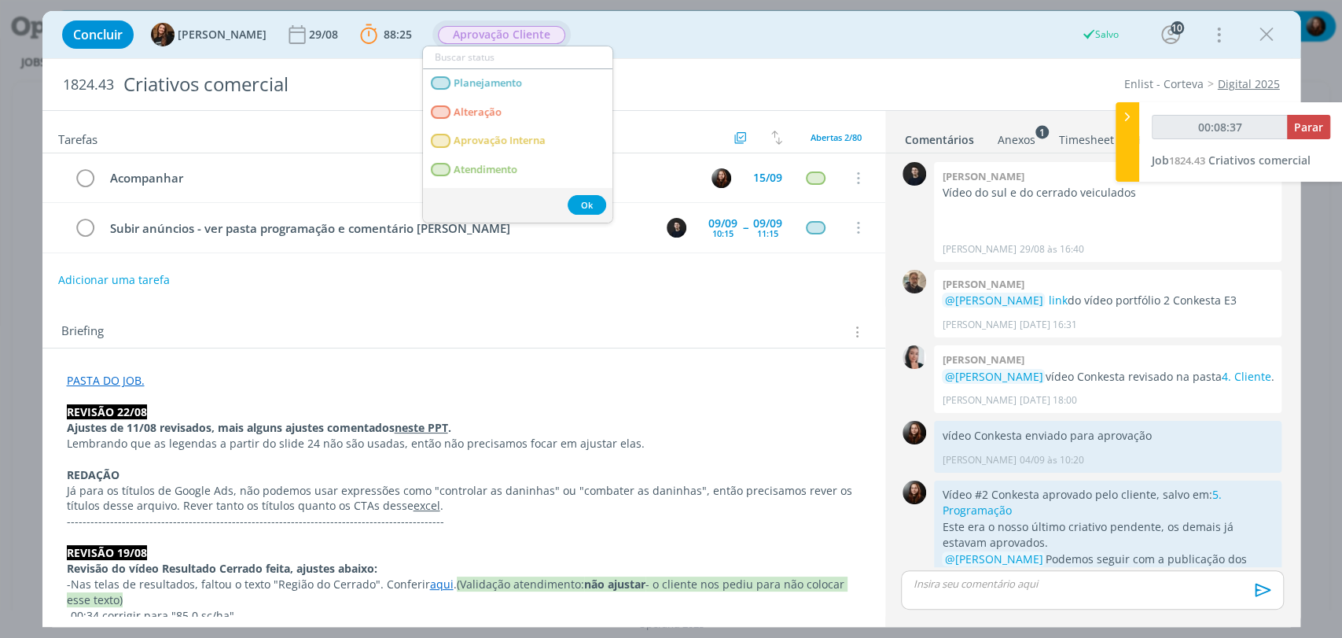
type input "00:08:38"
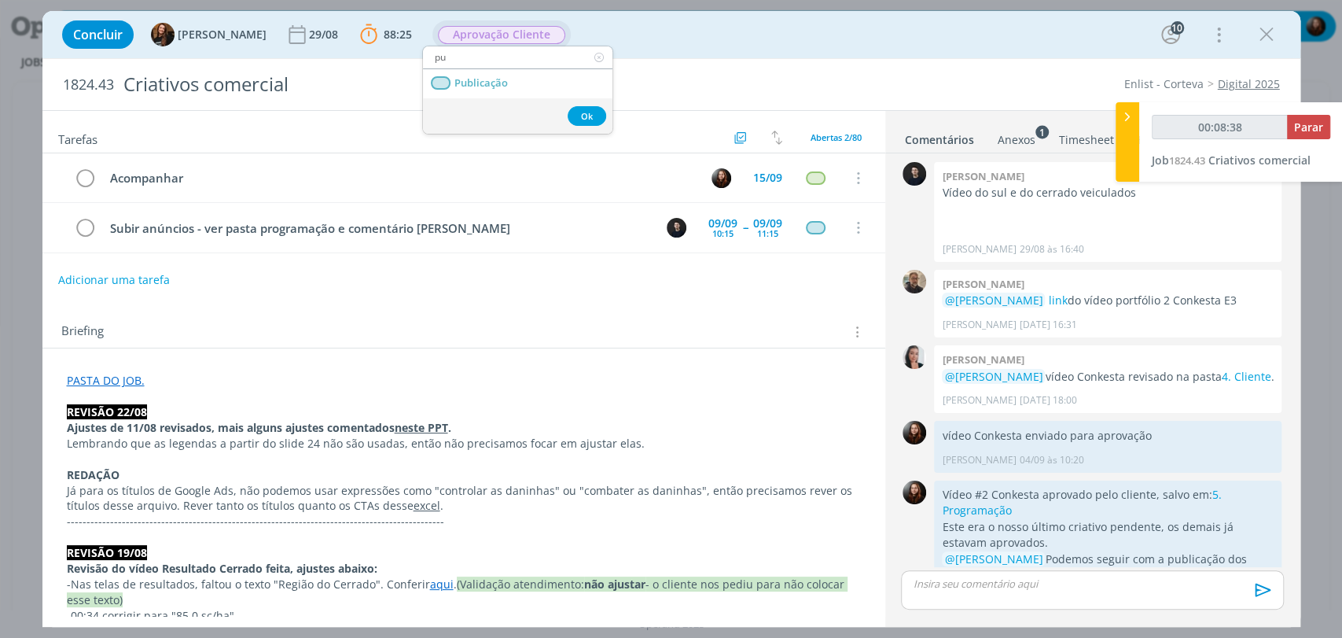
type input "pub"
type input "00:08:40"
type input "pub"
click at [485, 89] on span "Publicação" at bounding box center [480, 83] width 53 height 13
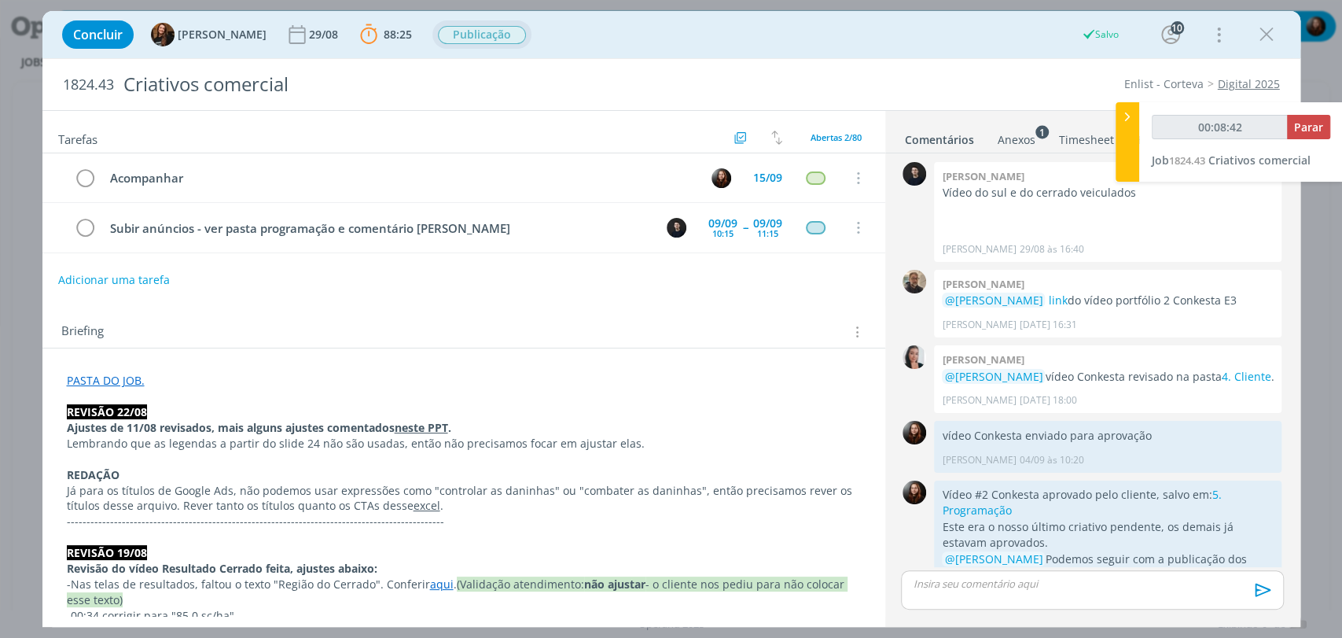
type input "00:08:43"
click at [1321, 128] on span "Parar" at bounding box center [1308, 126] width 29 height 15
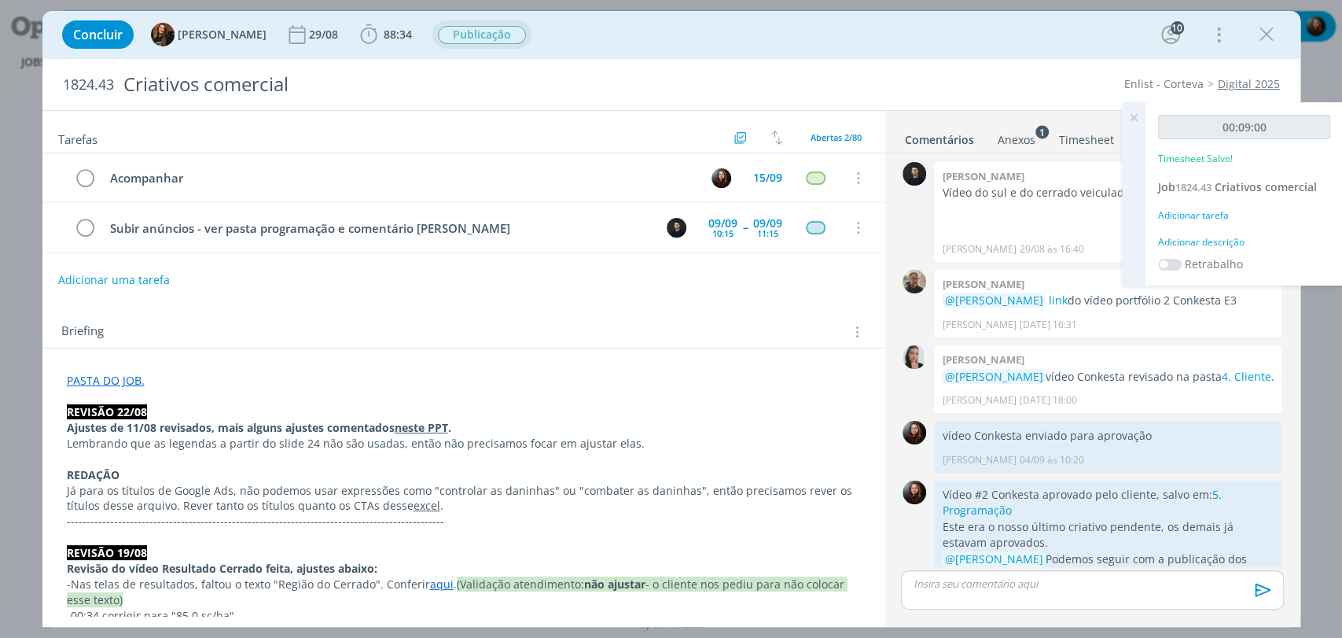
click at [1213, 243] on div "Adicionar descrição" at bounding box center [1244, 242] width 172 height 14
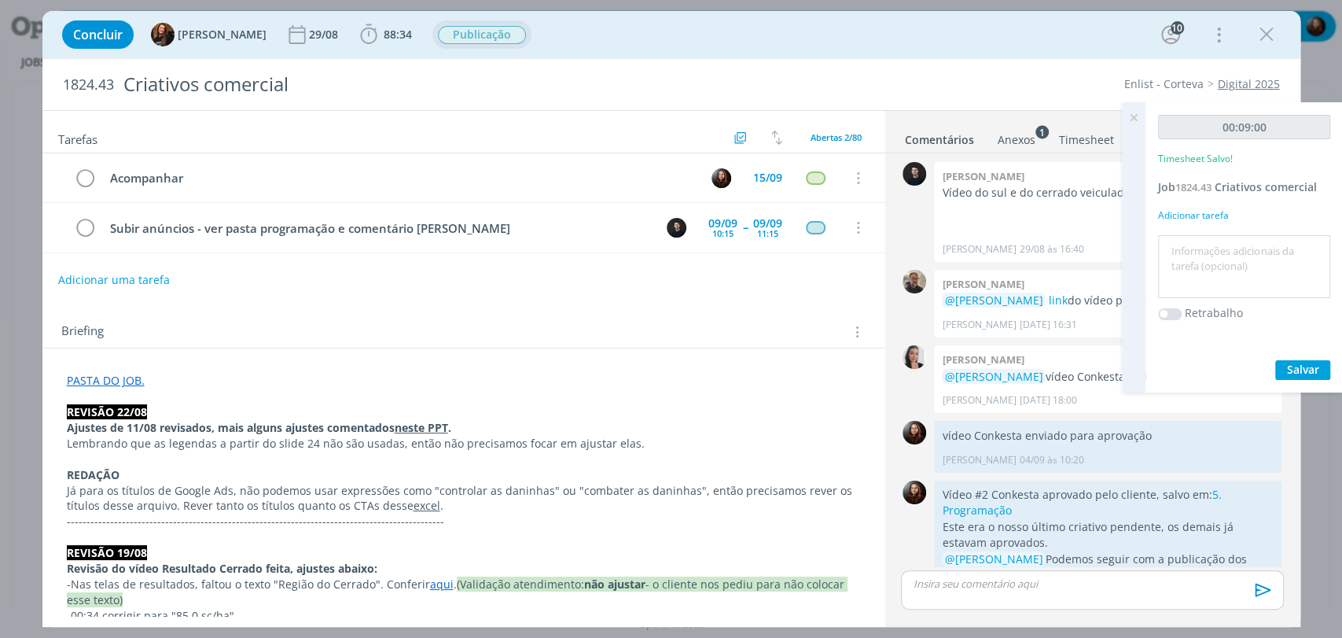
click at [1217, 239] on textarea at bounding box center [1244, 267] width 164 height 56
type textarea "atualização de briefing e pauta"
click at [1304, 373] on span "Salvar" at bounding box center [1303, 369] width 32 height 15
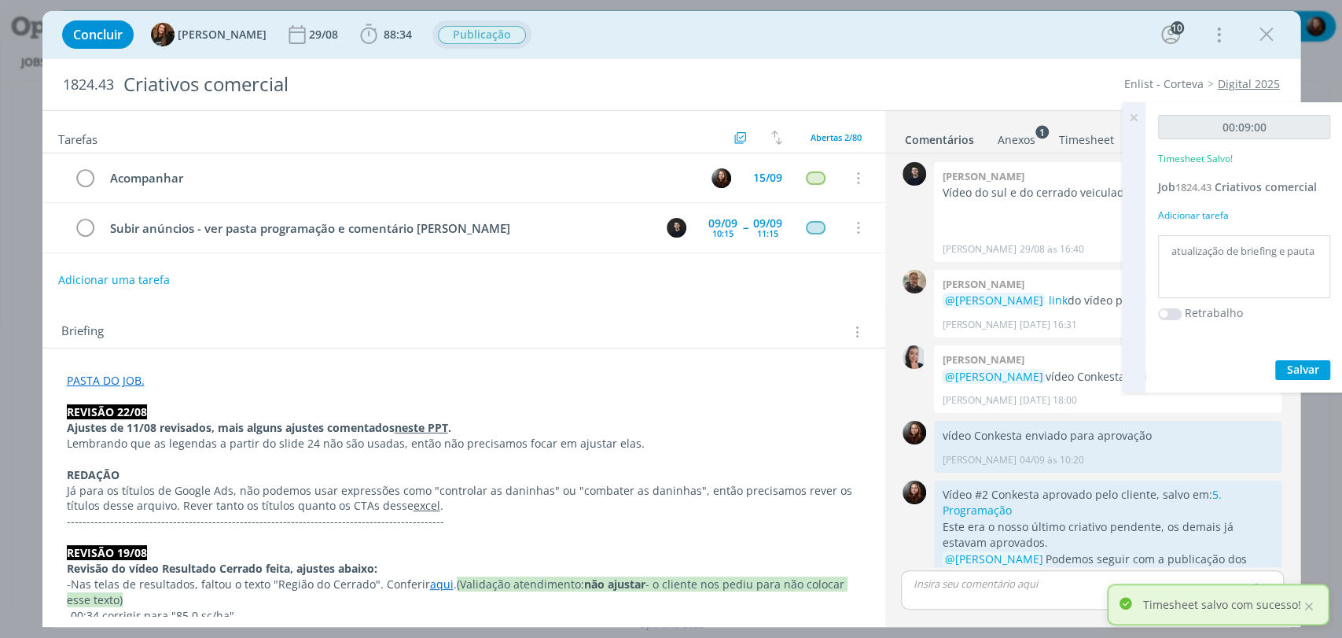
click at [1130, 114] on icon at bounding box center [1133, 117] width 28 height 31
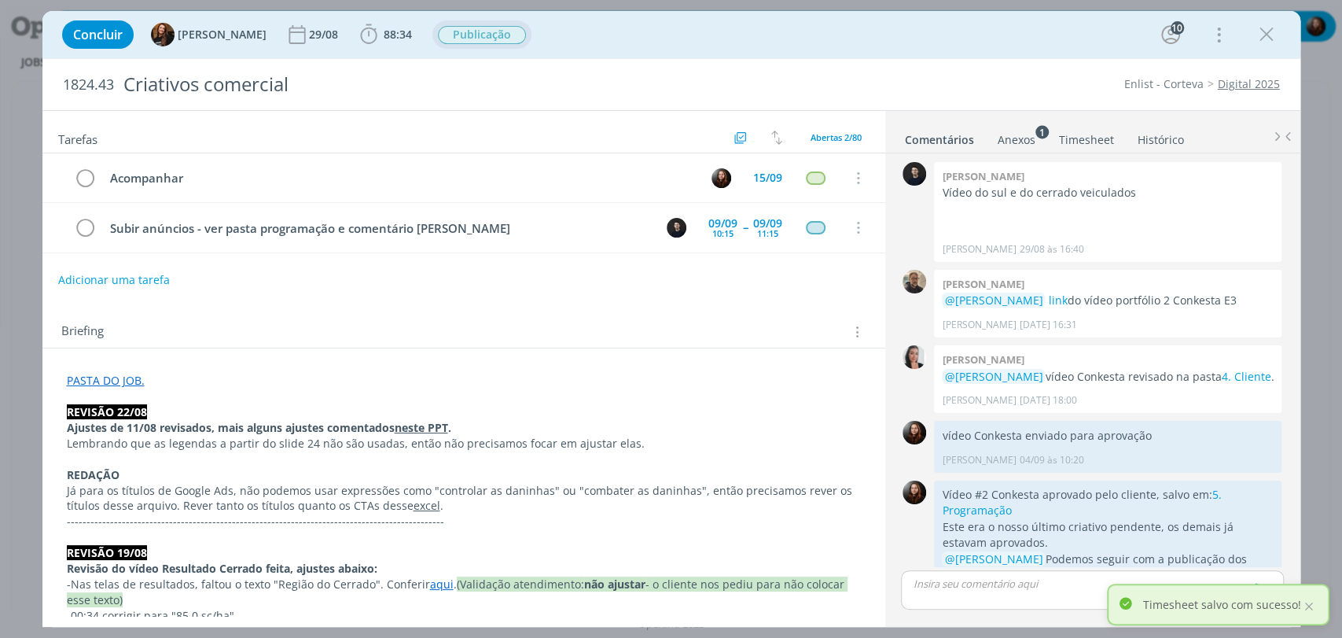
click at [1025, 68] on div "1824.43 Criativos comercial Enlist - Corteva Digital 2025" at bounding box center [671, 84] width 1258 height 51
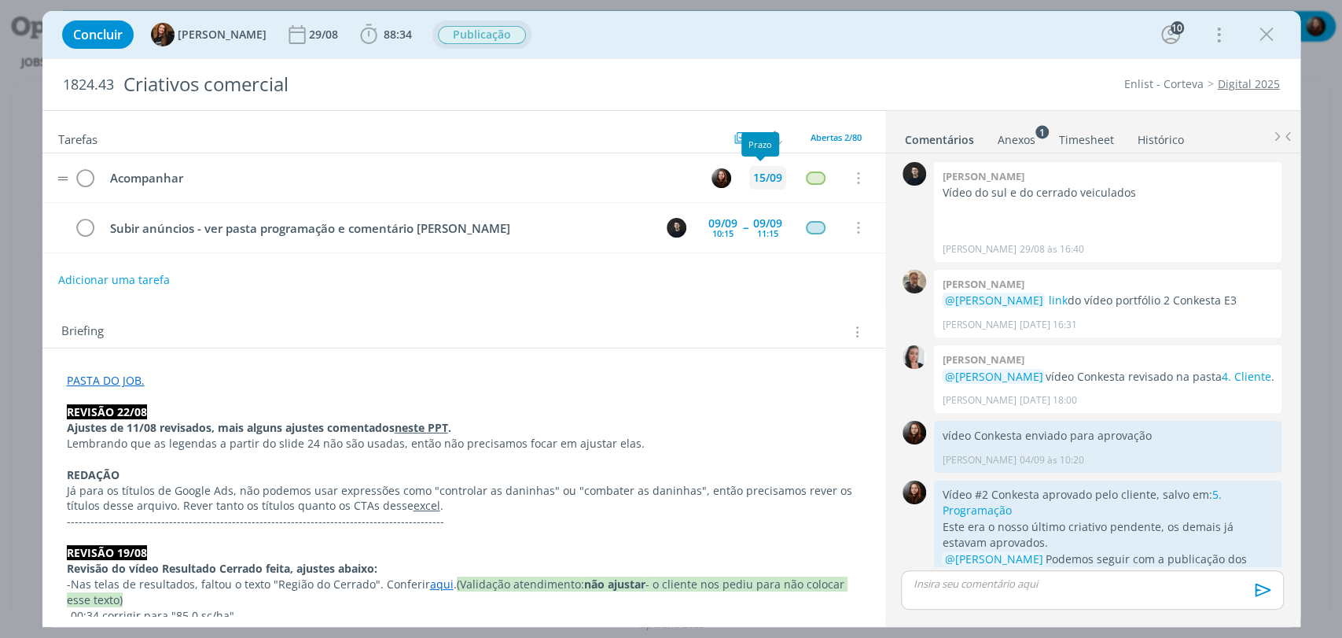
click at [756, 178] on div "15/09" at bounding box center [767, 177] width 29 height 11
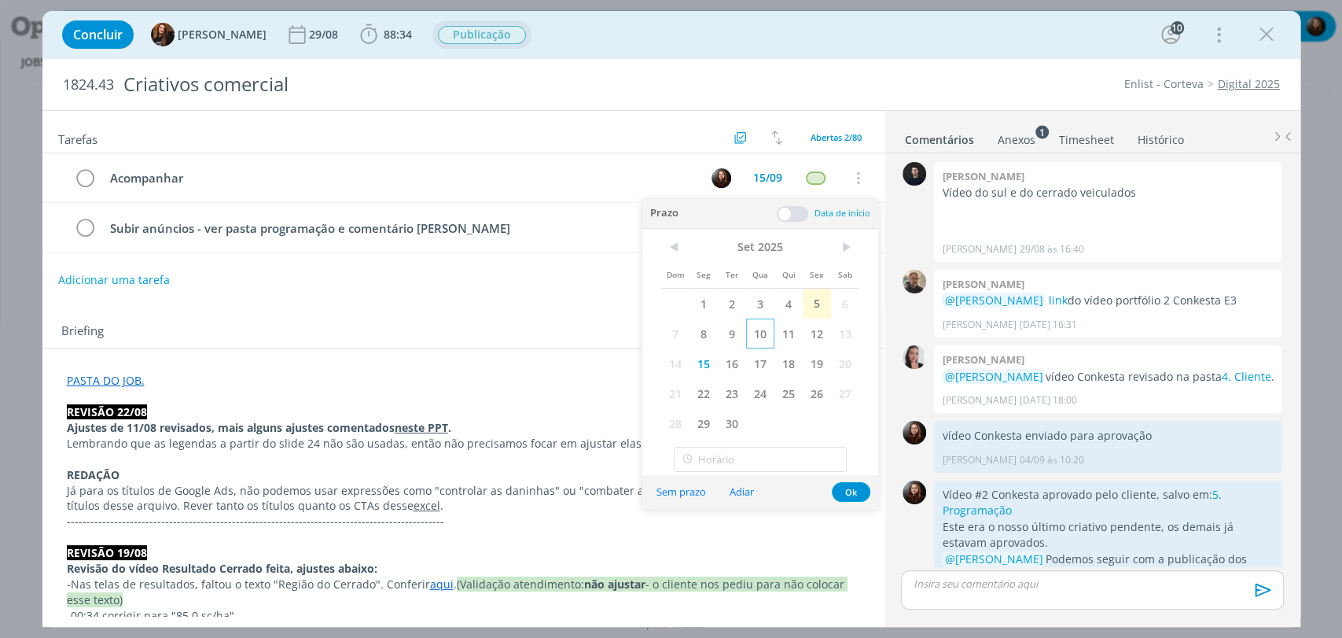
click at [755, 339] on span "10" at bounding box center [760, 333] width 28 height 30
click at [847, 488] on button "Ok" at bounding box center [851, 492] width 39 height 20
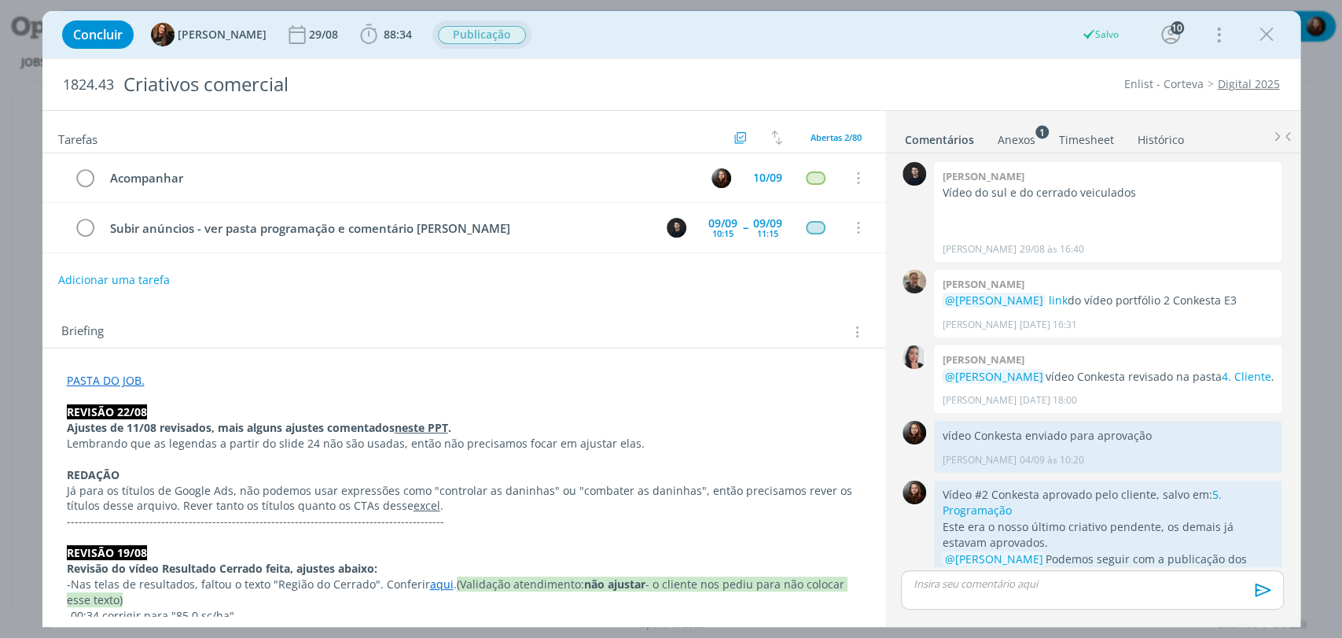
click at [935, 38] on div "Concluir Tayná Morsch 29/08 88:34 Iniciar Apontar Data * 05/09/2025 Horas * 00:…" at bounding box center [671, 35] width 1234 height 38
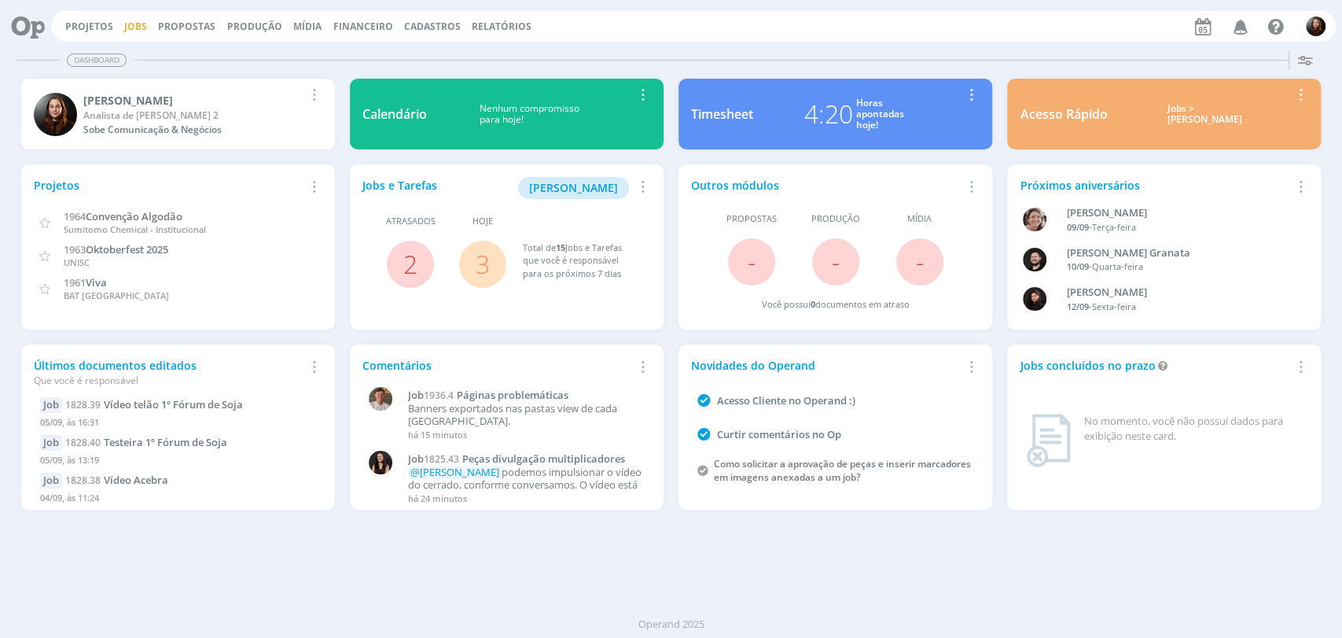
click at [134, 23] on link "Jobs" at bounding box center [135, 26] width 23 height 13
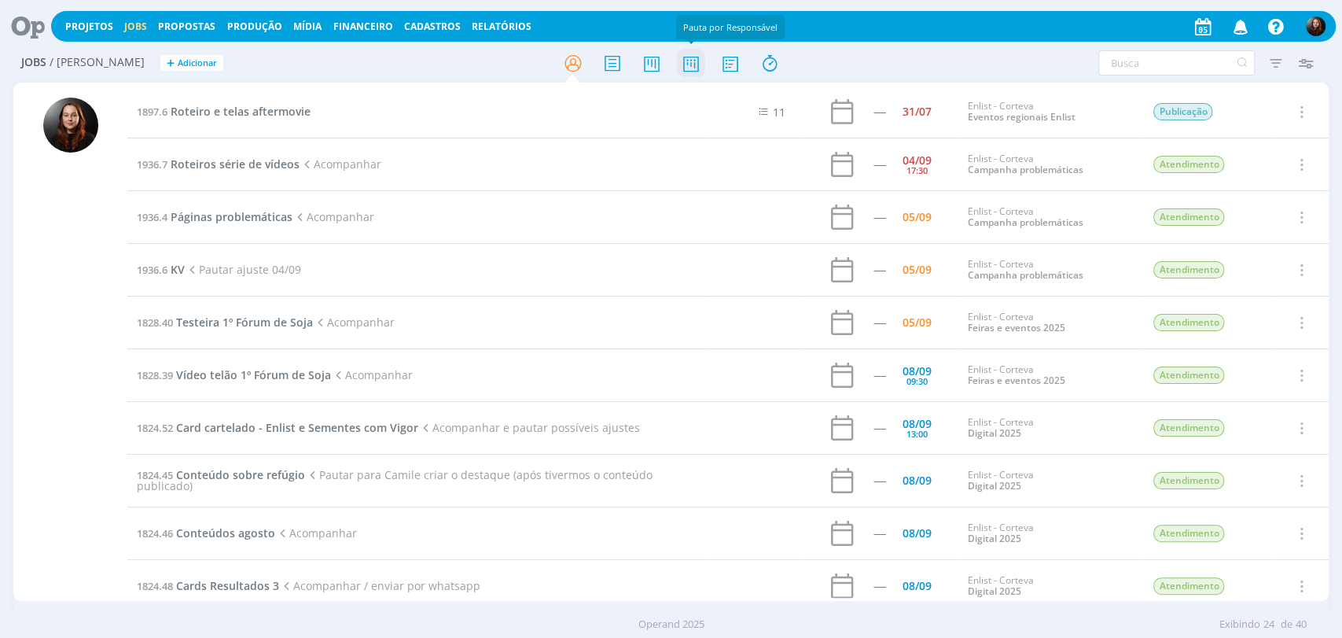
click at [692, 65] on icon at bounding box center [690, 63] width 28 height 31
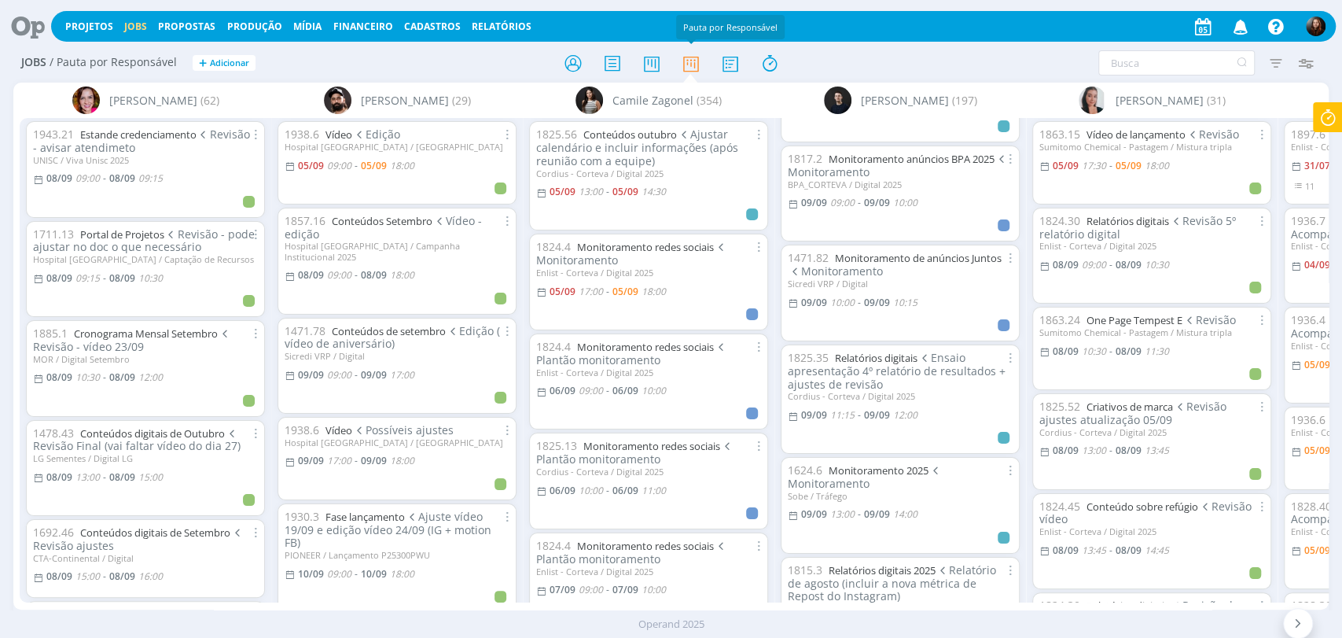
scroll to position [786, 0]
click at [1142, 68] on input "text" at bounding box center [1176, 62] width 156 height 25
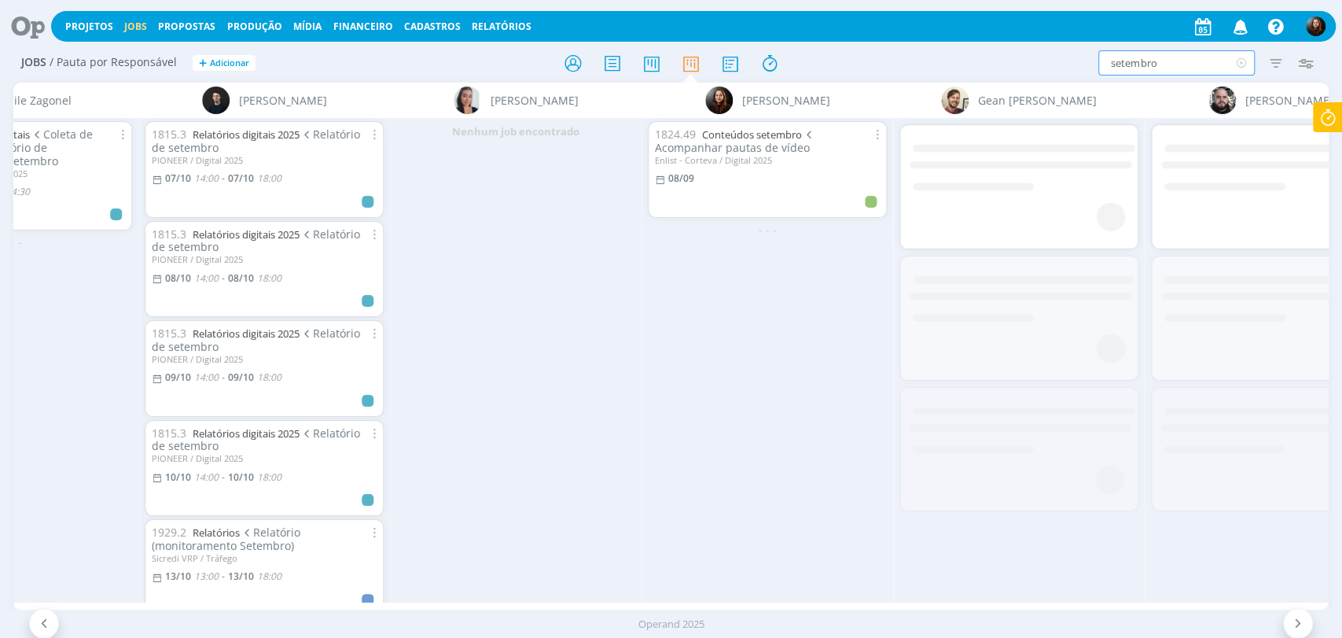
scroll to position [0, 700]
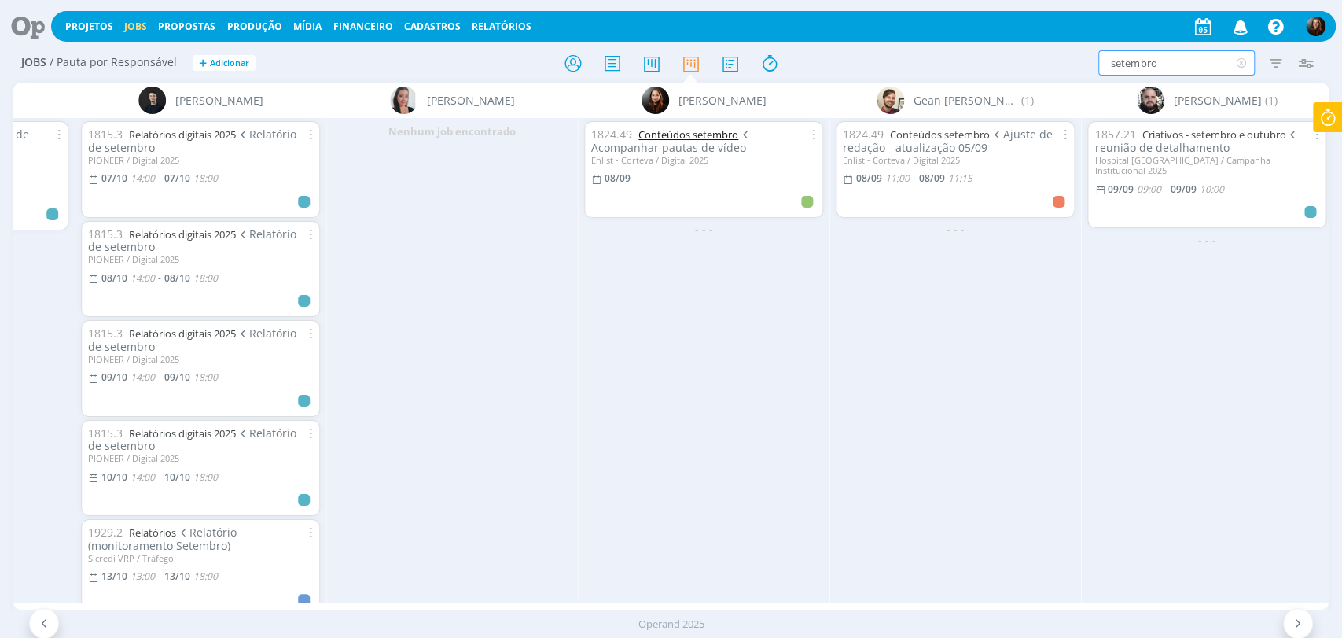
type input "setembro"
click at [1244, 58] on icon at bounding box center [1241, 62] width 20 height 25
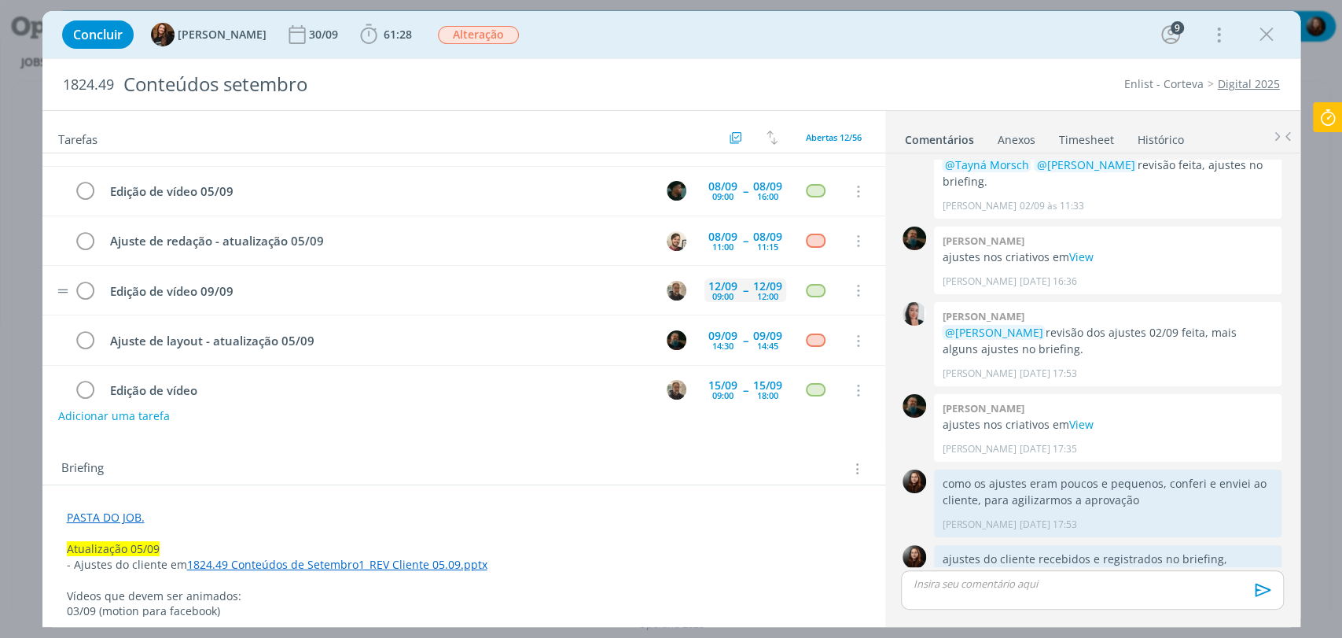
scroll to position [87, 0]
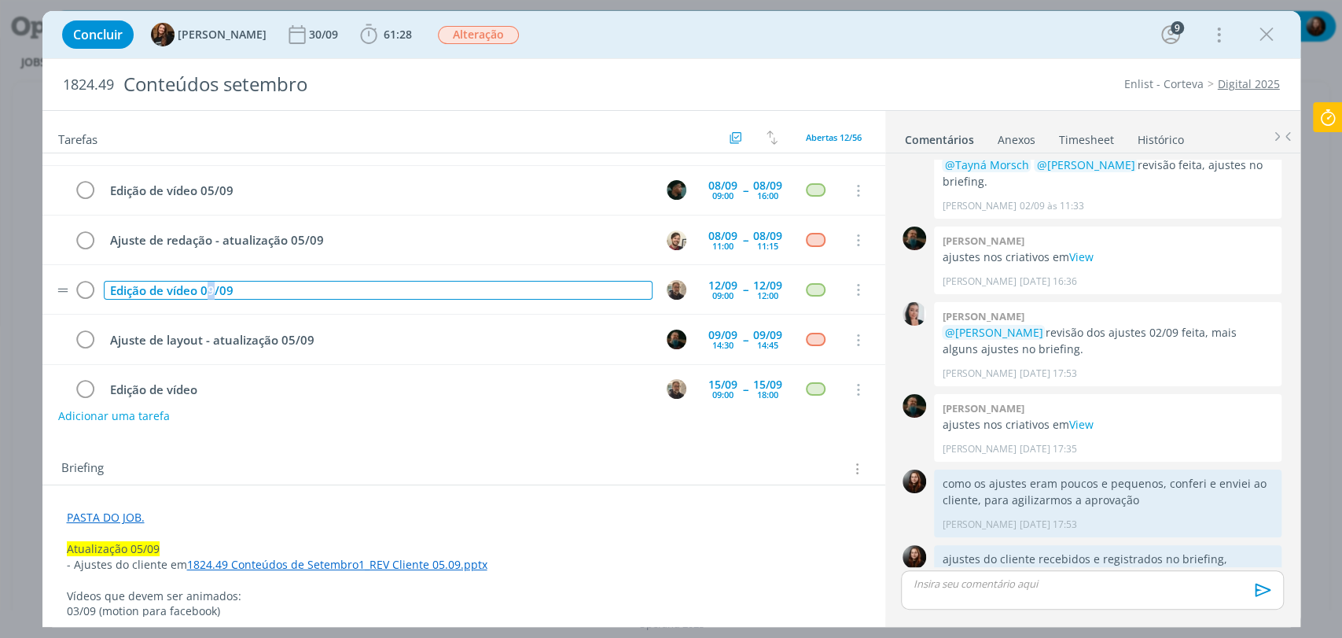
click at [210, 288] on div "Edição de vídeo 09/09" at bounding box center [378, 291] width 549 height 20
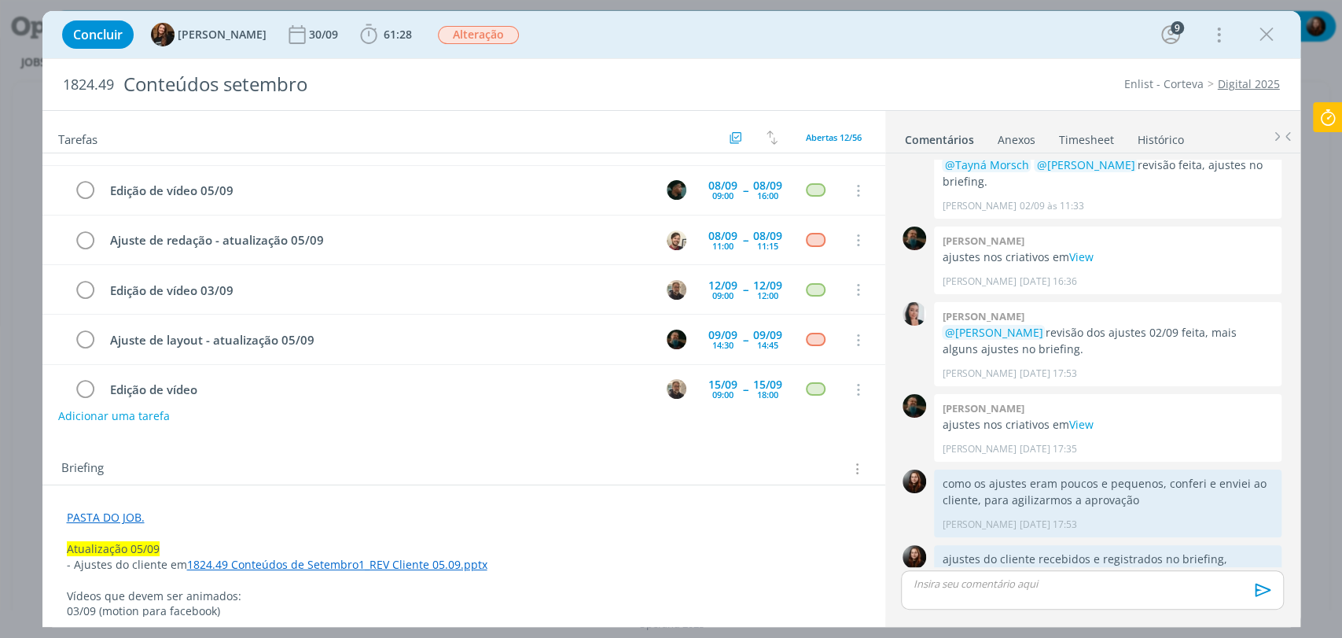
click at [262, 447] on div "Briefing Briefings Predefinidos Versões do Briefing Ver Briefing do Projeto" at bounding box center [463, 464] width 843 height 42
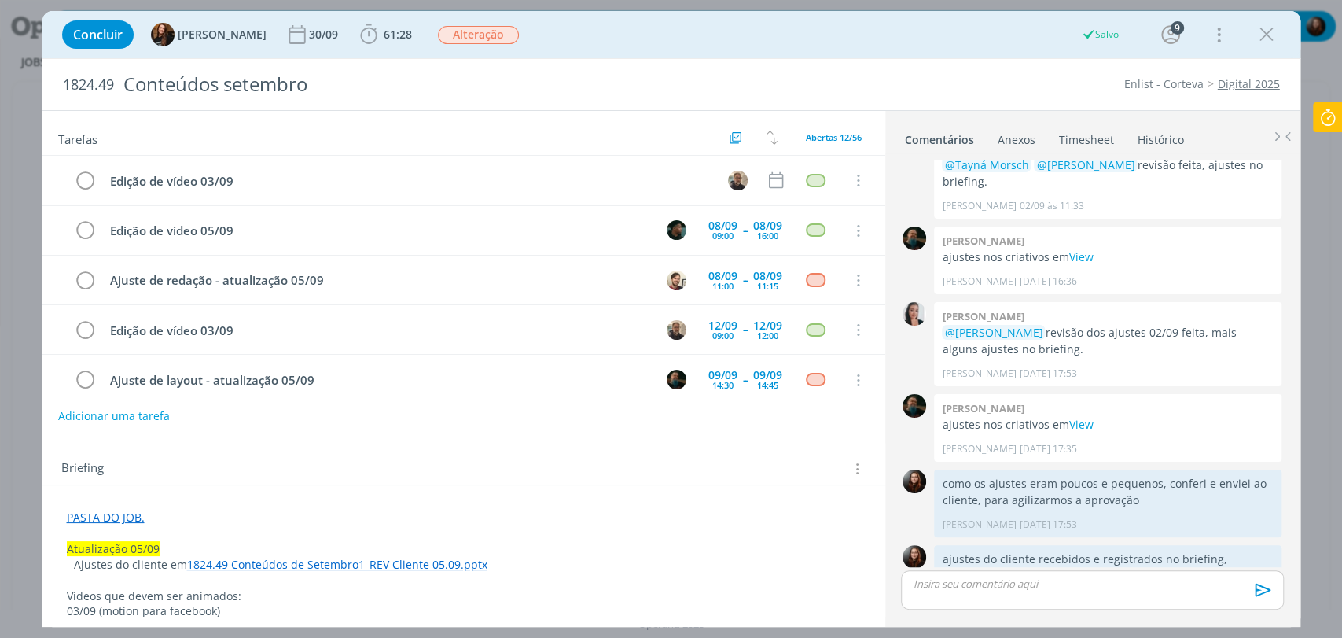
scroll to position [0, 0]
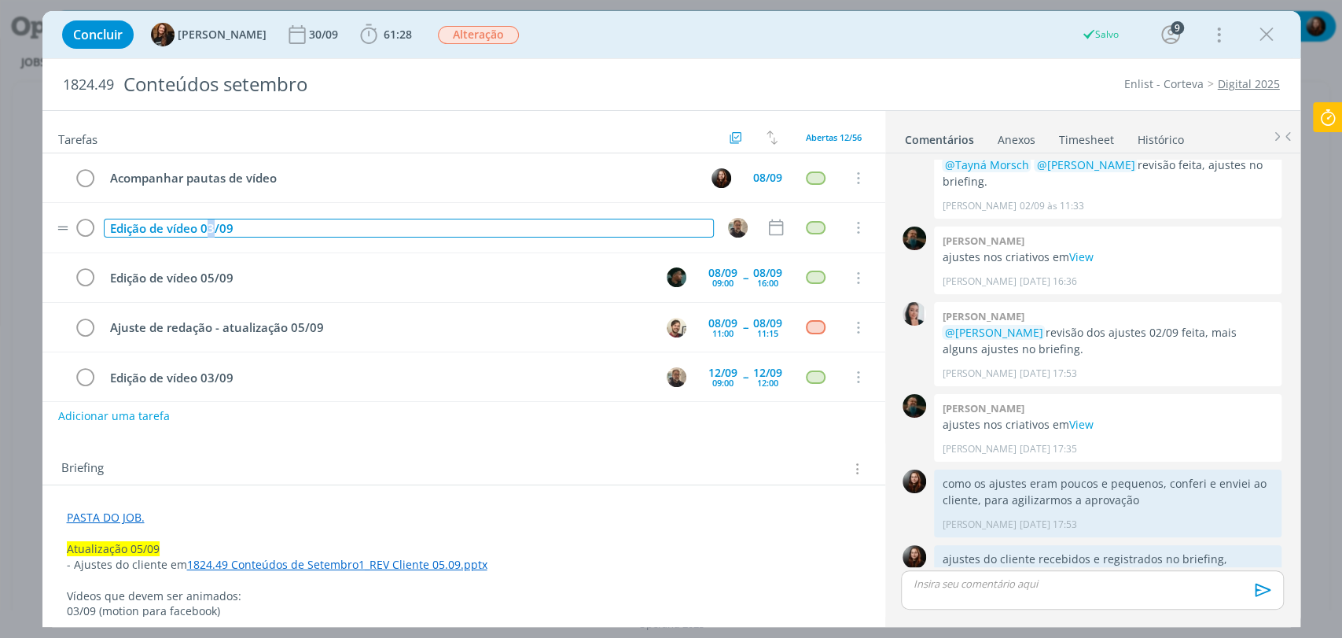
click at [212, 228] on div "Edição de vídeo 03/09" at bounding box center [409, 229] width 610 height 20
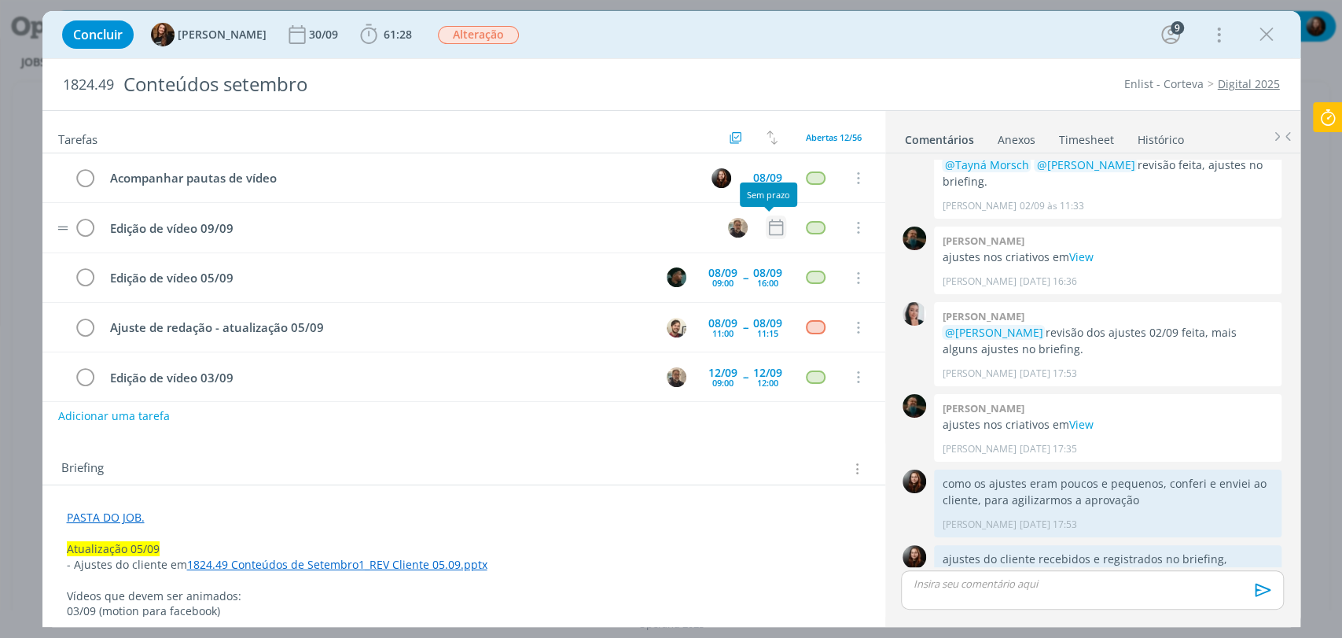
click at [766, 227] on icon "dialog" at bounding box center [776, 227] width 20 height 20
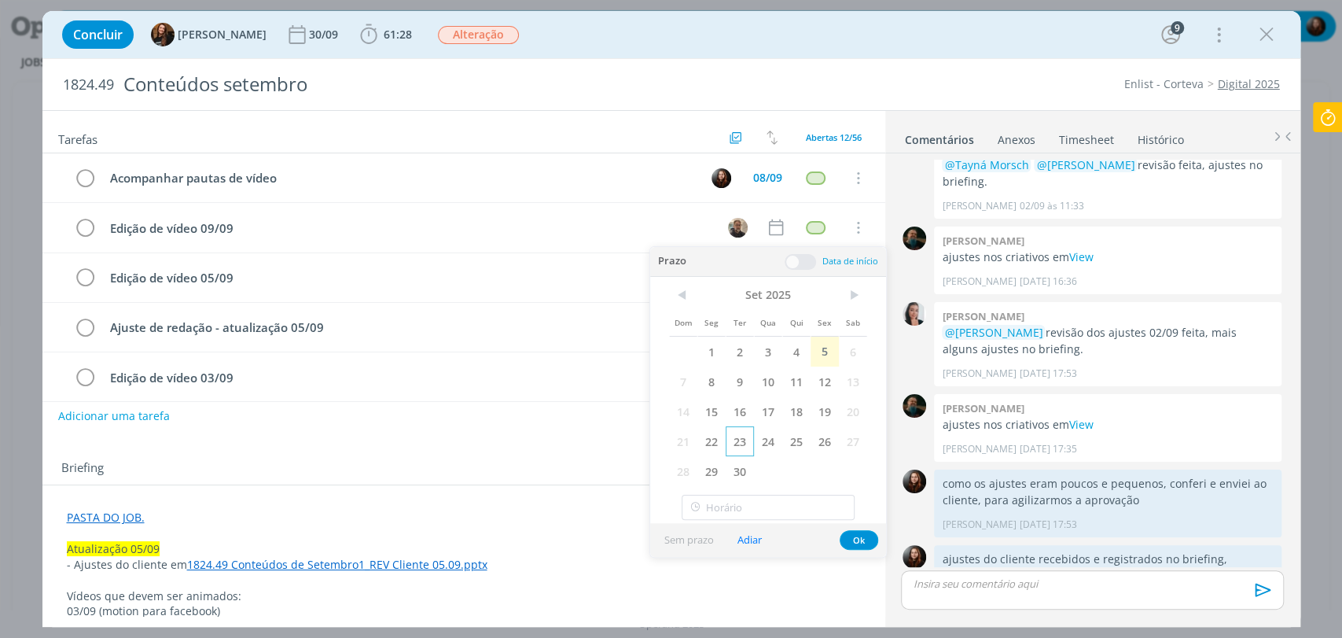
click at [744, 431] on span "23" at bounding box center [740, 441] width 28 height 30
click at [805, 255] on span at bounding box center [800, 262] width 31 height 16
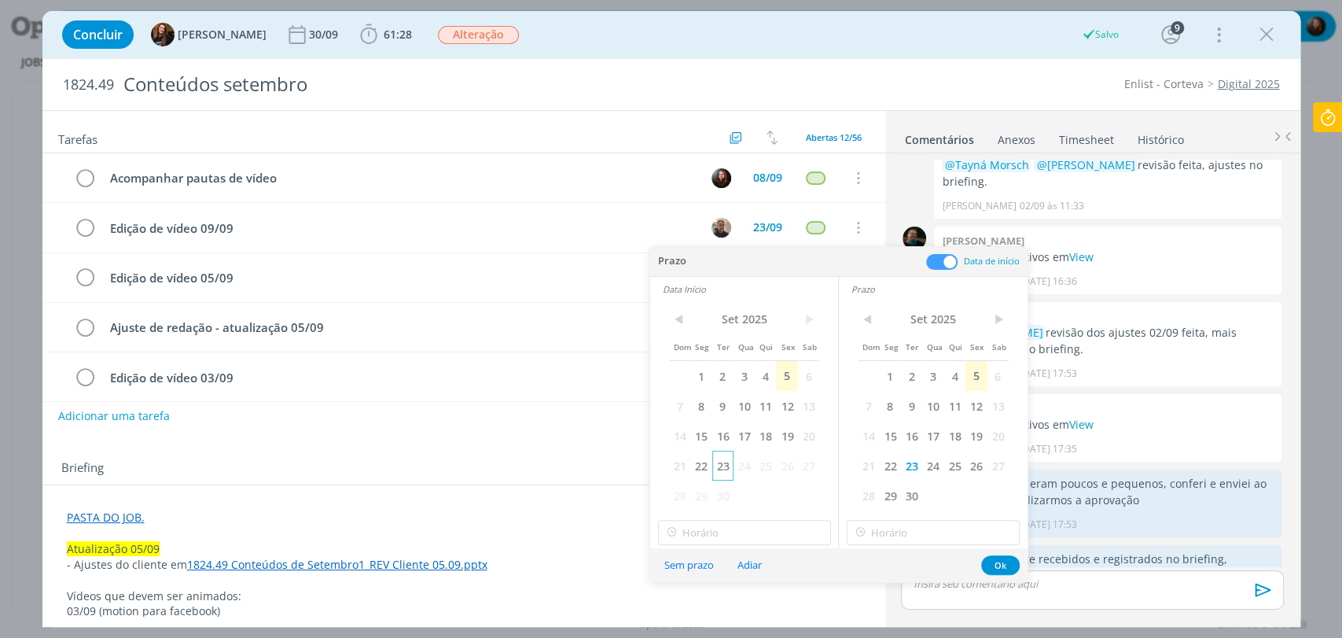
click at [716, 467] on span "23" at bounding box center [722, 465] width 21 height 30
click at [722, 526] on div "< Set 2025 > Dom Seg Ter Qua Qui Sex Sab 1 2 3 4 5 6 7 8 9 10 11 12 13 14 15 16…" at bounding box center [744, 424] width 188 height 247
click at [723, 520] on input "18:00" at bounding box center [744, 532] width 173 height 25
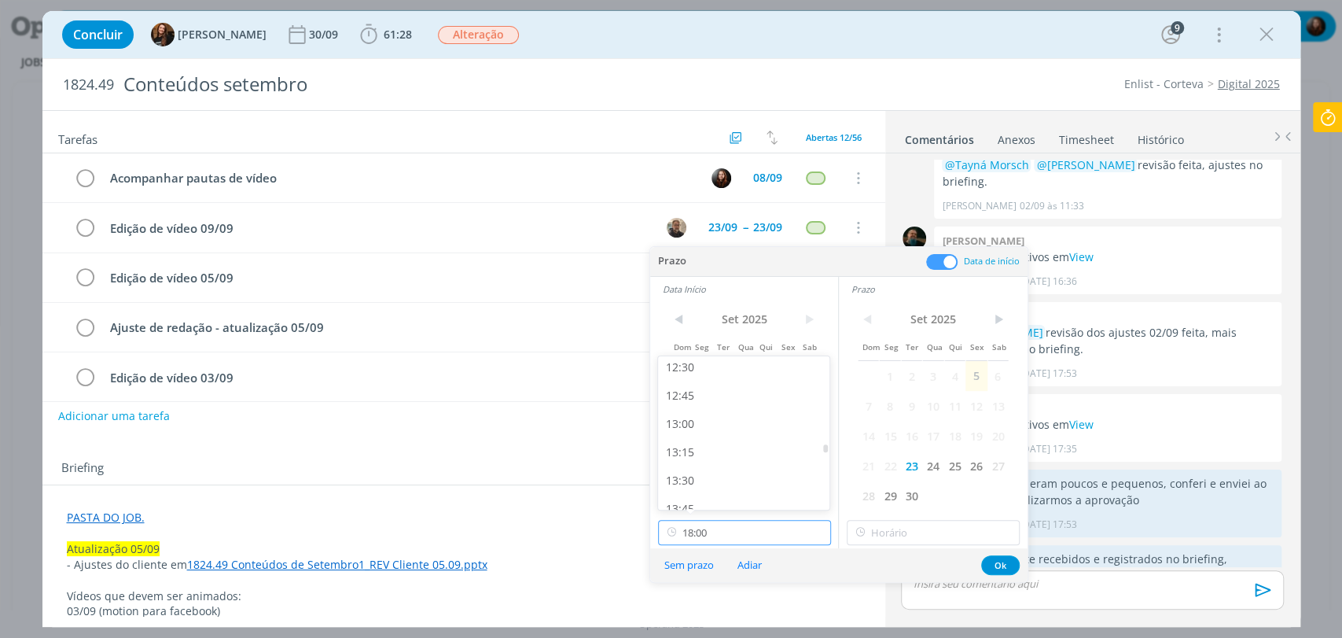
scroll to position [1394, 0]
click at [692, 447] on div "13:00" at bounding box center [745, 448] width 175 height 28
type input "13:00"
type input "18:00"
click at [947, 539] on input "18:00" at bounding box center [933, 532] width 173 height 25
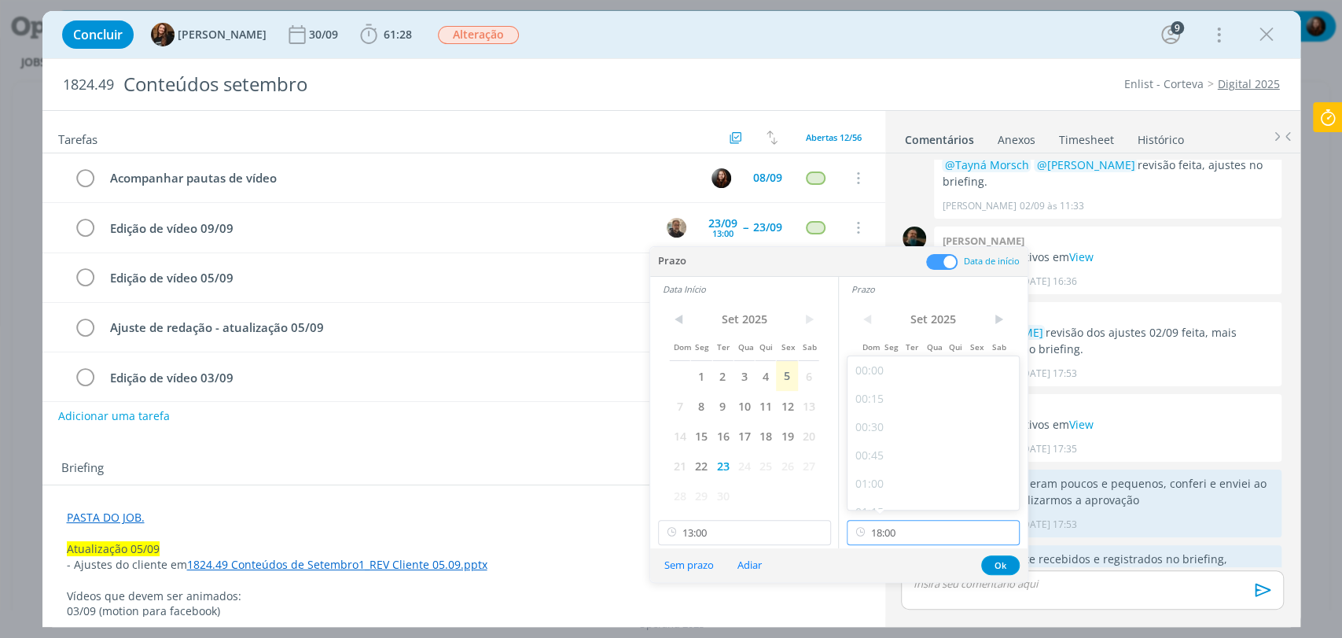
scroll to position [1918, 0]
click at [994, 566] on button "Ok" at bounding box center [1000, 565] width 39 height 20
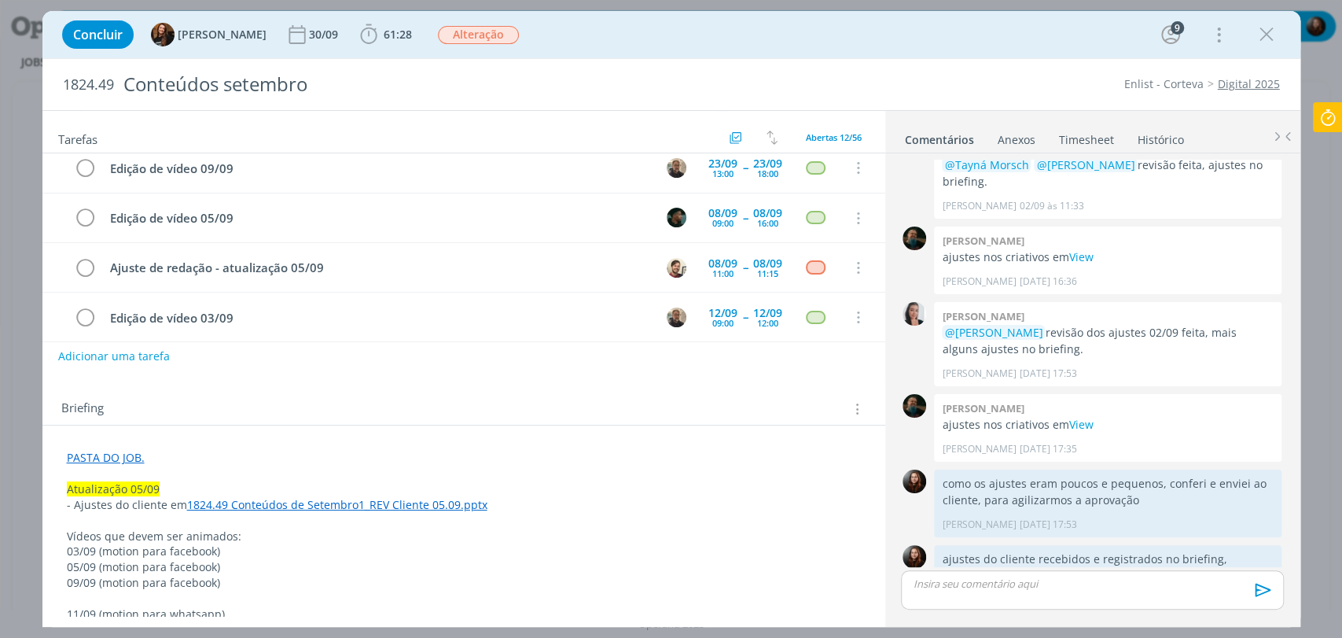
scroll to position [0, 0]
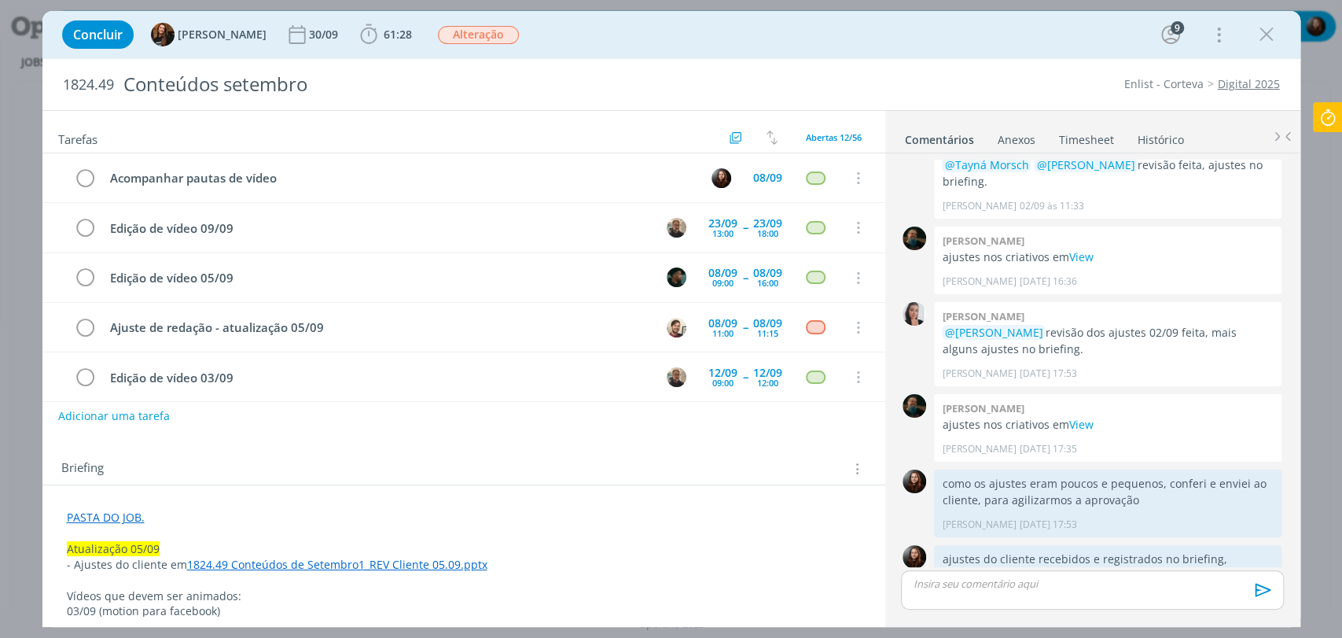
click at [519, 422] on div "Adicionar uma tarefa" at bounding box center [463, 416] width 843 height 28
click at [848, 280] on icon "dialog" at bounding box center [856, 278] width 17 height 14
click at [956, 37] on div "Concluir Tayná Morsch 30/09 61:28 Iniciar Apontar Data * 05/09/2025 Horas * 00:…" at bounding box center [671, 35] width 1234 height 38
click at [846, 268] on button "dialog" at bounding box center [858, 278] width 24 height 24
click at [779, 307] on link "Cancelar" at bounding box center [806, 304] width 124 height 25
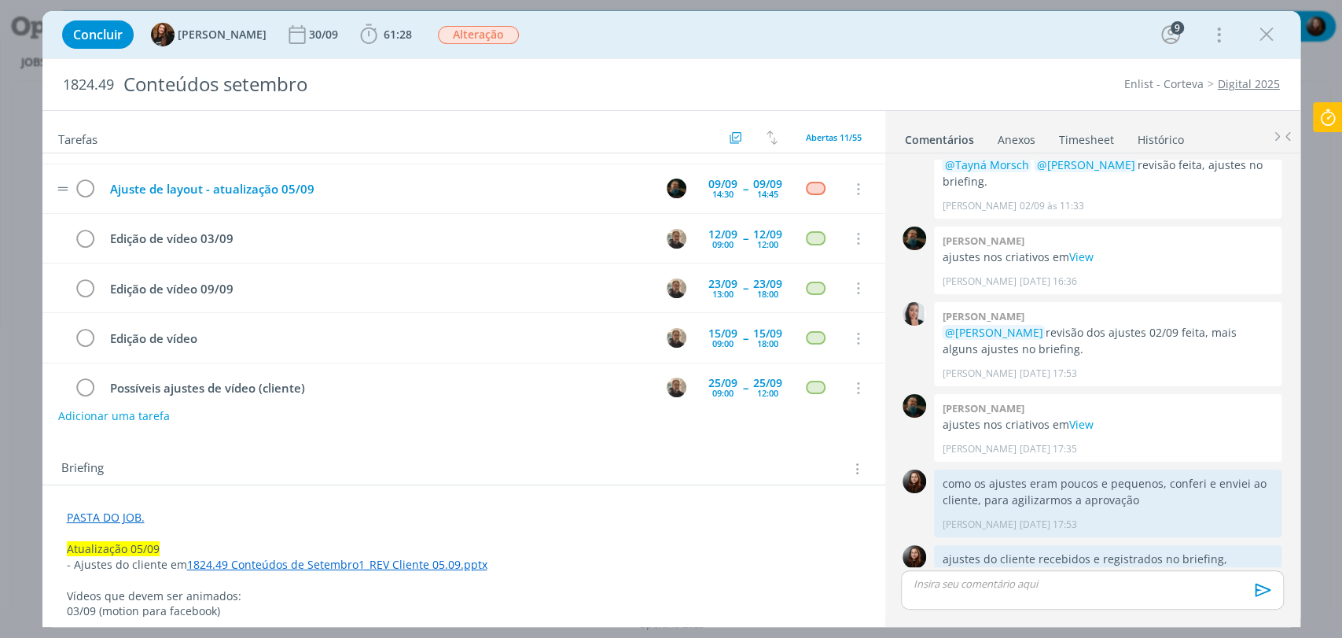
scroll to position [87, 0]
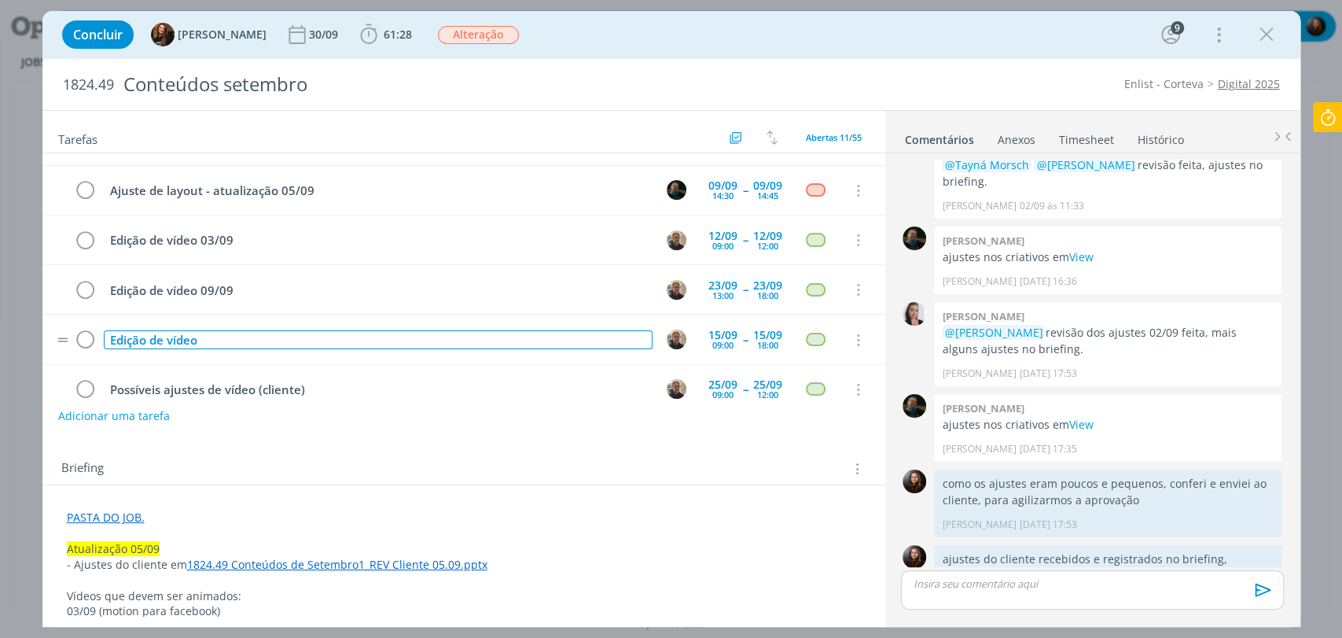
click at [275, 335] on div "Edição de vídeo" at bounding box center [378, 340] width 549 height 20
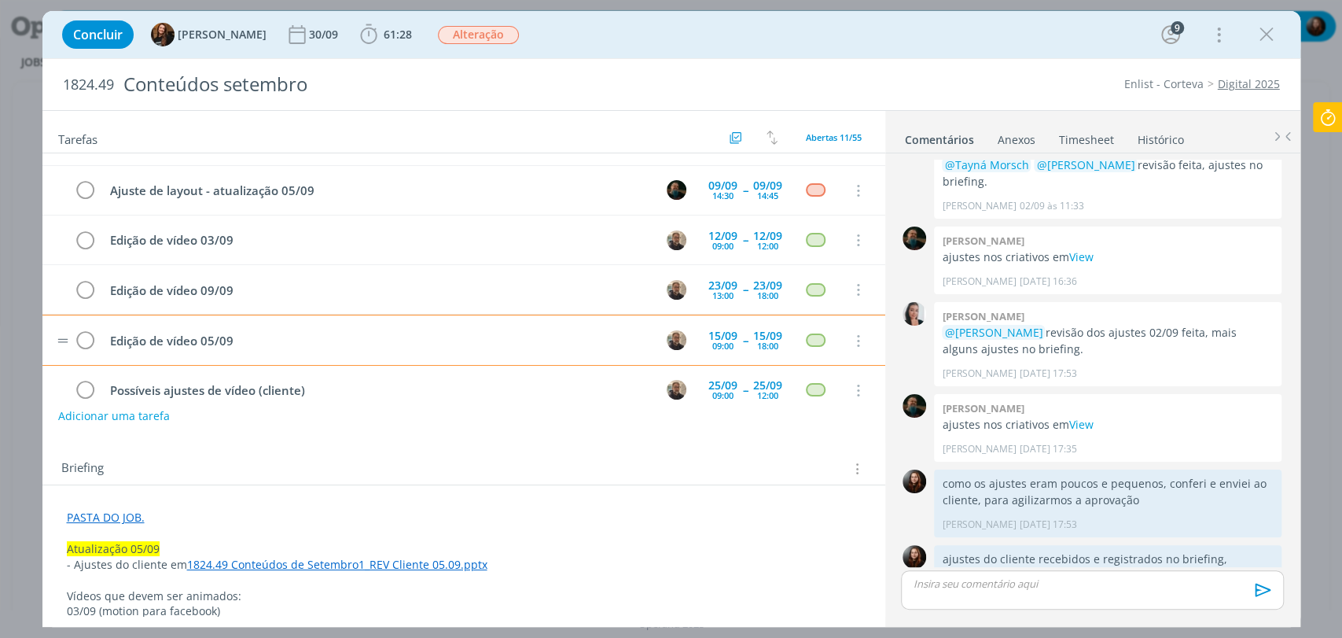
scroll to position [88, 0]
click at [675, 447] on div "Briefing Briefings Predefinidos Versões do Briefing Ver Briefing do Projeto" at bounding box center [463, 464] width 843 height 42
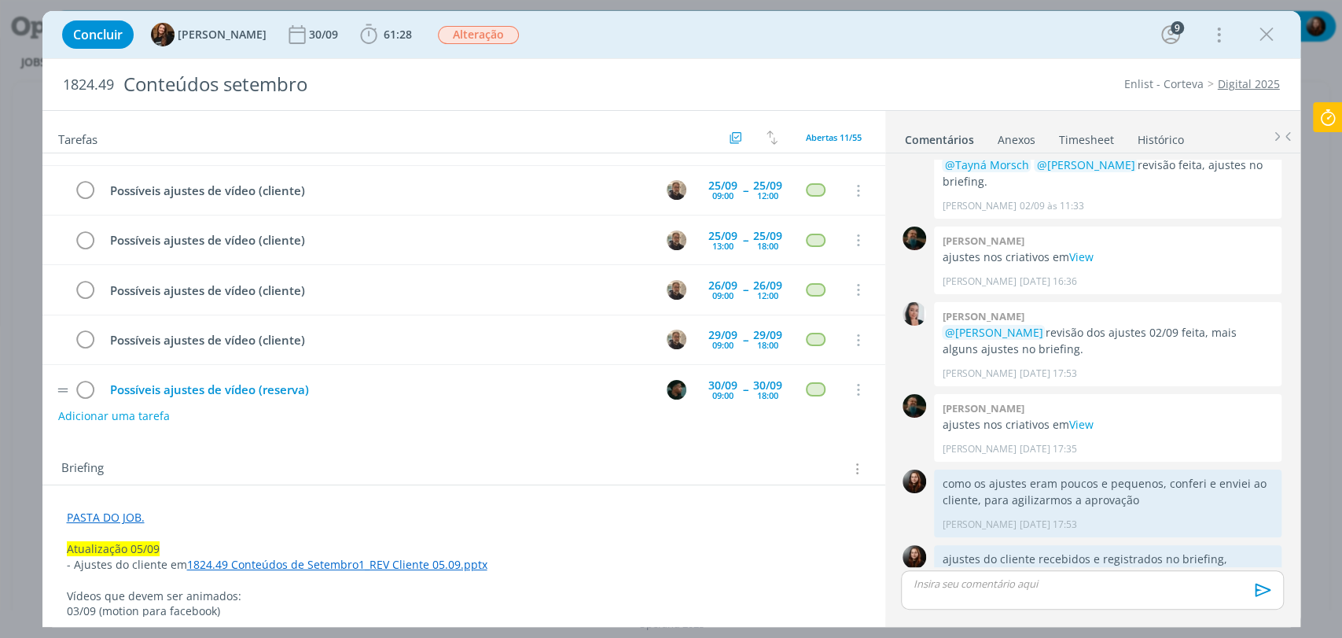
scroll to position [307, 0]
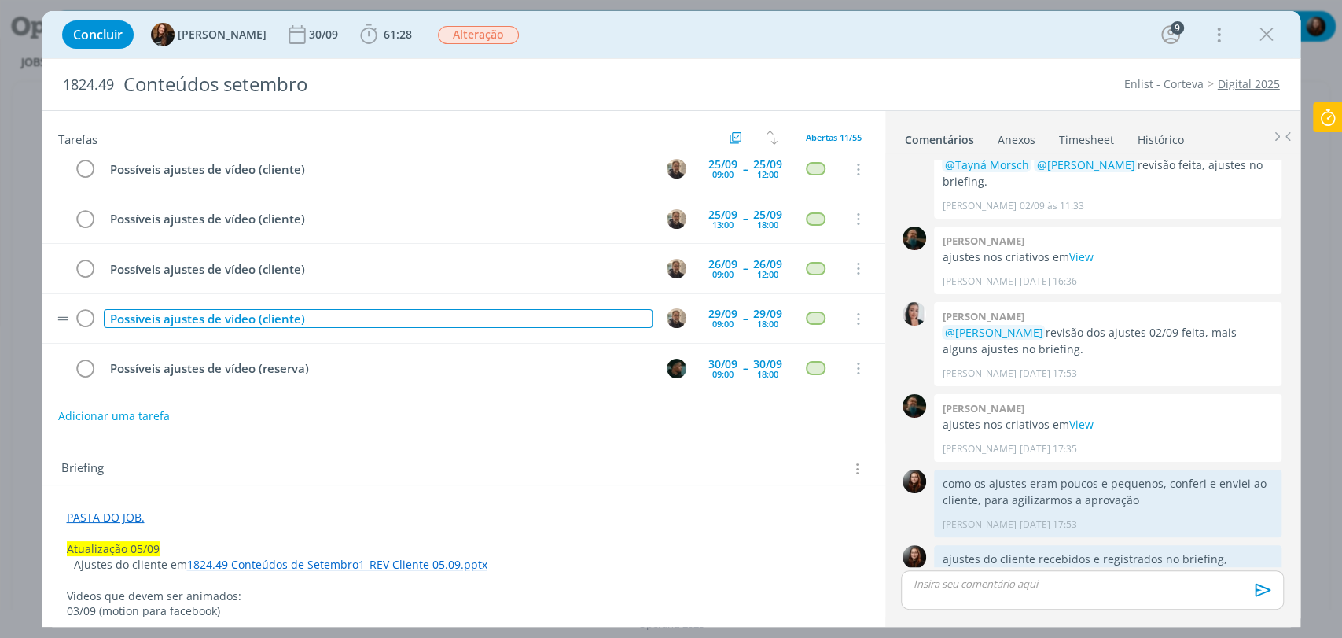
click at [202, 309] on div "Possíveis ajustes de vídeo (cliente)" at bounding box center [378, 319] width 549 height 20
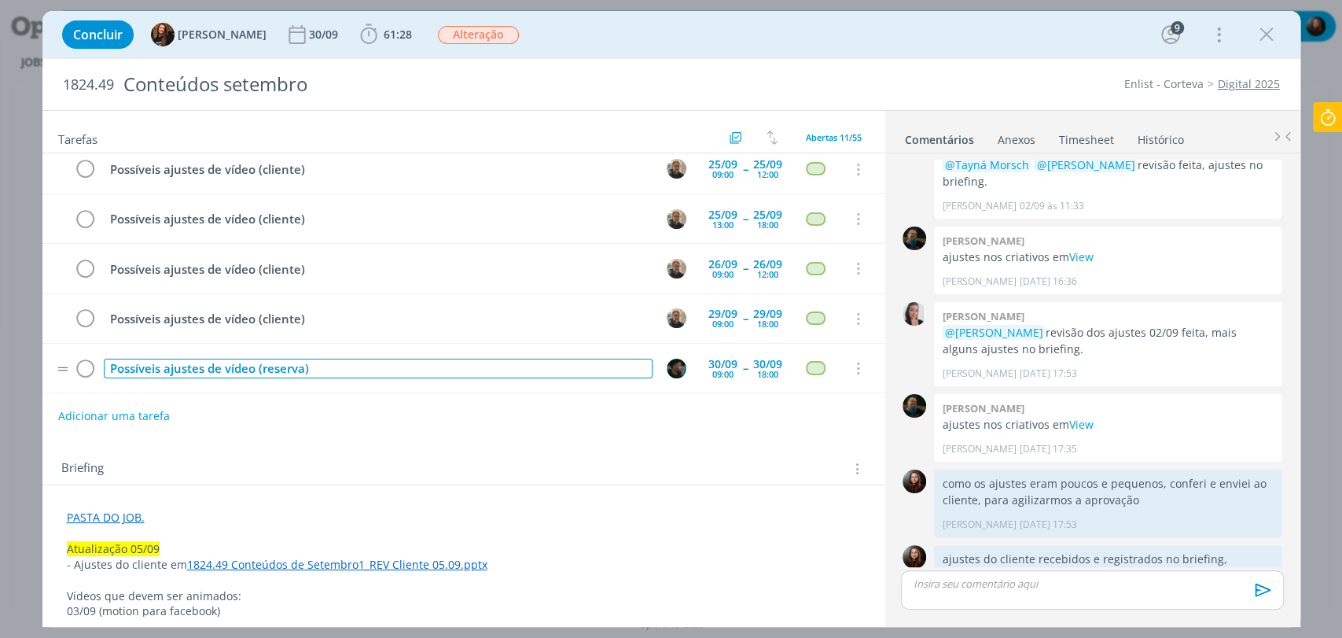
click at [296, 360] on div "Possíveis ajustes de vídeo (reserva)" at bounding box center [378, 368] width 549 height 20
copy div "Possíveis ajustes de vídeo (reserva)"
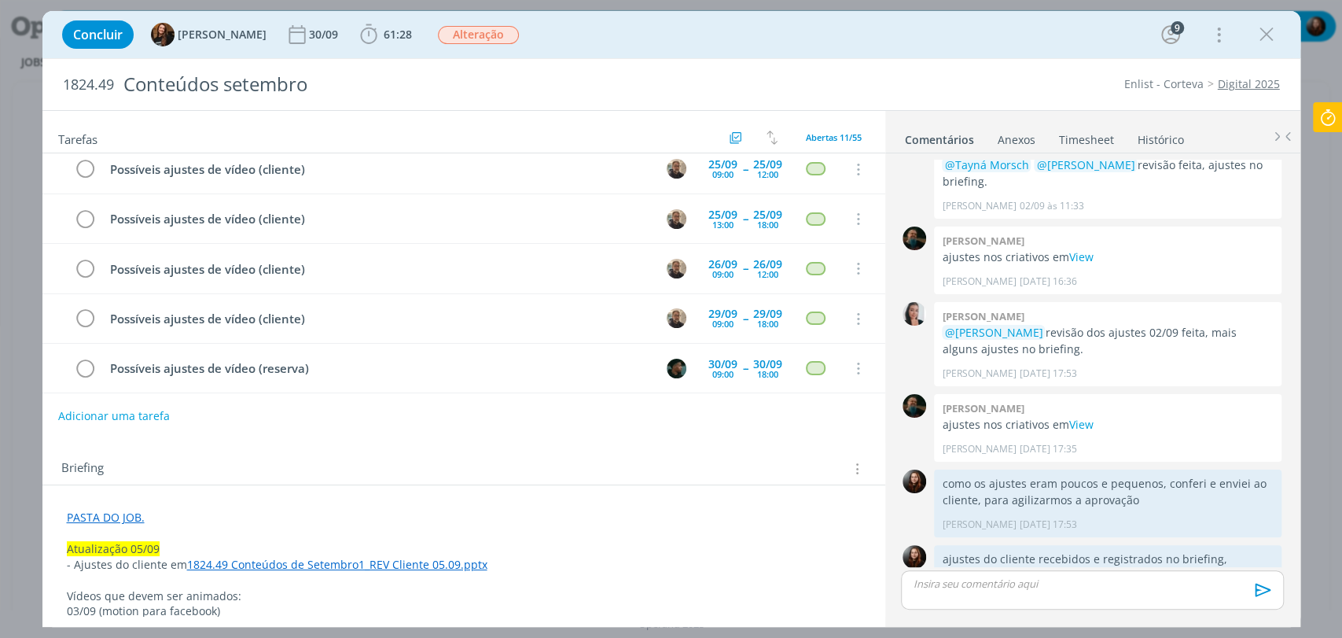
drag, startPoint x: 328, startPoint y: 453, endPoint x: 220, endPoint y: 419, distance: 112.9
click at [323, 450] on div "Briefing Briefings Predefinidos Versões do Briefing Ver Briefing do Projeto" at bounding box center [463, 464] width 843 height 42
click at [88, 419] on button "Adicionar uma tarefa" at bounding box center [113, 415] width 112 height 27
paste input "Possíveis ajustes de vídeo (reserva)"
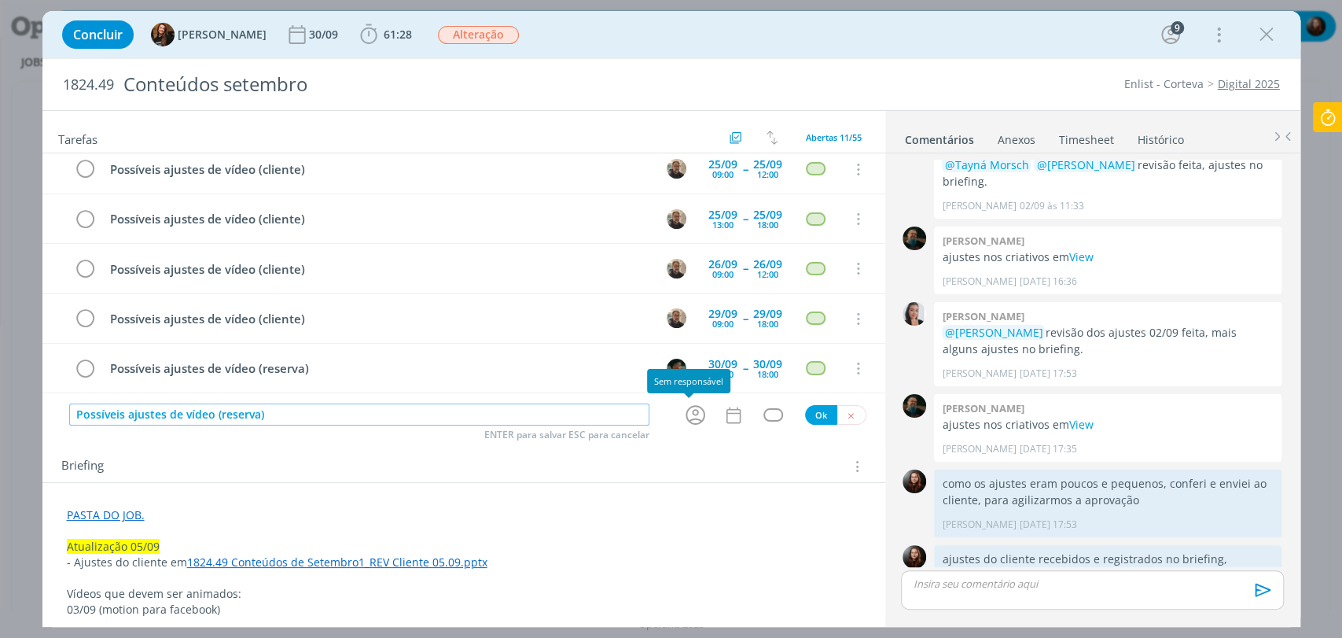
click at [690, 406] on icon "dialog" at bounding box center [695, 414] width 24 height 24
type input "Possíveis ajustes de vídeo (reserva)"
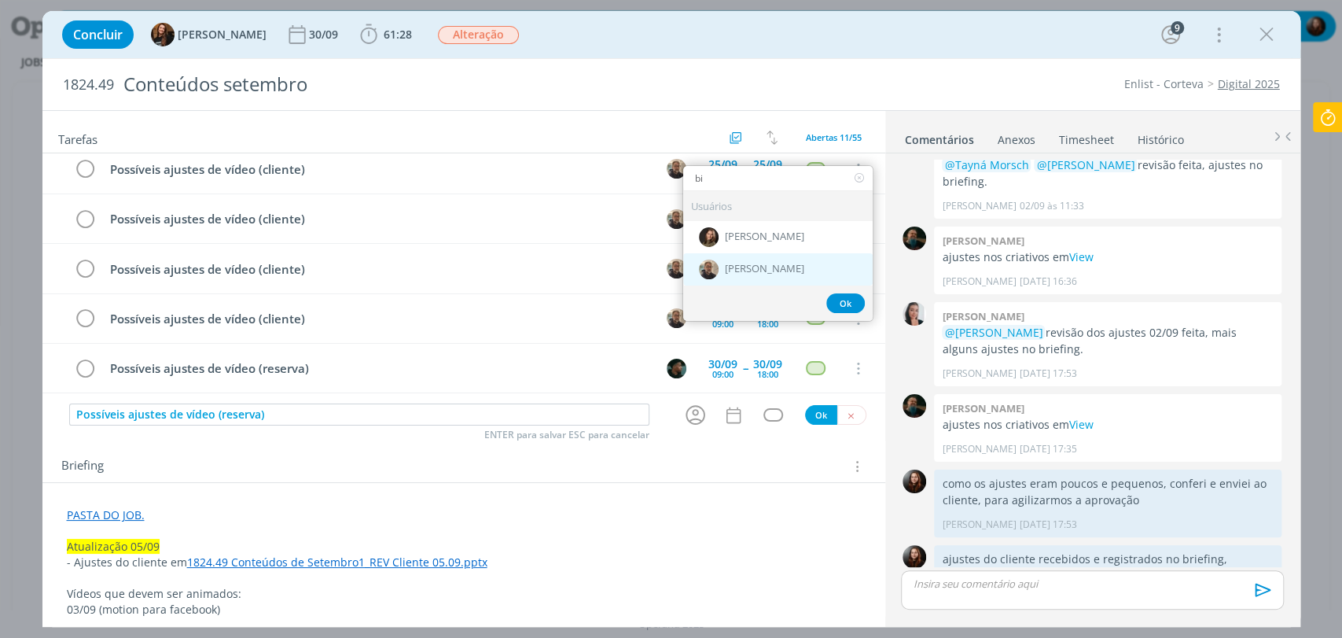
type input "bi"
click at [735, 261] on div "[PERSON_NAME]" at bounding box center [777, 269] width 189 height 32
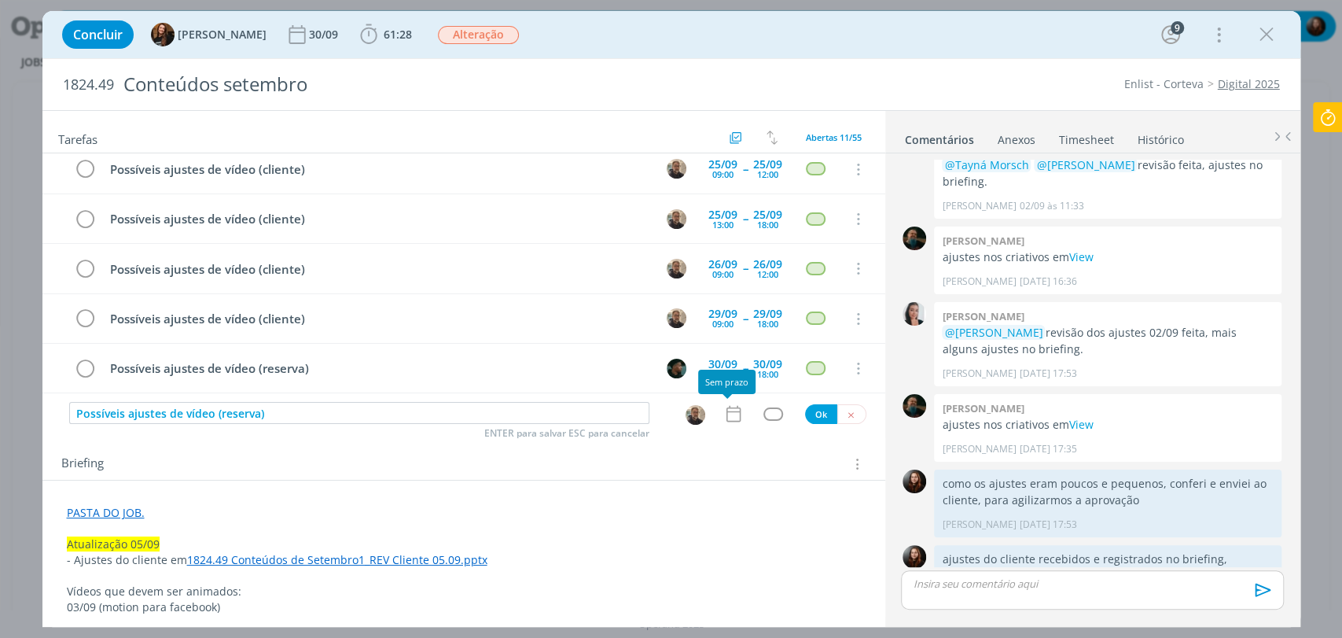
click at [727, 414] on icon "dialog" at bounding box center [733, 413] width 20 height 20
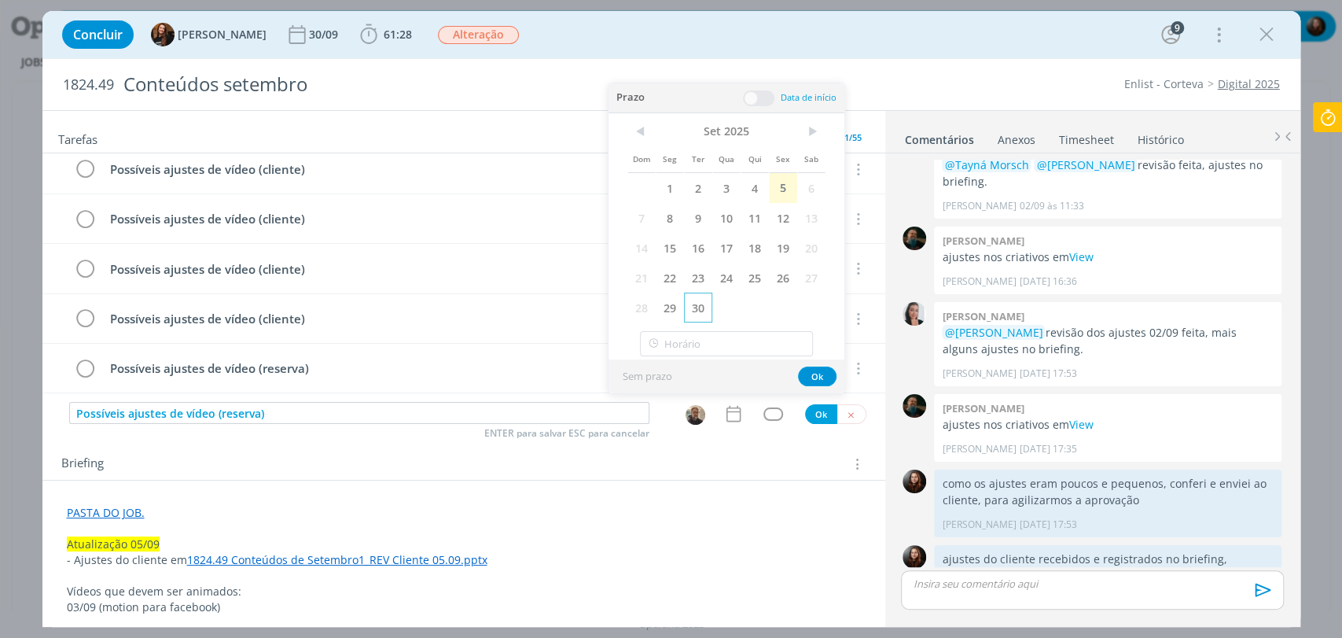
click at [693, 313] on span "30" at bounding box center [698, 307] width 28 height 30
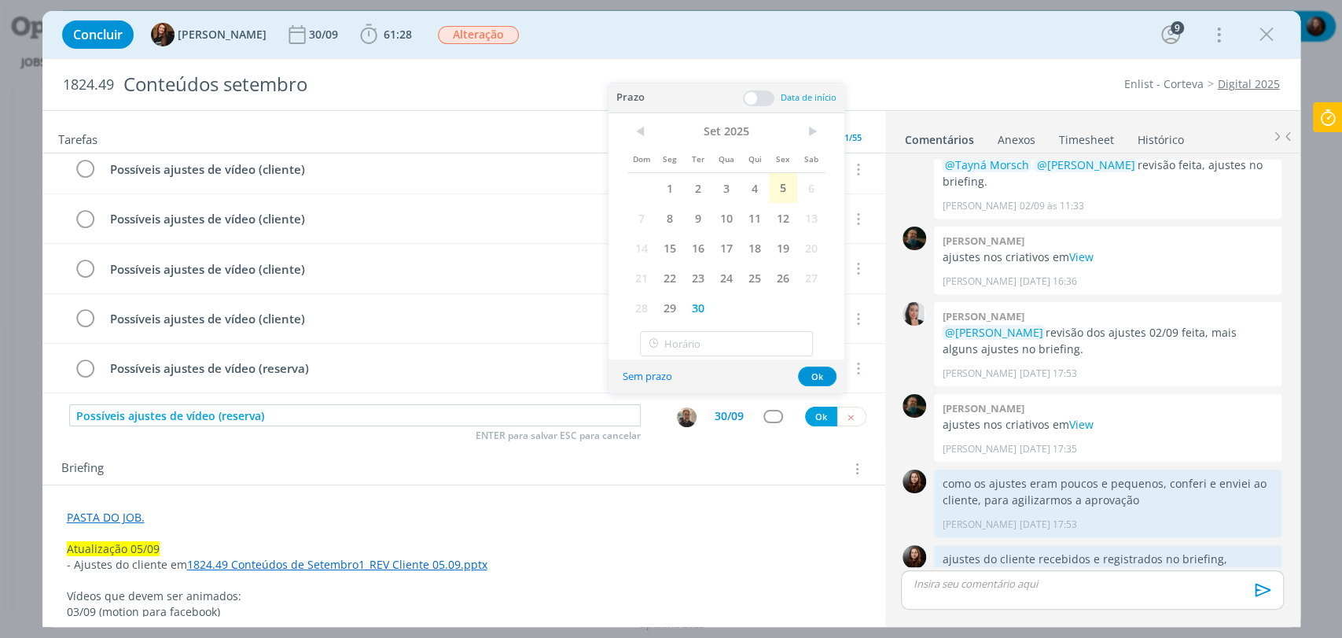
click at [759, 96] on span at bounding box center [758, 98] width 31 height 16
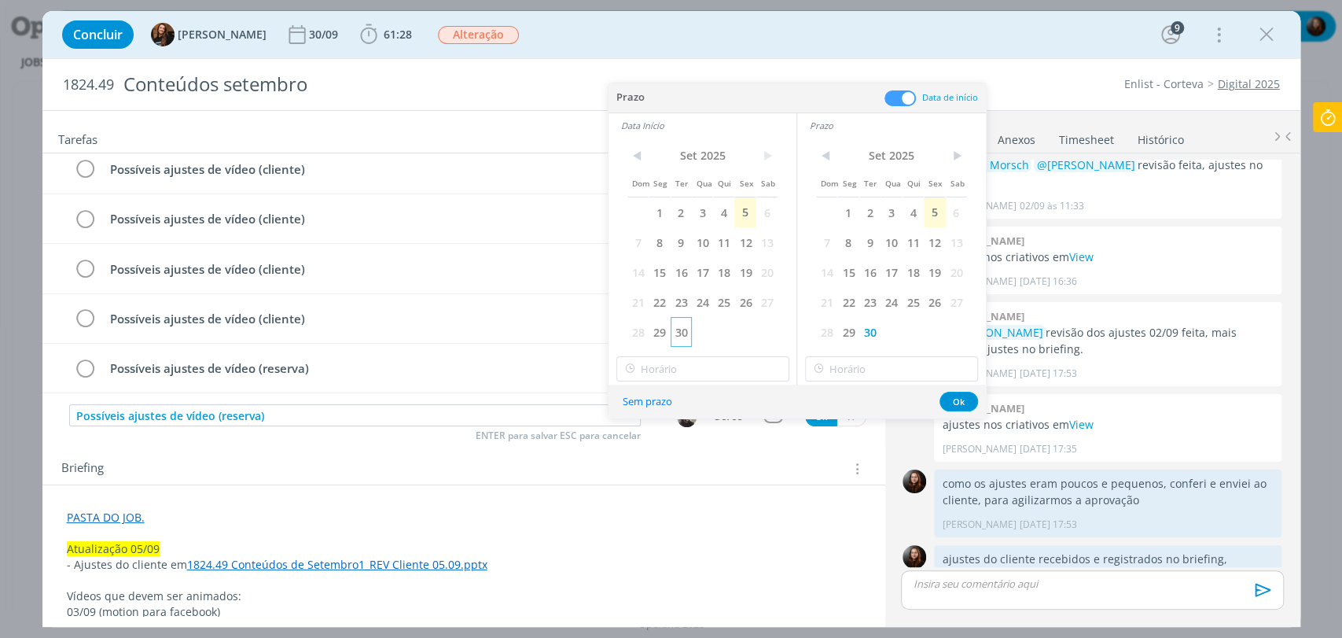
click at [686, 338] on span "30" at bounding box center [681, 332] width 21 height 30
click at [686, 366] on input "18:00" at bounding box center [702, 368] width 173 height 25
click at [649, 461] on div "09:00" at bounding box center [703, 468] width 175 height 28
type input "09:00"
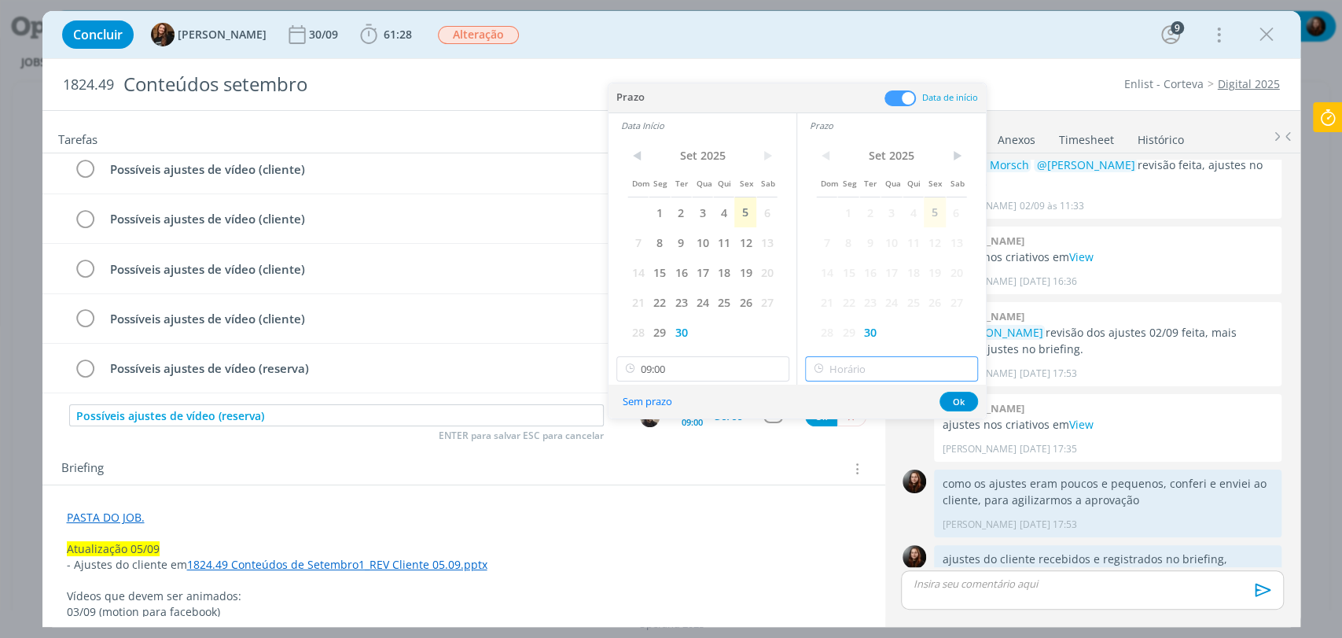
type input "18:00"
click at [840, 371] on input "18:00" at bounding box center [891, 368] width 173 height 25
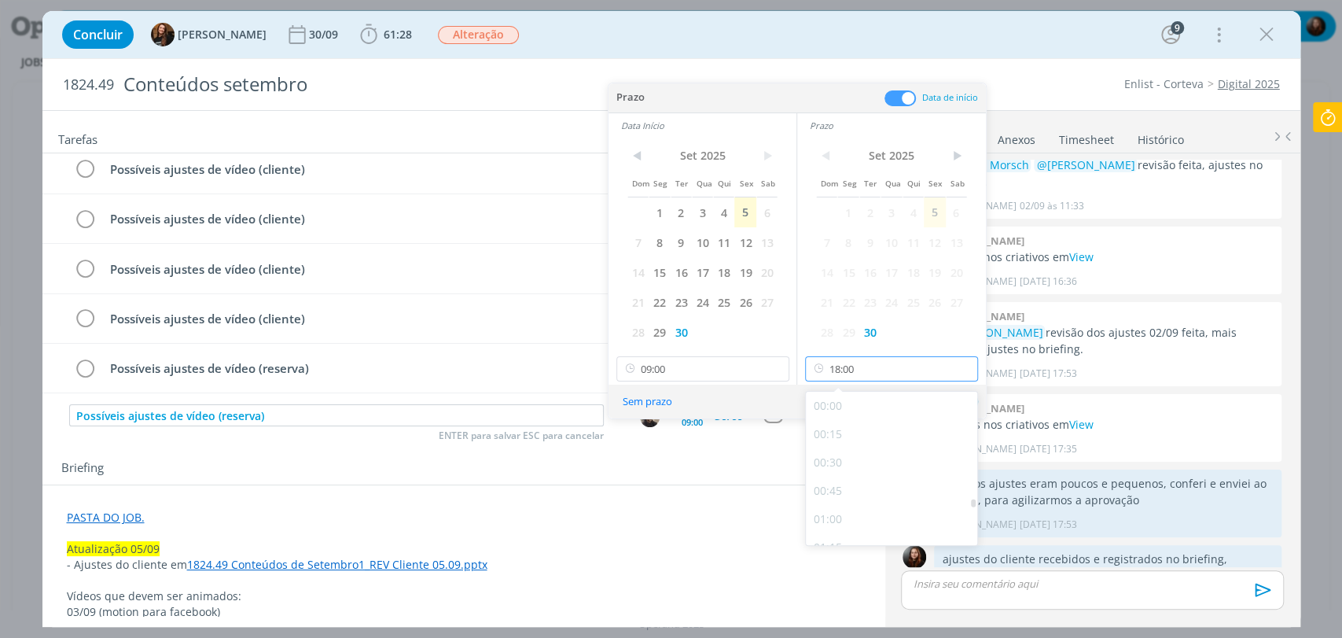
scroll to position [1918, 0]
click at [743, 399] on div "Sem prazo Ok" at bounding box center [796, 401] width 377 height 34
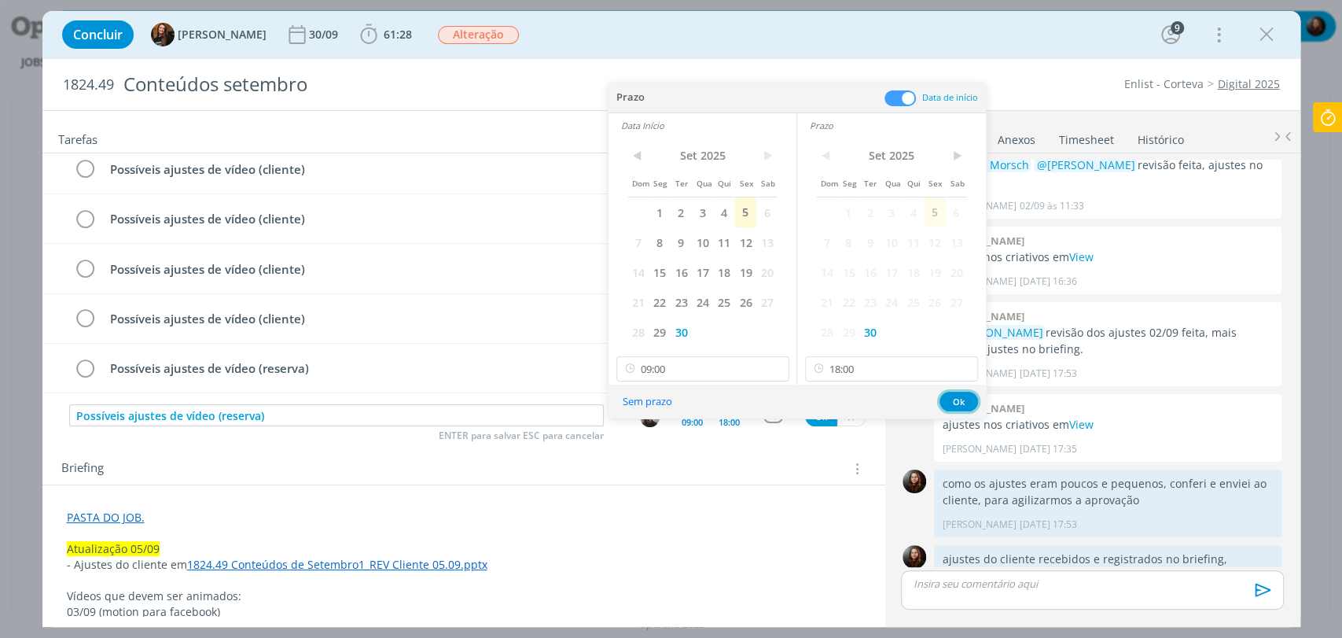
click at [968, 396] on button "Ok" at bounding box center [958, 401] width 39 height 20
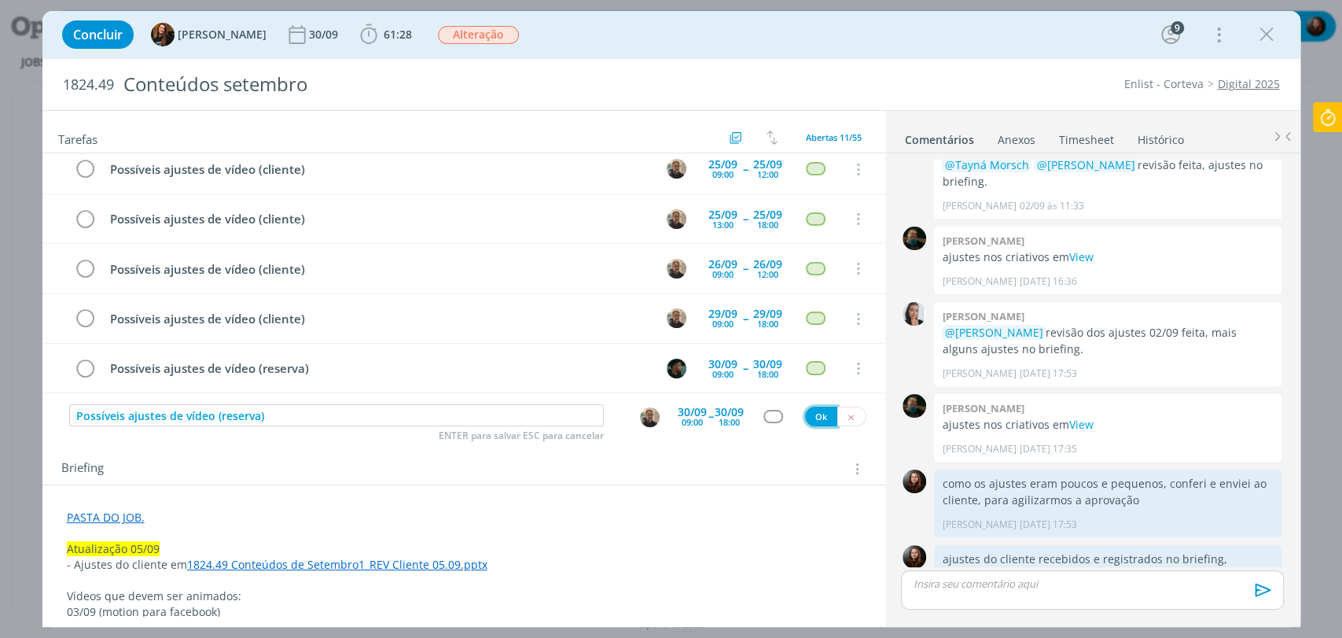
click at [813, 414] on button "Ok" at bounding box center [821, 416] width 32 height 20
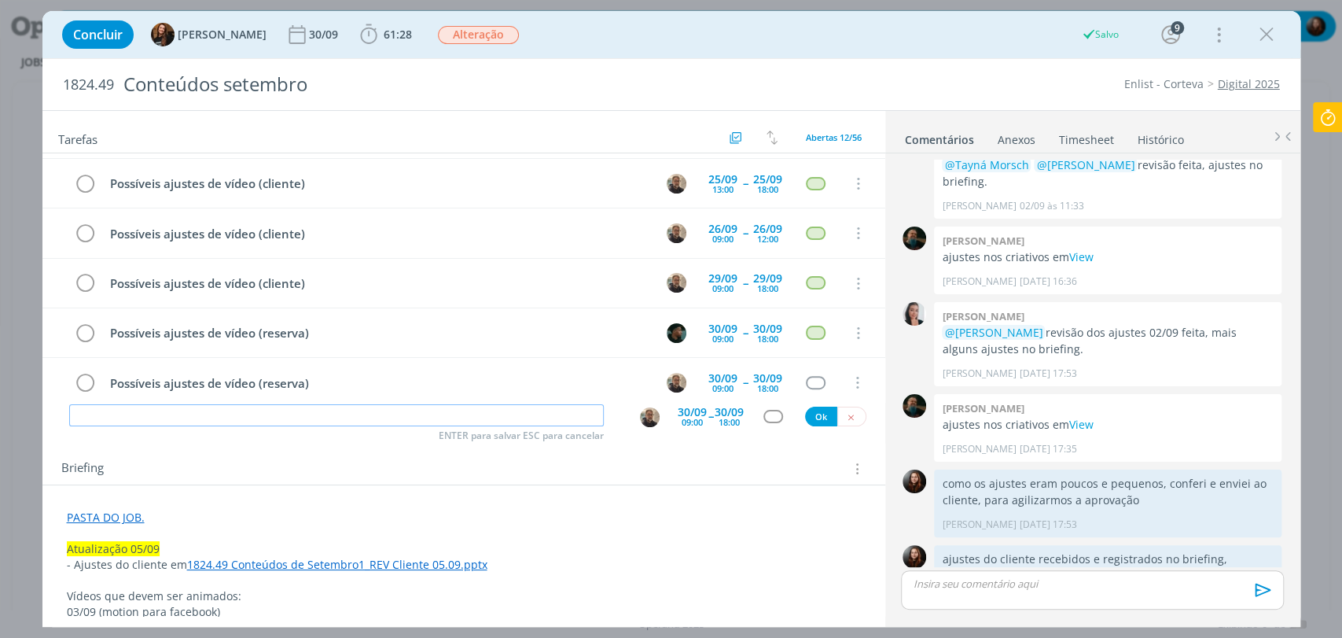
click at [362, 415] on input "dialog" at bounding box center [336, 415] width 535 height 22
paste input "Possíveis ajustes de vídeo (reserva)"
type input "Possíveis ajustes de vídeo (reserva)"
click at [730, 417] on div "18:00" at bounding box center [729, 421] width 21 height 9
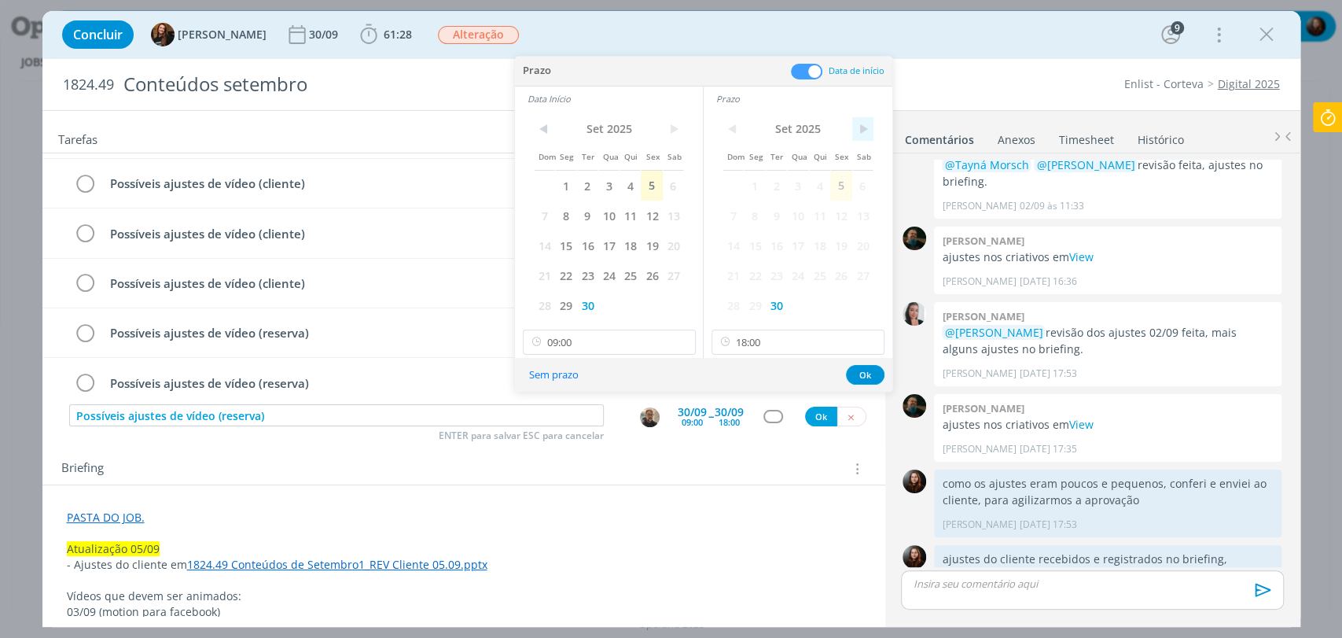
click at [867, 133] on span ">" at bounding box center [862, 129] width 21 height 24
click at [780, 216] on span "7" at bounding box center [776, 215] width 21 height 30
click at [663, 134] on span ">" at bounding box center [673, 129] width 21 height 24
click at [590, 214] on span "7" at bounding box center [587, 215] width 21 height 30
click at [629, 344] on input "09:00" at bounding box center [609, 341] width 173 height 25
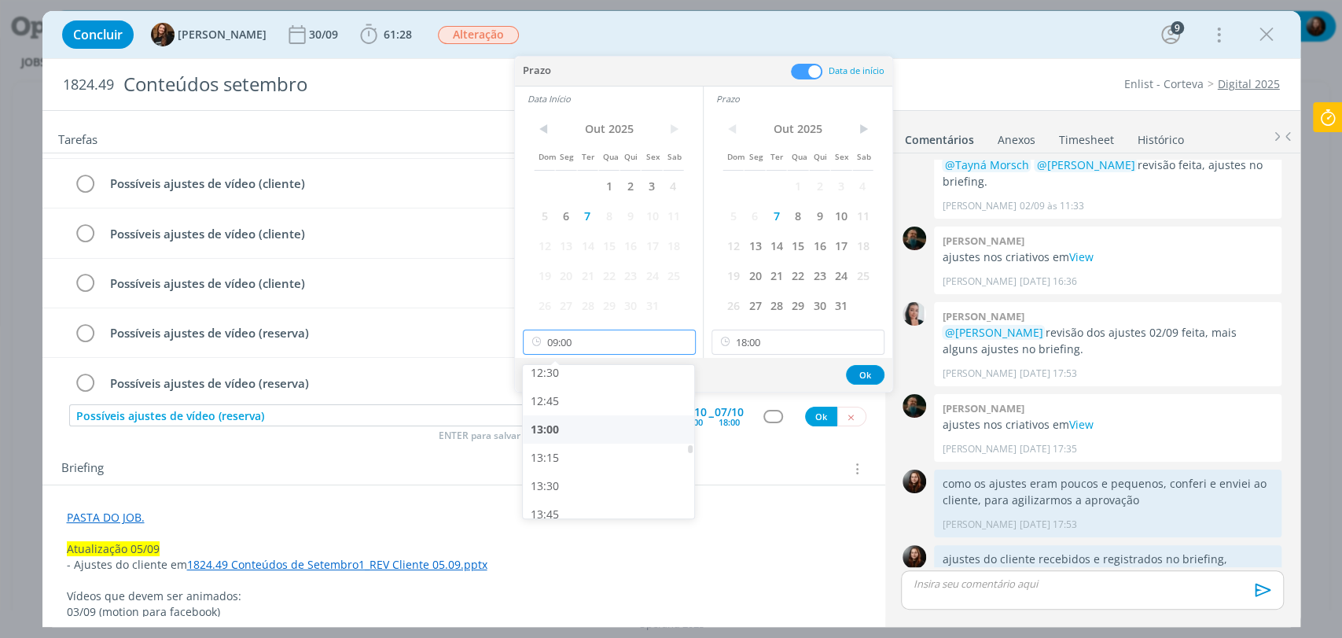
scroll to position [1423, 0]
click at [555, 421] on div "13:00" at bounding box center [610, 428] width 175 height 28
type input "13:00"
click at [861, 373] on button "Ok" at bounding box center [865, 375] width 39 height 20
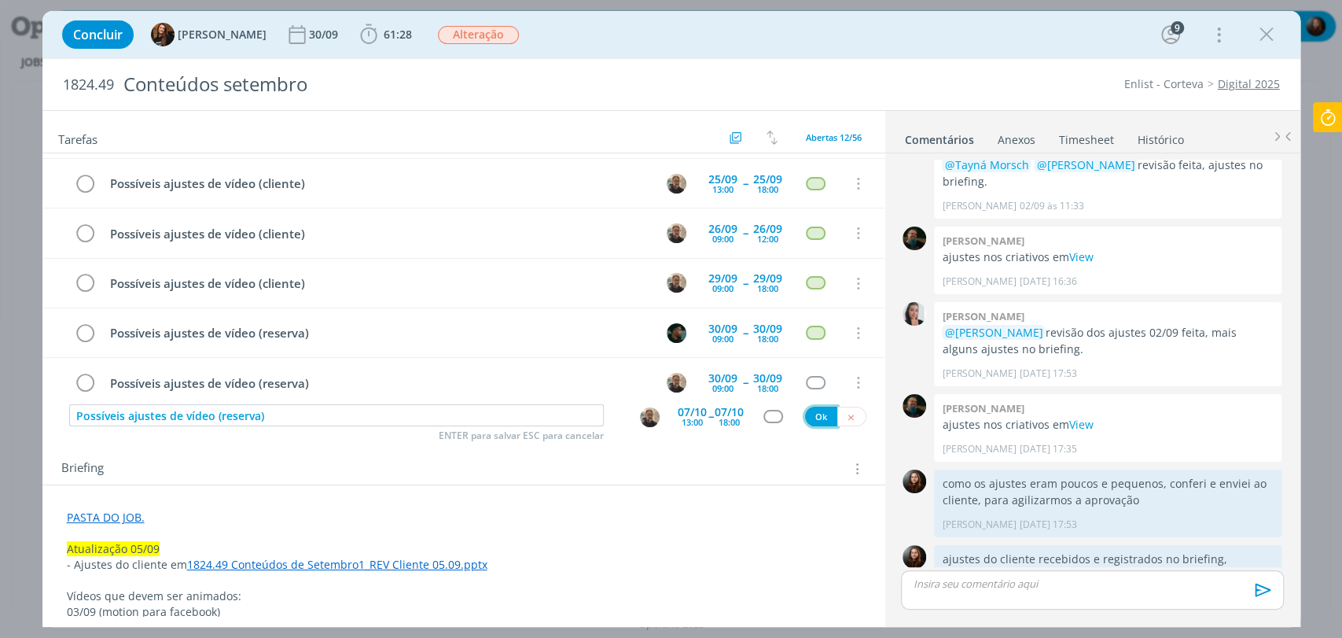
click at [805, 421] on button "Ok" at bounding box center [821, 416] width 32 height 20
click at [846, 415] on icon "dialog" at bounding box center [851, 417] width 10 height 10
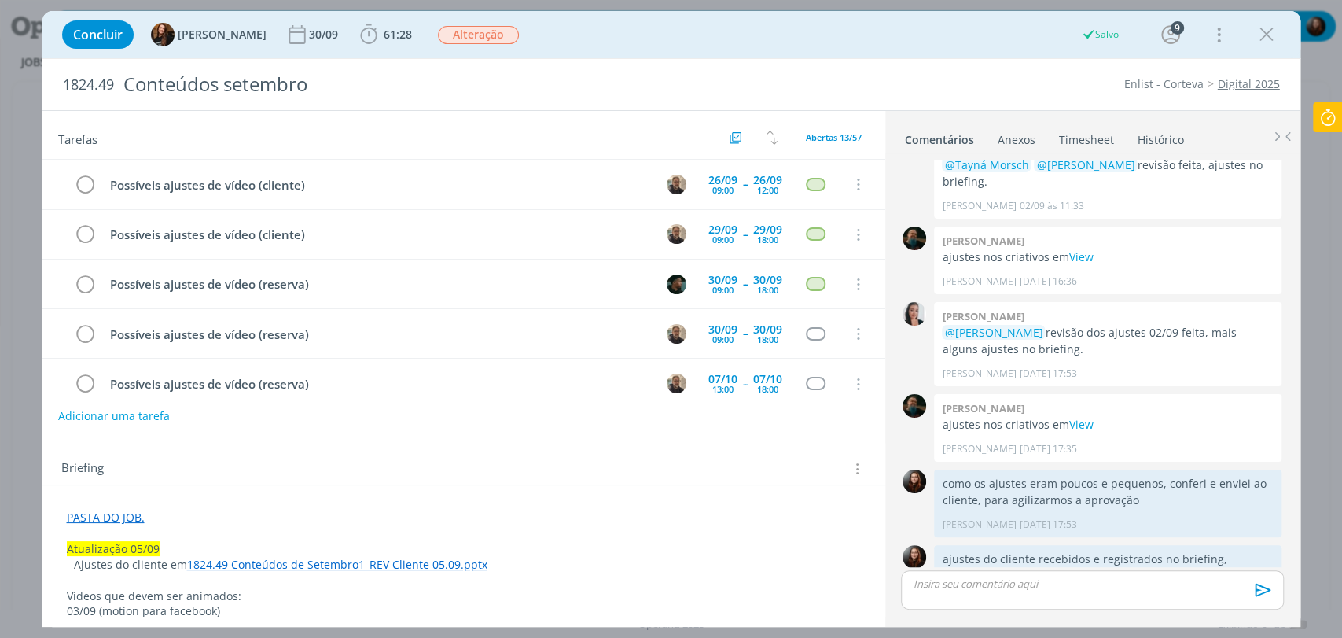
click at [805, 450] on div "Briefing Briefings Predefinidos Versões do Briefing Ver Briefing do Projeto" at bounding box center [463, 464] width 843 height 42
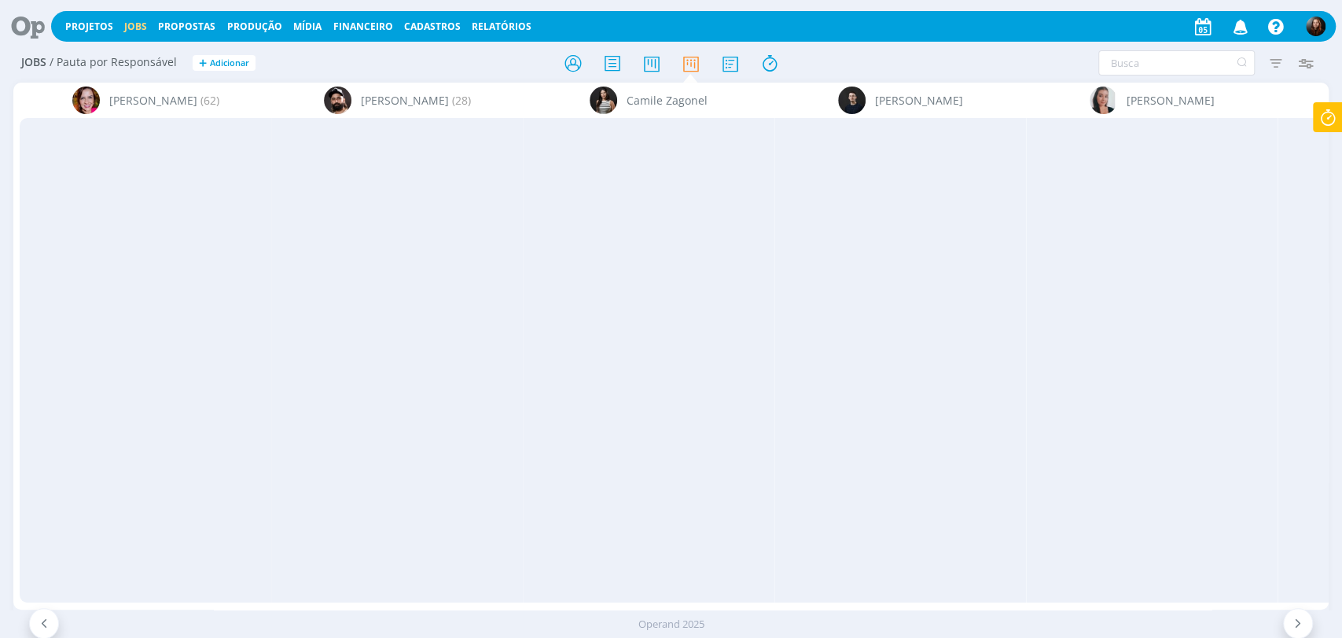
scroll to position [0, 2145]
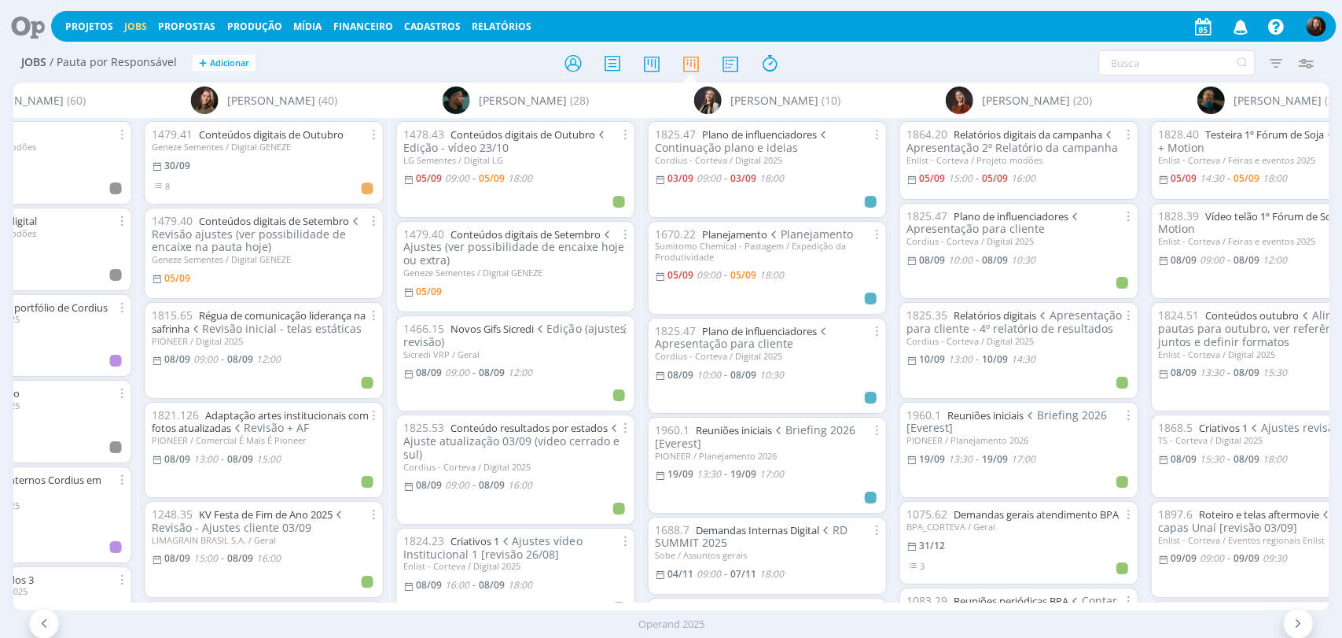
click at [978, 67] on div "Filtrar Filtrar Limpar Tipo Jobs e Tarefas Data Personalizado a Situação dos jo…" at bounding box center [1109, 62] width 423 height 25
click at [887, 63] on div at bounding box center [671, 63] width 439 height 28
click at [432, 59] on h2 "Jobs / Pauta por Responsável + Adicionar" at bounding box center [232, 60] width 423 height 33
click at [1119, 67] on input "text" at bounding box center [1176, 62] width 156 height 25
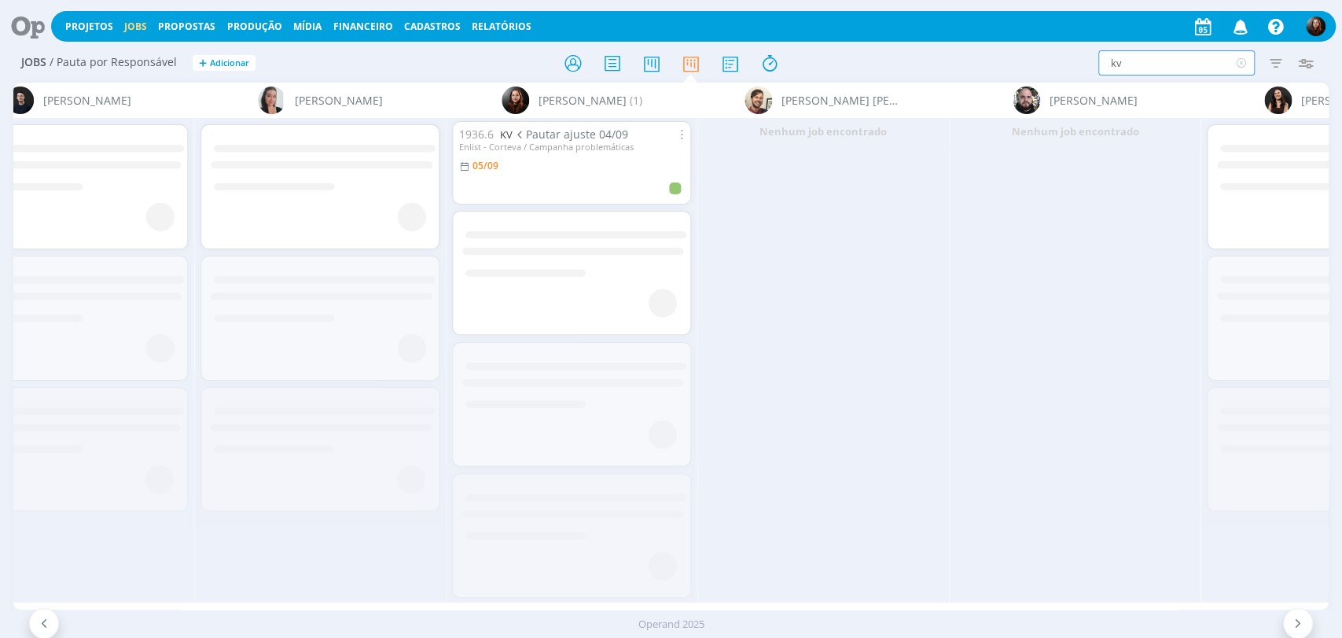
scroll to position [0, 824]
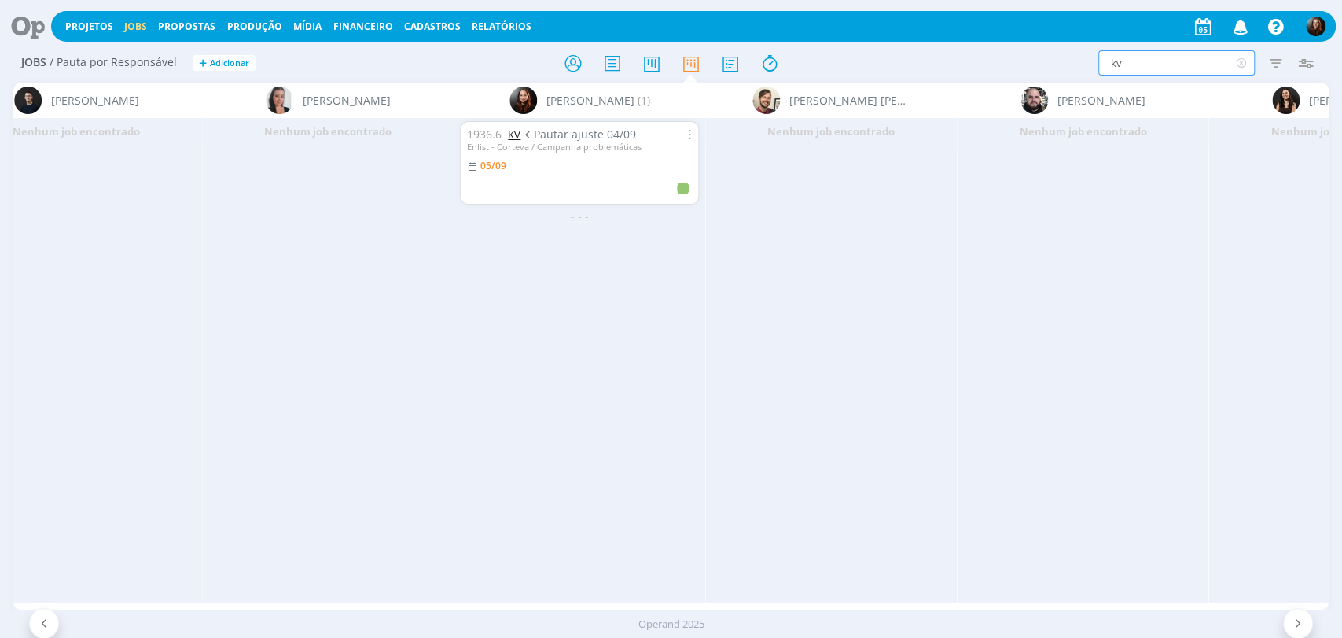
type input "kv"
click at [981, 57] on div "kv Filtrar Filtrar Limpar kv Tipo Jobs e Tarefas Data Personalizado a Situação …" at bounding box center [1109, 62] width 423 height 25
click at [1237, 64] on icon at bounding box center [1241, 62] width 20 height 25
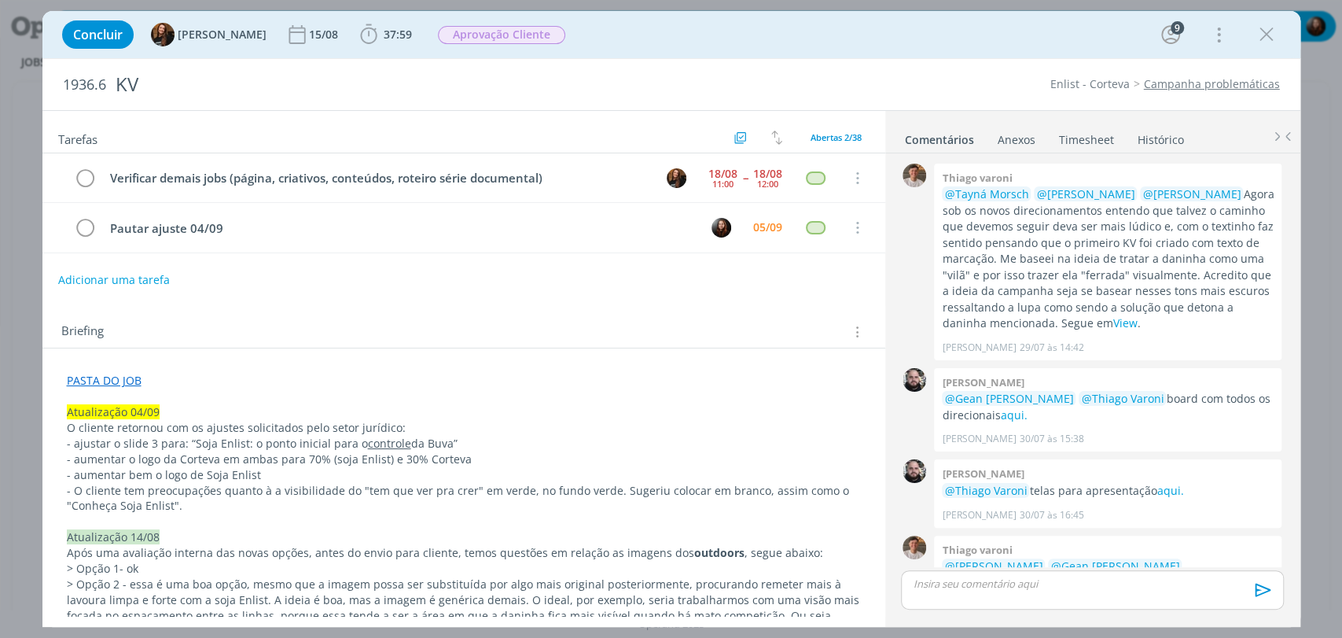
scroll to position [1571, 0]
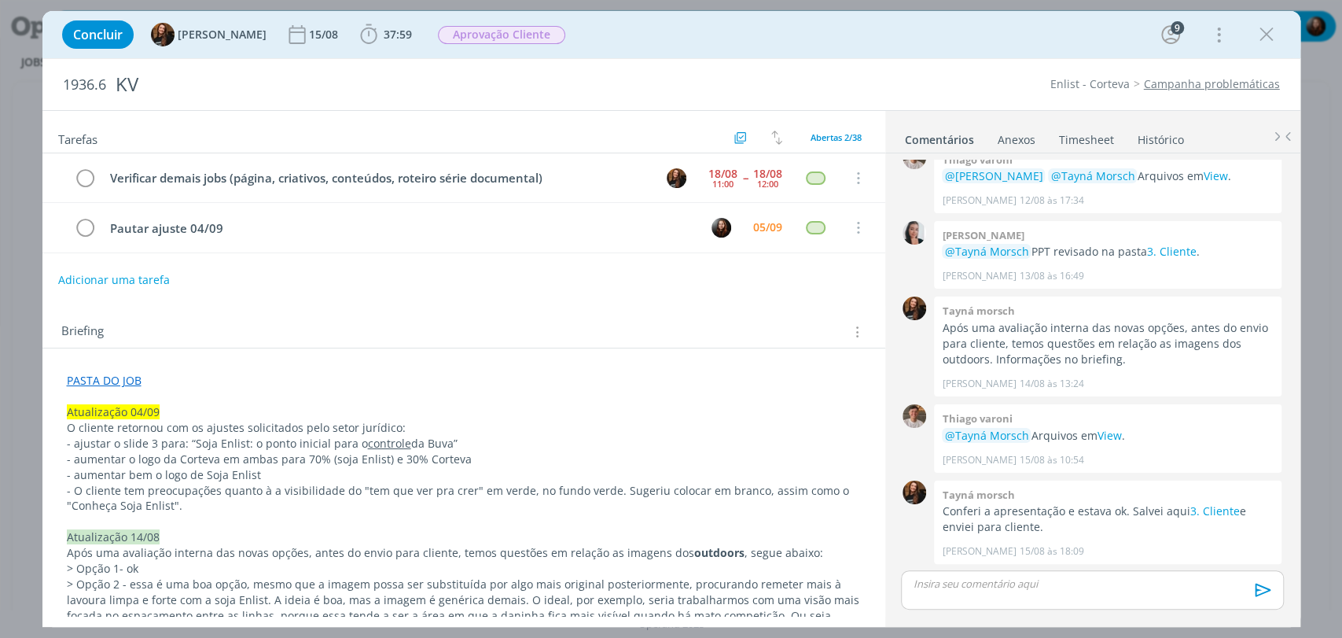
click at [124, 460] on span "- aumentar o logo da Corteva em ambas para 70% (soja Enlist) e 30% Corteva" at bounding box center [269, 458] width 405 height 15
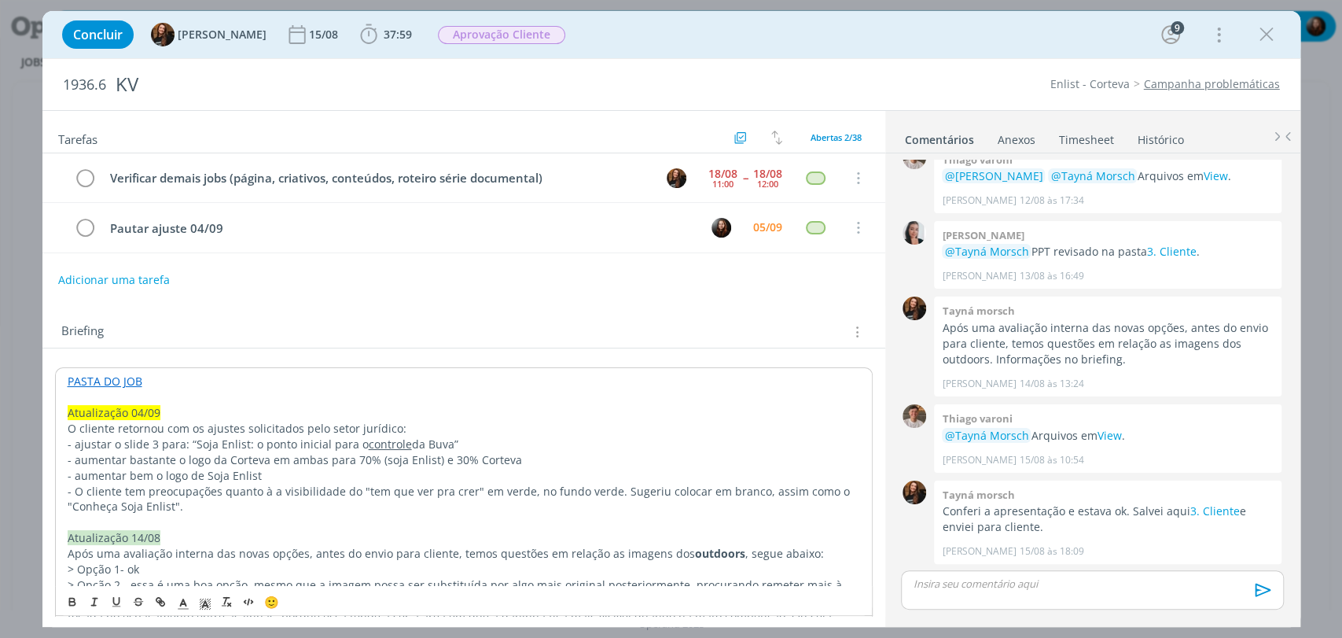
click at [208, 459] on span "- aumentar bastante o logo da Corteva em ambas para 70% (soja Enlist) e 30% Cor…" at bounding box center [295, 459] width 454 height 15
click at [436, 461] on span "- aumentar bastante o logo de Enlist, aumentando também o da Corteva em ambas p…" at bounding box center [385, 459] width 634 height 15
drag, startPoint x: 598, startPoint y: 458, endPoint x: 680, endPoint y: 459, distance: 81.8
click at [680, 459] on span "- aumentar bastante o logo de Enlist, aumentando também o da Corteva para mante…" at bounding box center [464, 459] width 792 height 15
click at [600, 454] on span "- aumentar bastante o logo de Enlist, aumentando também o da Corteva para mante…" at bounding box center [432, 459] width 729 height 15
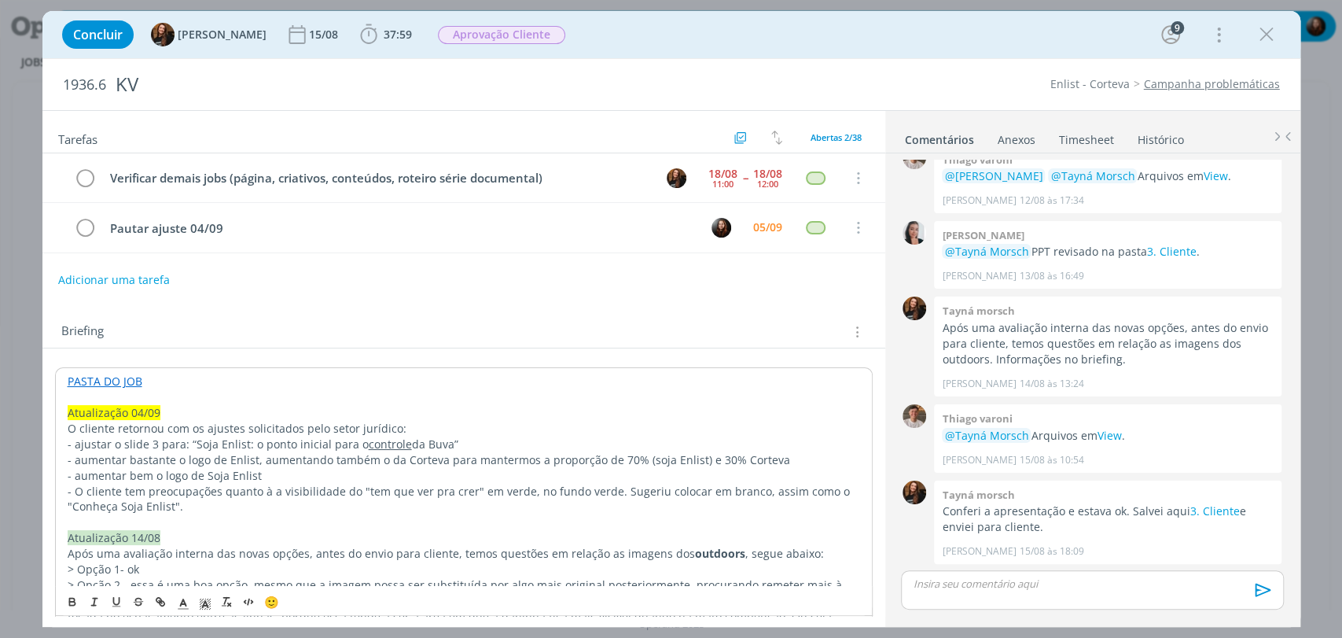
click at [633, 460] on span "- aumentar bastante o logo de Enlist, aumentando também o da Corteva para mante…" at bounding box center [429, 459] width 722 height 15
click at [698, 458] on span "- aumentar bastante o logo de Enlist, aumentando também o da Corteva para mante…" at bounding box center [429, 459] width 722 height 15
click at [785, 460] on p "- aumentar bastante o logo de Enlist, aumentando também o da Corteva para mante…" at bounding box center [464, 460] width 792 height 16
click at [233, 474] on span "- aumentar bem o logo de Soja Enlist" at bounding box center [165, 475] width 194 height 15
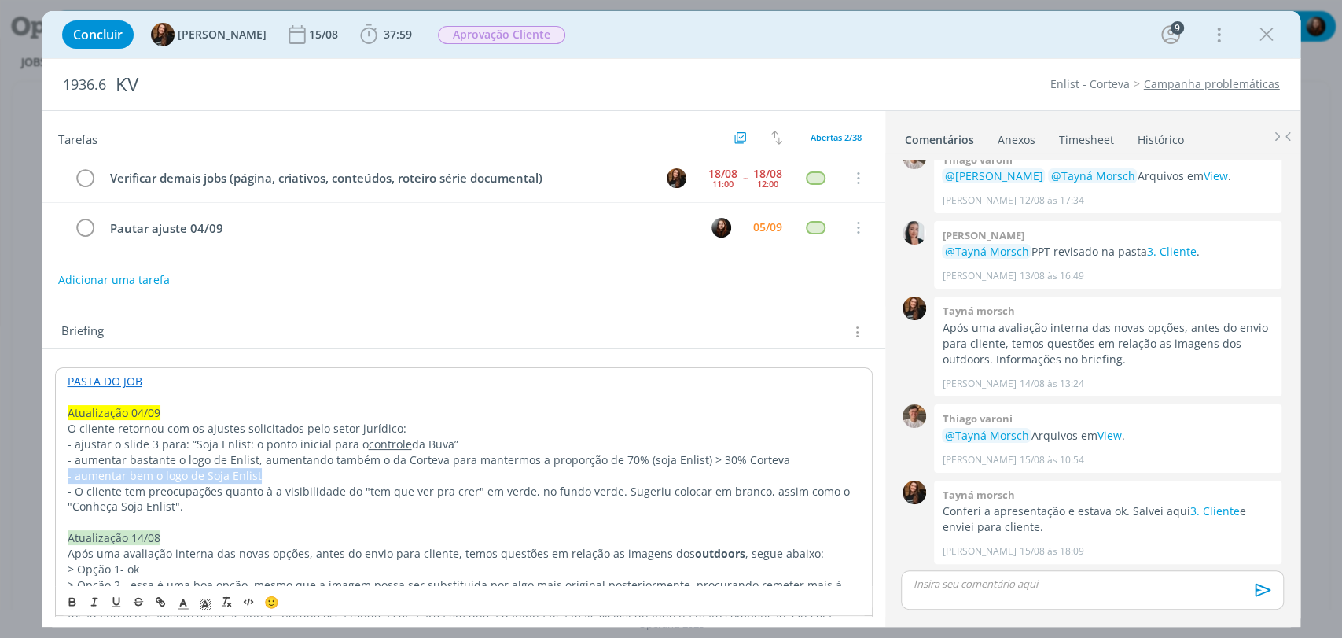
click at [233, 474] on span "- aumentar bem o logo de Soja Enlist" at bounding box center [165, 475] width 194 height 15
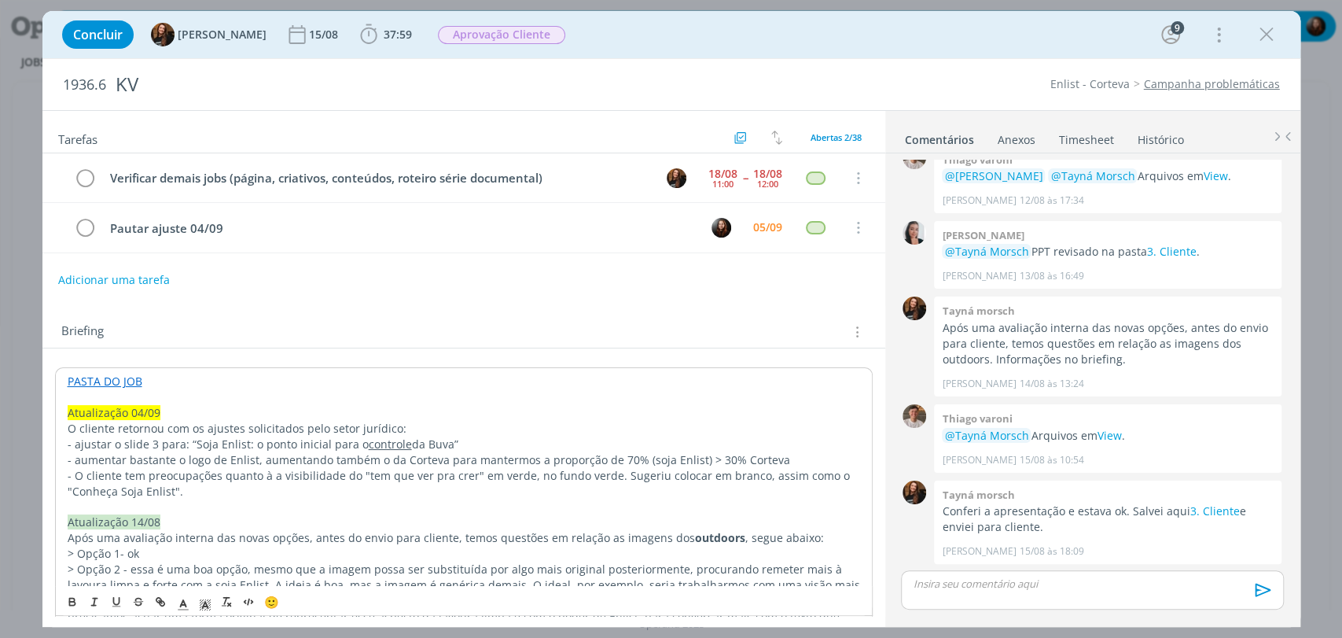
click at [240, 494] on p "- O cliente tem preocupações quanto à a visibilidade do "tem que ver pra crer" …" at bounding box center [464, 483] width 792 height 31
click at [344, 325] on div "Briefing Briefings Predefinidos Versões do Briefing Ver Briefing do Projeto" at bounding box center [465, 332] width 809 height 20
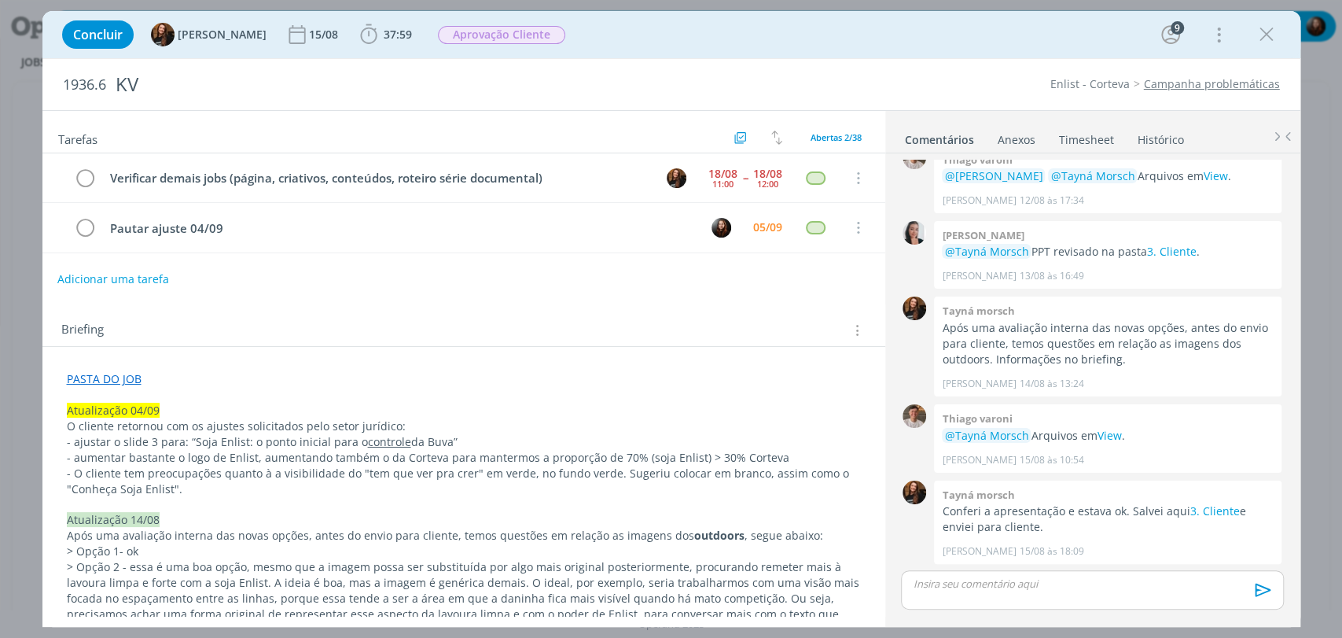
click at [144, 285] on button "Adicionar uma tarefa" at bounding box center [113, 279] width 112 height 27
click at [140, 281] on input "dialog" at bounding box center [359, 277] width 580 height 22
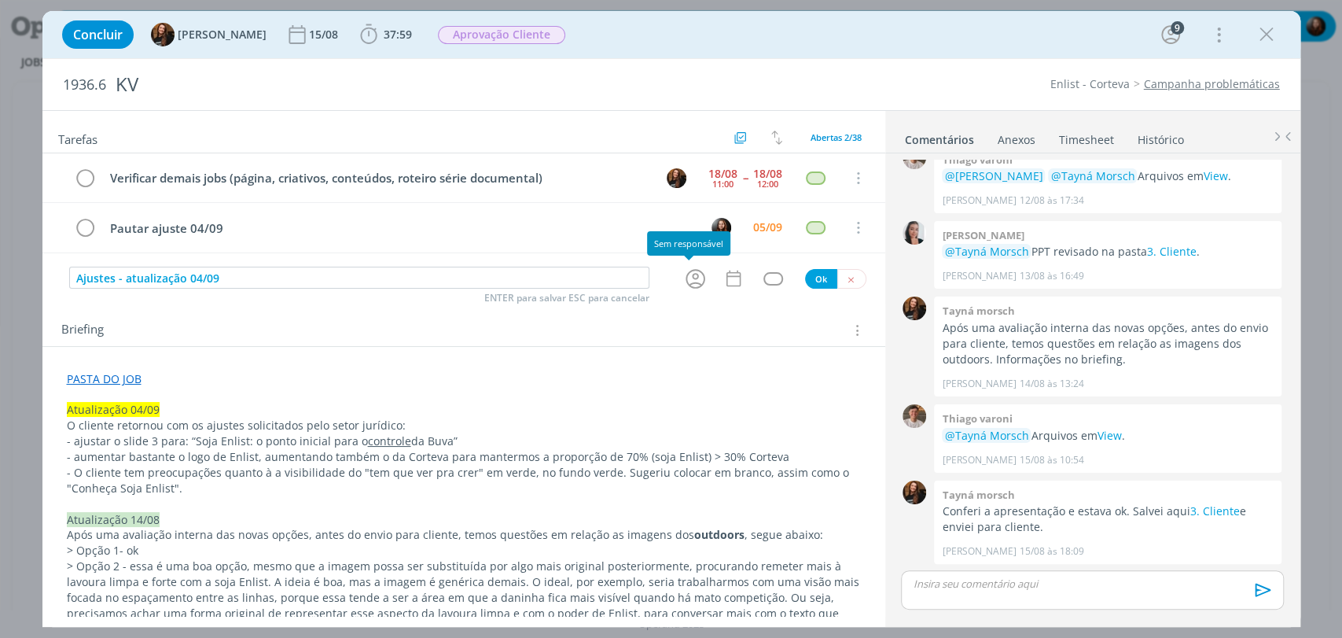
click at [694, 276] on icon "dialog" at bounding box center [695, 278] width 24 height 24
type input "Ajustes - atualização 04/09"
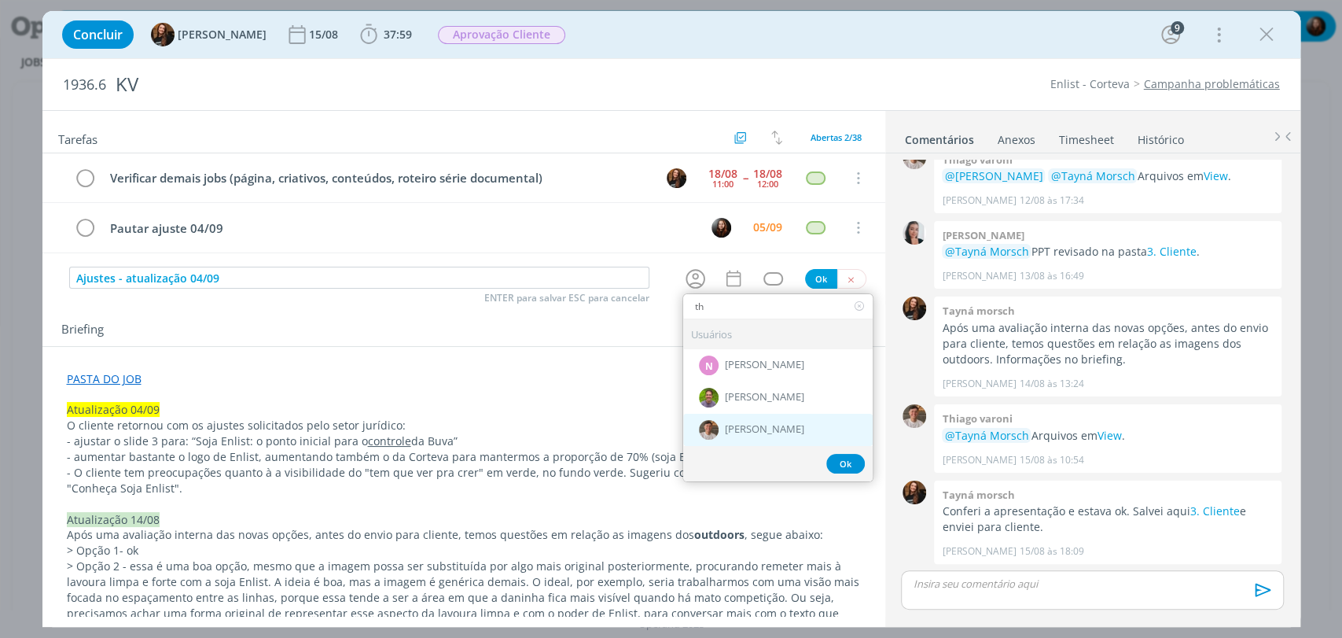
type input "th"
drag, startPoint x: 743, startPoint y: 430, endPoint x: 743, endPoint y: 416, distance: 14.2
click at [743, 432] on span "[PERSON_NAME]" at bounding box center [764, 429] width 79 height 13
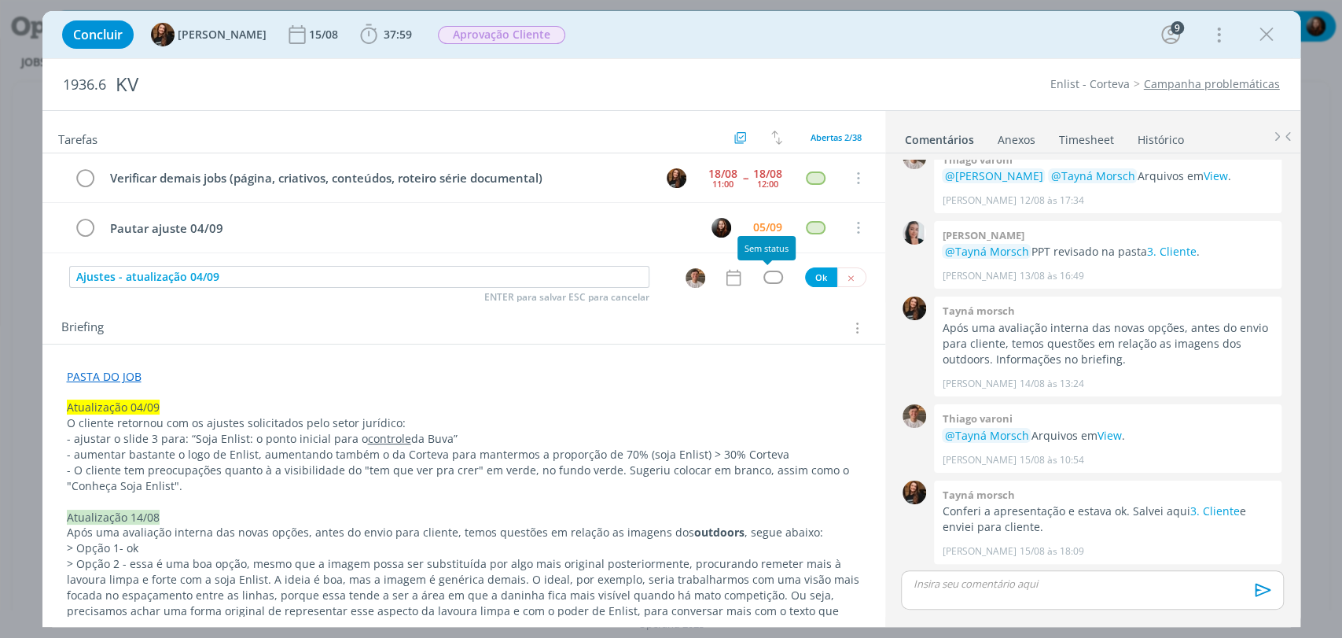
click at [769, 271] on div "dialog" at bounding box center [773, 276] width 20 height 13
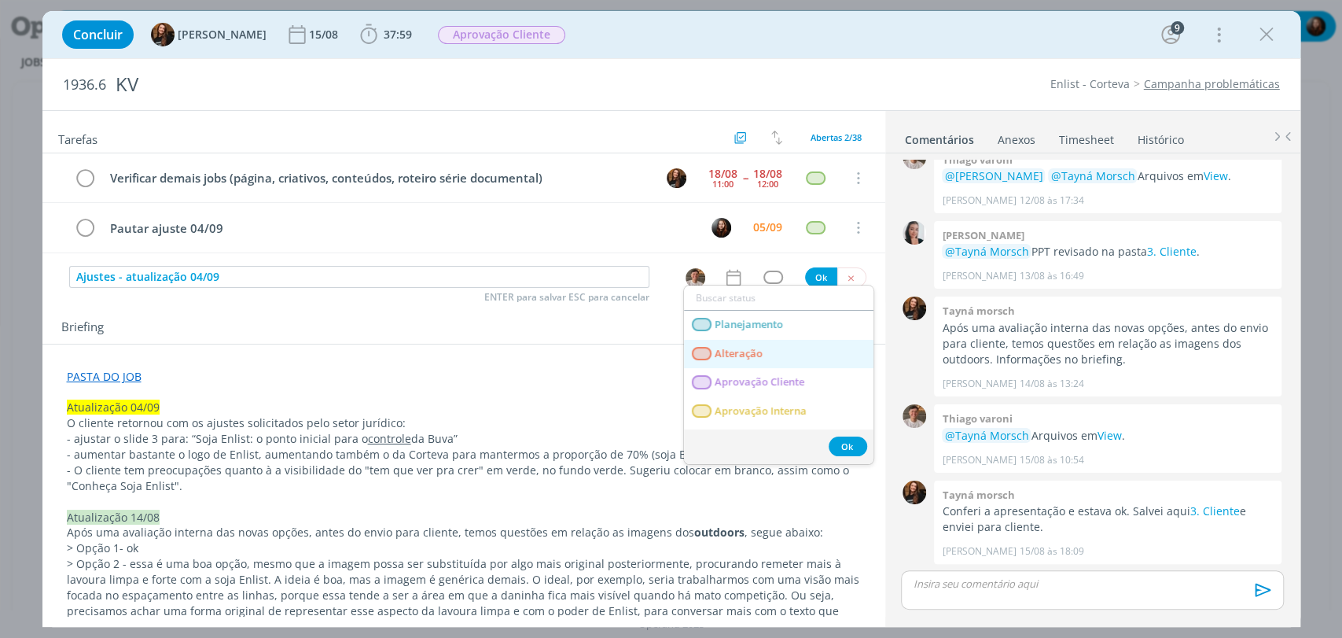
click at [755, 340] on link "Alteração" at bounding box center [778, 354] width 189 height 29
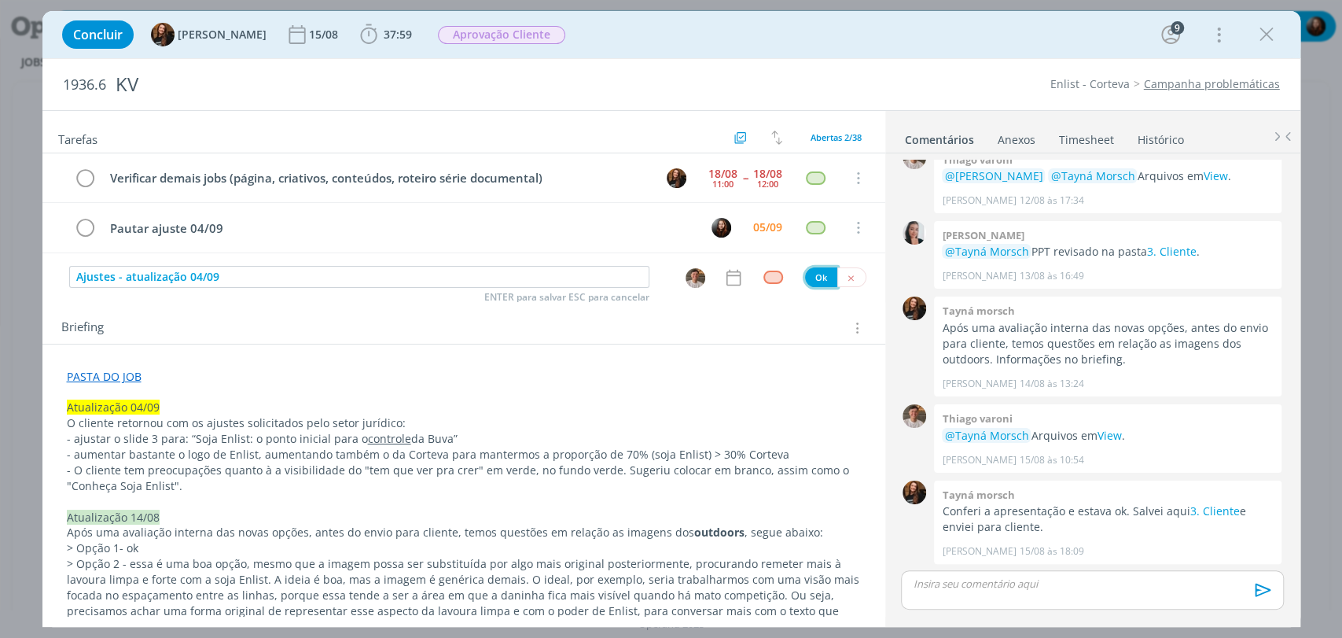
drag, startPoint x: 807, startPoint y: 278, endPoint x: 896, endPoint y: 260, distance: 91.3
click at [807, 278] on button "Ok" at bounding box center [821, 277] width 32 height 20
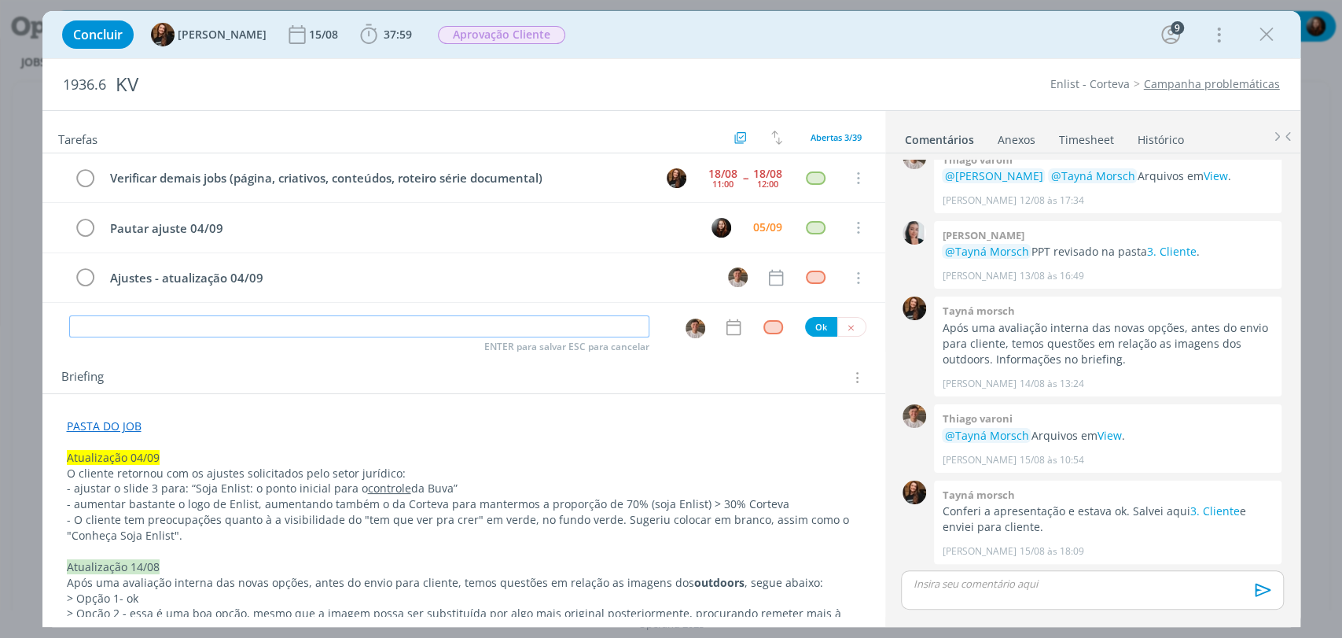
click at [510, 320] on input "dialog" at bounding box center [359, 326] width 580 height 22
click at [696, 328] on img "dialog" at bounding box center [696, 328] width 20 height 20
type input "Revisão de ajustes - atualização 04/09"
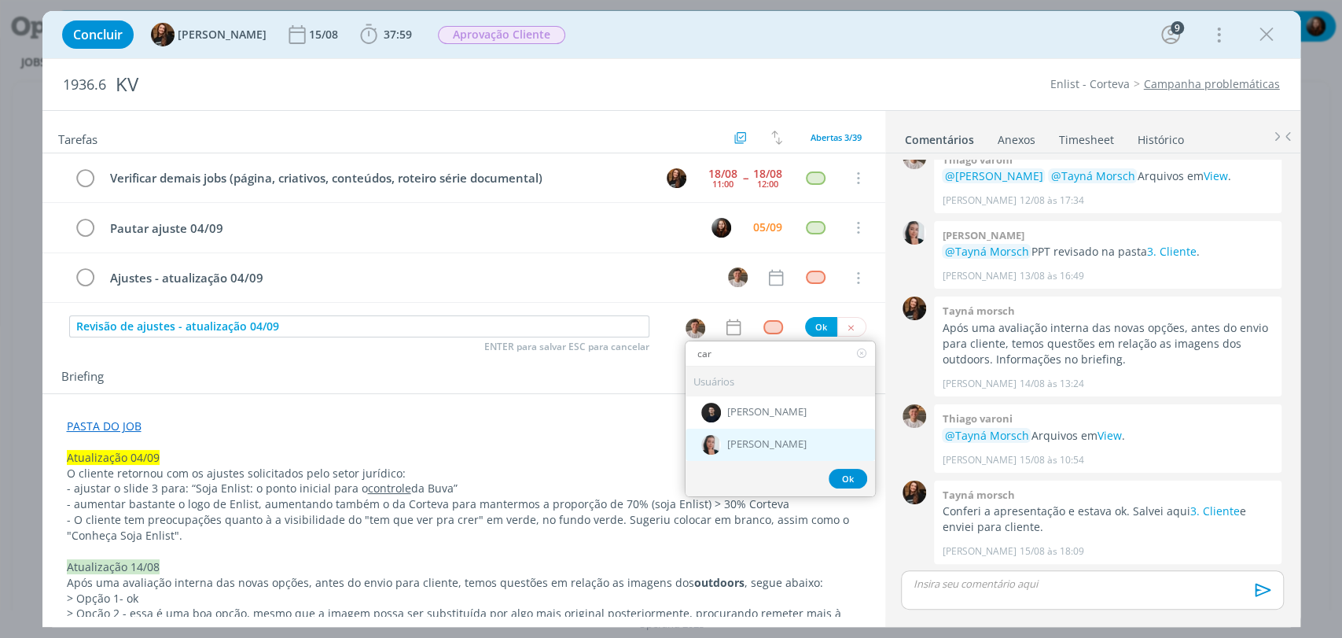
type input "car"
click at [736, 439] on span "[PERSON_NAME]" at bounding box center [766, 444] width 79 height 13
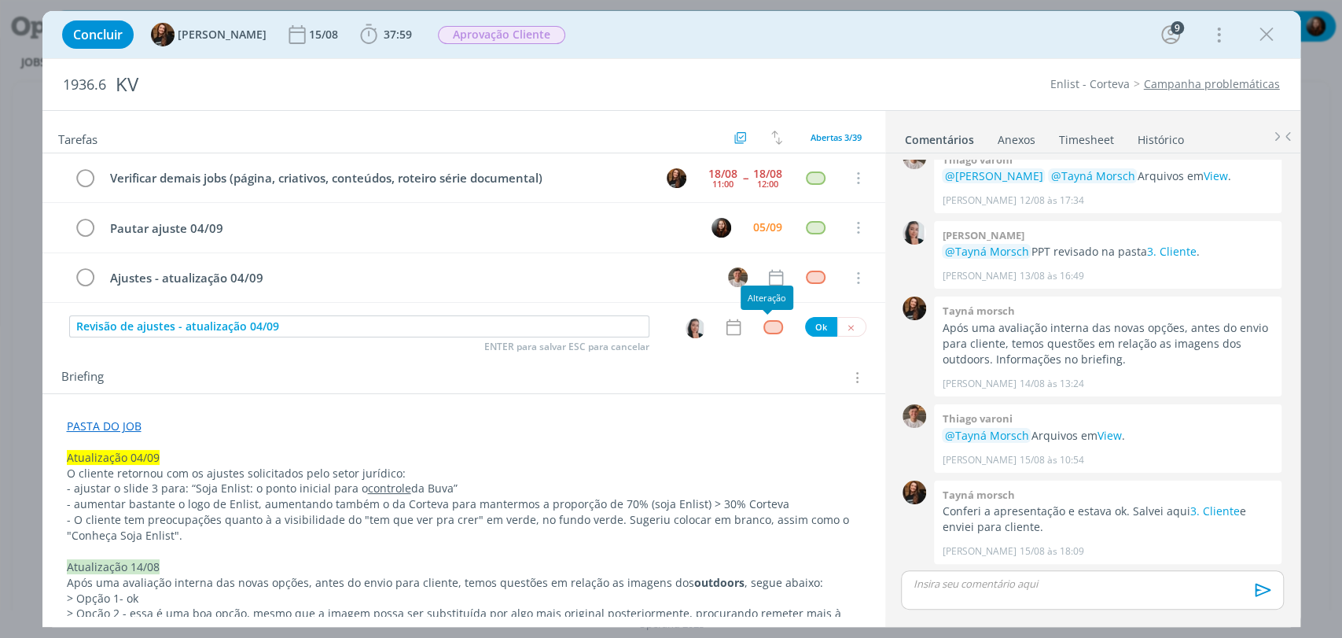
click at [763, 320] on div "dialog" at bounding box center [773, 326] width 20 height 13
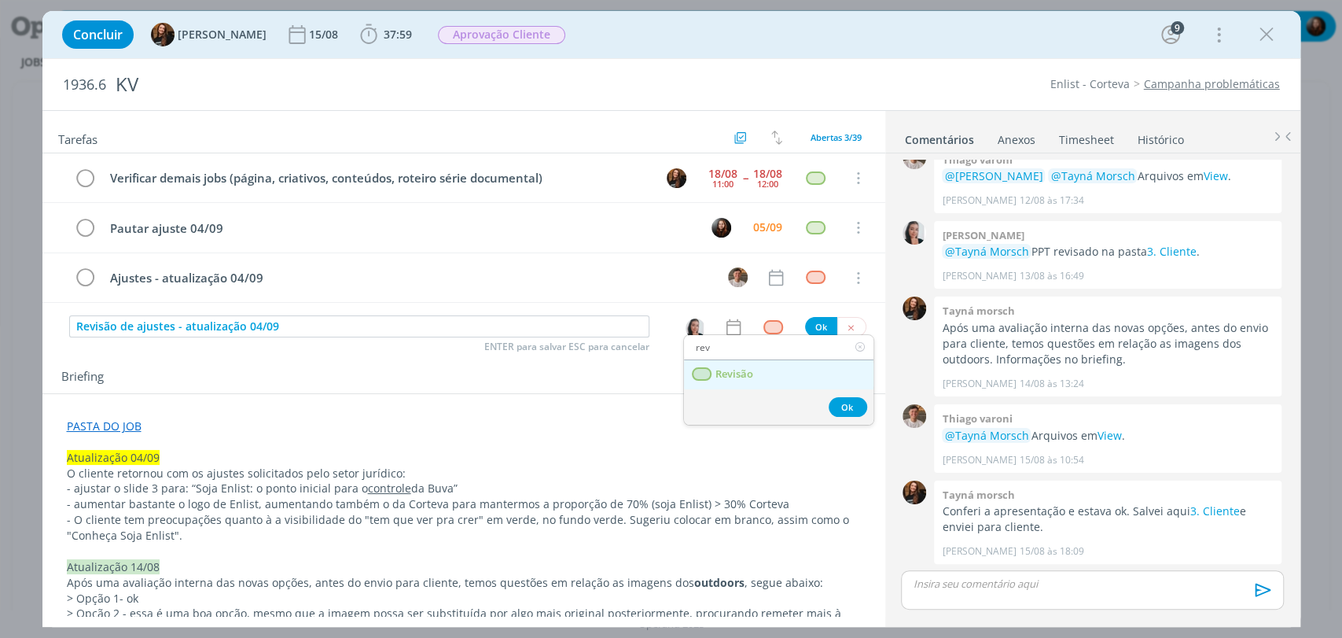
type input "rev"
click at [752, 367] on link "Revisão" at bounding box center [778, 374] width 189 height 29
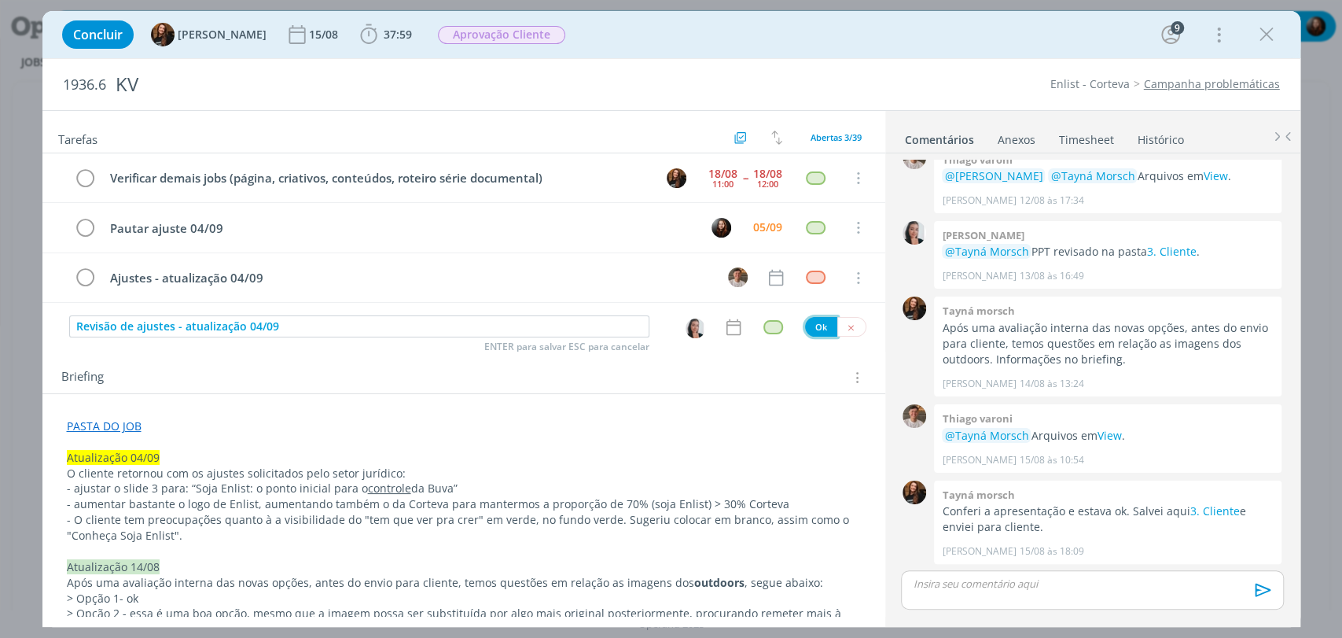
click at [815, 328] on button "Ok" at bounding box center [821, 327] width 32 height 20
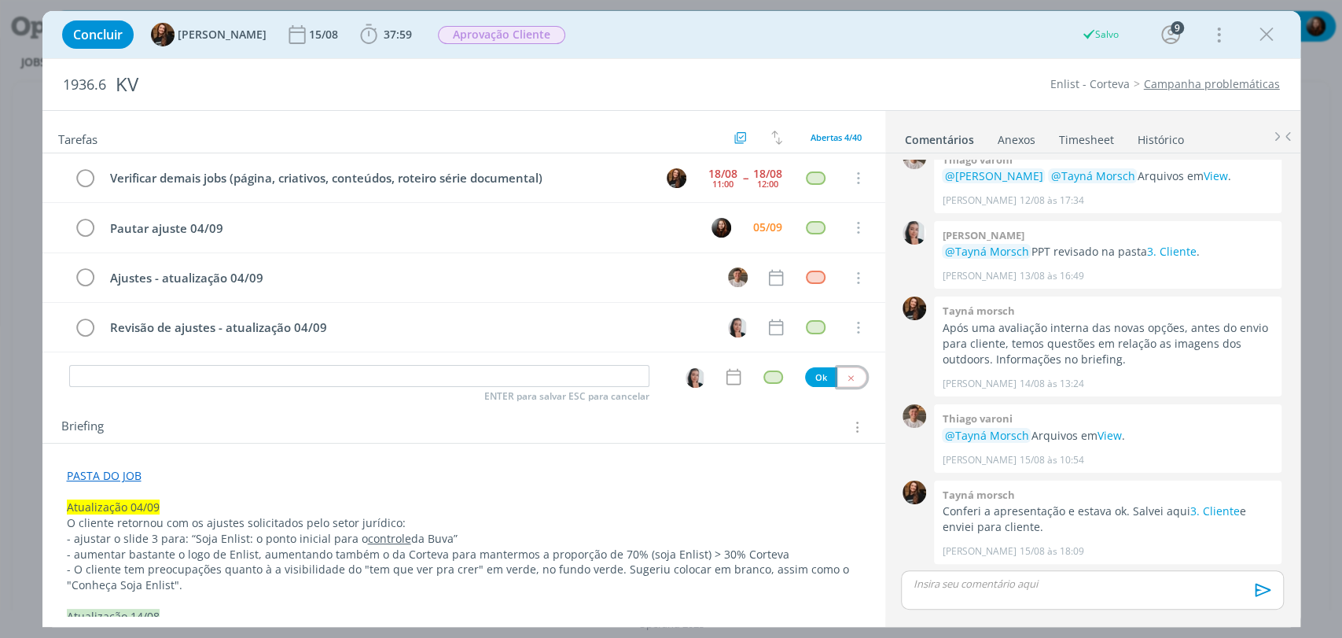
click at [846, 375] on icon "dialog" at bounding box center [851, 378] width 10 height 10
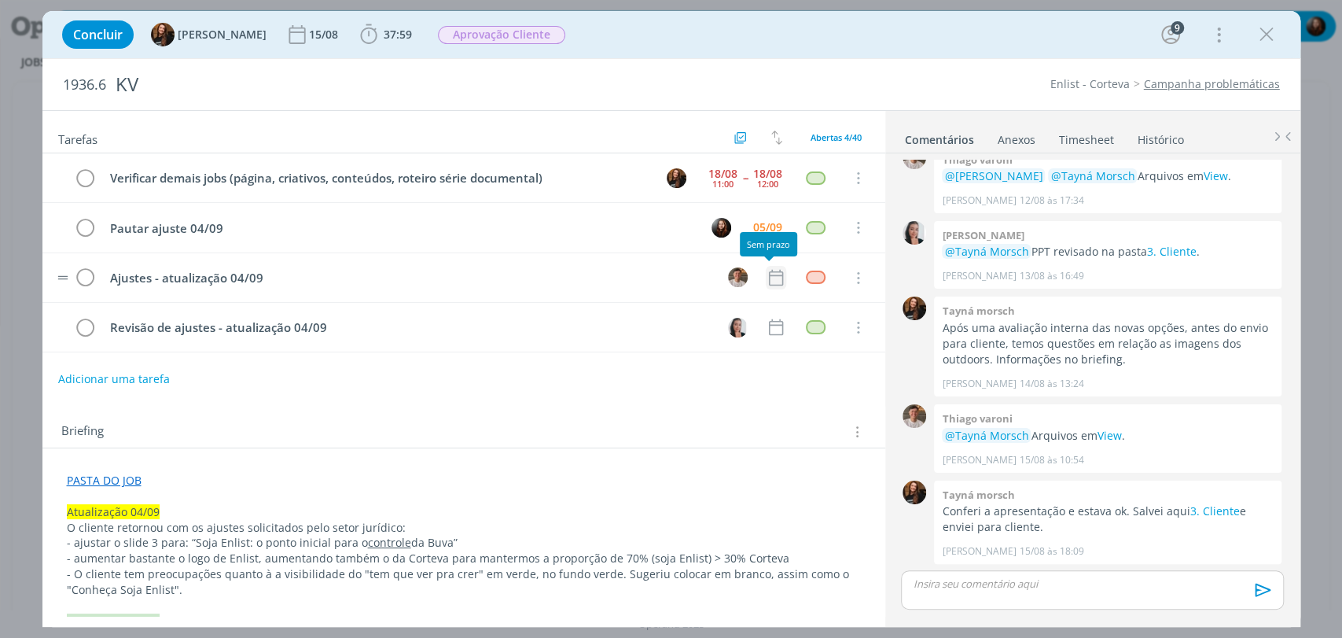
click at [766, 277] on icon "dialog" at bounding box center [776, 277] width 20 height 20
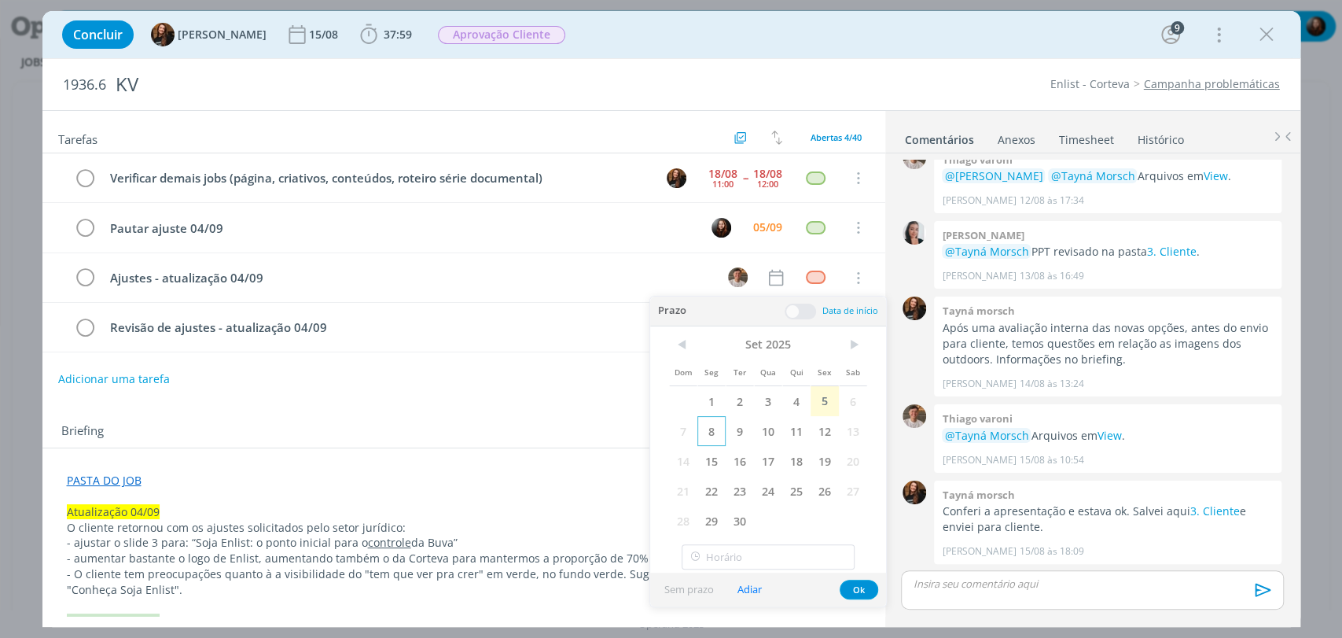
click at [715, 434] on span "8" at bounding box center [711, 431] width 28 height 30
type input "19:00"
click at [739, 555] on input "19:00" at bounding box center [768, 556] width 173 height 25
click at [794, 310] on span at bounding box center [800, 311] width 31 height 16
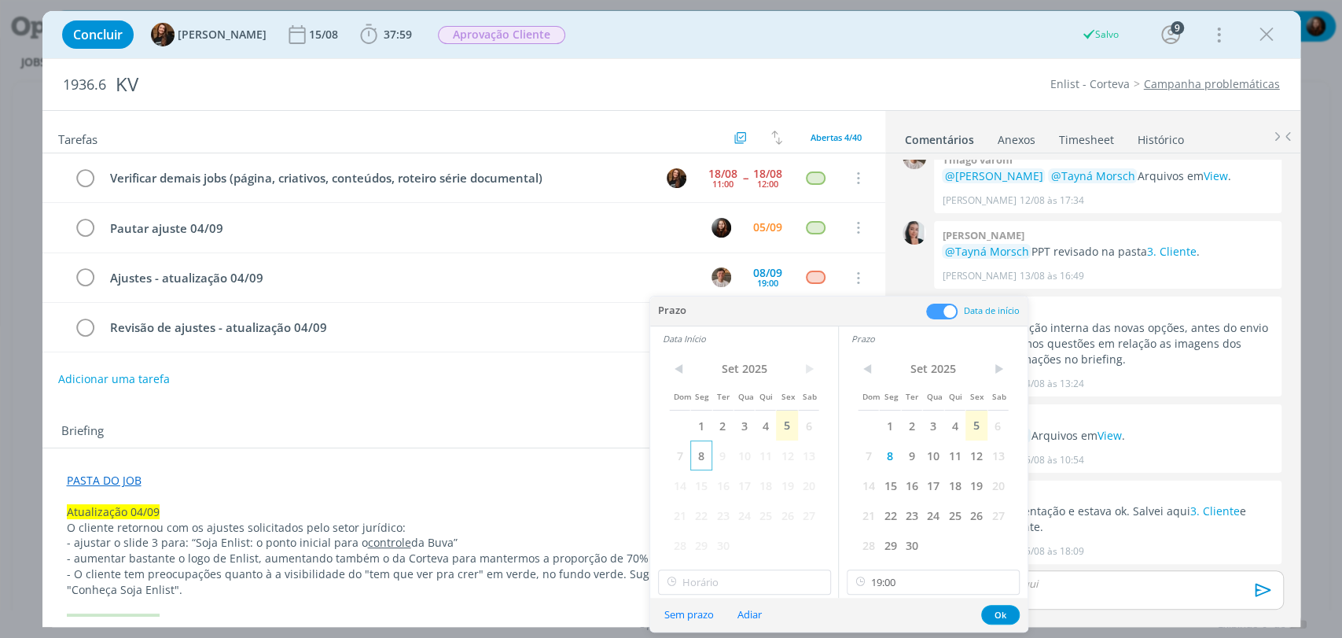
click at [703, 448] on span "8" at bounding box center [700, 455] width 21 height 30
click at [721, 585] on input "19:00" at bounding box center [744, 581] width 173 height 25
click at [697, 472] on div "13:00" at bounding box center [745, 472] width 175 height 28
type input "13:00"
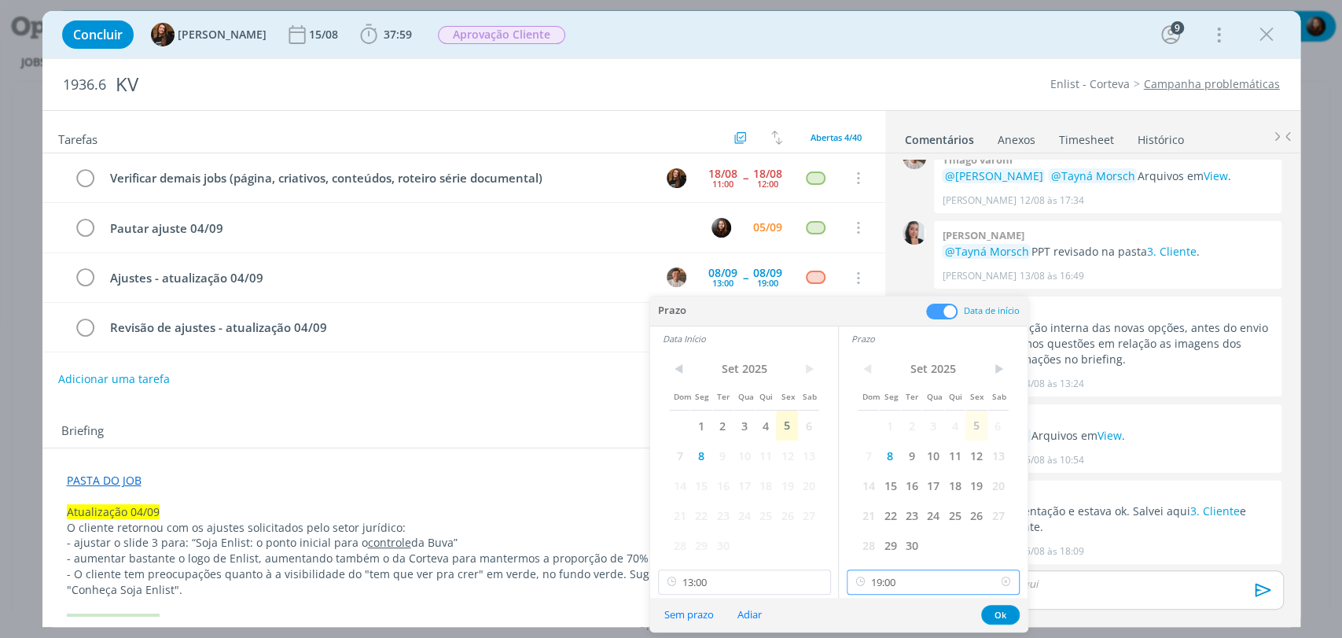
click at [921, 580] on input "19:00" at bounding box center [933, 581] width 173 height 25
click at [884, 502] on div "14:00" at bounding box center [934, 497] width 175 height 28
type input "14:00"
click at [1009, 612] on button "Ok" at bounding box center [1000, 615] width 39 height 20
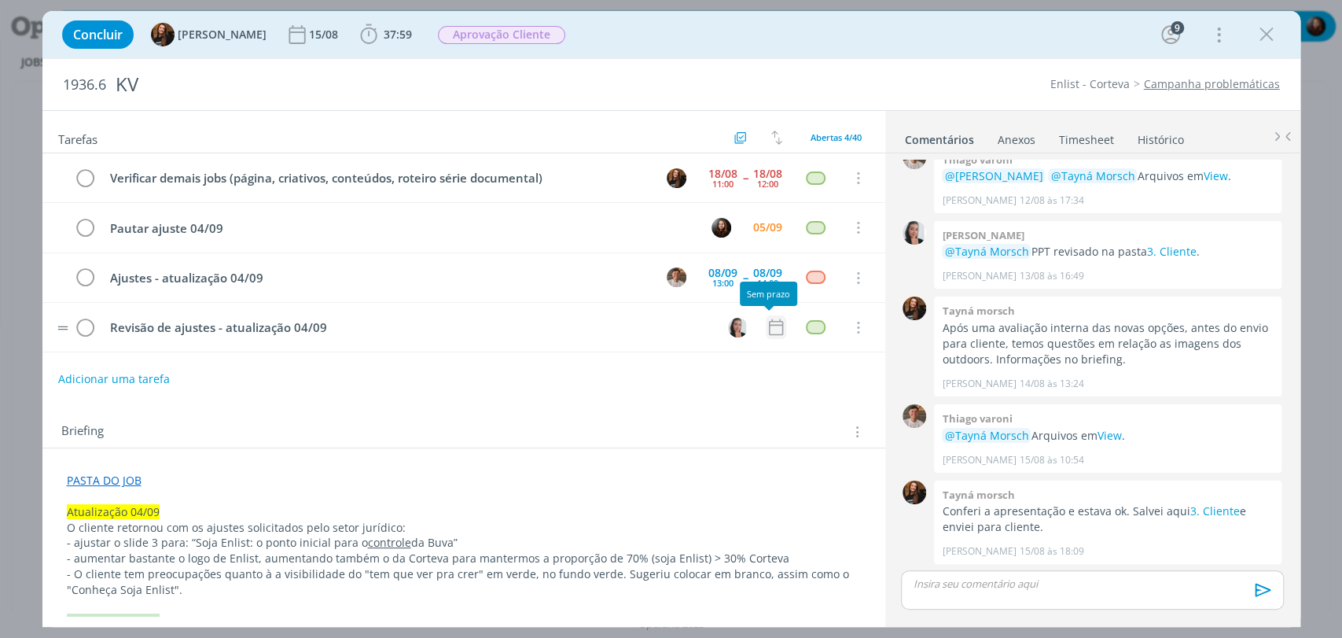
click at [771, 325] on icon "dialog" at bounding box center [776, 327] width 20 height 20
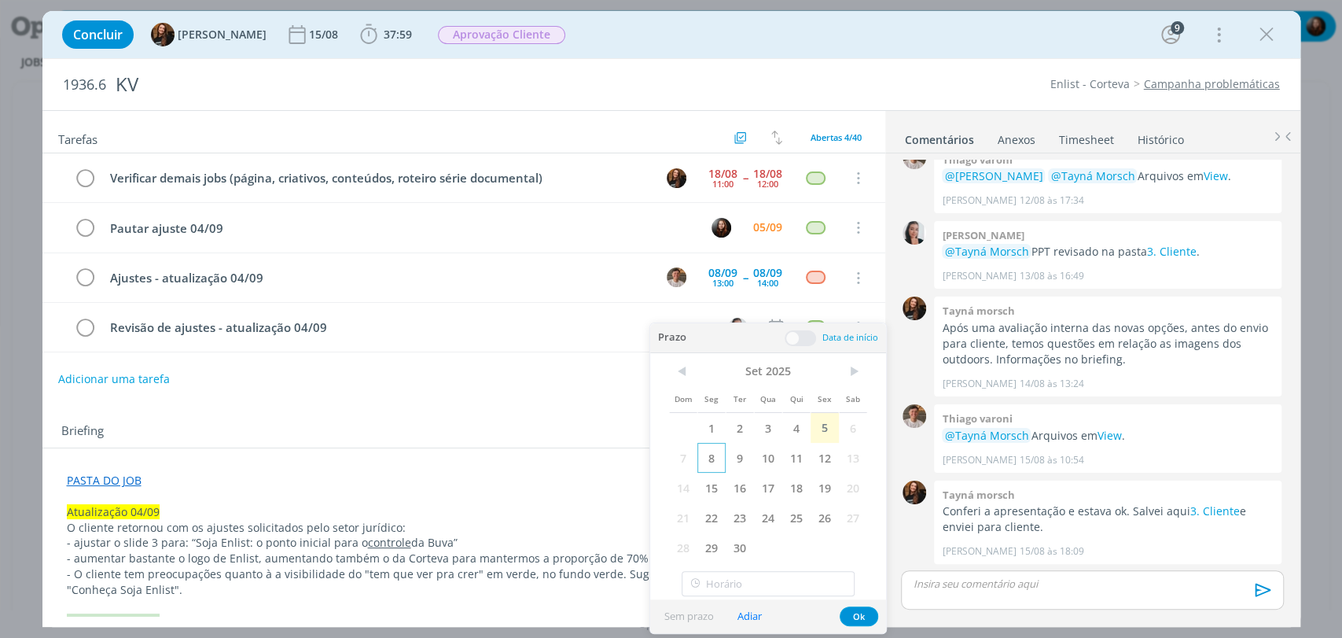
click at [711, 457] on span "8" at bounding box center [711, 458] width 28 height 30
click at [798, 335] on span at bounding box center [800, 338] width 31 height 16
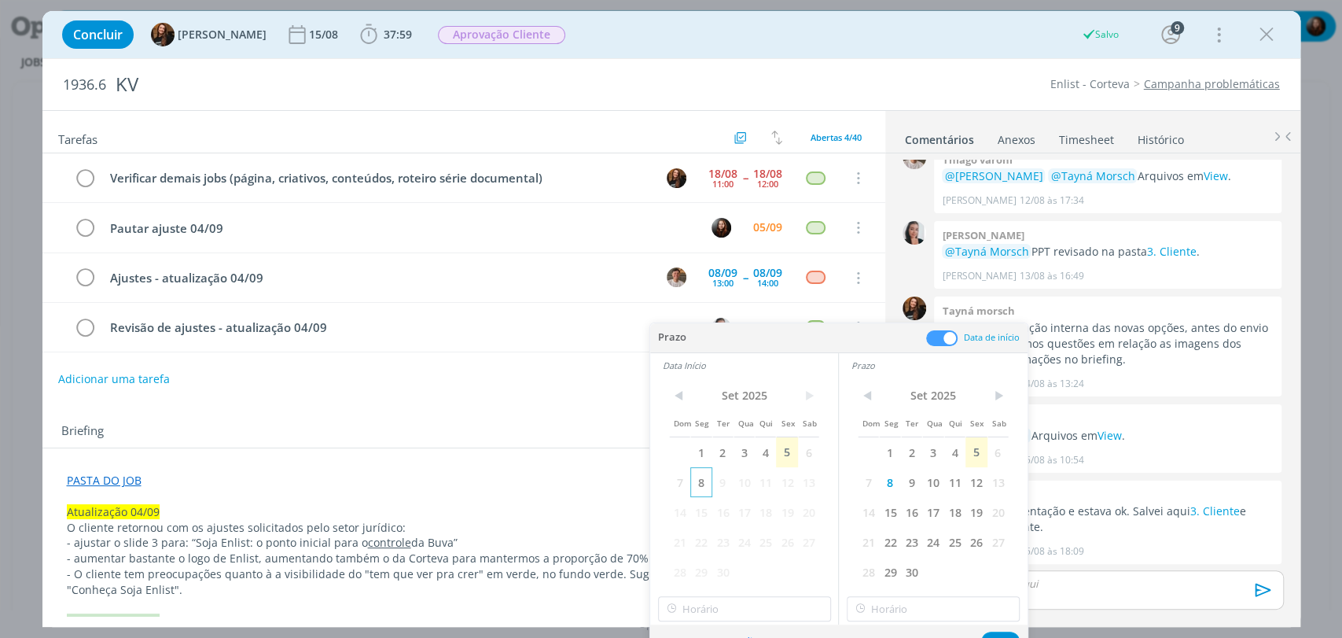
click at [708, 483] on span "8" at bounding box center [700, 482] width 21 height 30
click at [722, 604] on input "19:00" at bounding box center [744, 608] width 173 height 25
click at [687, 439] on div "14:45" at bounding box center [745, 435] width 175 height 28
type input "14:45"
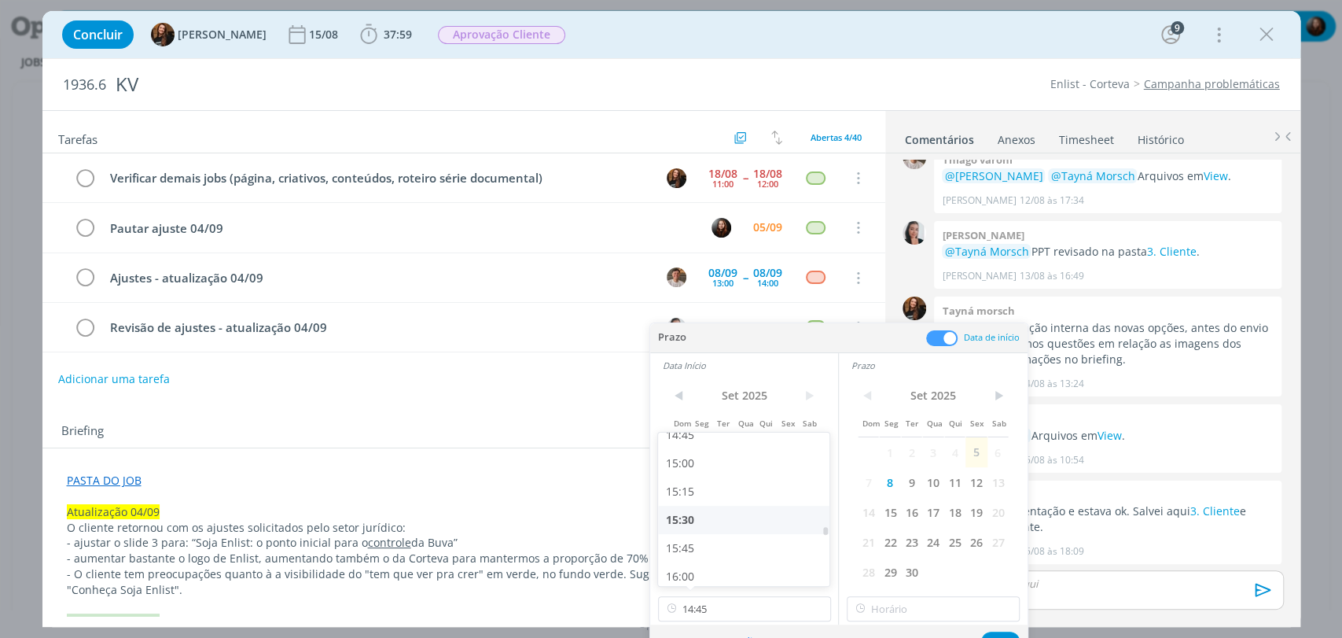
scroll to position [1670, 0]
click at [887, 617] on input "19:00" at bounding box center [933, 608] width 173 height 25
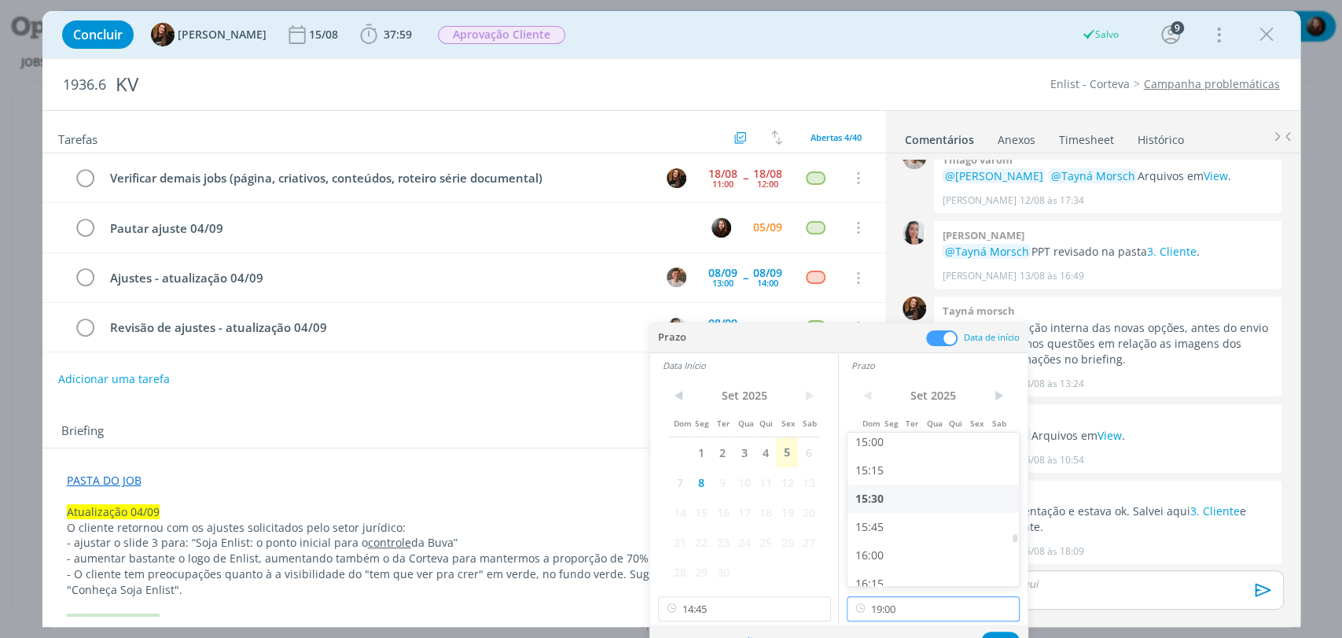
scroll to position [1682, 0]
click at [880, 498] on div "15:15" at bounding box center [934, 491] width 175 height 28
type input "15:15"
click at [994, 633] on button "Ok" at bounding box center [1000, 641] width 39 height 20
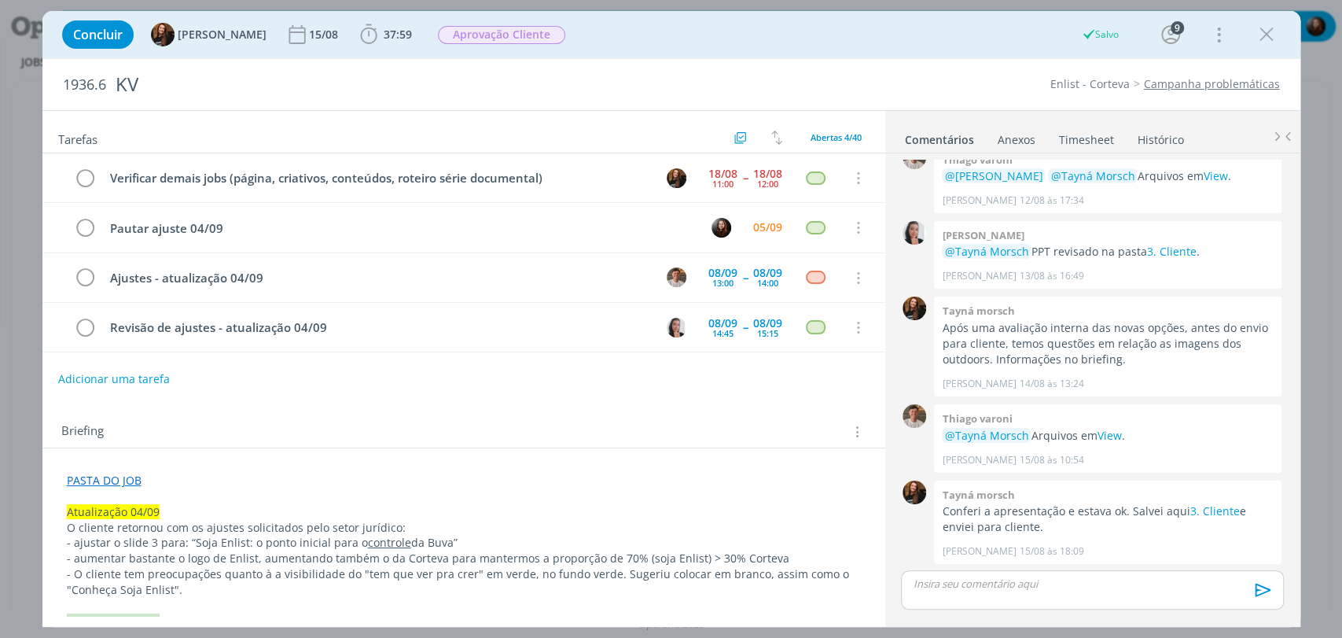
click at [739, 434] on div "Briefing Briefings Predefinidos Versões do Briefing Ver Briefing do Projeto" at bounding box center [465, 431] width 809 height 20
click at [491, 39] on span "Aprovação Cliente" at bounding box center [501, 35] width 127 height 18
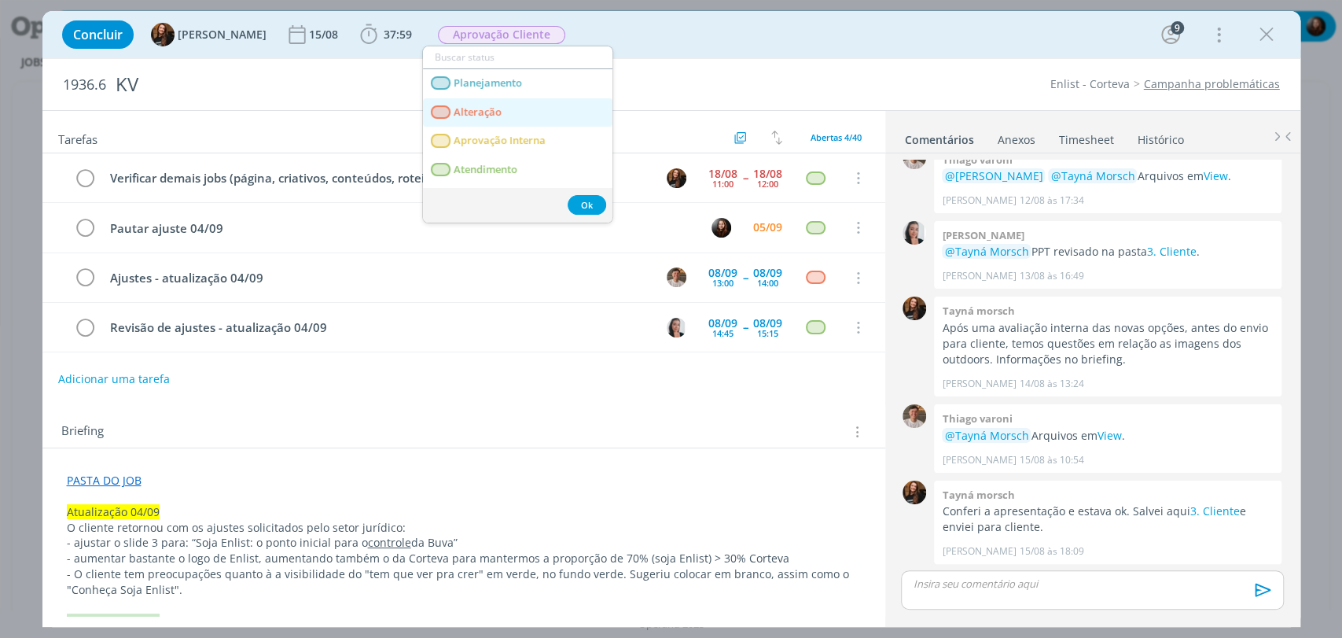
click at [487, 116] on span "Alteração" at bounding box center [478, 112] width 48 height 13
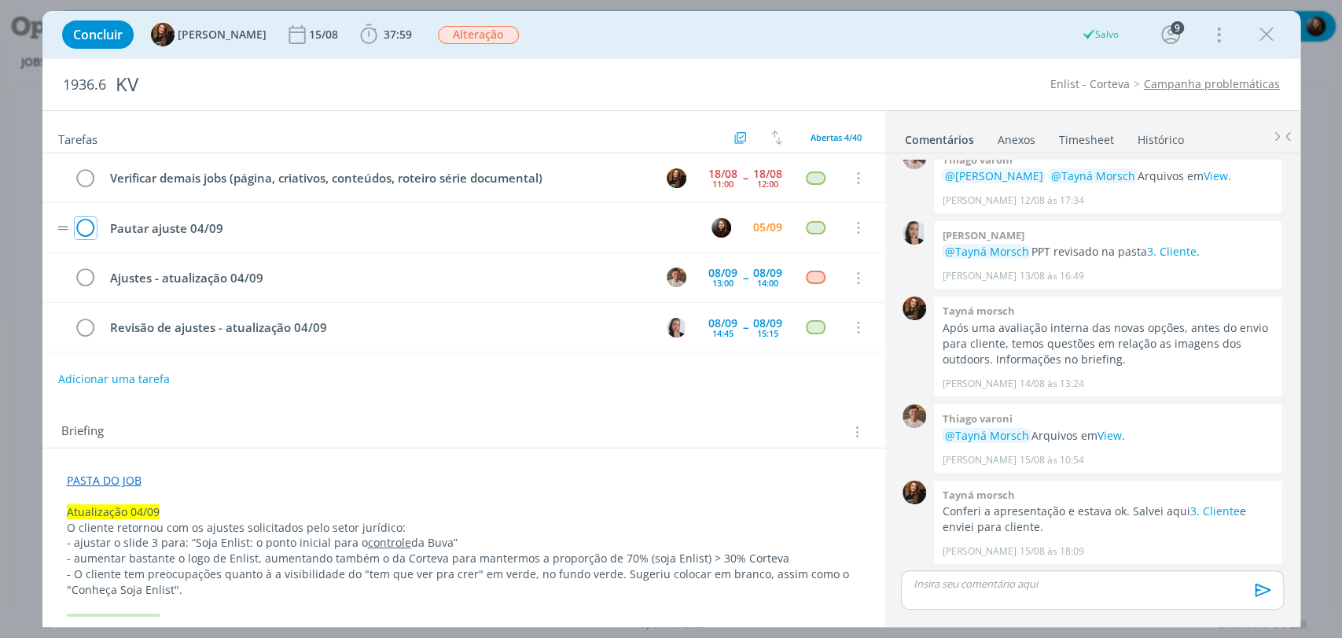
click at [92, 225] on icon "dialog" at bounding box center [86, 228] width 22 height 24
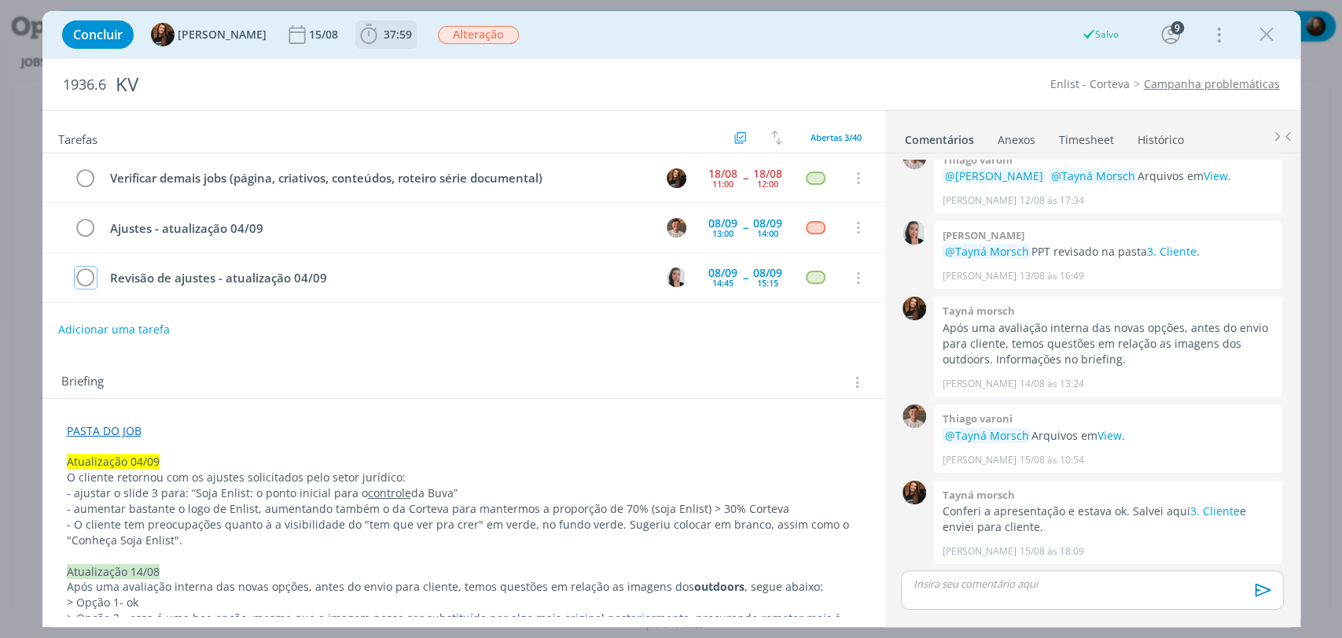
click at [384, 29] on span "37:59" at bounding box center [398, 34] width 28 height 15
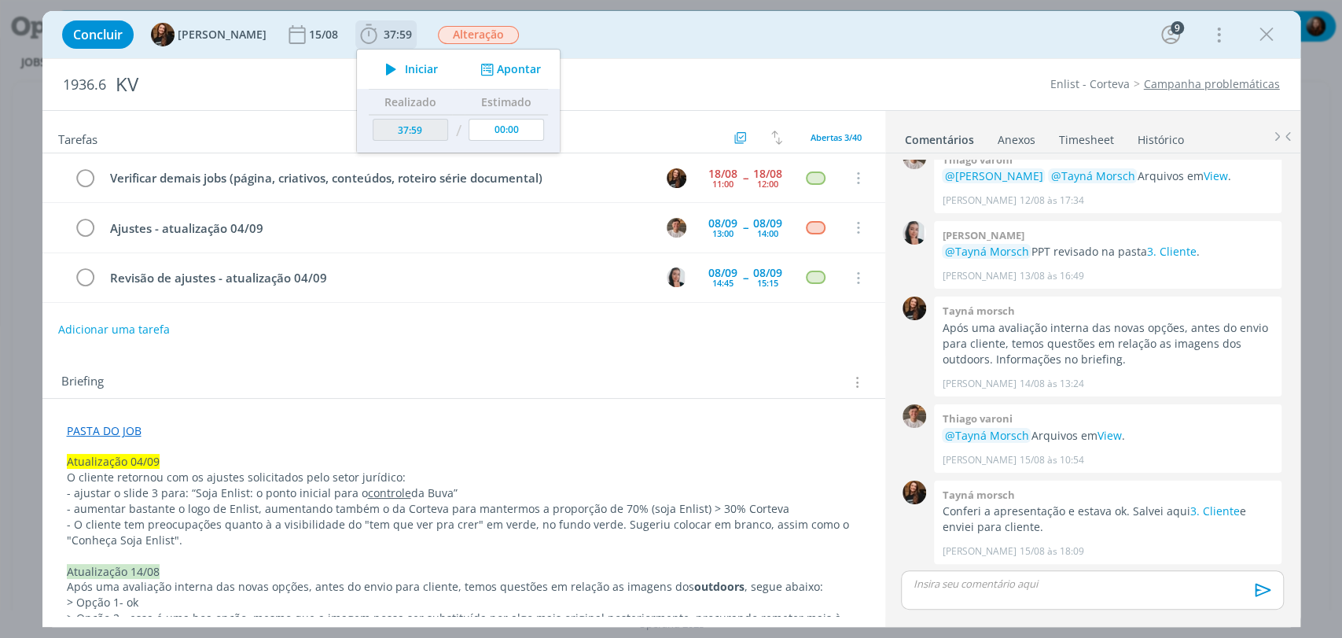
click at [494, 61] on button "Apontar" at bounding box center [508, 69] width 65 height 17
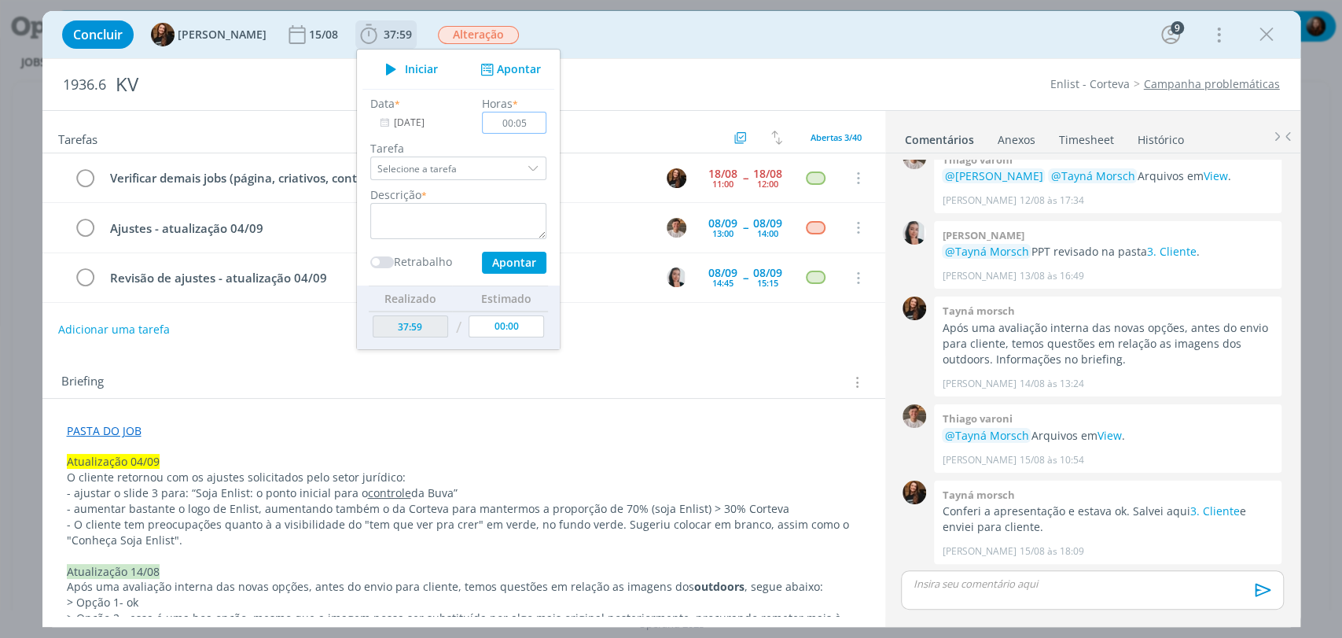
type input "00:05"
click at [470, 196] on div "Descrição *" at bounding box center [458, 212] width 192 height 53
click at [455, 215] on textarea "dialog" at bounding box center [458, 221] width 176 height 36
type textarea "atualização de pauta"
click at [492, 256] on button "Apontar" at bounding box center [513, 263] width 64 height 22
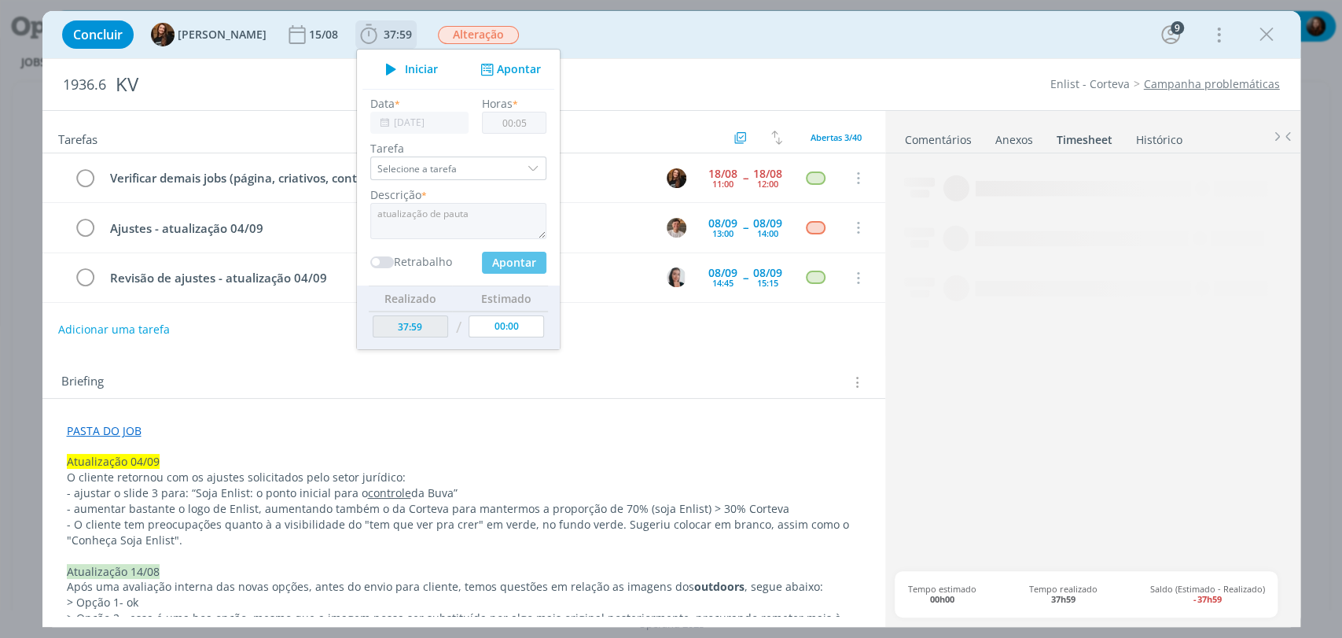
type input "38:04"
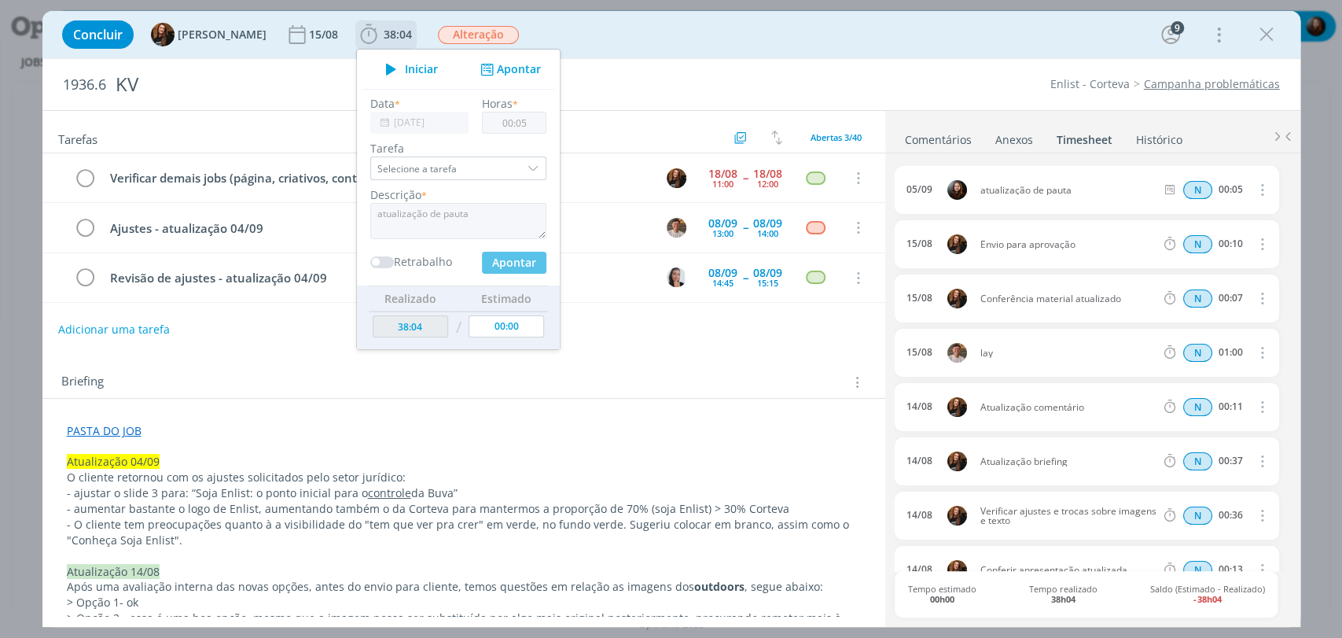
type input "00:00"
drag, startPoint x: 822, startPoint y: 46, endPoint x: 851, endPoint y: 31, distance: 32.7
click at [822, 46] on div "Concluir Tayná Morsch 15/08 38:04 Iniciar Apontar Data * 05/09/2025 Horas * 00:…" at bounding box center [671, 35] width 1234 height 38
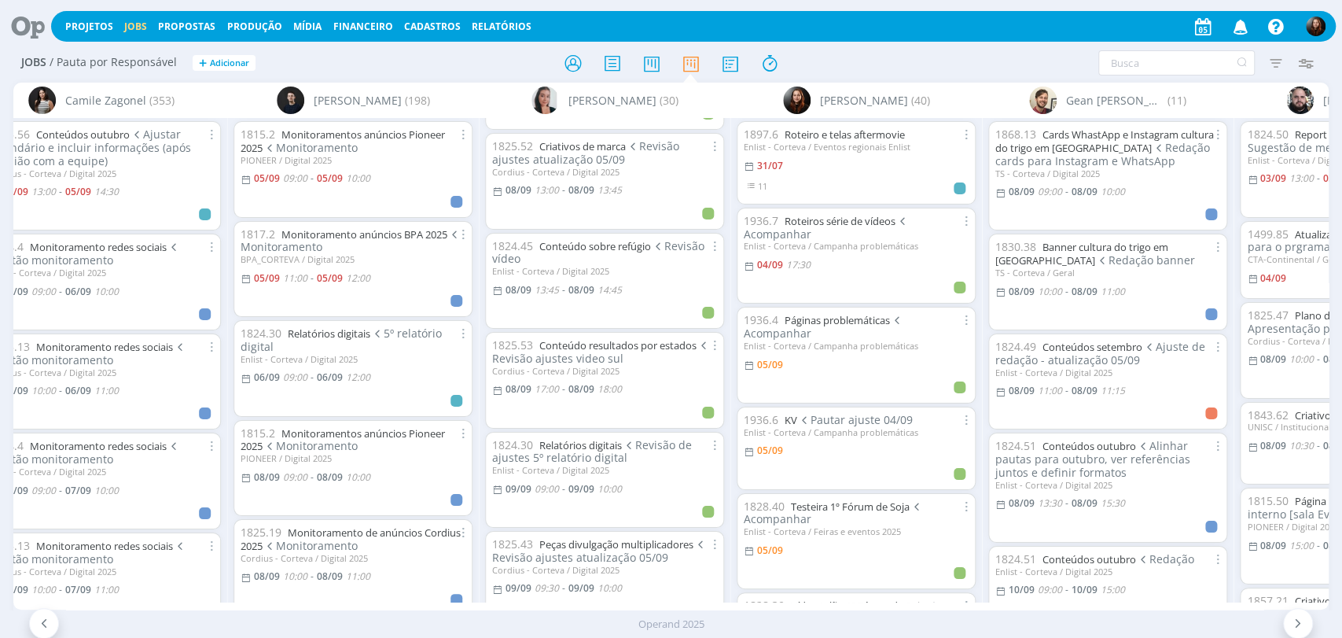
scroll to position [262, 0]
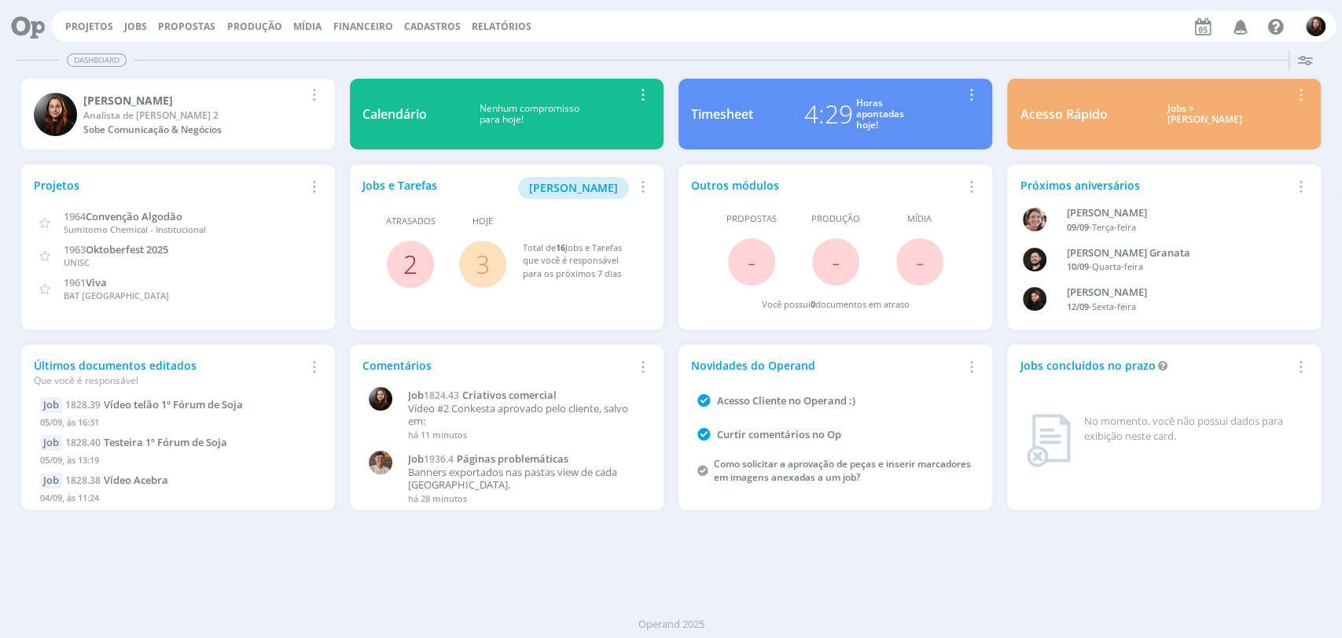
click at [405, 263] on link "2" at bounding box center [410, 264] width 14 height 34
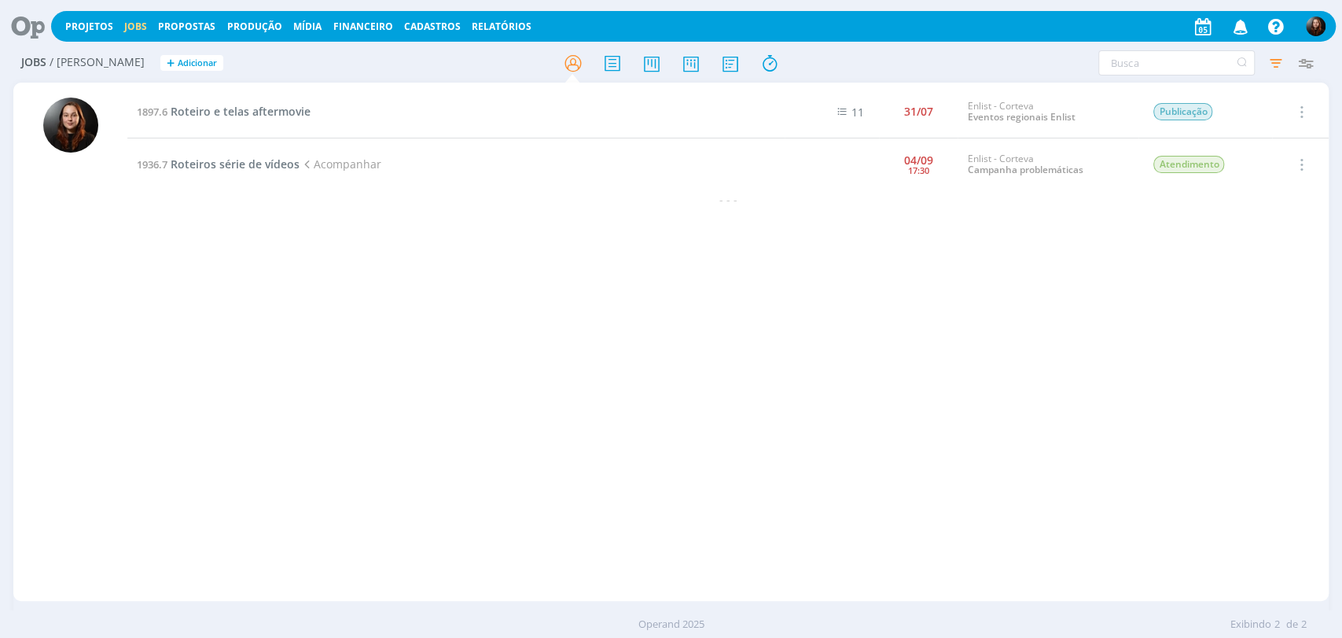
click at [33, 32] on icon at bounding box center [22, 26] width 32 height 31
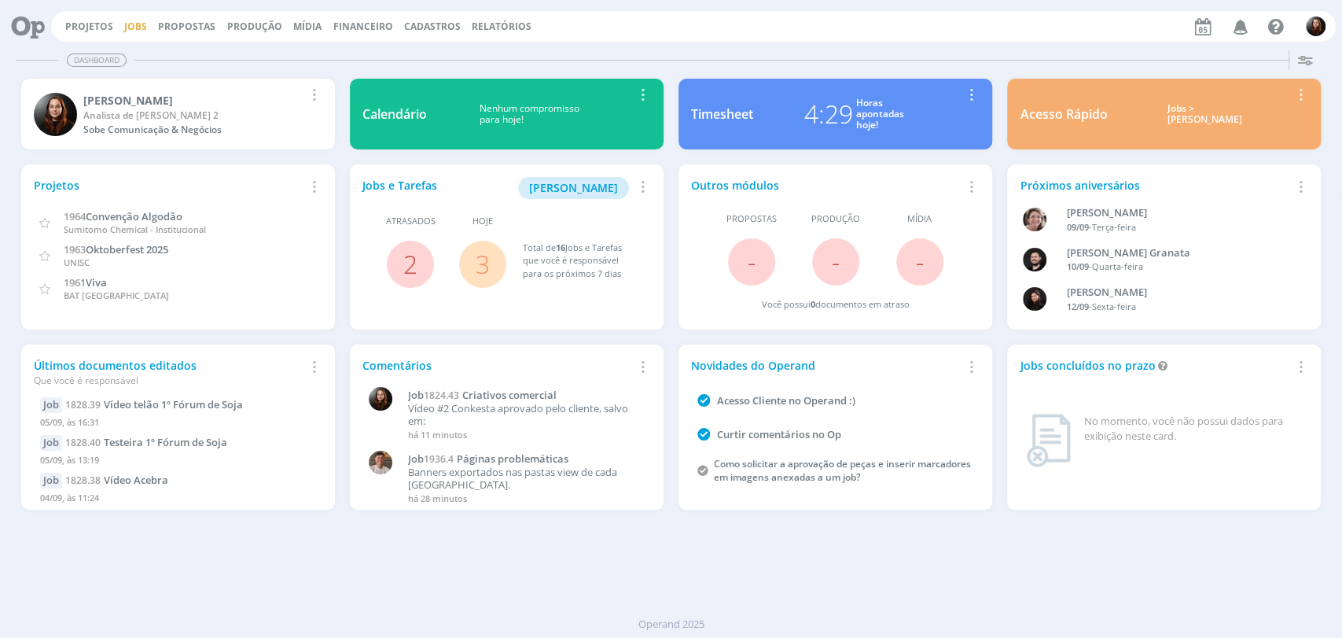
click at [137, 27] on link "Jobs" at bounding box center [135, 26] width 23 height 13
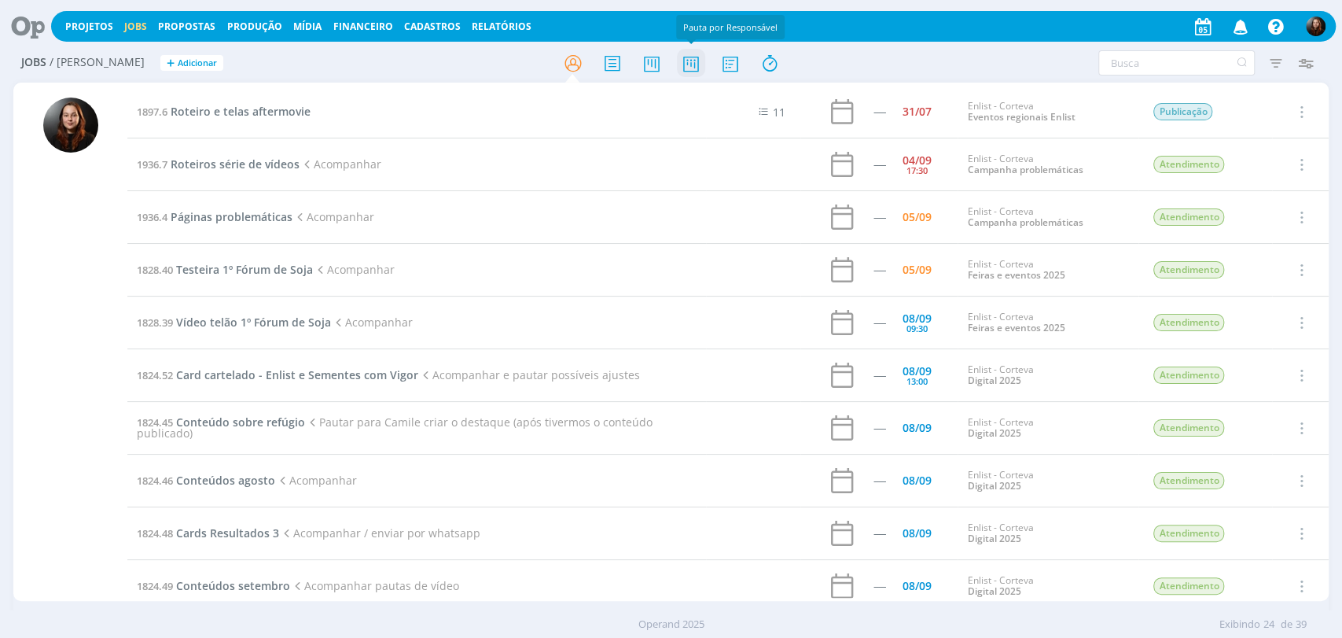
click at [687, 66] on icon at bounding box center [690, 63] width 28 height 31
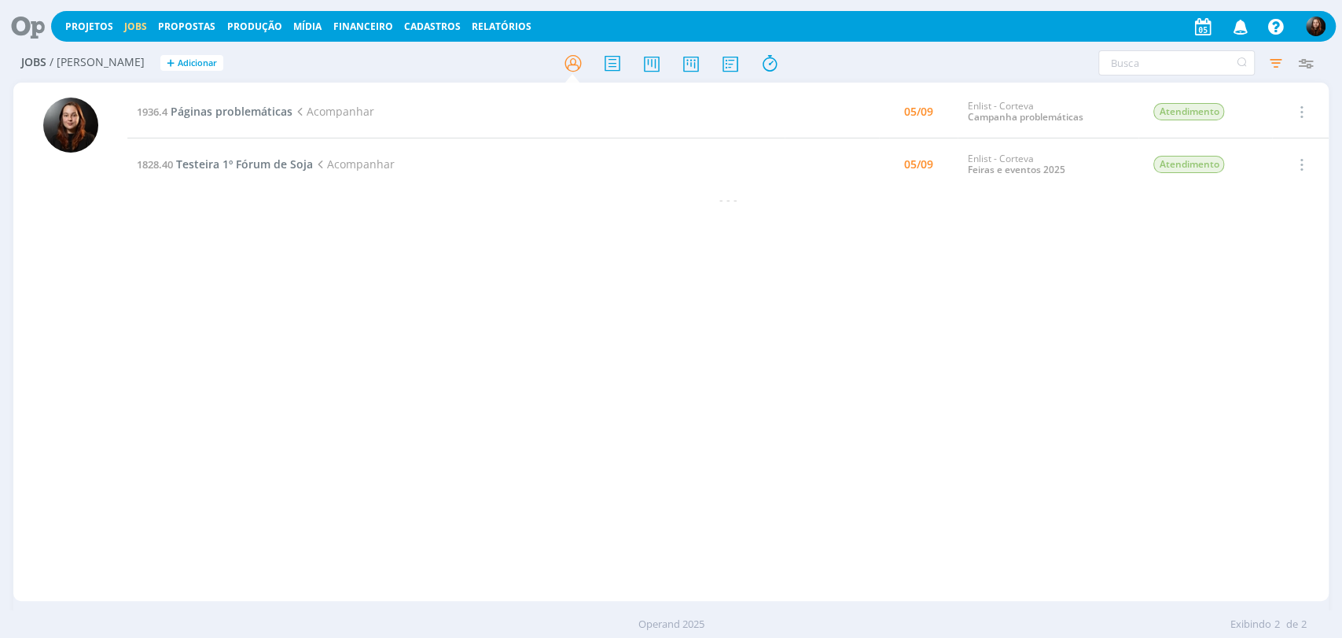
drag, startPoint x: 344, startPoint y: 248, endPoint x: 257, endPoint y: 216, distance: 93.0
click at [344, 248] on div "1936.4 Páginas problemáticas Acompanhar 05/09 Enlist - Corteva Campanha problem…" at bounding box center [727, 342] width 1201 height 512
click at [24, 22] on icon at bounding box center [22, 26] width 32 height 31
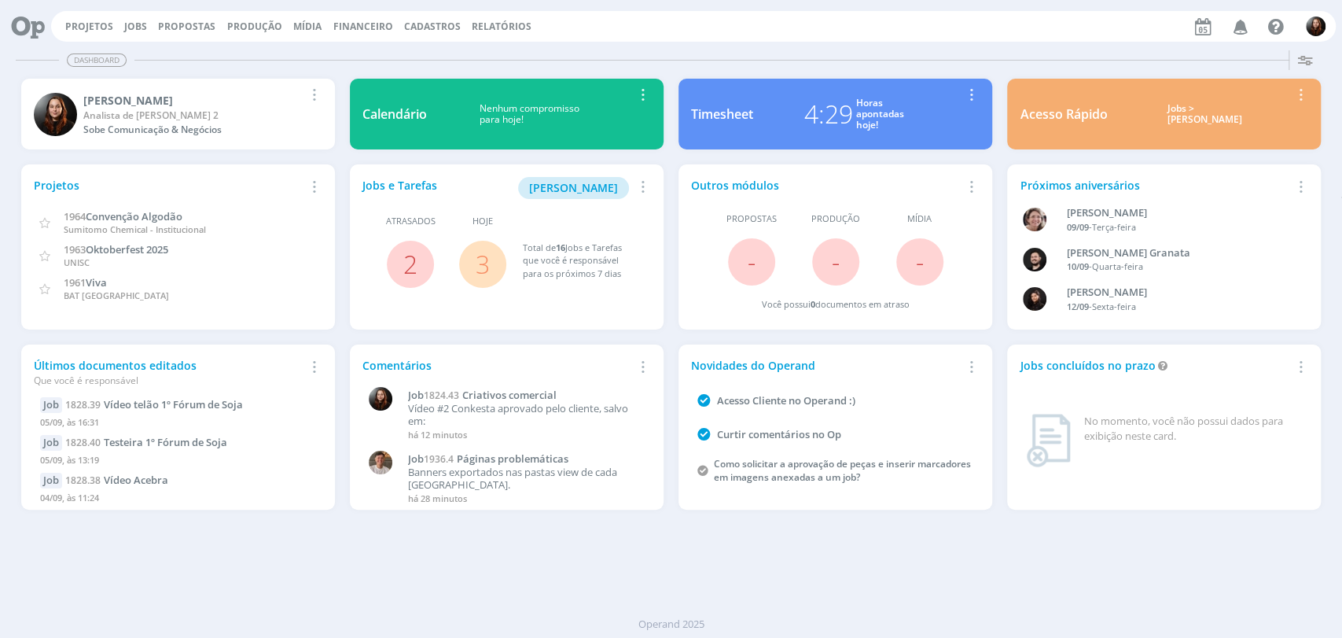
click at [480, 254] on link "3" at bounding box center [483, 264] width 14 height 34
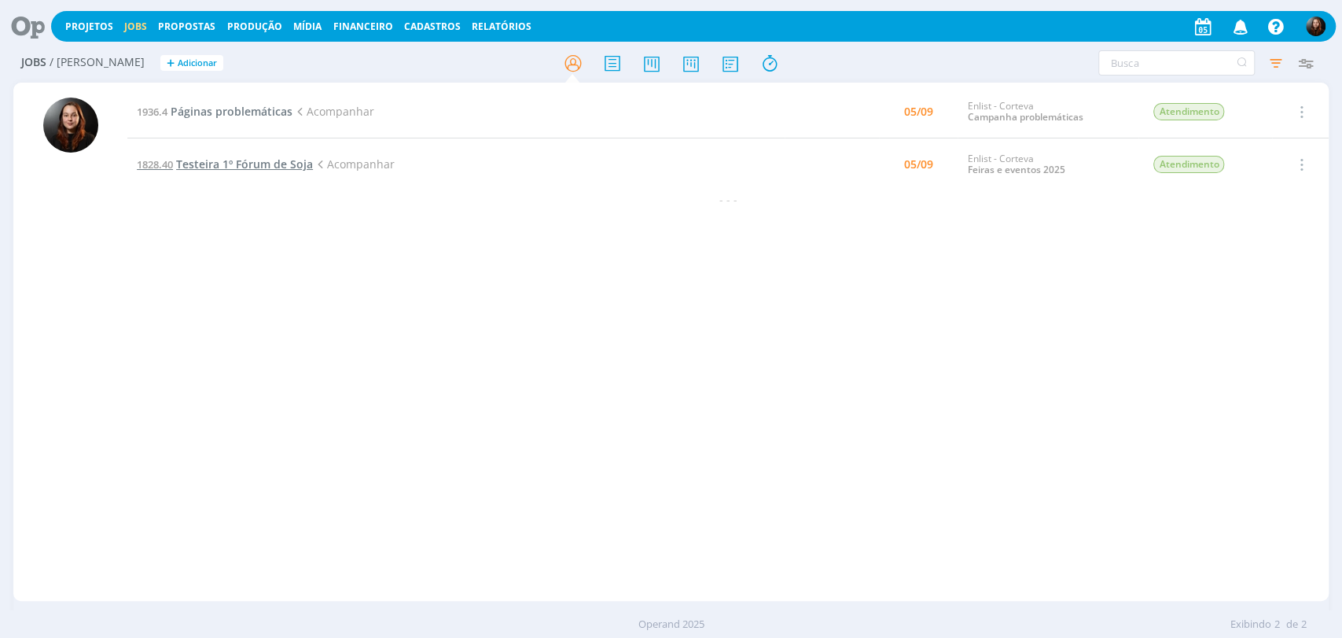
click at [201, 163] on span "Testeira 1º Fórum de Soja" at bounding box center [244, 163] width 137 height 15
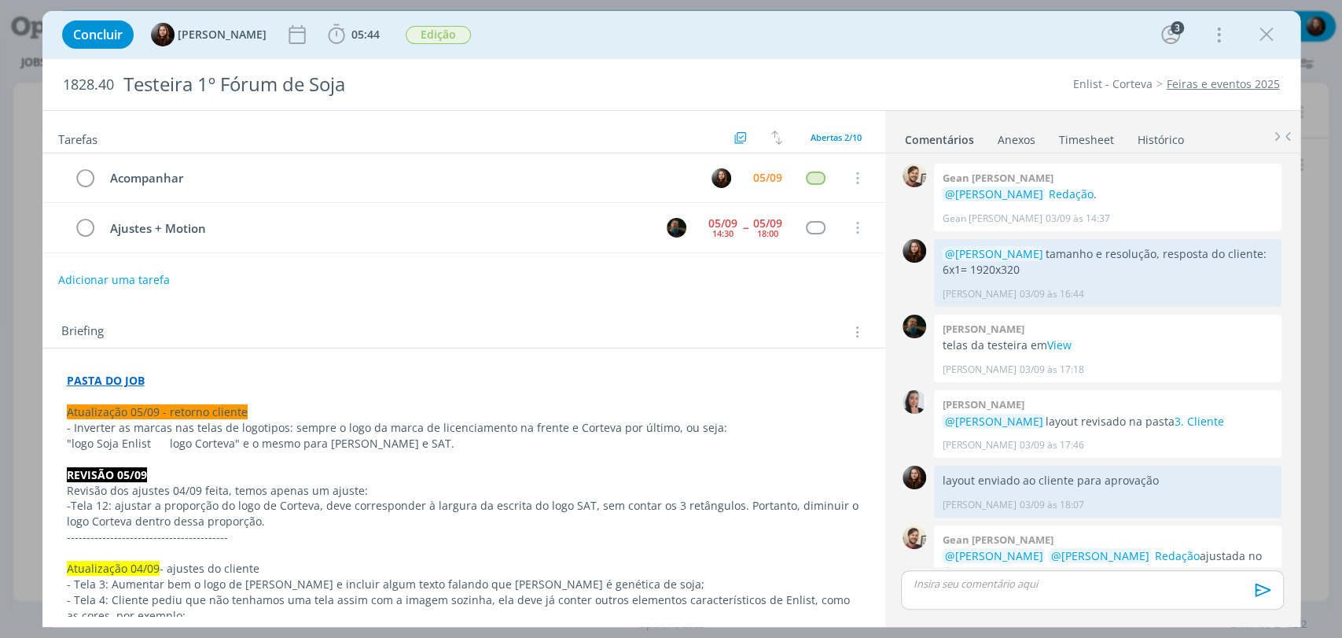
scroll to position [471, 0]
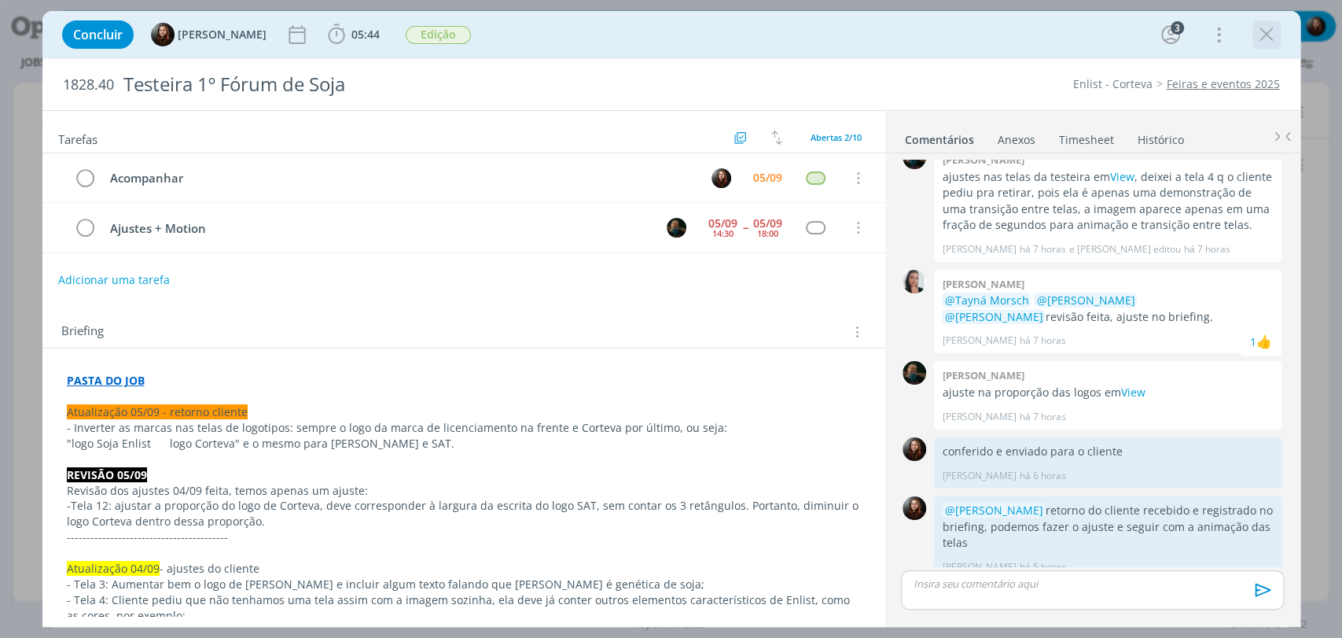
click at [1264, 38] on icon "dialog" at bounding box center [1267, 35] width 24 height 24
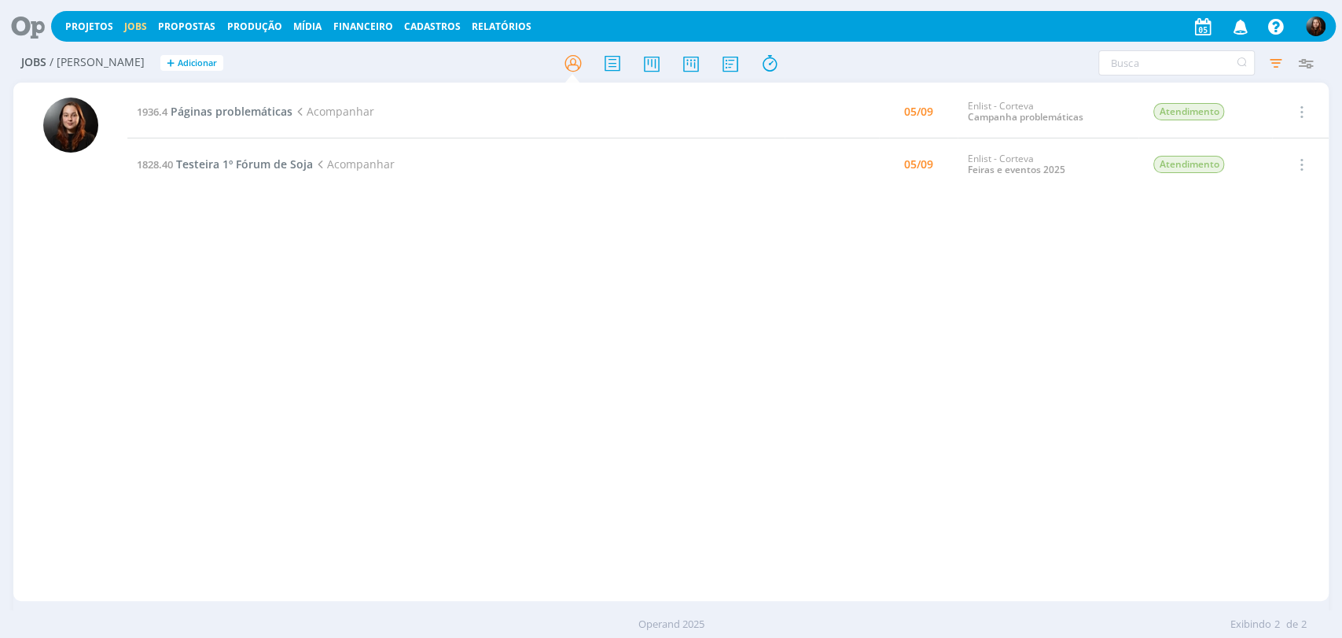
click at [31, 17] on icon at bounding box center [22, 26] width 32 height 31
